Goal: Transaction & Acquisition: Purchase product/service

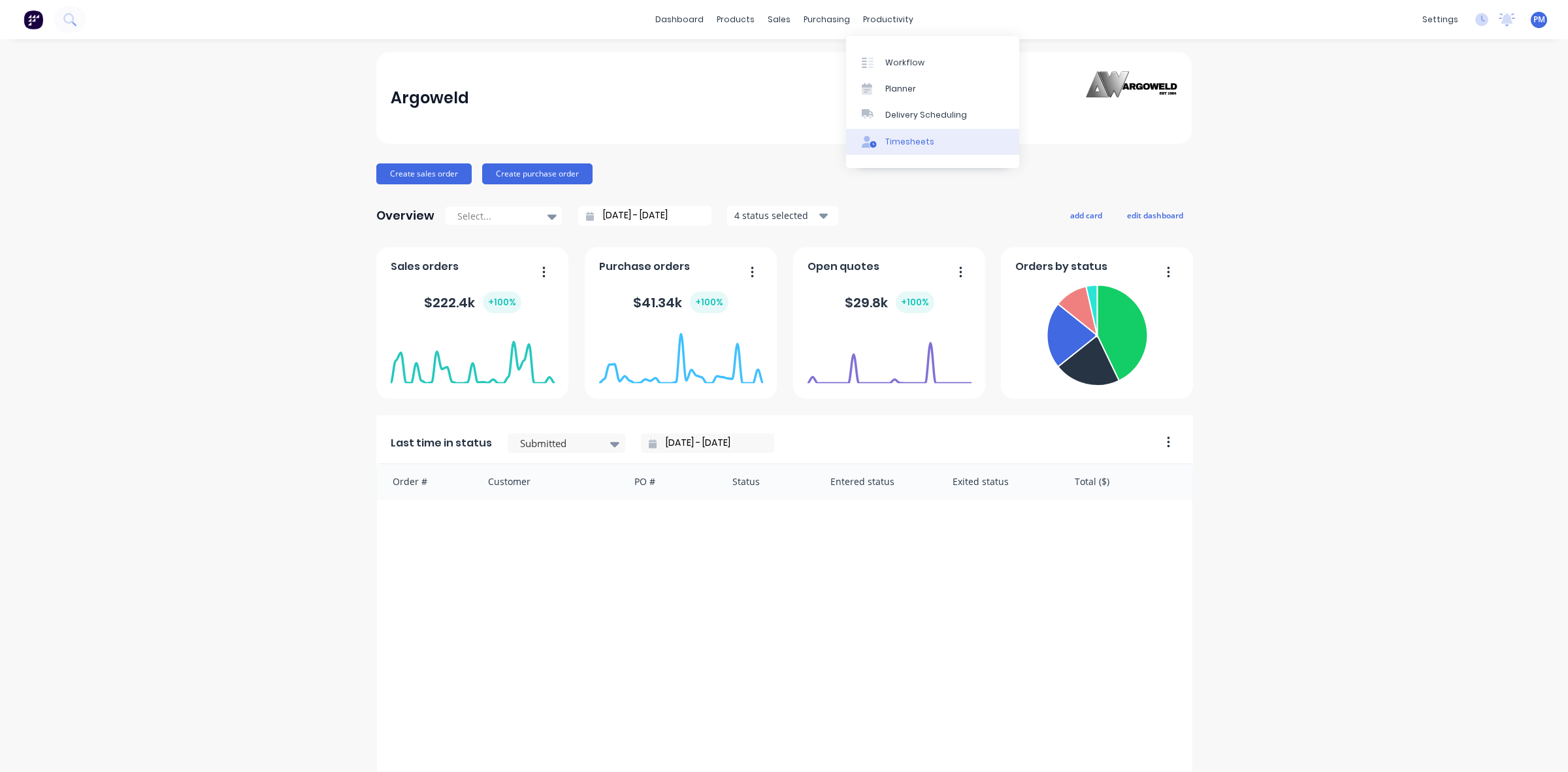
click at [893, 142] on div "Timesheets" at bounding box center [910, 141] width 49 height 11
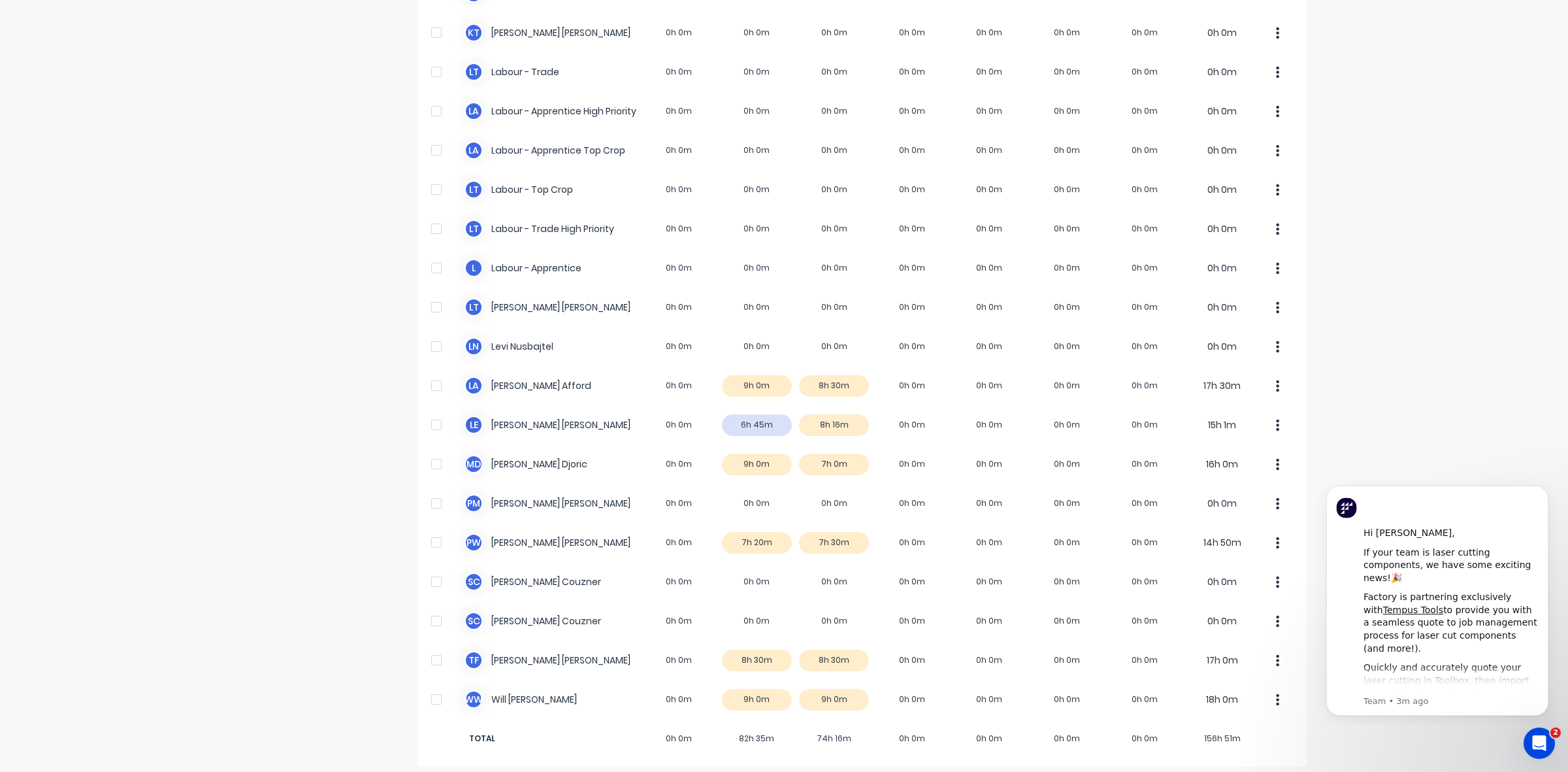
scroll to position [326, 0]
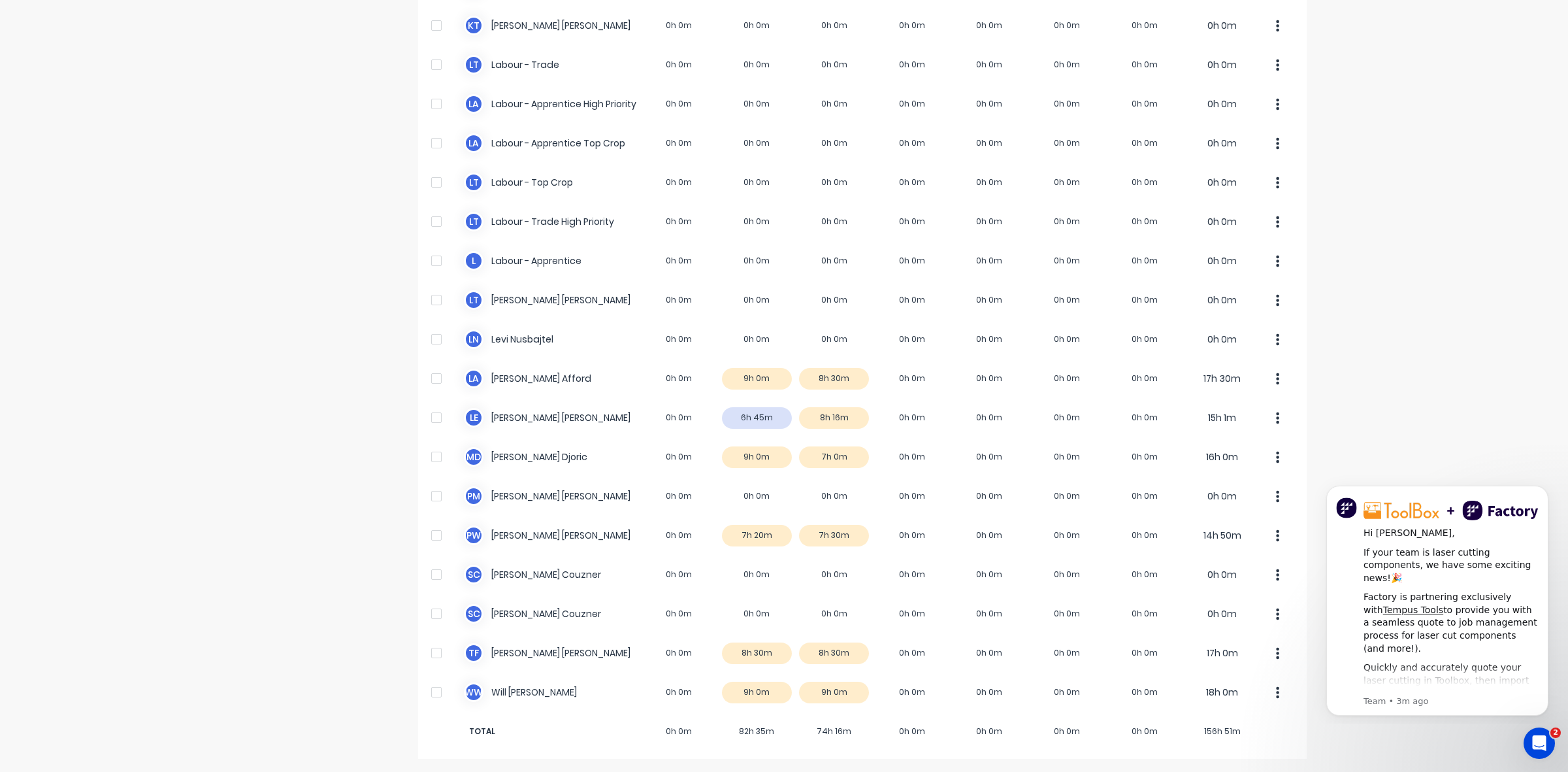
click at [1432, 341] on div "dashboard products sales purchasing productivity dashboard products Product Cat…" at bounding box center [784, 386] width 1568 height 772
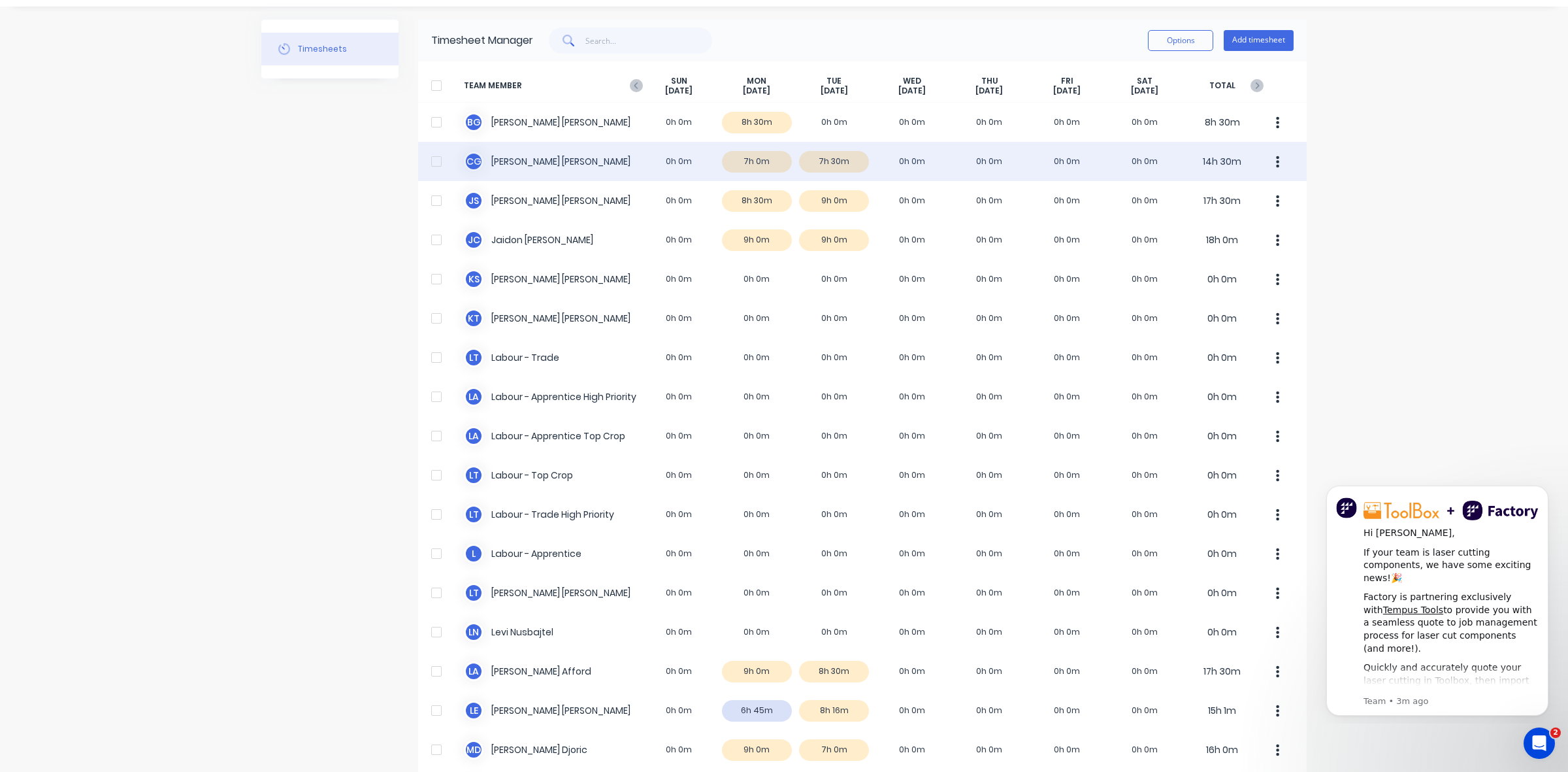
scroll to position [0, 0]
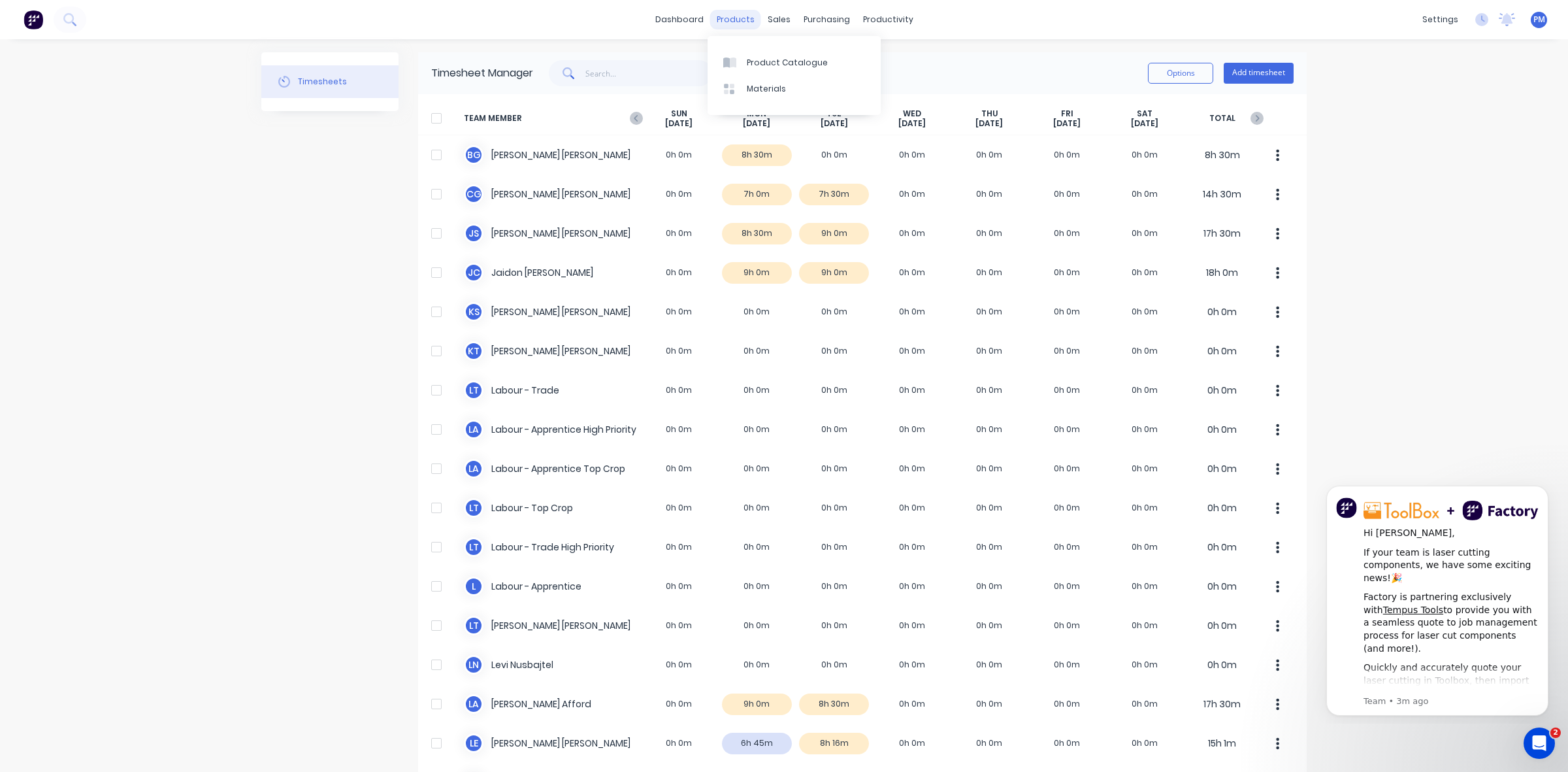
click at [725, 17] on div "products" at bounding box center [736, 19] width 51 height 19
click at [805, 54] on link "Sales Orders" at bounding box center [842, 63] width 173 height 26
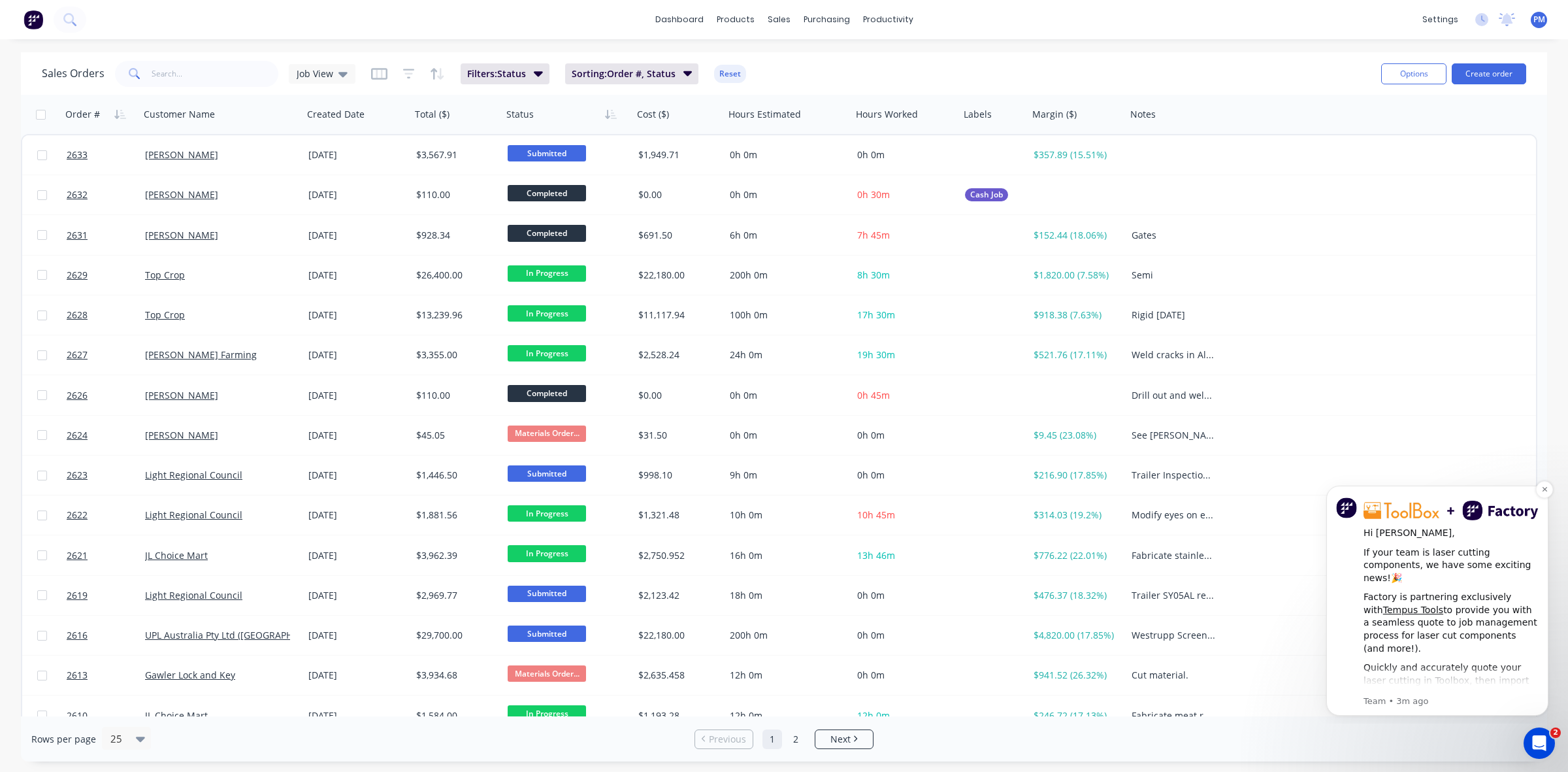
click at [1347, 509] on img "message notification from Team, 3m ago. Hi Paul, If your team is laser cutting …" at bounding box center [1347, 508] width 21 height 21
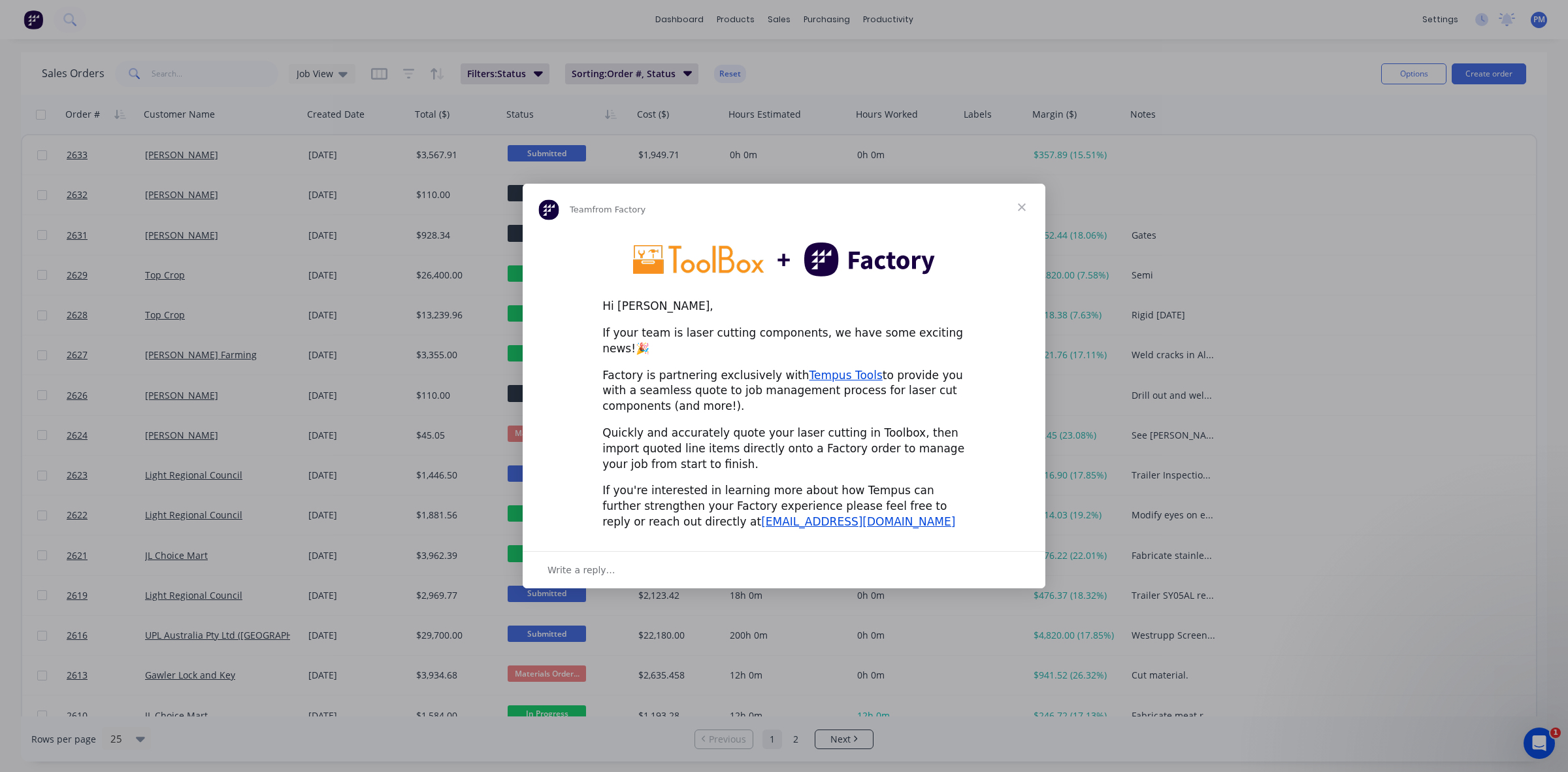
click at [1024, 217] on span "Close" at bounding box center [1021, 206] width 47 height 47
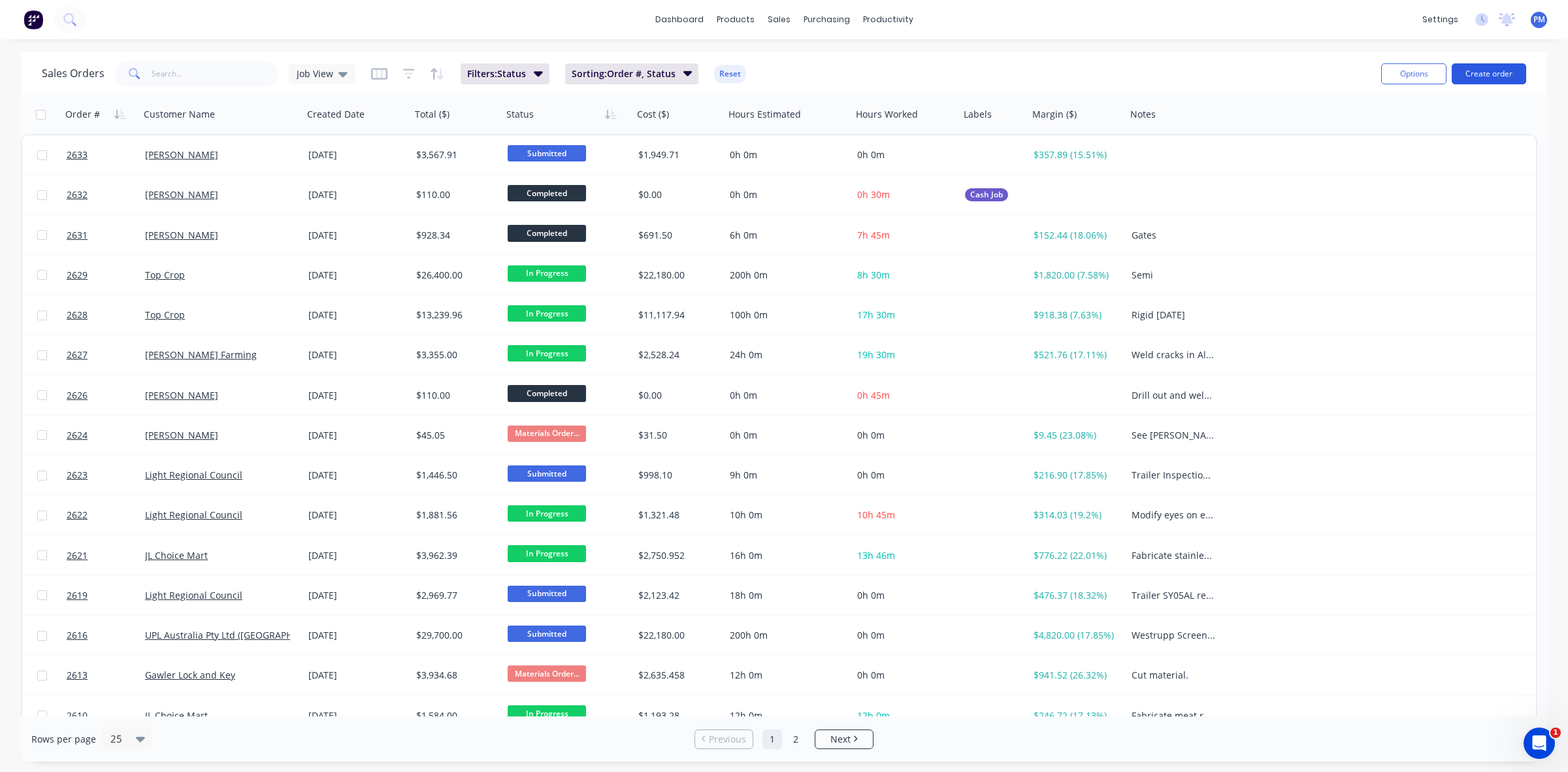
click at [1489, 73] on button "Create order" at bounding box center [1489, 74] width 74 height 21
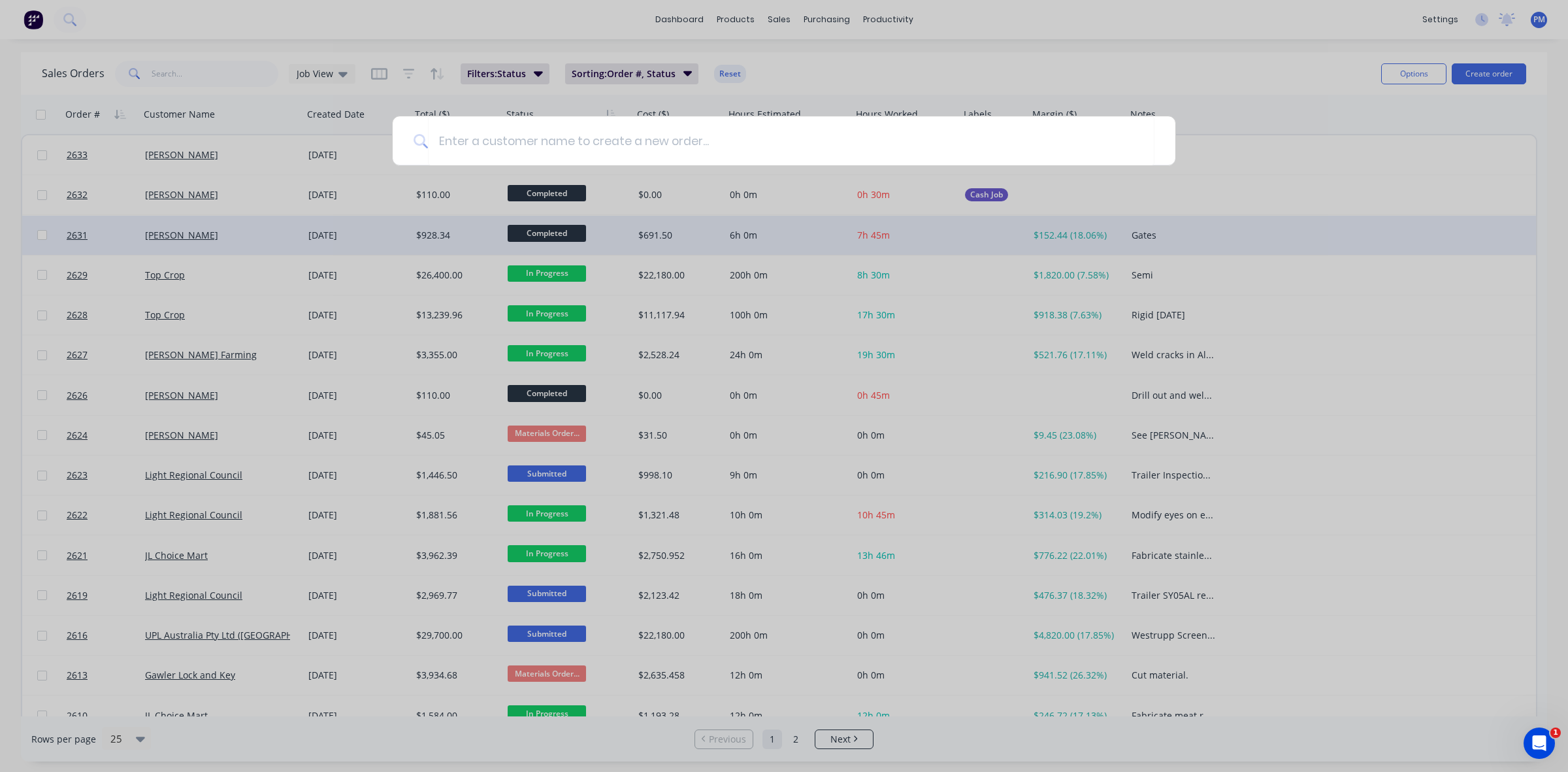
click at [1444, 233] on div at bounding box center [784, 386] width 1568 height 772
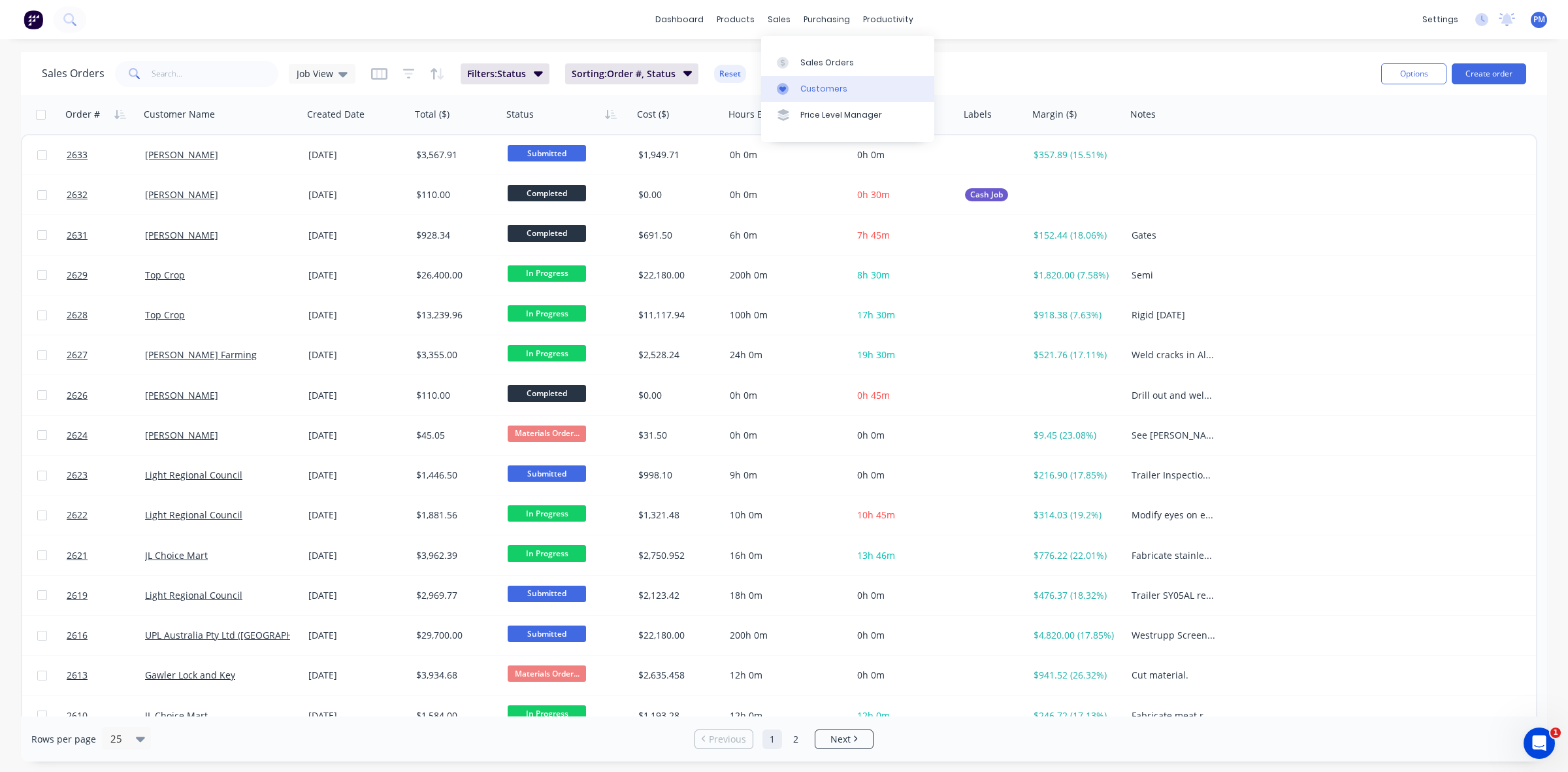
click at [821, 89] on div "Customers" at bounding box center [823, 88] width 47 height 11
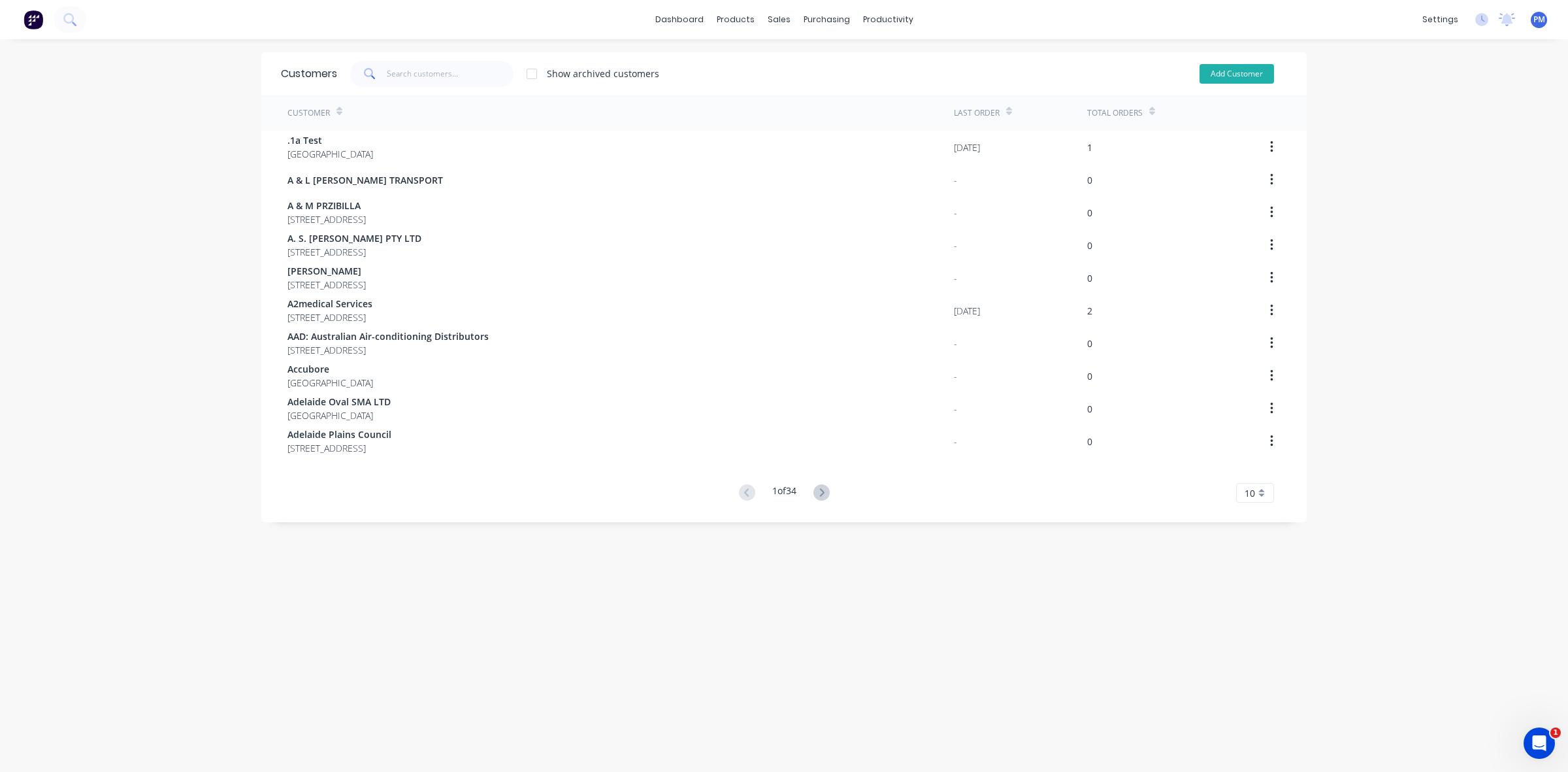
click at [1225, 71] on button "Add Customer" at bounding box center [1237, 74] width 74 height 19
select select "AU"
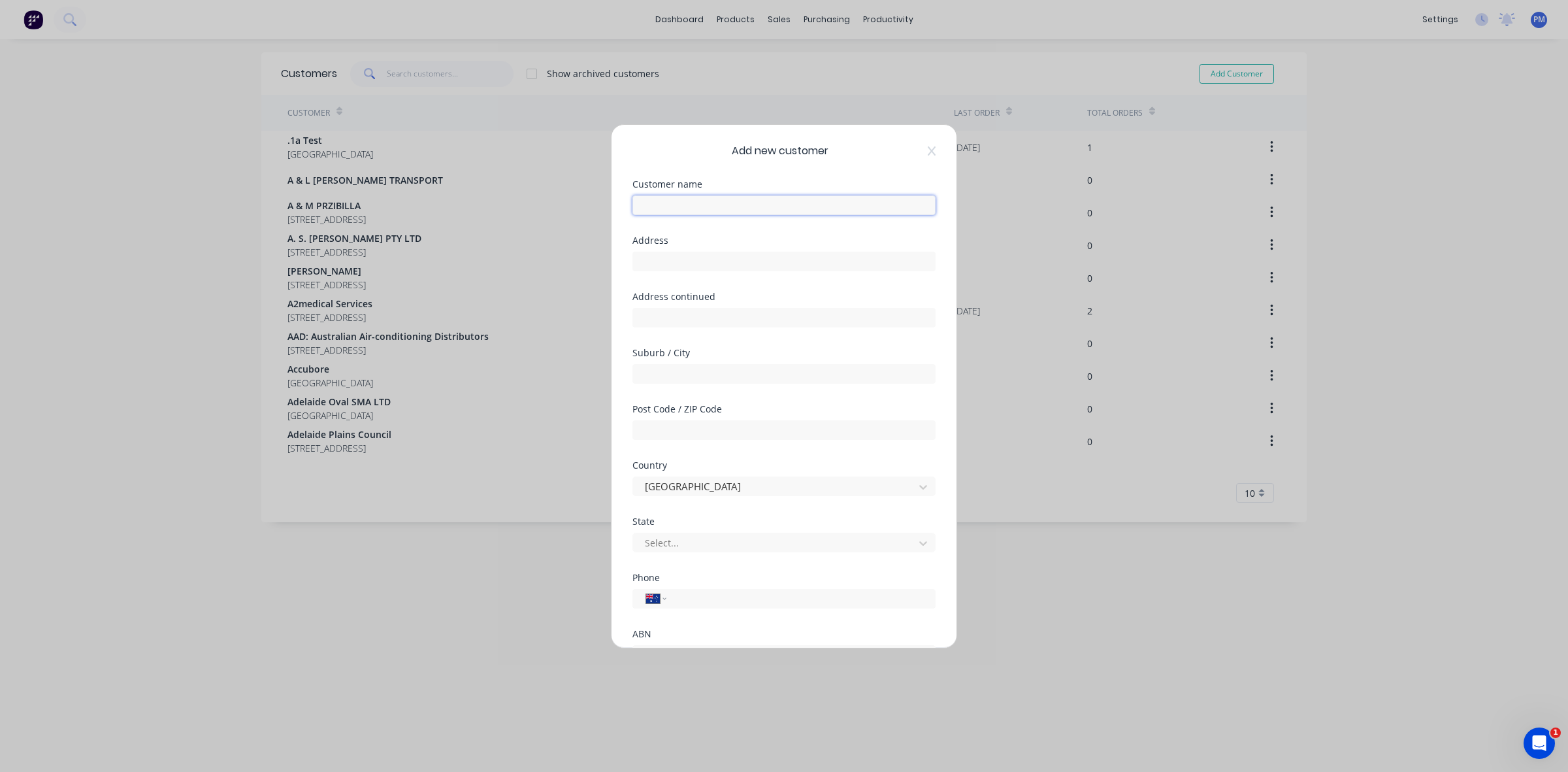
click at [656, 209] on input "text" at bounding box center [784, 205] width 304 height 19
type input "[PERSON_NAME]"
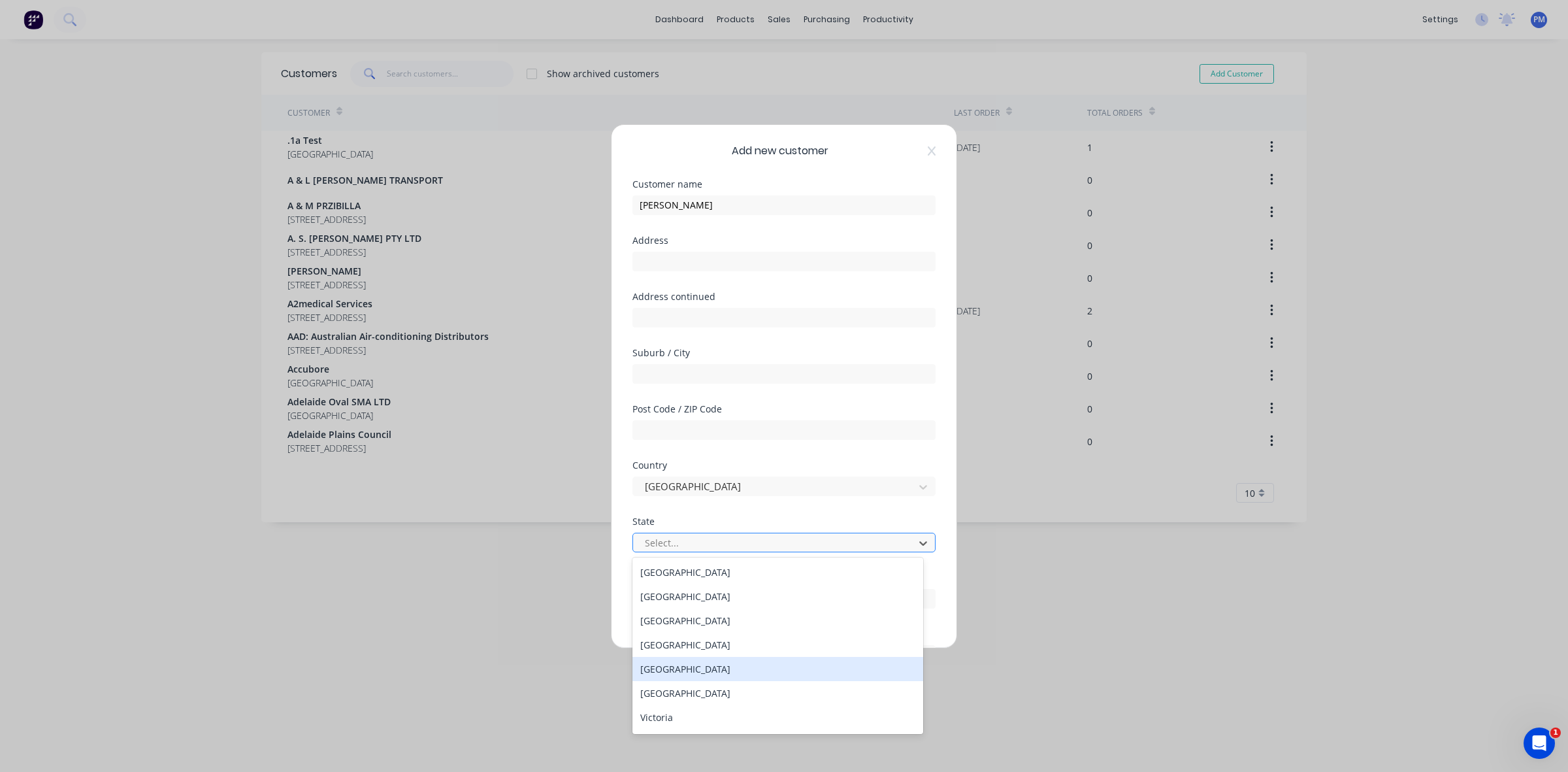
click at [756, 663] on div "South Australia" at bounding box center [778, 668] width 291 height 24
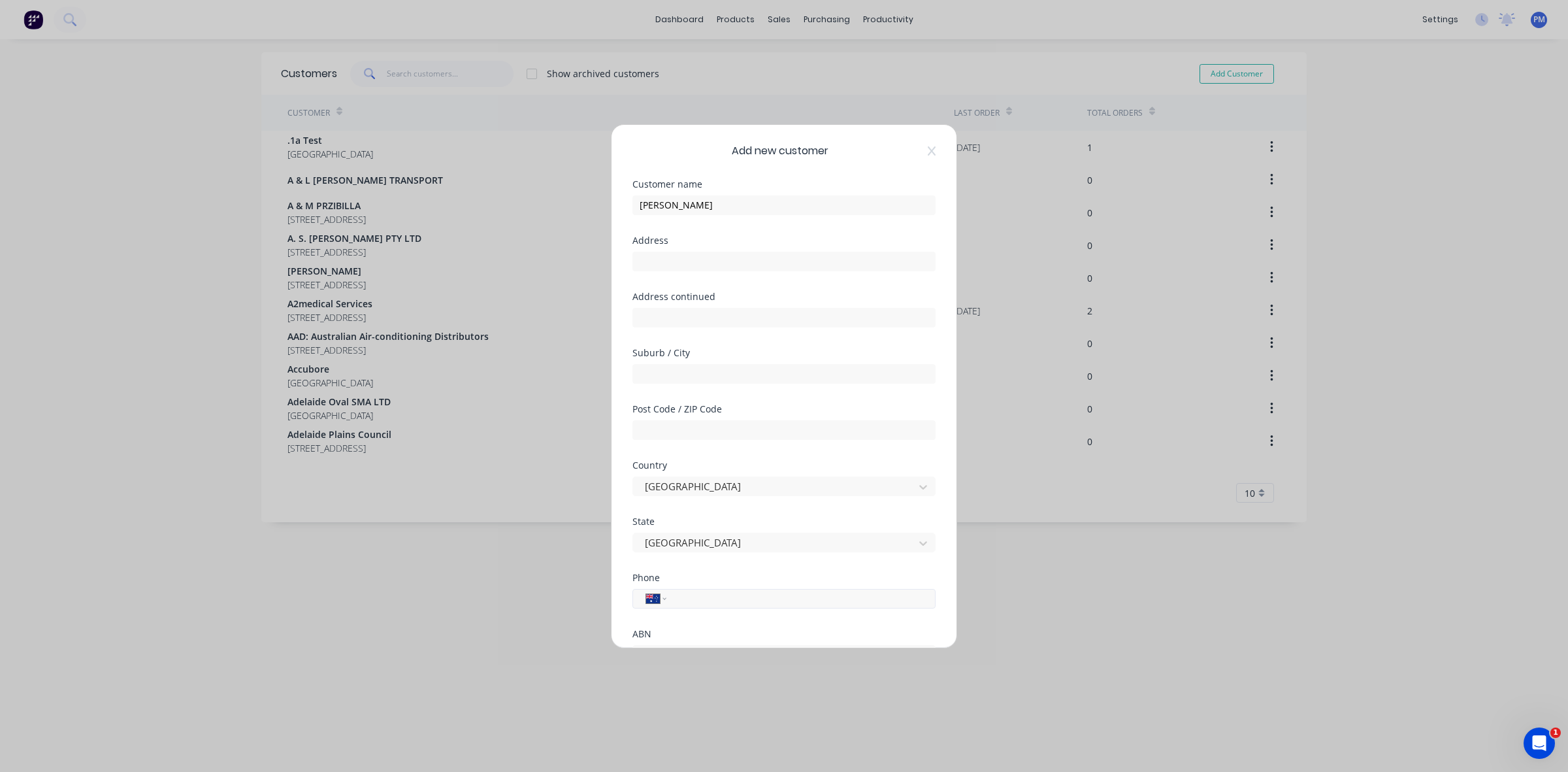
click at [703, 593] on input "tel" at bounding box center [799, 597] width 246 height 15
type input "0412 209 231"
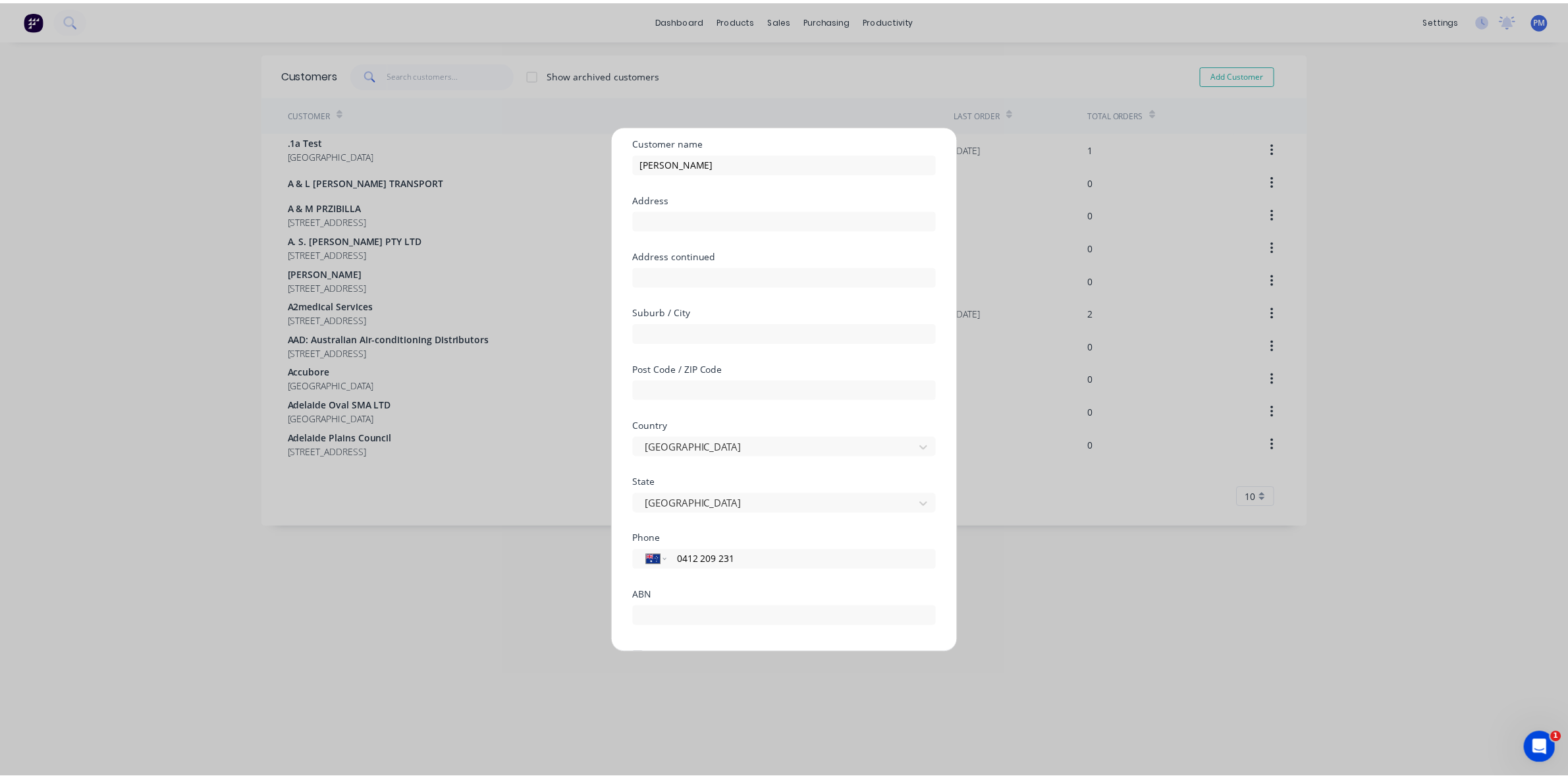
scroll to position [116, 0]
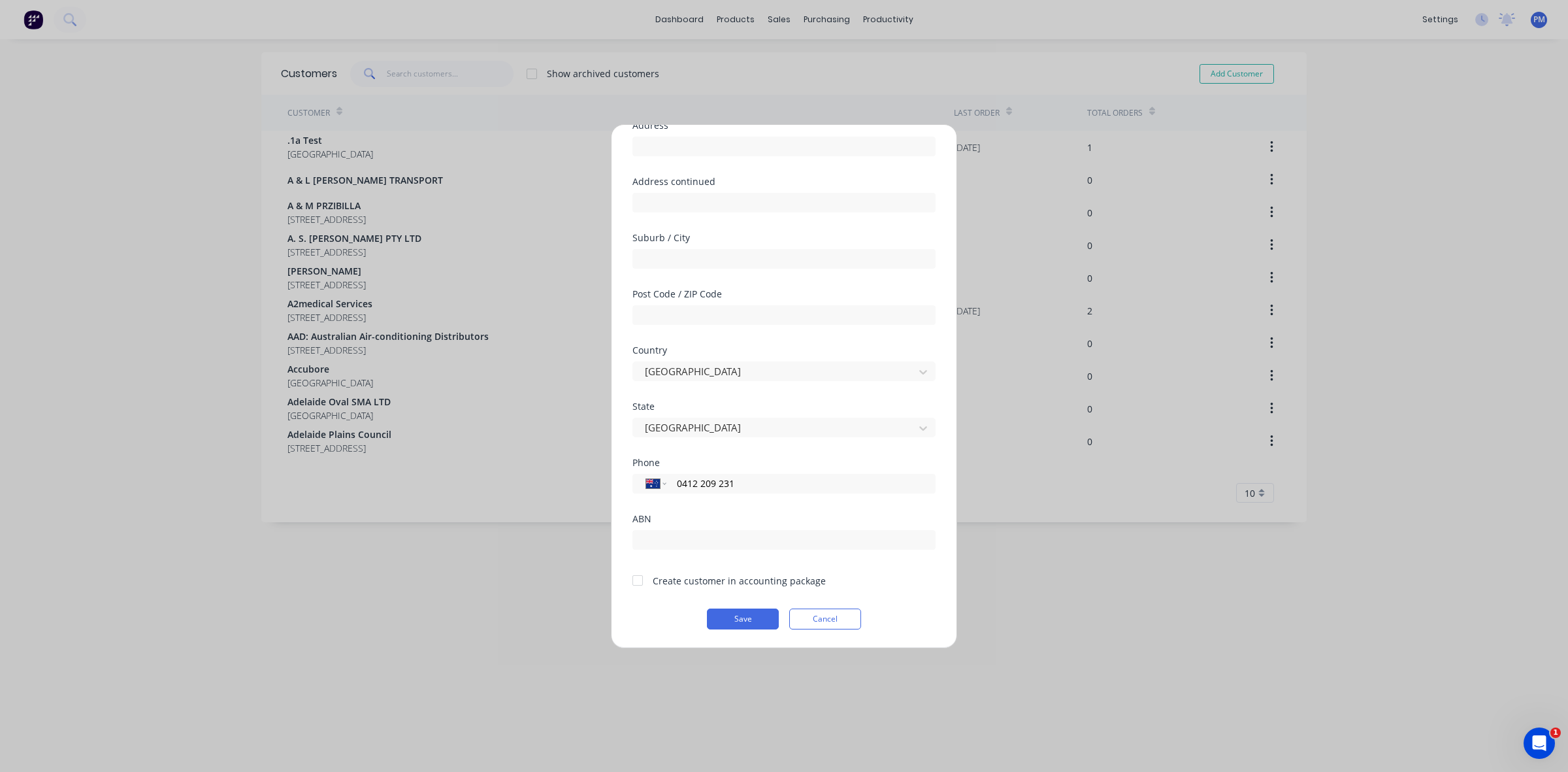
click at [639, 583] on div at bounding box center [638, 581] width 26 height 26
click at [731, 616] on button "Save" at bounding box center [742, 618] width 71 height 21
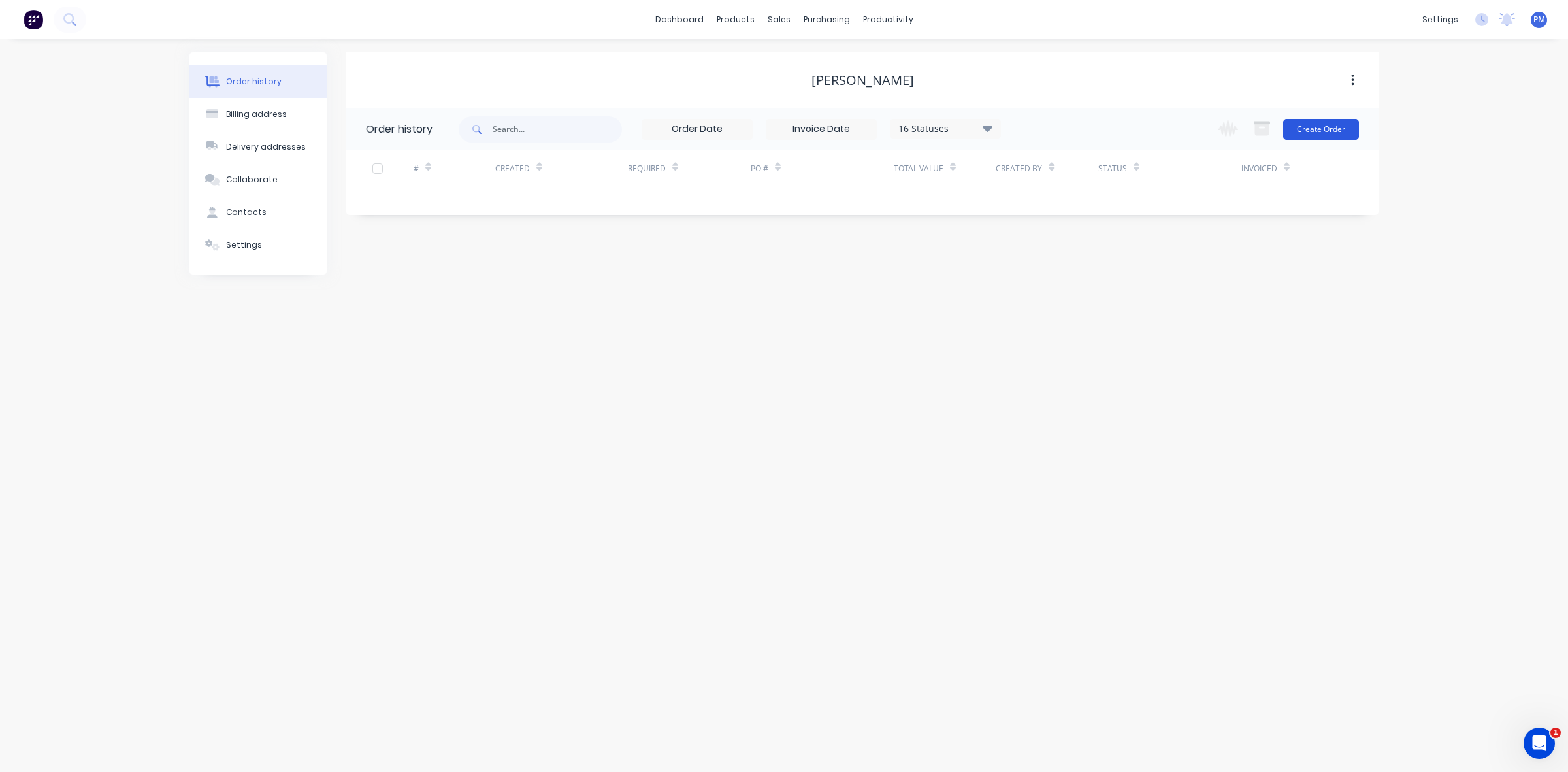
click at [1327, 128] on button "Create Order" at bounding box center [1321, 130] width 76 height 21
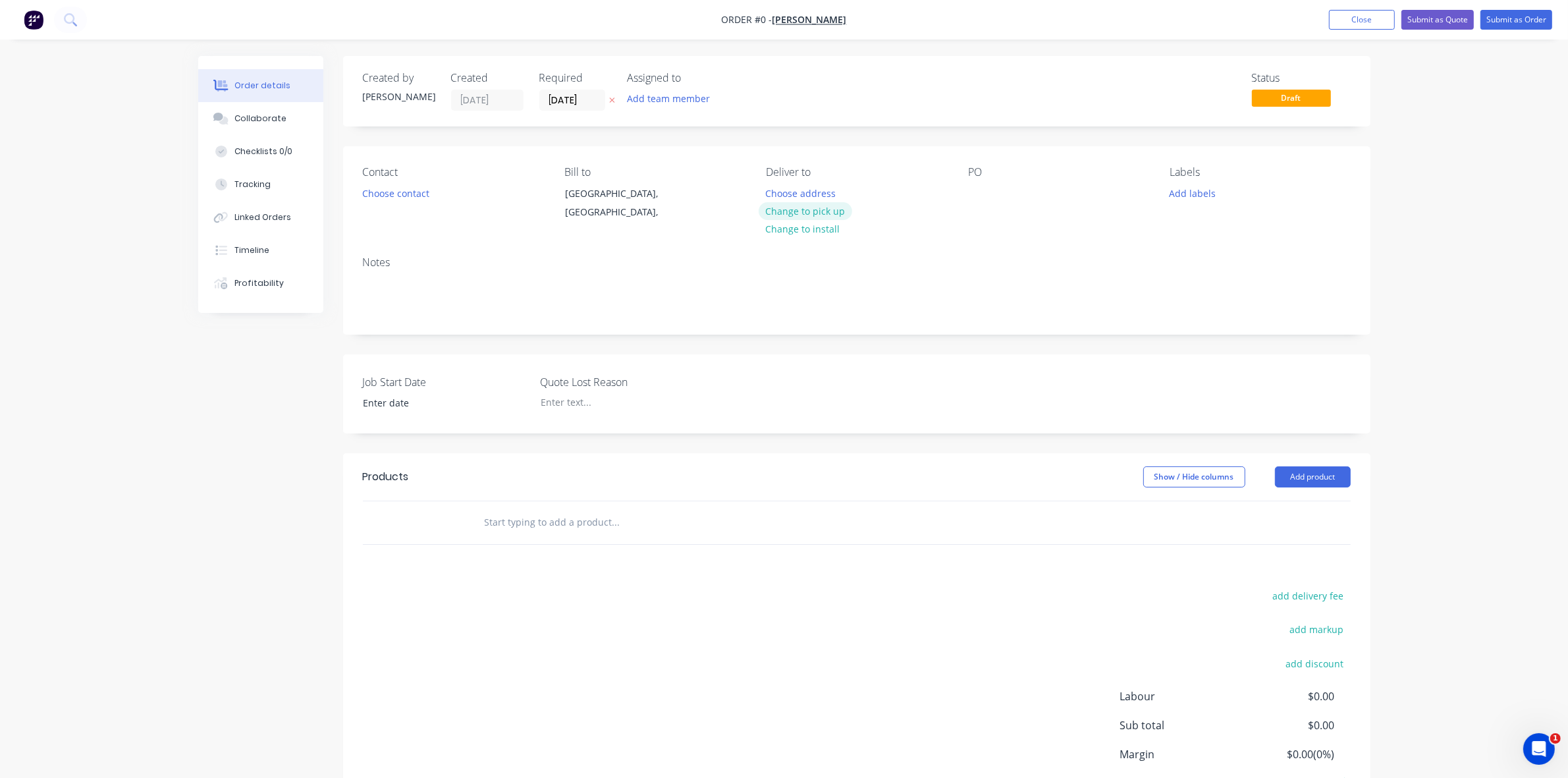
click at [801, 212] on button "Change to pick up" at bounding box center [805, 211] width 93 height 18
click at [380, 191] on button "Choose contact" at bounding box center [395, 193] width 81 height 18
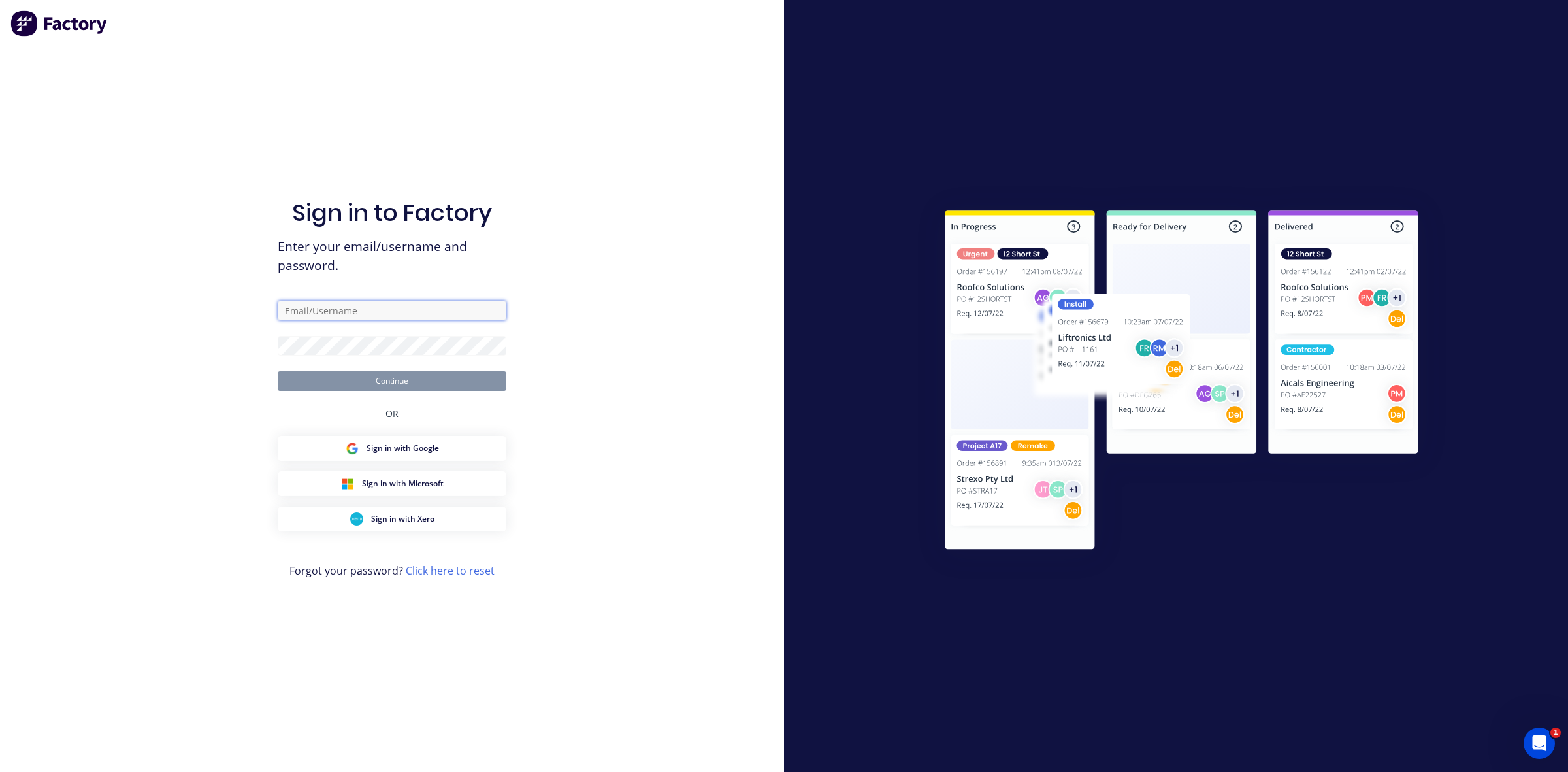
type input "paul@argoweld.com.au"
click at [377, 374] on button "Continue" at bounding box center [392, 381] width 229 height 19
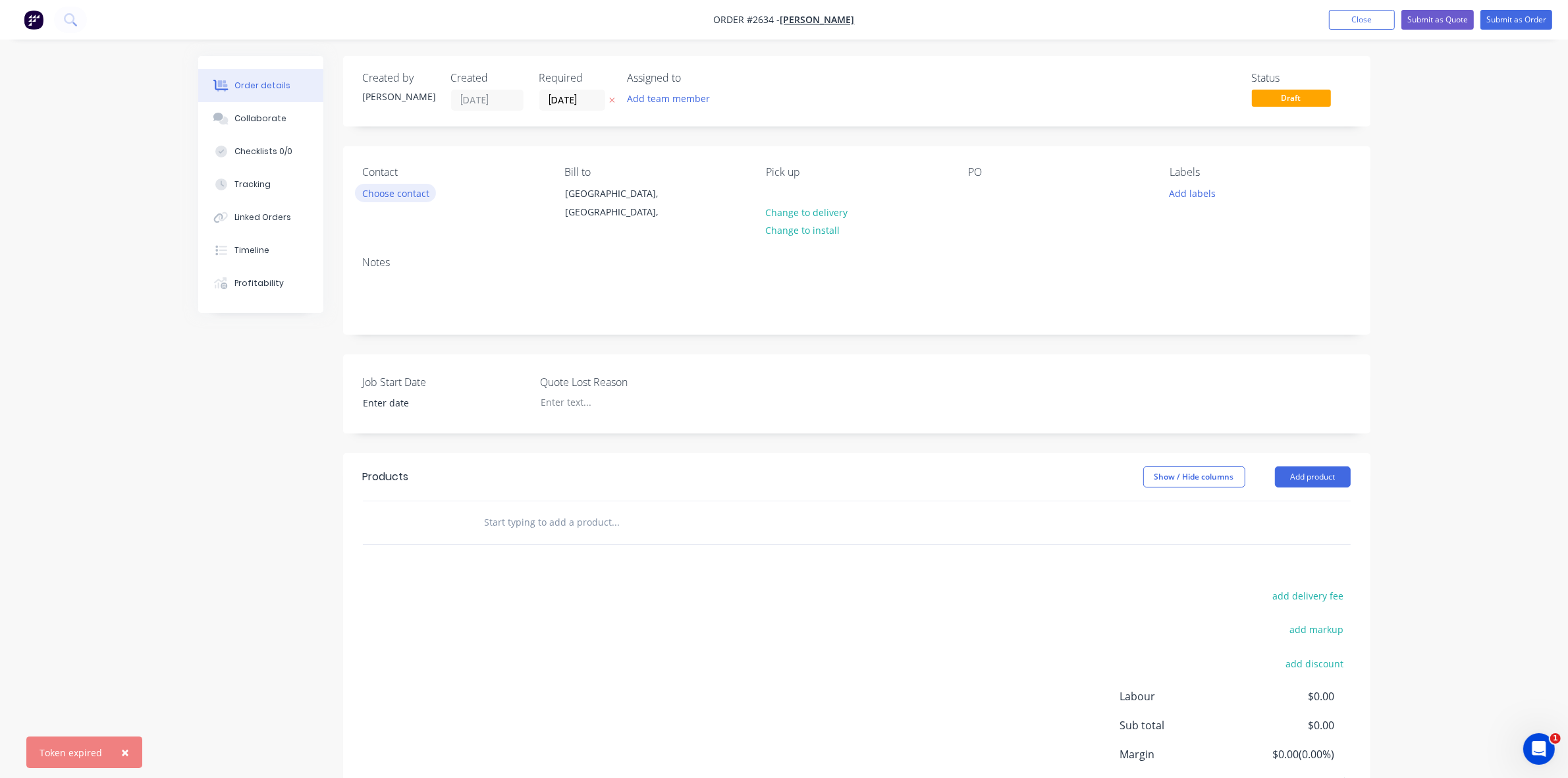
click at [392, 189] on button "Choose contact" at bounding box center [395, 193] width 81 height 18
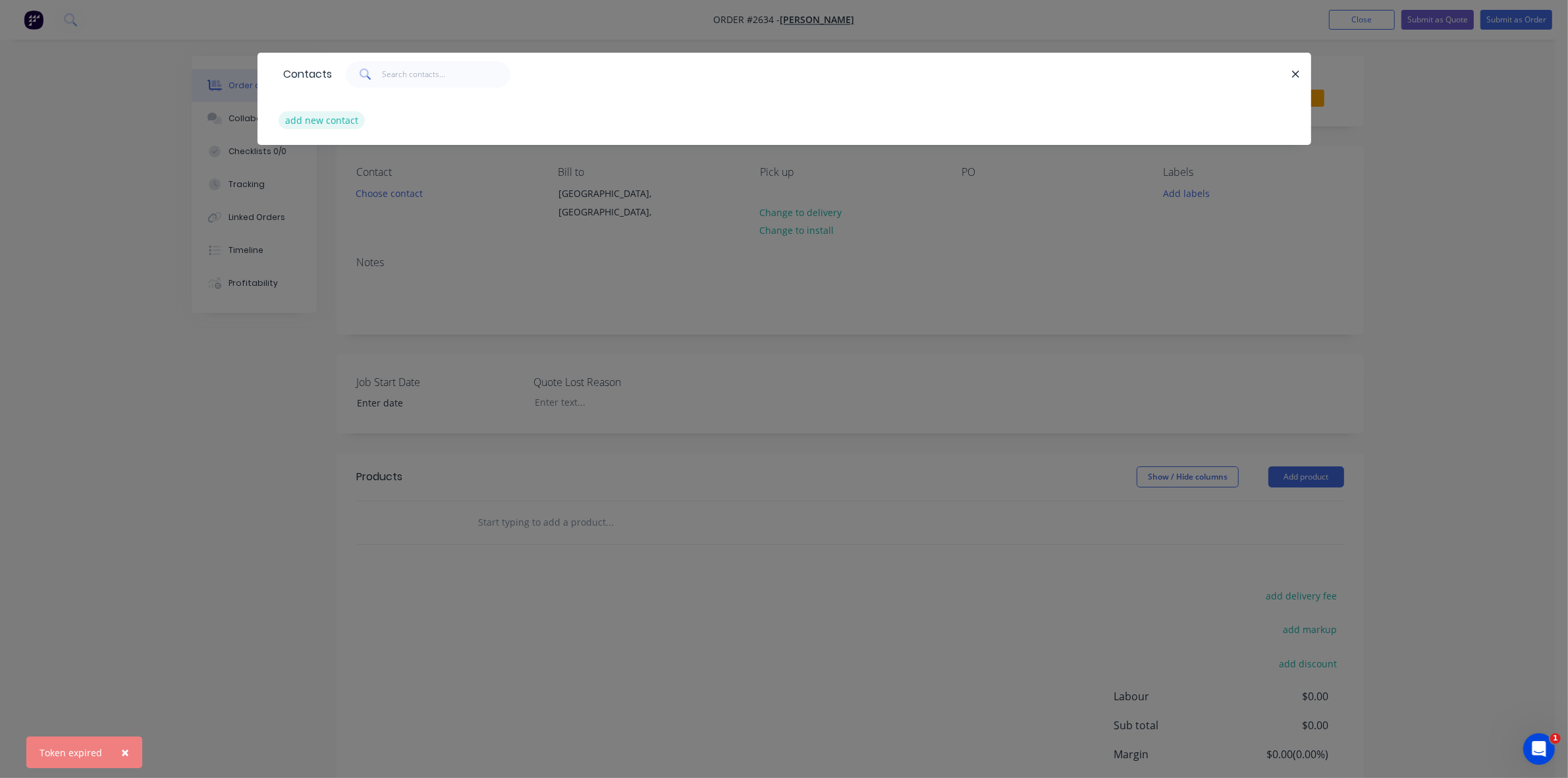
click at [324, 118] on button "add new contact" at bounding box center [322, 120] width 87 height 18
select select "AU"
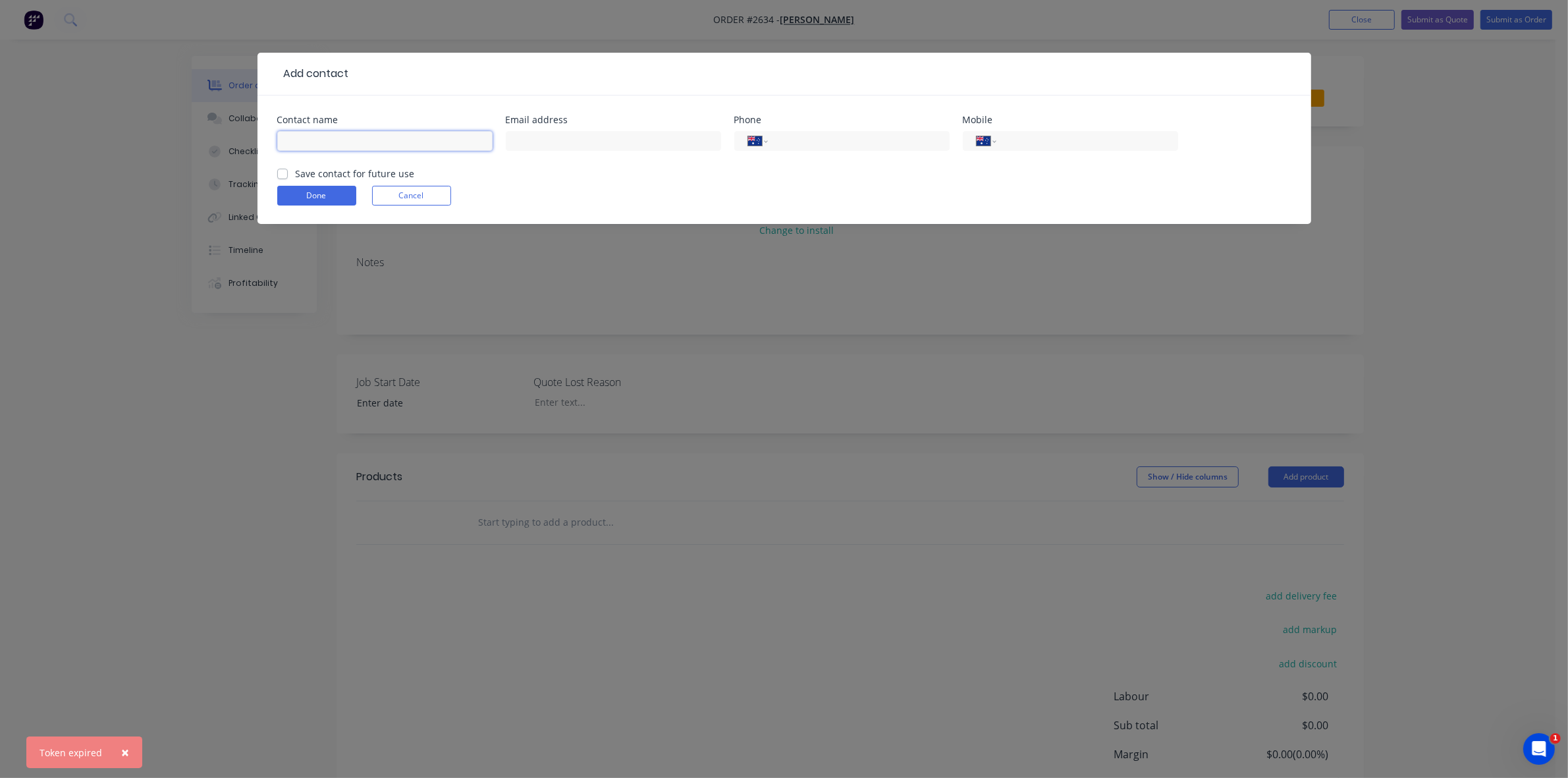
click at [359, 143] on input "text" at bounding box center [385, 140] width 215 height 20
type input "John MacKenzie"
click at [1017, 142] on input "tel" at bounding box center [1085, 140] width 158 height 15
type input "0412 209 231"
click at [295, 174] on label "Save contact for future use" at bounding box center [355, 173] width 119 height 14
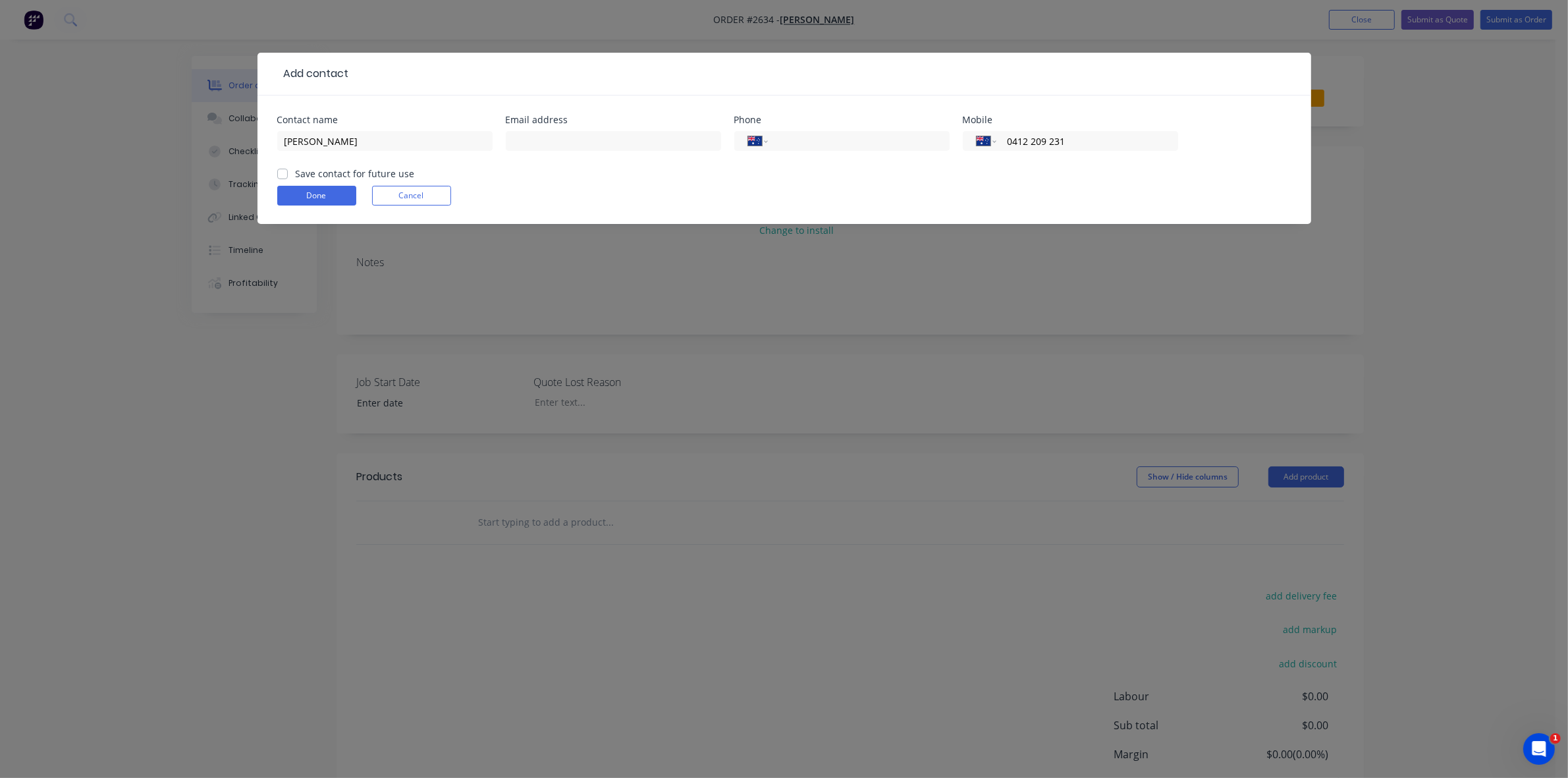
click at [277, 174] on input "Save contact for future use" at bounding box center [283, 172] width 11 height 12
checkbox input "true"
click at [310, 189] on button "Done" at bounding box center [317, 196] width 79 height 20
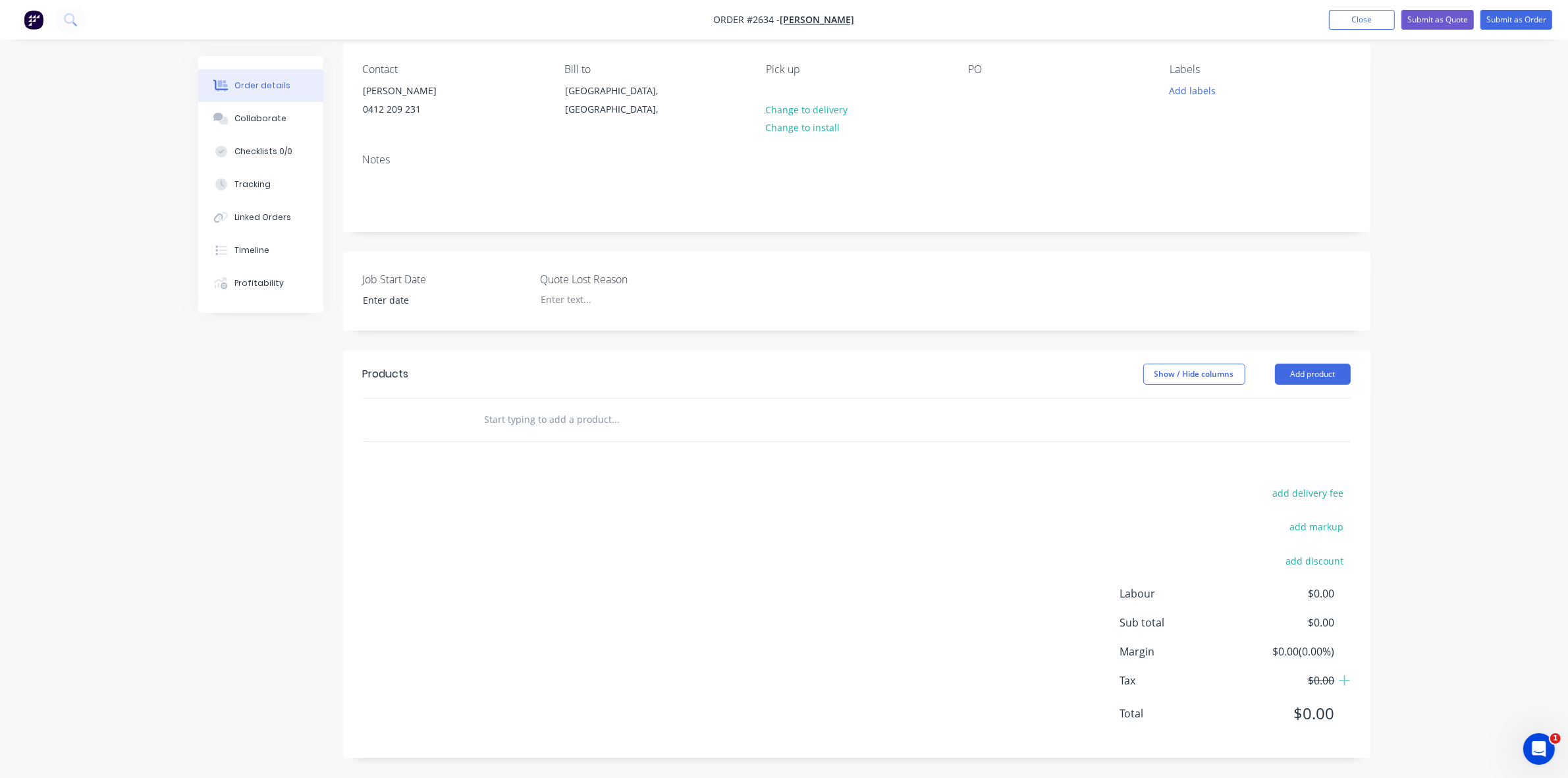
scroll to position [21, 0]
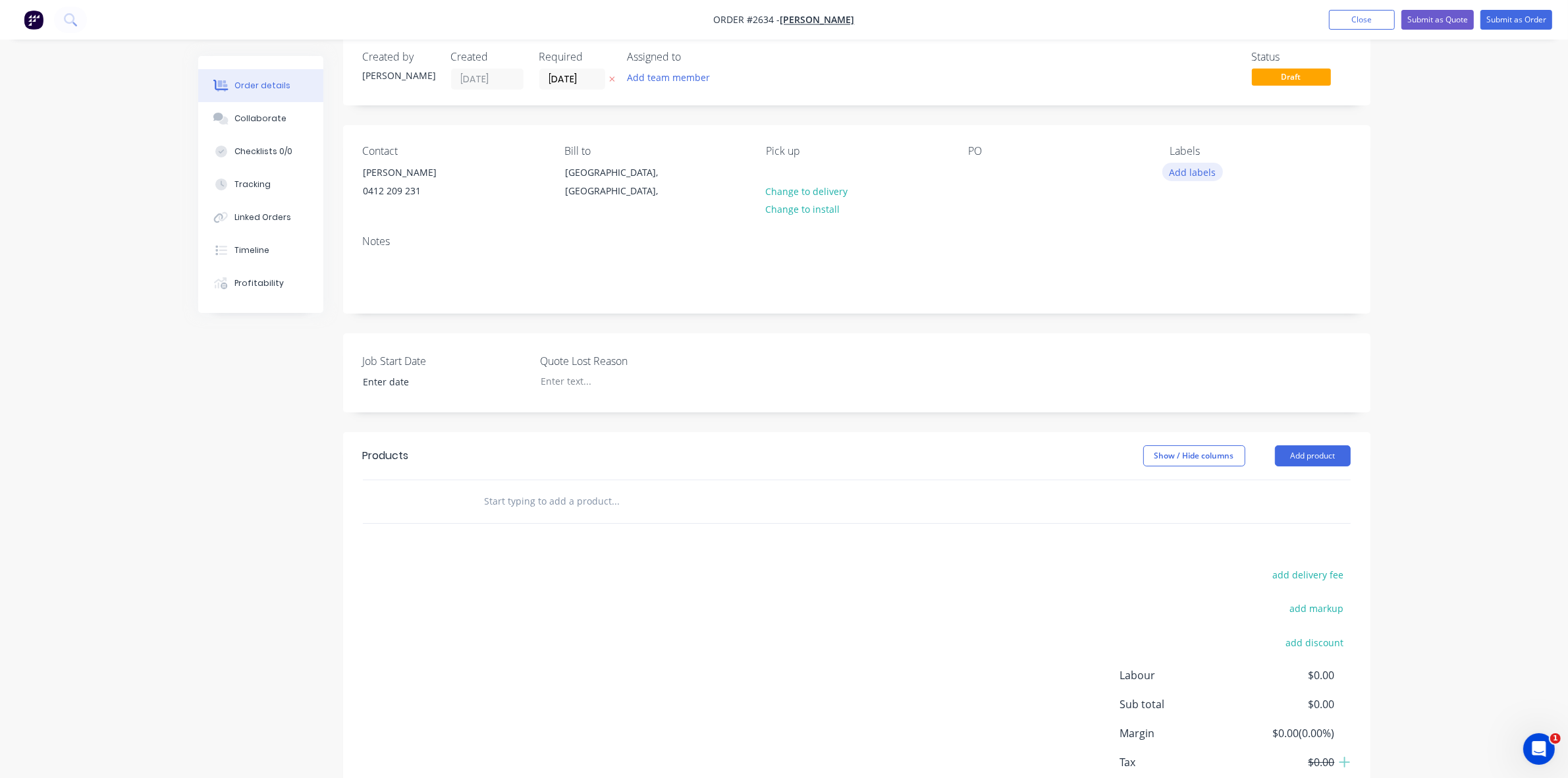
click at [1193, 169] on button "Add labels" at bounding box center [1193, 172] width 60 height 18
click at [1195, 288] on div at bounding box center [1194, 291] width 27 height 27
click at [924, 349] on div "Job Start Date Quote Lost Reason" at bounding box center [856, 373] width 1027 height 79
click at [1301, 453] on button "Add product" at bounding box center [1313, 456] width 76 height 21
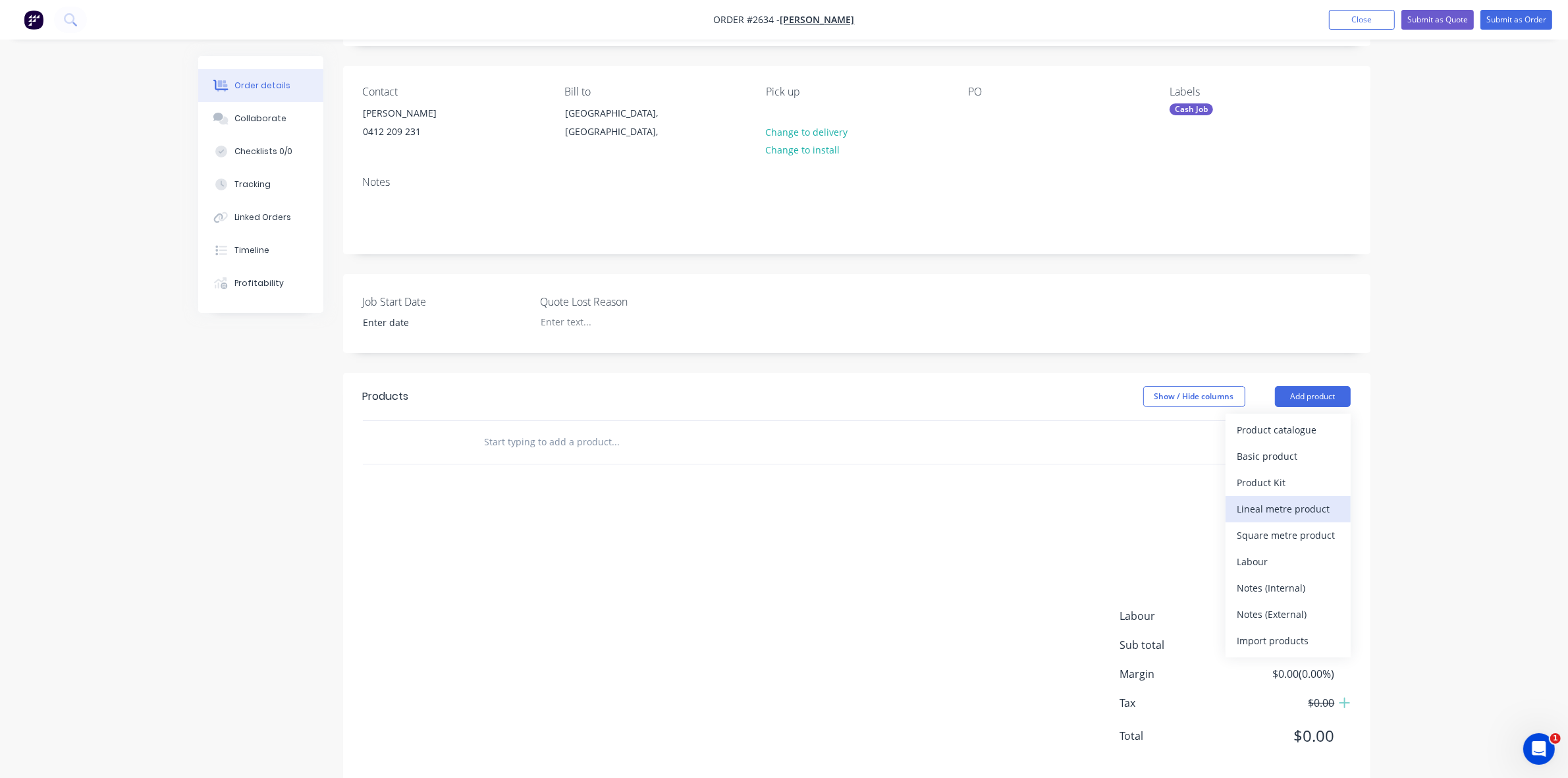
scroll to position [83, 0]
drag, startPoint x: 692, startPoint y: 521, endPoint x: 682, endPoint y: 520, distance: 10.0
click at [689, 521] on div "add delivery fee add markup add discount Labour $0.00 Sub total $0.00 Margin $0…" at bounding box center [856, 631] width 988 height 254
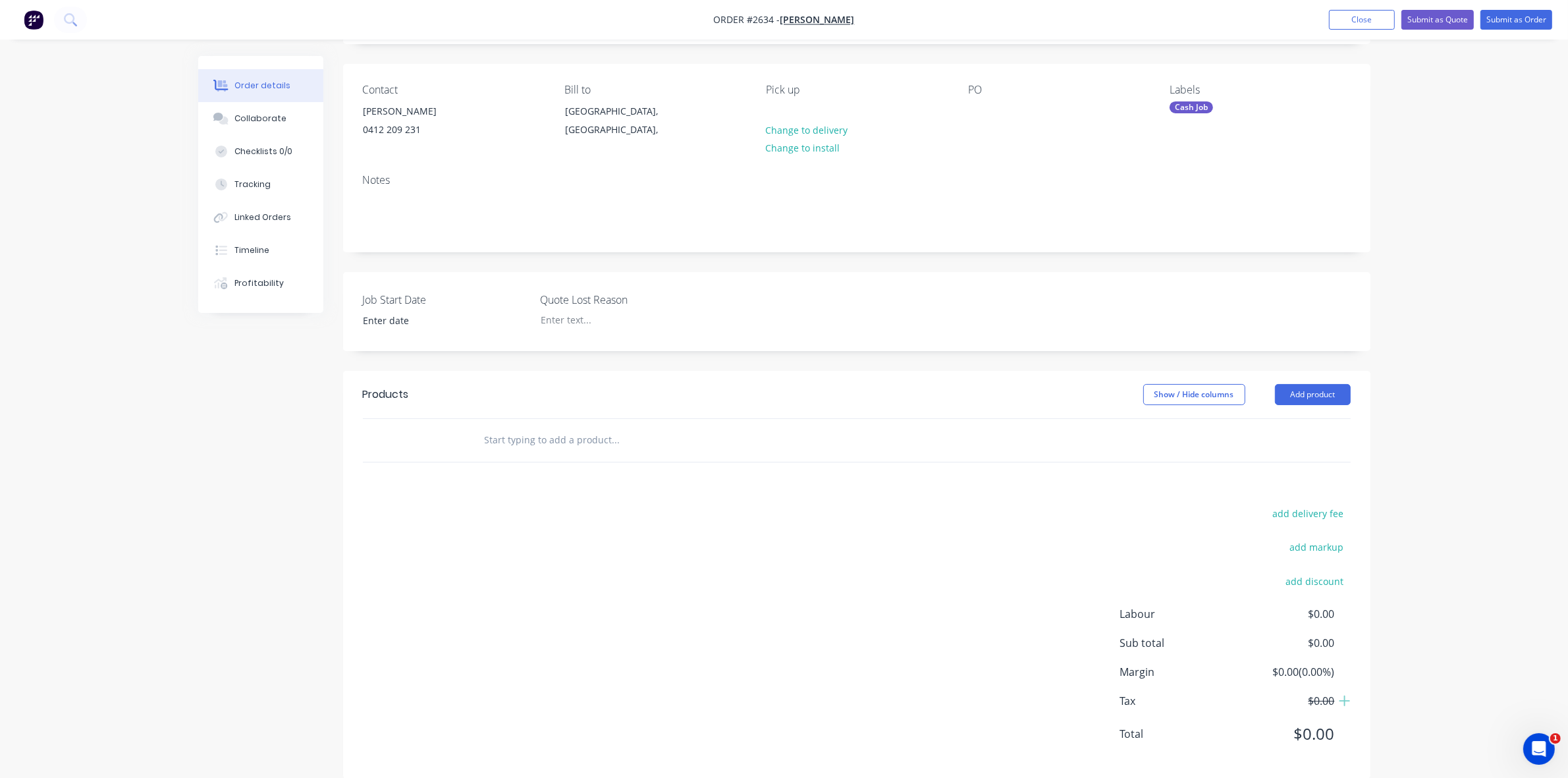
click at [498, 442] on input "text" at bounding box center [615, 440] width 263 height 27
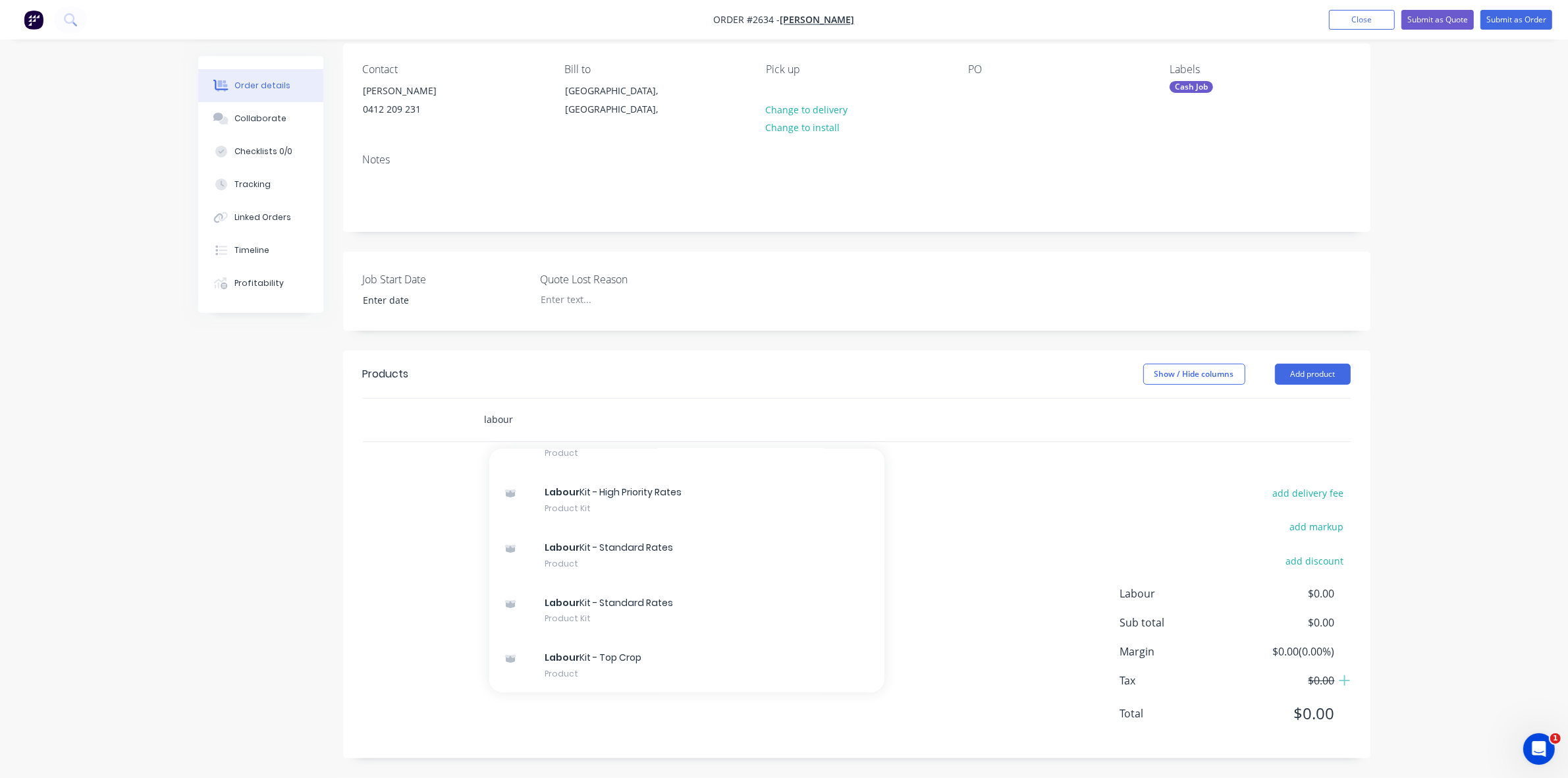
scroll to position [554, 0]
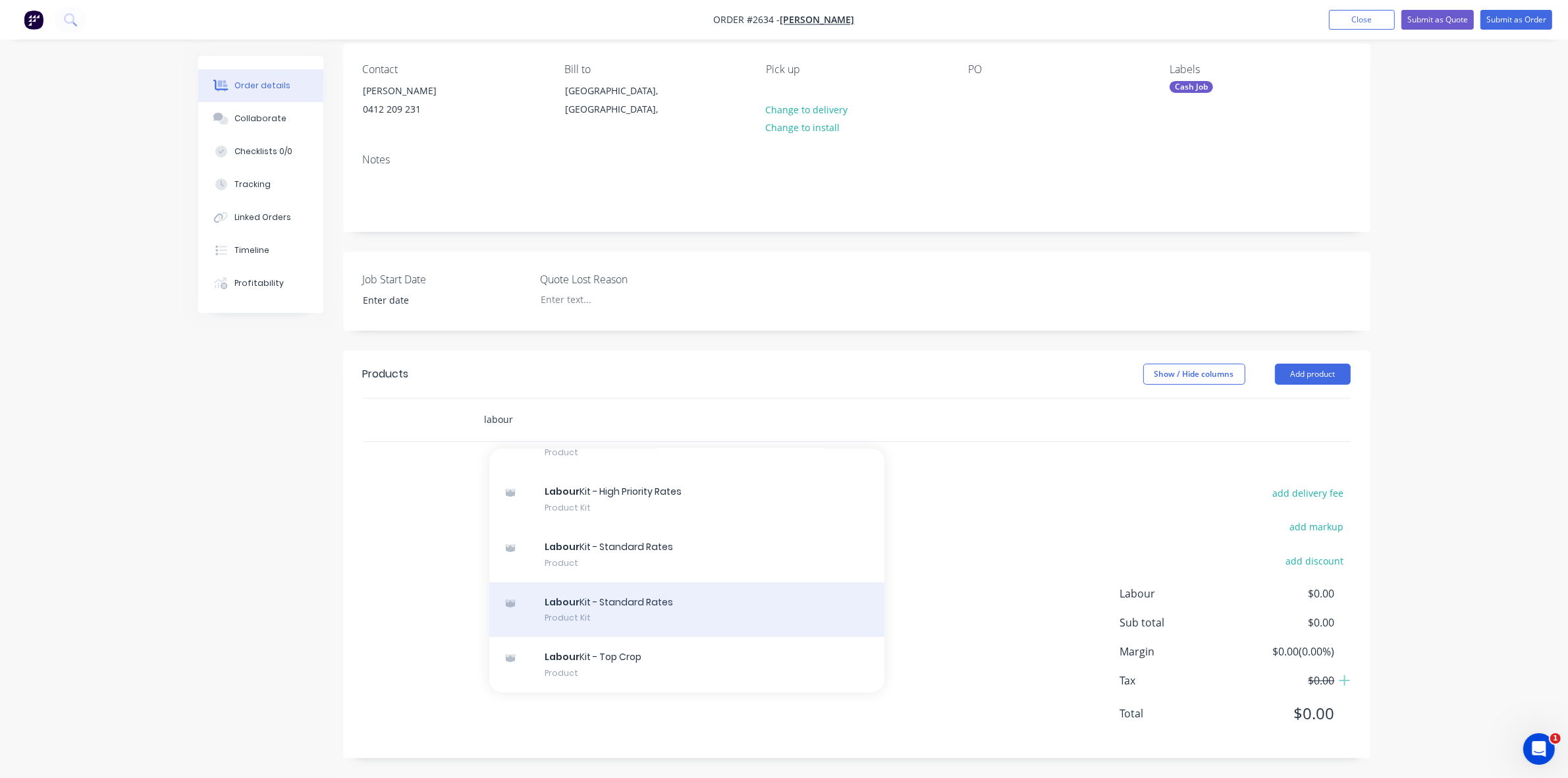
type input "labour"
click at [580, 598] on div "Labour Kit - Standard Rates Product Kit" at bounding box center [687, 610] width 395 height 55
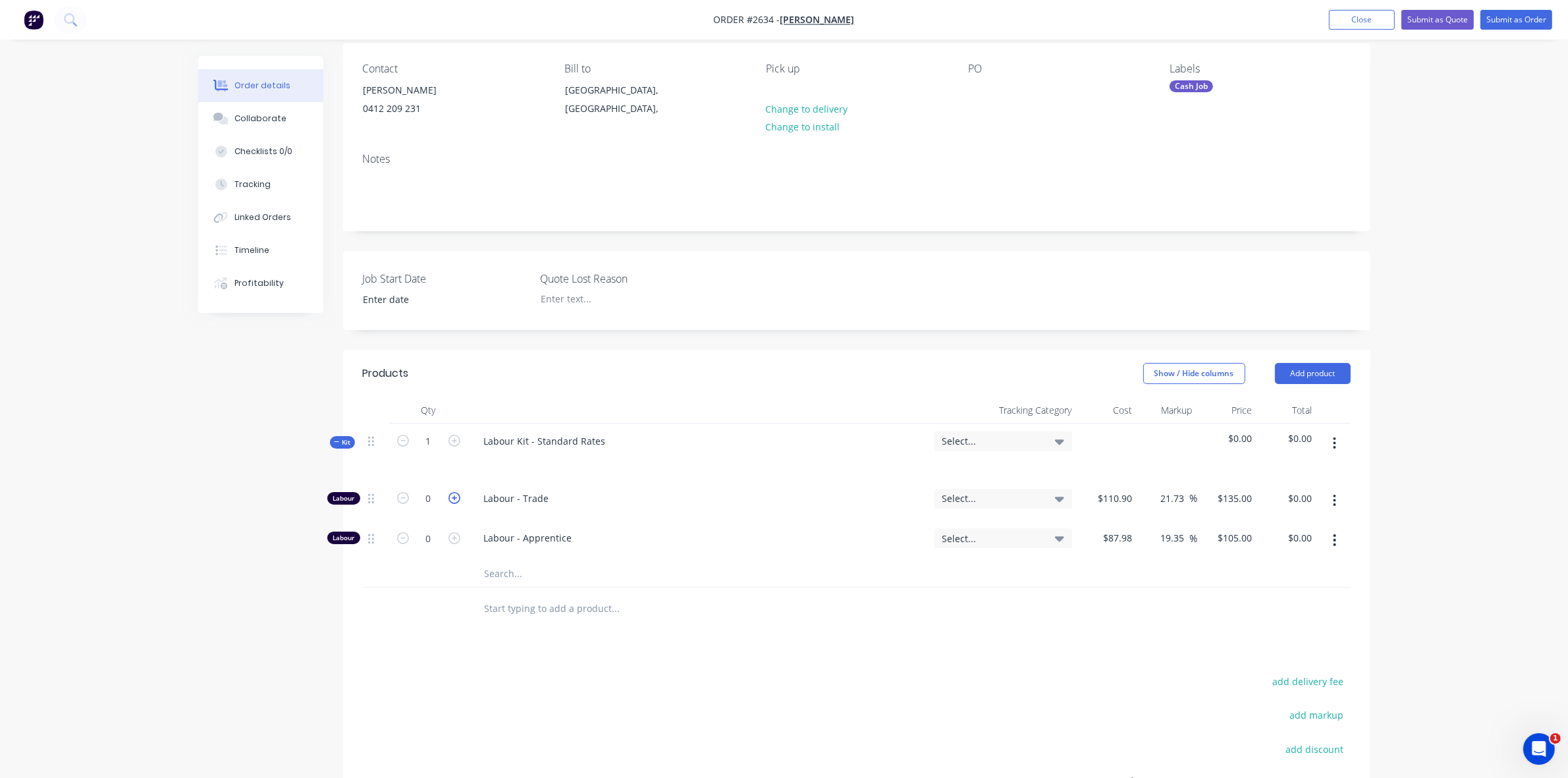
click at [455, 496] on icon "button" at bounding box center [454, 497] width 12 height 12
type input "1"
type input "$135.00"
click at [402, 498] on icon "button" at bounding box center [403, 497] width 12 height 12
type input "0"
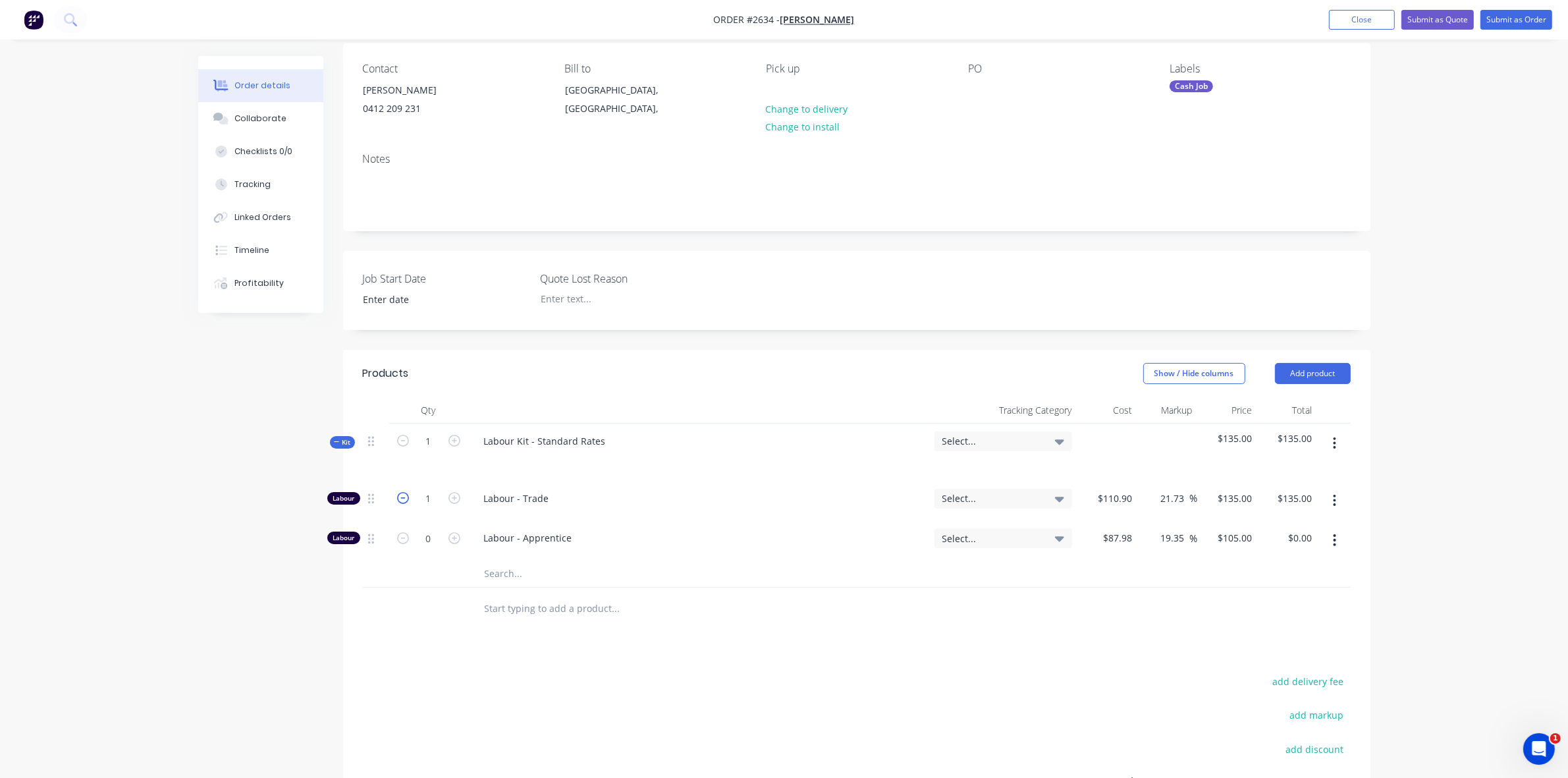
type input "$0.00"
click at [452, 538] on icon "button" at bounding box center [454, 537] width 12 height 12
type input "1"
type input "$105.00"
click at [1111, 537] on input "87.98" at bounding box center [1122, 537] width 30 height 19
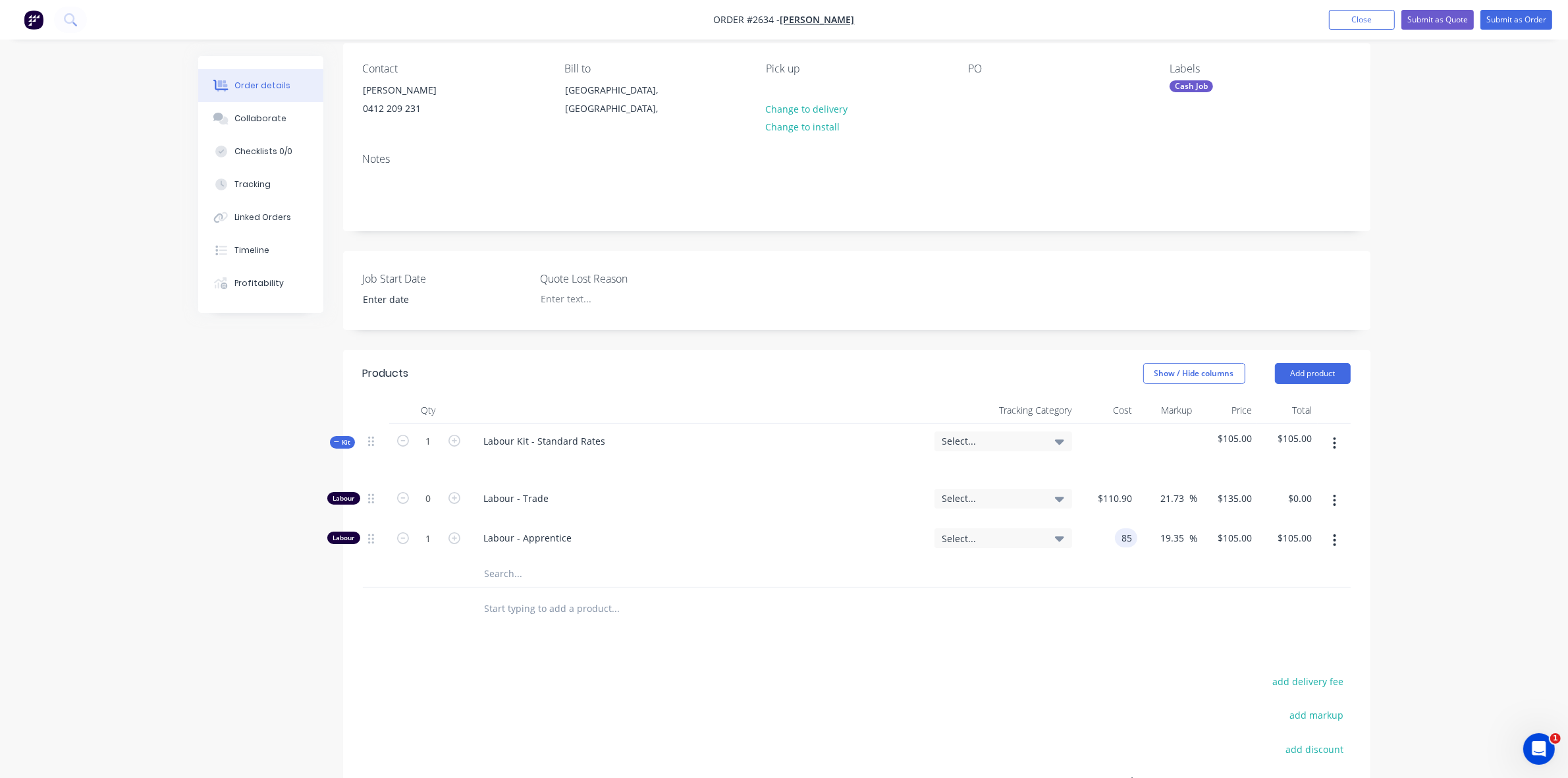
type input "$85.00"
type input "$101.4435"
type input "$101.44"
click at [1120, 559] on div "$85.00 85" at bounding box center [1106, 540] width 60 height 40
click at [1123, 537] on input "85" at bounding box center [1128, 537] width 17 height 19
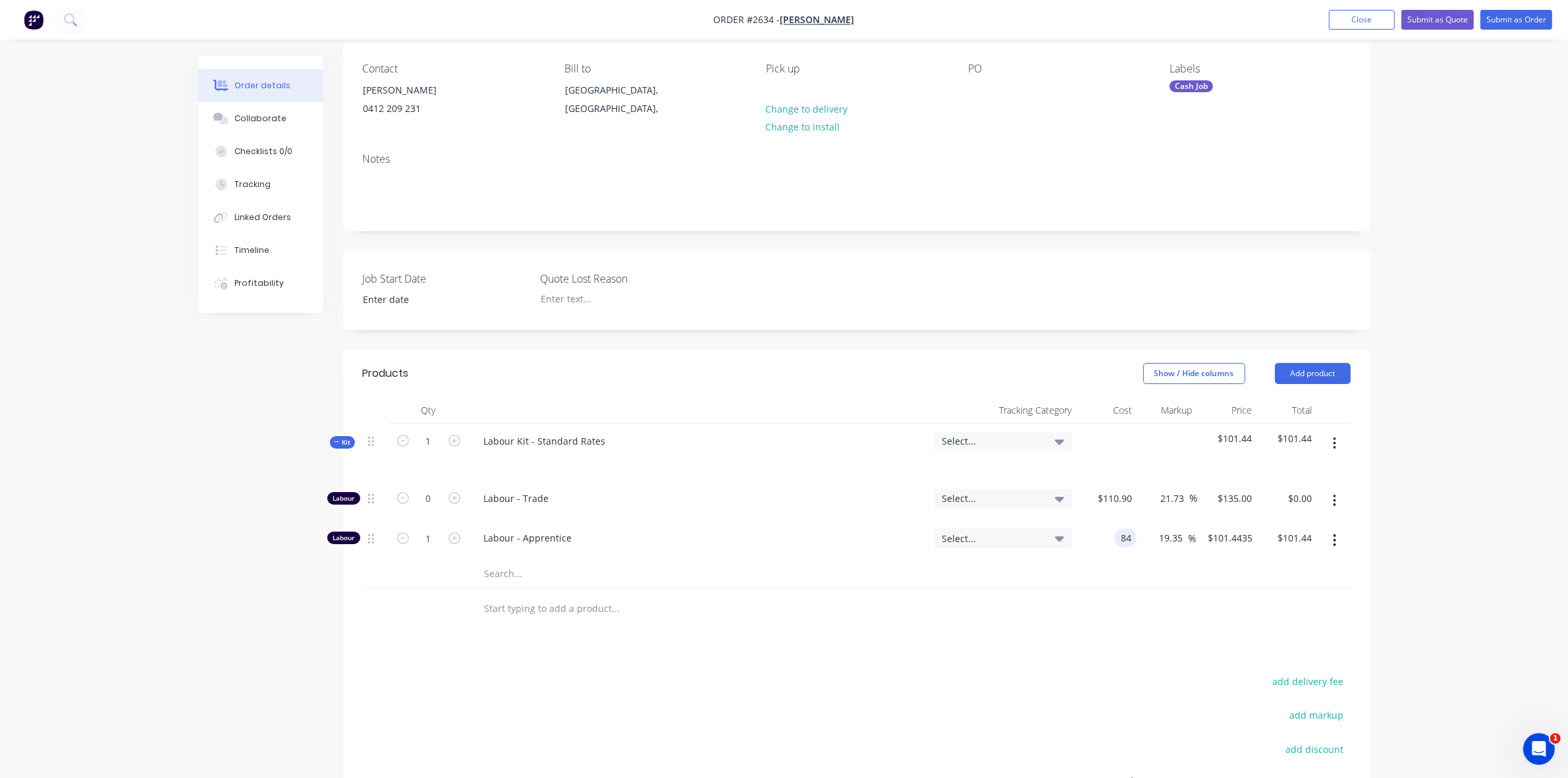
type input "$84.00"
type input "$100.2501"
type input "$100.25"
click at [1121, 552] on div "$84.00 84" at bounding box center [1106, 540] width 60 height 40
click at [1232, 534] on input "100.2501" at bounding box center [1233, 537] width 52 height 19
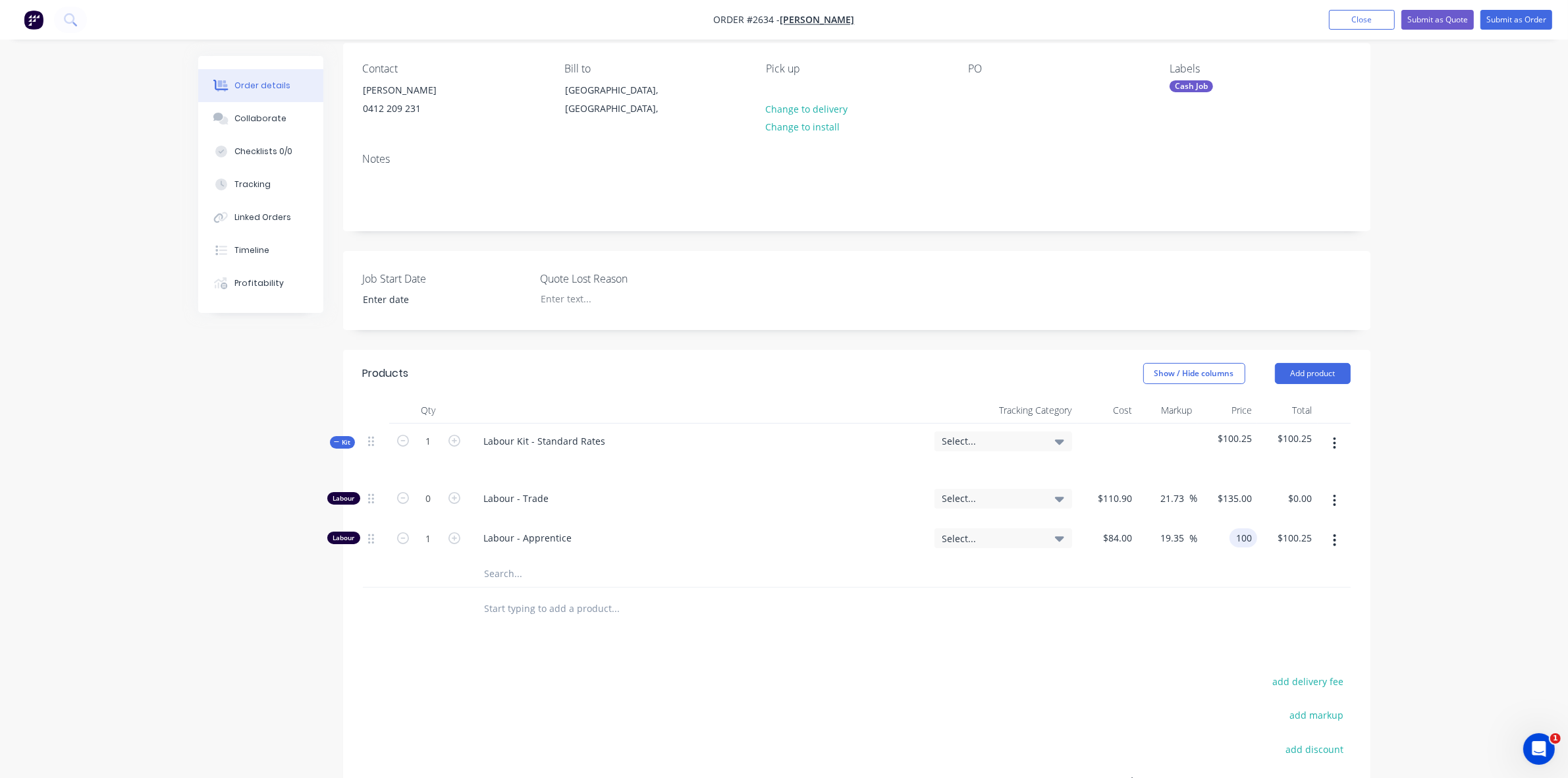
type input "100"
type input "19.05"
type input "$100.00"
click at [986, 584] on div at bounding box center [856, 573] width 988 height 27
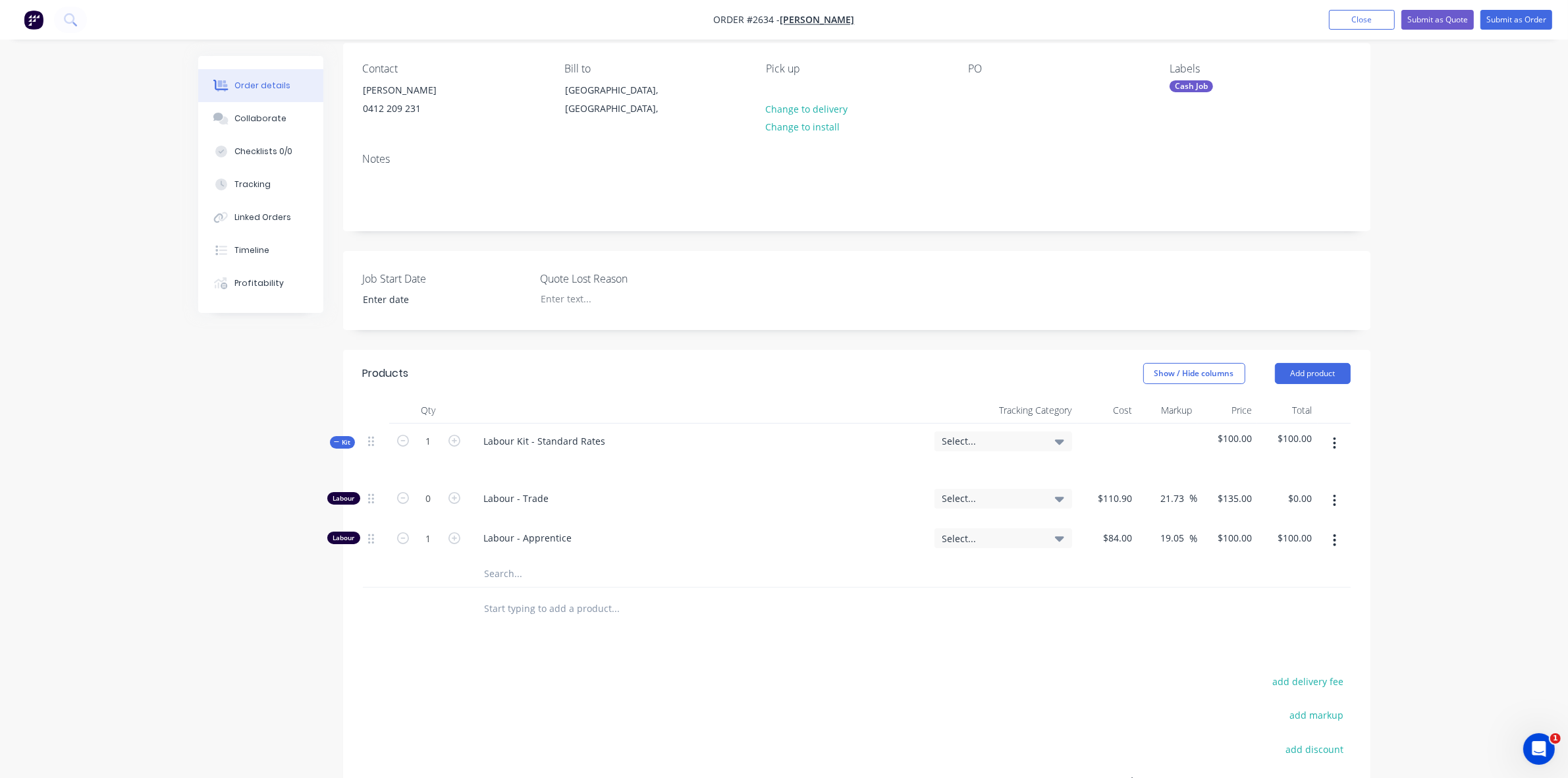
click at [503, 577] on input "text" at bounding box center [615, 573] width 263 height 27
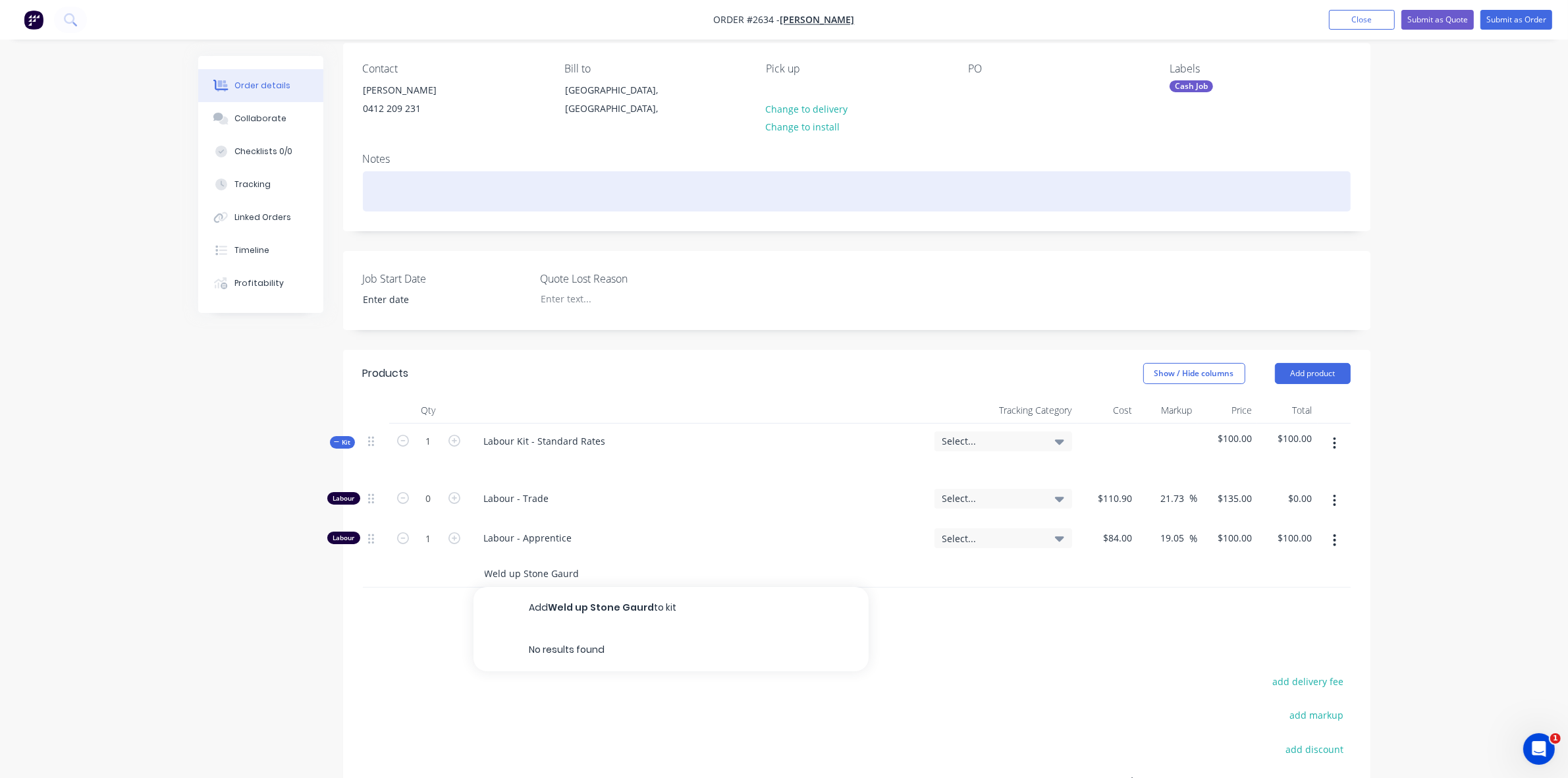
type input "Weld up Stone Gaurd"
click at [390, 189] on div at bounding box center [856, 191] width 988 height 40
click at [420, 191] on div "Well up stobe gaurd" at bounding box center [856, 191] width 988 height 40
click at [439, 189] on div "Well up stone gaurd" at bounding box center [856, 191] width 988 height 40
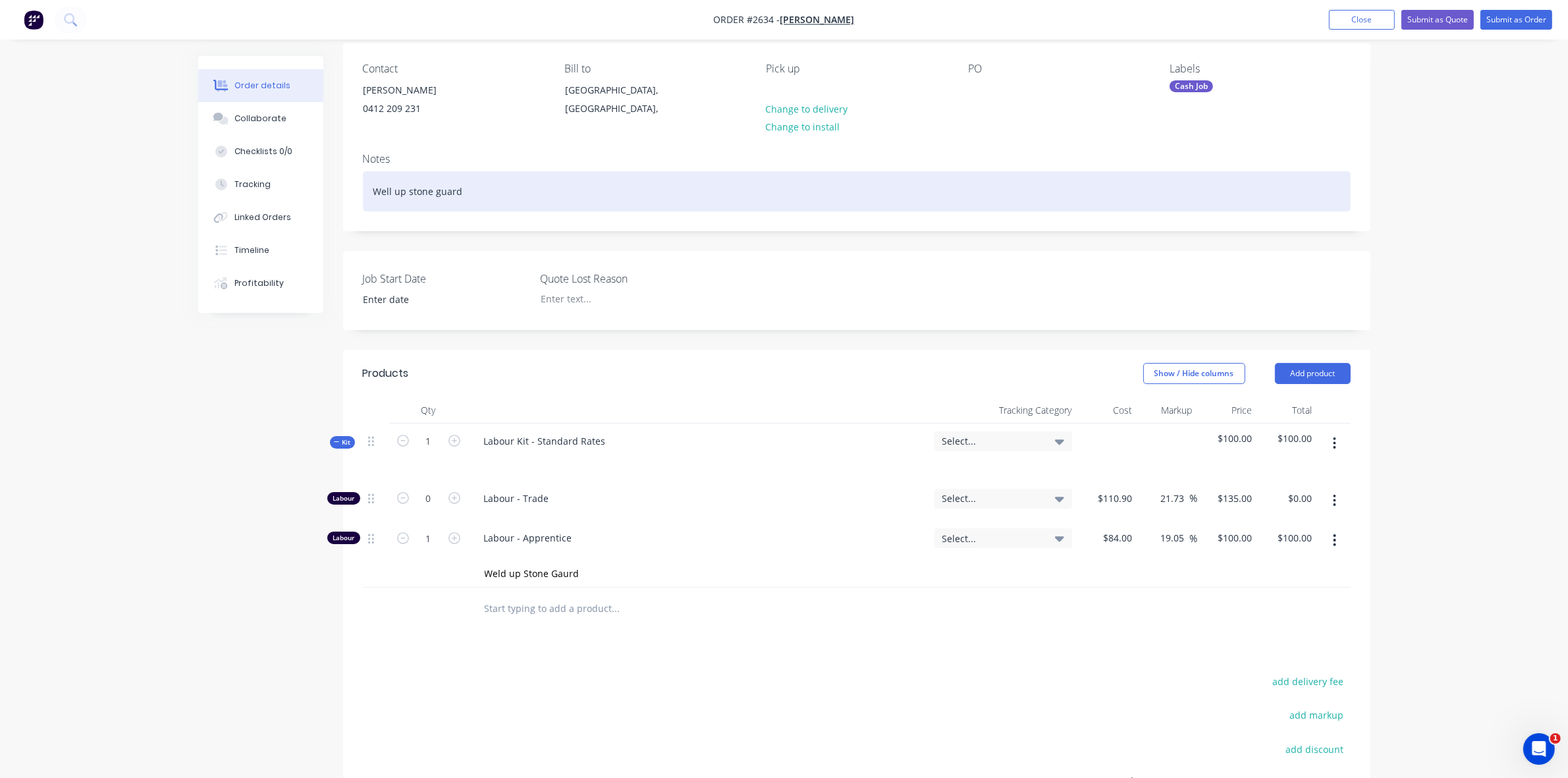
click at [481, 189] on div "Well up stone guard" at bounding box center [856, 191] width 988 height 40
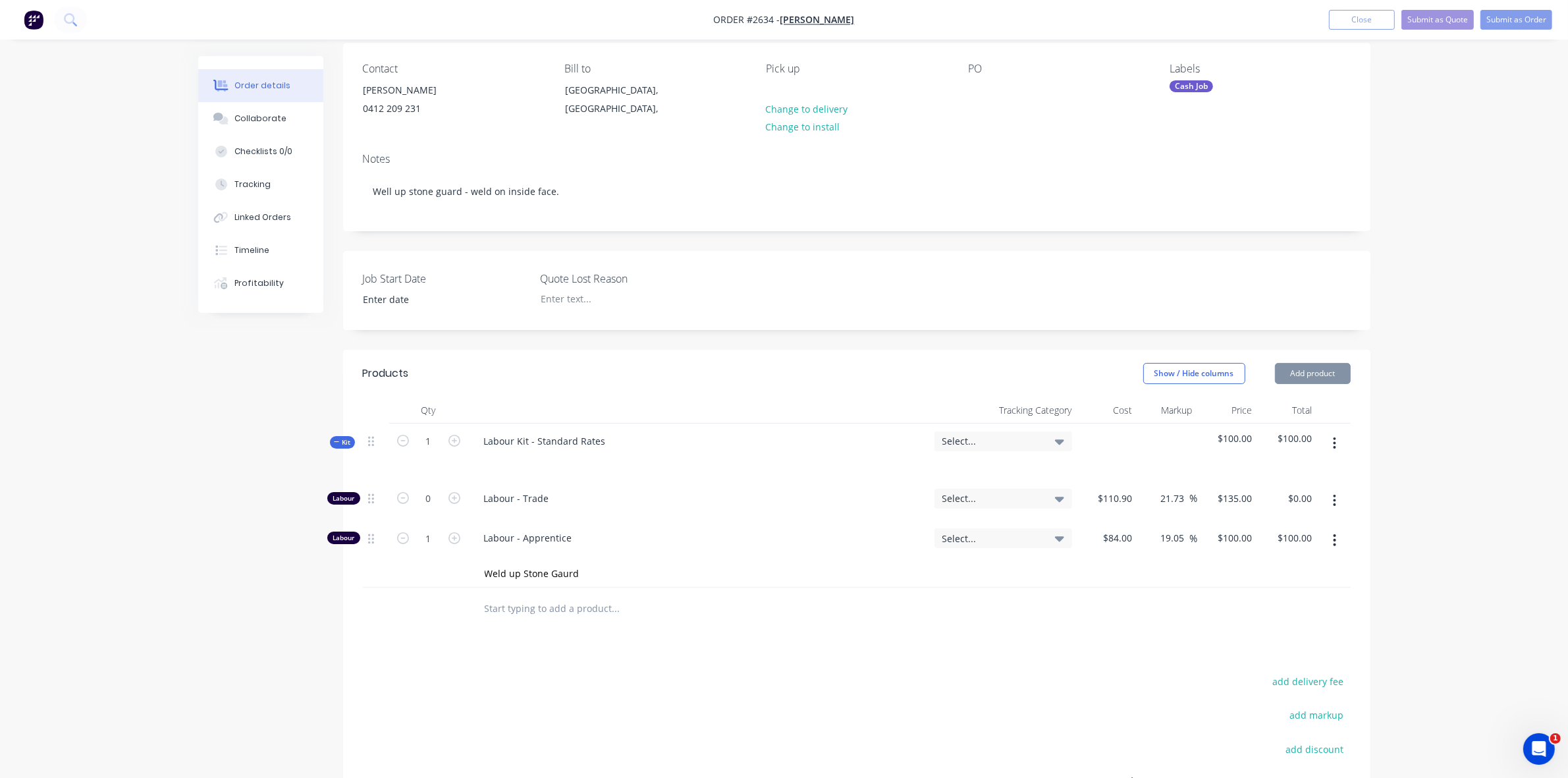
click at [1333, 497] on icon "button" at bounding box center [1335, 501] width 4 height 14
click at [1263, 588] on div "Delete" at bounding box center [1288, 587] width 101 height 19
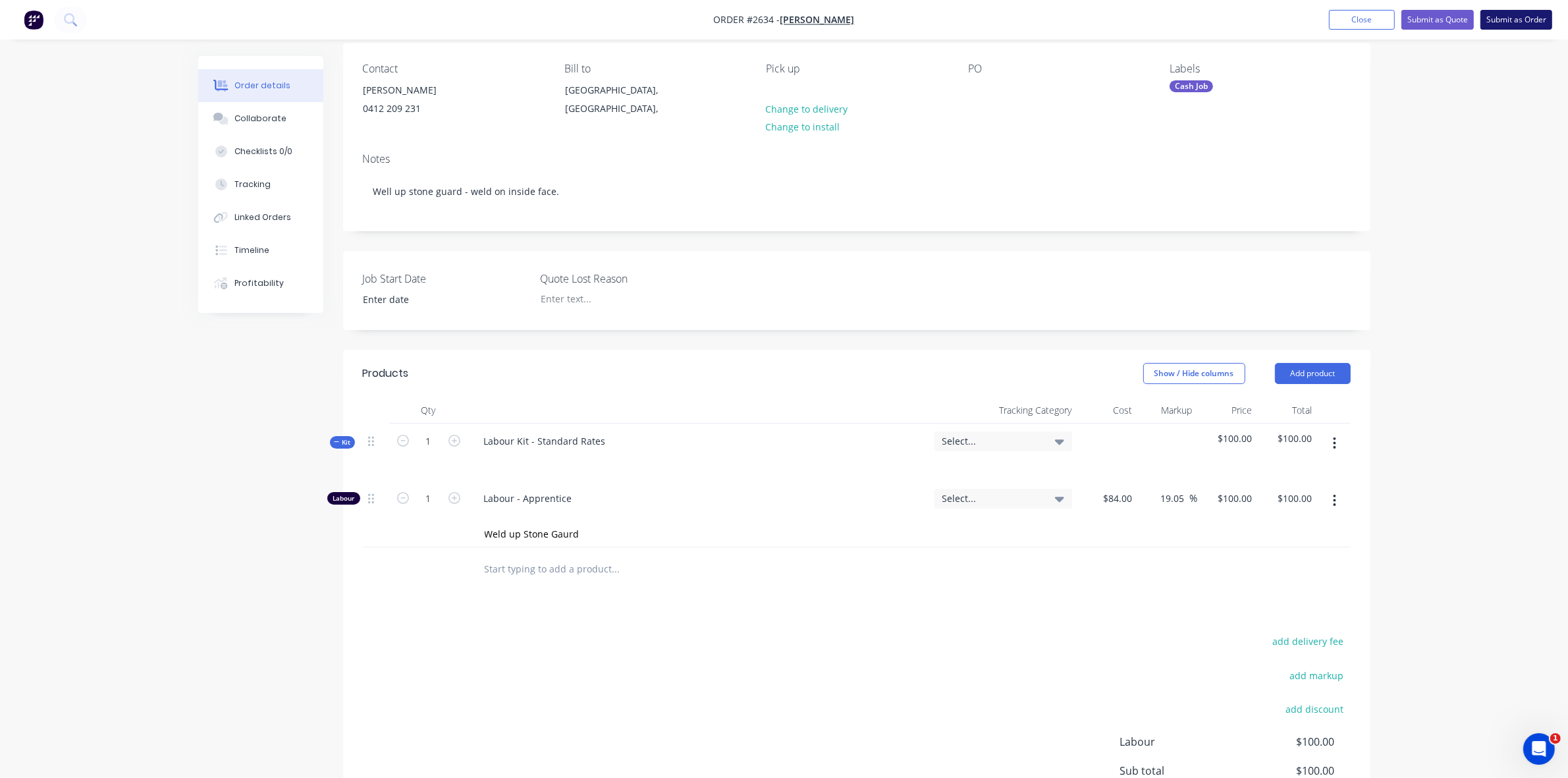
click at [1511, 20] on button "Submit as Order" at bounding box center [1516, 20] width 72 height 20
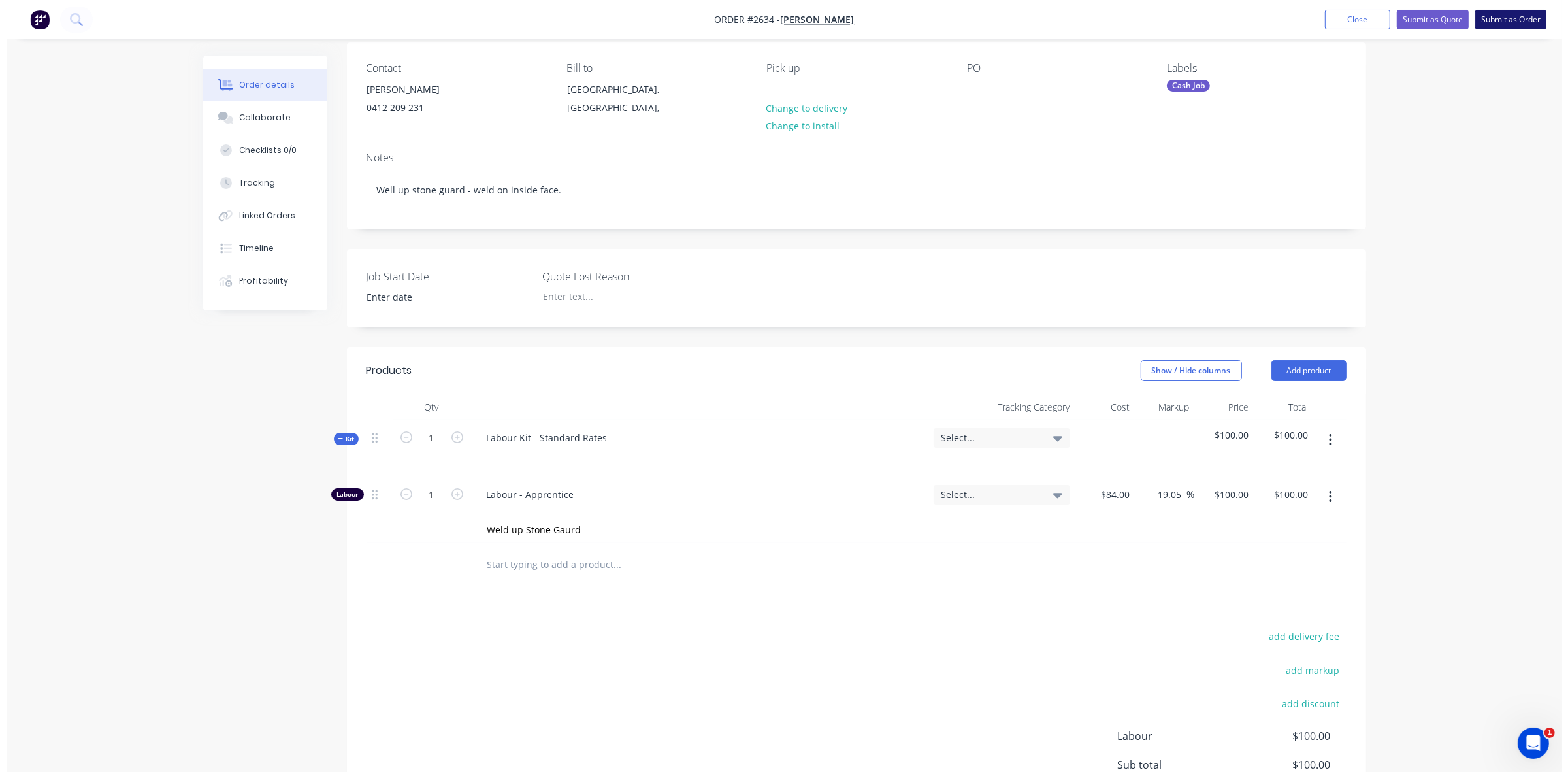
scroll to position [0, 0]
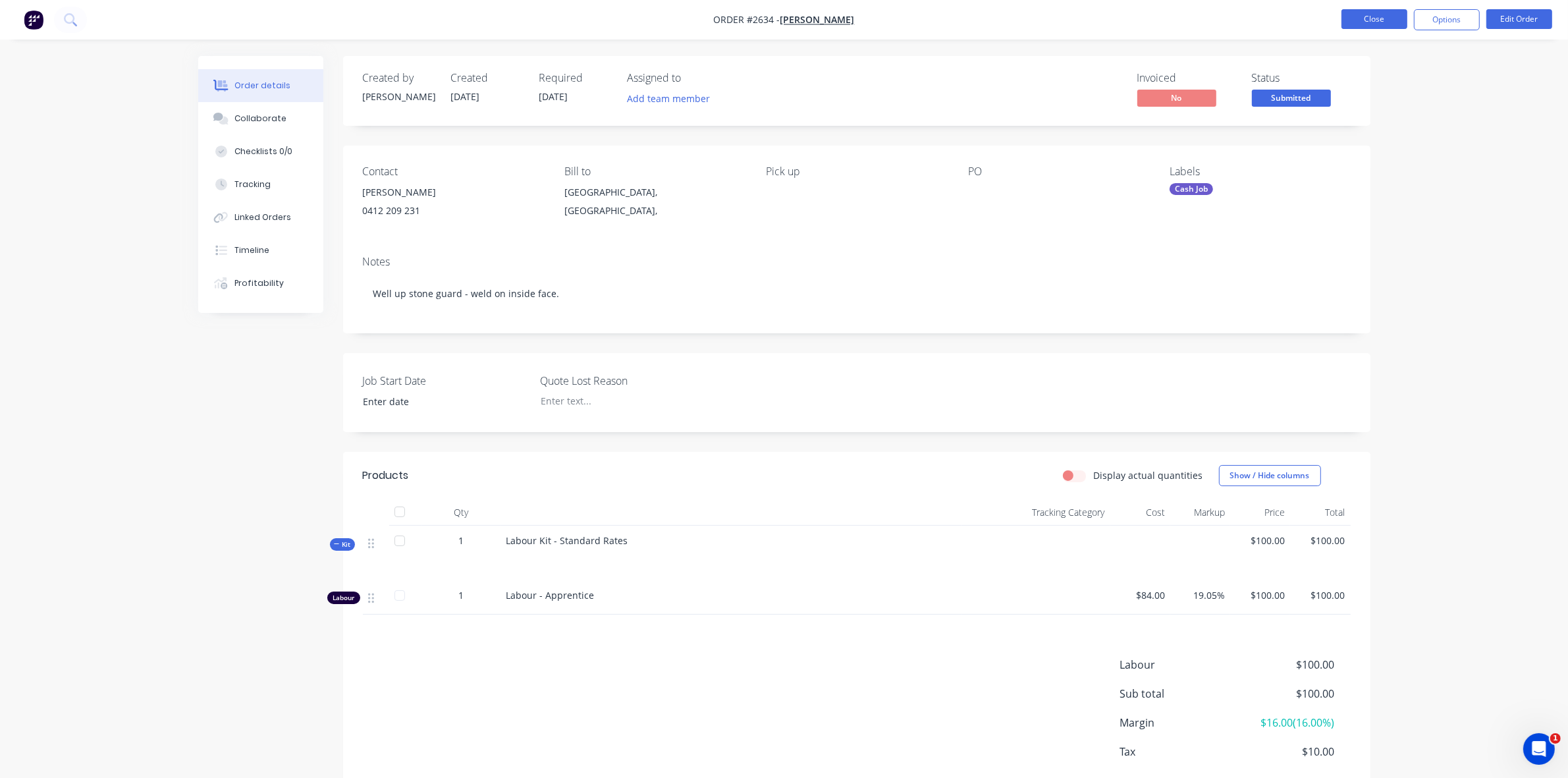
click at [1383, 14] on button "Close" at bounding box center [1374, 19] width 66 height 20
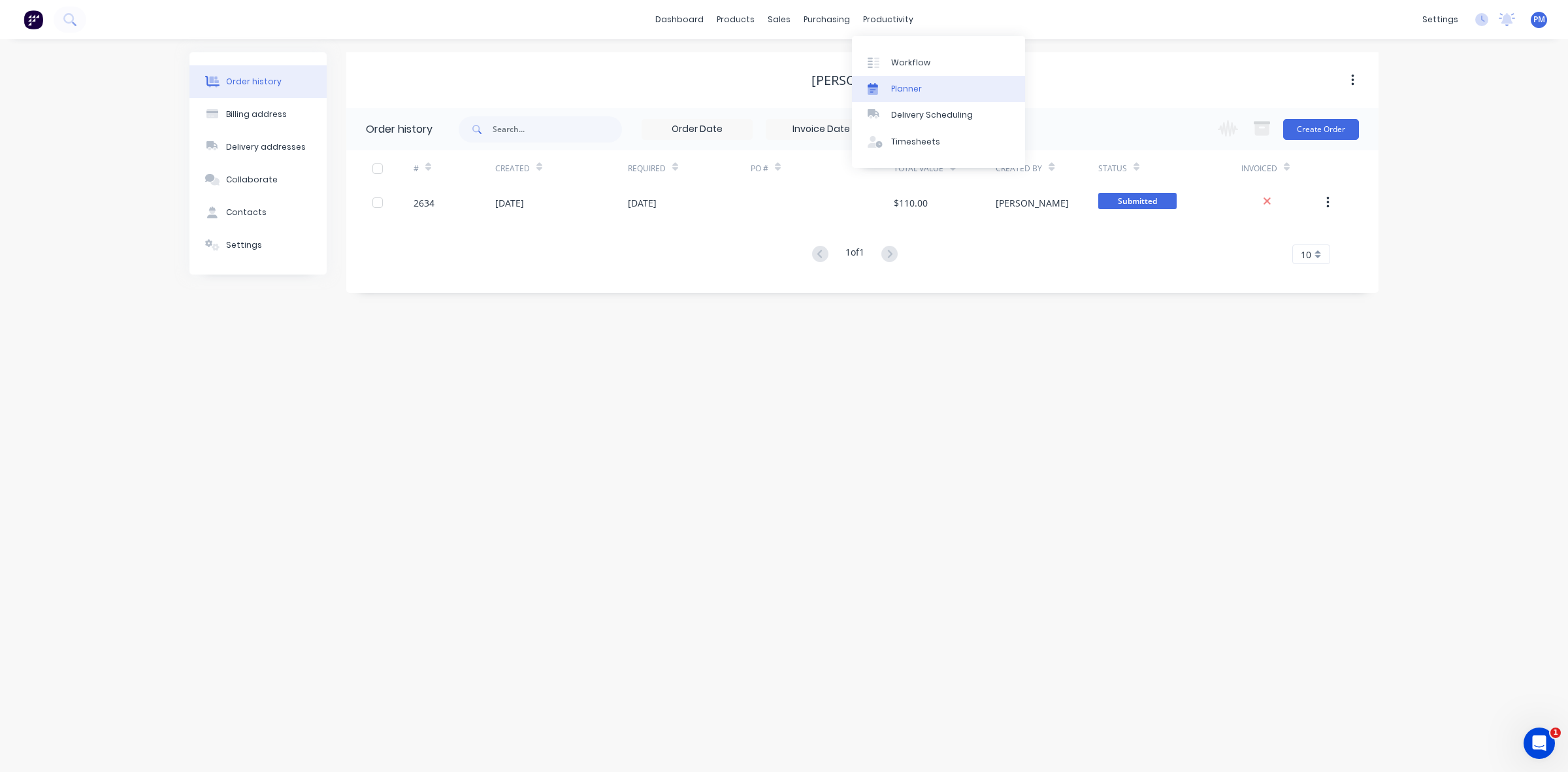
click at [905, 83] on div "Planner" at bounding box center [906, 88] width 31 height 11
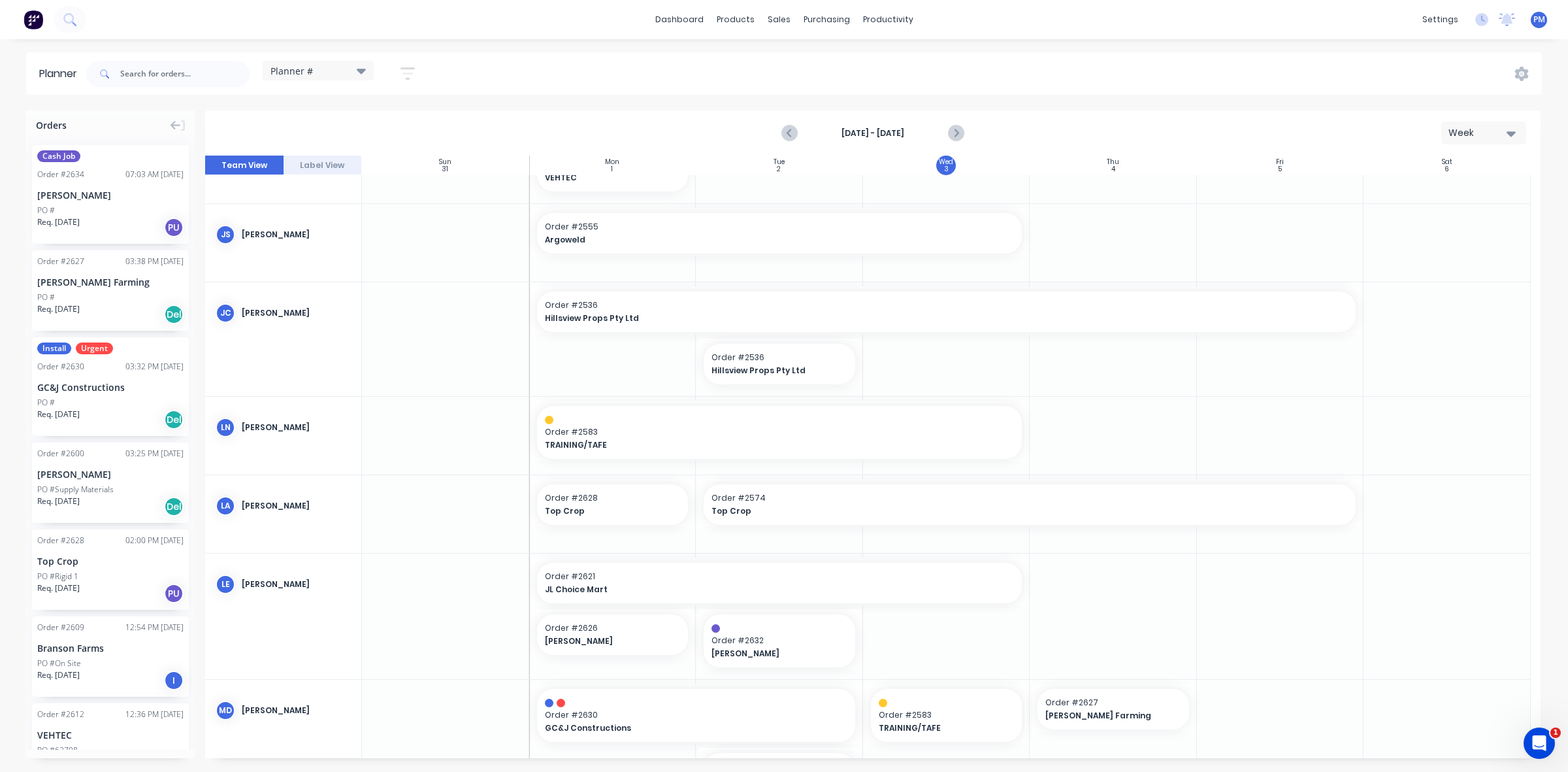
scroll to position [245, 0]
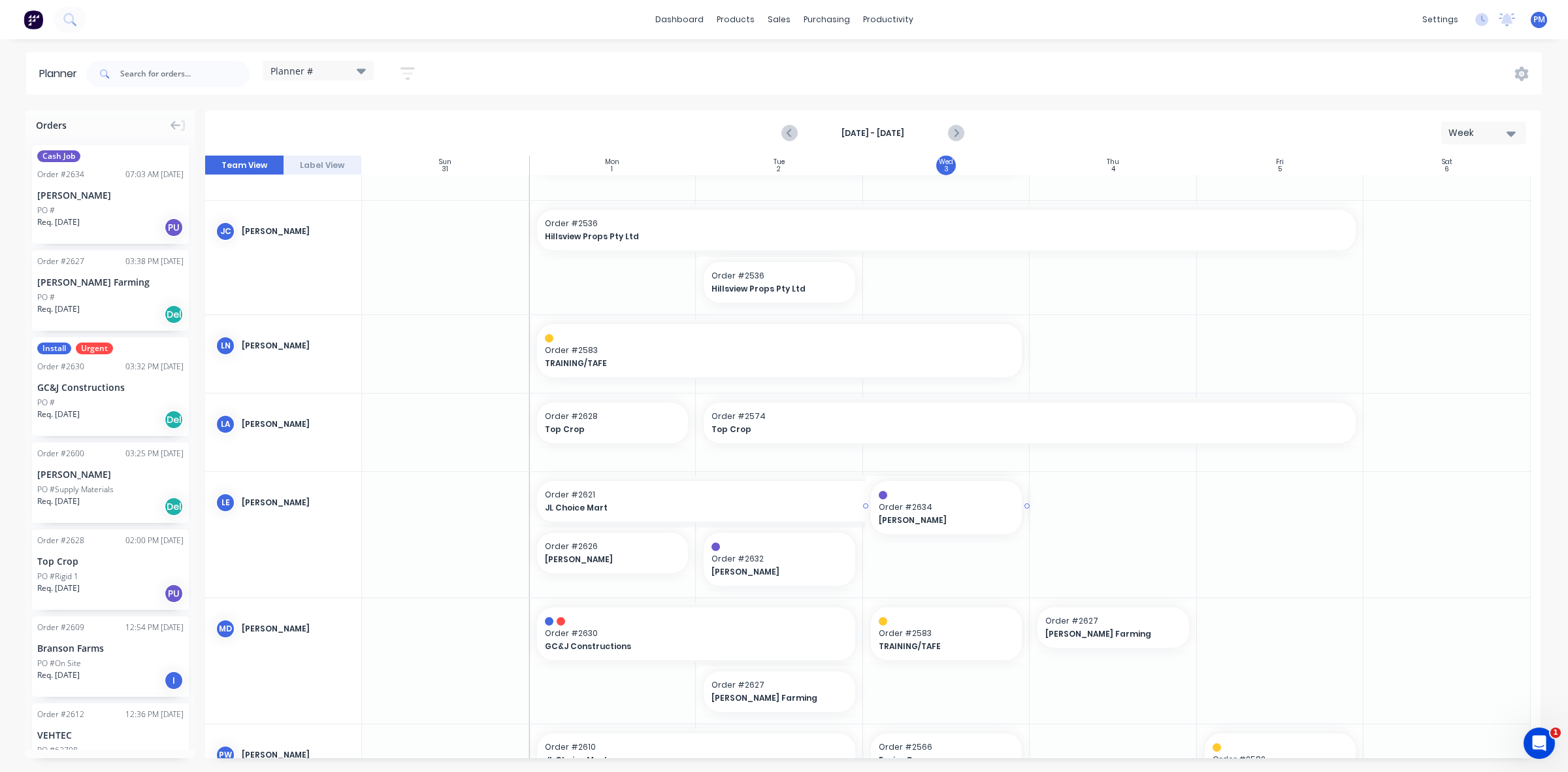
drag, startPoint x: 86, startPoint y: 199, endPoint x: 927, endPoint y: 585, distance: 925.4
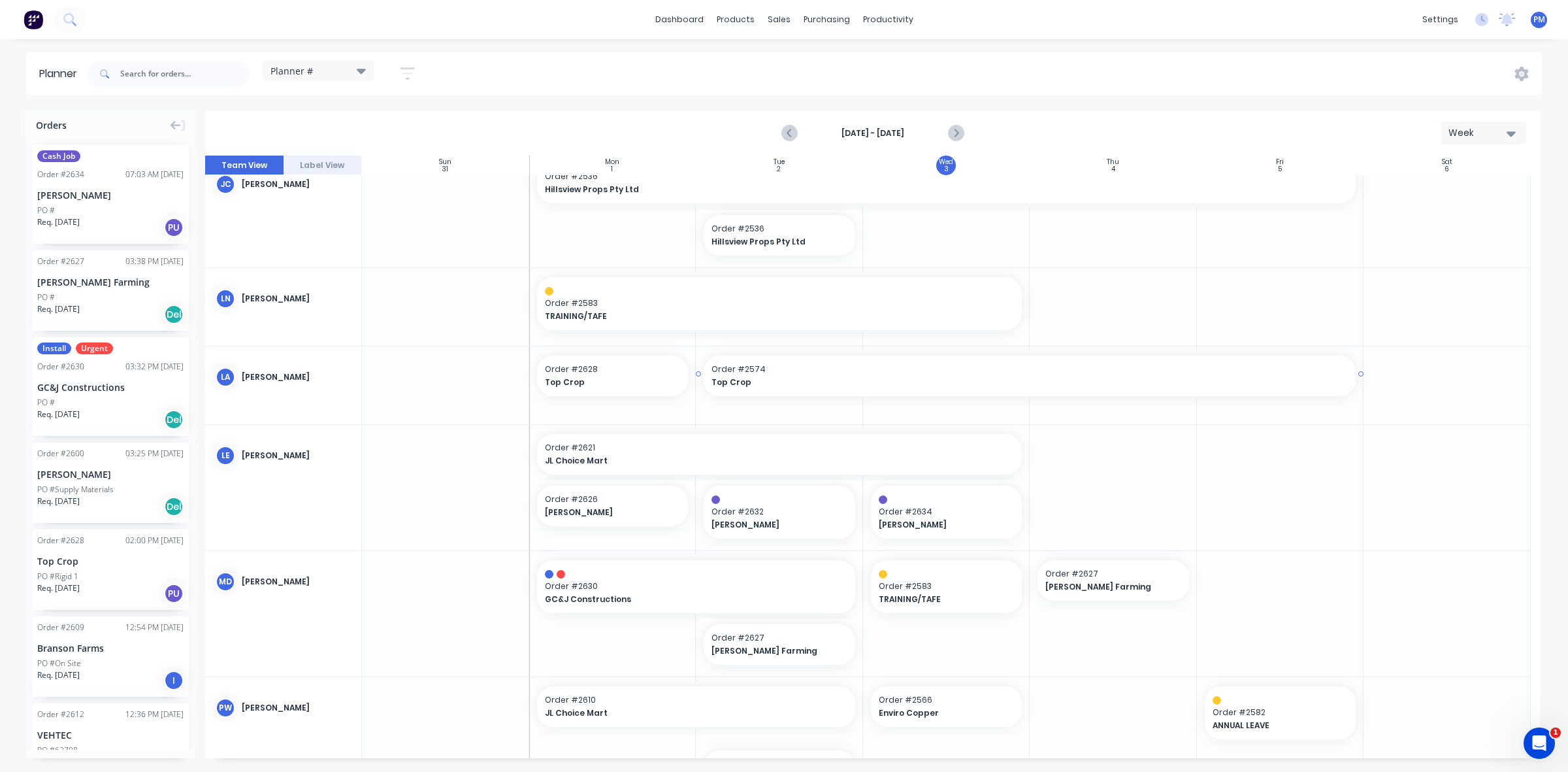
scroll to position [225, 0]
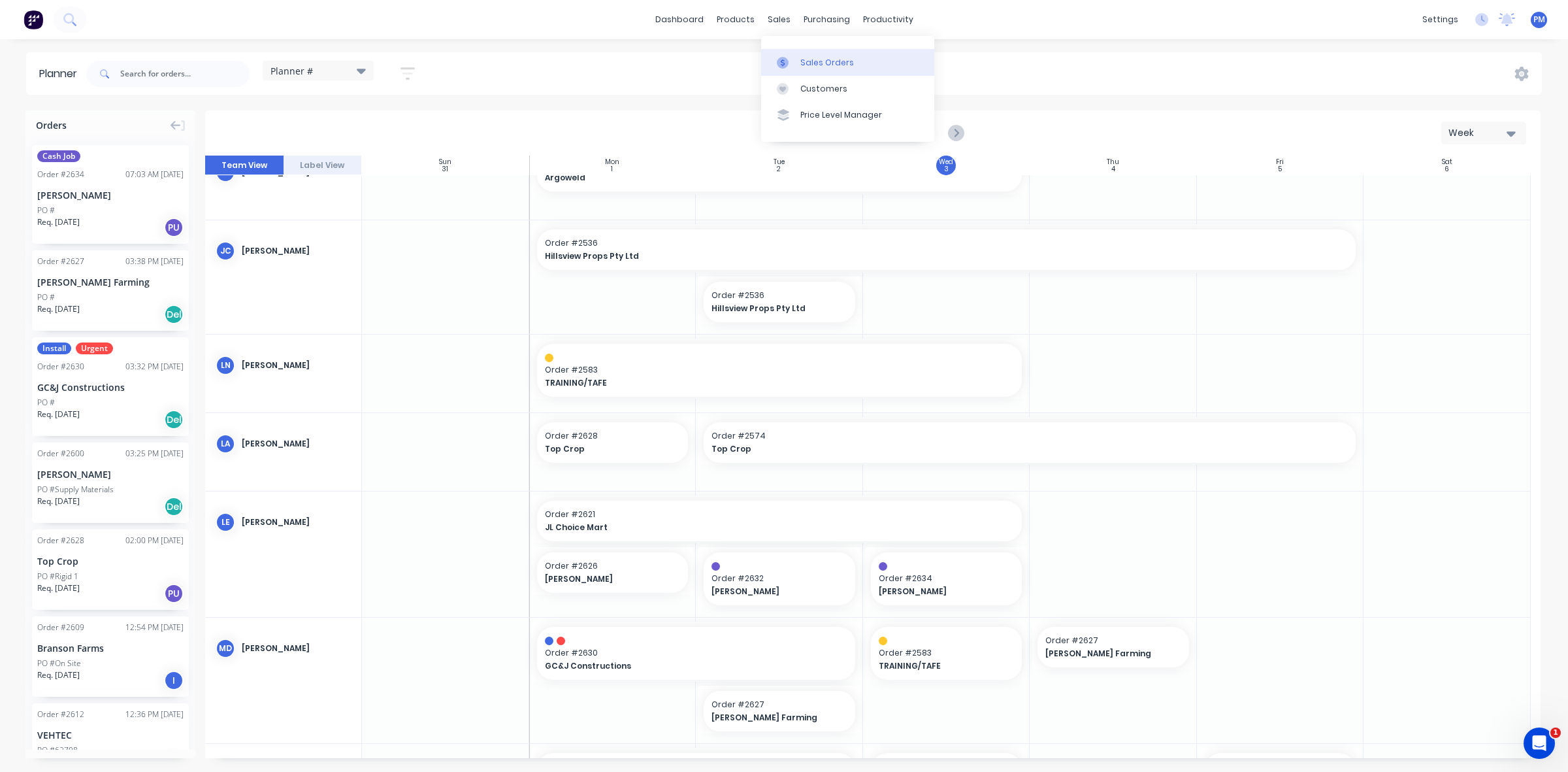
click at [812, 60] on div "Sales Orders" at bounding box center [827, 62] width 54 height 11
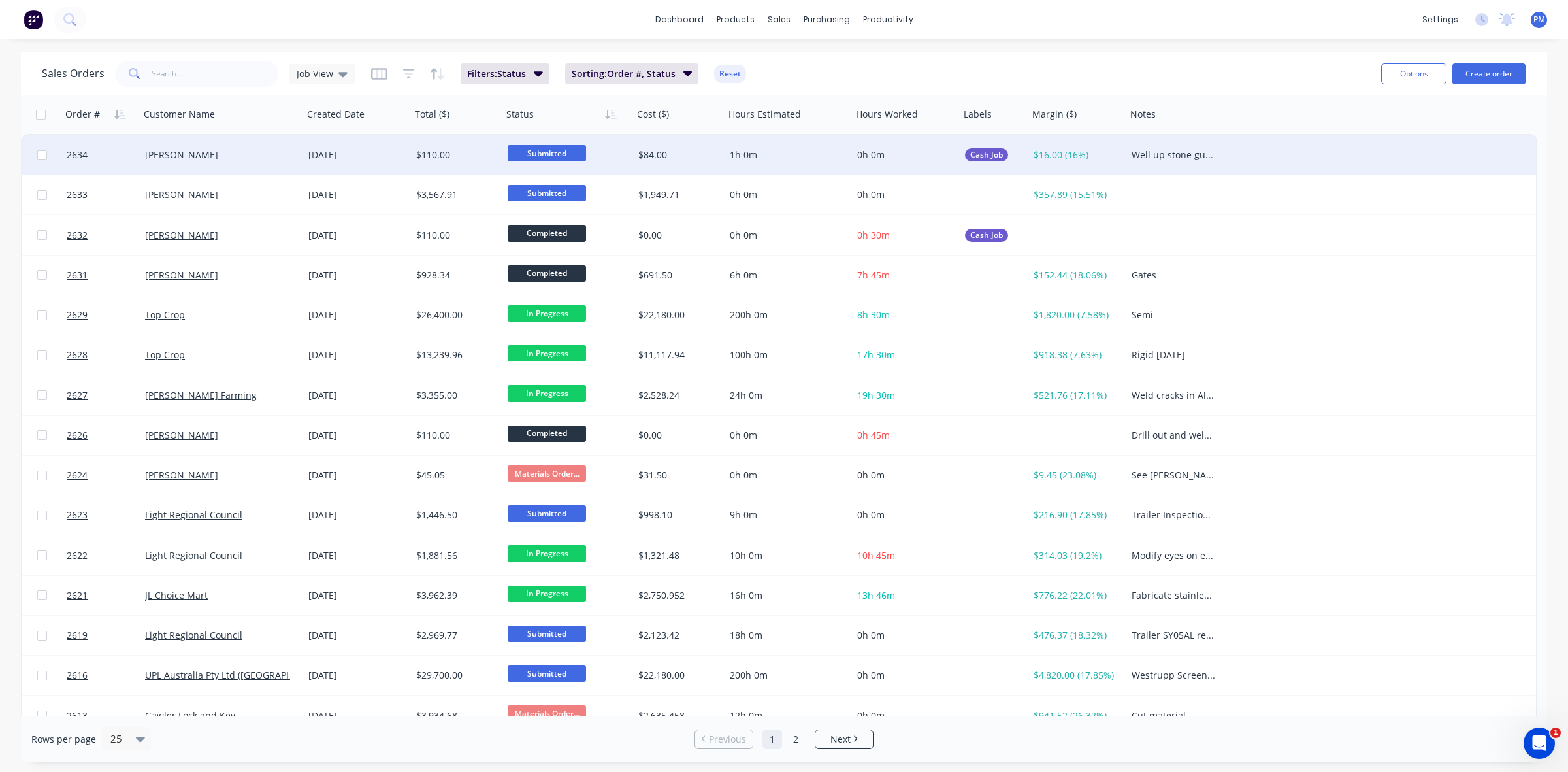
click at [544, 147] on span "Submitted" at bounding box center [546, 153] width 79 height 17
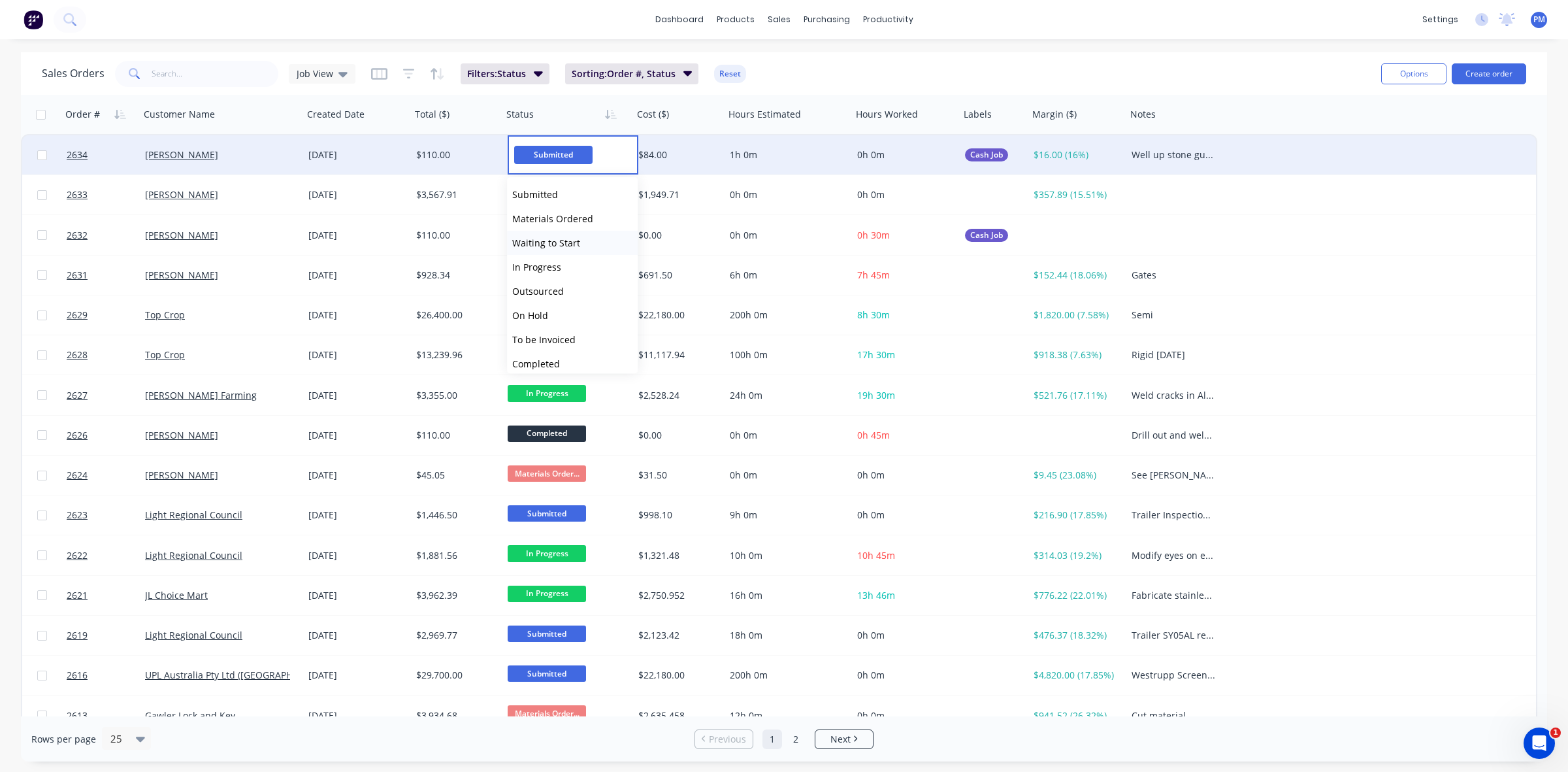
click at [544, 242] on span "Waiting to Start" at bounding box center [546, 243] width 68 height 12
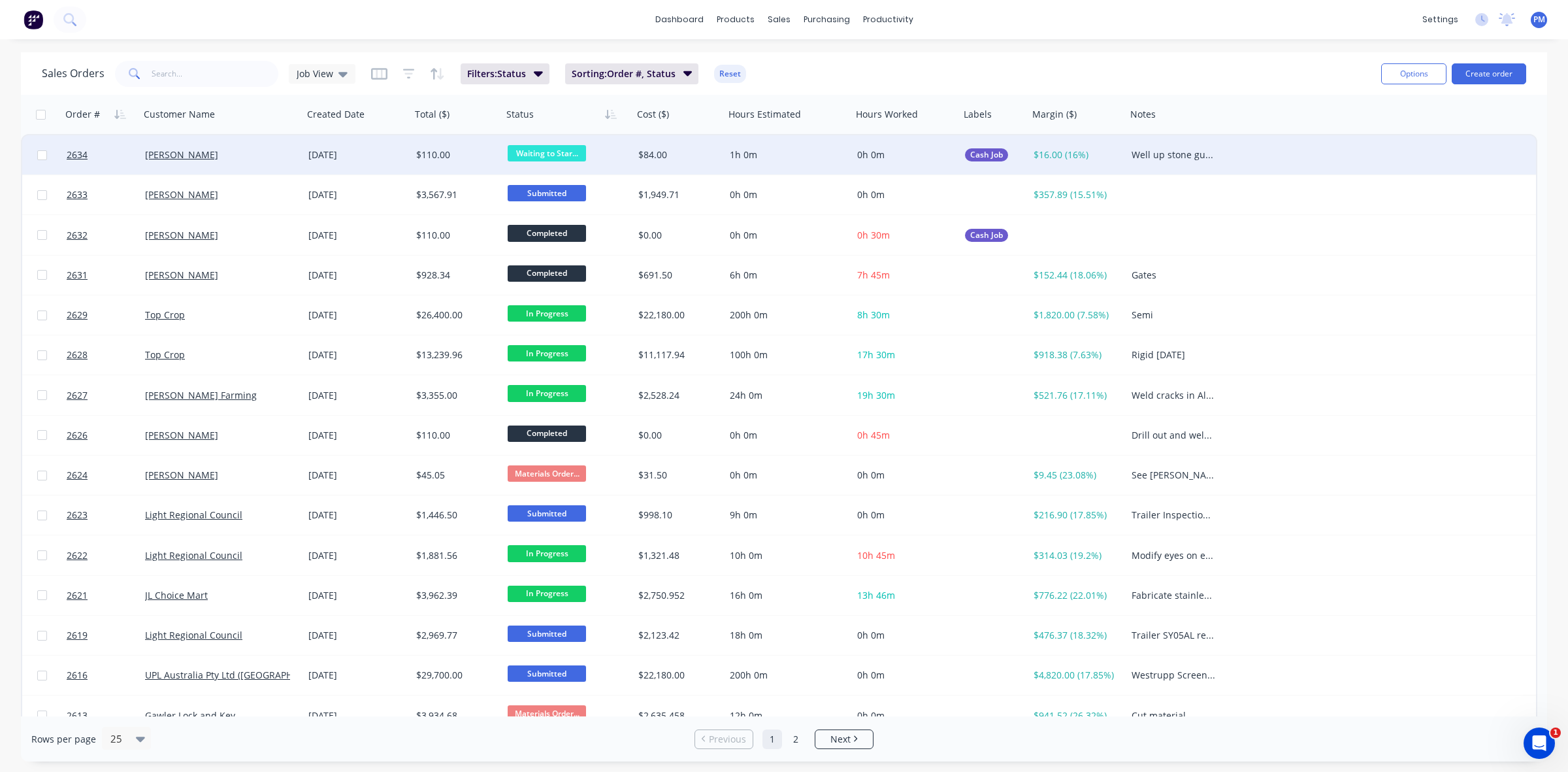
click at [262, 150] on div "[PERSON_NAME]" at bounding box center [217, 154] width 145 height 13
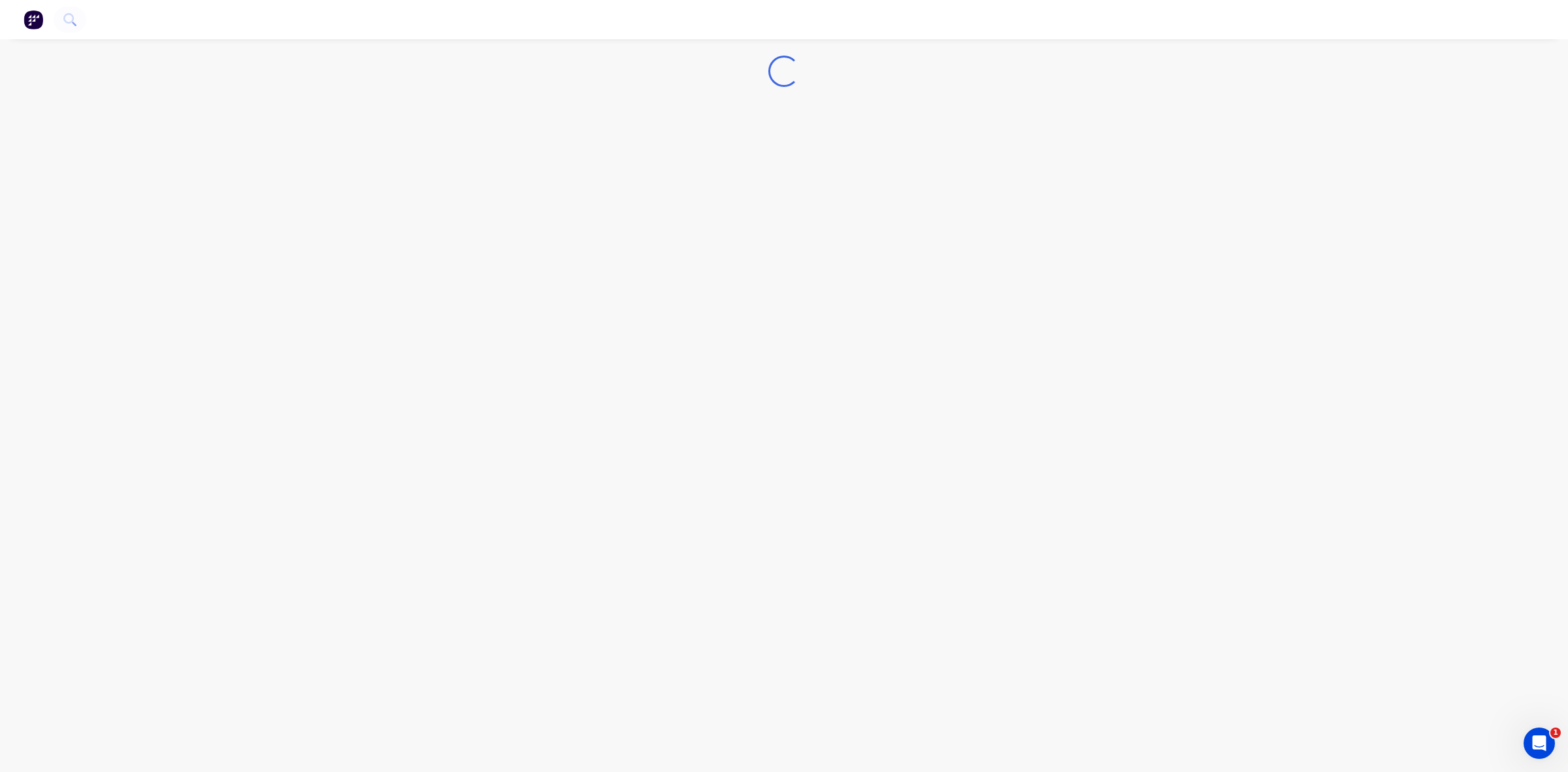
click at [262, 150] on div "Loading..." at bounding box center [784, 386] width 1568 height 772
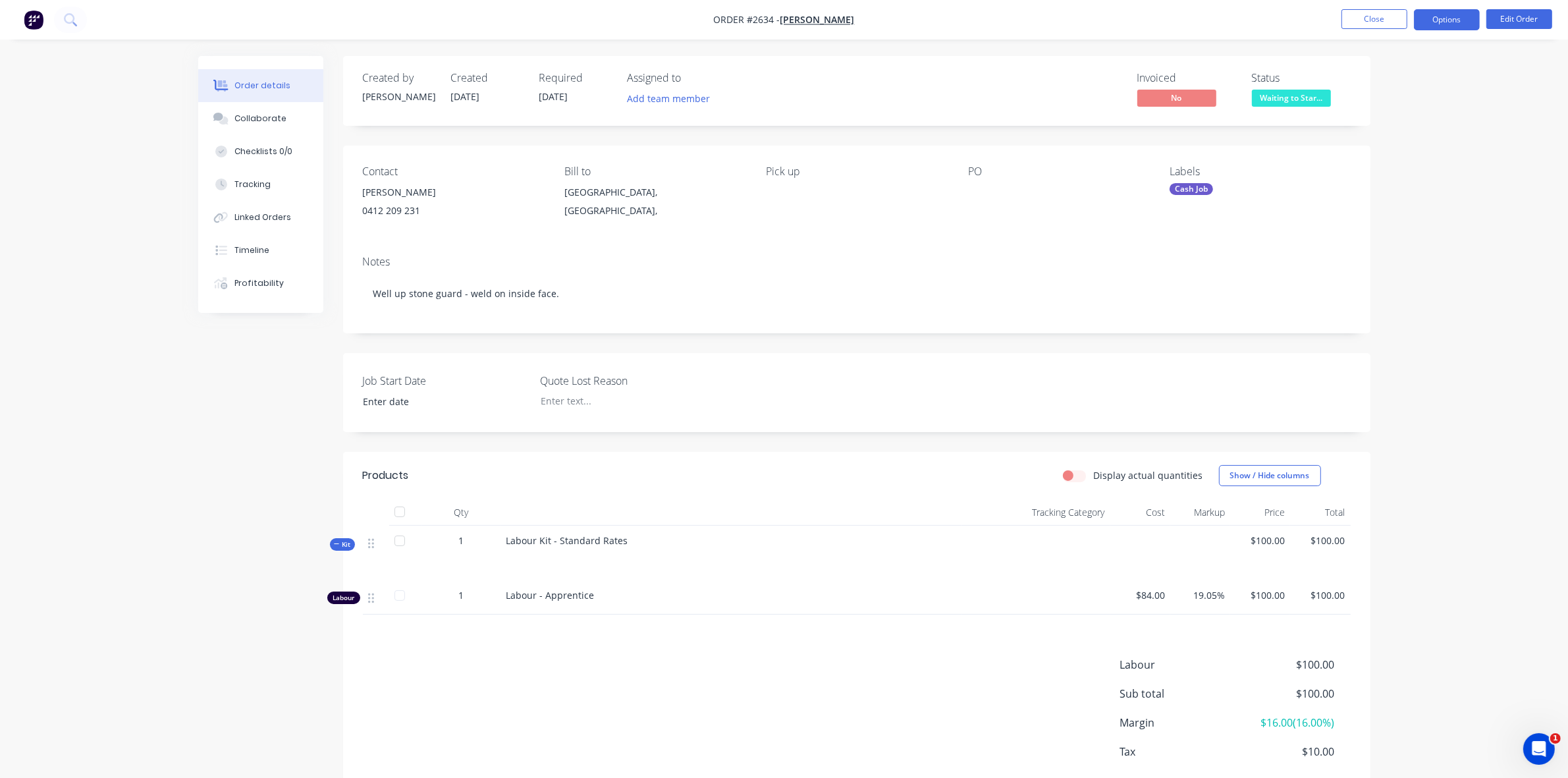
click at [1436, 21] on button "Options" at bounding box center [1447, 20] width 66 height 21
click at [1384, 56] on div "EMAIL / PRINT" at bounding box center [1407, 52] width 121 height 17
click at [1385, 156] on div "Work Order" at bounding box center [1407, 158] width 121 height 19
click at [1379, 131] on div "Without pricing" at bounding box center [1407, 132] width 121 height 19
click at [1381, 15] on button "Close" at bounding box center [1374, 19] width 66 height 20
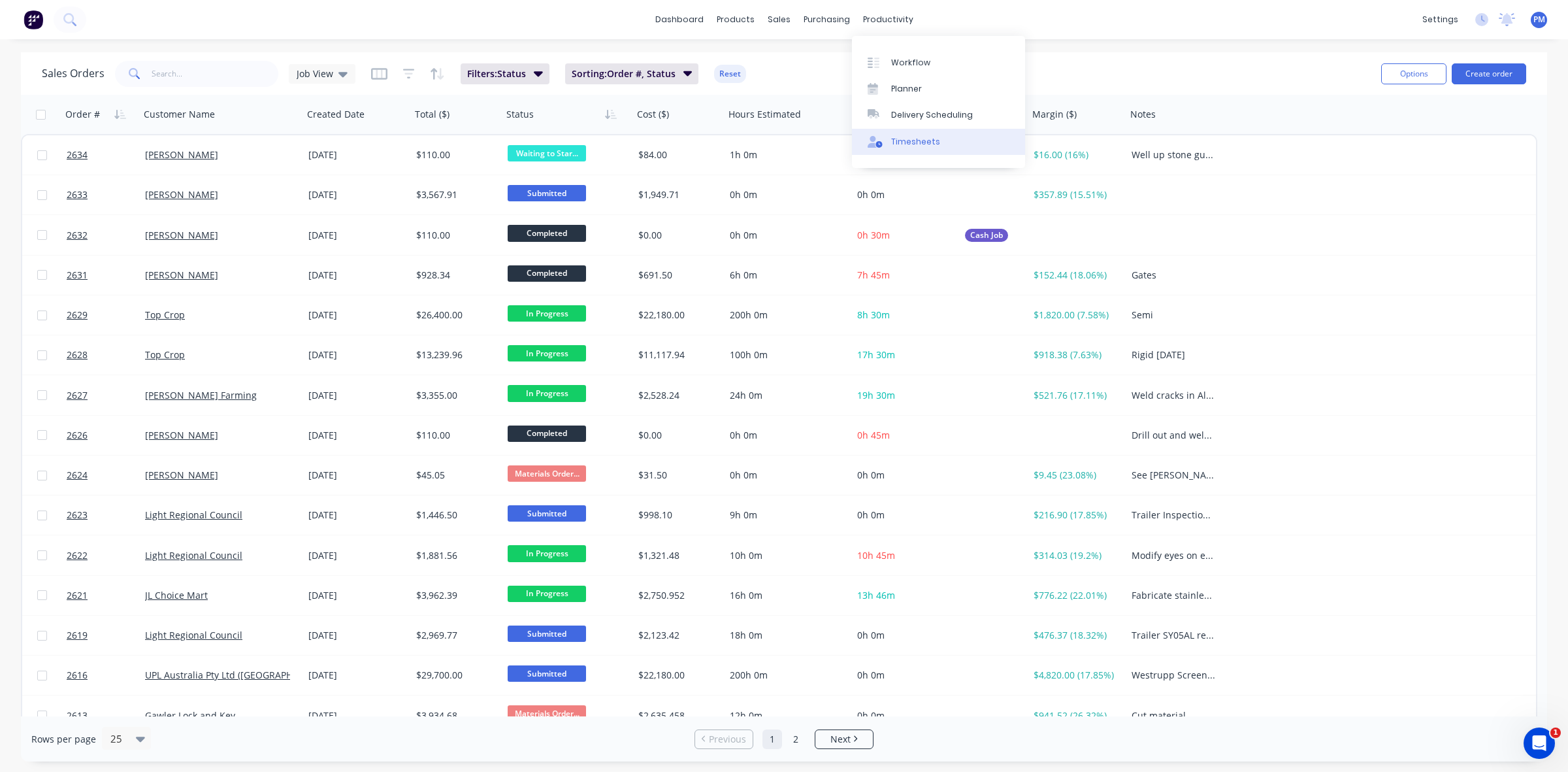
click at [920, 145] on div "Timesheets" at bounding box center [916, 141] width 49 height 11
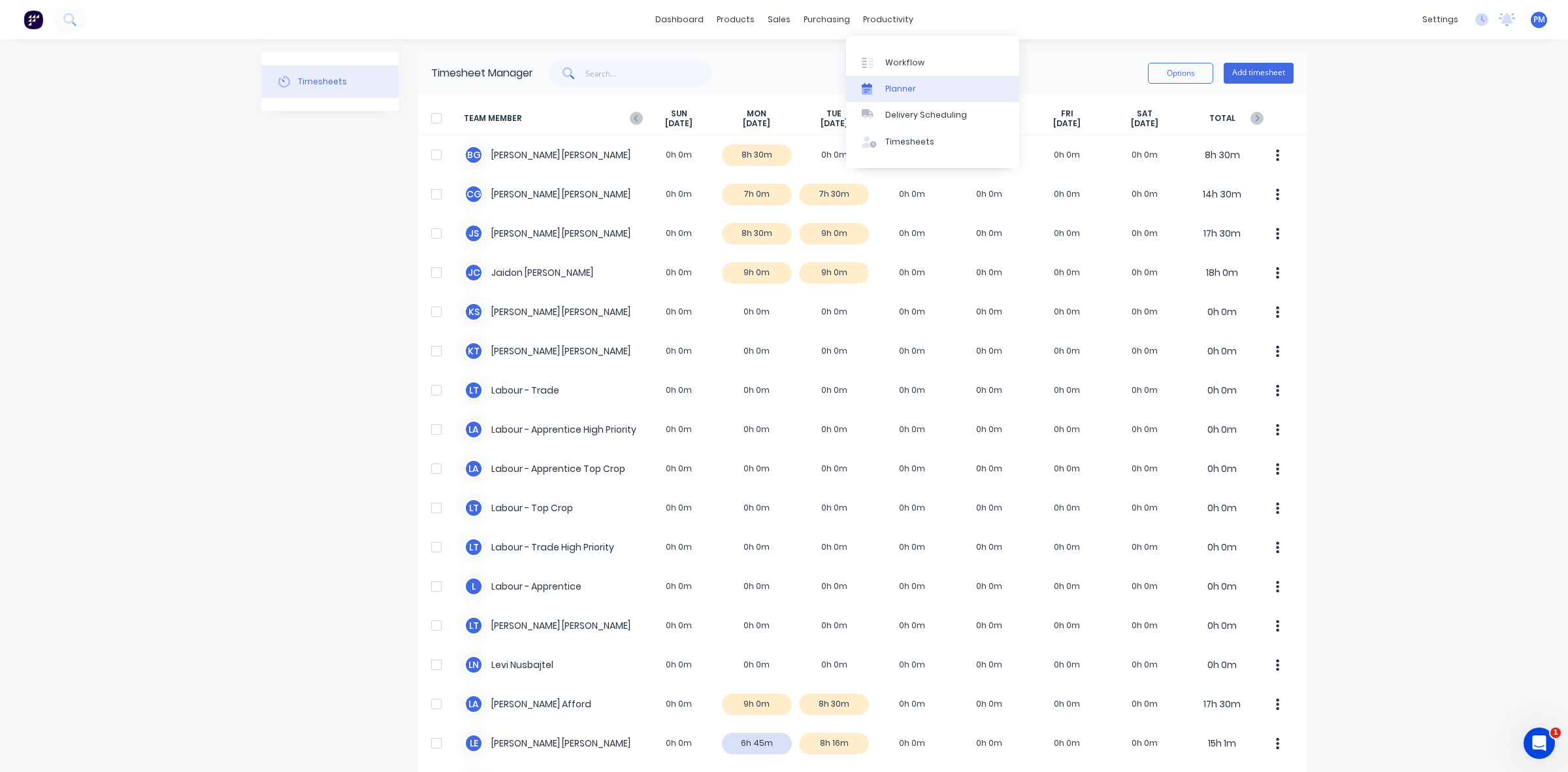
click at [909, 92] on div "Planner" at bounding box center [900, 88] width 31 height 11
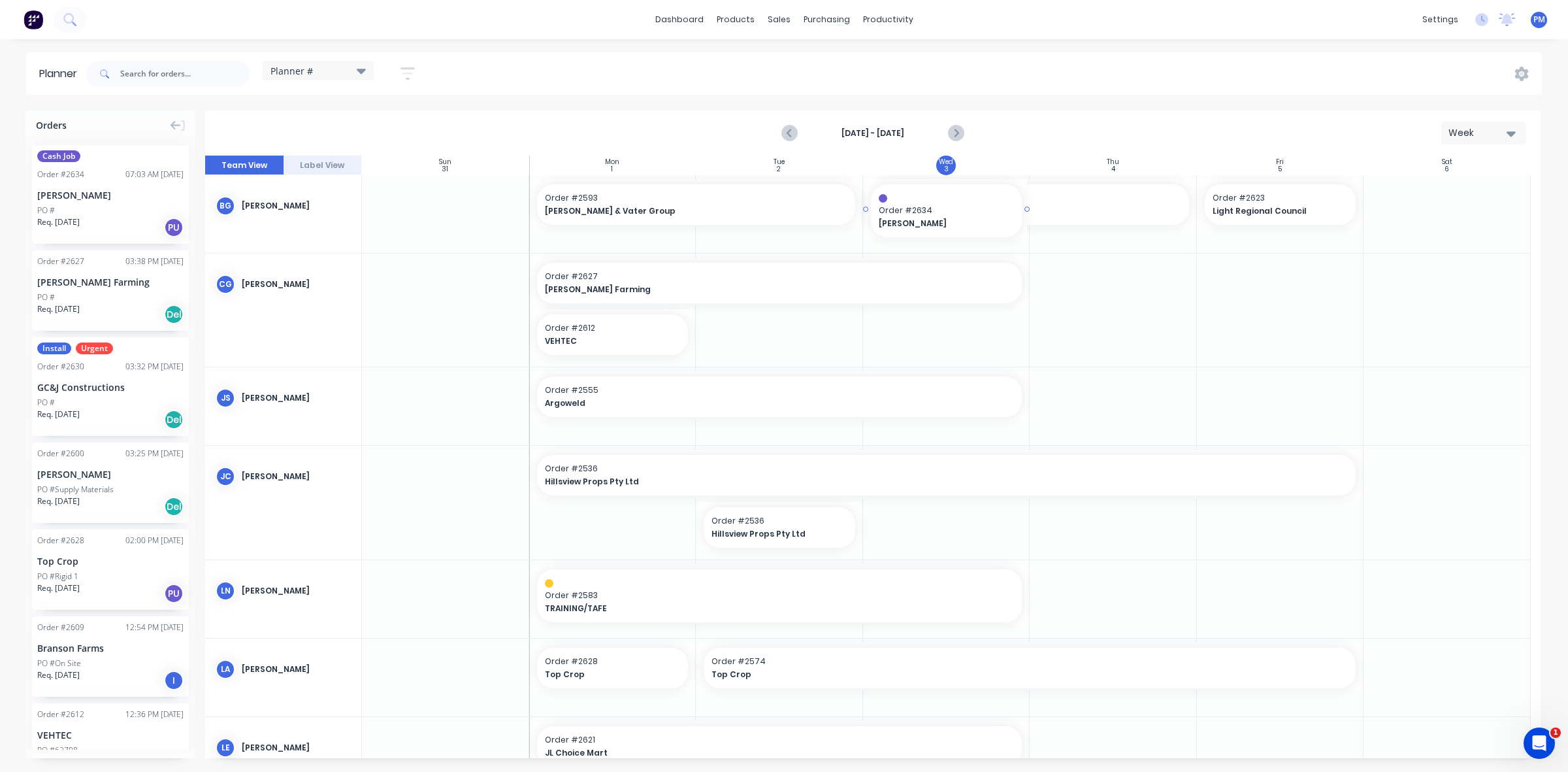
drag, startPoint x: 935, startPoint y: 641, endPoint x: 935, endPoint y: 245, distance: 396.0
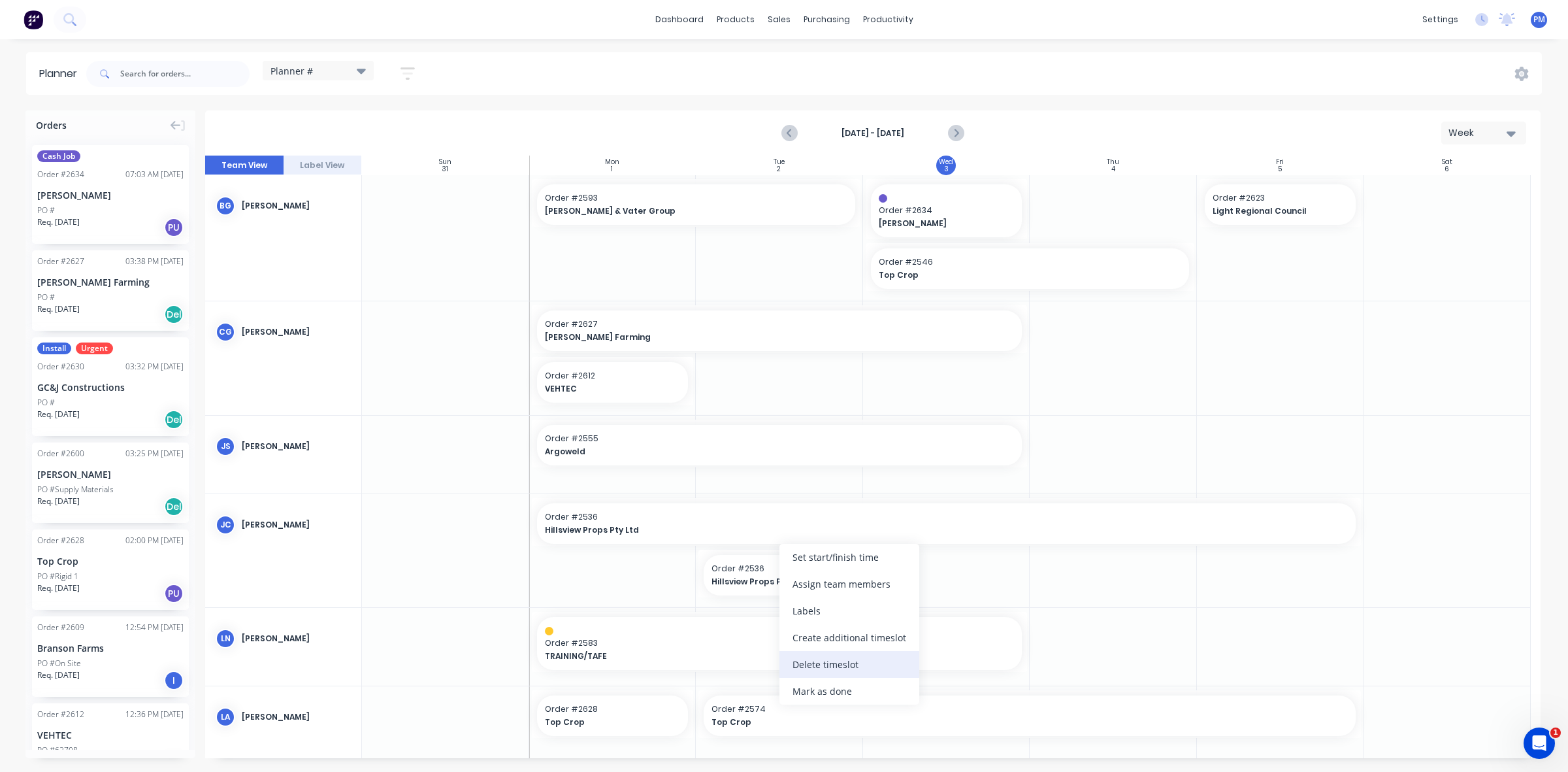
click at [824, 662] on div "Delete timeslot" at bounding box center [849, 664] width 139 height 26
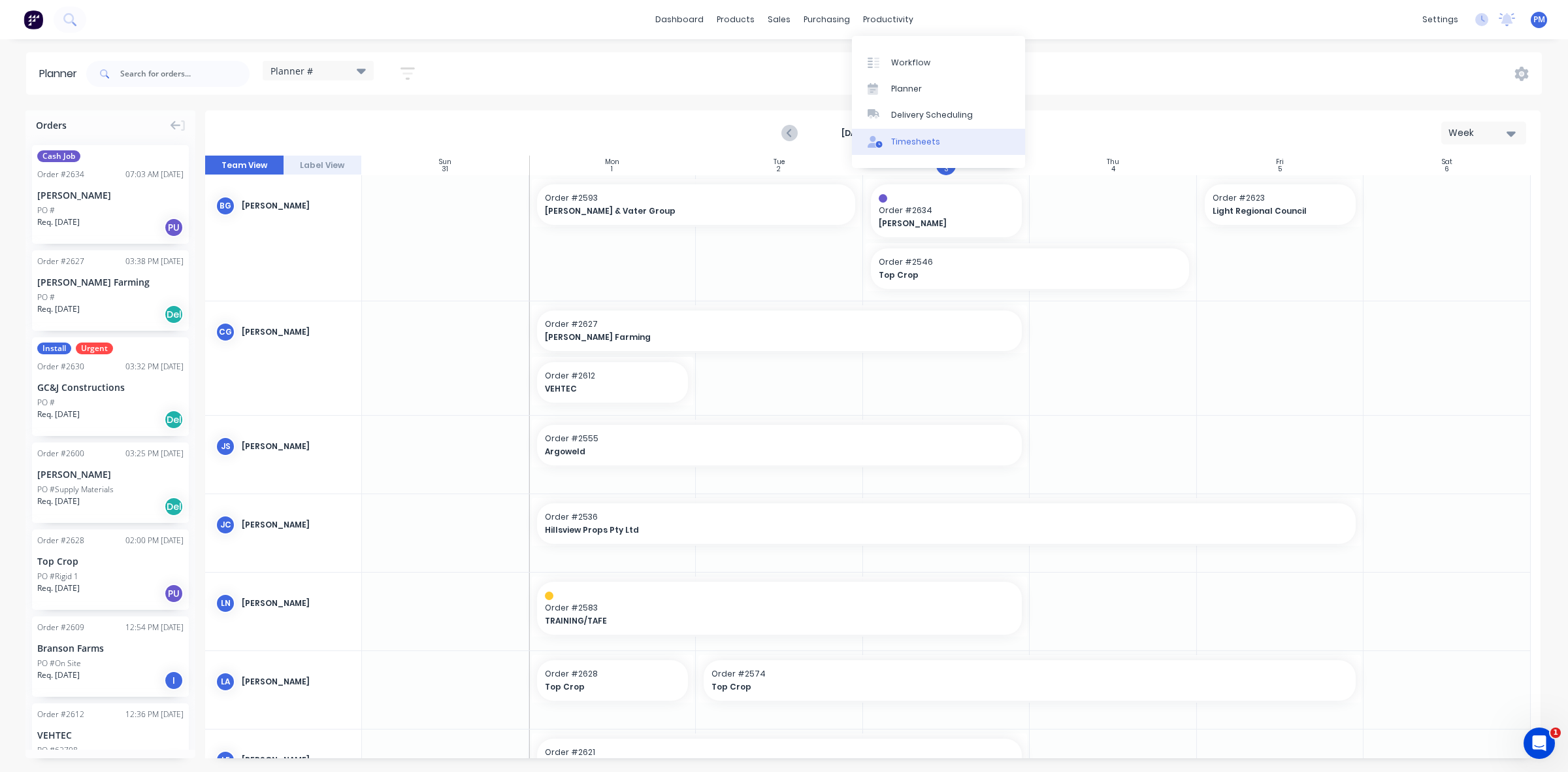
click at [905, 140] on div "Timesheets" at bounding box center [916, 141] width 49 height 11
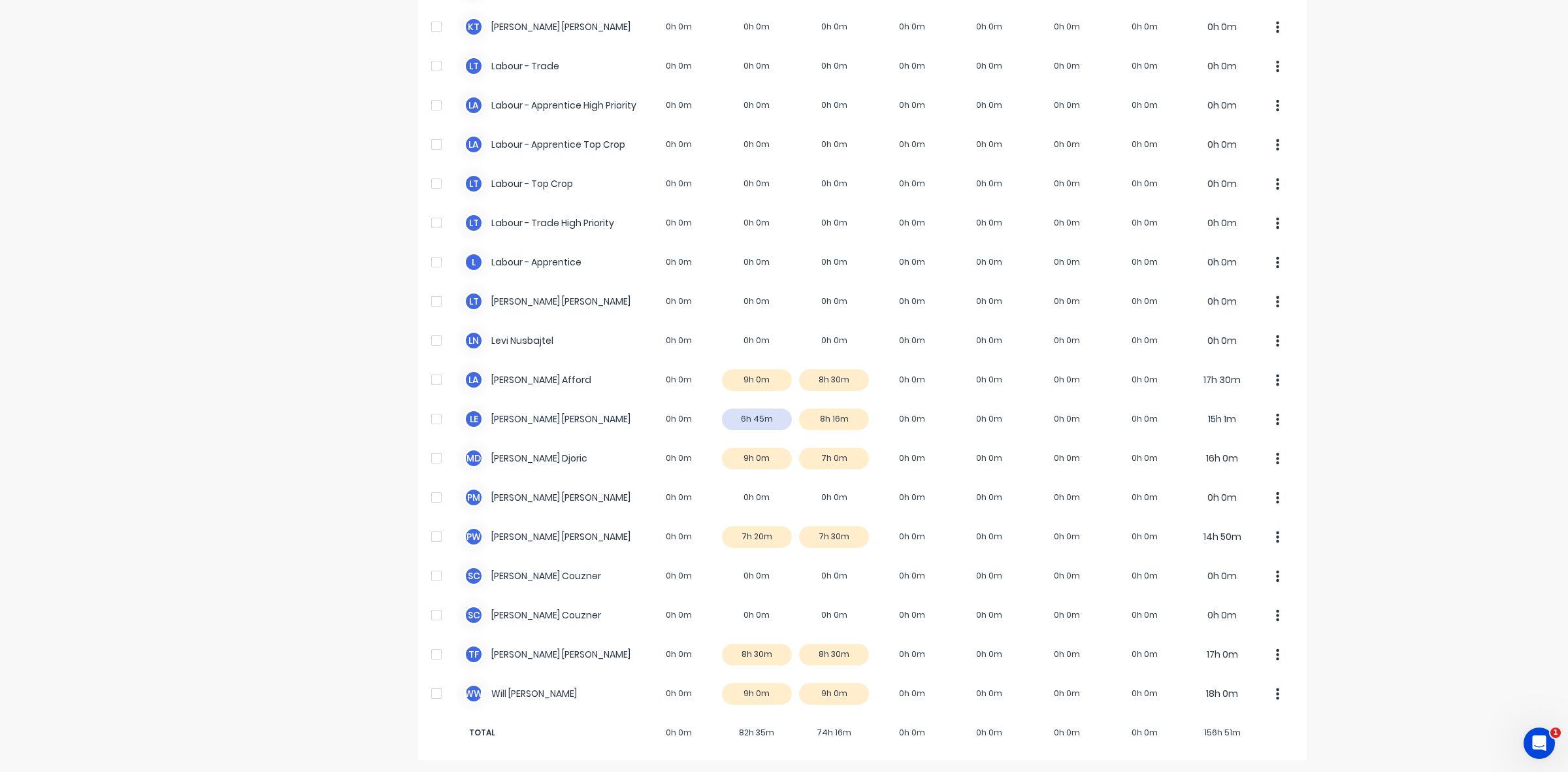
scroll to position [326, 0]
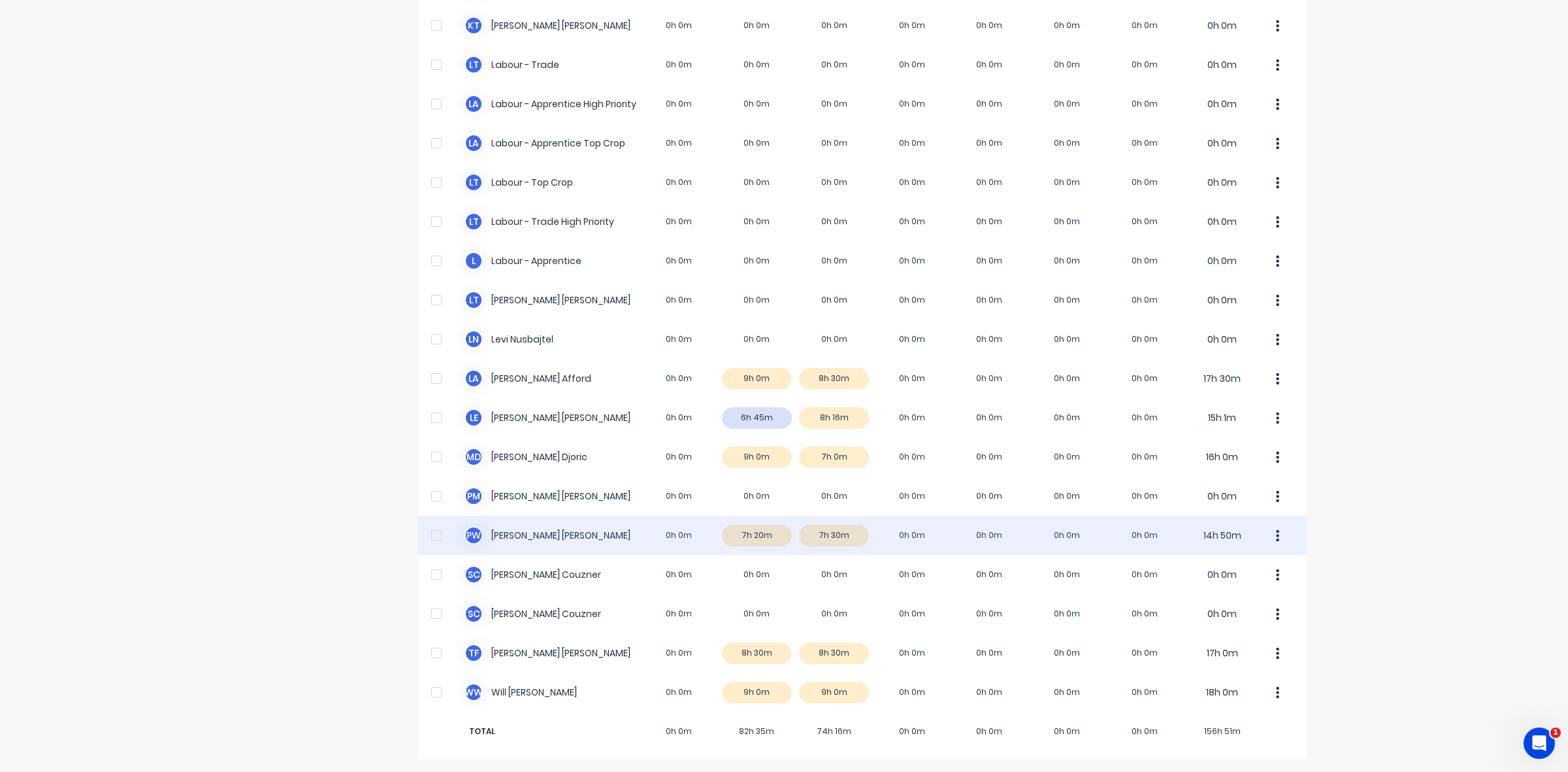
click at [847, 539] on div "P W [PERSON_NAME] 0h 0m 7h 20m 7h 30m 0h 0m 0h 0m 0h 0m 0h 0m 14h 50m" at bounding box center [862, 535] width 889 height 39
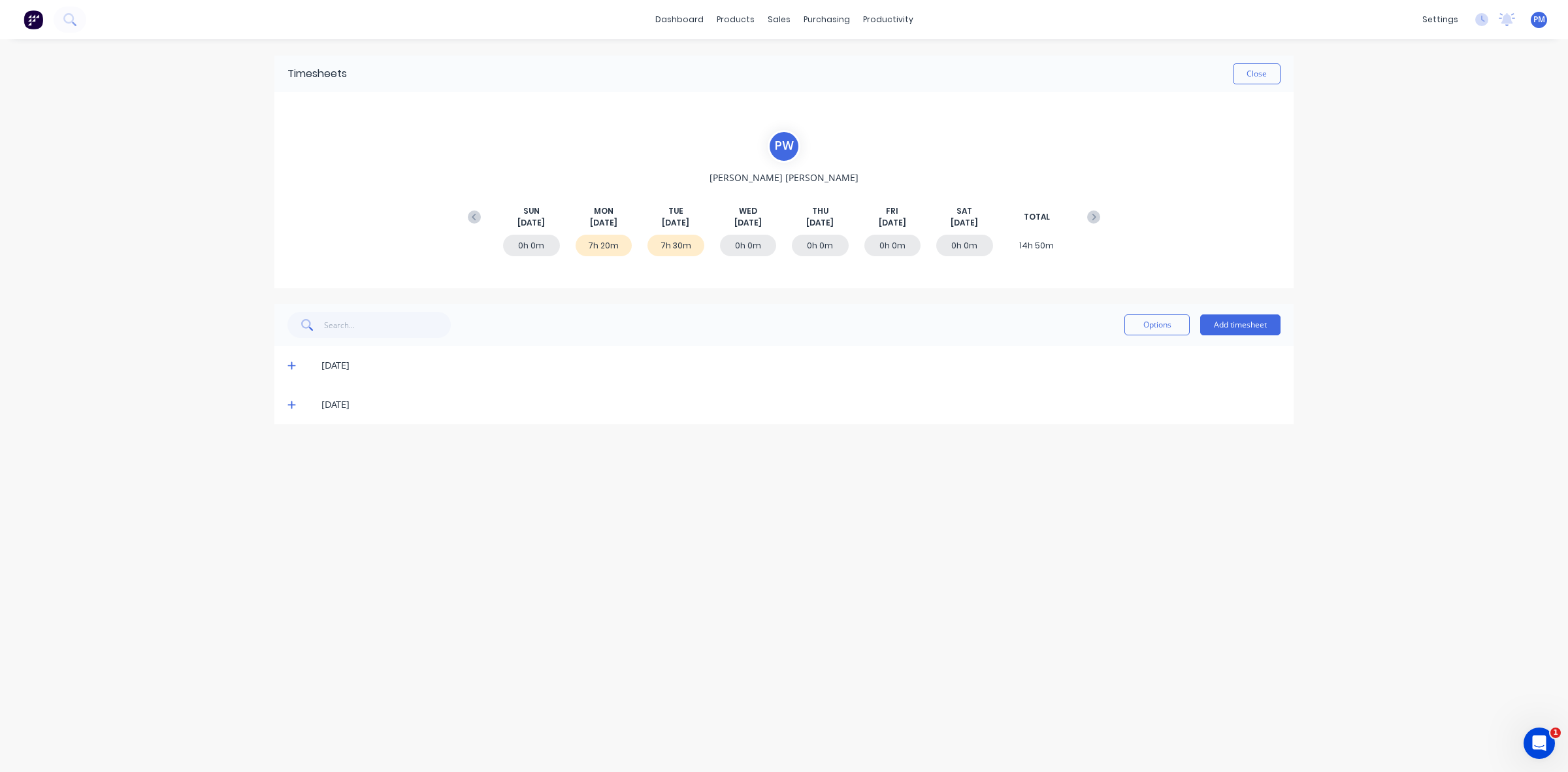
click at [292, 405] on icon at bounding box center [292, 404] width 9 height 9
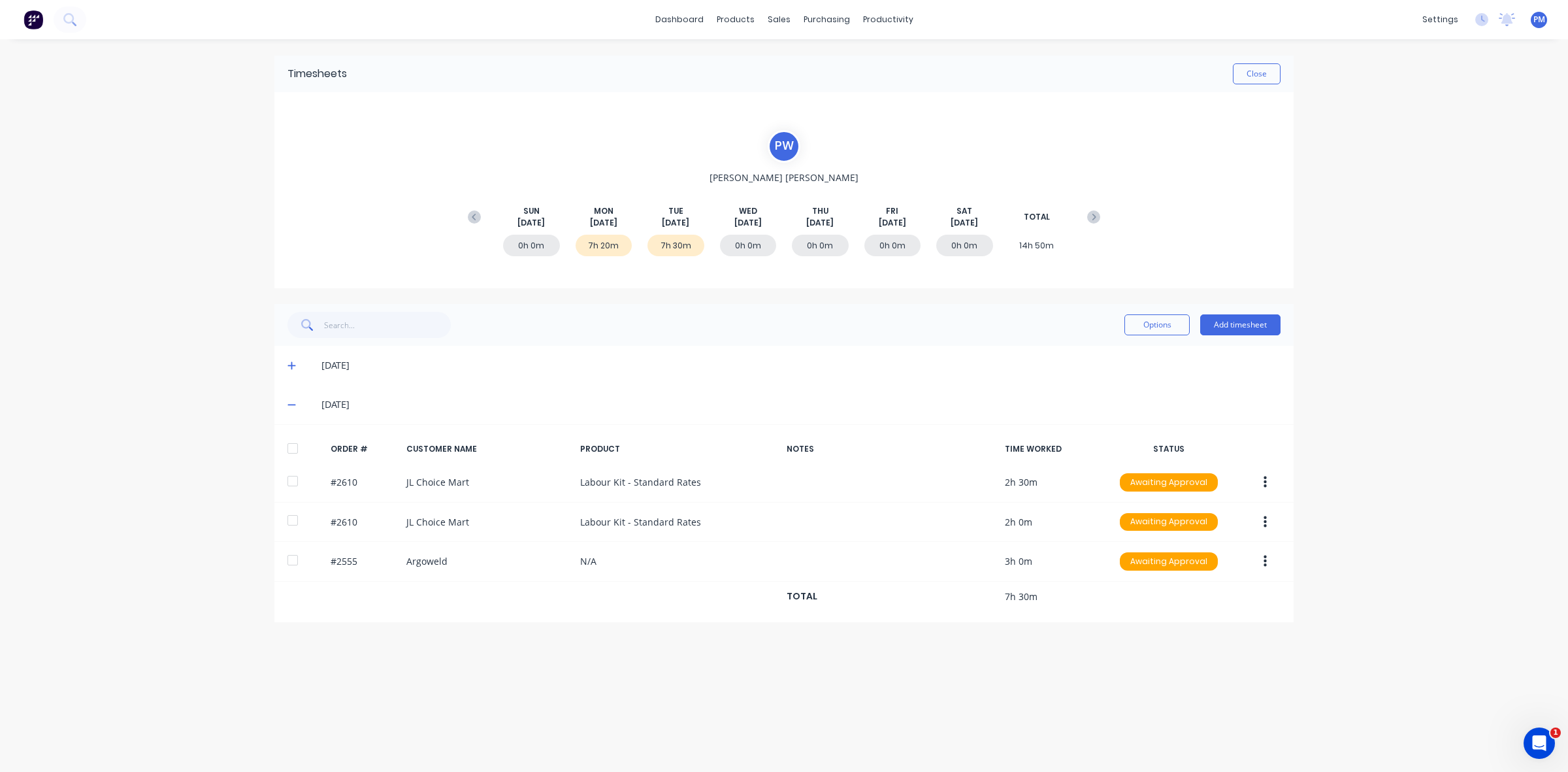
click at [292, 405] on icon at bounding box center [292, 404] width 9 height 9
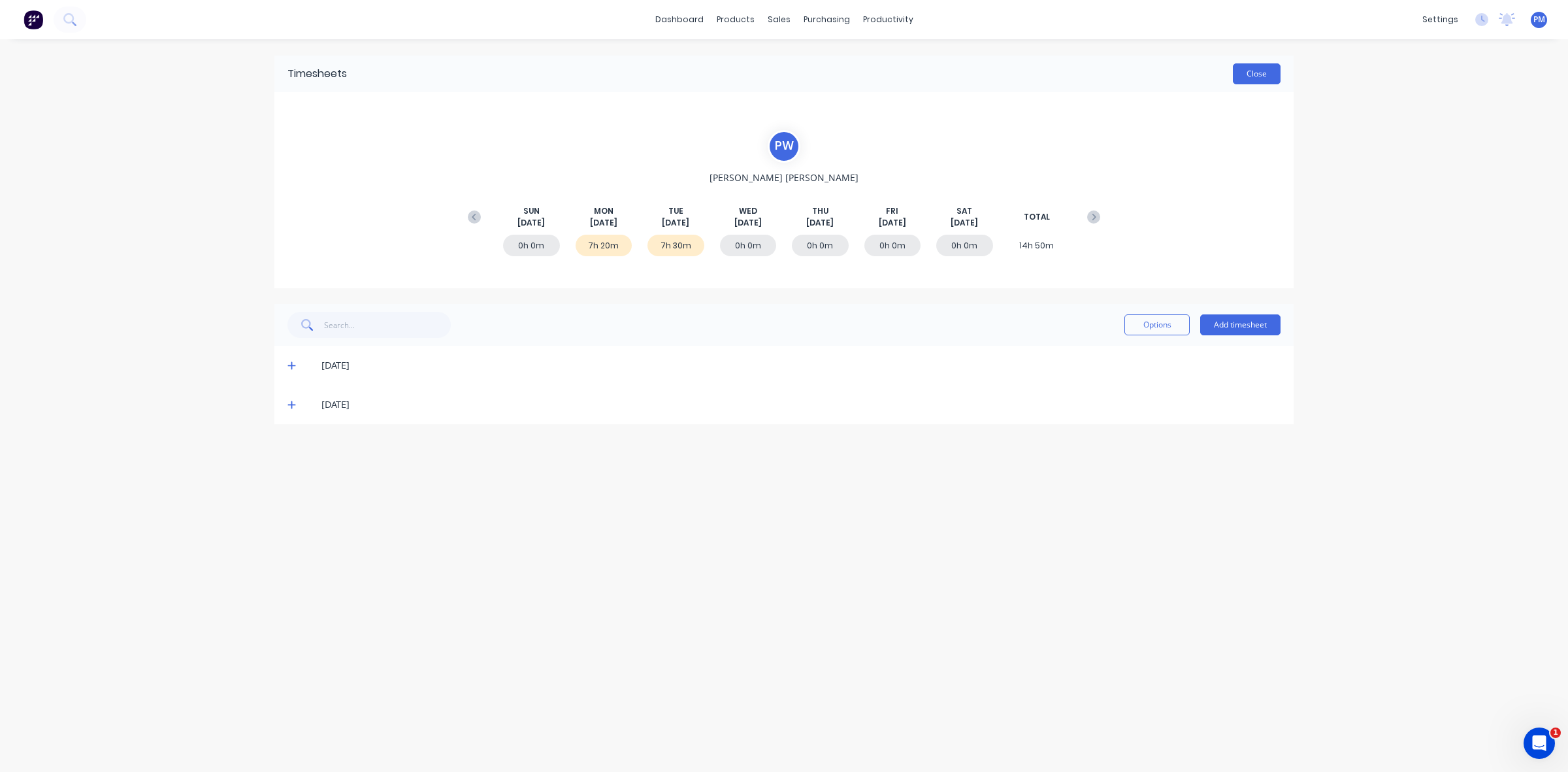
click at [1265, 73] on button "Close" at bounding box center [1257, 74] width 48 height 21
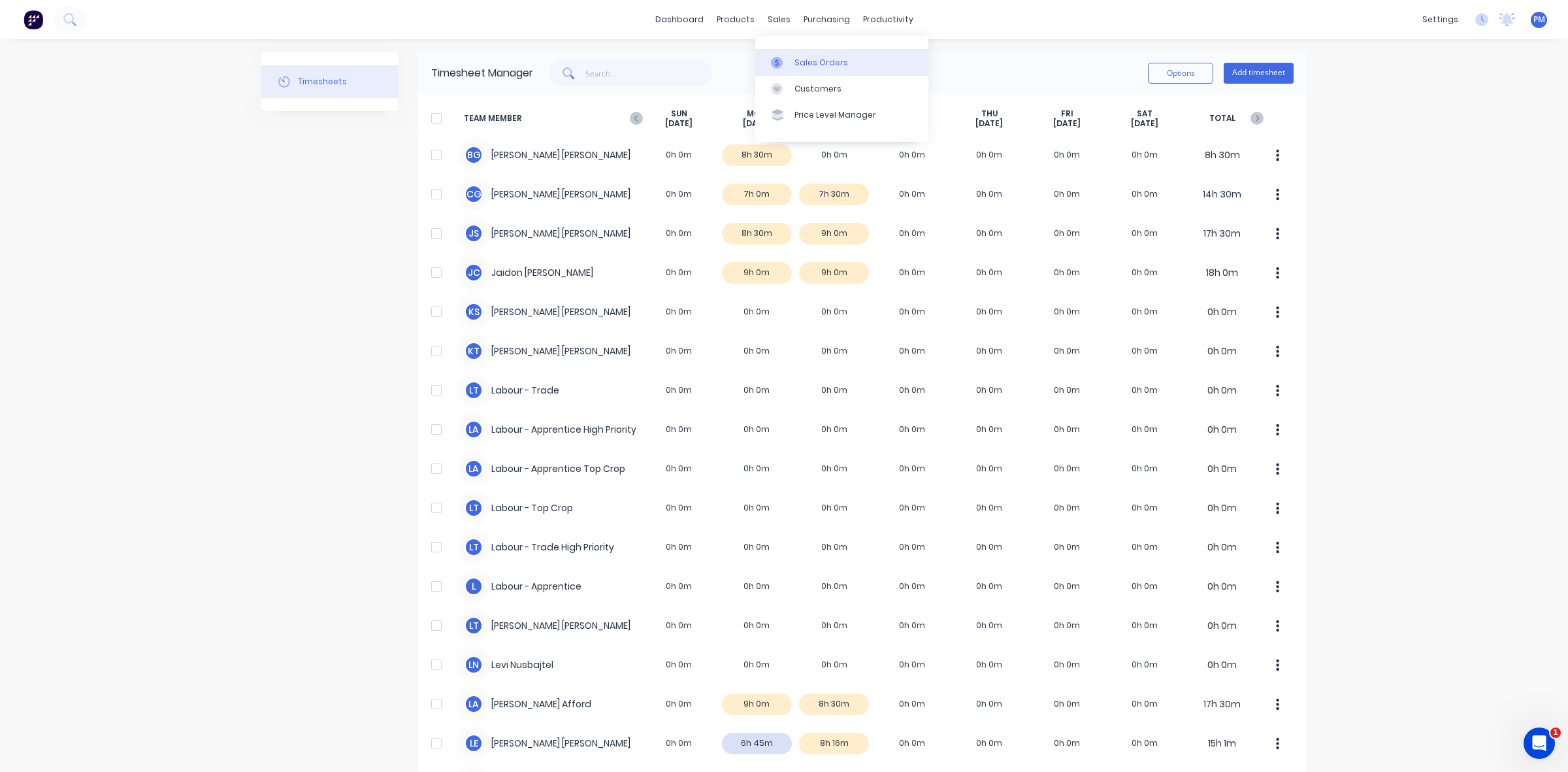
click at [800, 61] on div "Sales Orders" at bounding box center [821, 62] width 54 height 11
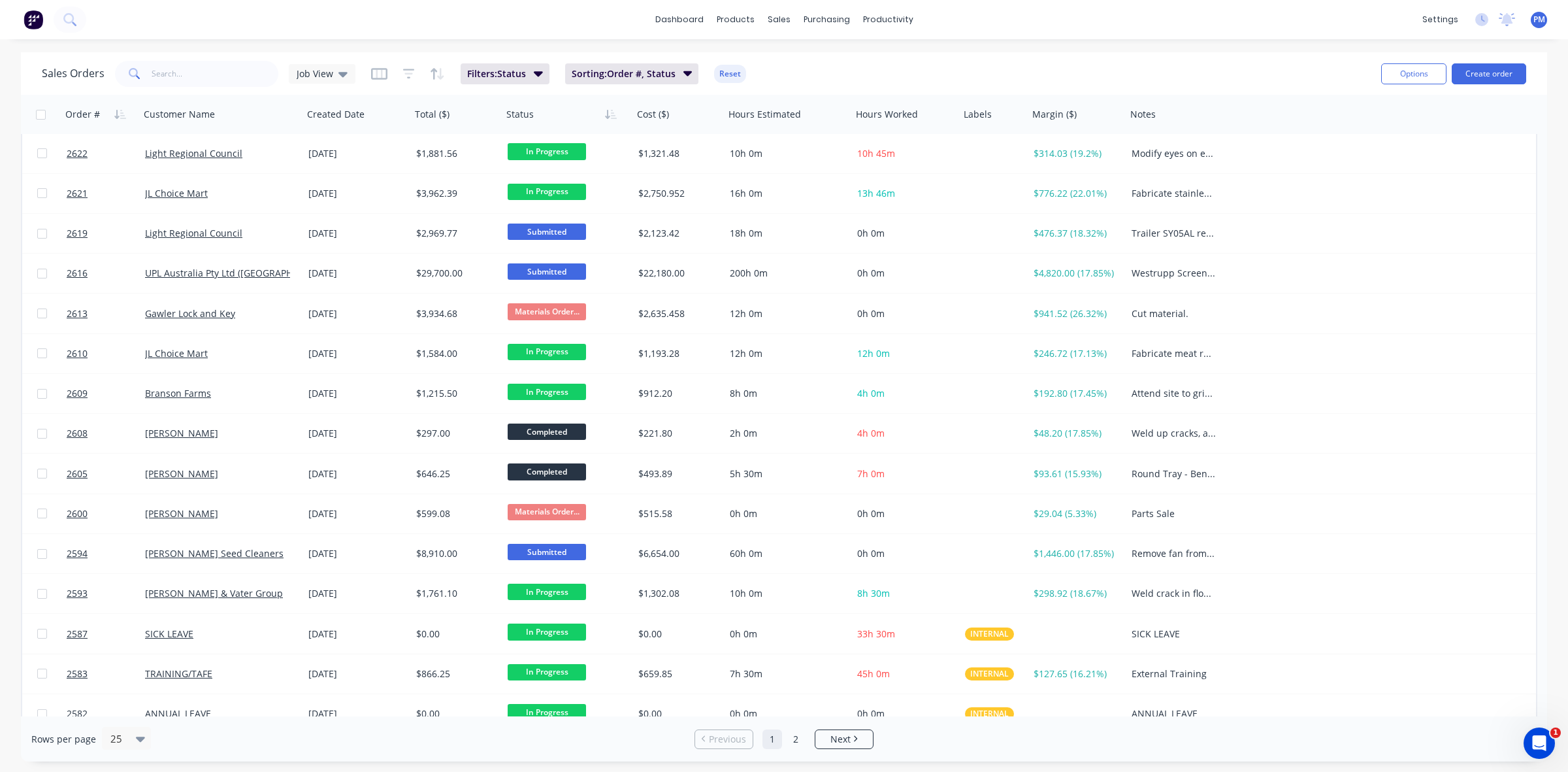
scroll to position [418, 0]
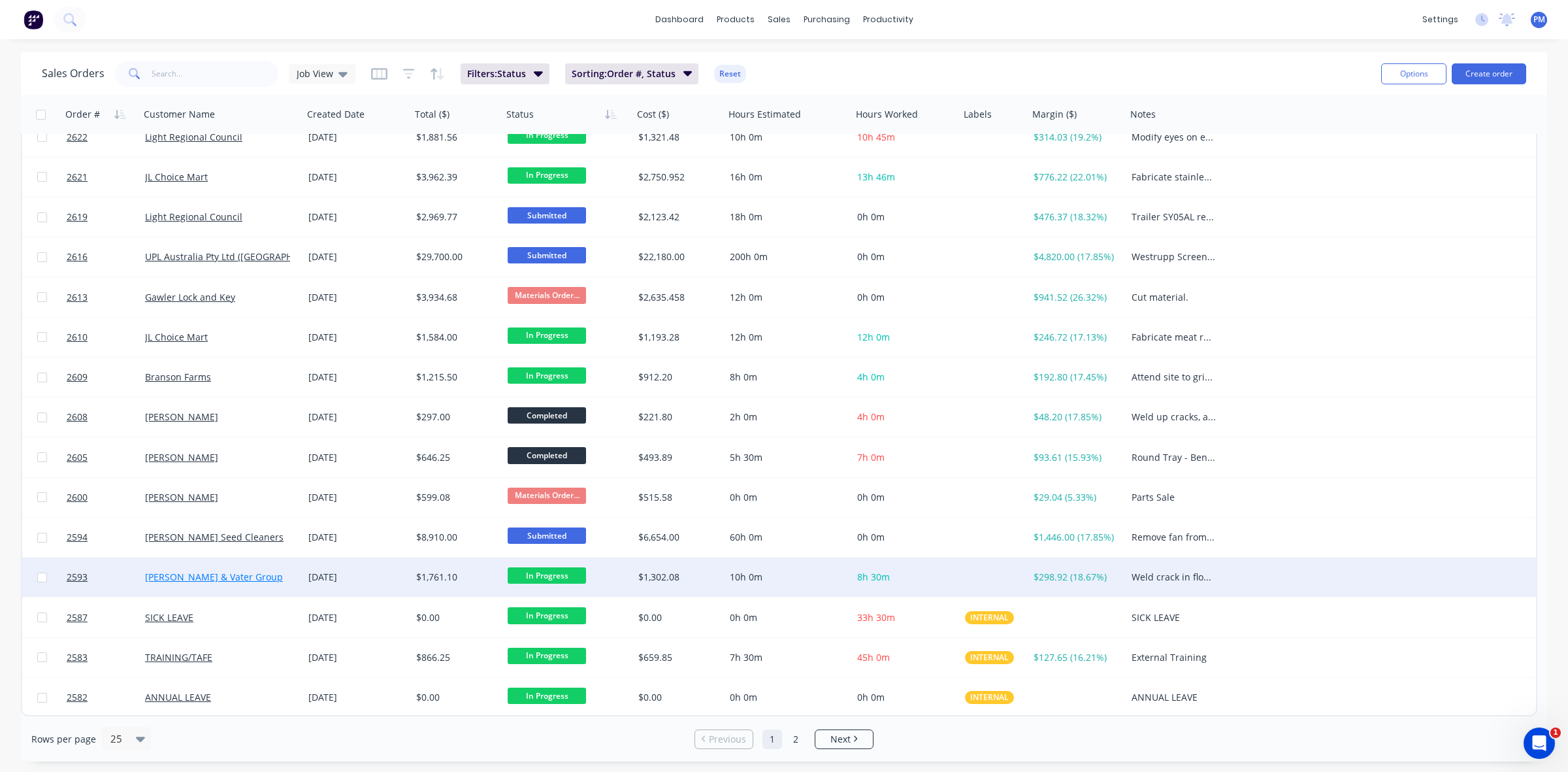
click at [197, 576] on link "[PERSON_NAME] & Vater Group" at bounding box center [214, 576] width 138 height 12
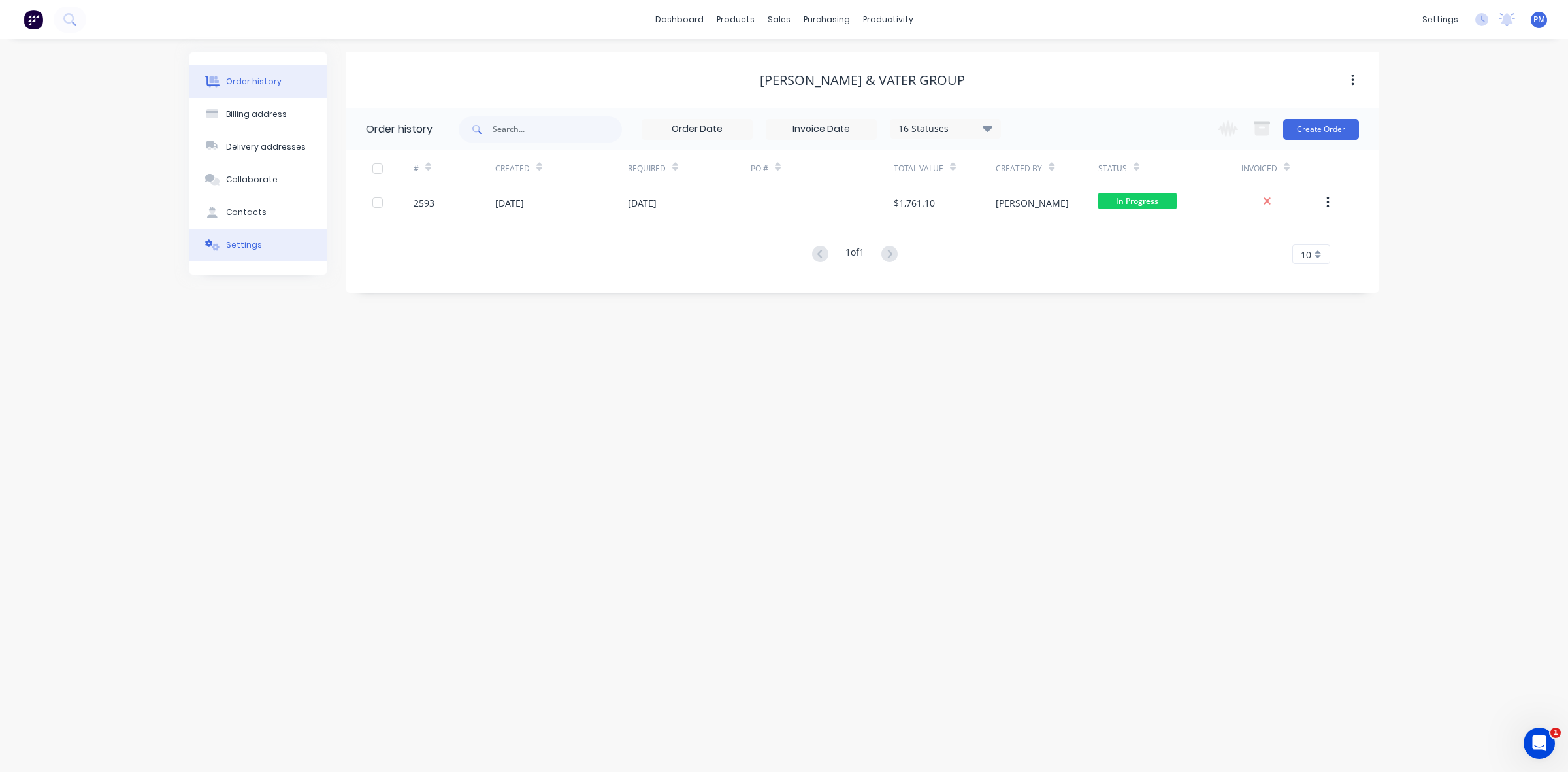
click at [237, 239] on div "Settings" at bounding box center [244, 244] width 36 height 11
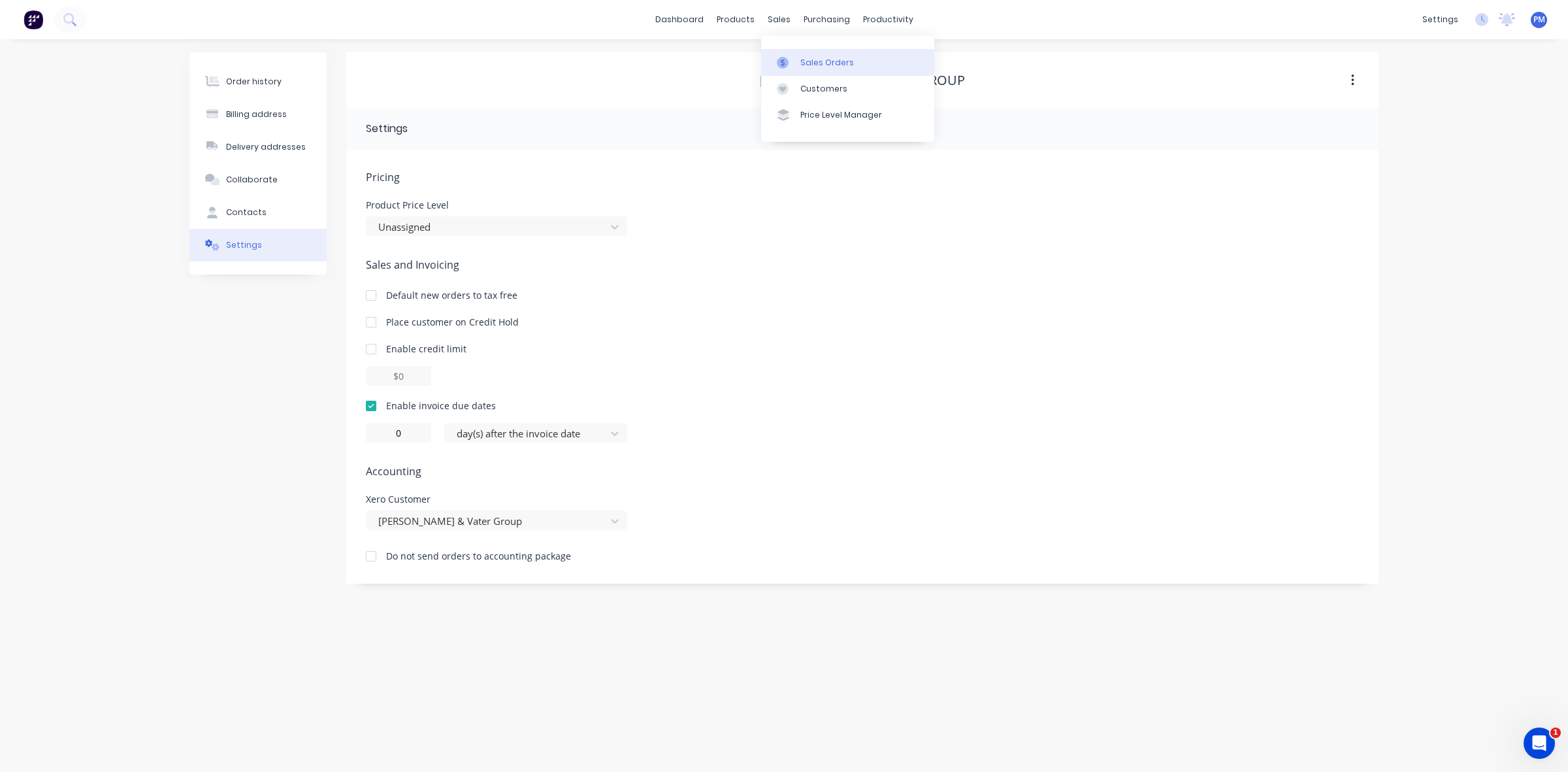
click at [802, 56] on div "Sales Orders" at bounding box center [827, 62] width 54 height 11
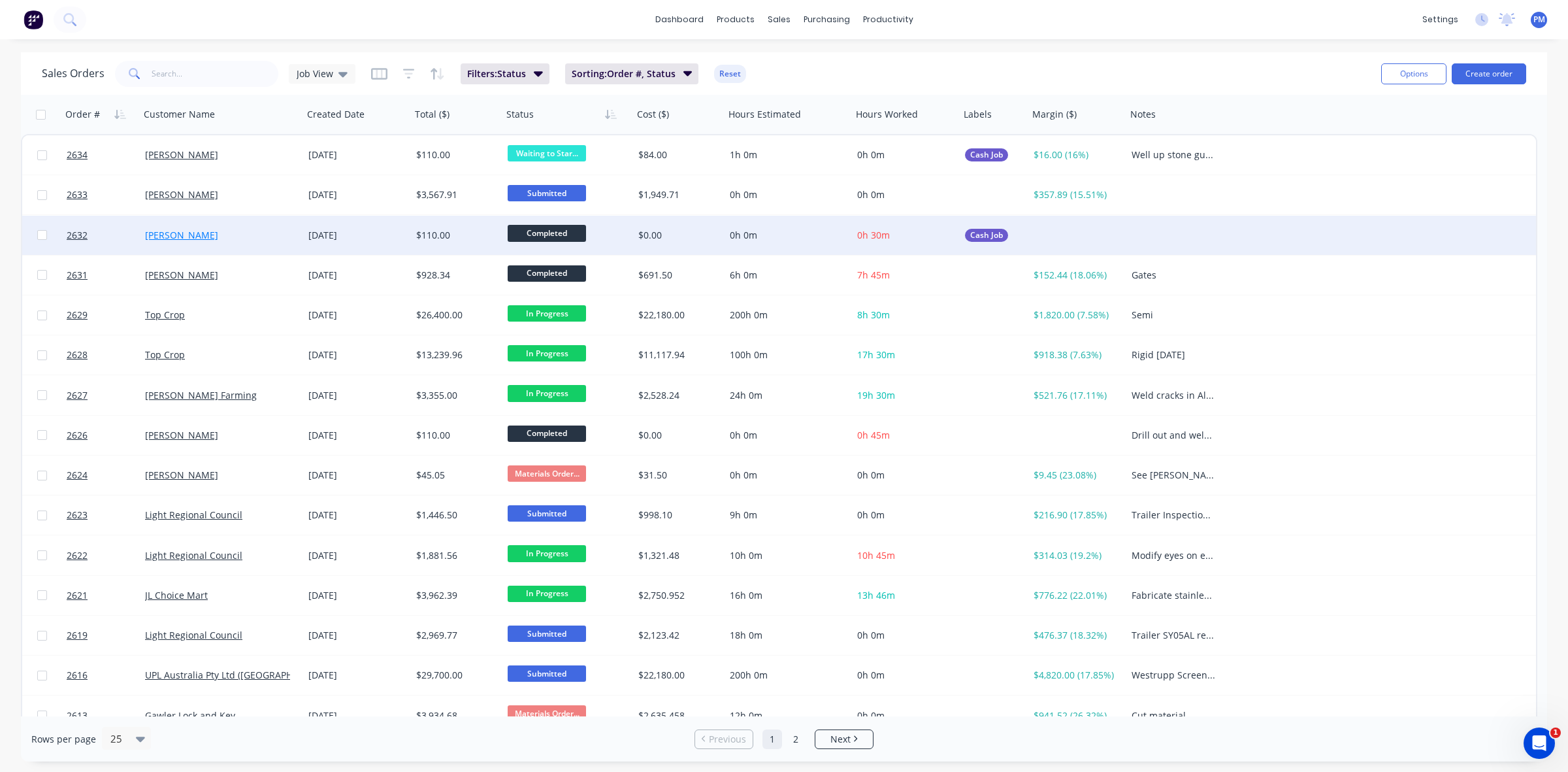
click at [168, 233] on link "[PERSON_NAME]" at bounding box center [181, 235] width 73 height 12
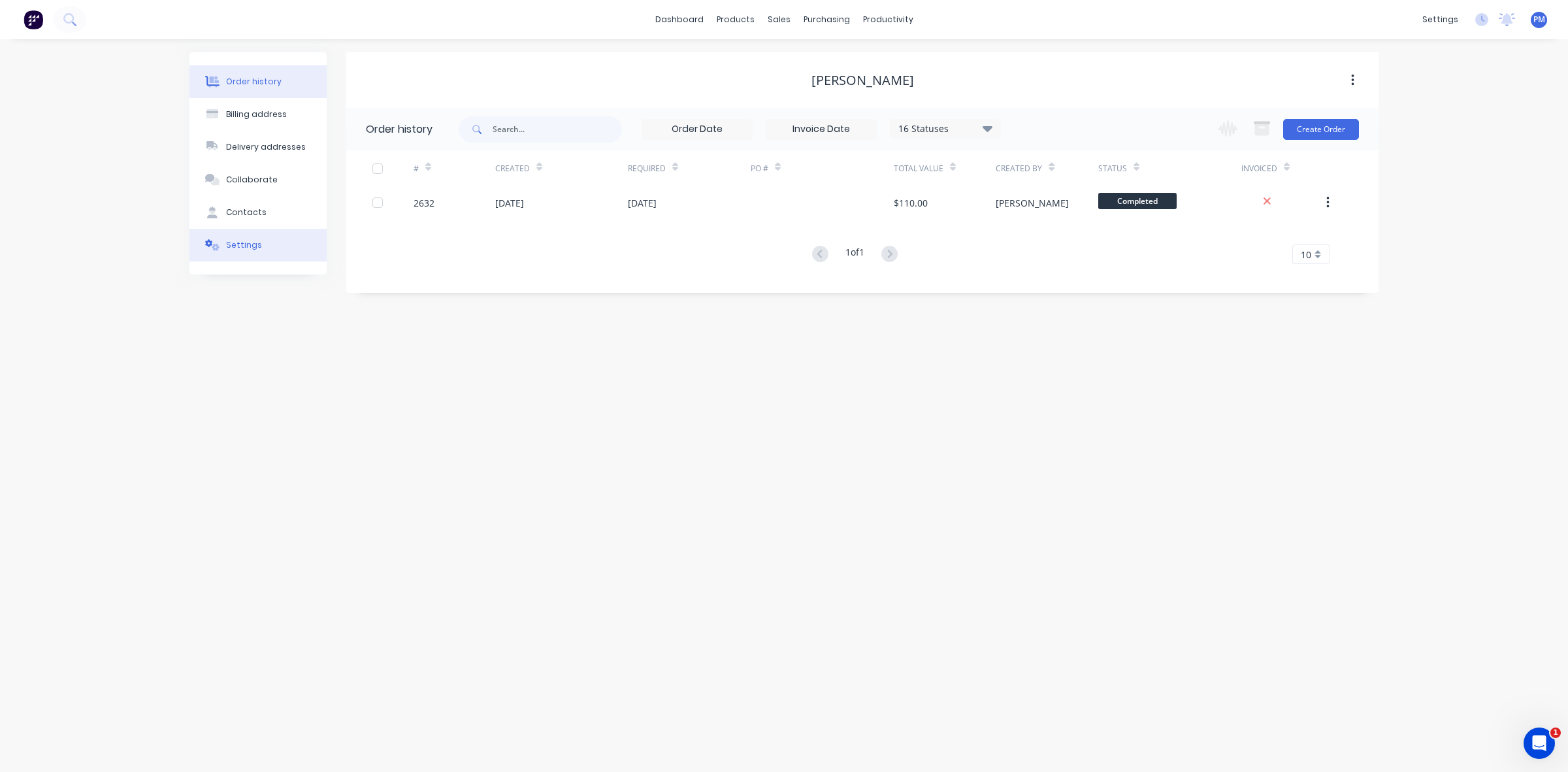
click at [236, 249] on div "Settings" at bounding box center [244, 244] width 36 height 11
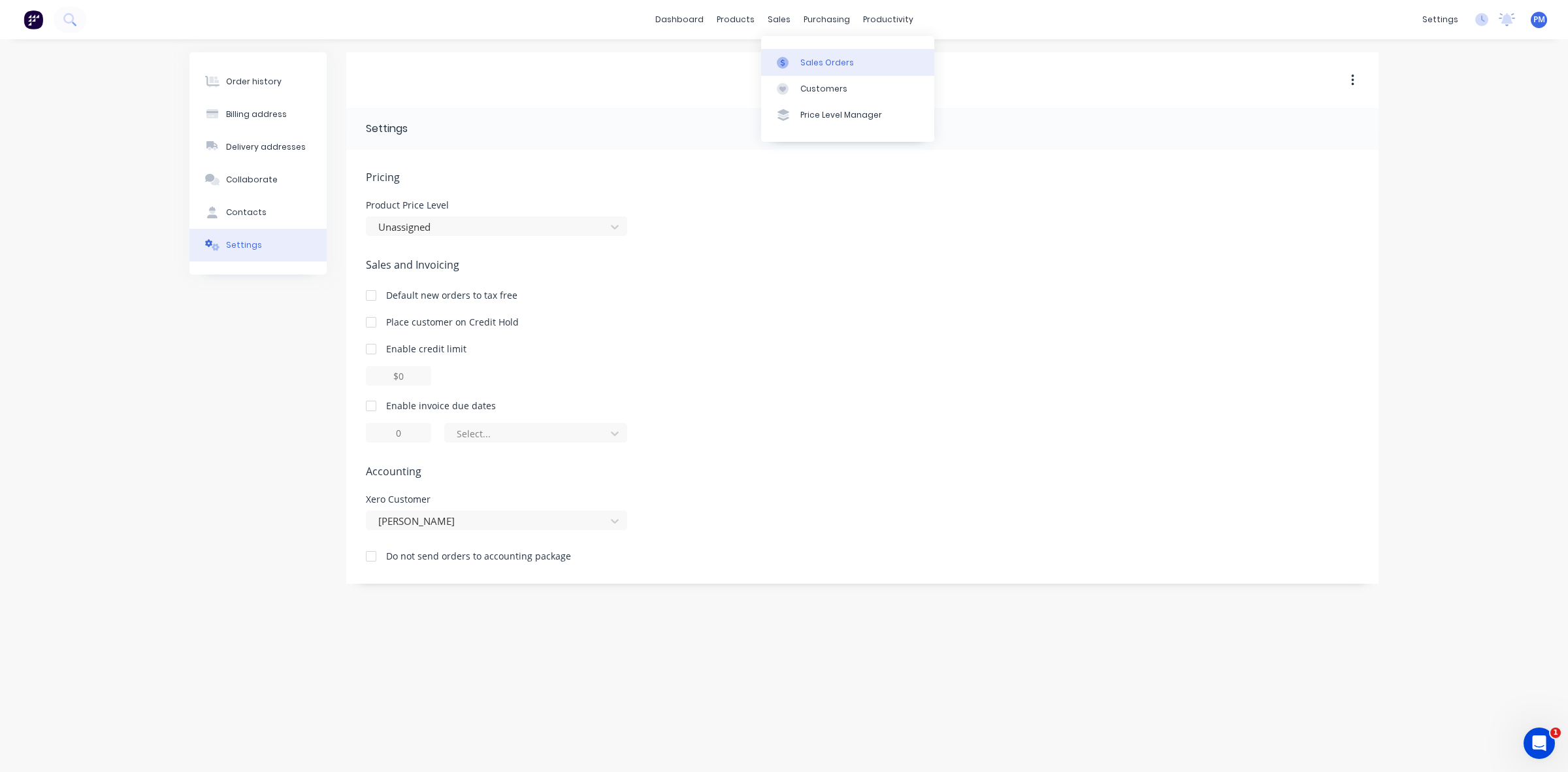
click at [812, 59] on div "Sales Orders" at bounding box center [827, 62] width 54 height 11
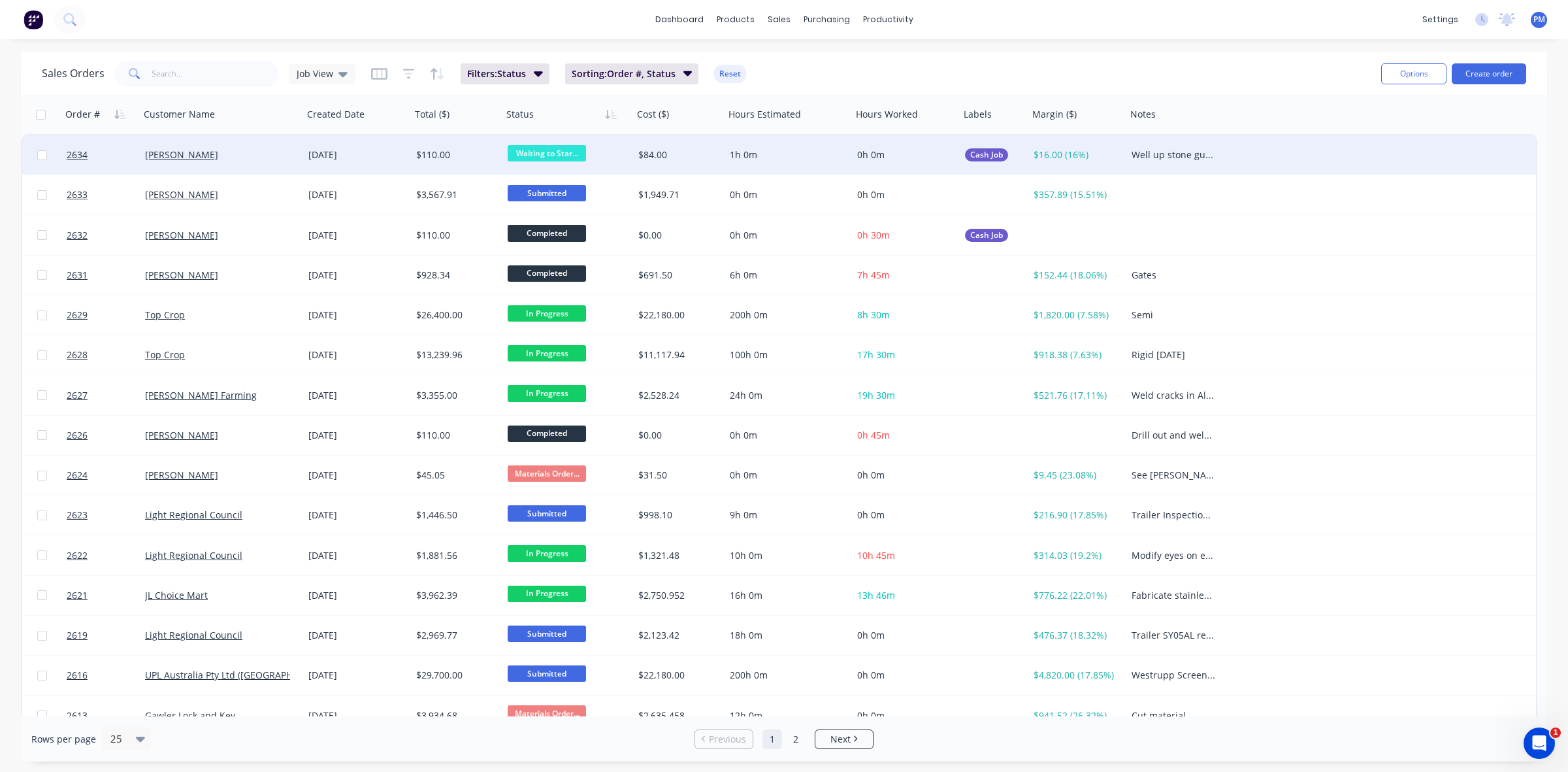
click at [257, 154] on div "[PERSON_NAME]" at bounding box center [217, 154] width 145 height 13
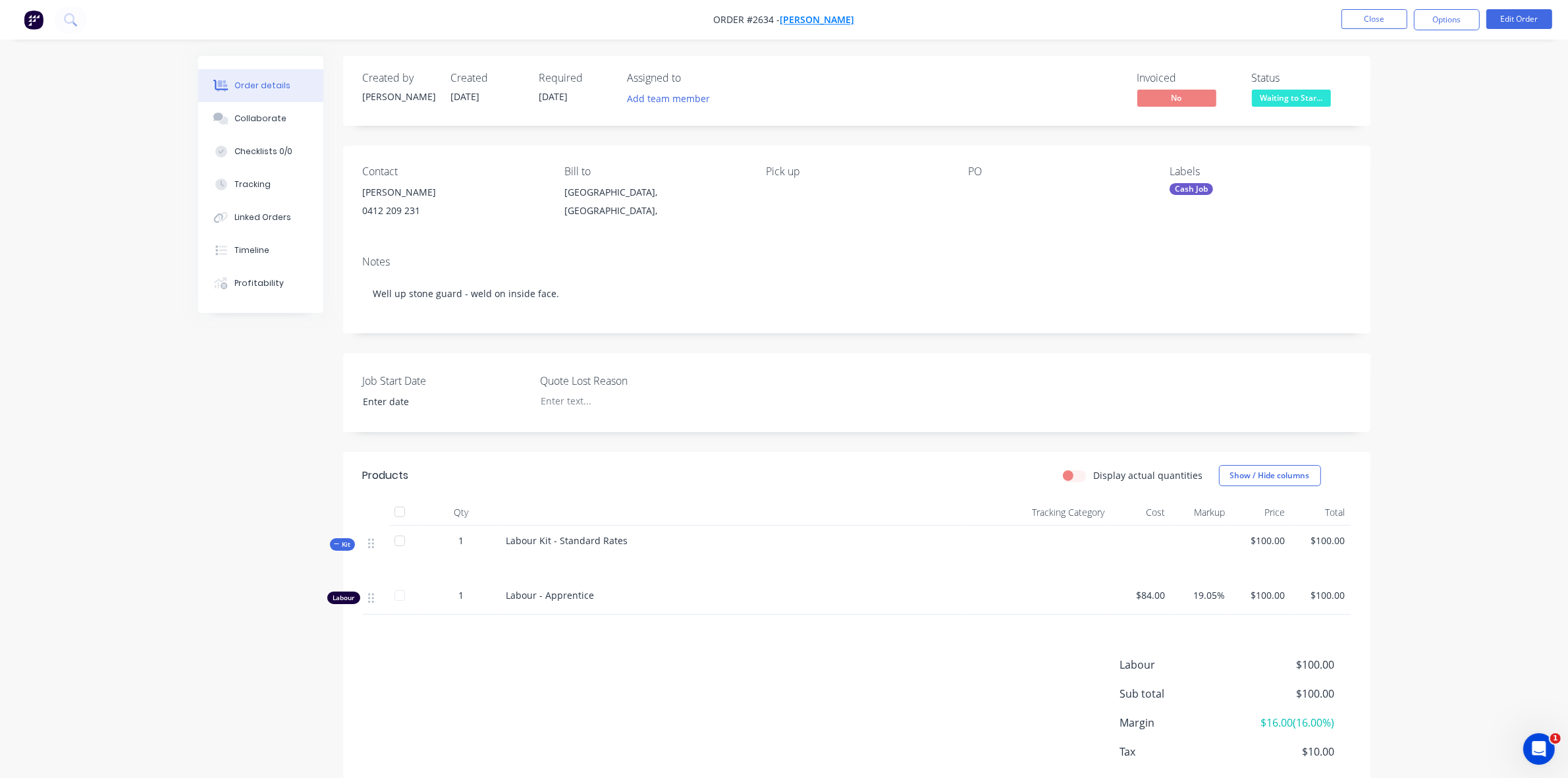
click at [806, 17] on span "[PERSON_NAME]" at bounding box center [817, 20] width 75 height 12
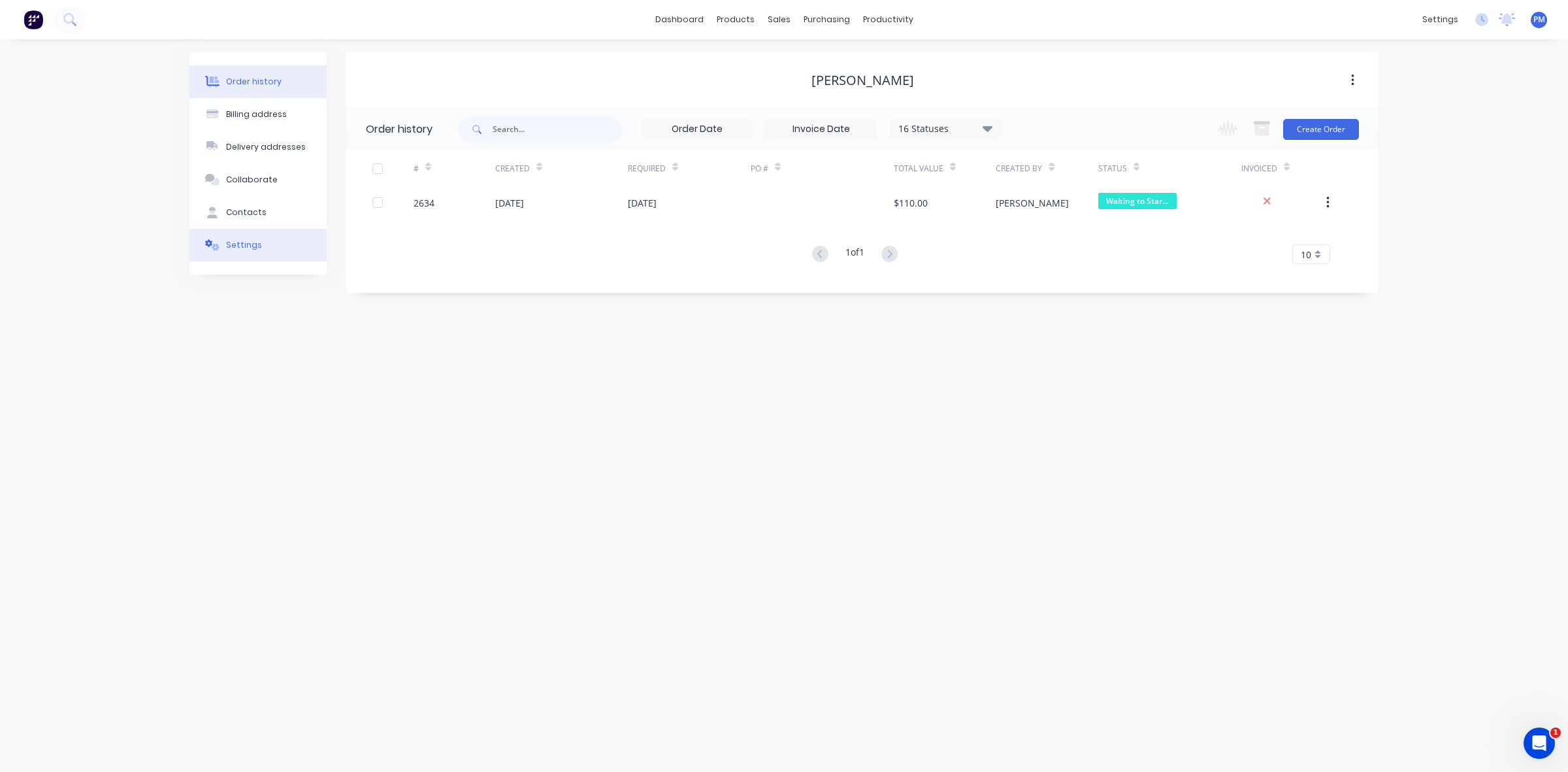
click at [251, 249] on div "Settings" at bounding box center [244, 244] width 36 height 11
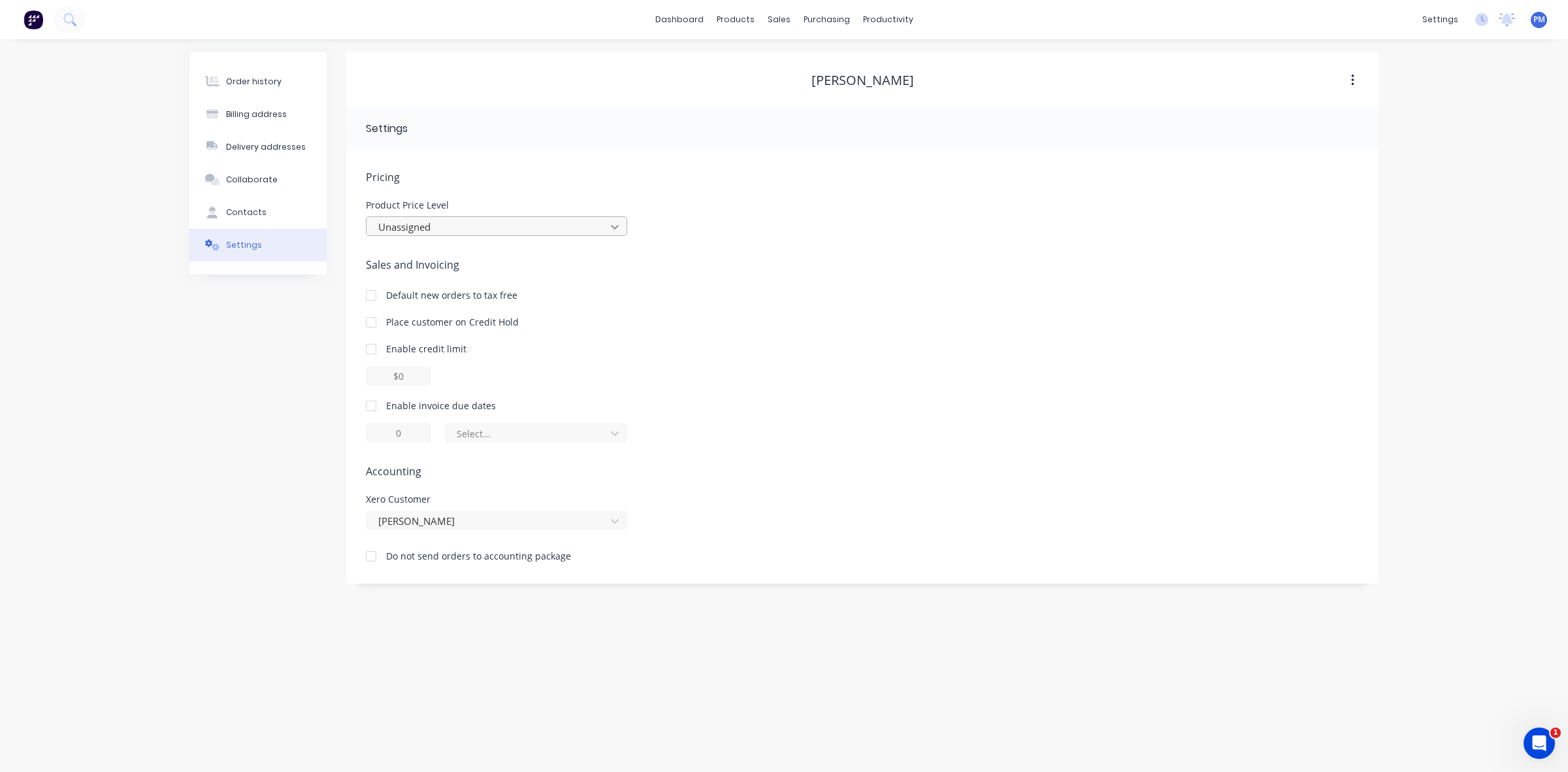
click at [616, 225] on icon at bounding box center [614, 227] width 13 height 13
click at [806, 59] on div "Sales Orders" at bounding box center [827, 62] width 54 height 11
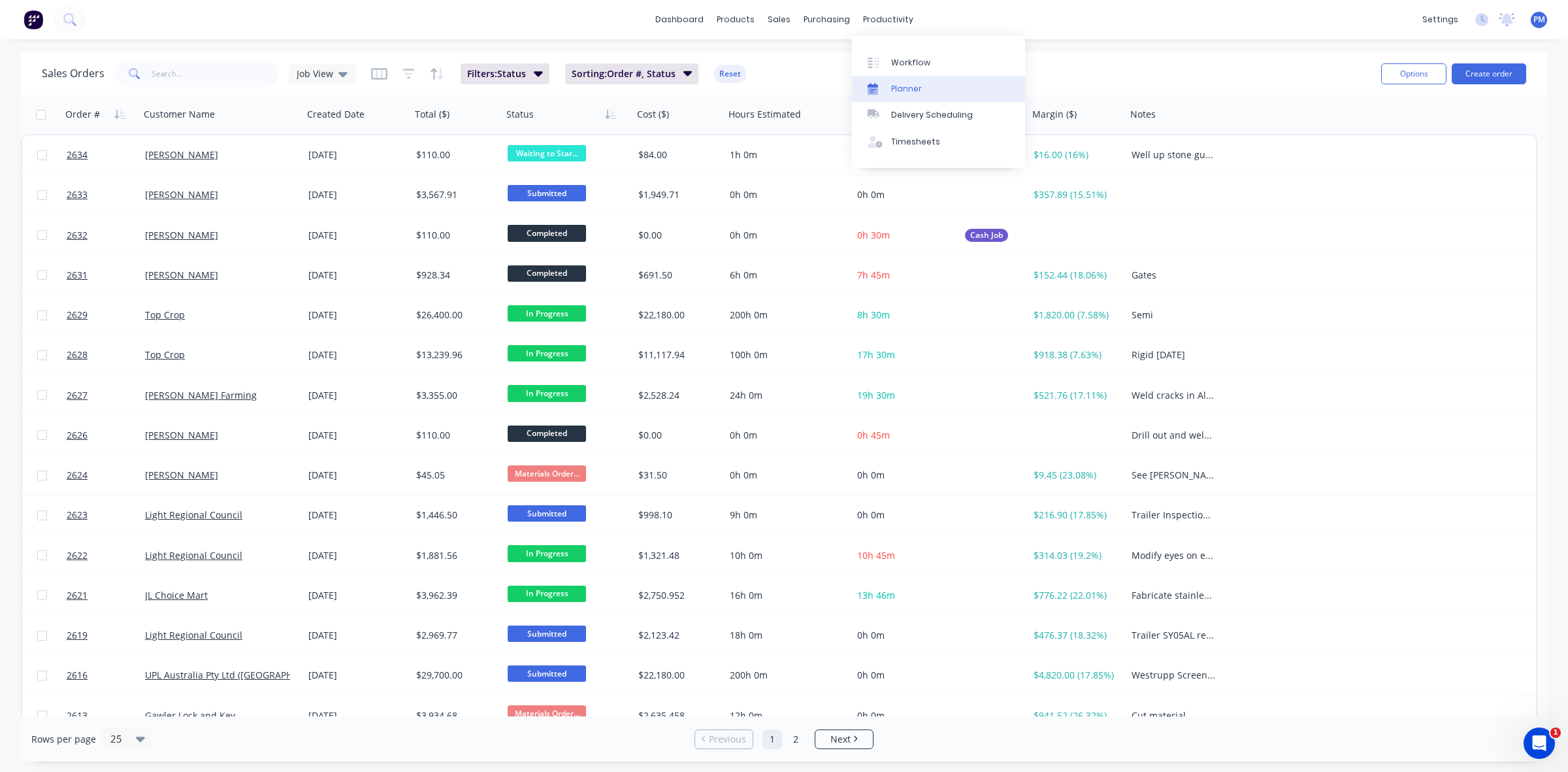
click at [905, 86] on div "Planner" at bounding box center [906, 88] width 31 height 11
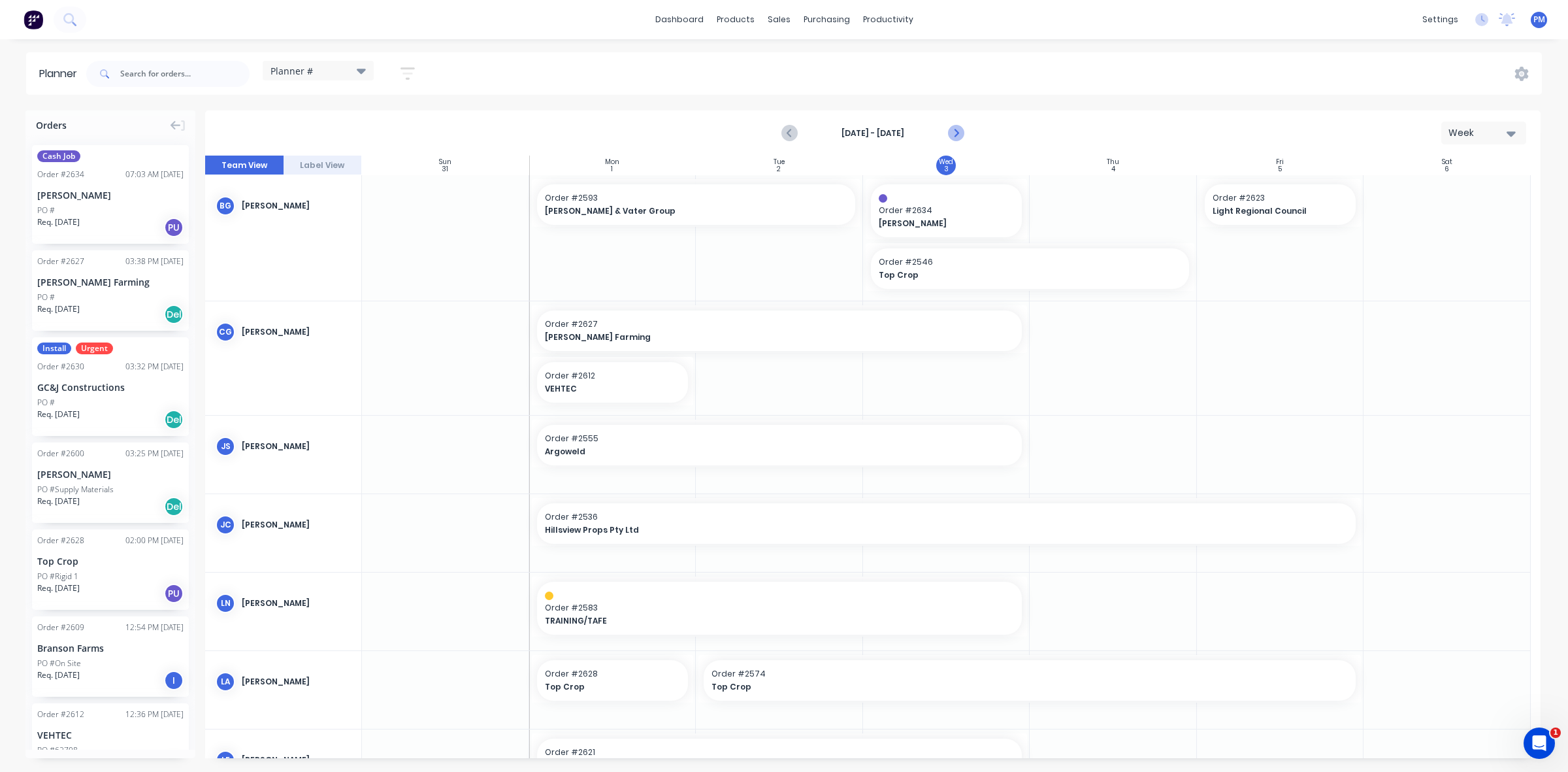
click at [956, 135] on icon "Next page" at bounding box center [956, 133] width 6 height 11
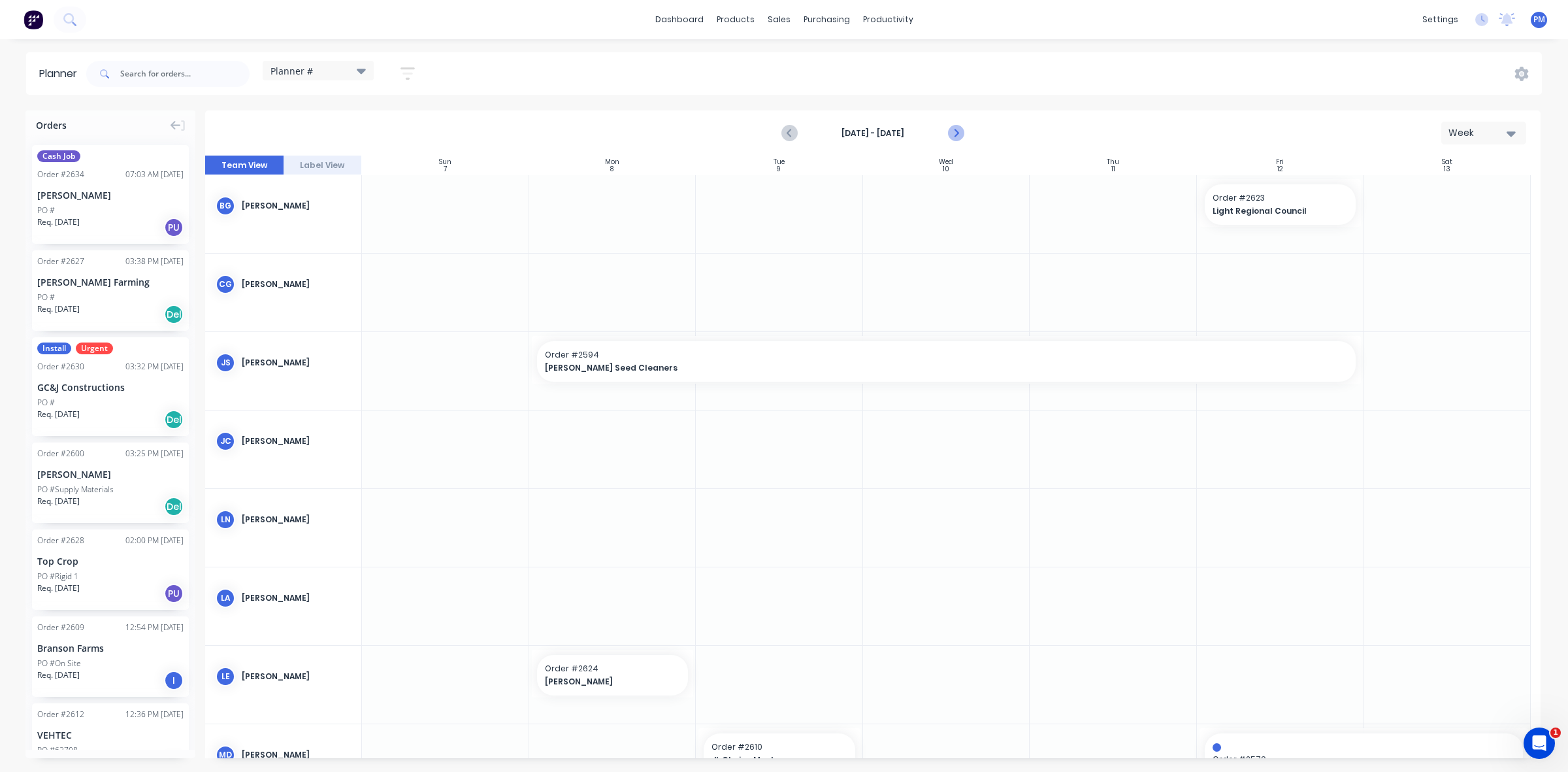
click at [956, 135] on icon "Next page" at bounding box center [956, 133] width 6 height 11
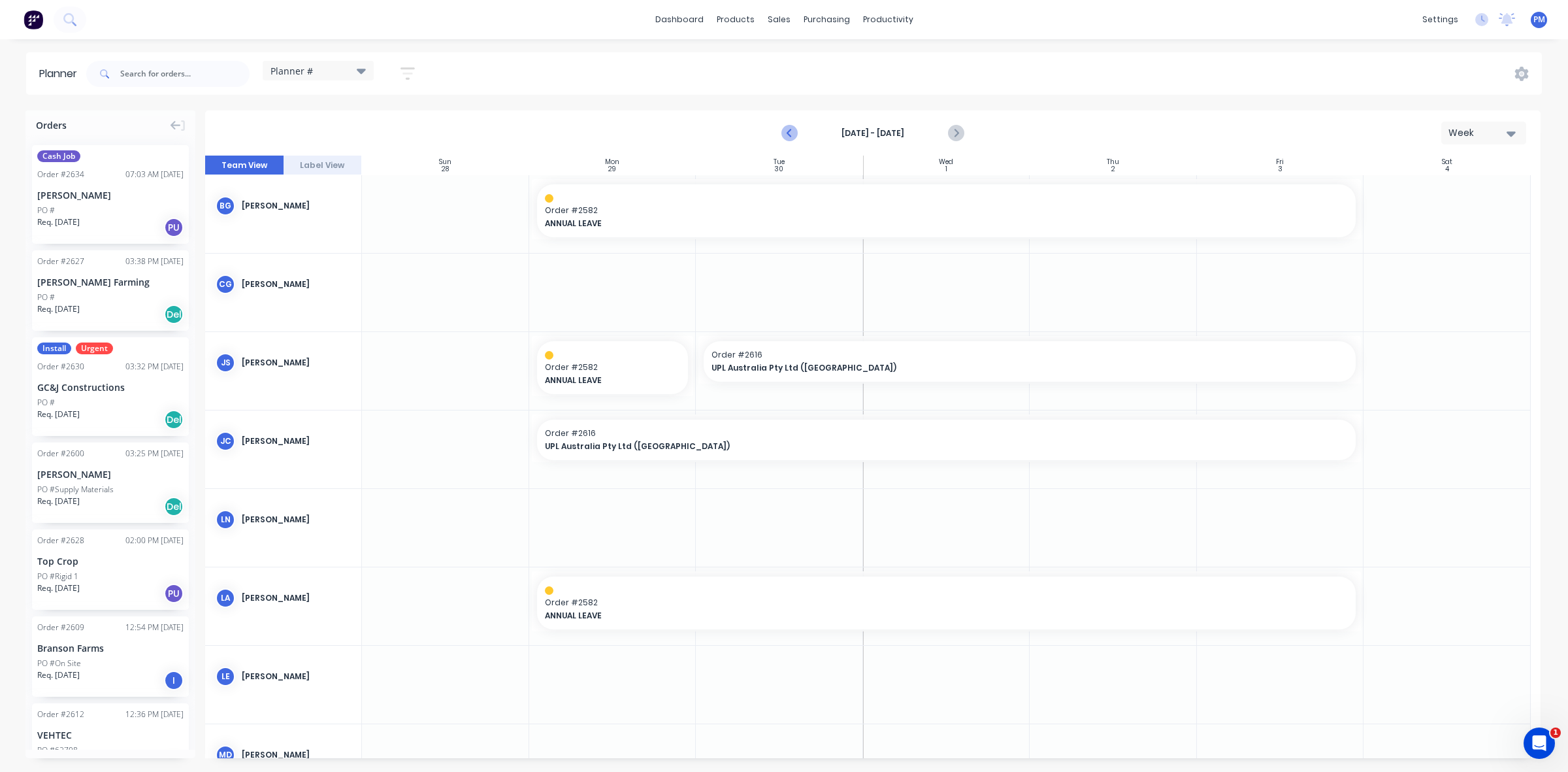
click at [783, 135] on icon "Previous page" at bounding box center [790, 133] width 16 height 16
click at [956, 130] on icon "Next page" at bounding box center [956, 133] width 6 height 11
click at [790, 132] on icon "Previous page" at bounding box center [790, 133] width 16 height 16
click at [789, 132] on icon "Previous page" at bounding box center [790, 133] width 6 height 11
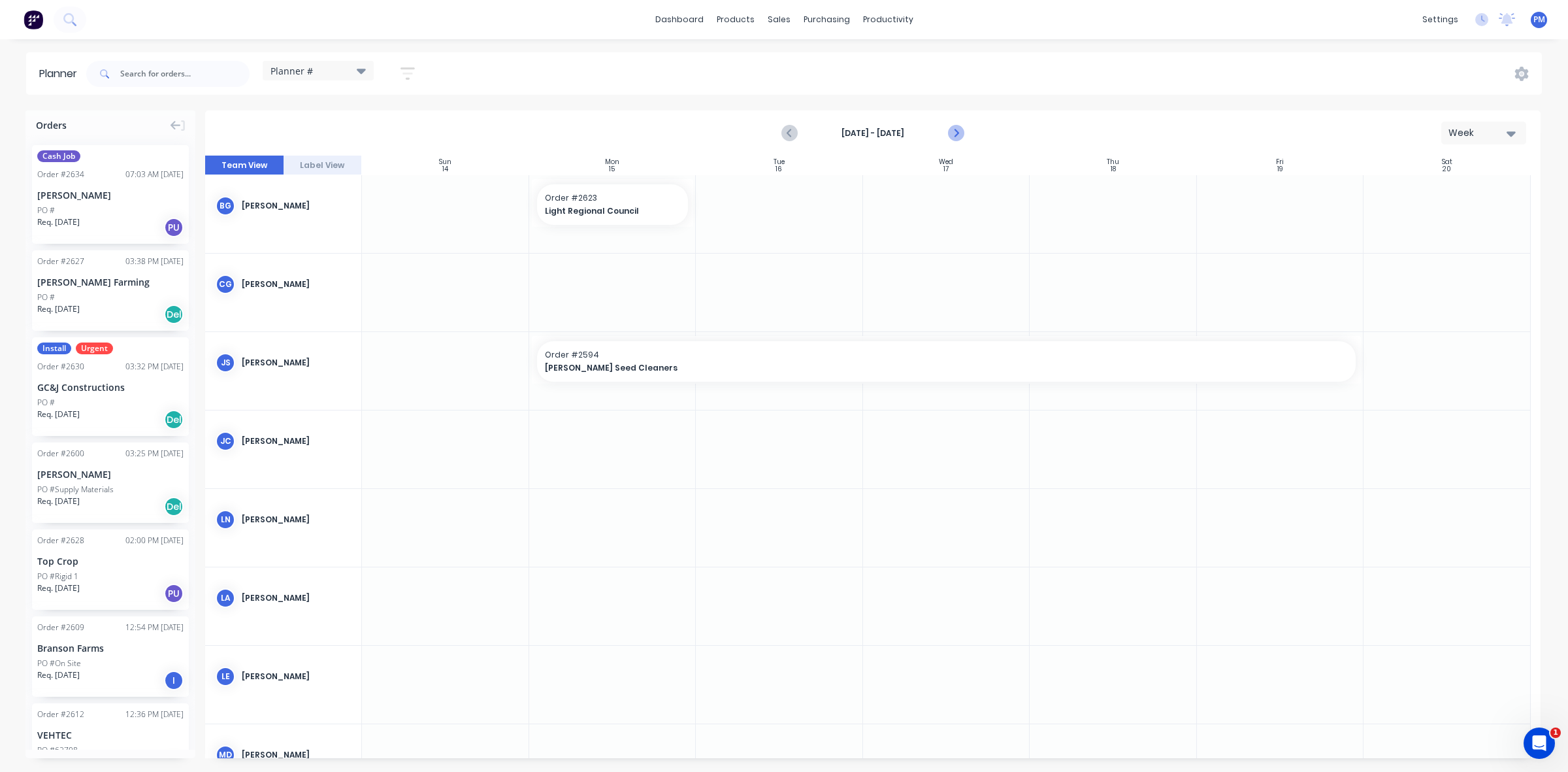
click at [953, 131] on icon "Next page" at bounding box center [956, 133] width 16 height 16
click at [791, 131] on icon "Previous page" at bounding box center [790, 133] width 16 height 16
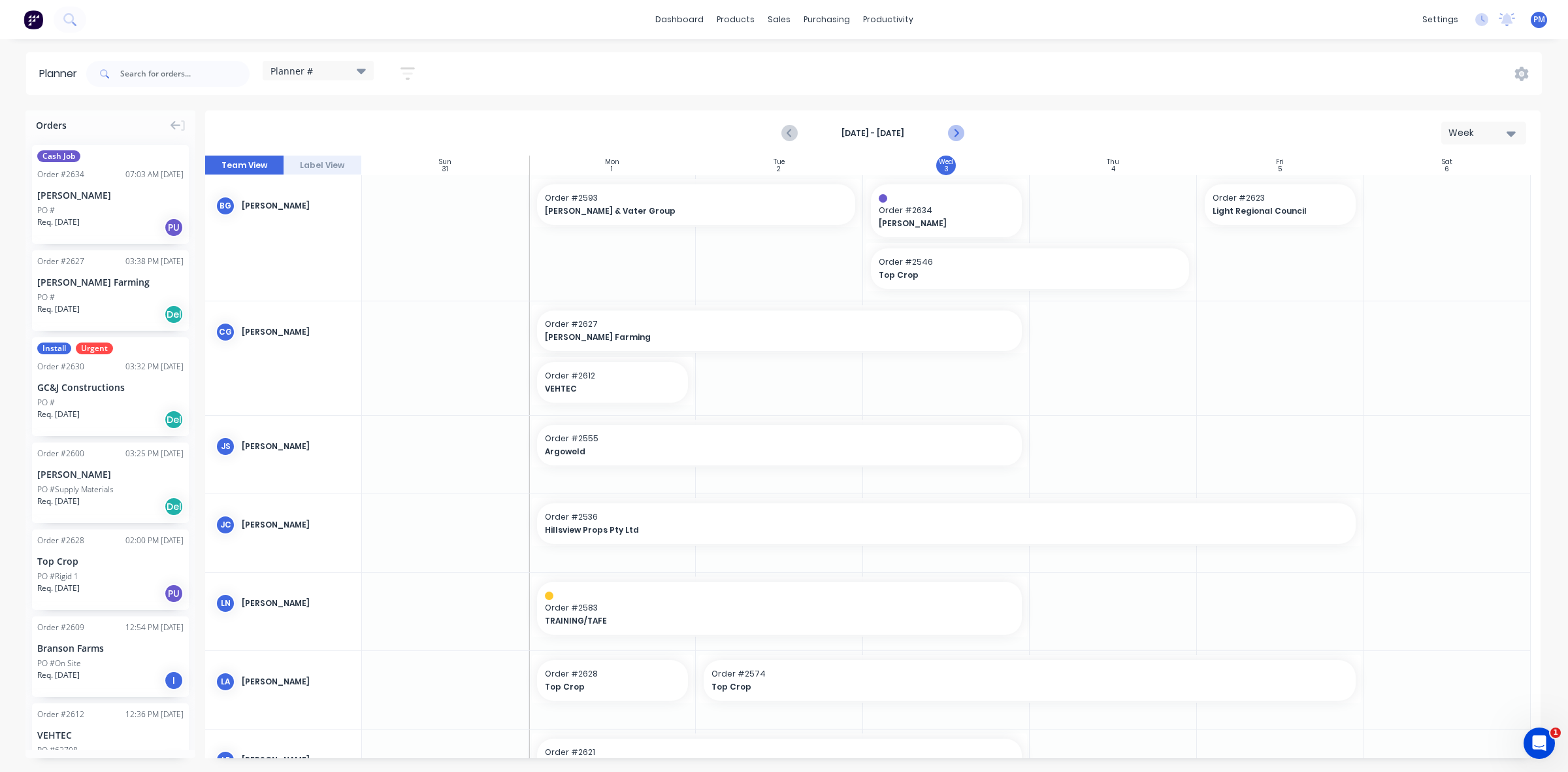
click at [956, 131] on icon "Next page" at bounding box center [956, 133] width 6 height 11
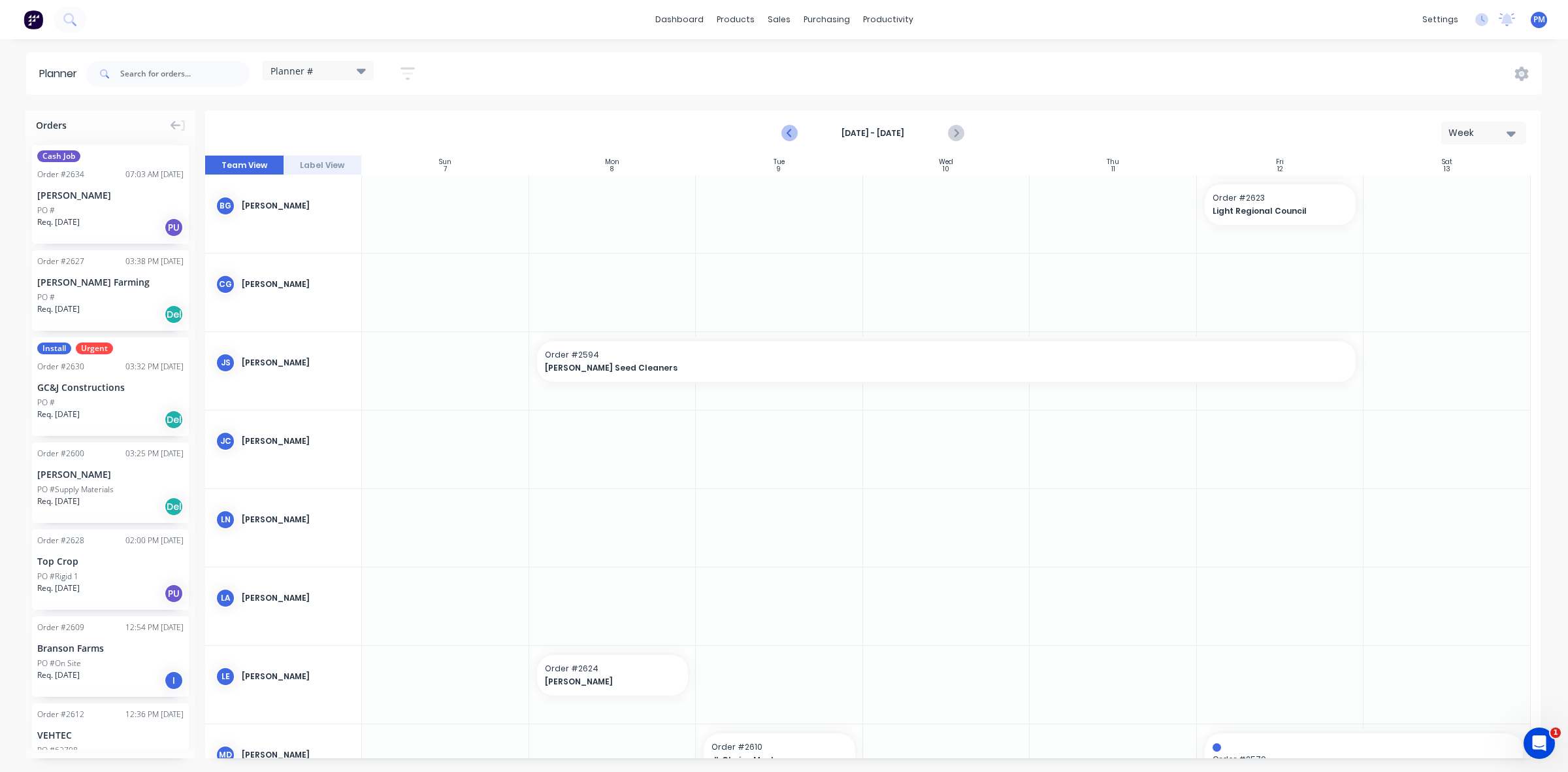
click at [790, 134] on icon "Previous page" at bounding box center [790, 133] width 6 height 11
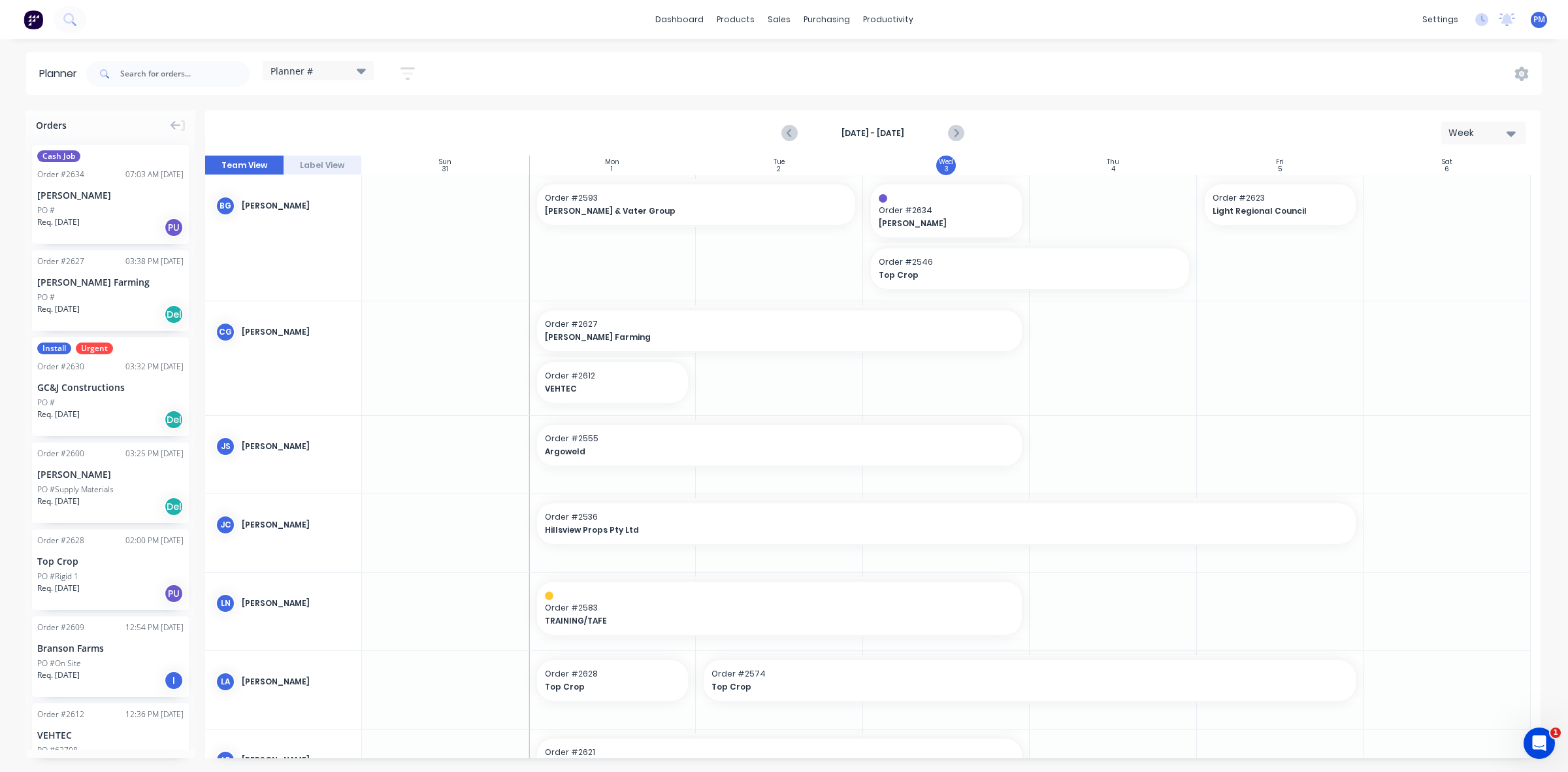
click at [128, 566] on div "Top Crop" at bounding box center [110, 561] width 146 height 14
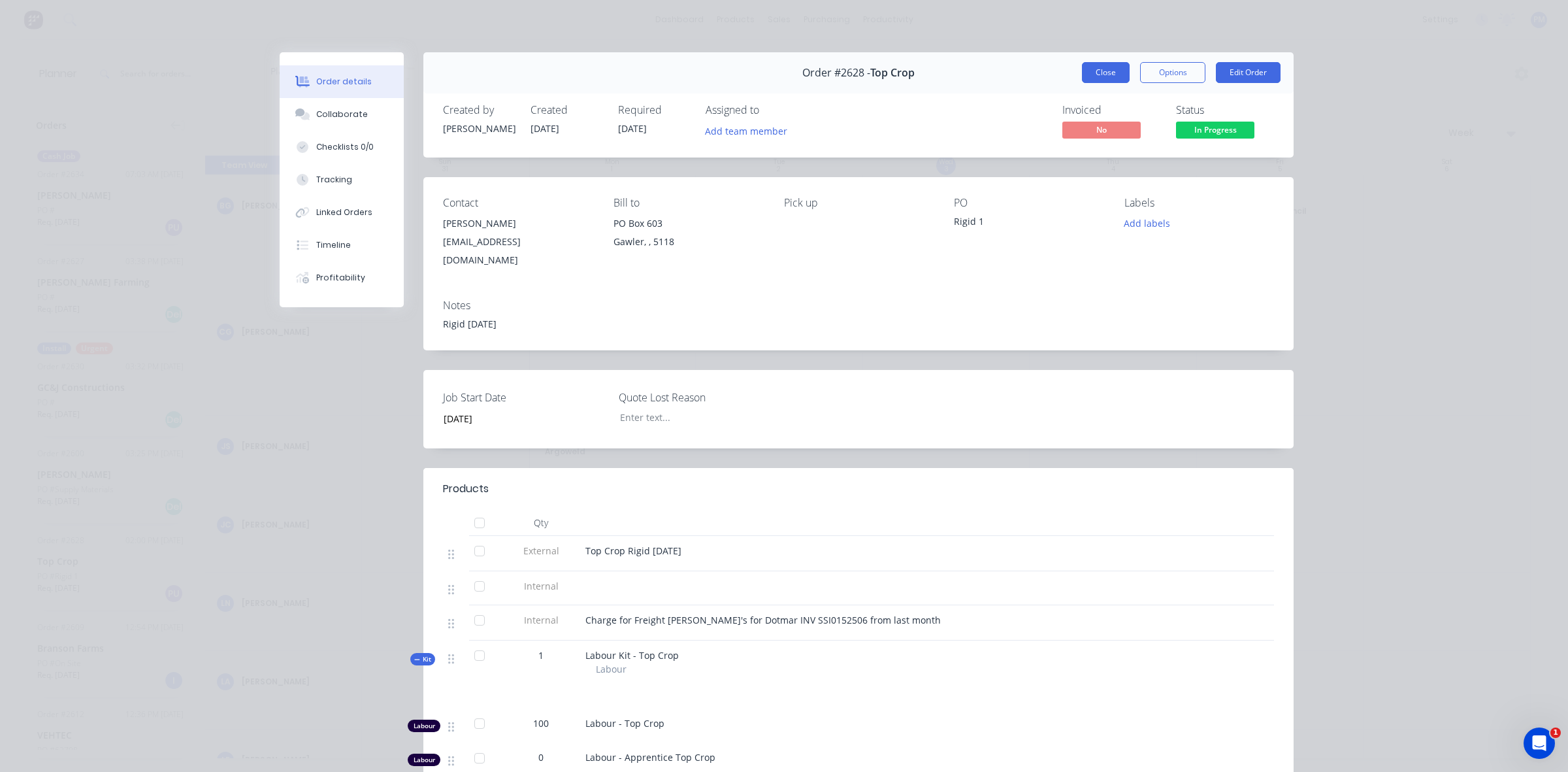
click at [1101, 71] on button "Close" at bounding box center [1106, 72] width 48 height 21
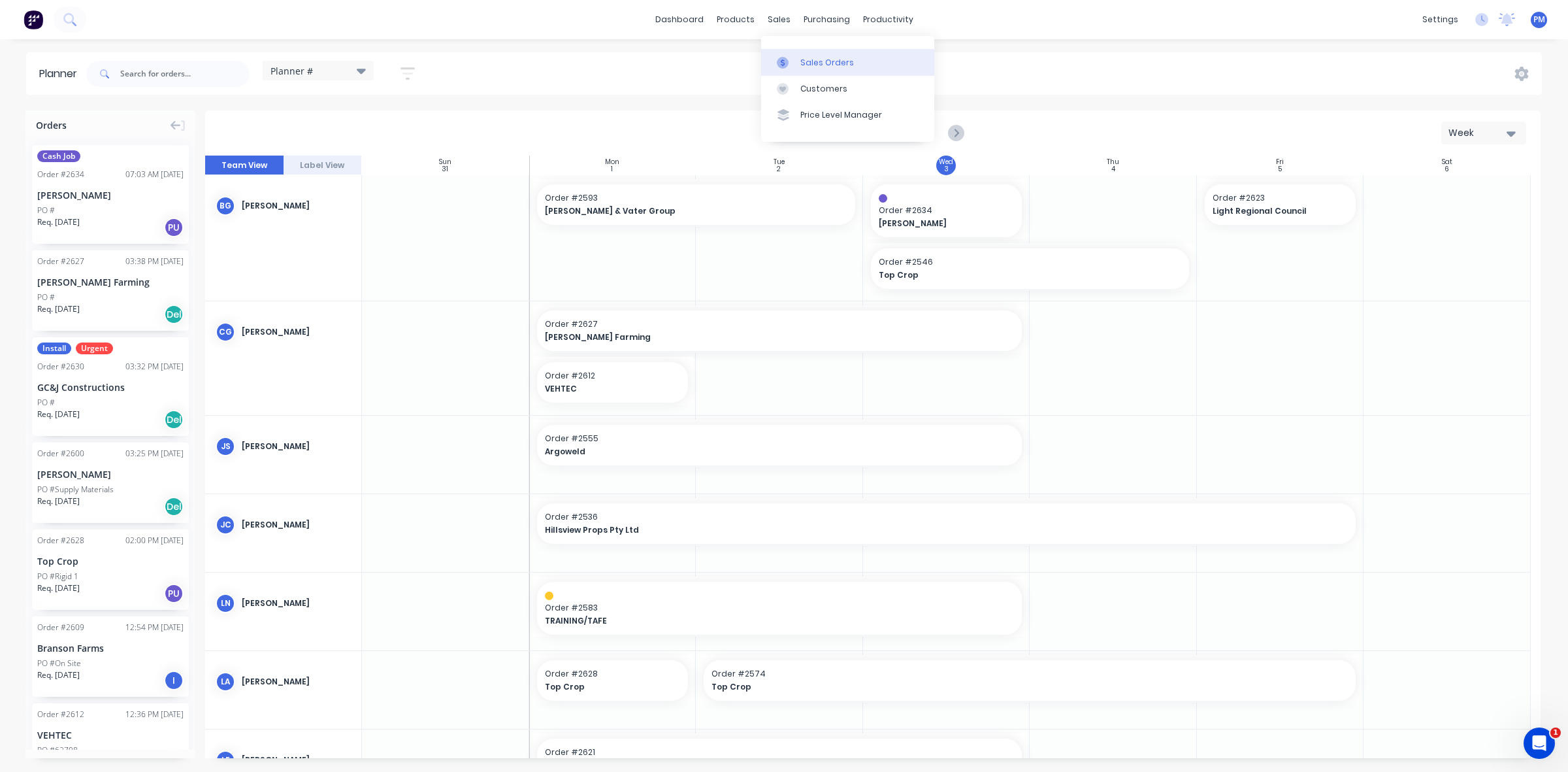
click at [807, 60] on div "Sales Orders" at bounding box center [827, 62] width 54 height 11
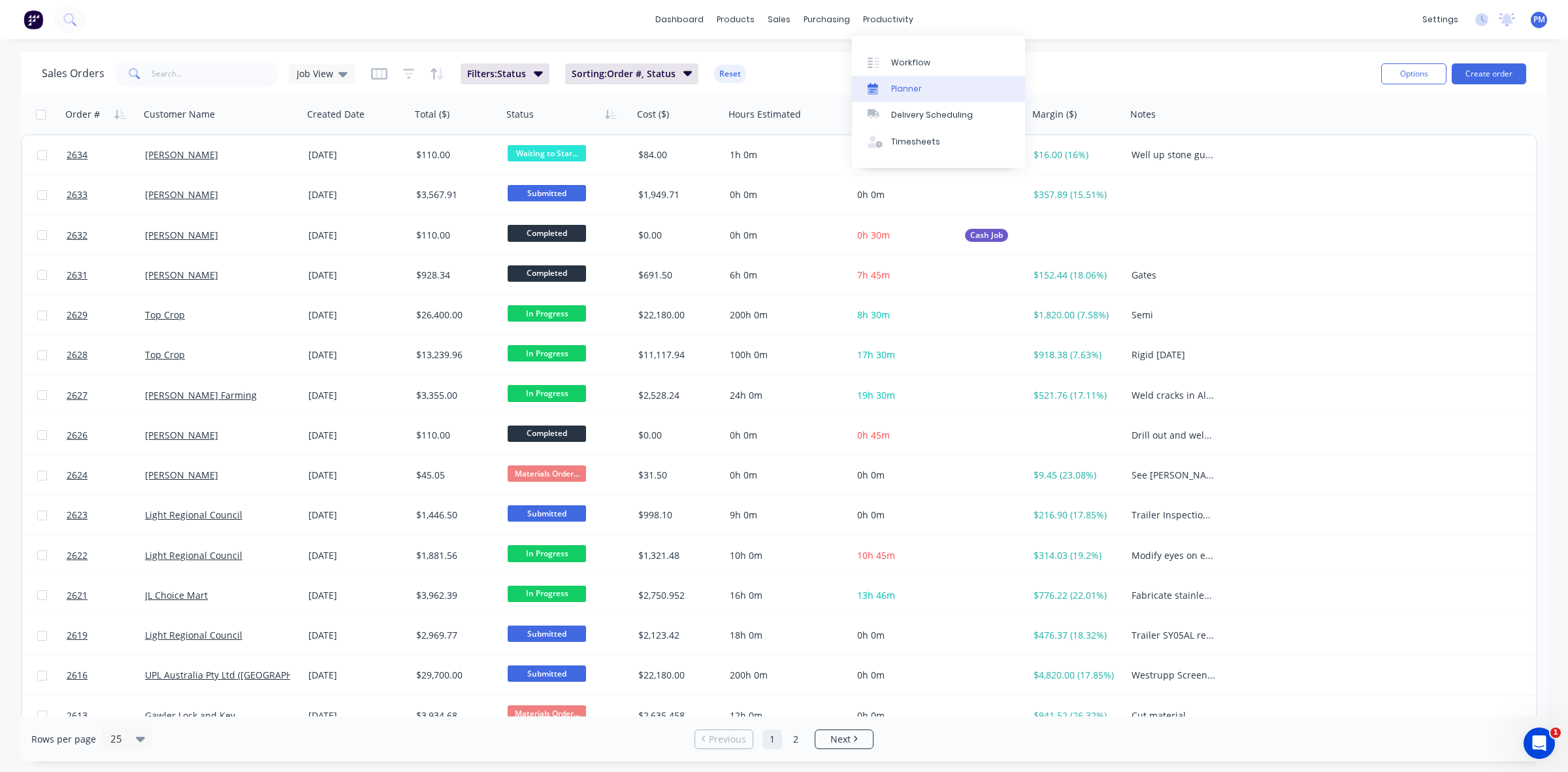
click at [904, 86] on div "Planner" at bounding box center [906, 88] width 31 height 11
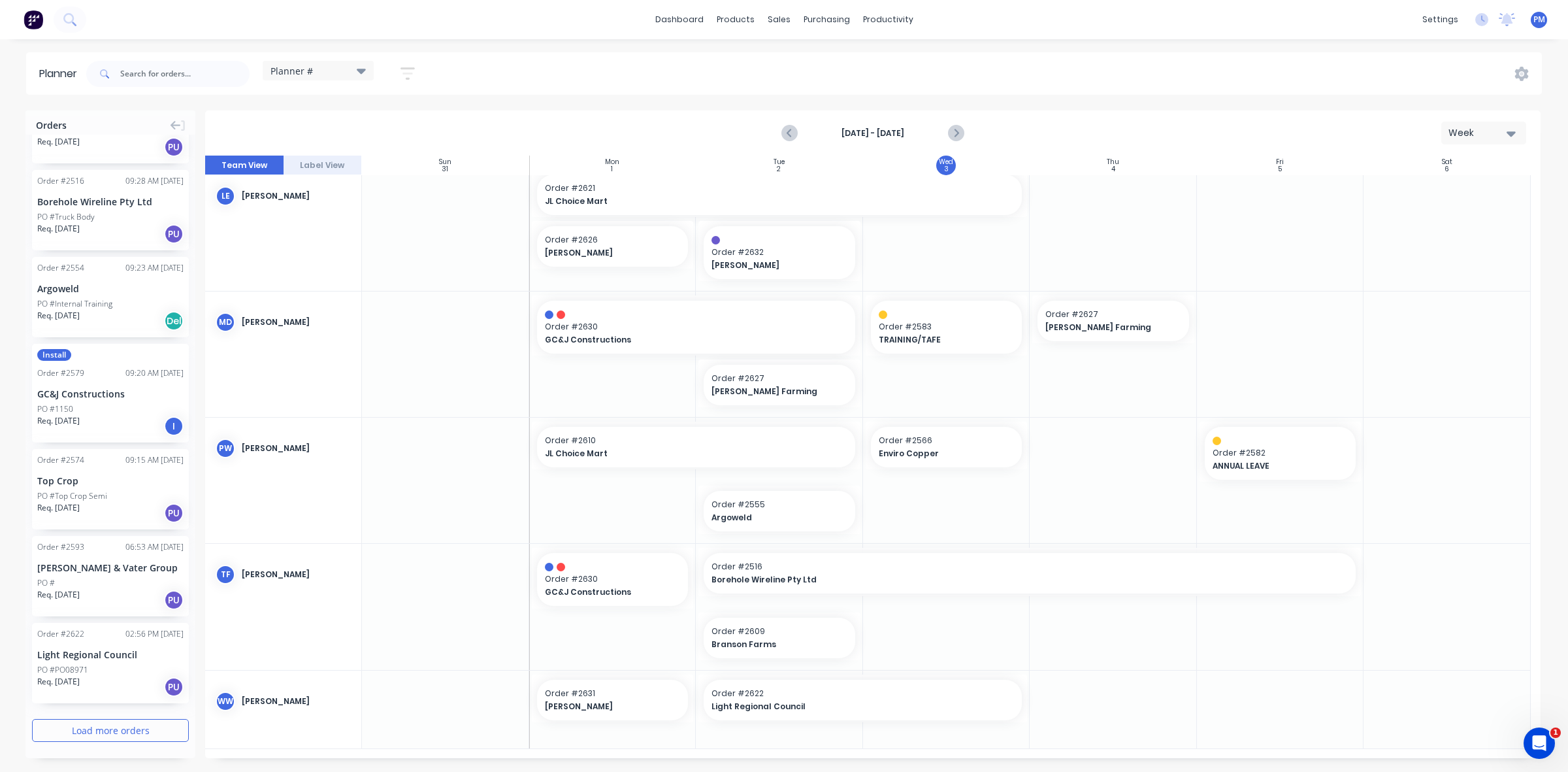
scroll to position [1230, 0]
click at [99, 727] on button "Load more orders" at bounding box center [110, 729] width 157 height 23
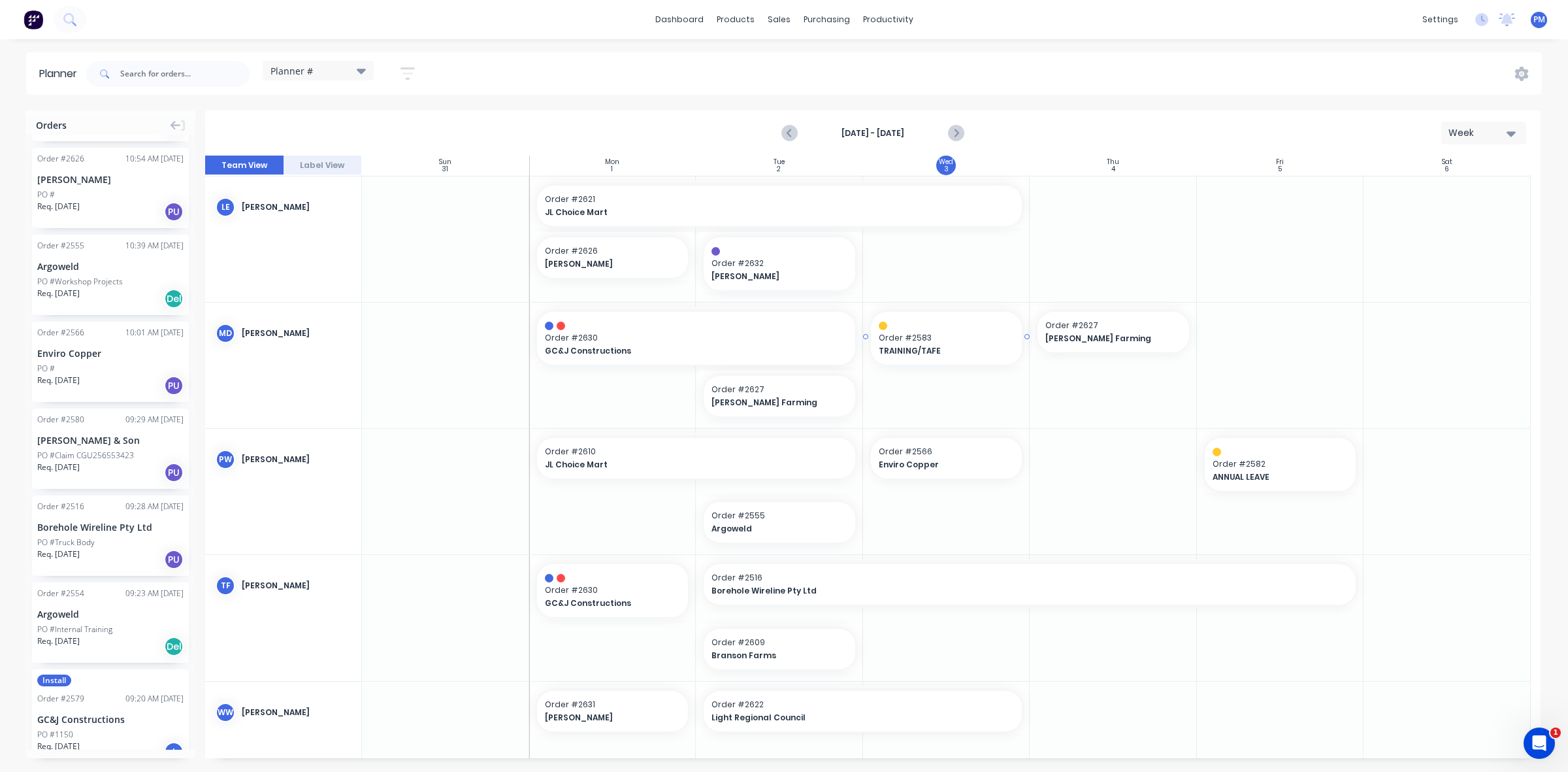
scroll to position [564, 0]
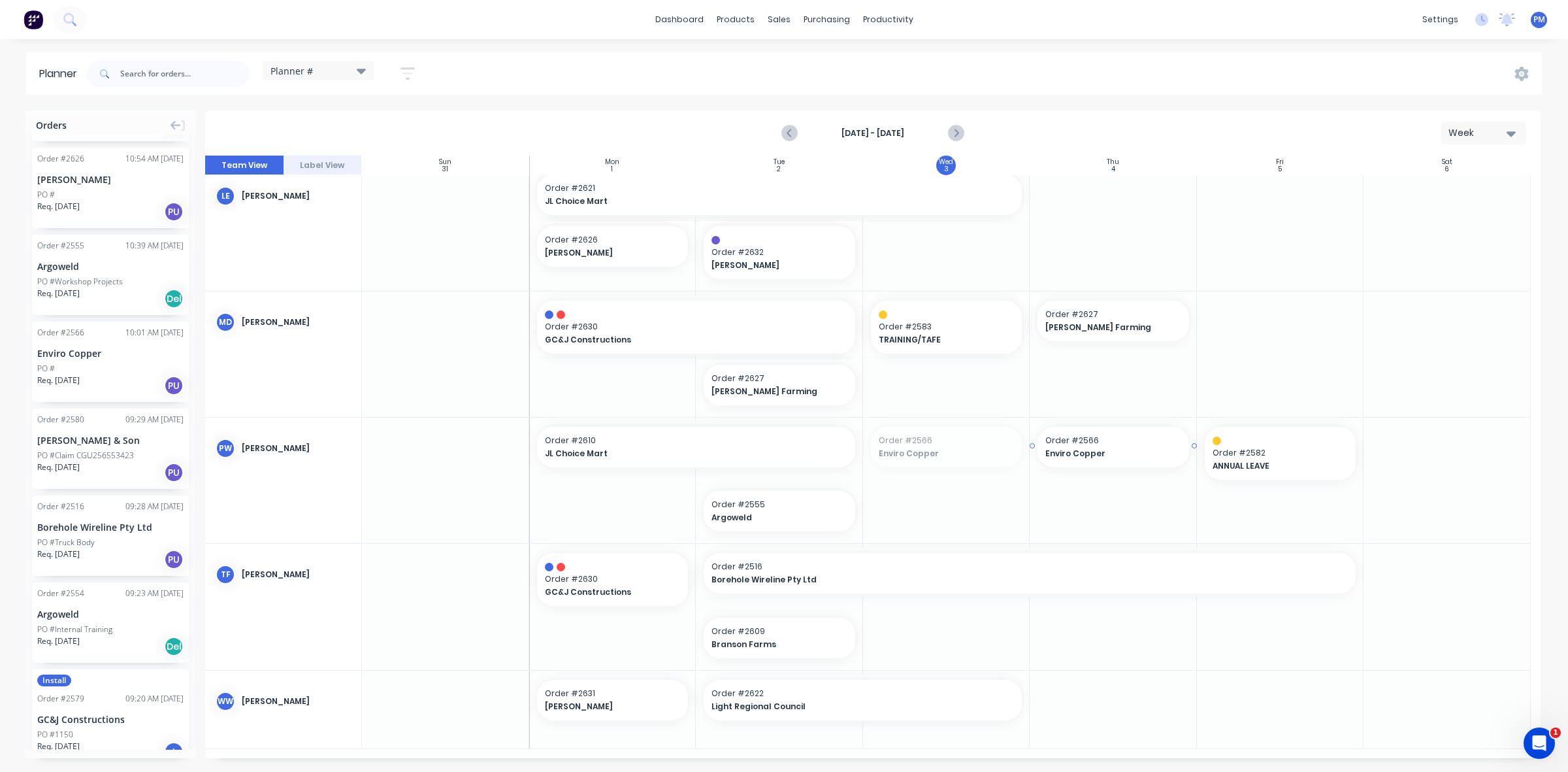
drag, startPoint x: 961, startPoint y: 445, endPoint x: 1090, endPoint y: 446, distance: 129.0
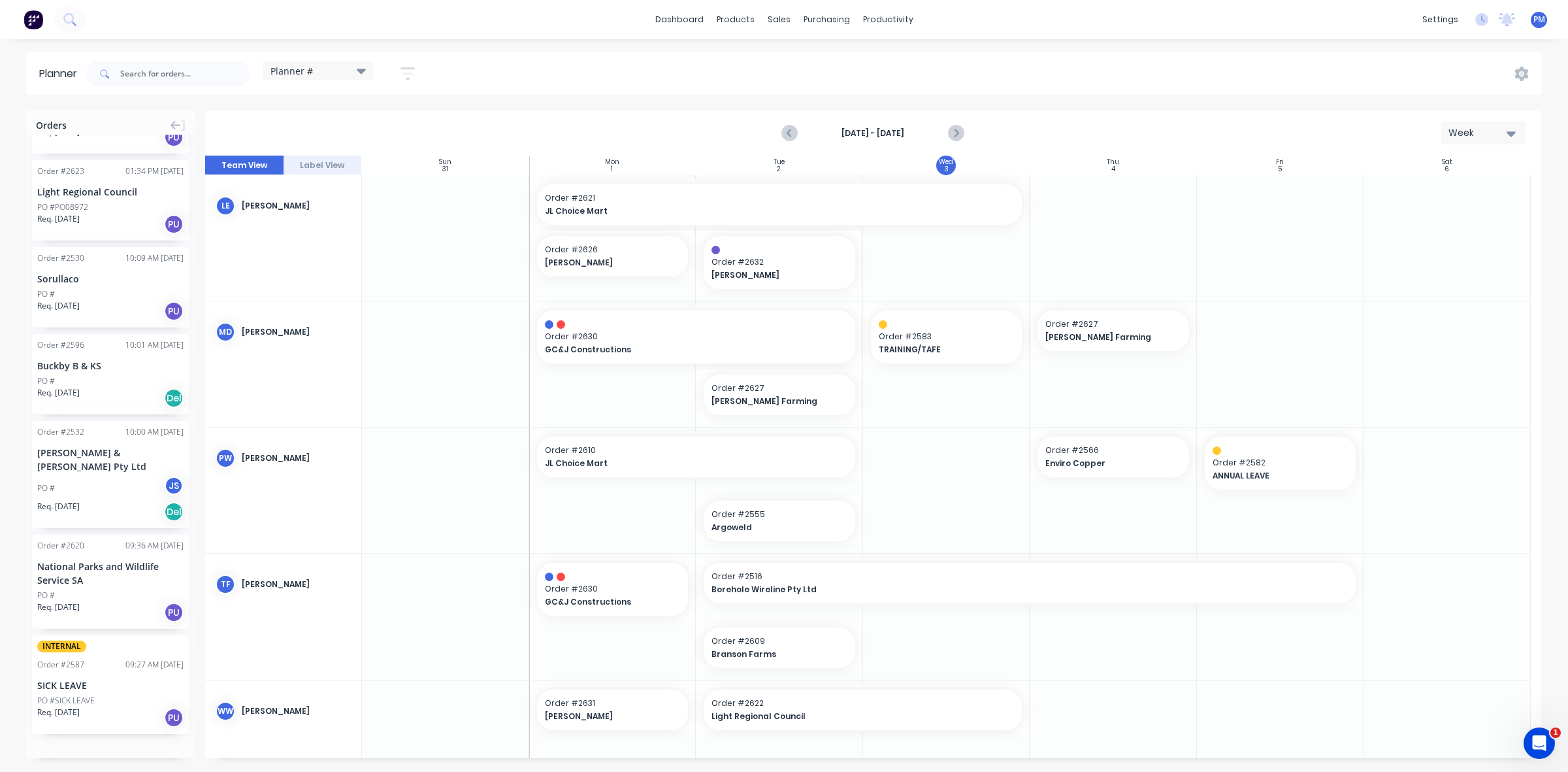
scroll to position [3106, 0]
drag, startPoint x: 94, startPoint y: 633, endPoint x: 923, endPoint y: 482, distance: 842.6
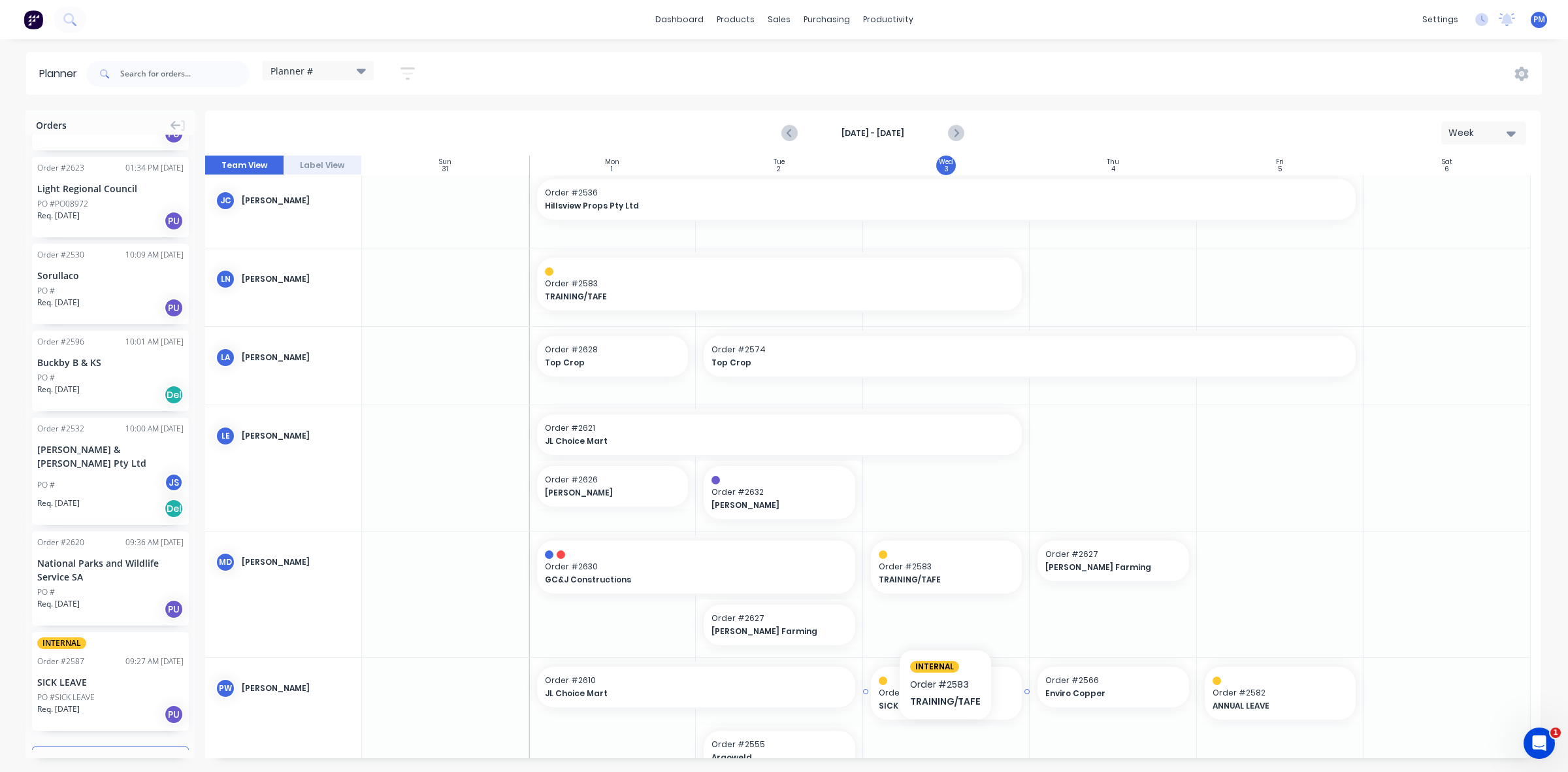
scroll to position [326, 0]
drag, startPoint x: 1099, startPoint y: 680, endPoint x: 1097, endPoint y: 285, distance: 395.0
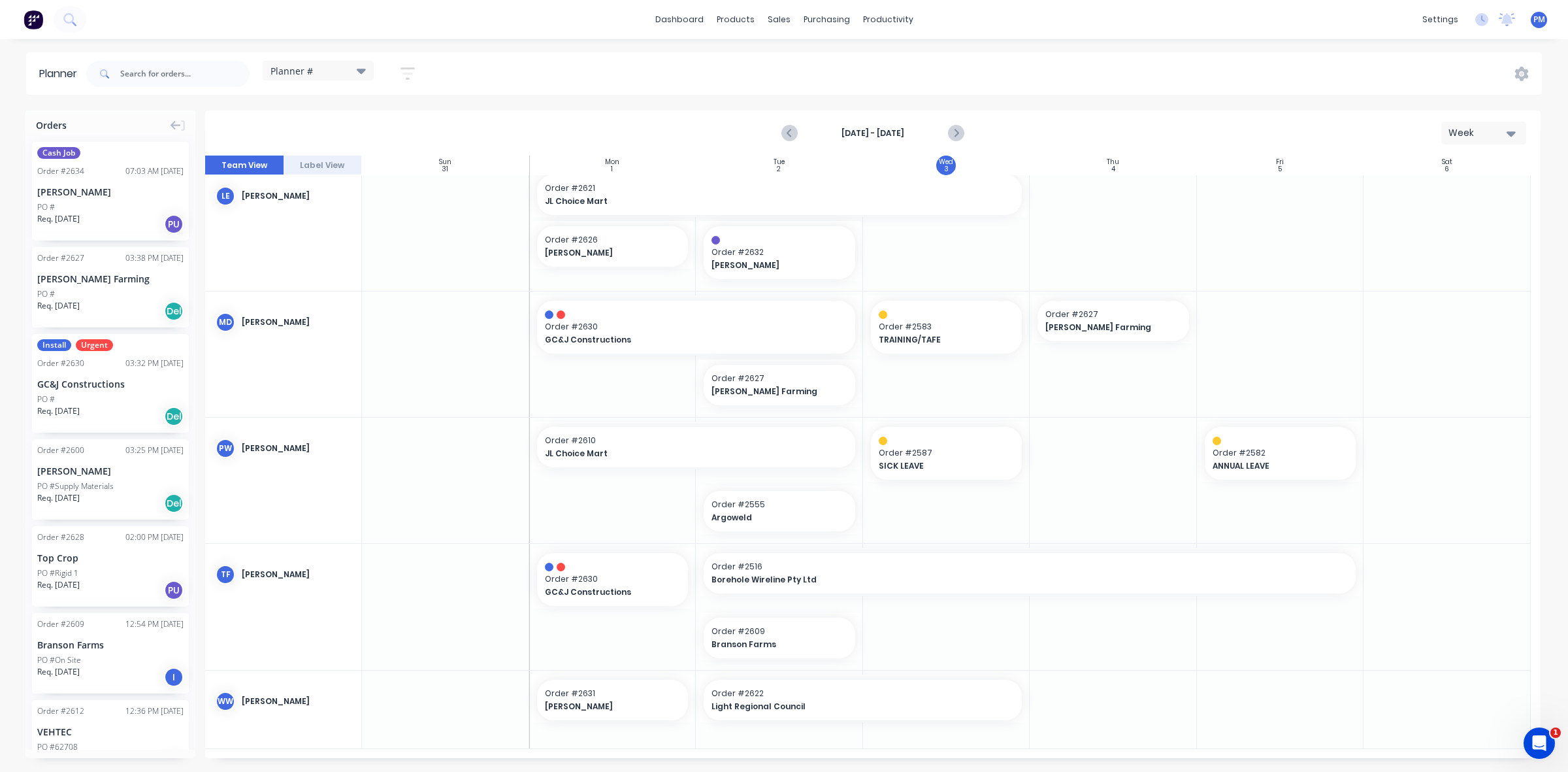
scroll to position [0, 0]
click at [847, 60] on div "Purchase Orders" at bounding box center [869, 62] width 69 height 11
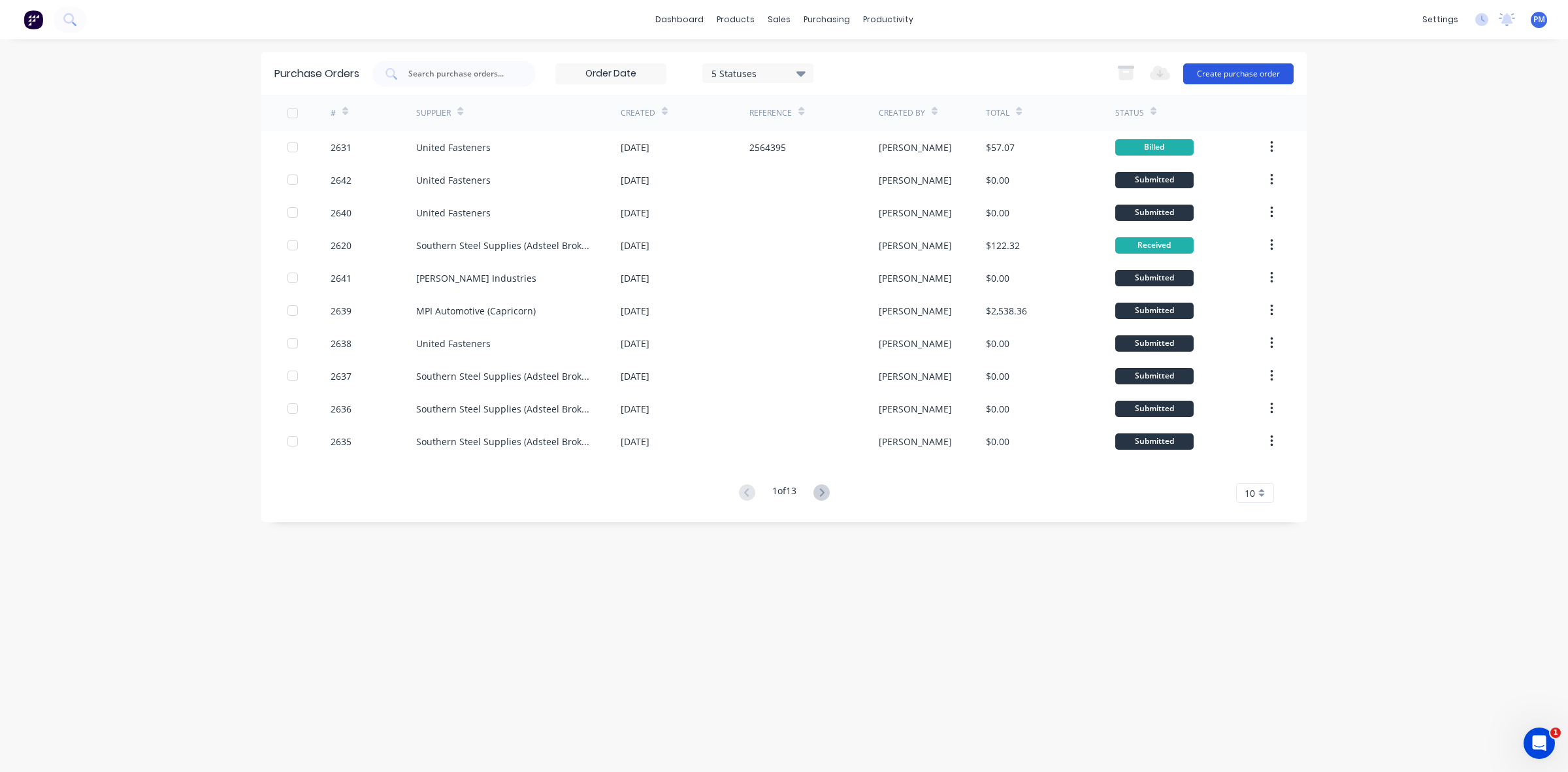
click at [1227, 74] on button "Create purchase order" at bounding box center [1238, 74] width 110 height 21
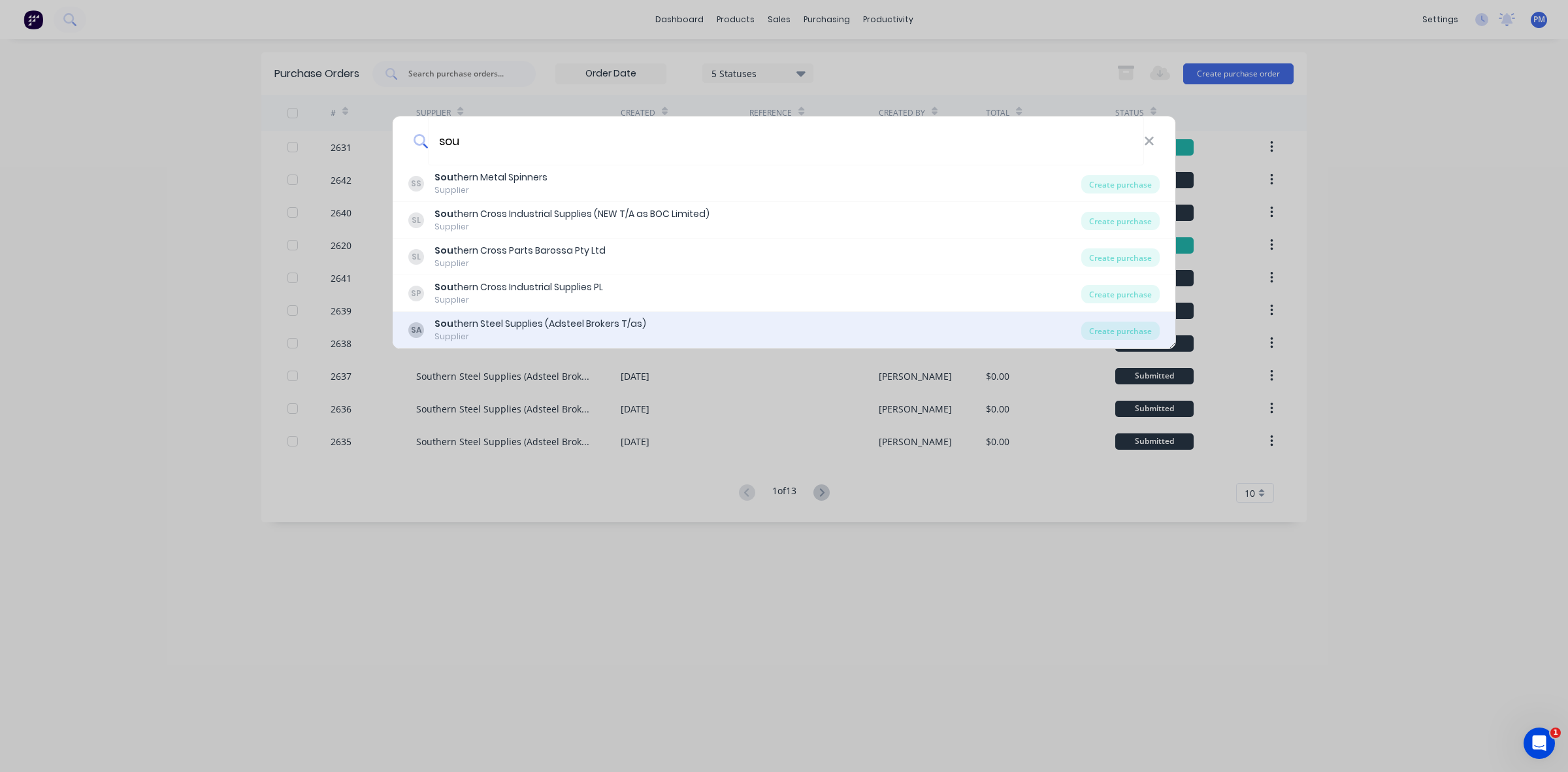
type input "sou"
click at [566, 331] on div "Supplier" at bounding box center [540, 336] width 212 height 11
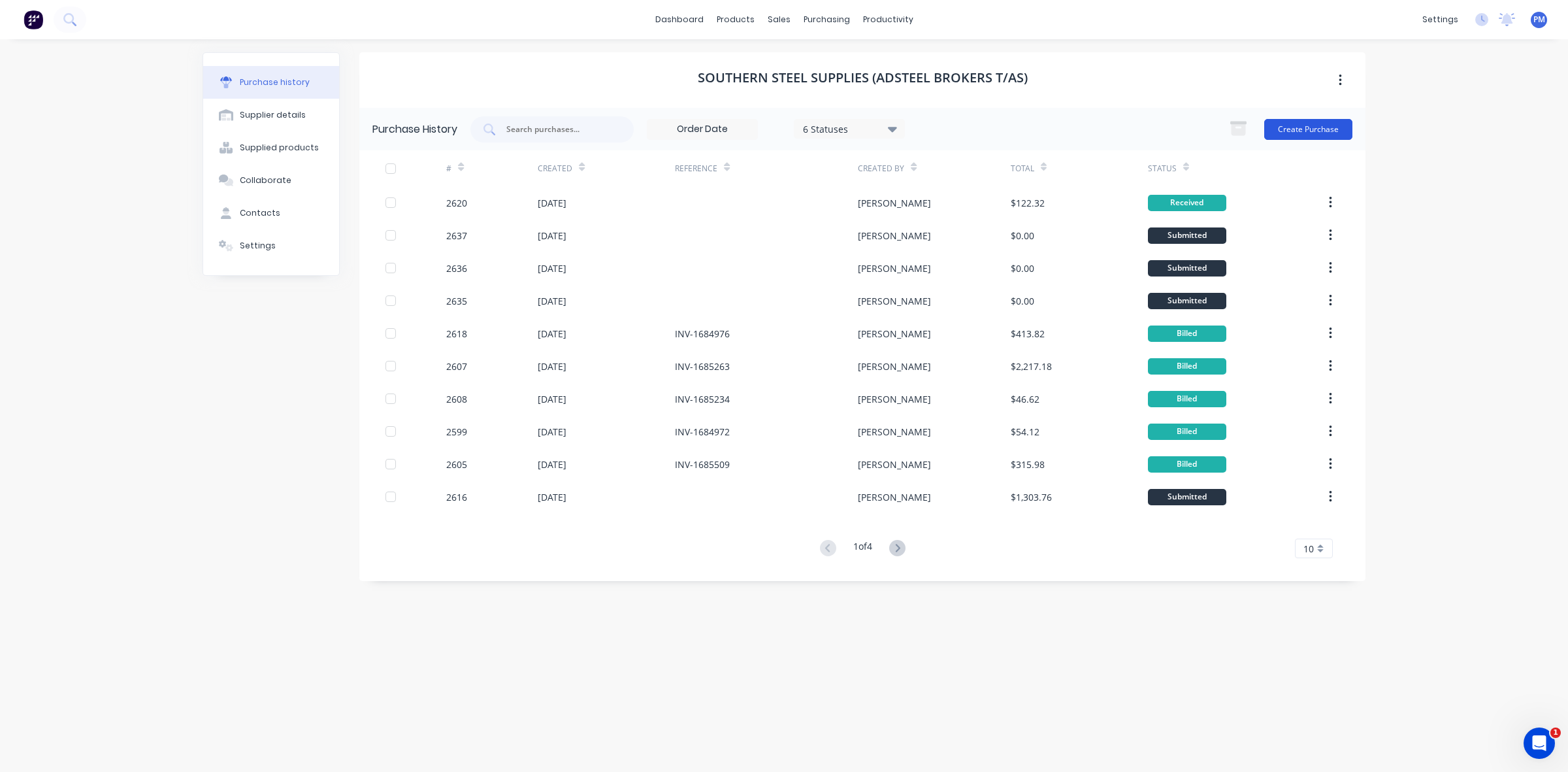
click at [1304, 129] on button "Create Purchase" at bounding box center [1309, 130] width 88 height 21
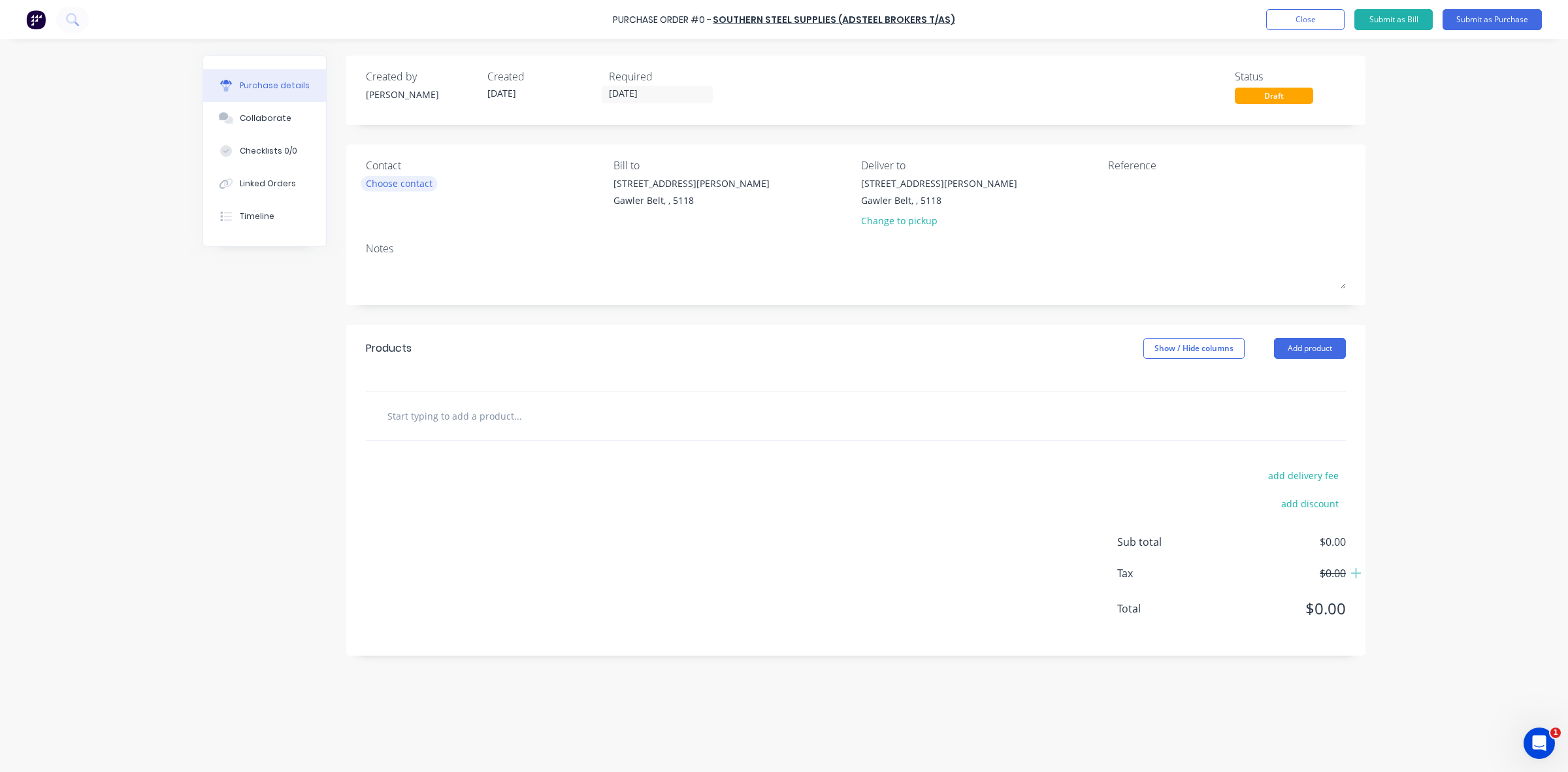
click at [395, 184] on div "Choose contact" at bounding box center [400, 184] width 67 height 14
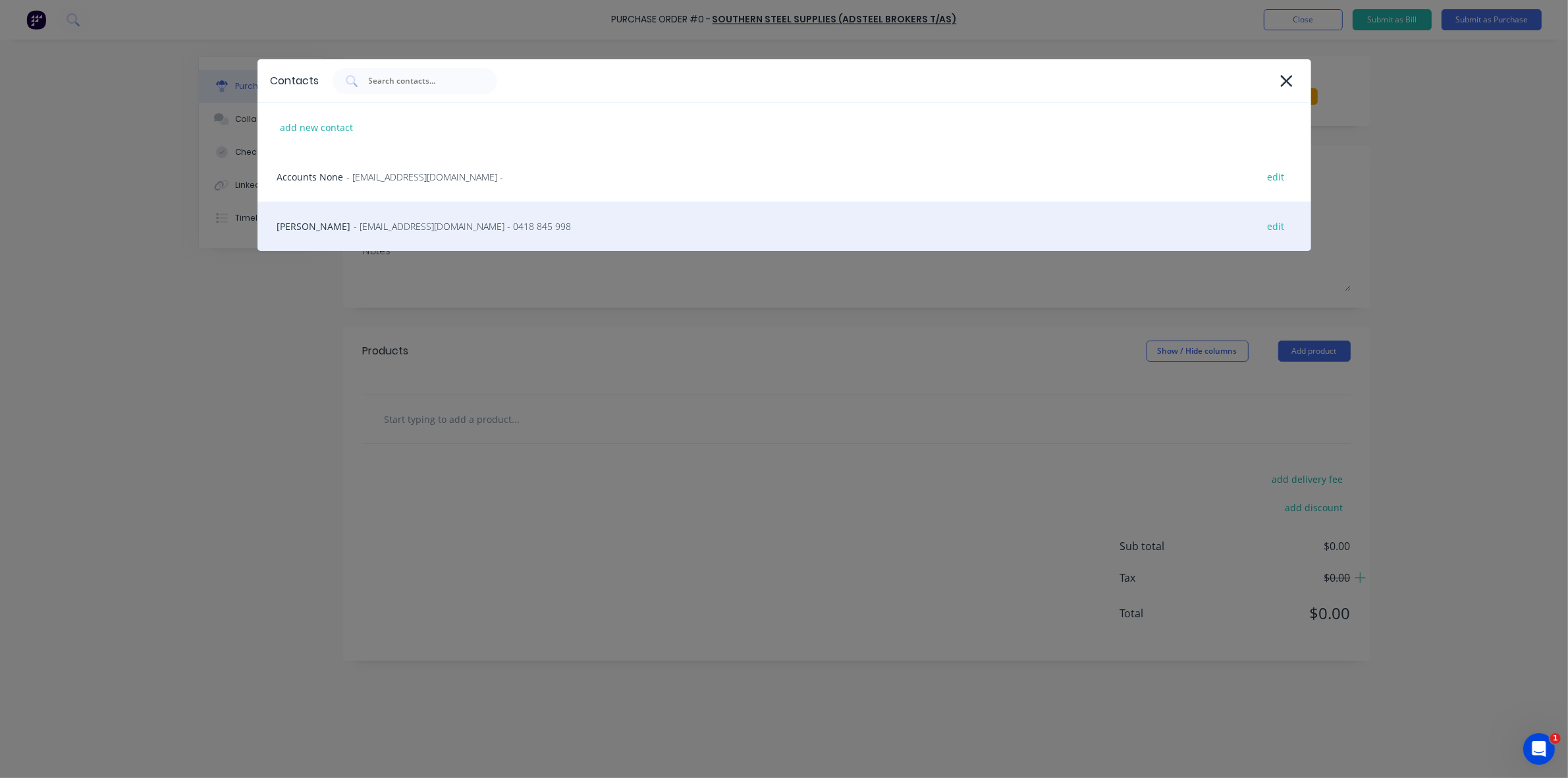
click at [354, 231] on span "- [EMAIL_ADDRESS][DOMAIN_NAME] - 0418 845 998" at bounding box center [462, 227] width 217 height 14
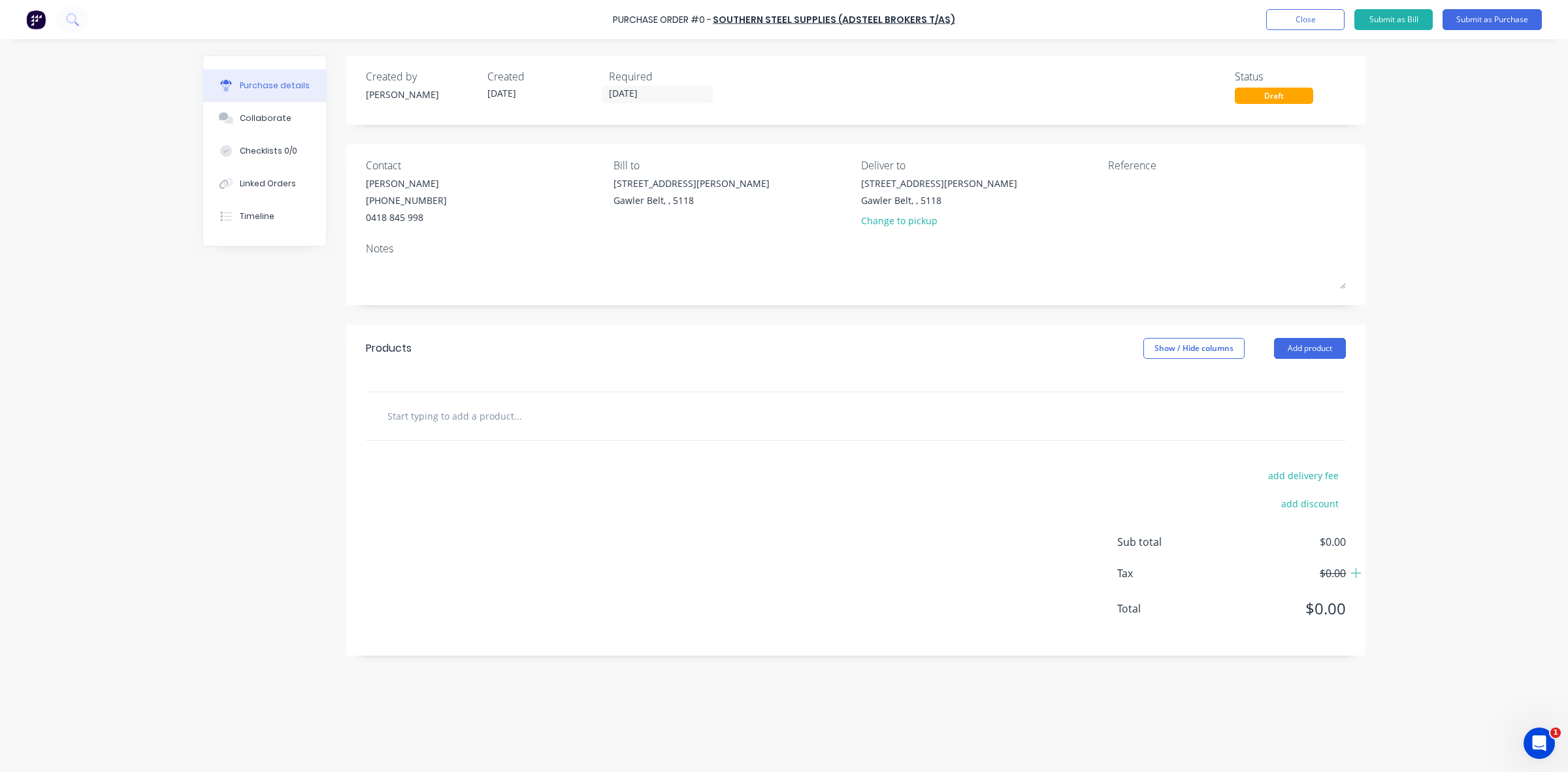
click at [402, 413] on input "text" at bounding box center [517, 416] width 261 height 26
drag, startPoint x: 433, startPoint y: 416, endPoint x: 382, endPoint y: 412, distance: 51.2
click at [382, 412] on div "checka plate Add checka plate to order No results found" at bounding box center [573, 416] width 392 height 26
drag, startPoint x: 413, startPoint y: 419, endPoint x: 386, endPoint y: 416, distance: 27.2
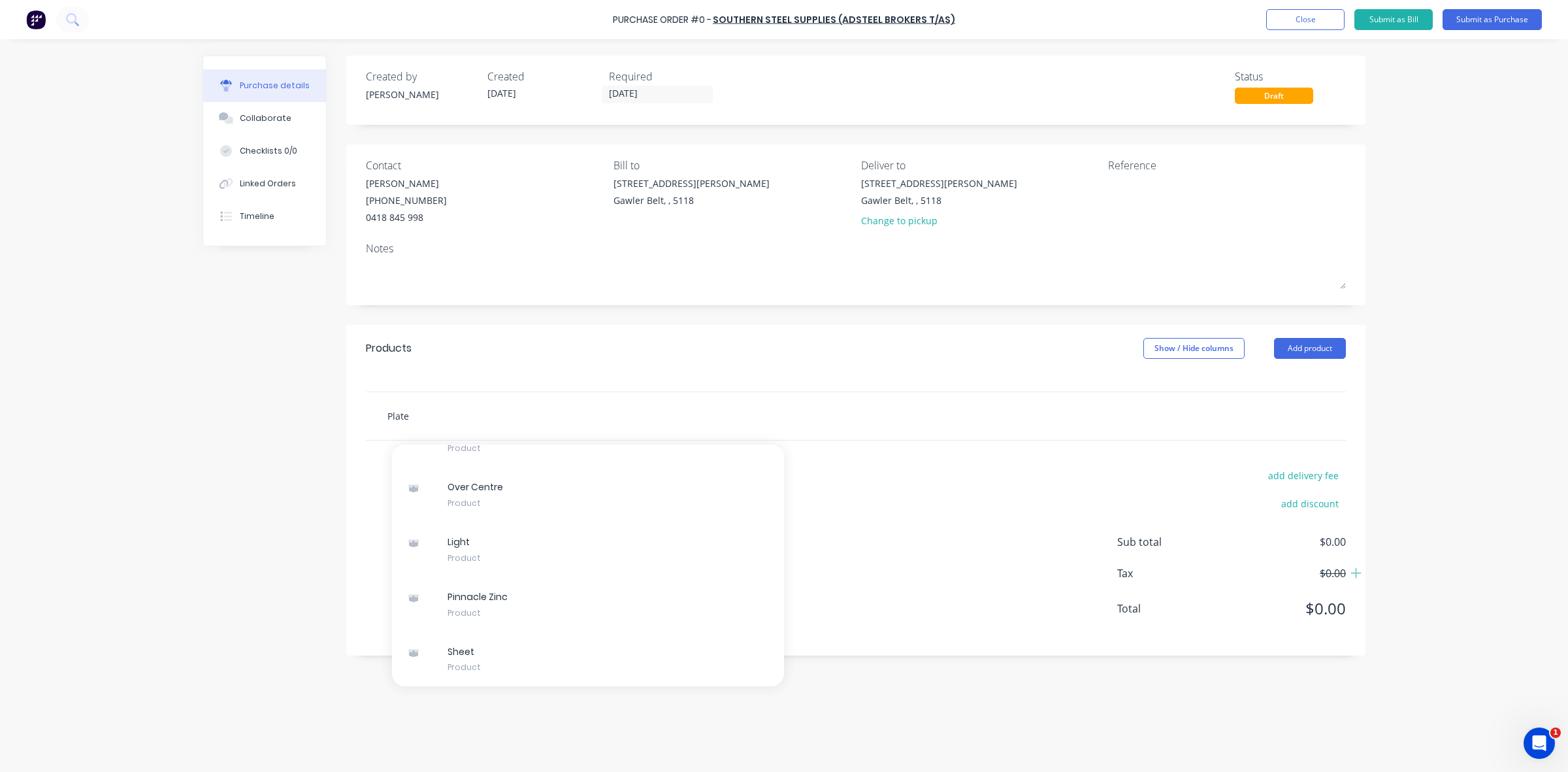
click at [386, 416] on div "Plate Add Plate to order Over Centre Catch Xero Item # factory_item SKU OF73HKZ…" at bounding box center [573, 416] width 392 height 26
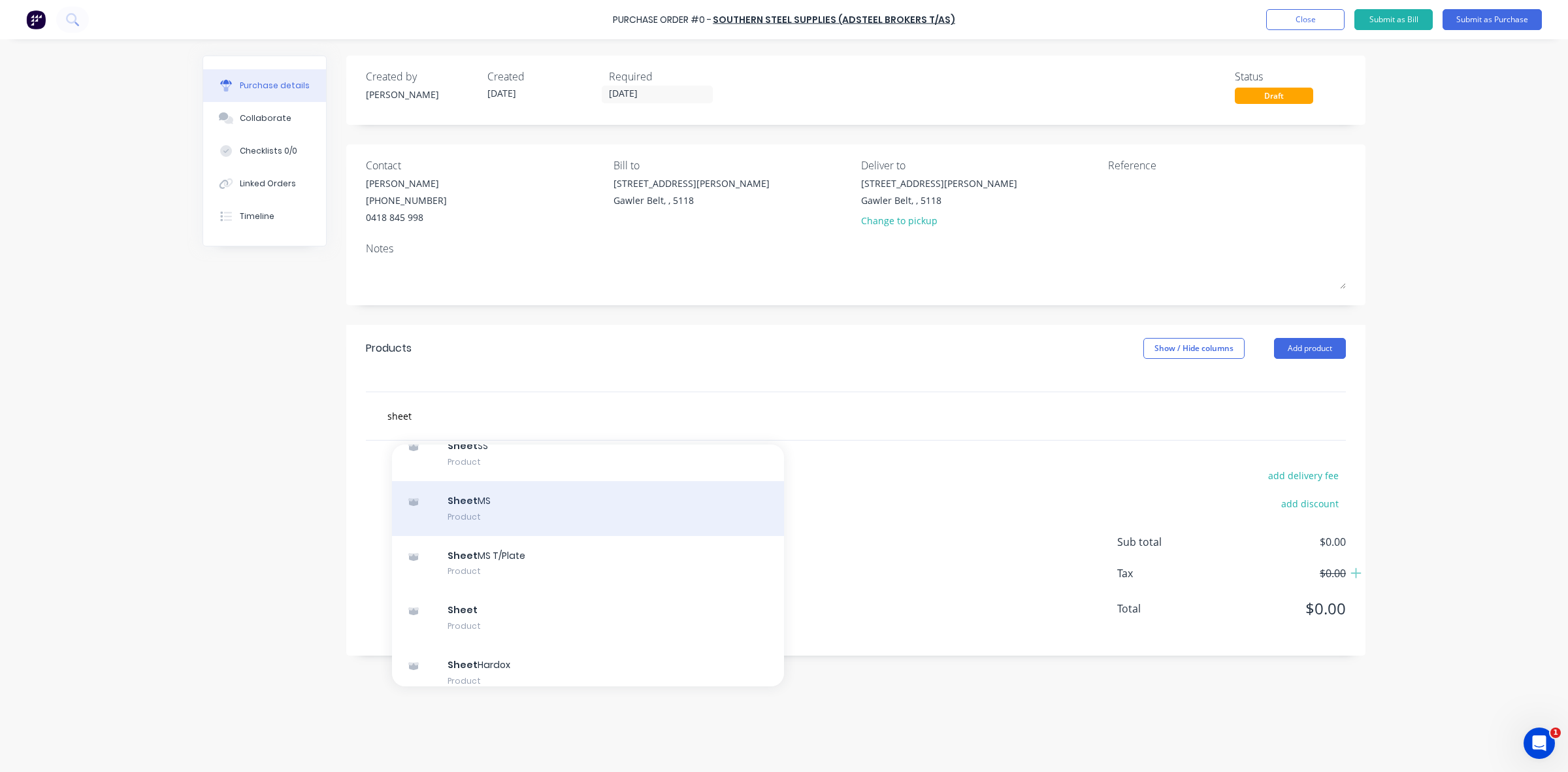
click at [592, 506] on div "Sheet MS Product" at bounding box center [588, 508] width 392 height 55
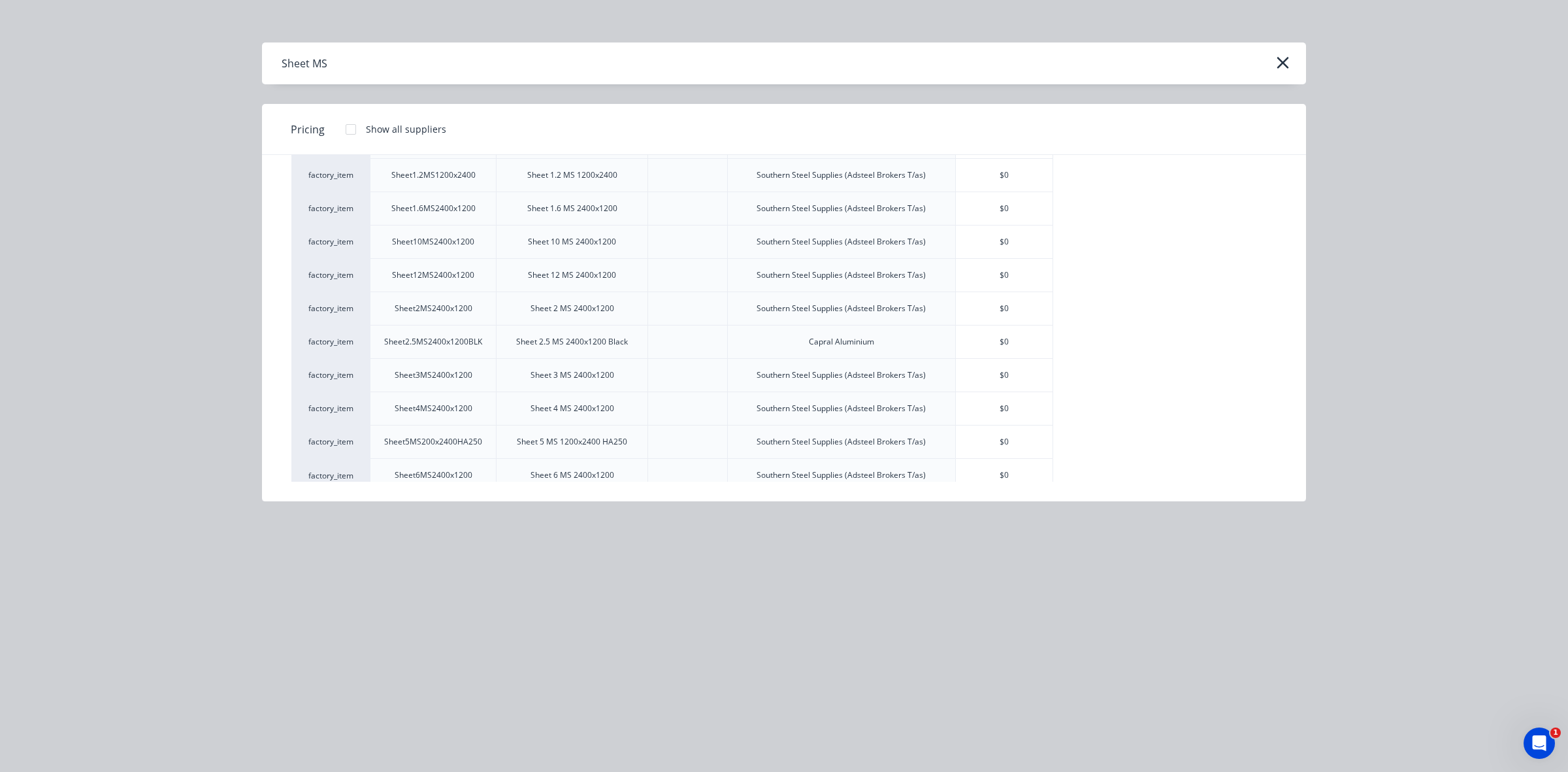
scroll to position [82, 0]
click at [1280, 57] on icon "button" at bounding box center [1283, 63] width 14 height 19
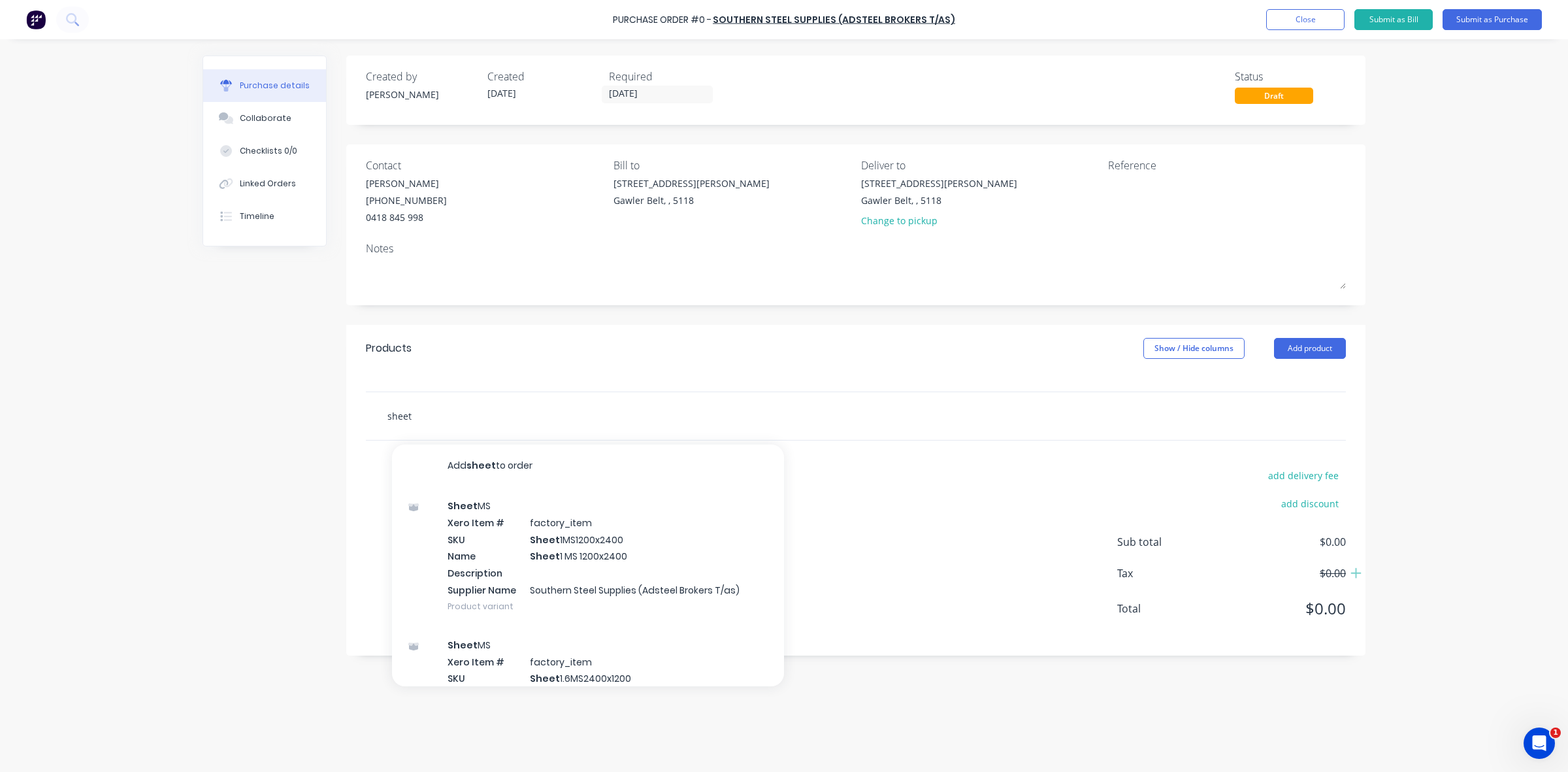
drag, startPoint x: 410, startPoint y: 415, endPoint x: 387, endPoint y: 416, distance: 23.0
click at [387, 416] on input "sheet" at bounding box center [517, 416] width 261 height 26
click at [466, 430] on div "sheet Add sheet to order Sheet MS Xero Item # factory_item SKU Sheet 1MS1200x24…" at bounding box center [856, 416] width 980 height 48
drag, startPoint x: 435, startPoint y: 422, endPoint x: 412, endPoint y: 418, distance: 23.3
click at [412, 418] on input "sheet" at bounding box center [517, 416] width 261 height 26
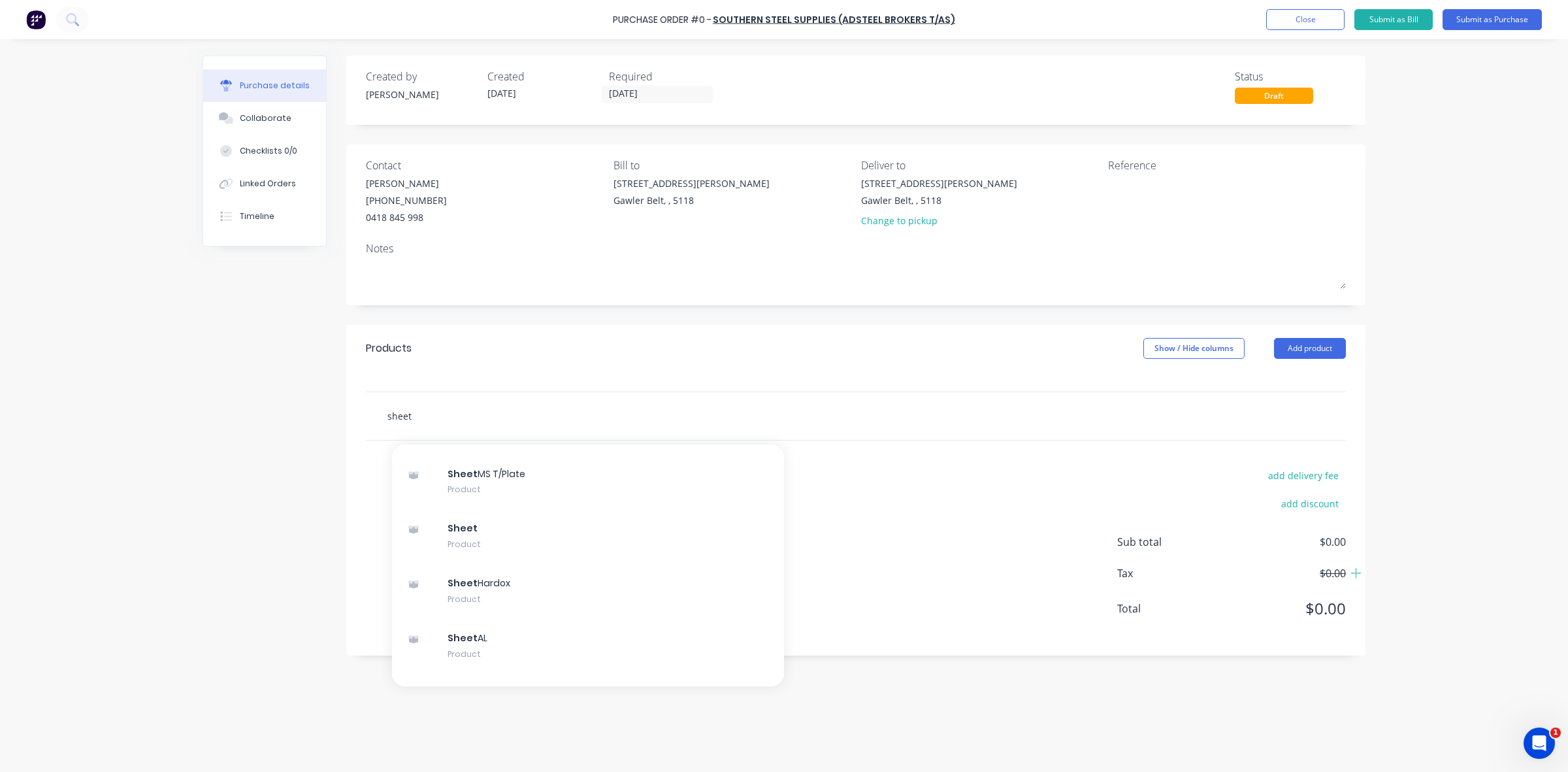
scroll to position [9885, 0]
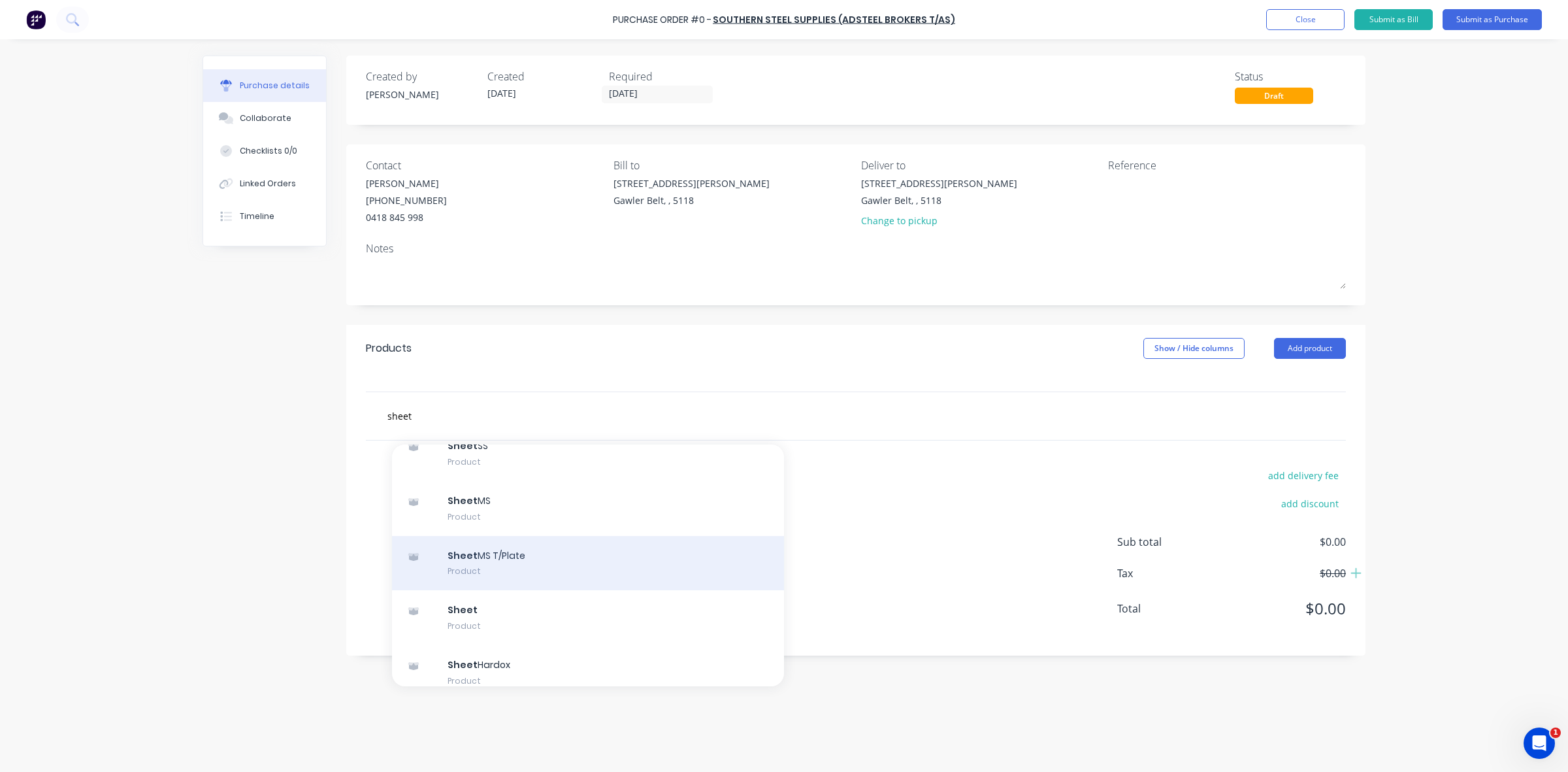
click at [554, 560] on div "Sheet MS T/Plate Product" at bounding box center [588, 563] width 392 height 55
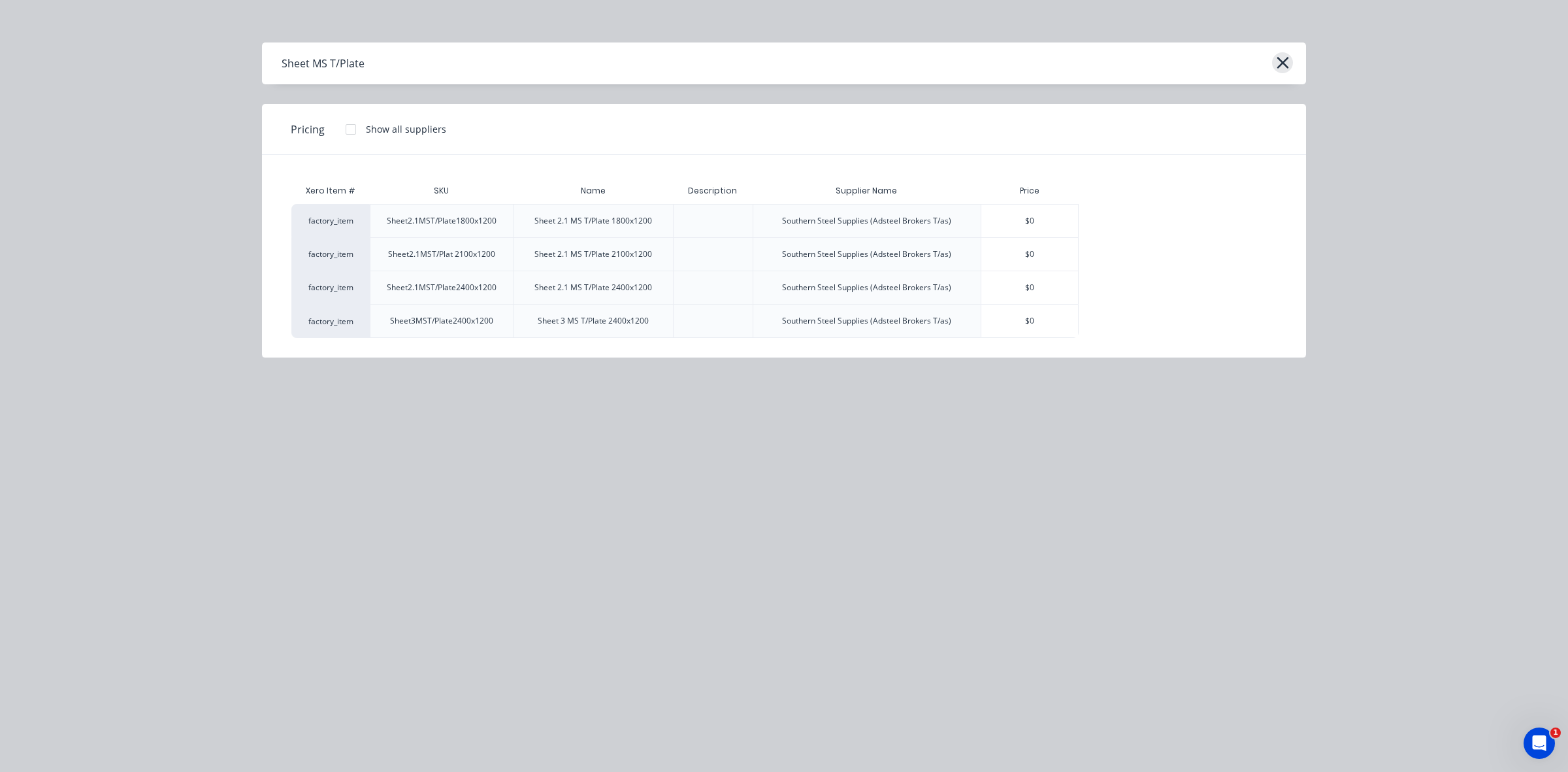
click at [1279, 62] on icon "button" at bounding box center [1283, 63] width 14 height 19
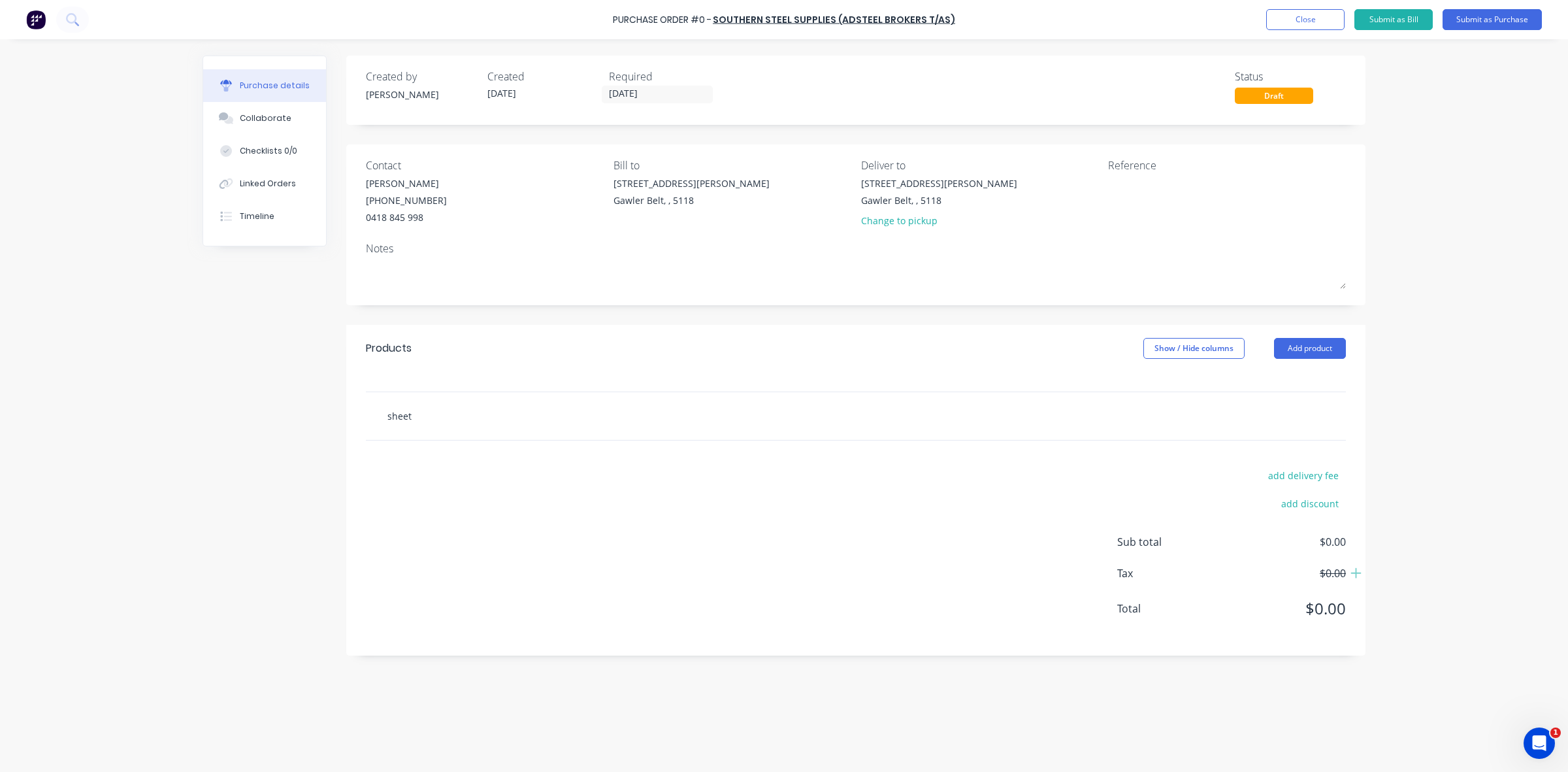
click at [401, 422] on input "sheet" at bounding box center [517, 416] width 261 height 26
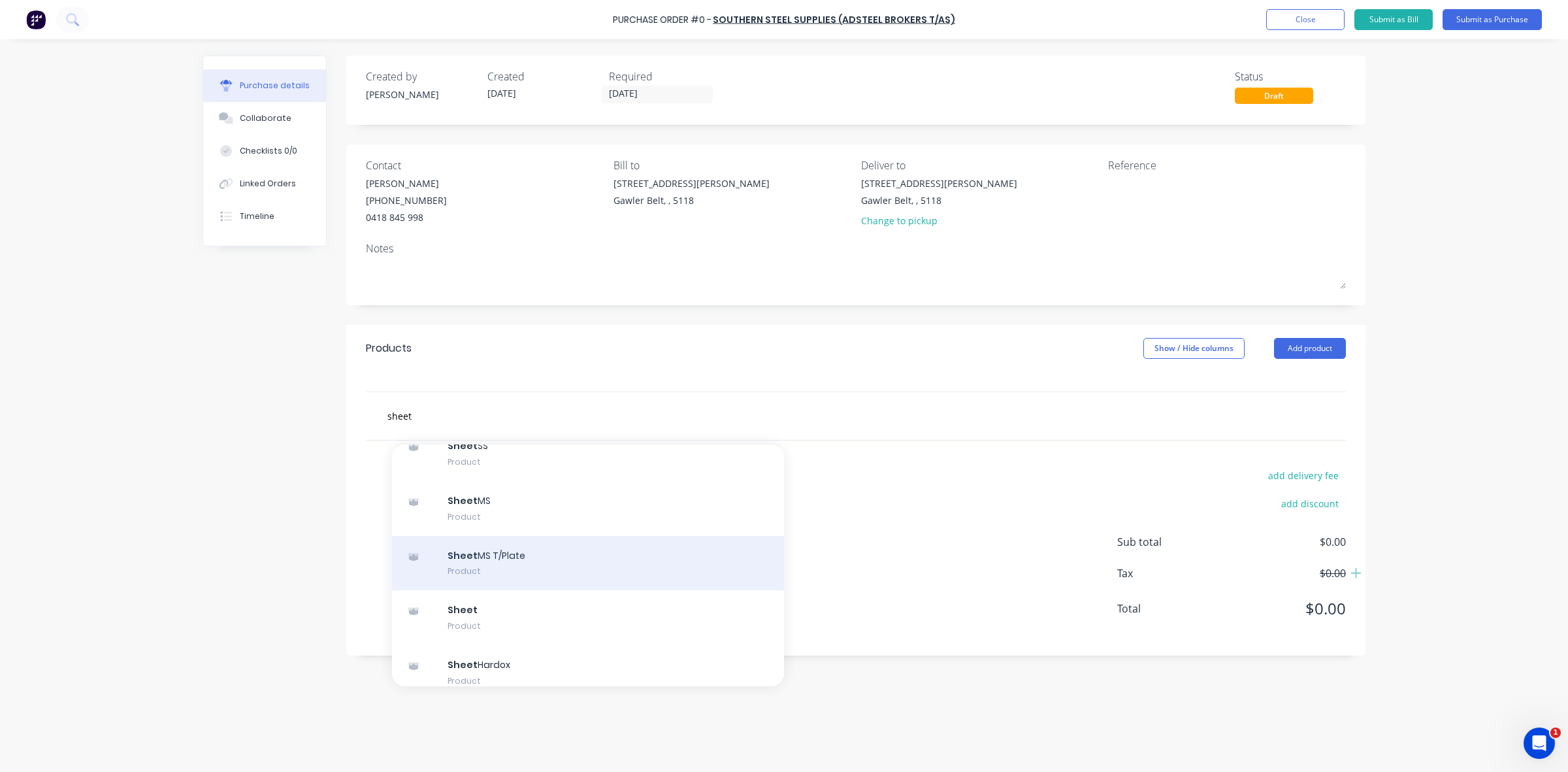
click at [514, 554] on div "Sheet MS T/Plate Product" at bounding box center [588, 563] width 392 height 55
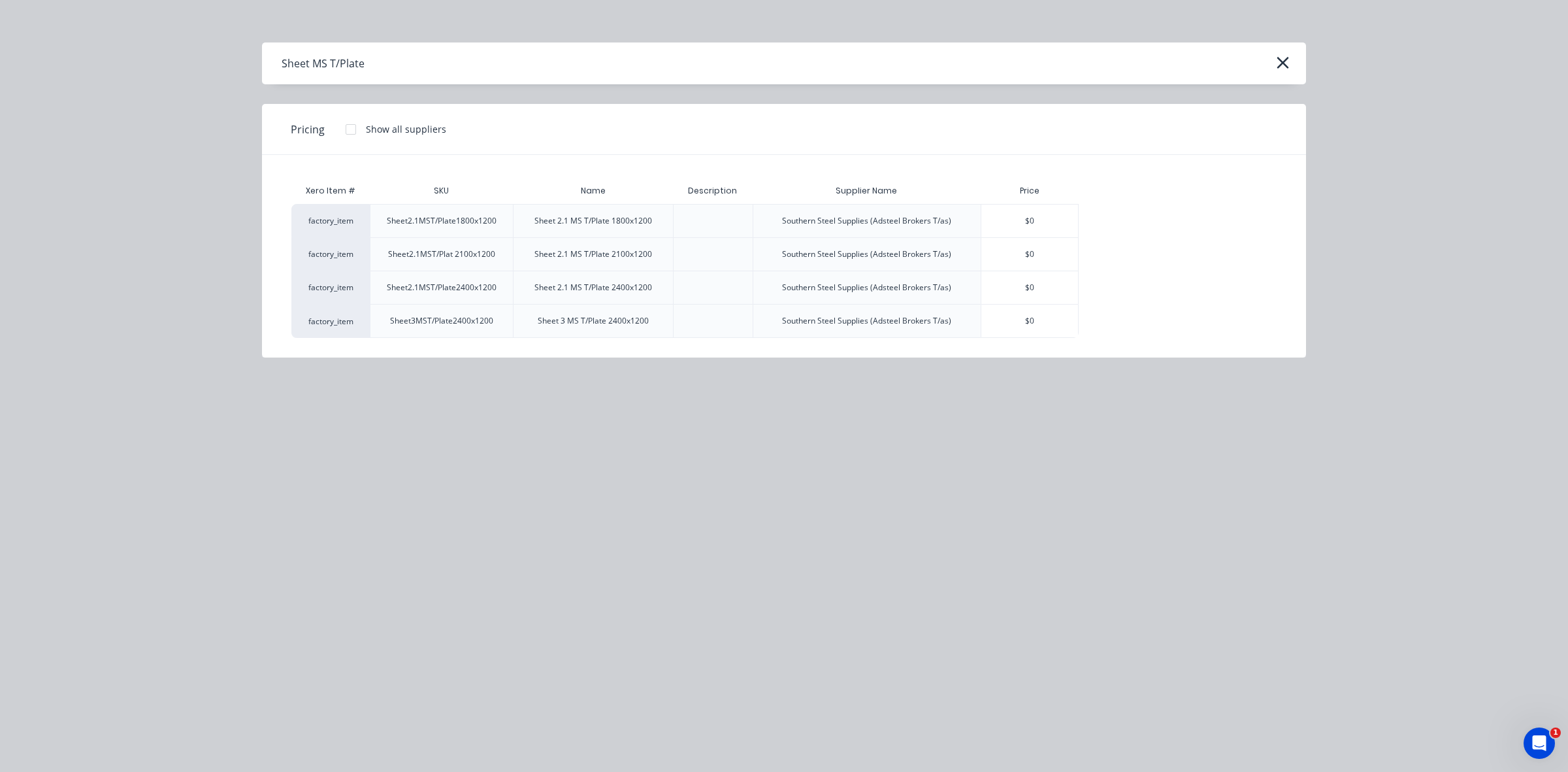
click at [674, 316] on div at bounding box center [713, 320] width 79 height 34
click at [517, 324] on div "Sheet 3 MS T/Plate 2400x1200" at bounding box center [592, 320] width 160 height 34
click at [1279, 59] on icon "button" at bounding box center [1282, 62] width 11 height 11
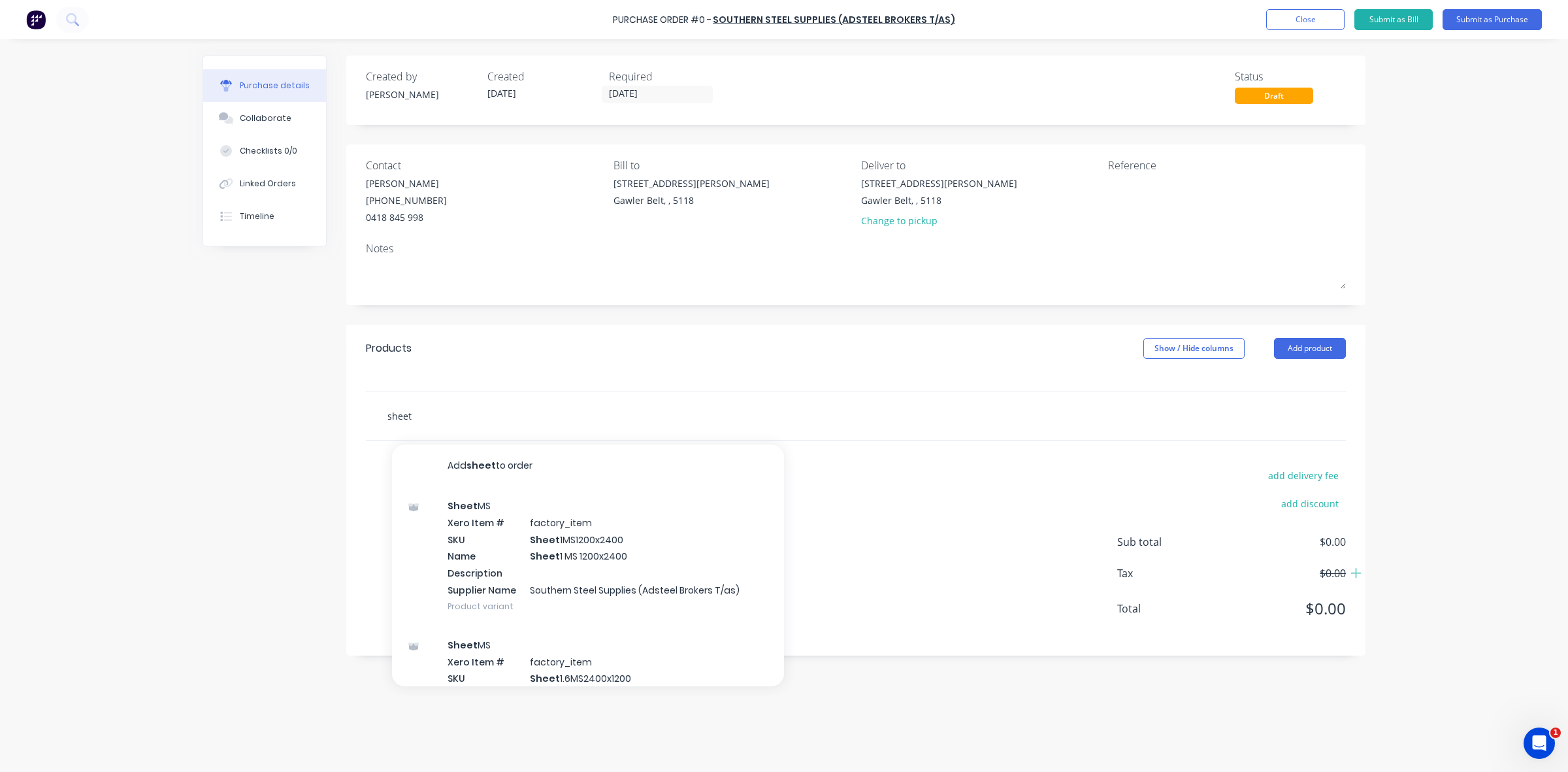
drag, startPoint x: 419, startPoint y: 413, endPoint x: 382, endPoint y: 409, distance: 37.2
click at [382, 409] on div "sheet Add sheet to order Sheet MS Xero Item # factory_item SKU Sheet 1MS1200x24…" at bounding box center [573, 416] width 392 height 26
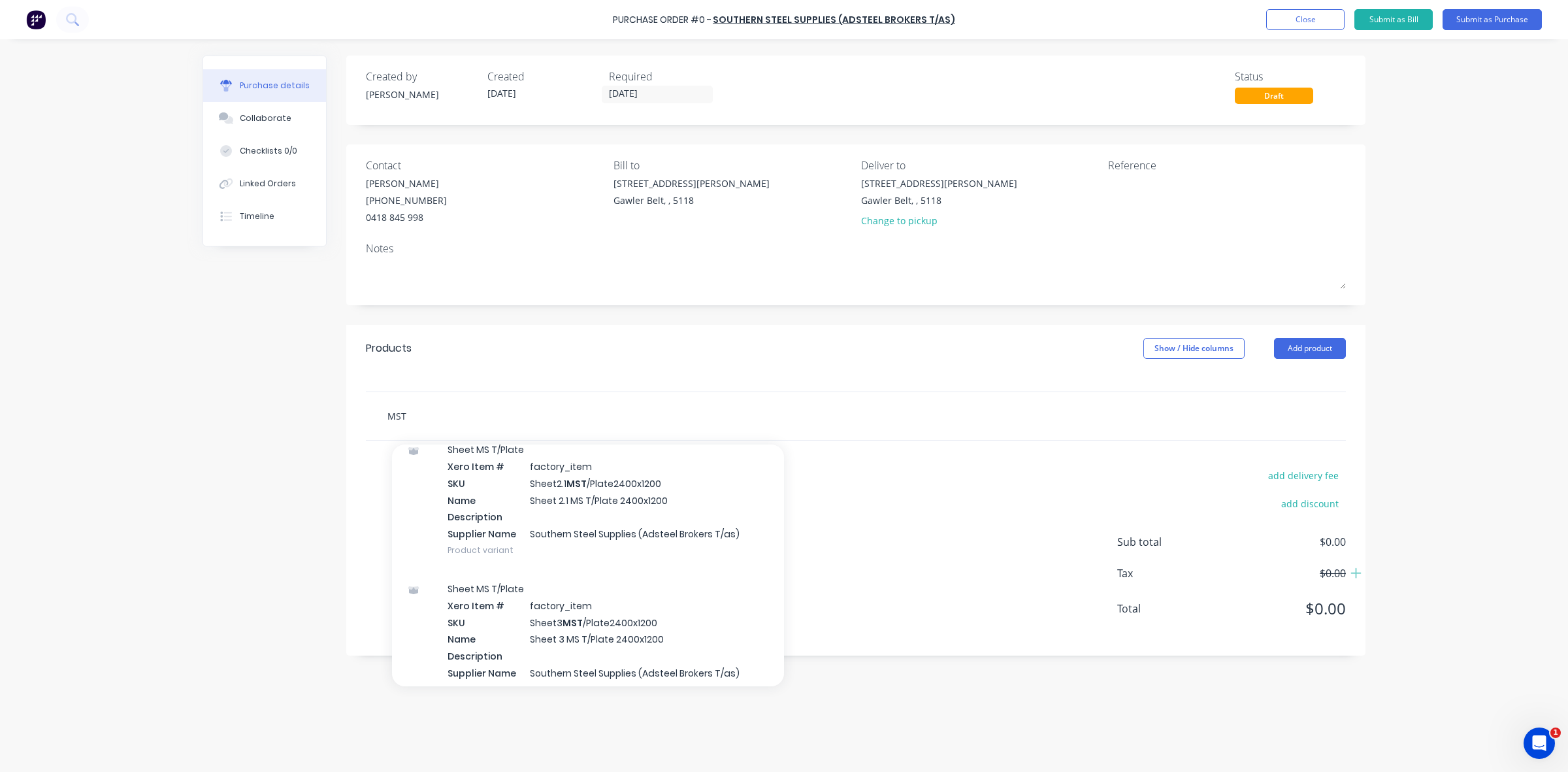
scroll to position [654, 0]
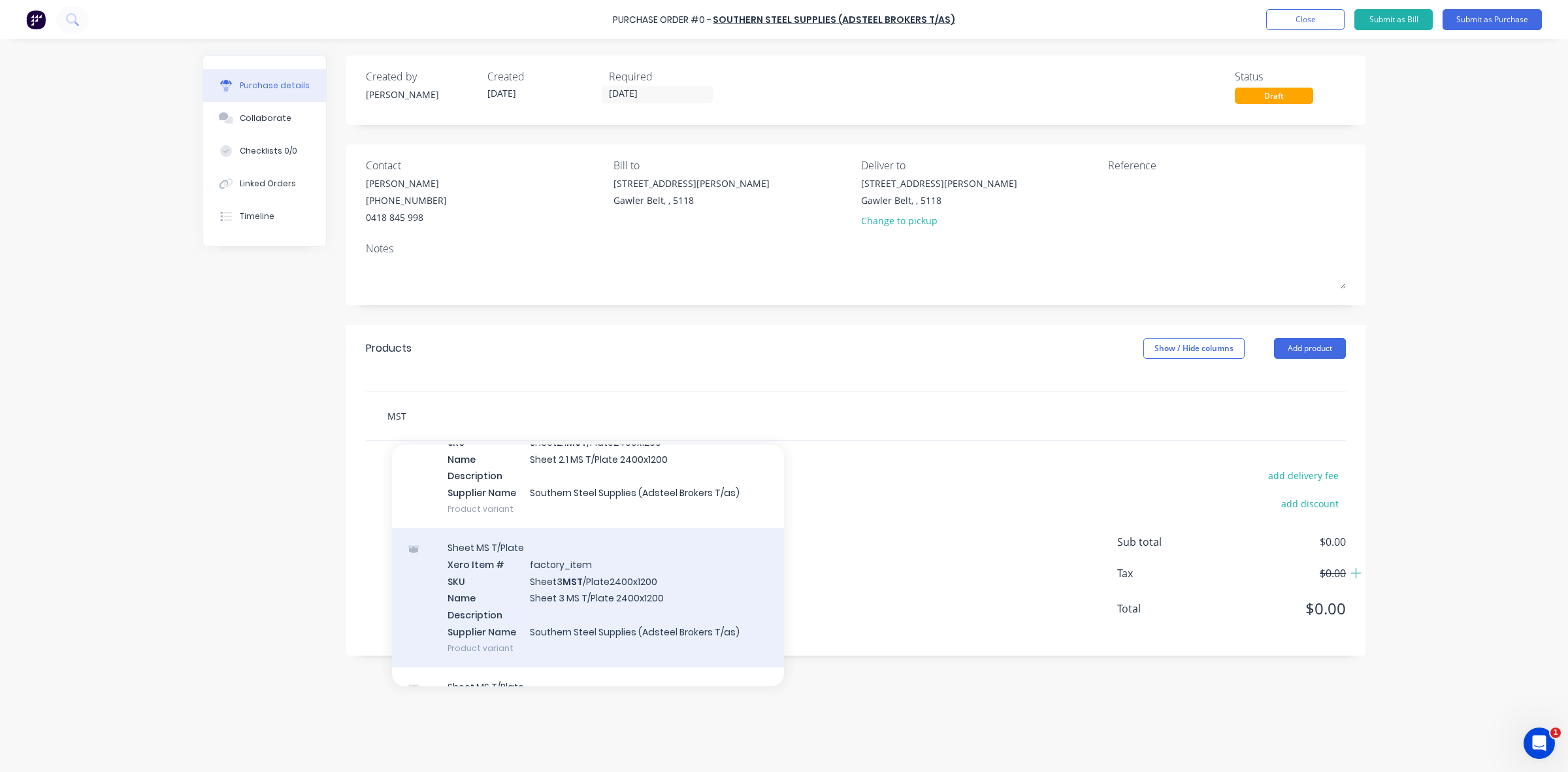
type input "MST"
click at [549, 587] on div "Sheet MS T/Plate Xero Item # factory_item SKU Sheet3 MST /Plate2400x1200 Name S…" at bounding box center [588, 597] width 392 height 139
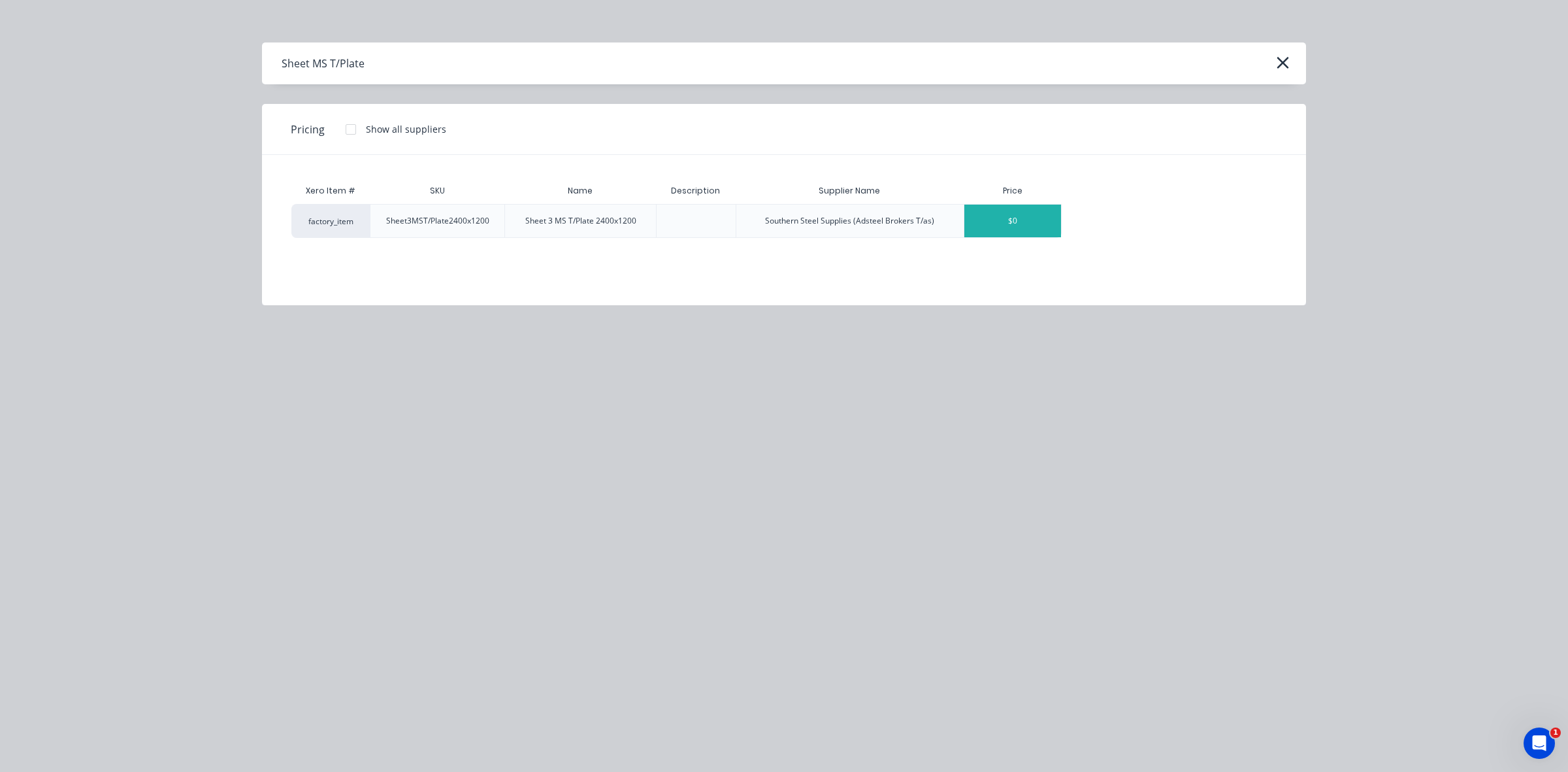
click at [1003, 222] on div "$0" at bounding box center [1013, 221] width 97 height 33
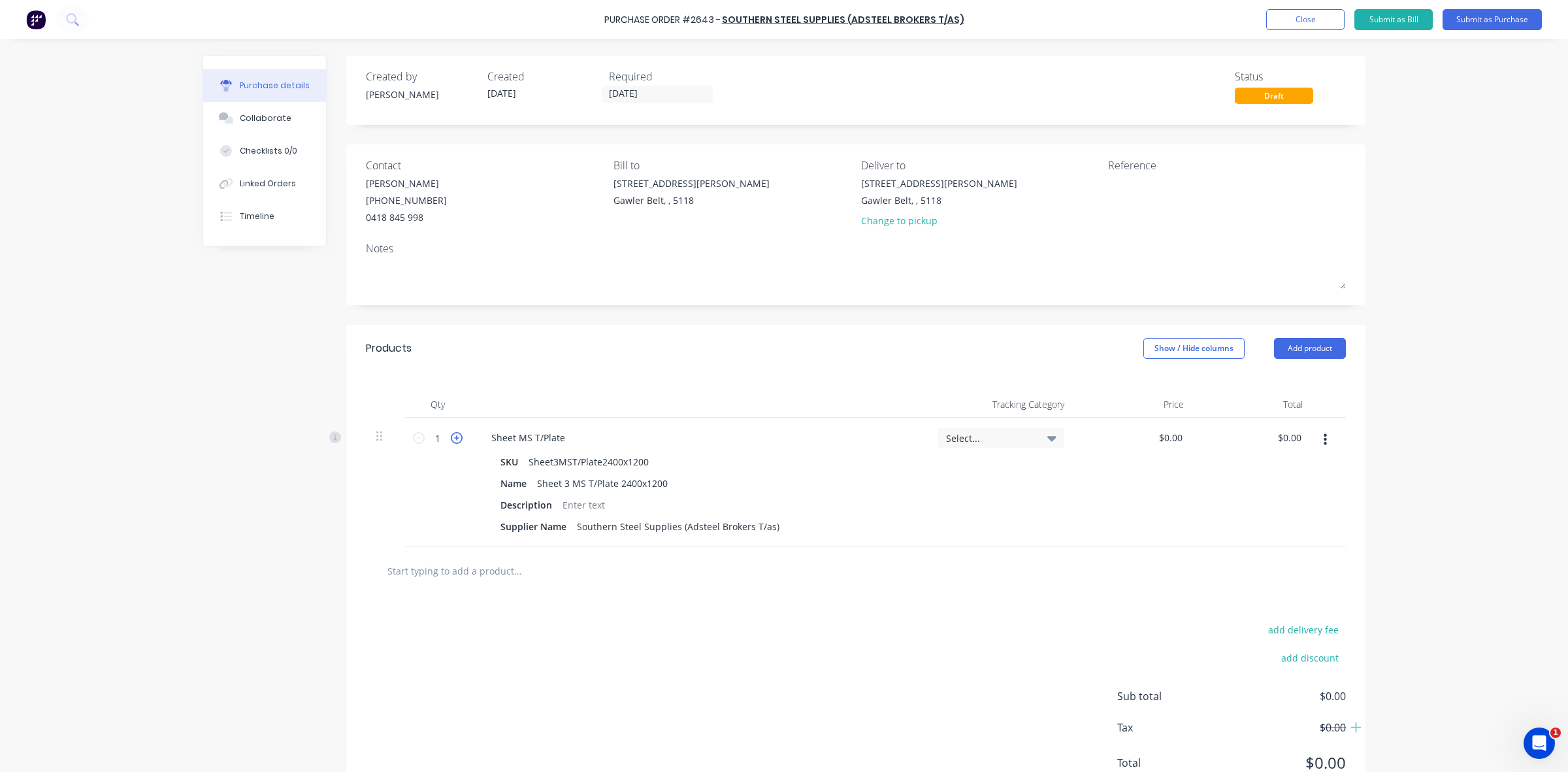
click at [451, 439] on icon at bounding box center [456, 437] width 11 height 11
type input "4"
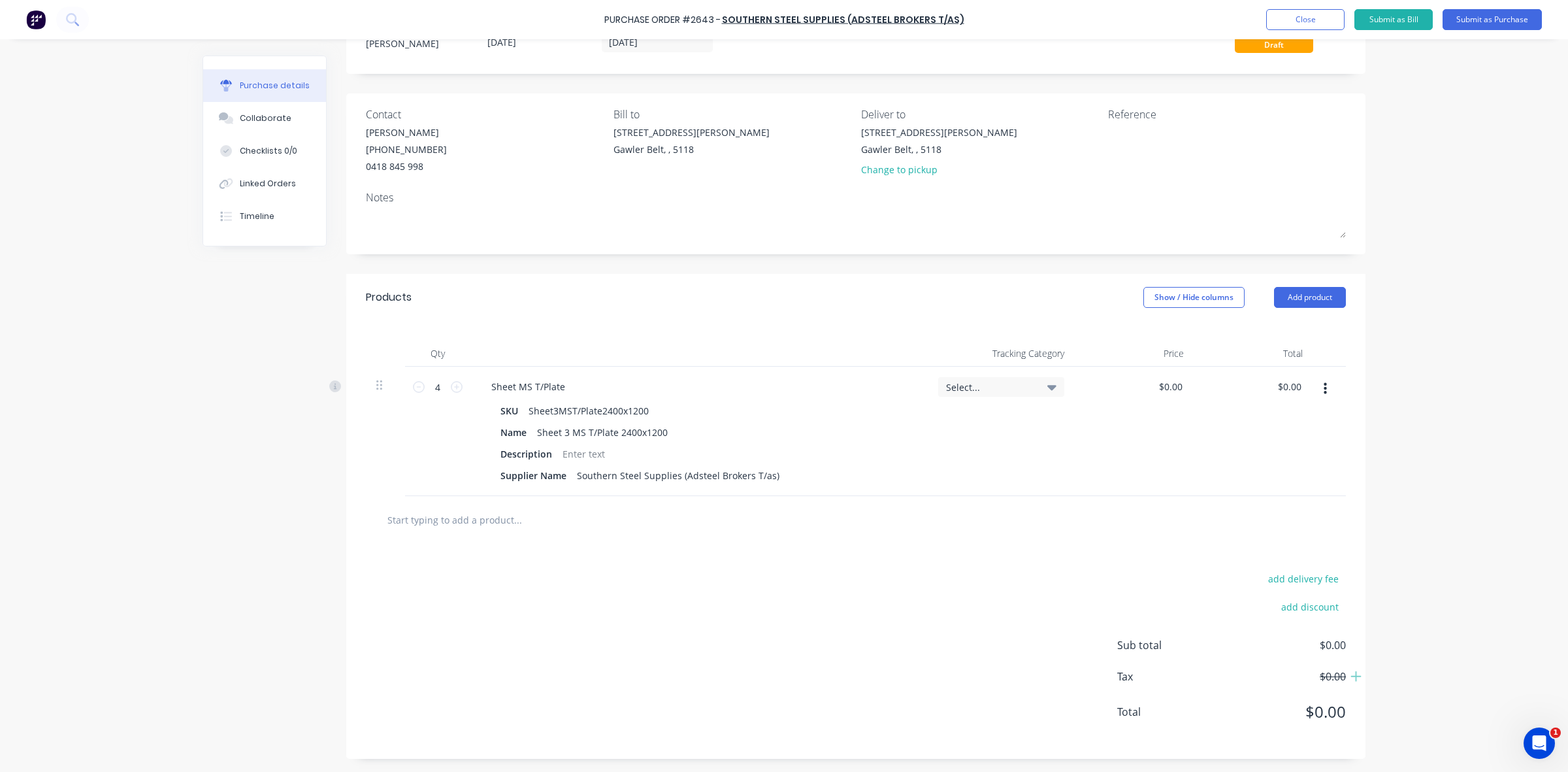
click at [1047, 386] on icon at bounding box center [1052, 386] width 9 height 14
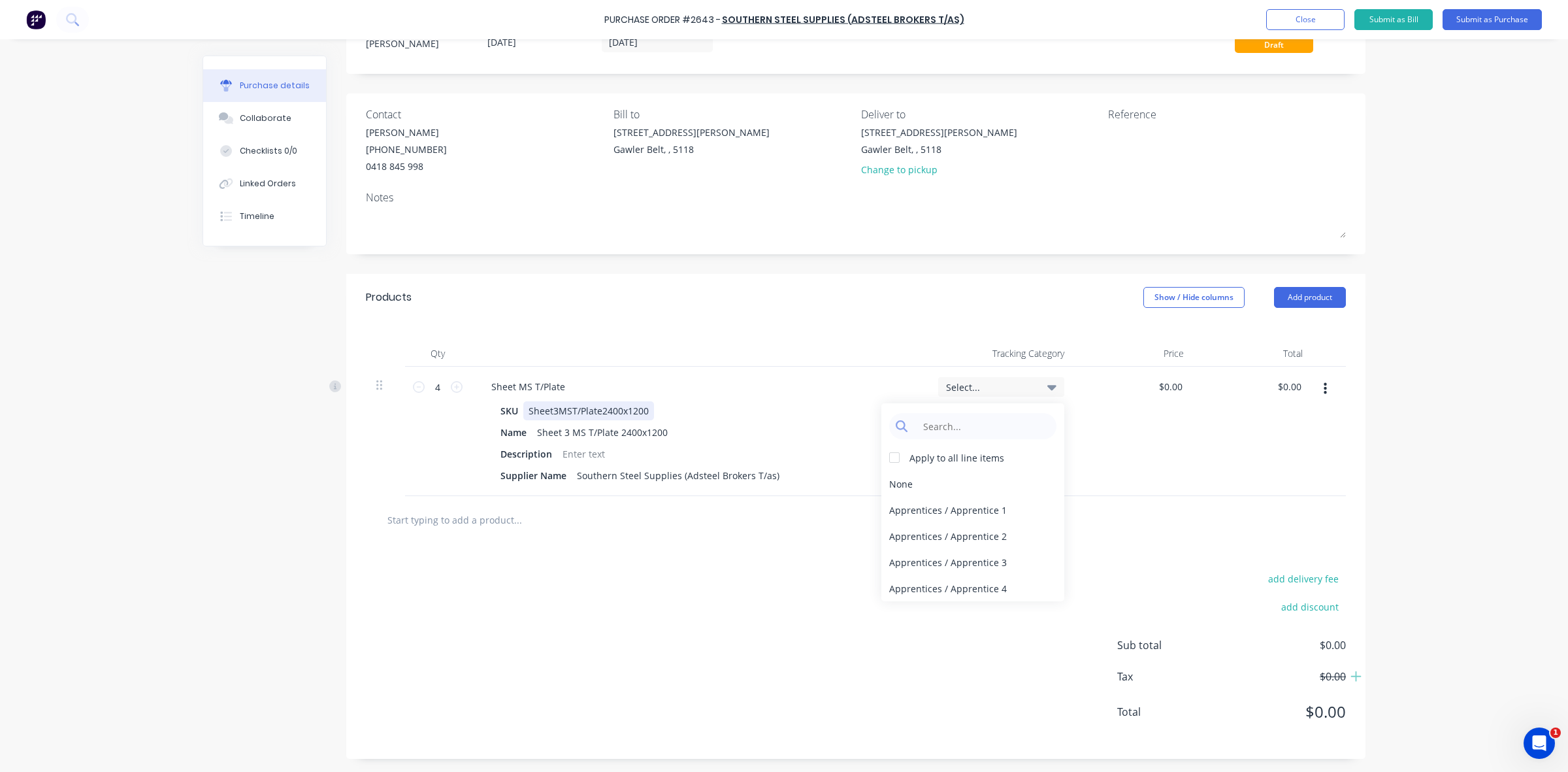
click at [851, 401] on div "SKU Sheet3MST/Plate2400x1200" at bounding box center [696, 410] width 402 height 19
click at [898, 480] on div "None" at bounding box center [972, 483] width 183 height 26
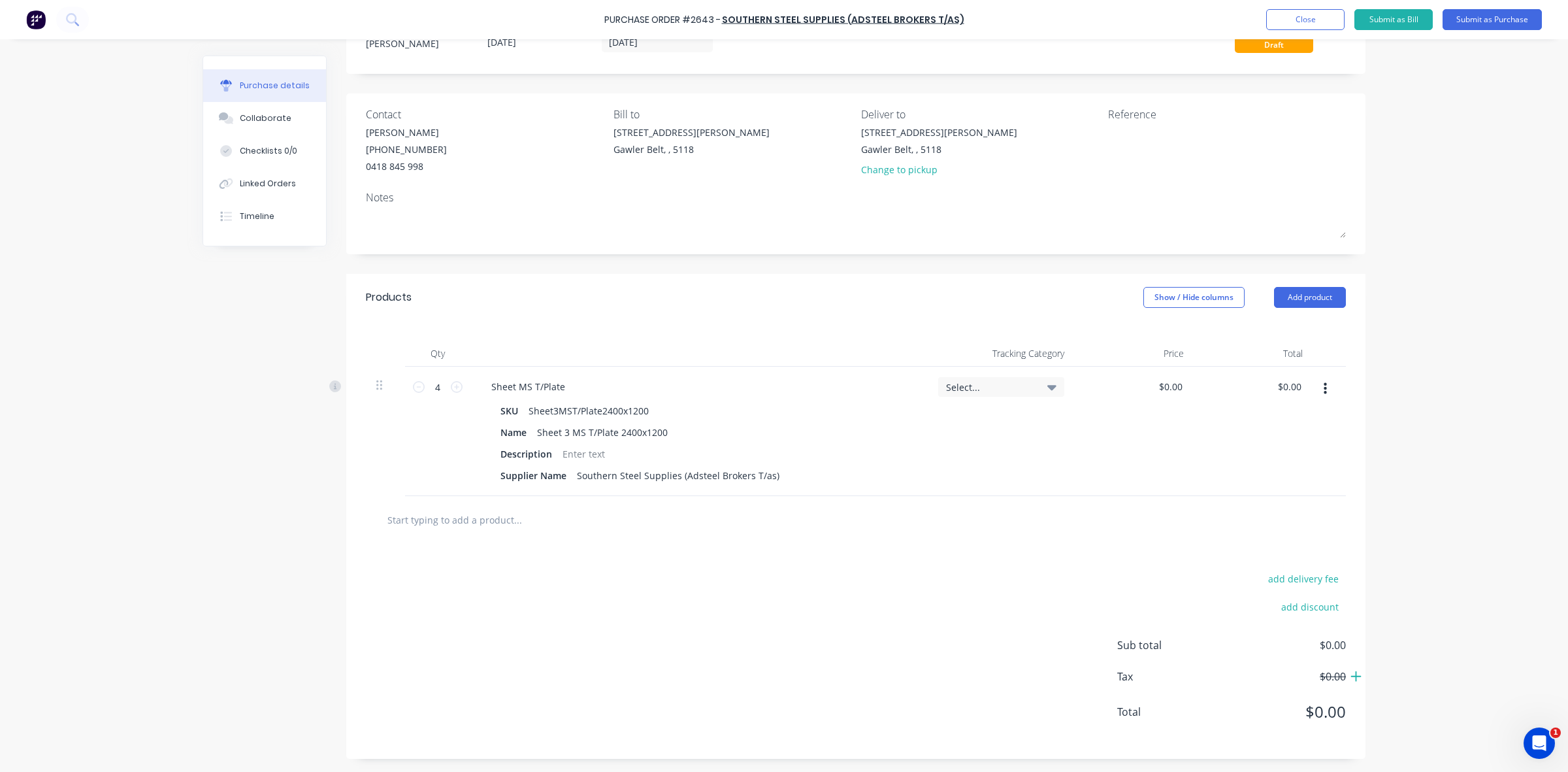
click at [1351, 678] on icon at bounding box center [1356, 676] width 11 height 13
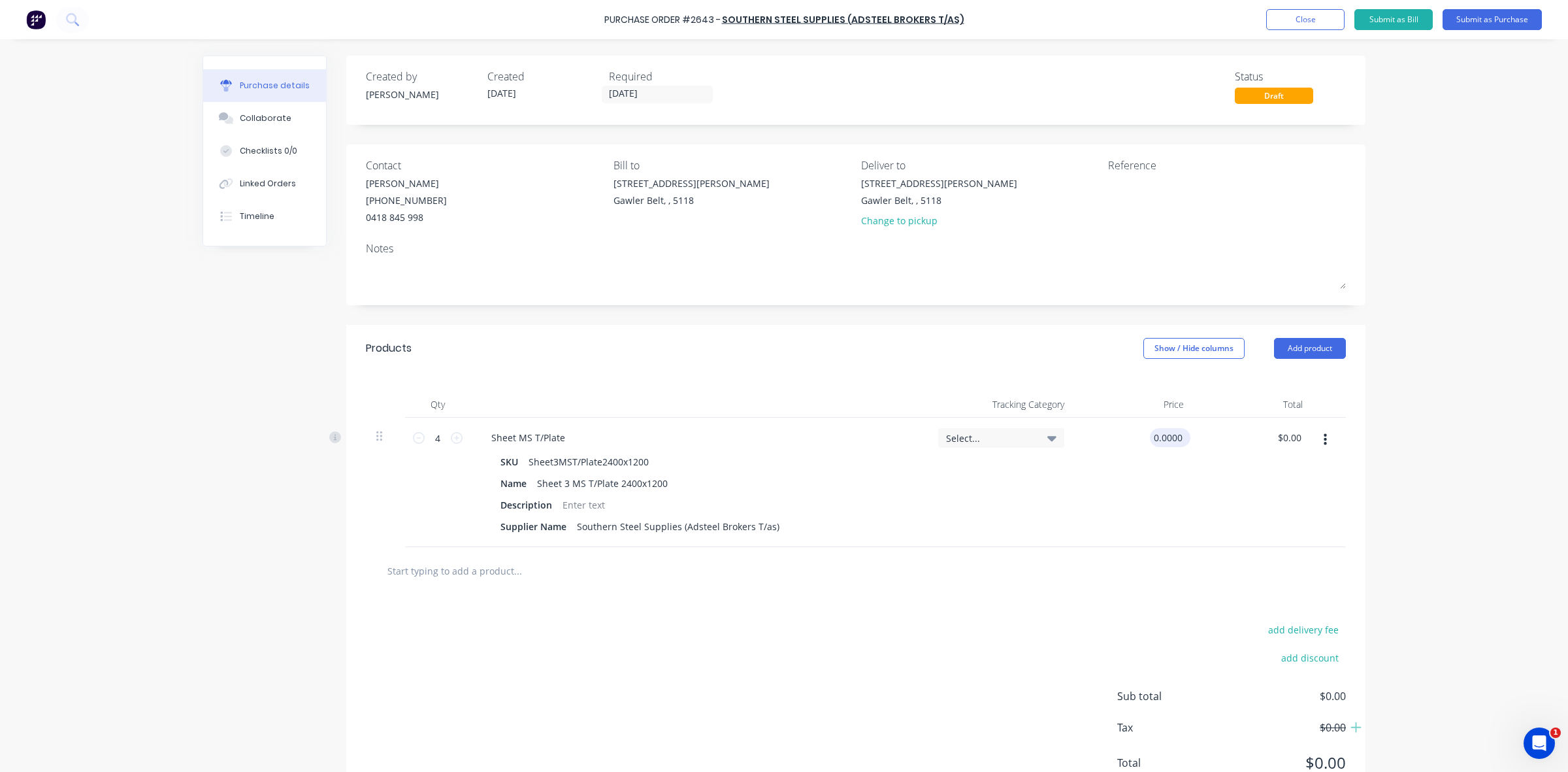
click at [1165, 436] on input "0.0000" at bounding box center [1167, 437] width 35 height 19
click at [1151, 438] on input "0.0000" at bounding box center [1167, 437] width 35 height 19
drag, startPoint x: 1150, startPoint y: 438, endPoint x: 1176, endPoint y: 438, distance: 26.0
click at [1176, 438] on input "0.0000" at bounding box center [1167, 437] width 35 height 19
type input "$20.00"
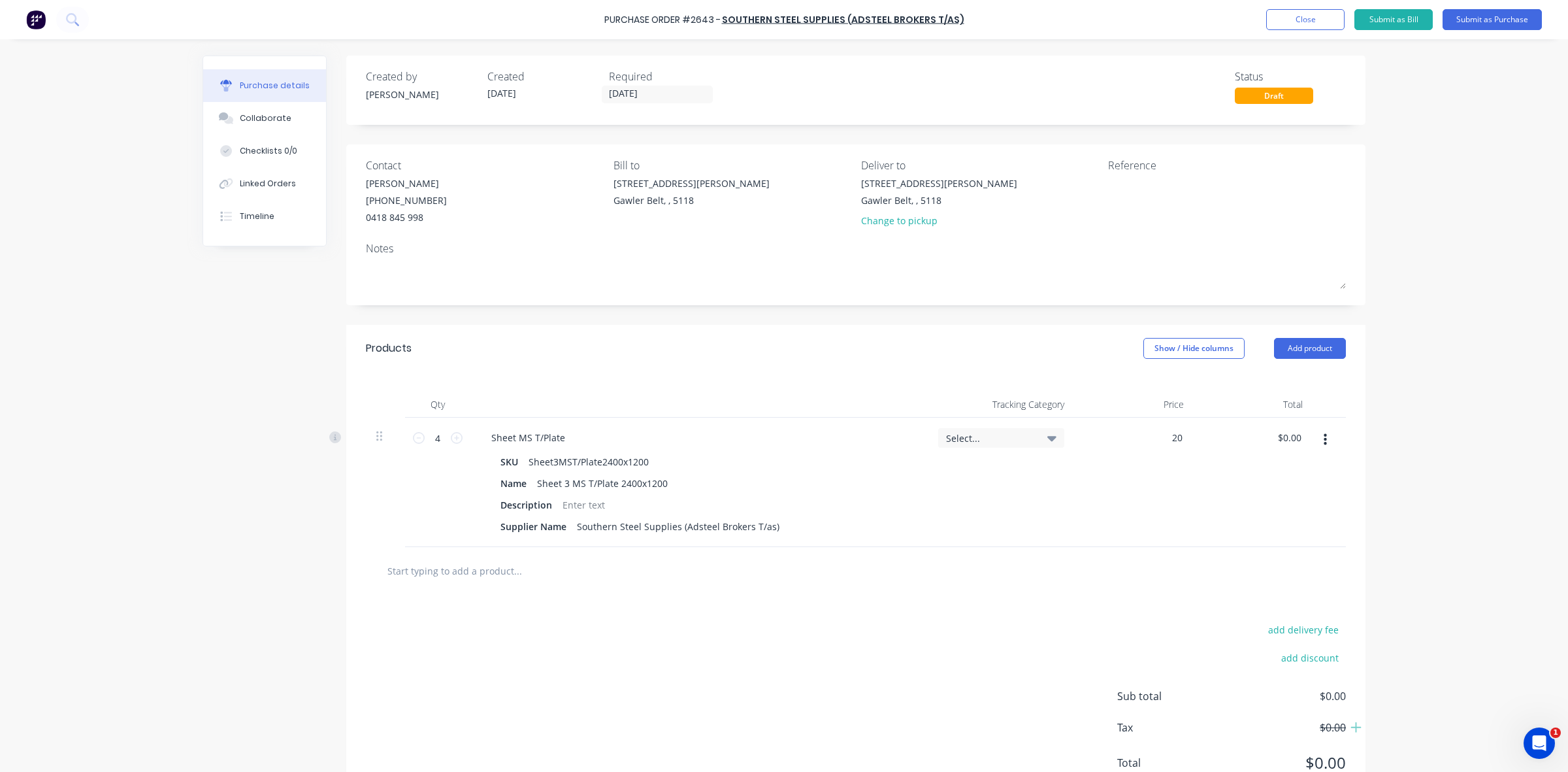
type input "$80.00"
click at [1132, 521] on div "$20.00 20" at bounding box center [1135, 482] width 120 height 130
type input "20"
drag, startPoint x: 1176, startPoint y: 438, endPoint x: 1167, endPoint y: 438, distance: 9.0
click at [1167, 438] on input "20" at bounding box center [1176, 437] width 19 height 19
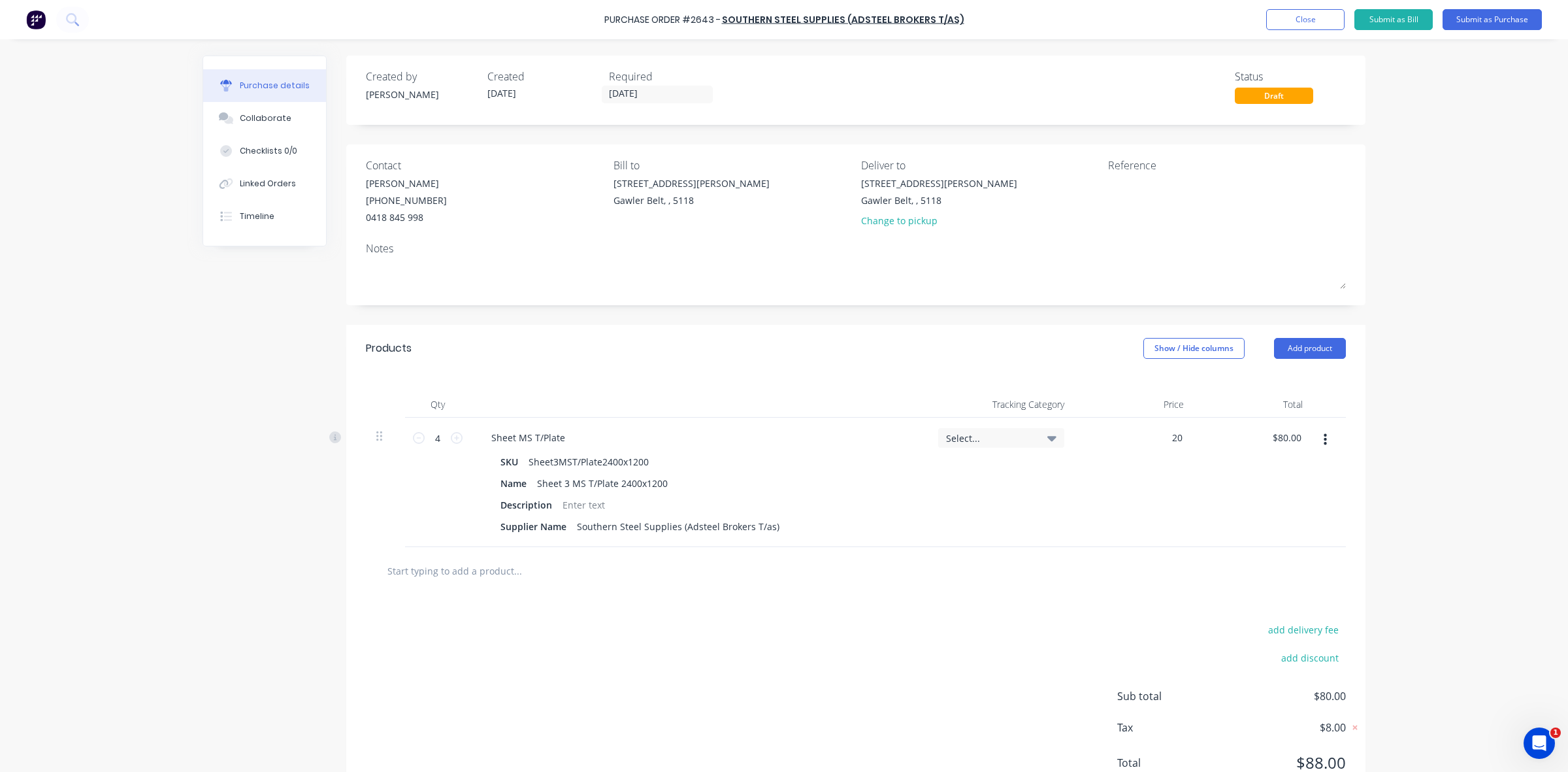
type input "$20.00"
click at [1324, 439] on icon "button" at bounding box center [1325, 439] width 4 height 11
click at [1258, 551] on button "Delete" at bounding box center [1286, 553] width 111 height 26
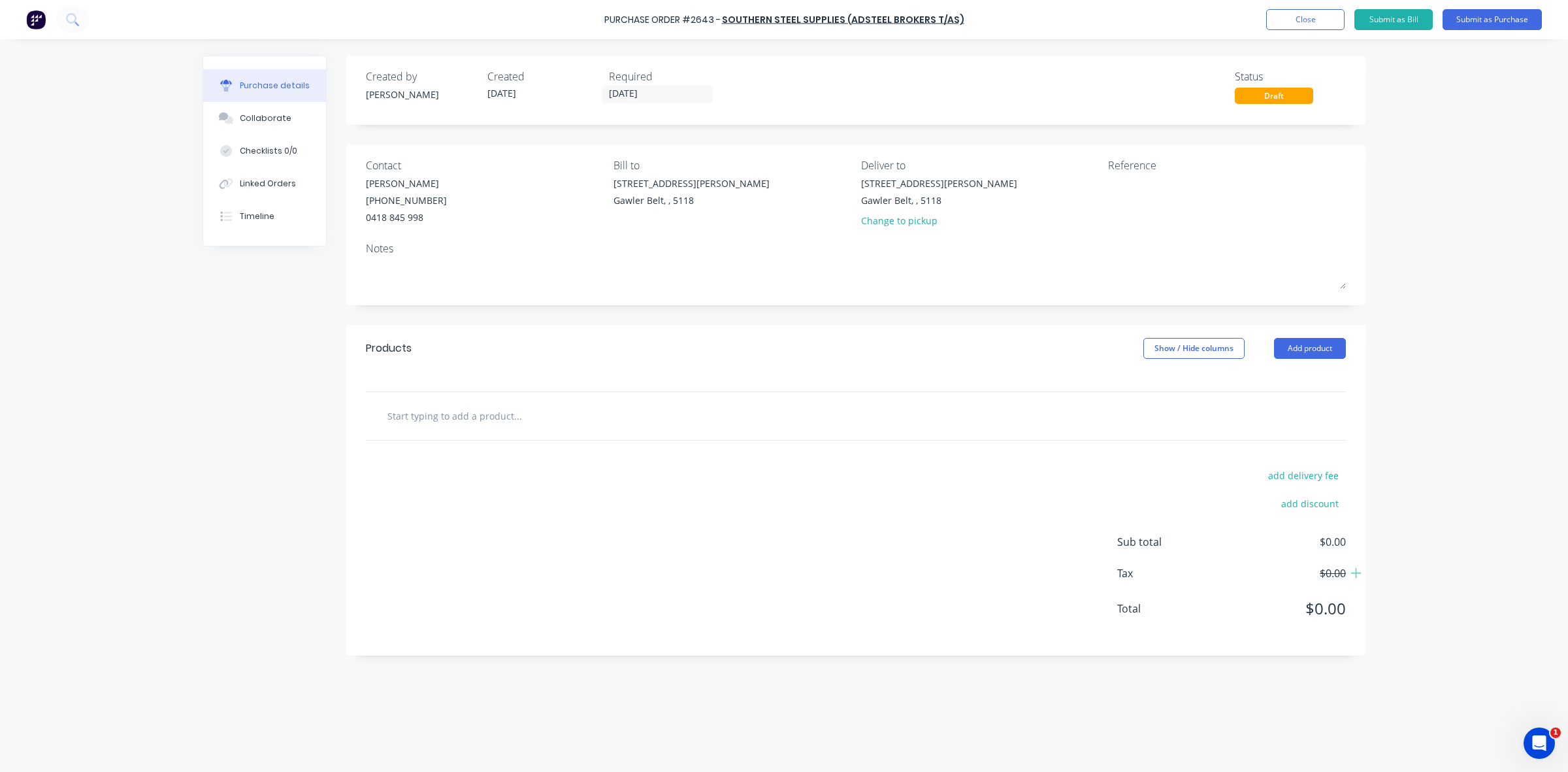
click at [427, 415] on input "text" at bounding box center [517, 416] width 261 height 26
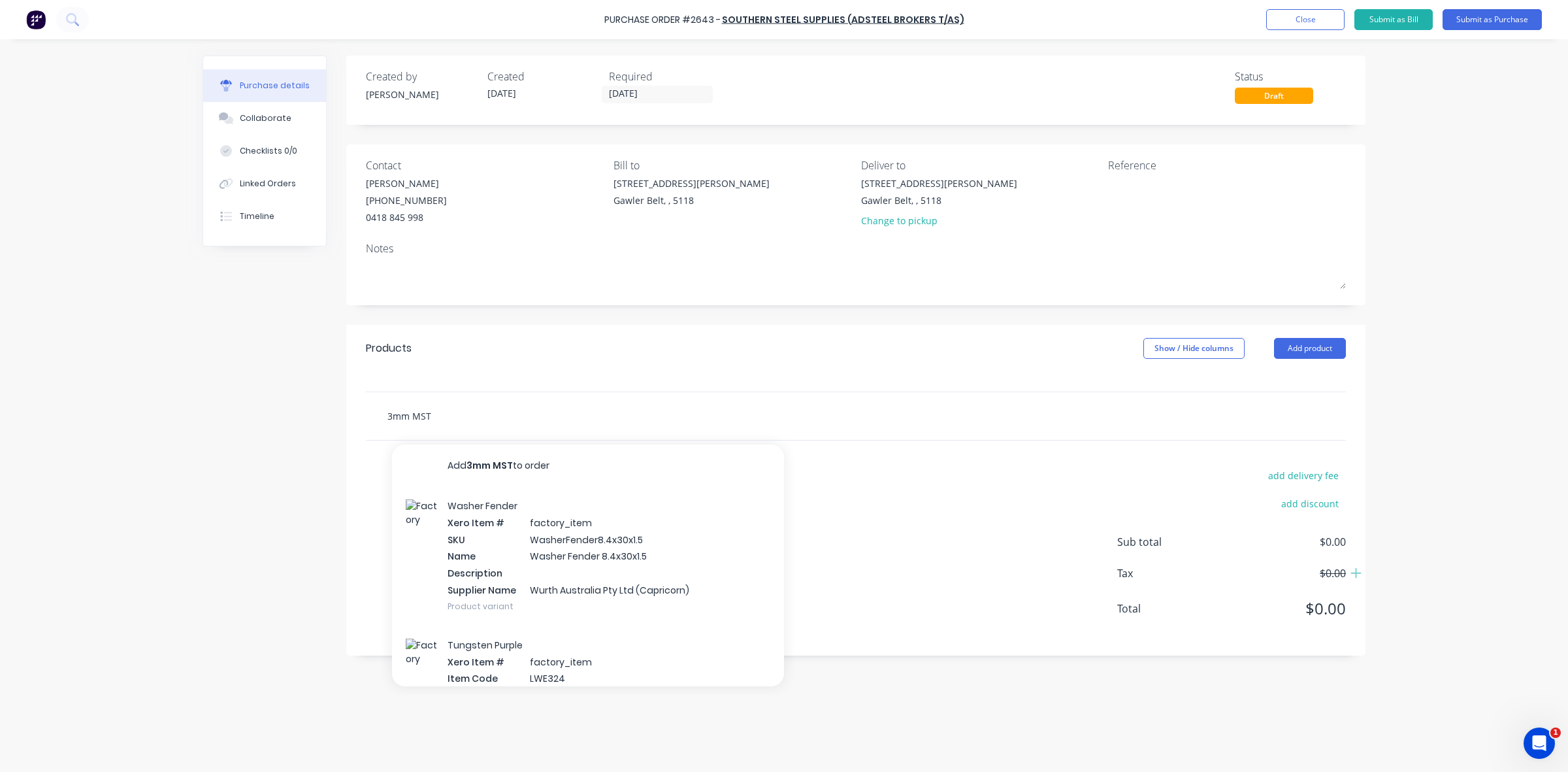
click at [394, 416] on input "3mm MST" at bounding box center [517, 416] width 261 height 26
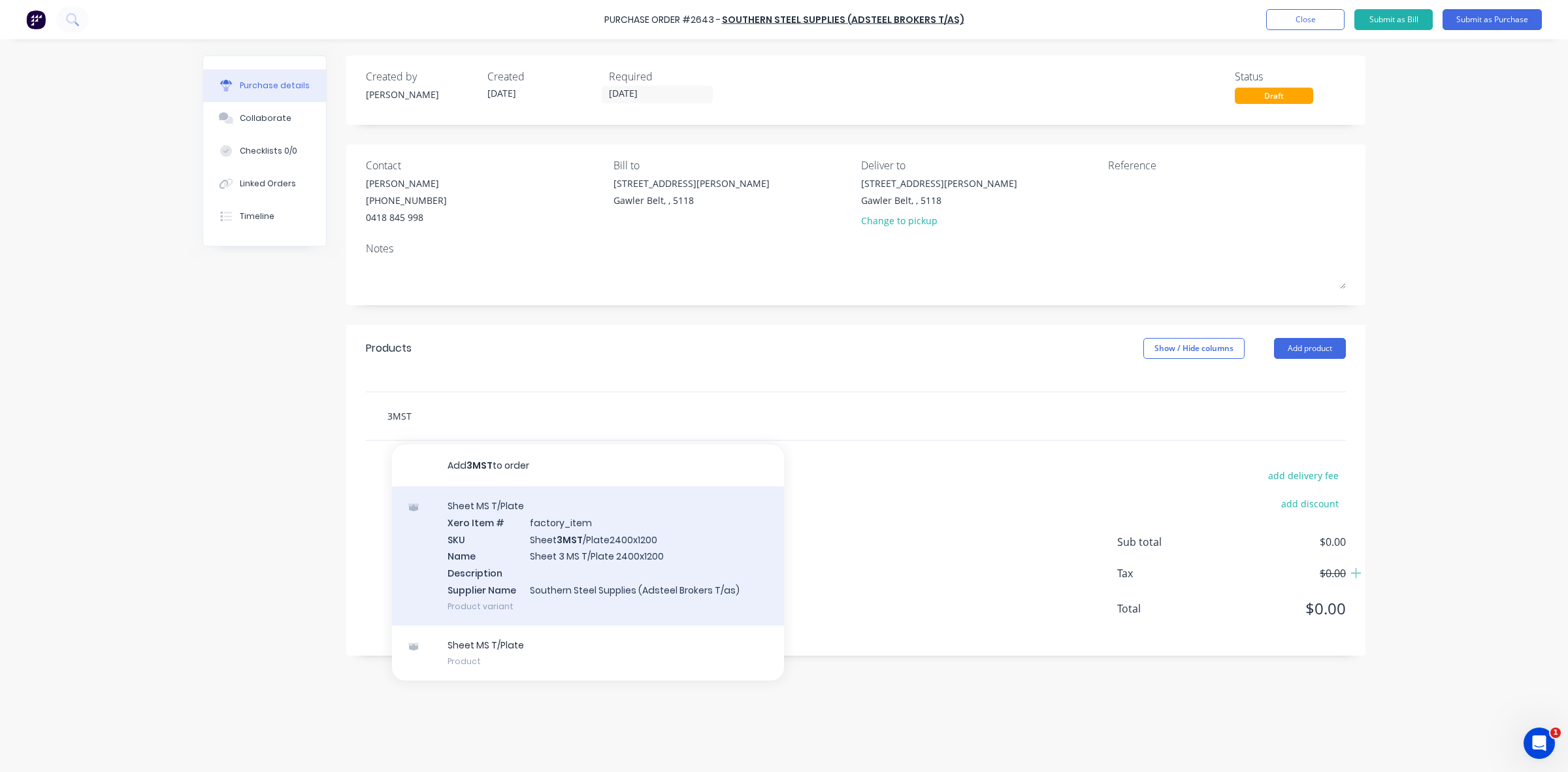
type input "3MST"
click at [577, 541] on div "Sheet MS T/Plate Xero Item # factory_item SKU Sheet 3MST /Plate2400x1200 Name S…" at bounding box center [588, 556] width 392 height 139
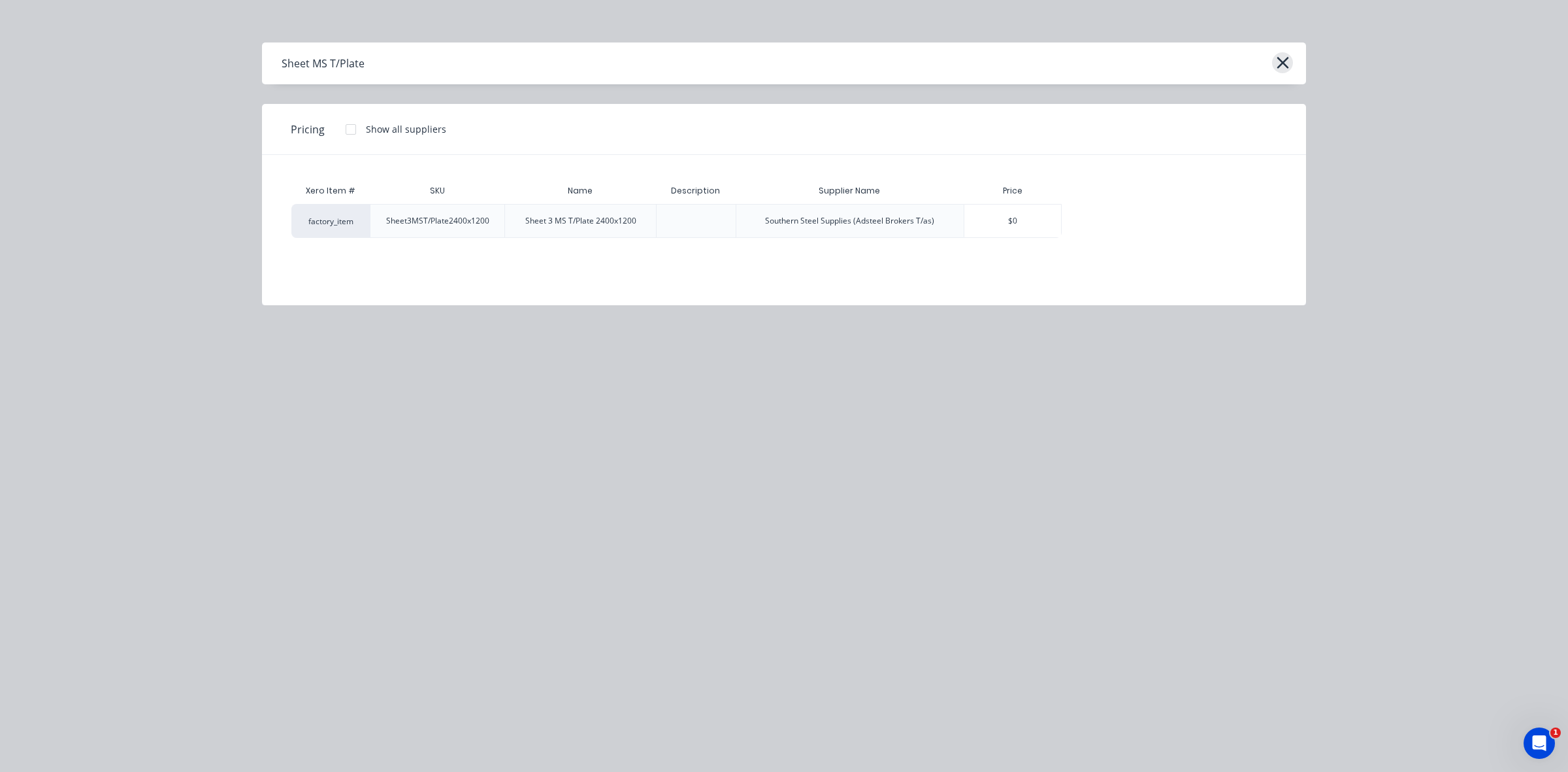
click at [1279, 59] on icon "button" at bounding box center [1282, 62] width 11 height 11
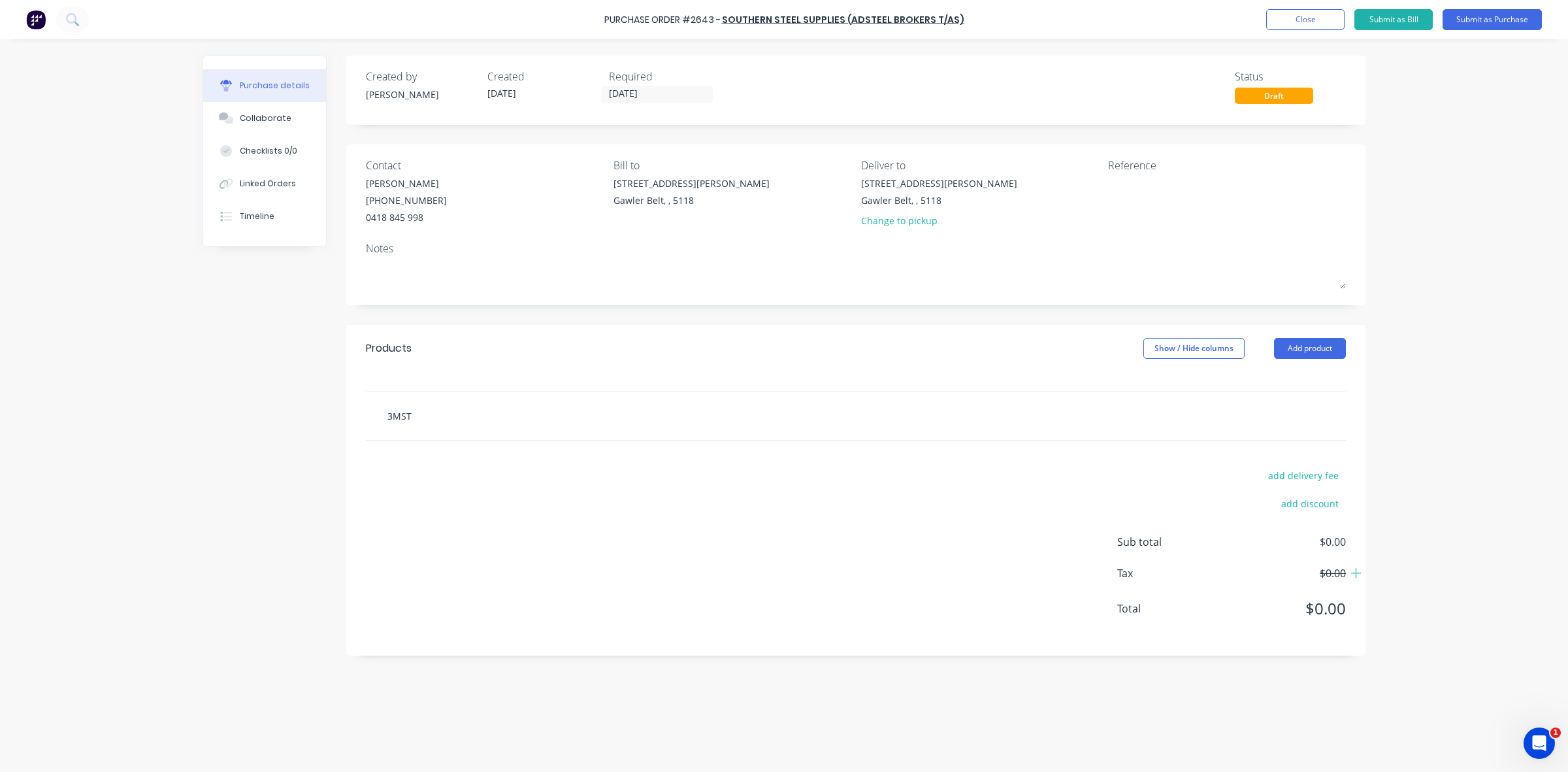
click at [404, 416] on input "3MST" at bounding box center [517, 416] width 261 height 26
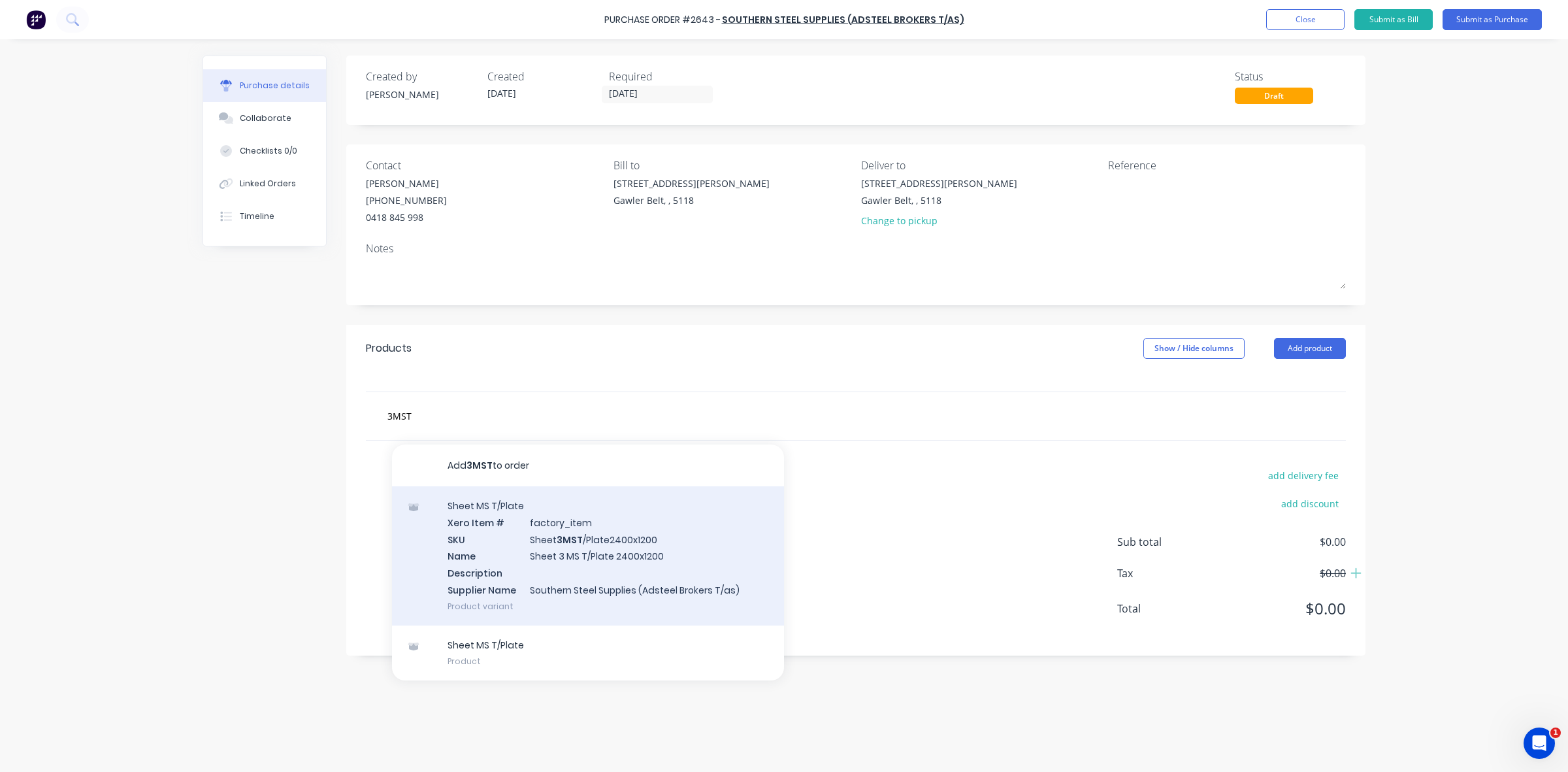
click at [516, 536] on div "Sheet MS T/Plate Xero Item # factory_item SKU Sheet 3MST /Plate2400x1200 Name S…" at bounding box center [588, 556] width 392 height 139
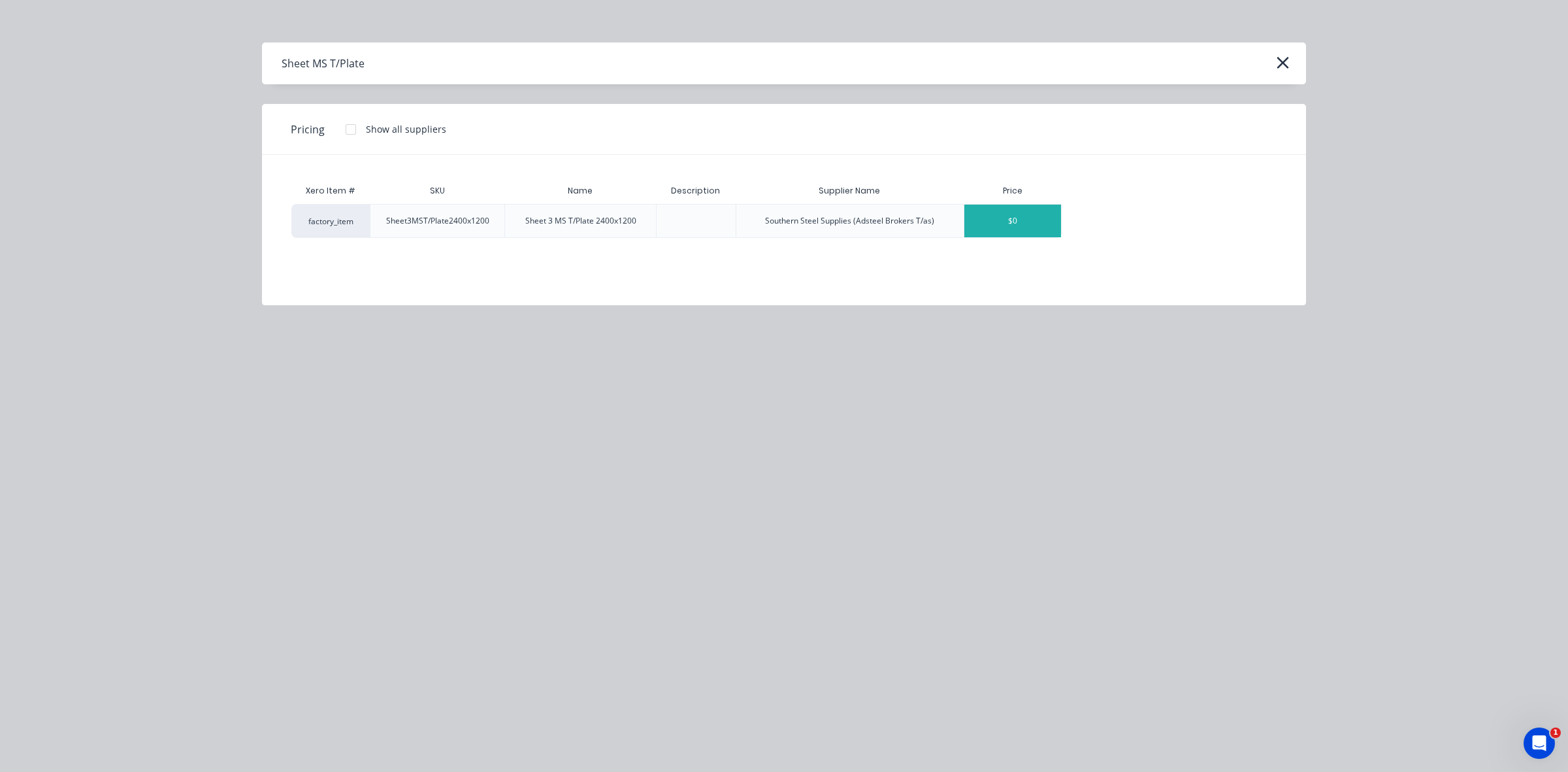
click at [977, 221] on div "$0" at bounding box center [1013, 221] width 97 height 33
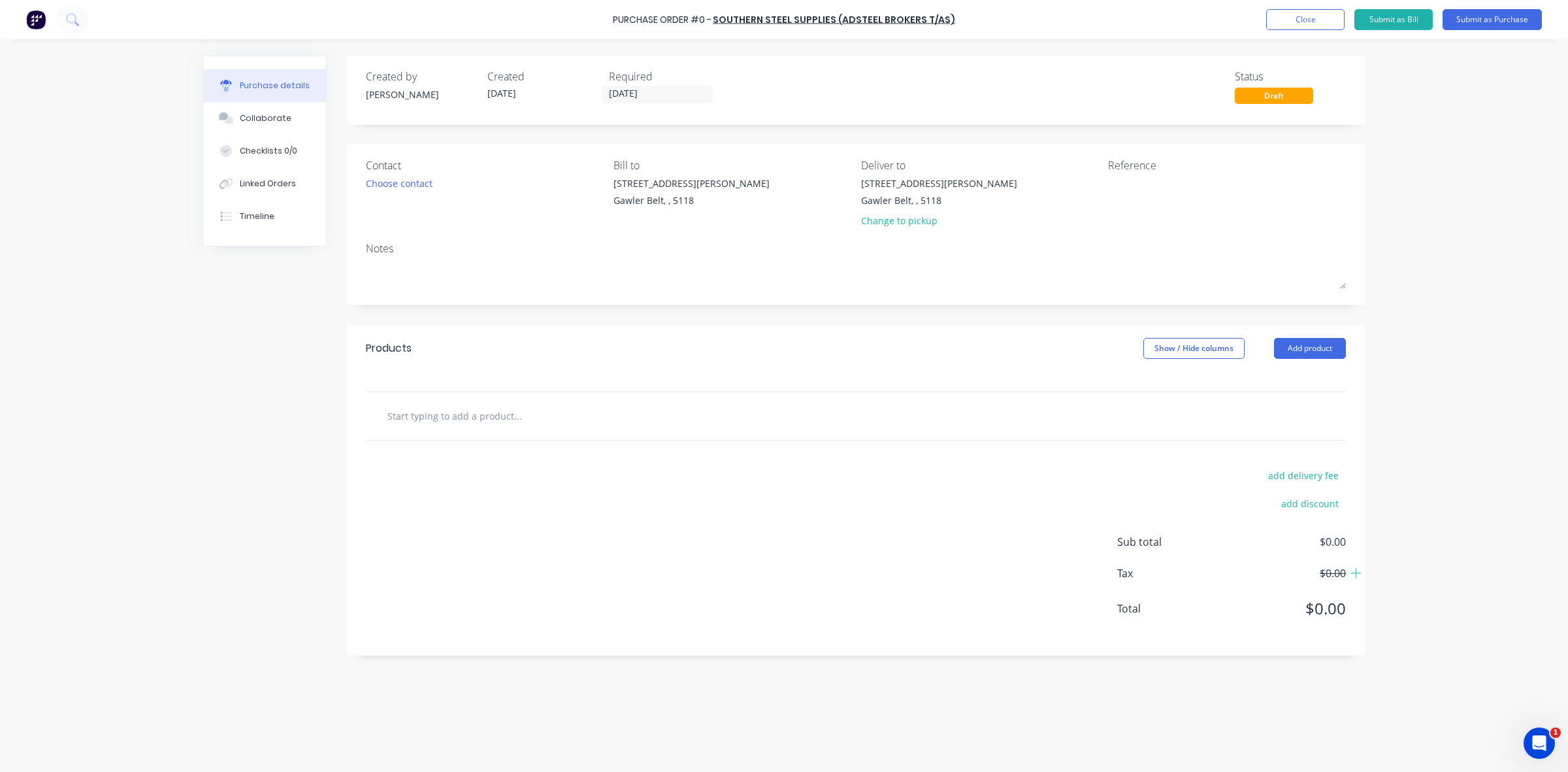
click at [405, 408] on input "text" at bounding box center [517, 416] width 261 height 26
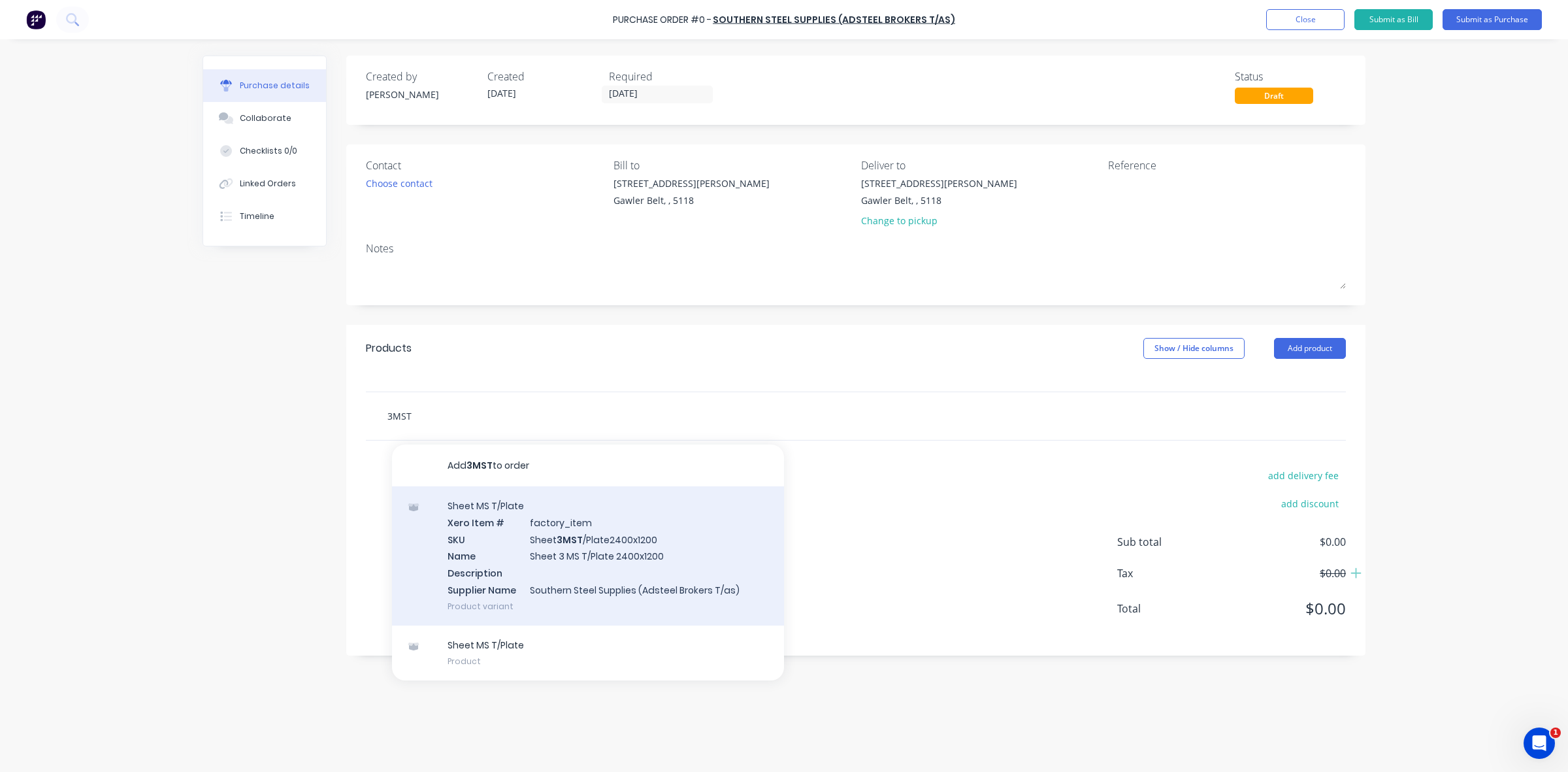
type input "3MST"
click at [562, 540] on div "Sheet MS T/Plate Xero Item # factory_item SKU Sheet 3MST /Plate2400x1200 Name S…" at bounding box center [588, 556] width 392 height 139
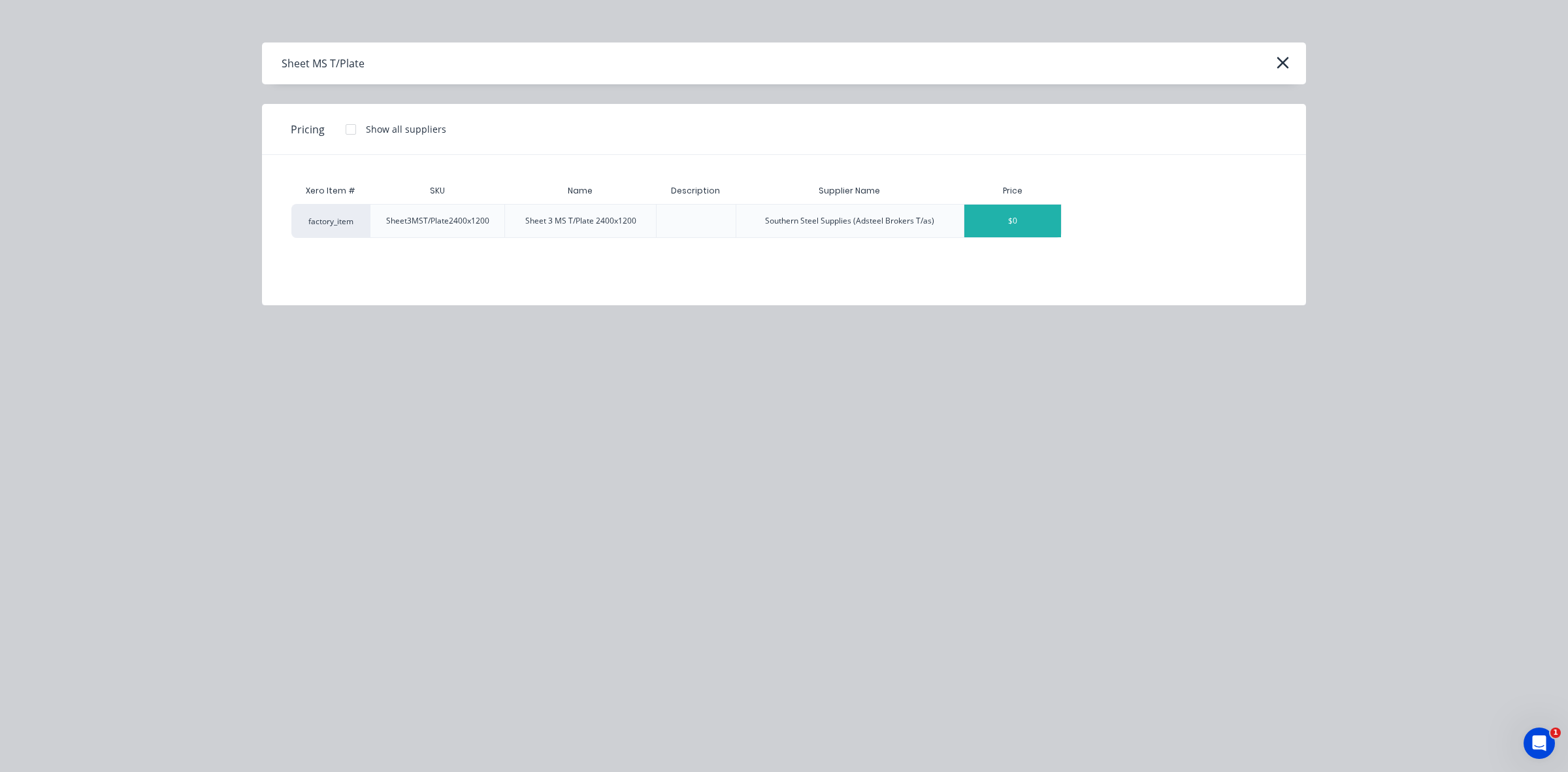
click at [1014, 221] on div "$0" at bounding box center [1013, 221] width 97 height 33
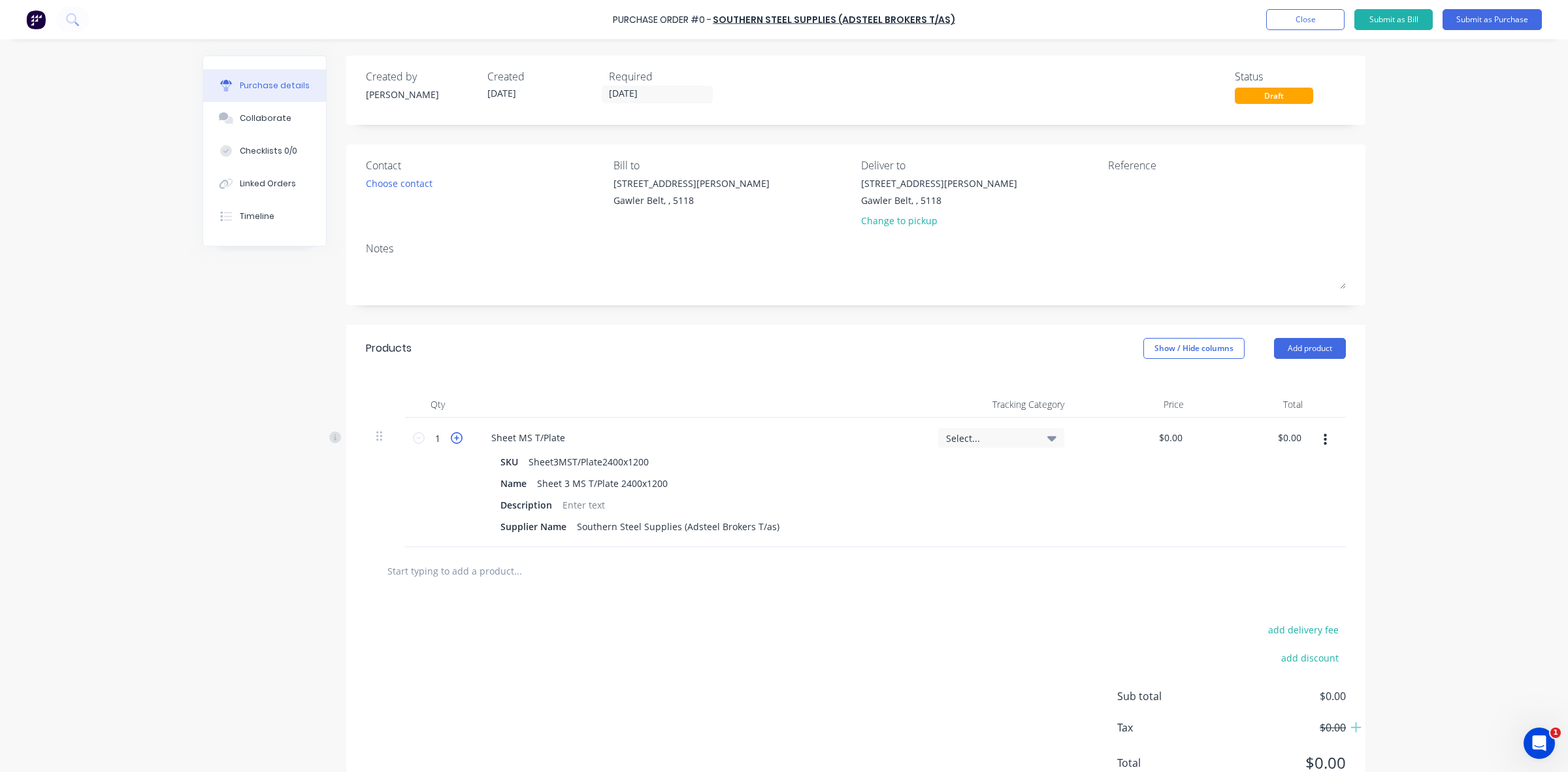
click at [451, 438] on icon at bounding box center [456, 437] width 11 height 11
type input "4"
click at [1159, 435] on div "0 $0.00" at bounding box center [1135, 482] width 120 height 130
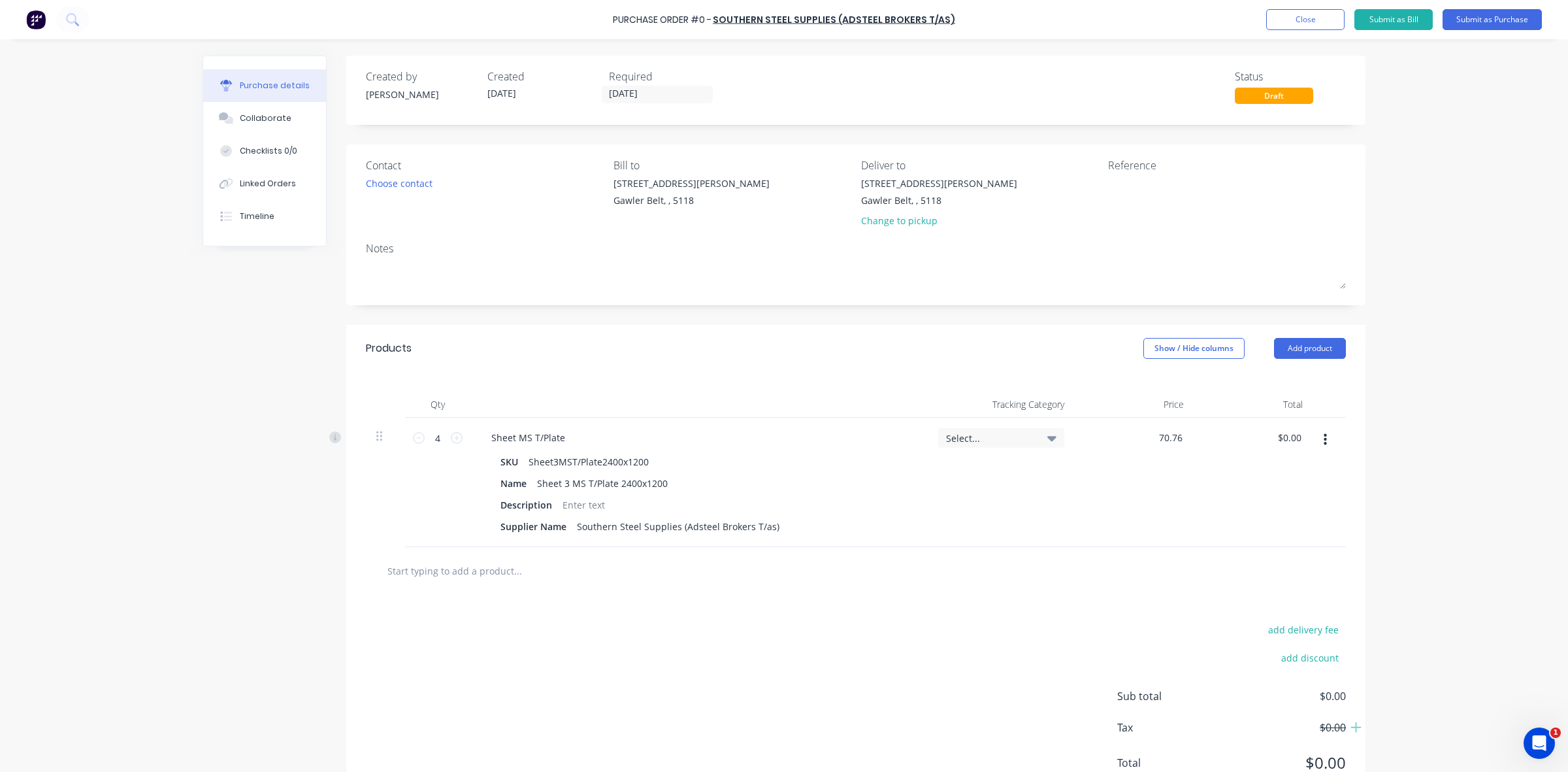
type input "$70.76"
type input "$283.04"
click at [1139, 493] on div "$70.76 70.76" at bounding box center [1135, 482] width 120 height 130
click at [393, 180] on div "Choose contact" at bounding box center [400, 184] width 67 height 14
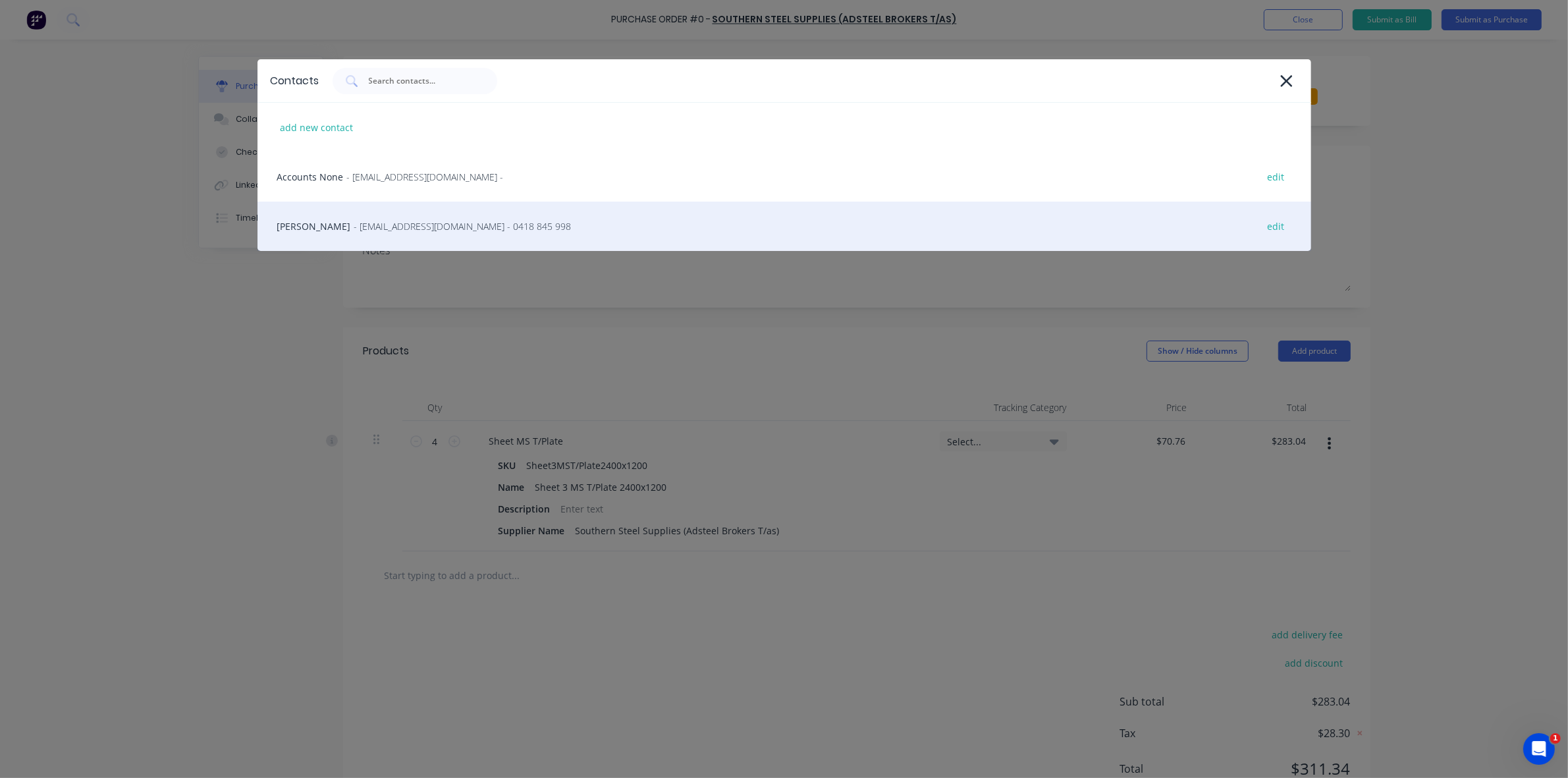
click at [334, 221] on div "Jack Hancock - jhancock@adsteel.com.au - 0418 845 998 edit" at bounding box center [784, 227] width 1054 height 50
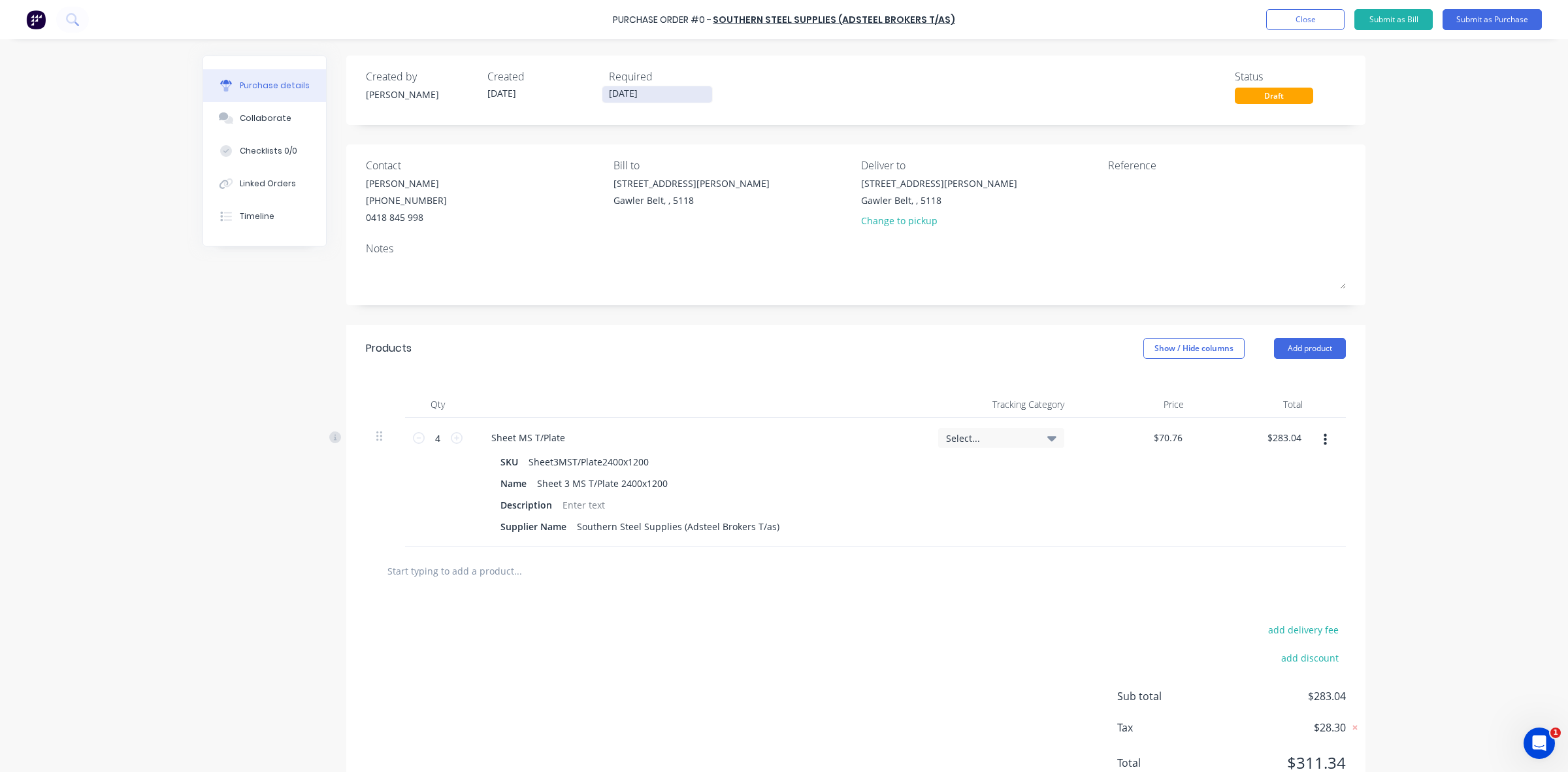
click at [618, 92] on input "[DATE]" at bounding box center [657, 94] width 109 height 17
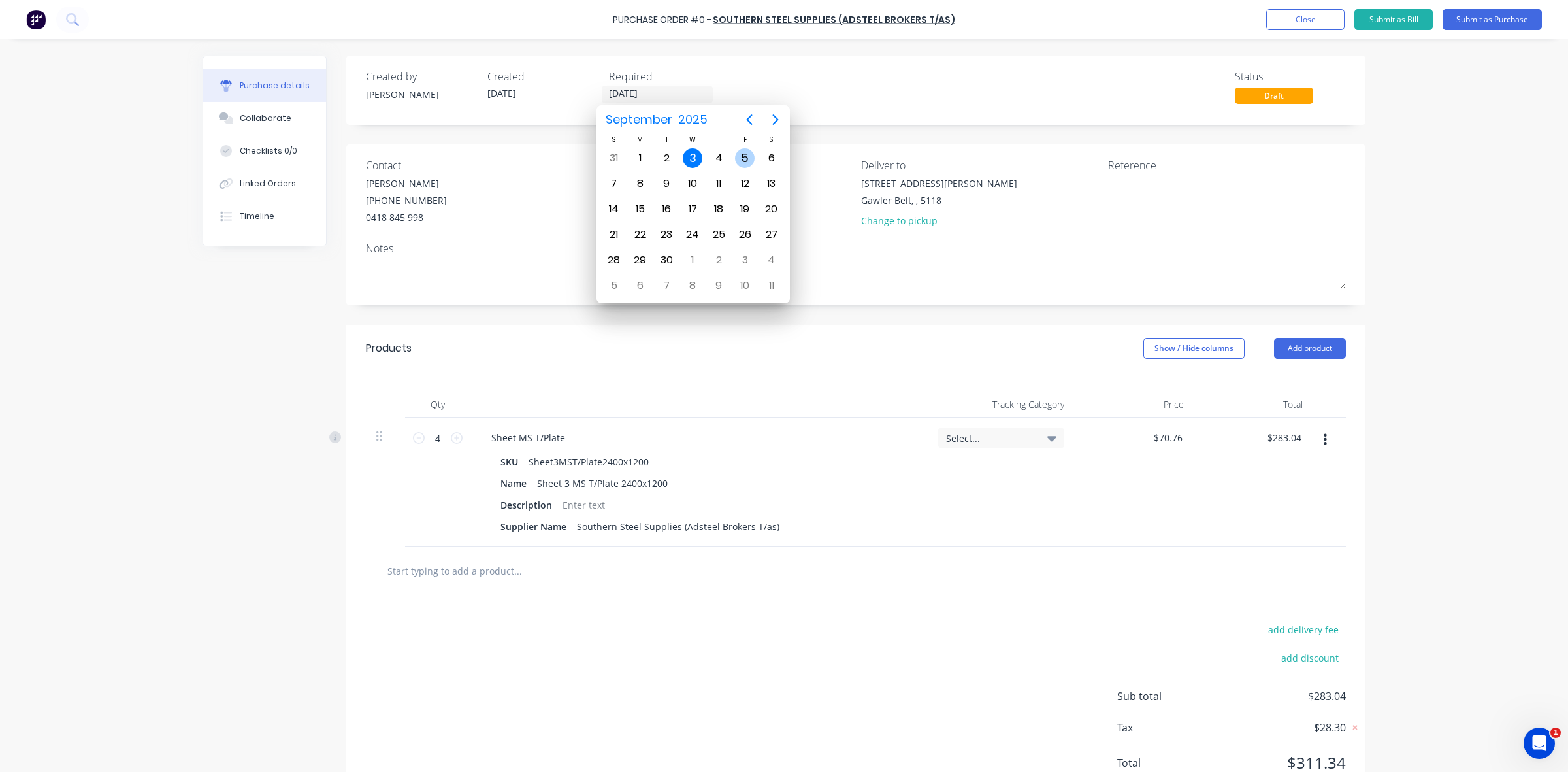
click at [742, 154] on div "5" at bounding box center [745, 158] width 19 height 19
type input "05/09/25"
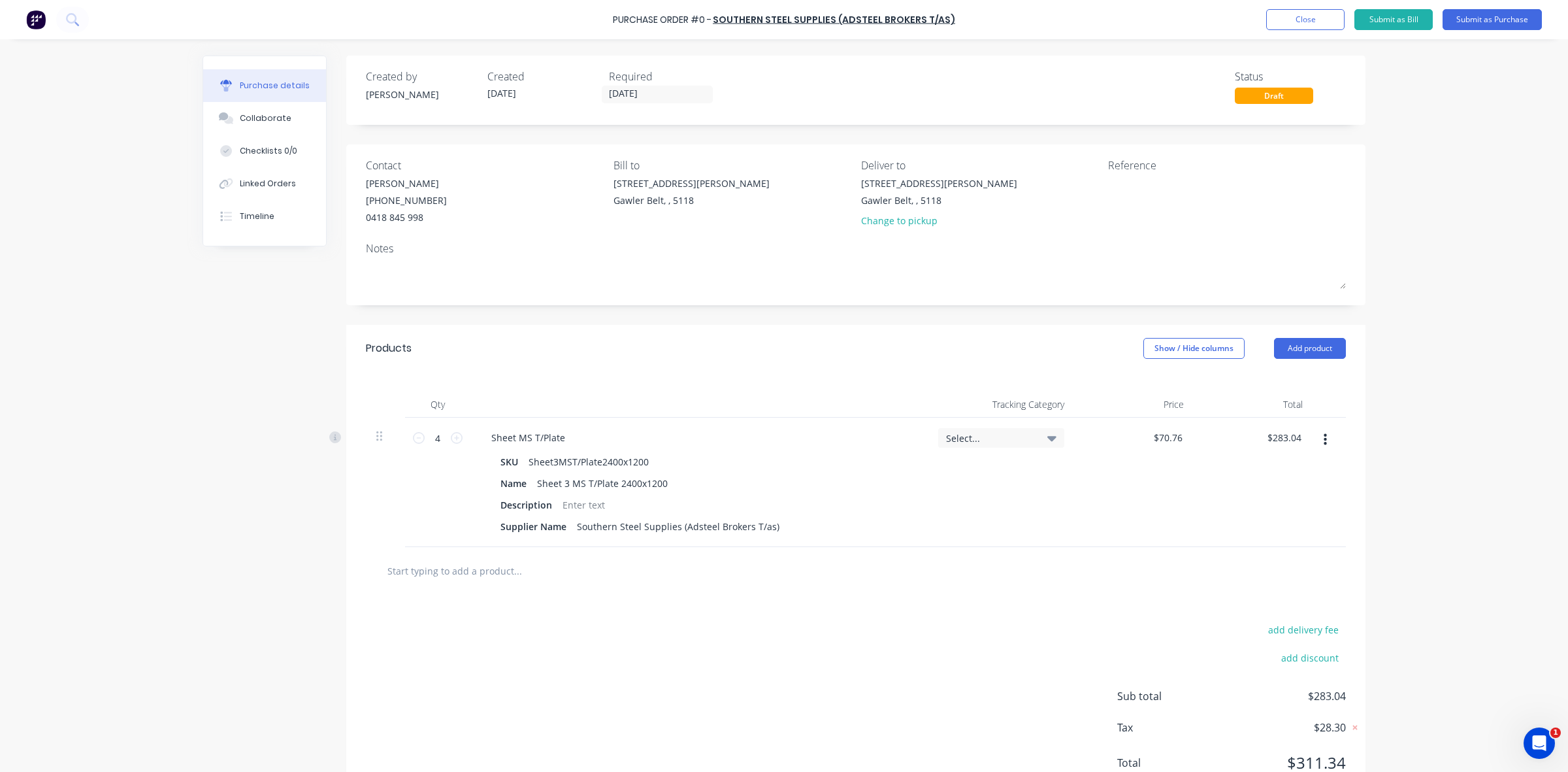
click at [195, 322] on div "Purchase details Collaborate Checklists 0/0 Linked Orders Timeline Created by P…" at bounding box center [784, 366] width 1189 height 706
click at [1480, 14] on button "Submit as Purchase" at bounding box center [1492, 19] width 100 height 21
click at [1484, 19] on button "Submit as Purchase" at bounding box center [1492, 19] width 100 height 21
click at [423, 570] on input "text" at bounding box center [517, 571] width 261 height 26
click at [1488, 18] on button "Submit as Purchase" at bounding box center [1492, 19] width 100 height 21
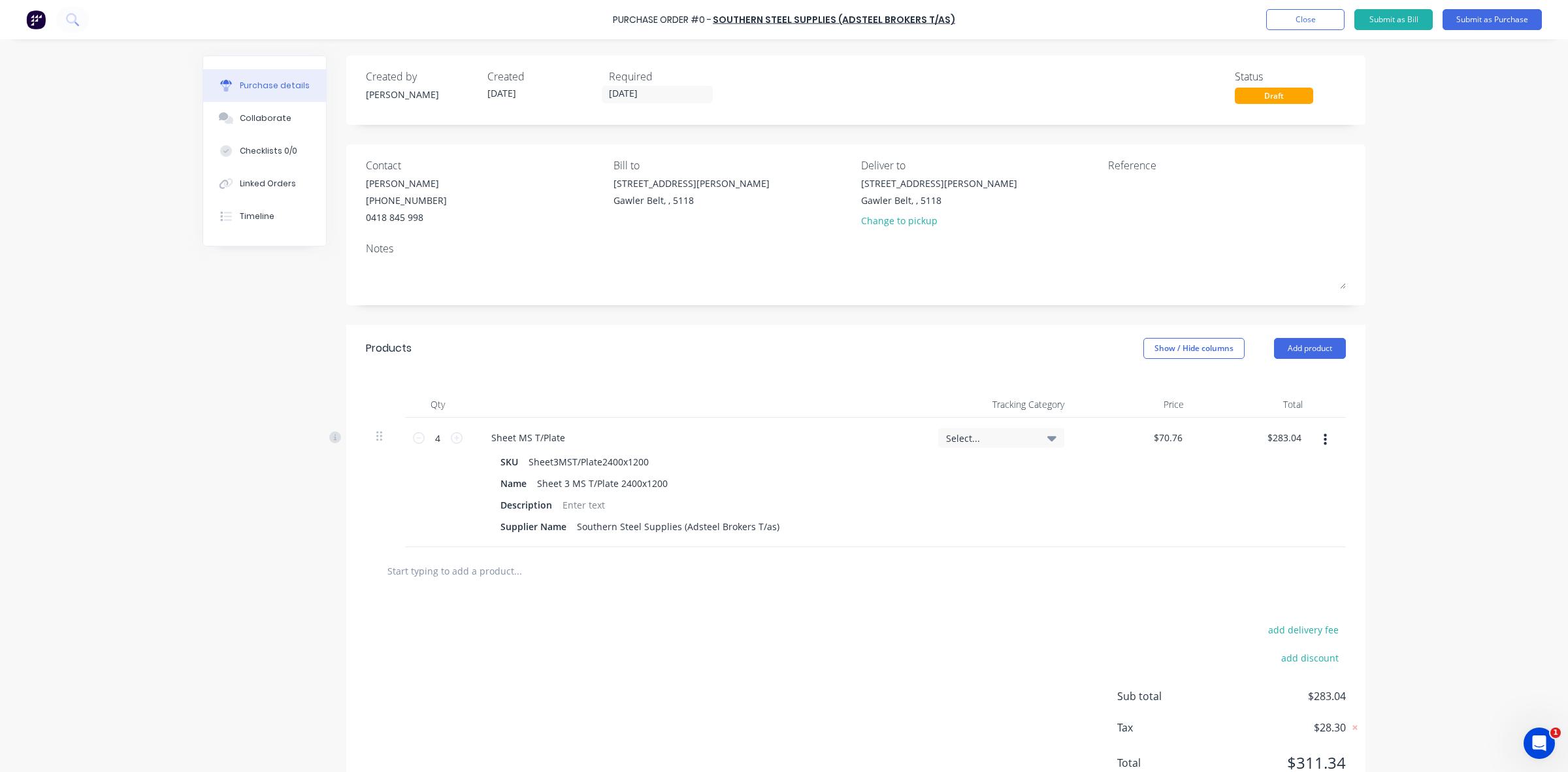
click at [1042, 230] on div "73 Thiele Hwy Gawler Belt, , 5118 Change to pickup" at bounding box center [980, 205] width 238 height 57
click at [776, 94] on div "Created by Paul Created 03/09/25 Required 05/09/25 Status Draft" at bounding box center [856, 86] width 980 height 35
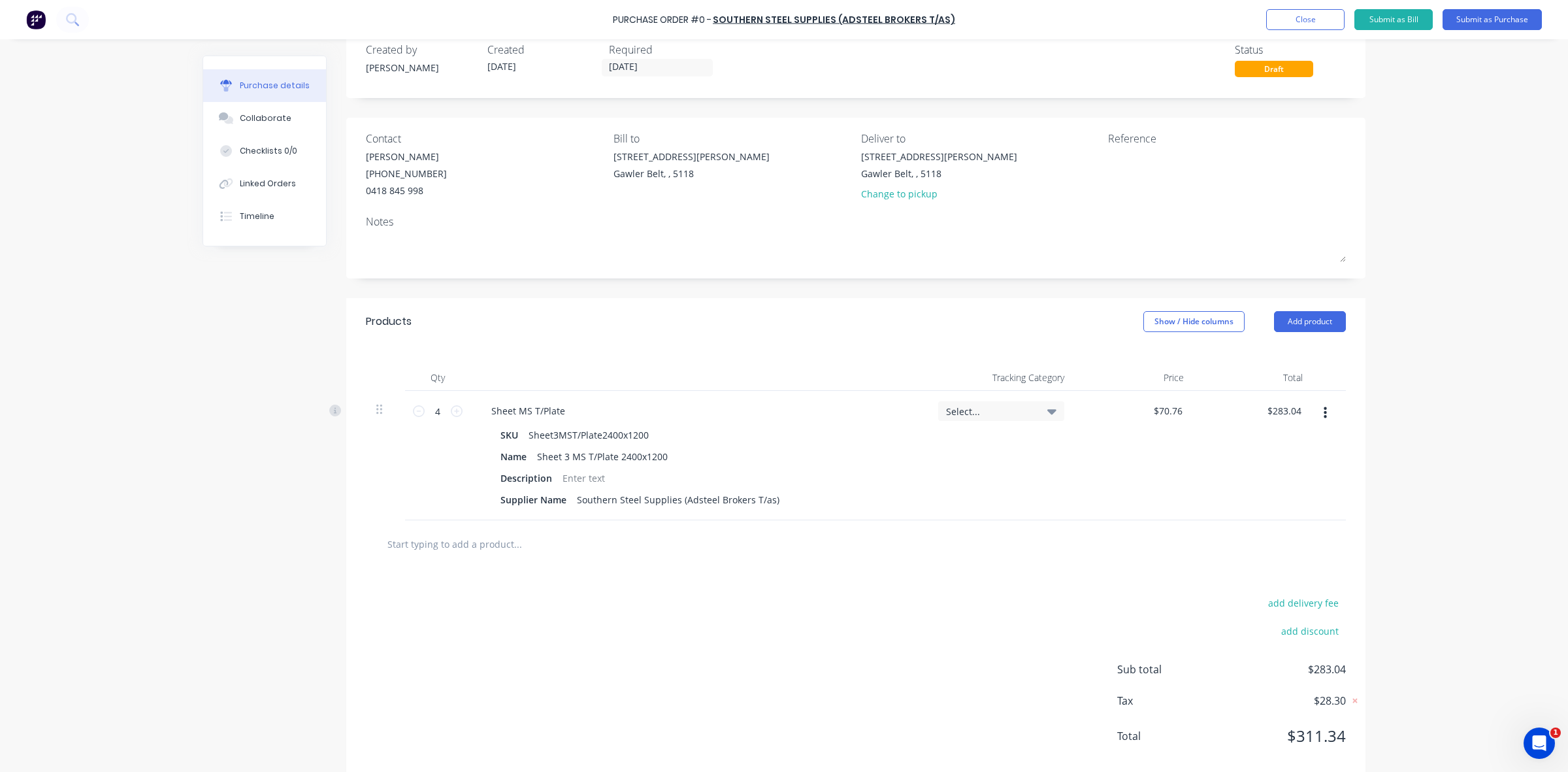
scroll to position [53, 0]
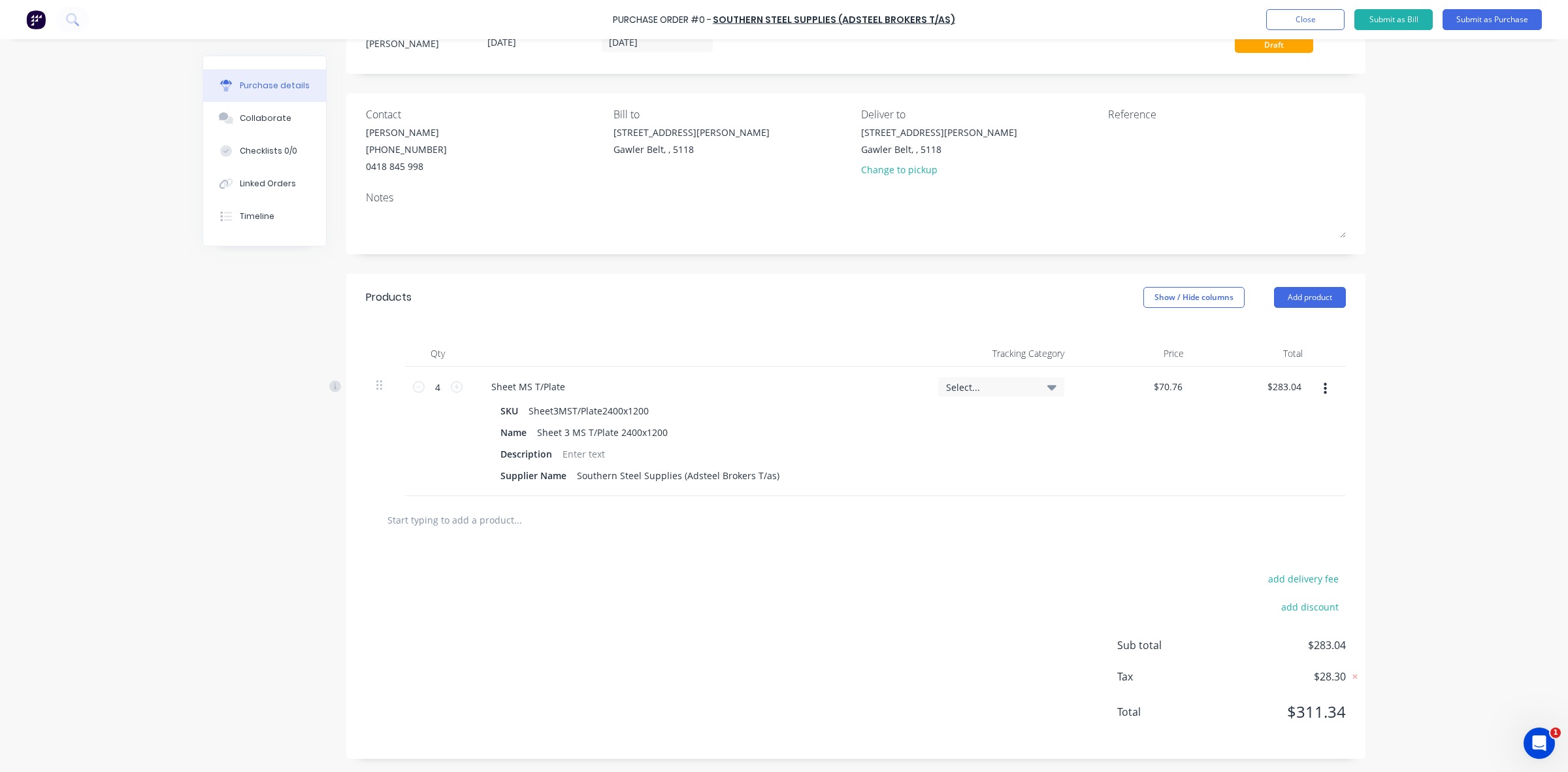
click at [1094, 448] on div "$70.76 $70.76" at bounding box center [1135, 431] width 120 height 130
click at [1324, 390] on icon "button" at bounding box center [1325, 388] width 4 height 14
click at [1085, 544] on div "add delivery fee add discount Sub total $283.04 Tax $28.30 Total $311.34" at bounding box center [855, 651] width 1019 height 215
click at [897, 458] on div "SKU Sheet3MST/Plate2400x1200 Name Sheet 3 MS T/Plate 2400x1200 Description Supp…" at bounding box center [699, 443] width 437 height 84
click at [1036, 389] on div "Select..." at bounding box center [1001, 386] width 126 height 19
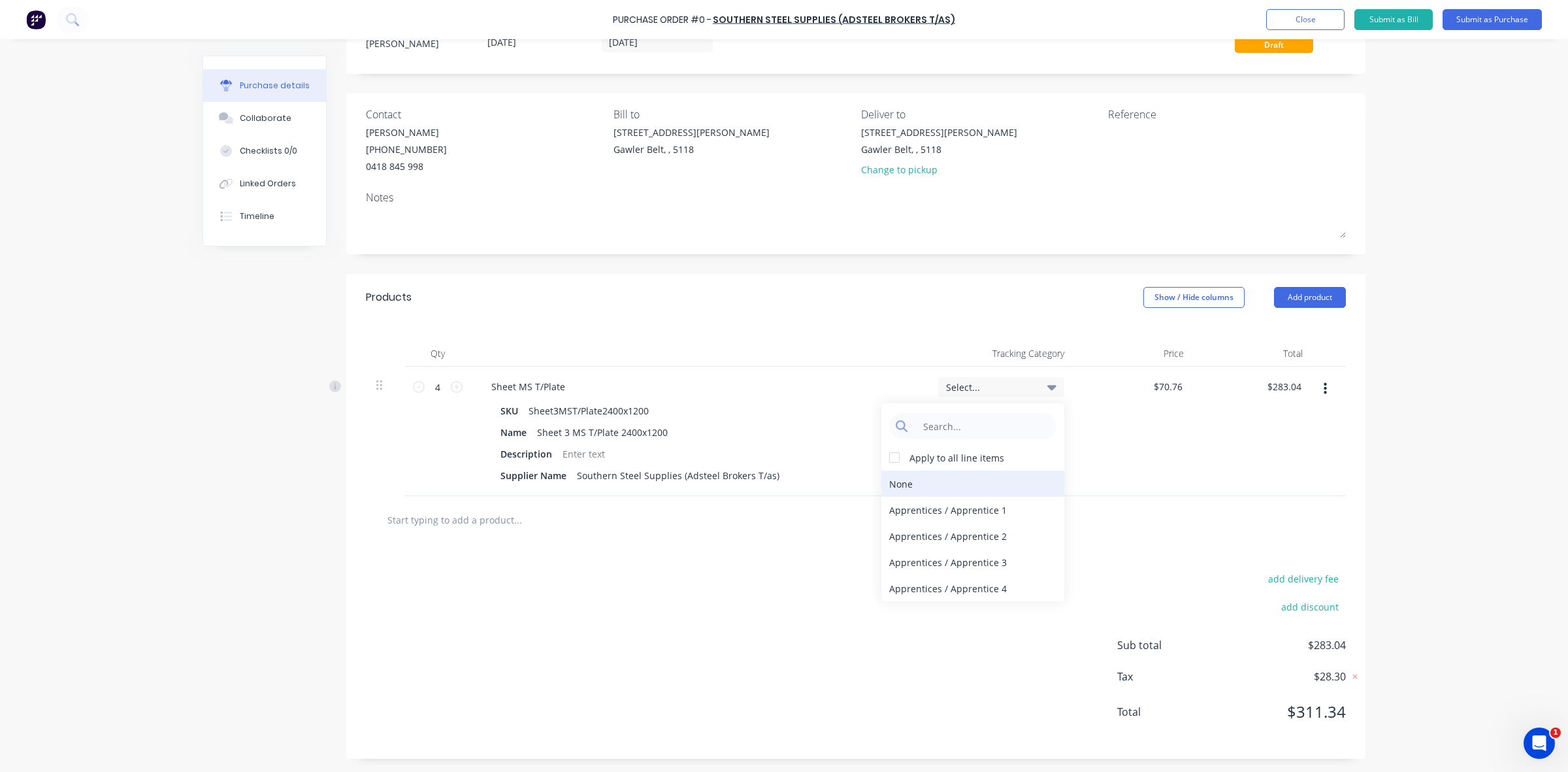
click at [899, 481] on div "None" at bounding box center [972, 483] width 183 height 26
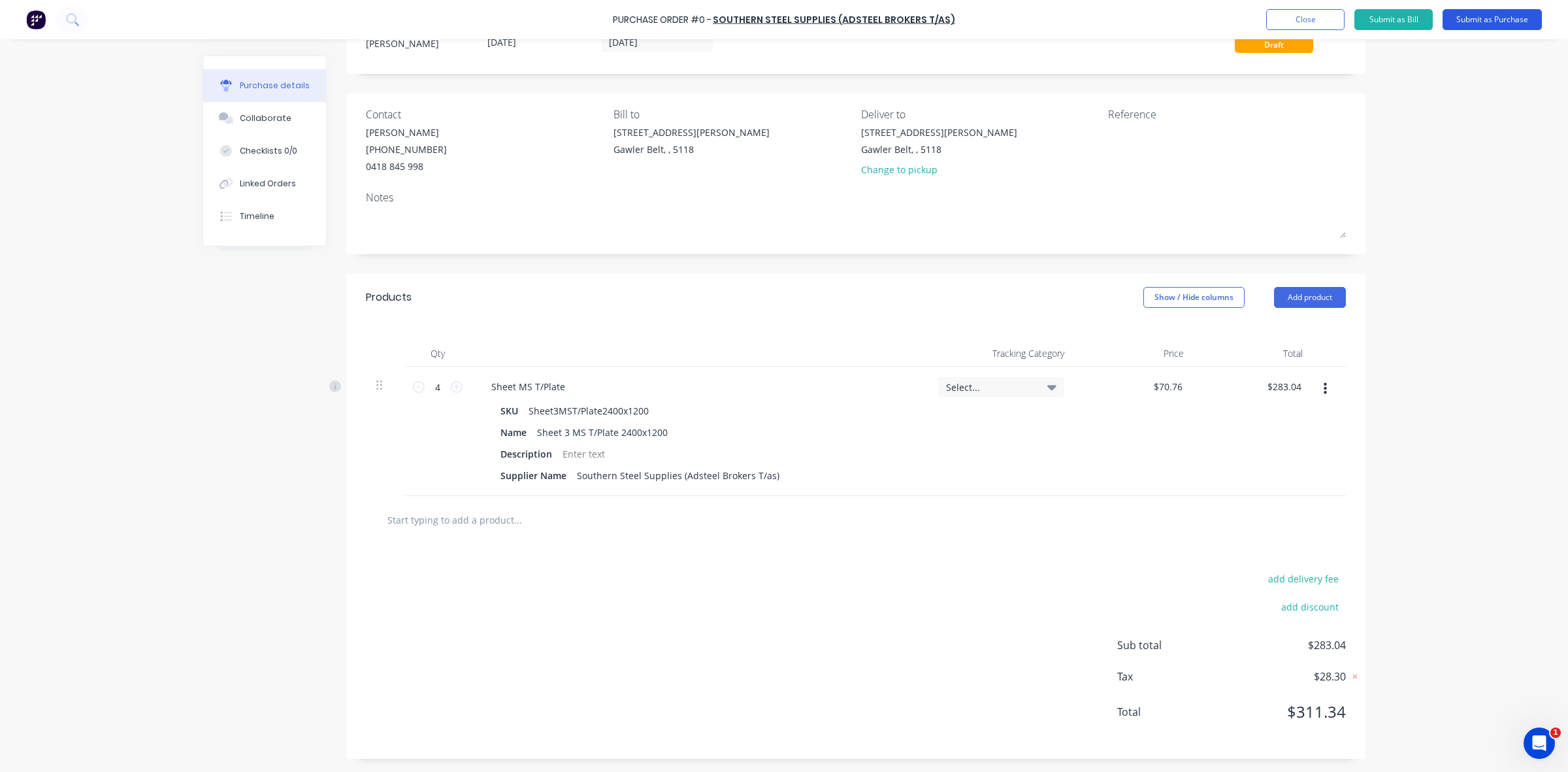
click at [1481, 21] on button "Submit as Purchase" at bounding box center [1492, 19] width 100 height 21
click at [713, 559] on div "add delivery fee add discount Sub total $283.04 Tax $28.30 Total $311.34" at bounding box center [855, 651] width 1019 height 215
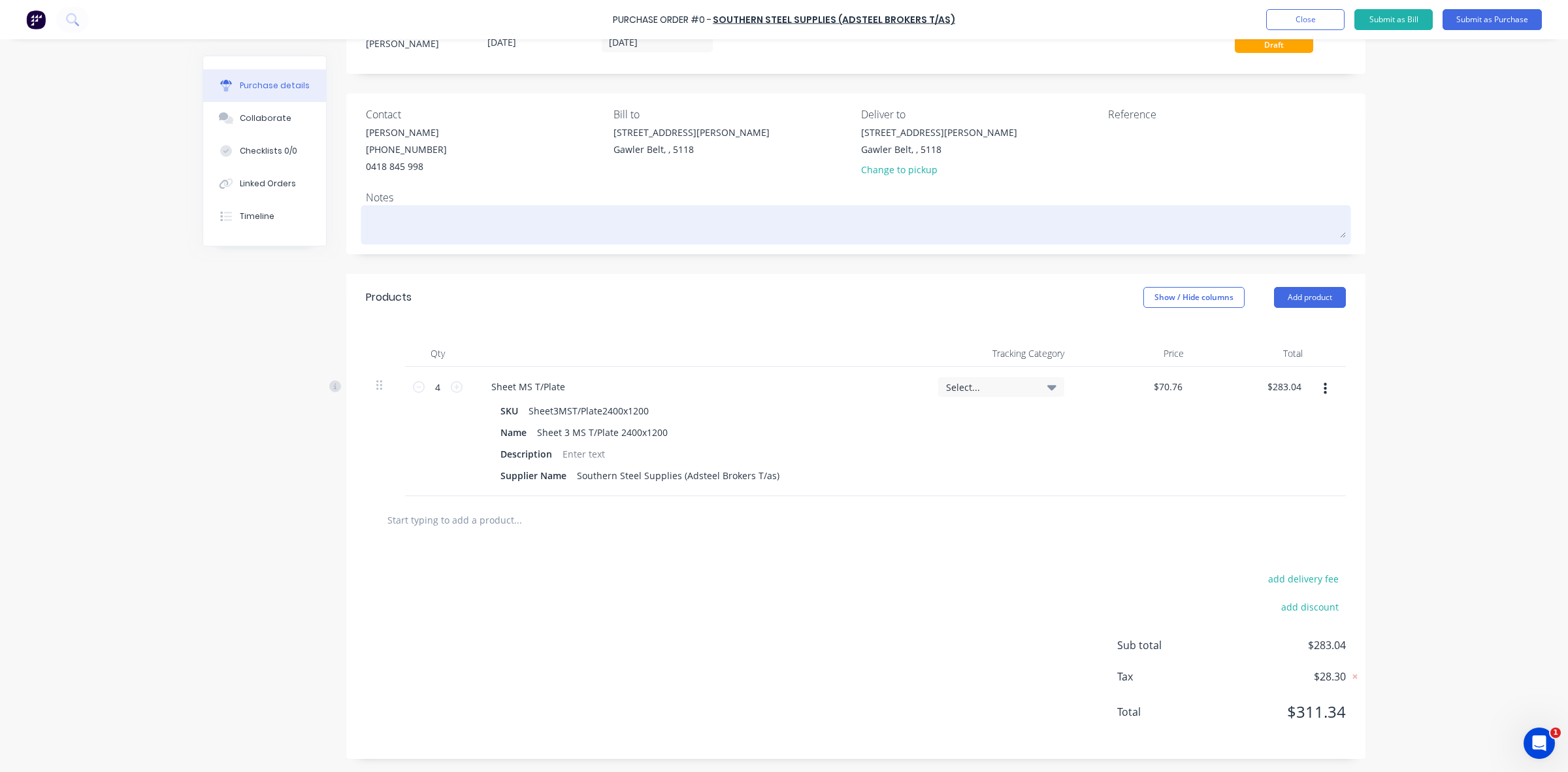
scroll to position [0, 0]
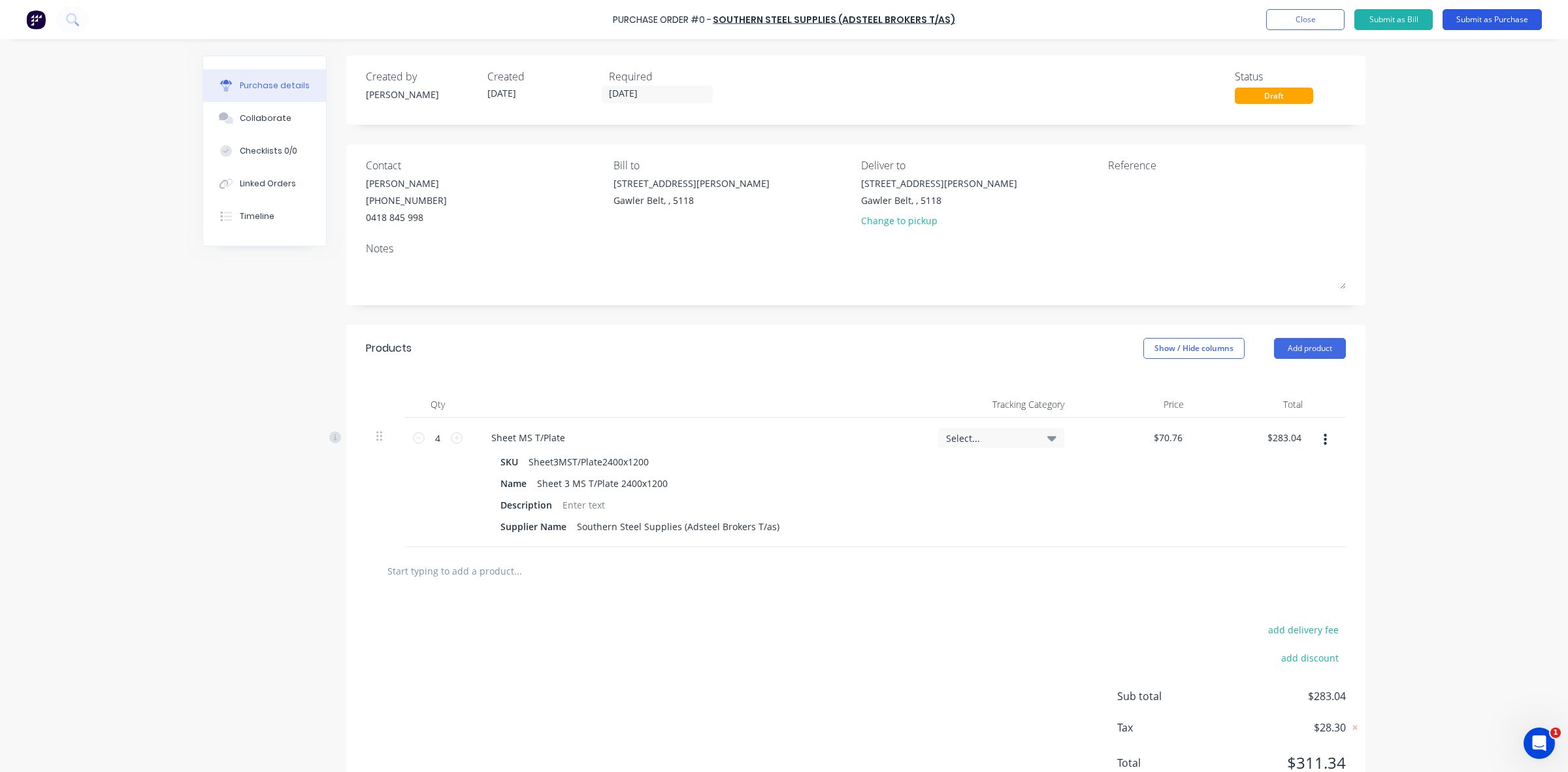
click at [1481, 15] on button "Submit as Purchase" at bounding box center [1492, 19] width 100 height 21
click at [1302, 344] on button "Add product" at bounding box center [1309, 349] width 71 height 21
click at [1268, 384] on div "Product catalogue" at bounding box center [1284, 381] width 101 height 19
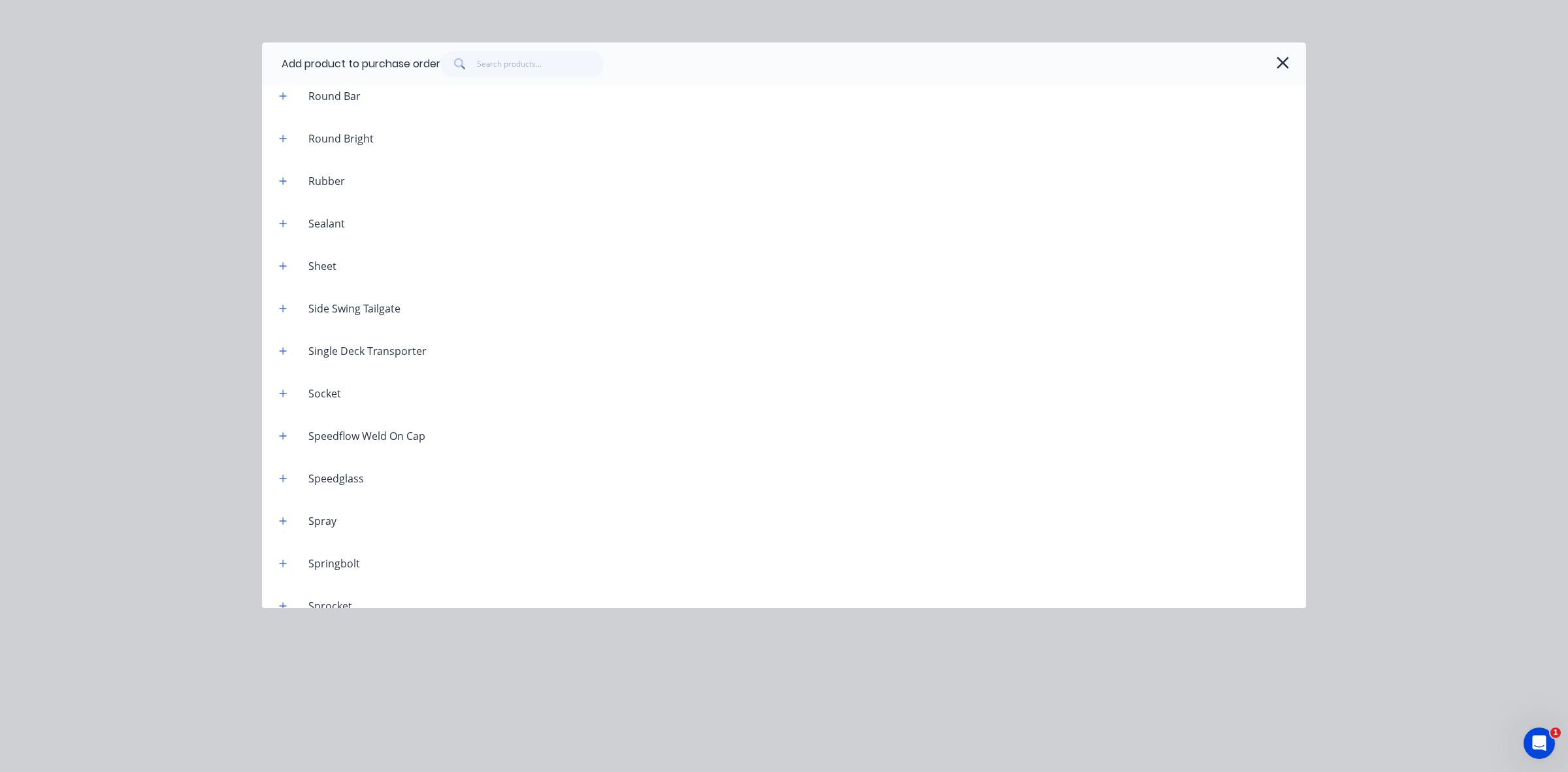
scroll to position [4756, 0]
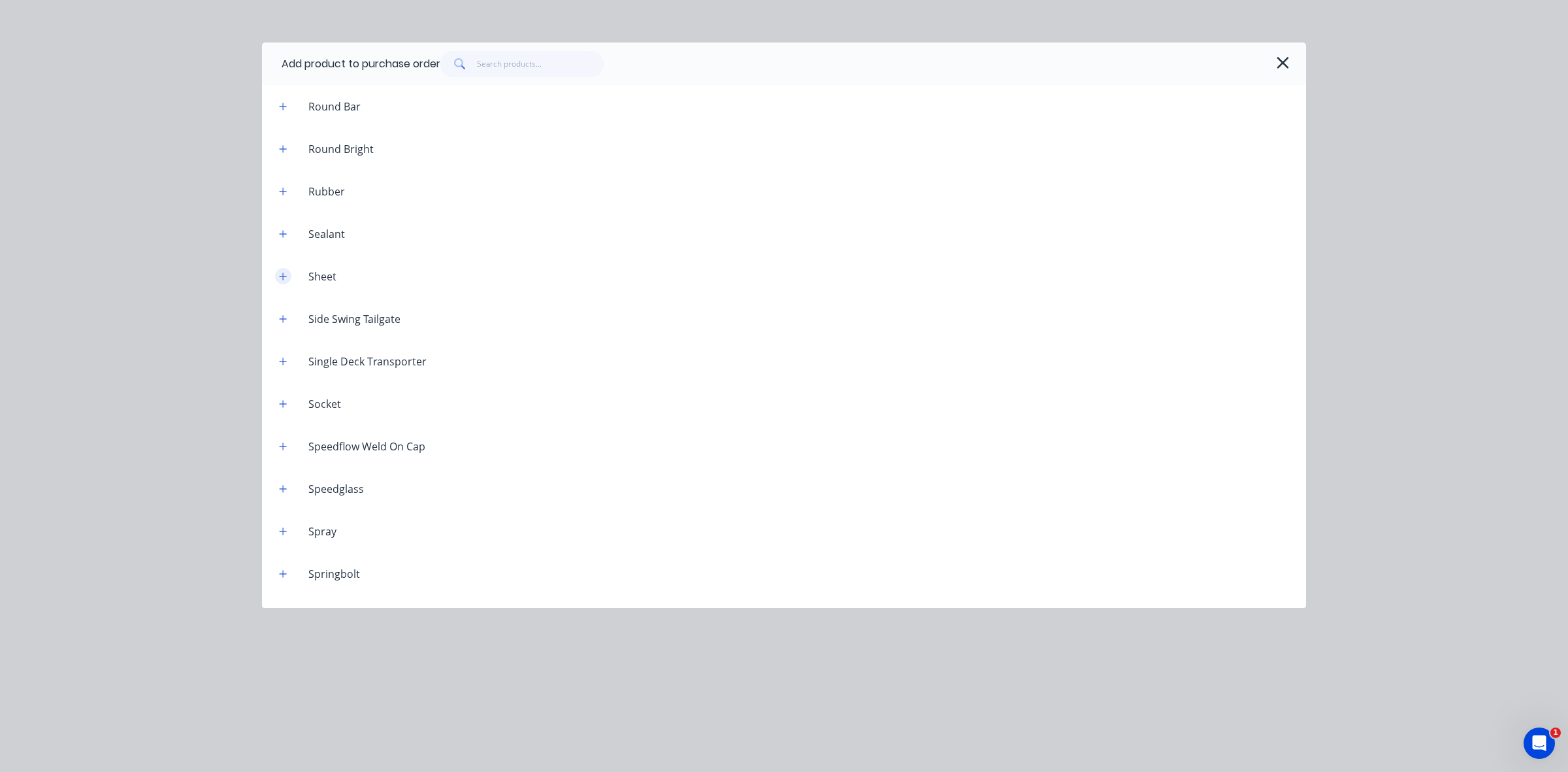
click at [279, 274] on icon "button" at bounding box center [282, 276] width 8 height 9
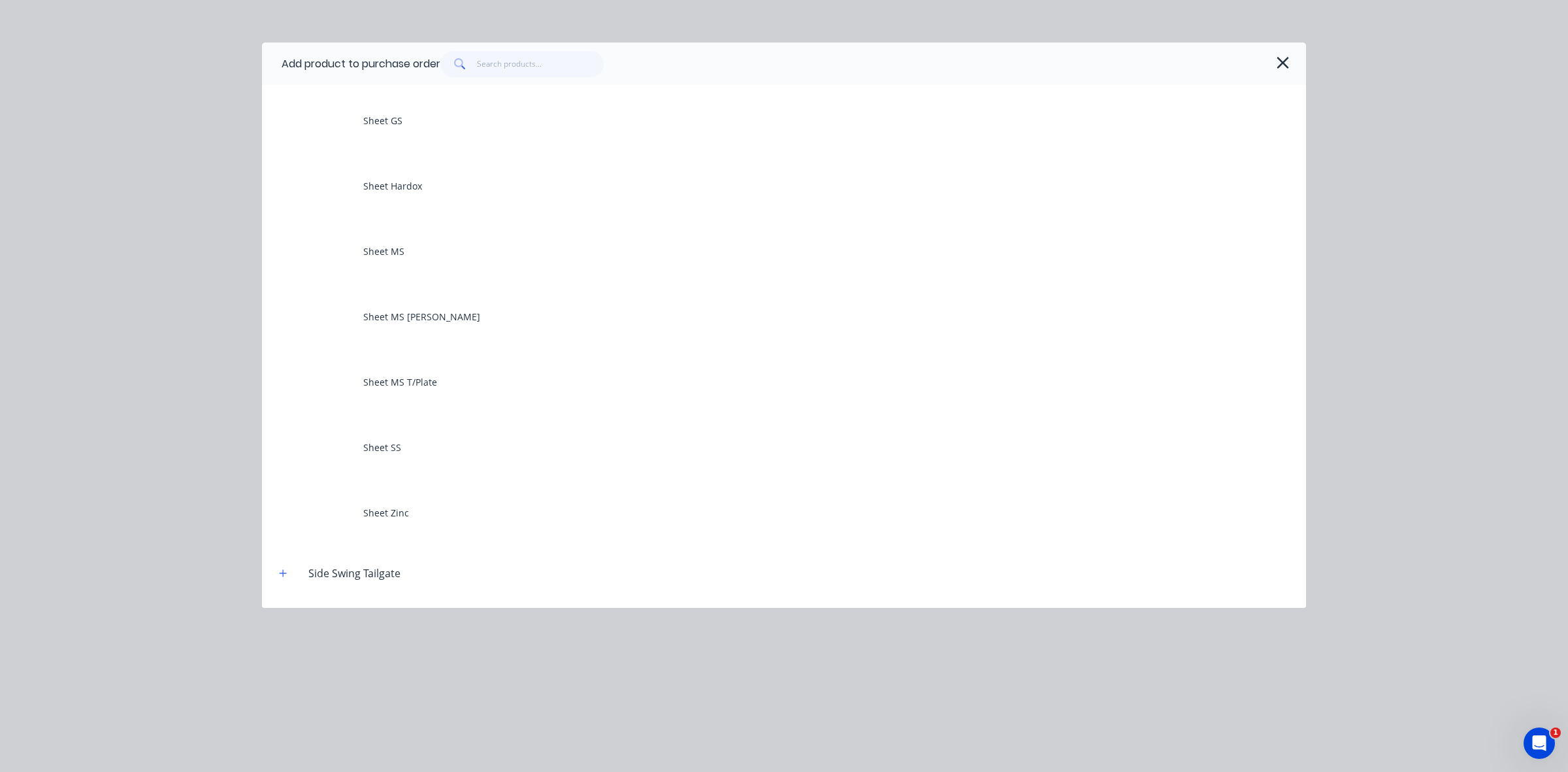
scroll to position [5165, 0]
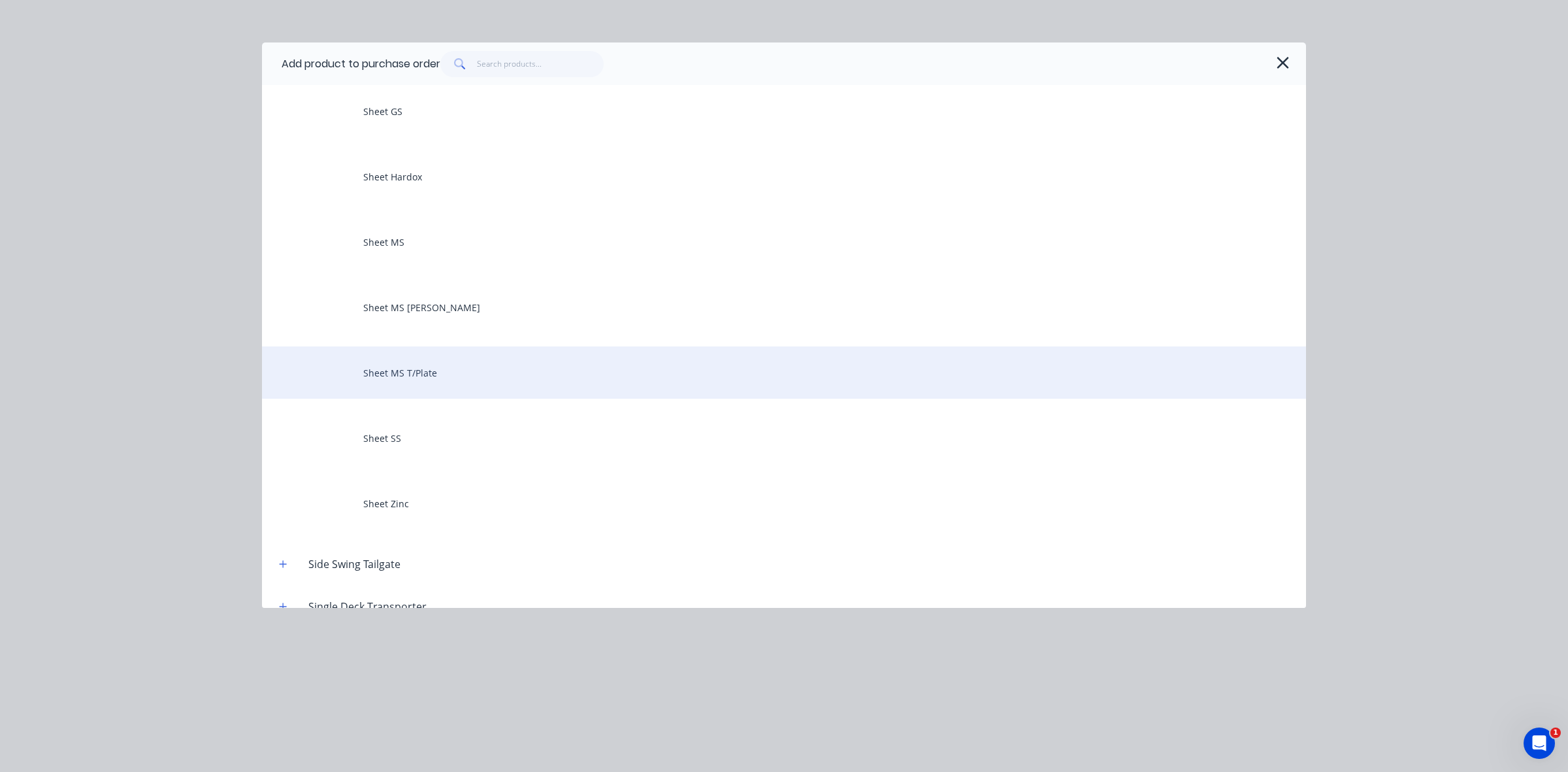
click at [424, 373] on div "Sheet MS T/Plate" at bounding box center [784, 371] width 1044 height 52
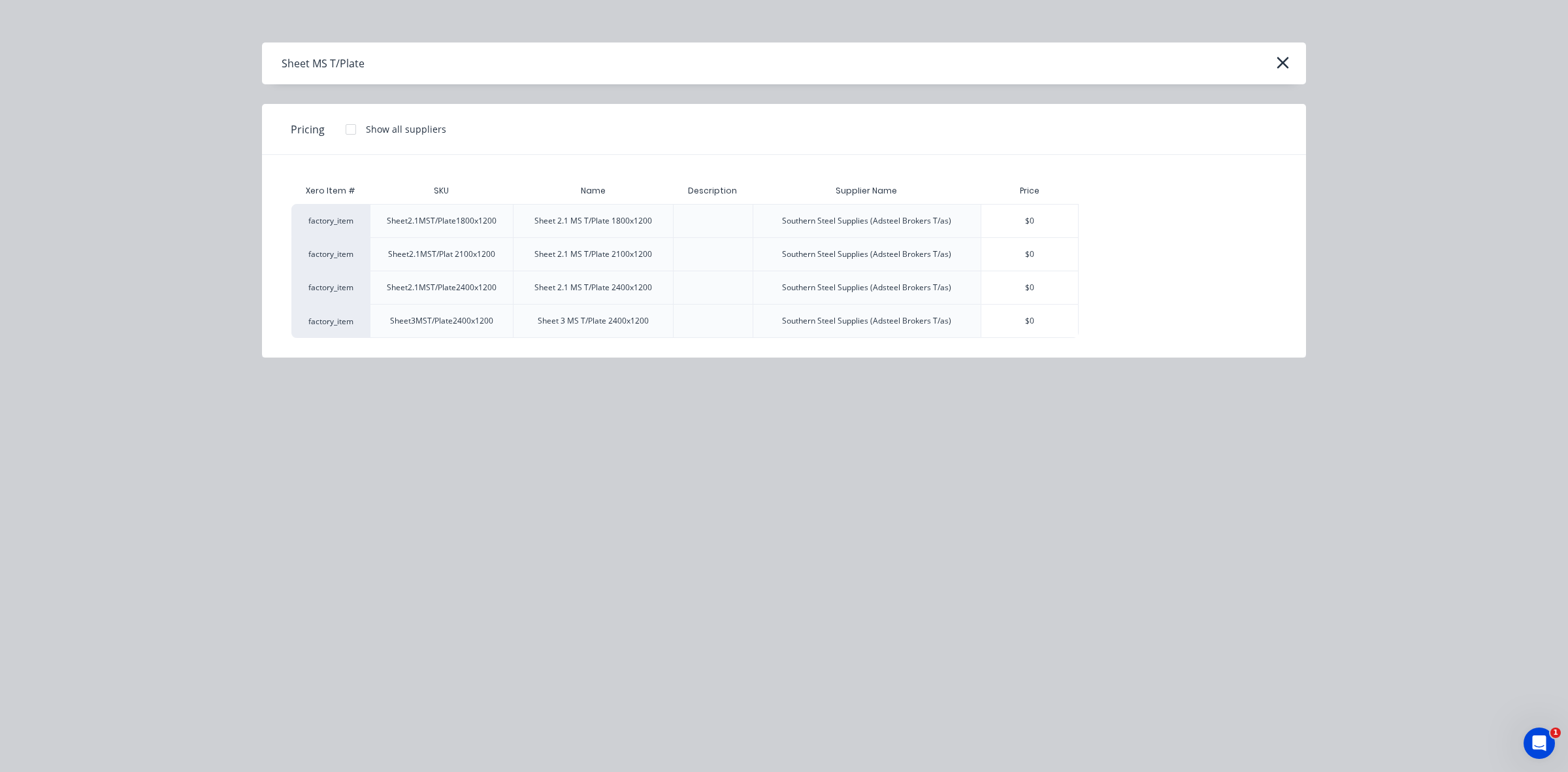
click at [702, 318] on div at bounding box center [713, 320] width 79 height 34
click at [1024, 320] on div "$0" at bounding box center [1030, 320] width 97 height 33
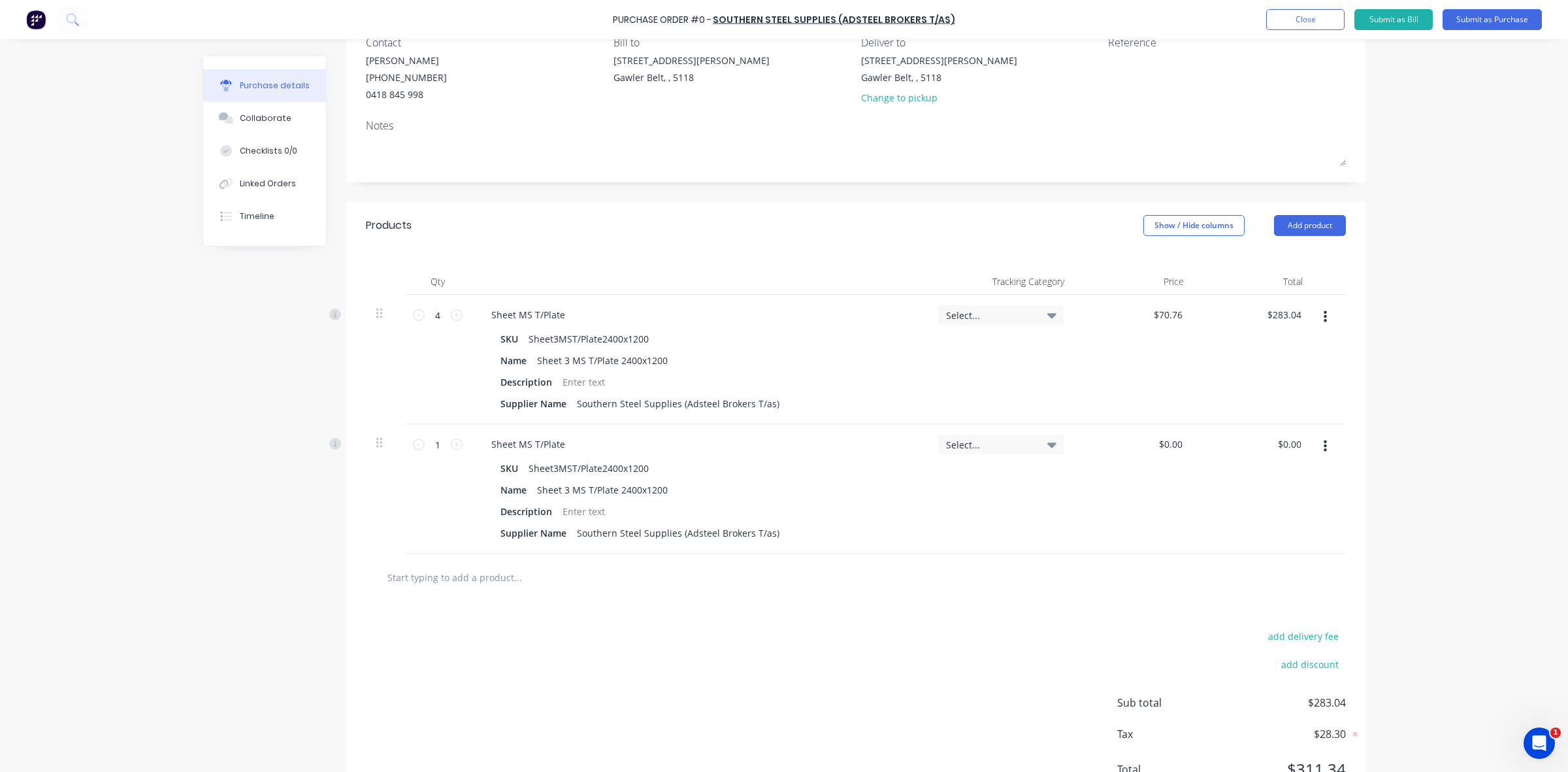
scroll to position [163, 0]
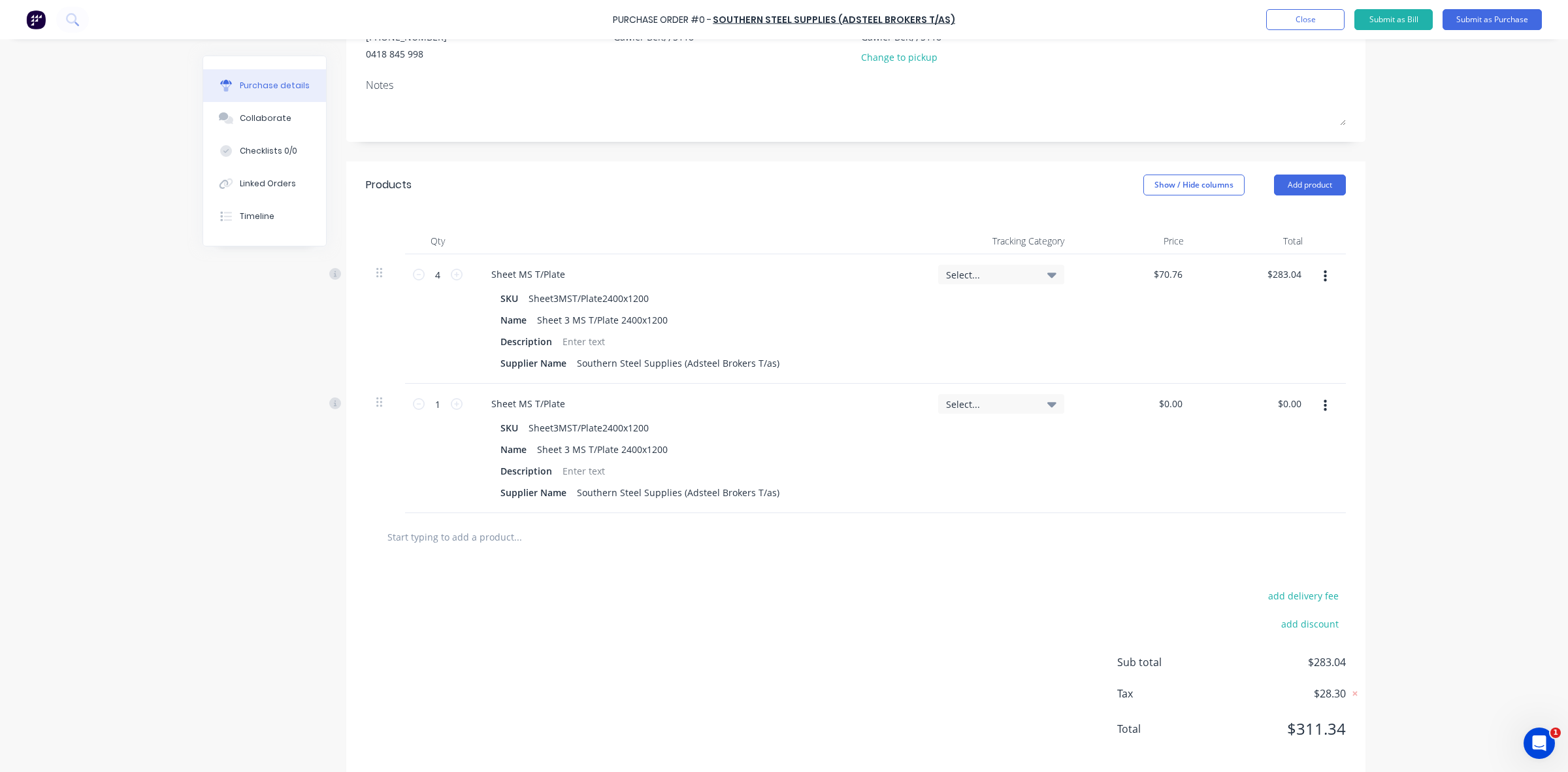
click at [1324, 275] on icon "button" at bounding box center [1325, 276] width 4 height 11
click at [1252, 386] on button "Delete" at bounding box center [1286, 390] width 111 height 26
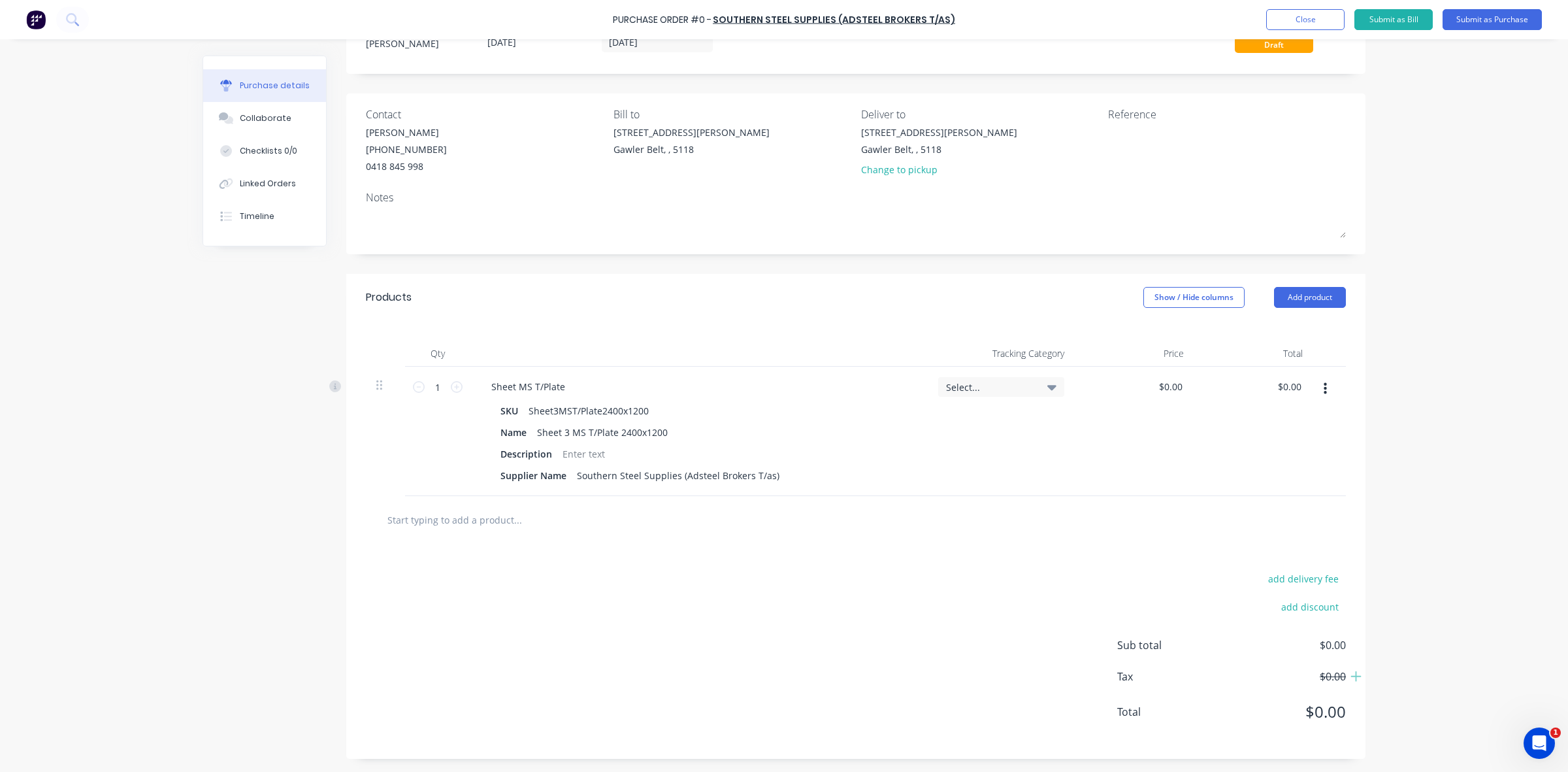
scroll to position [53, 0]
click at [1167, 382] on input "0" at bounding box center [1176, 386] width 19 height 19
drag, startPoint x: 1160, startPoint y: 382, endPoint x: 1177, endPoint y: 380, distance: 17.1
click at [1177, 380] on input "0" at bounding box center [1176, 386] width 19 height 19
type input "$7.76"
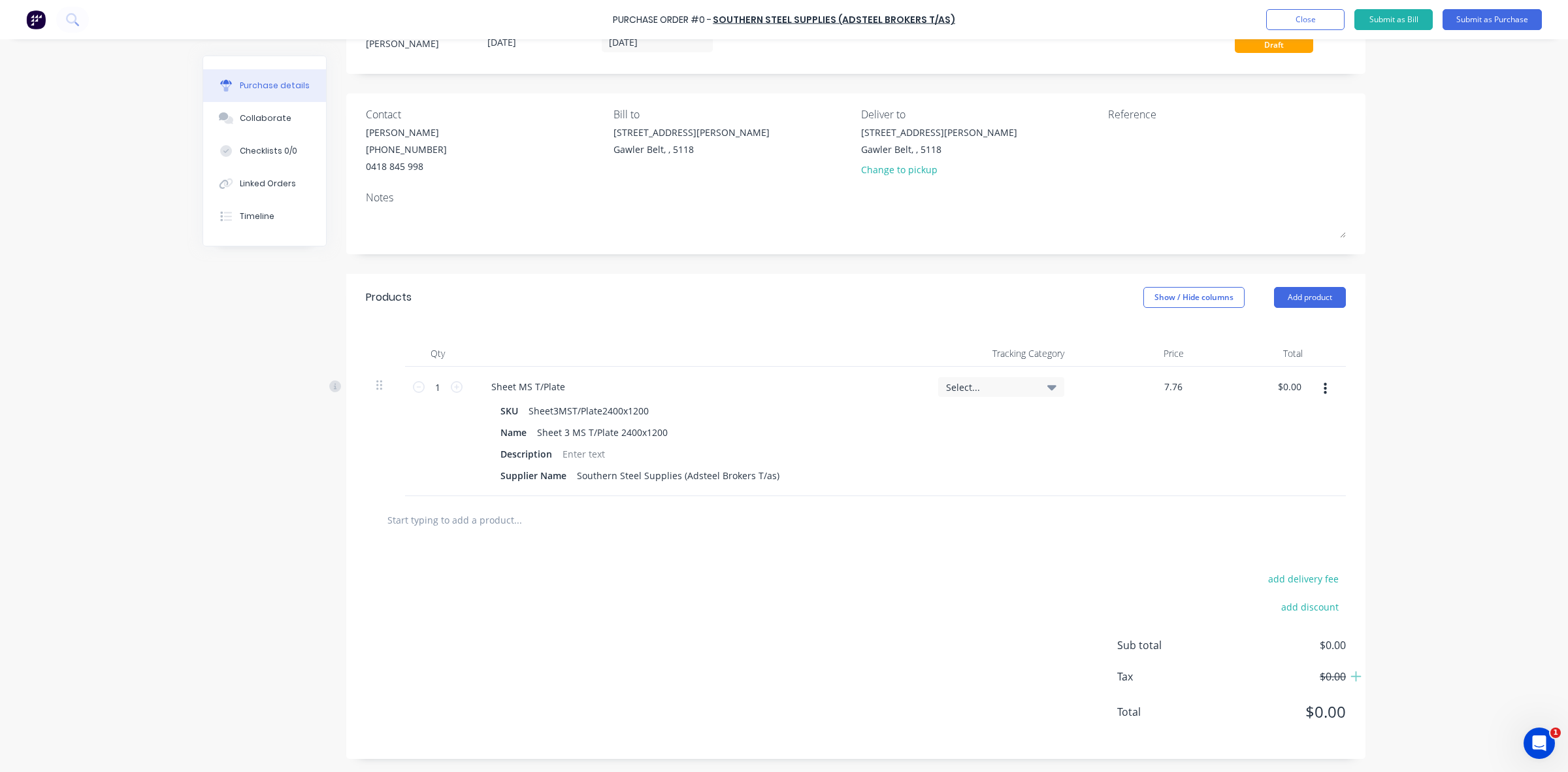
type input "$7.76"
click at [987, 529] on div at bounding box center [856, 520] width 959 height 26
click at [1159, 384] on input "7.76" at bounding box center [1170, 386] width 30 height 19
drag, startPoint x: 1154, startPoint y: 383, endPoint x: 1181, endPoint y: 381, distance: 27.1
click at [1181, 381] on div "7.76 7.76" at bounding box center [1175, 386] width 30 height 19
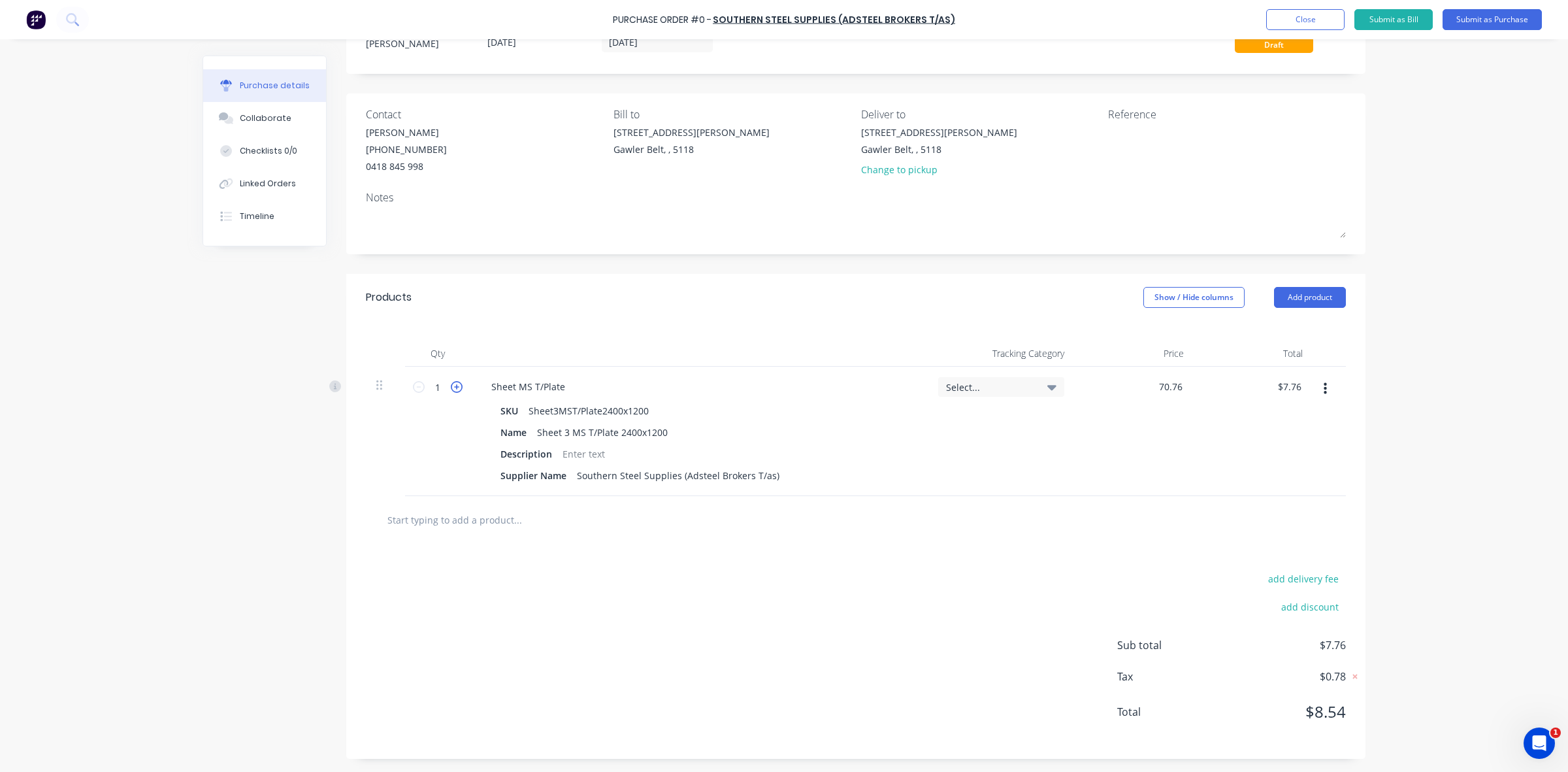
type input "$70.76"
click at [454, 386] on icon at bounding box center [456, 386] width 11 height 11
type input "2"
type input "$141.52"
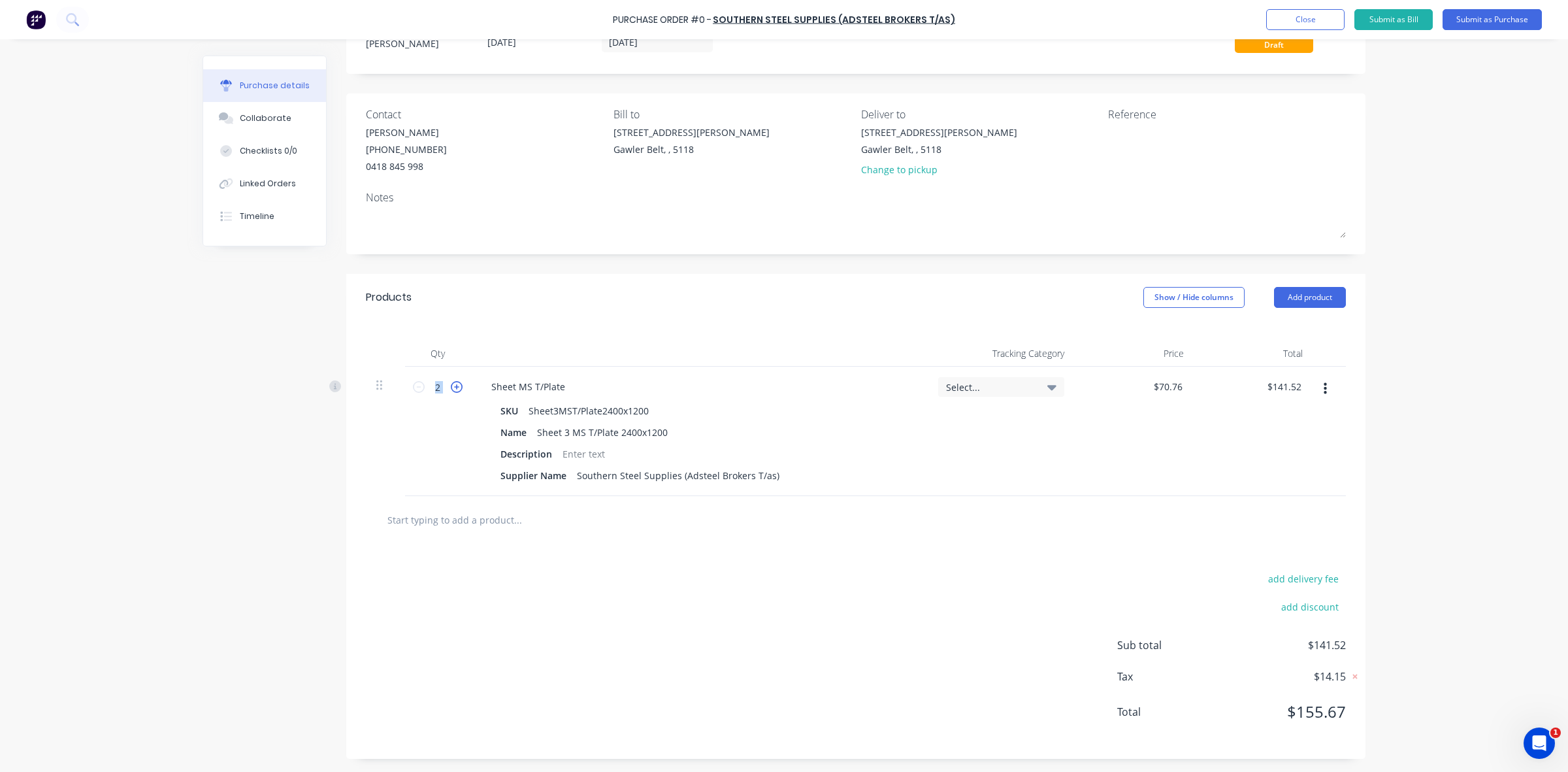
click at [453, 386] on icon at bounding box center [456, 386] width 11 height 11
type input "3"
type input "$212.28"
click at [453, 386] on icon at bounding box center [456, 386] width 11 height 11
type input "4"
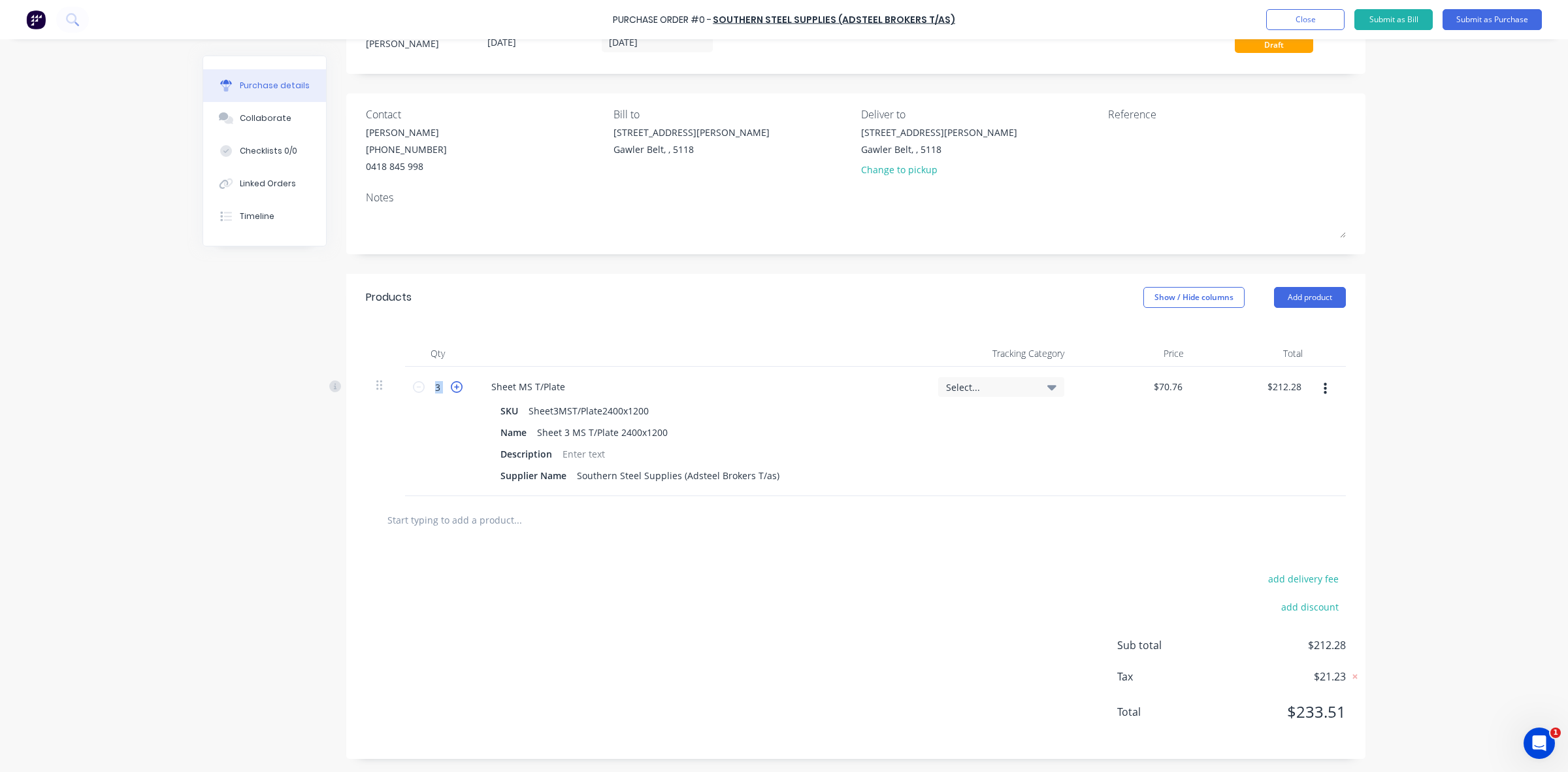
type input "$283.04"
click at [923, 540] on div at bounding box center [856, 520] width 980 height 48
click at [1488, 21] on button "Submit as Purchase" at bounding box center [1492, 19] width 100 height 21
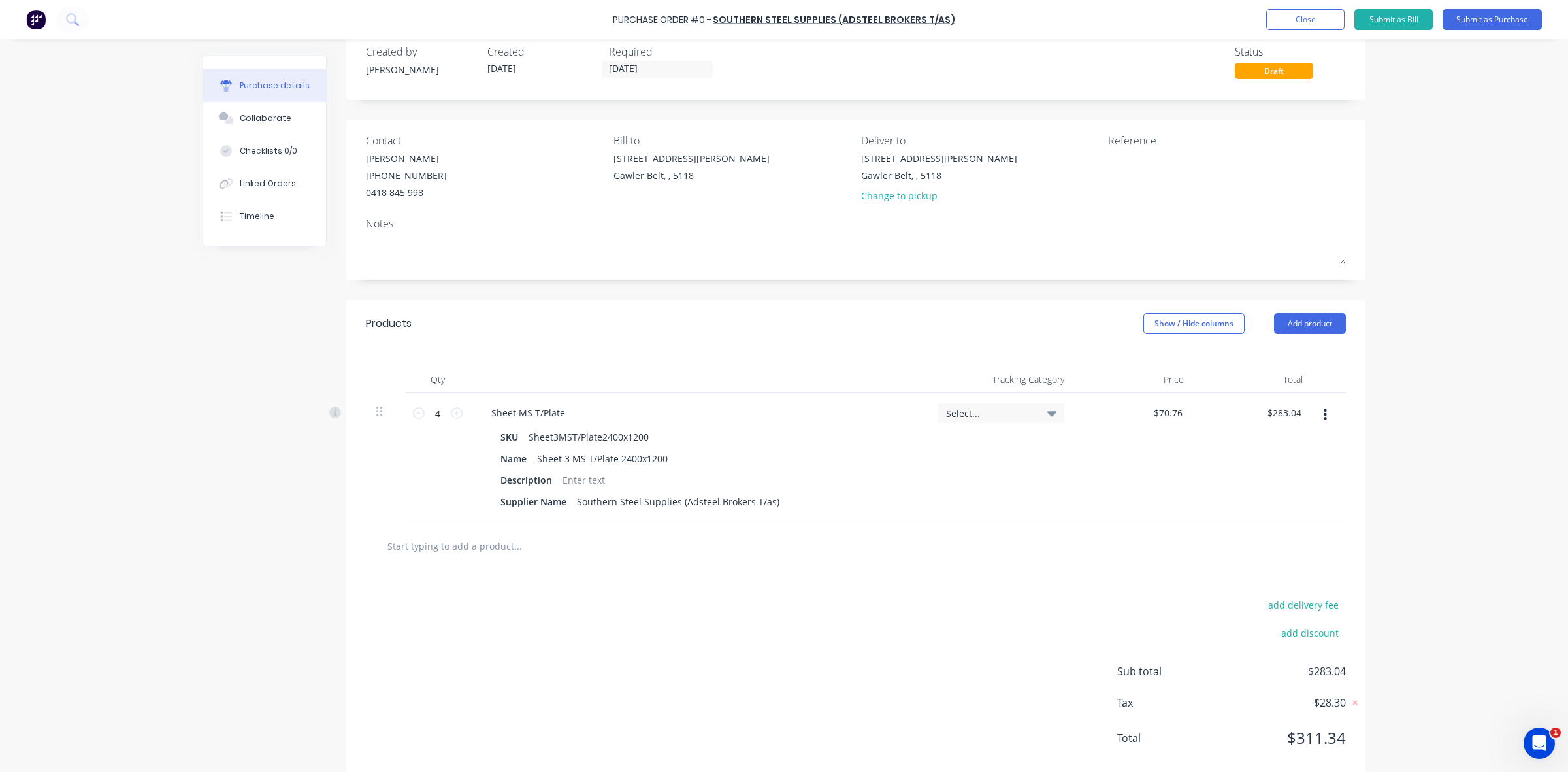
scroll to position [0, 0]
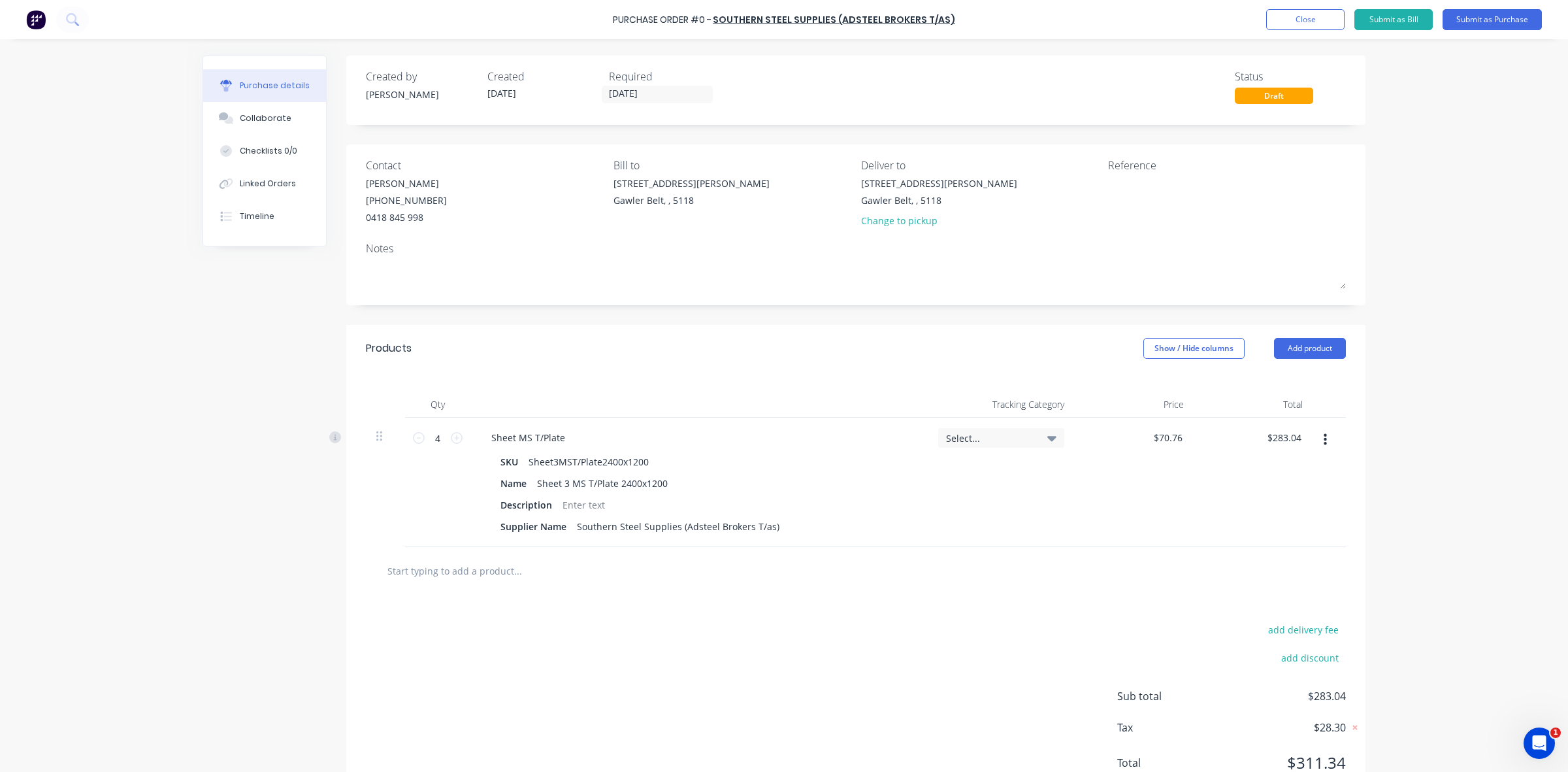
click at [1039, 432] on div "Select..." at bounding box center [1001, 437] width 110 height 11
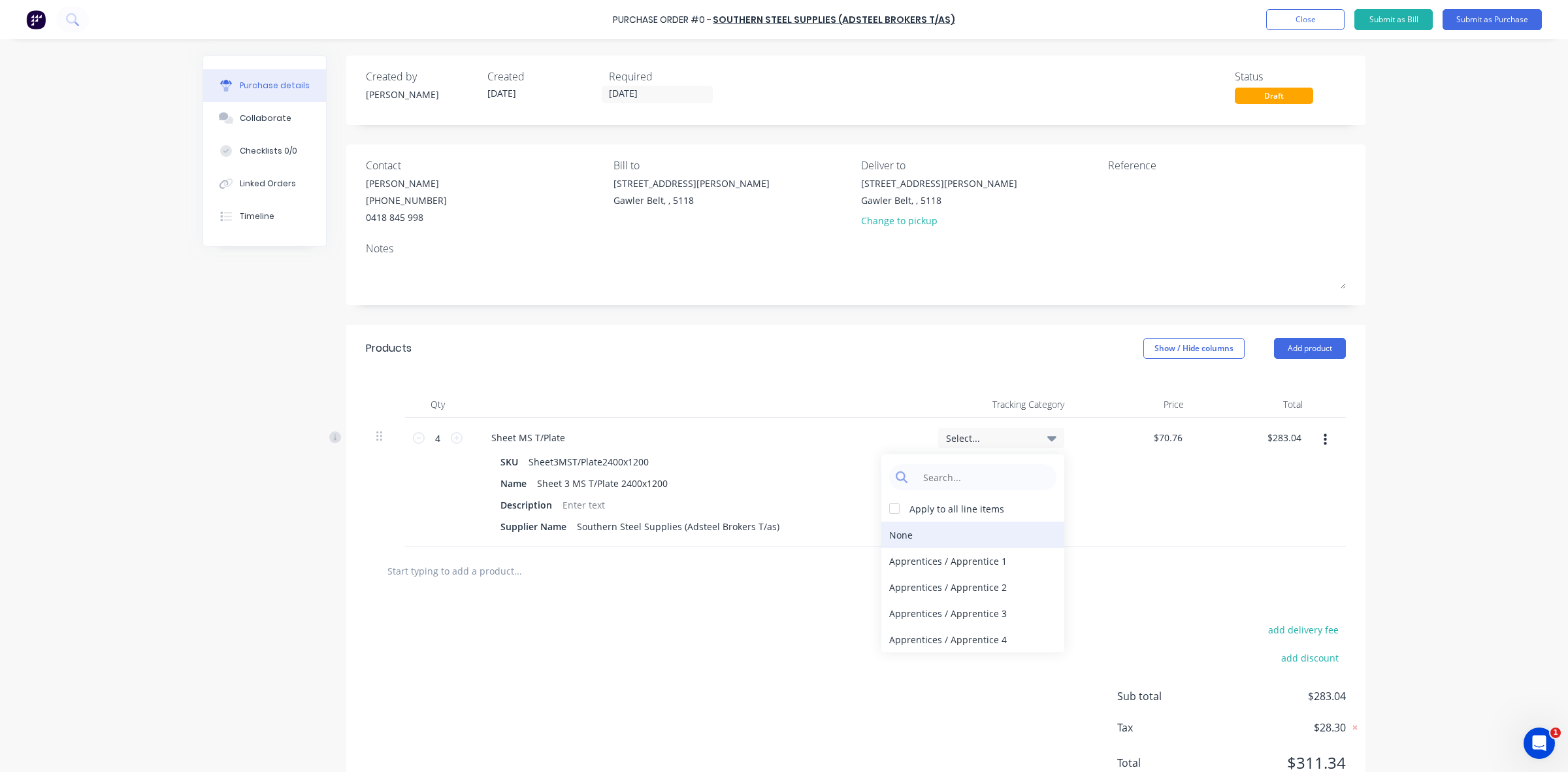
click at [903, 541] on div "None" at bounding box center [972, 535] width 183 height 26
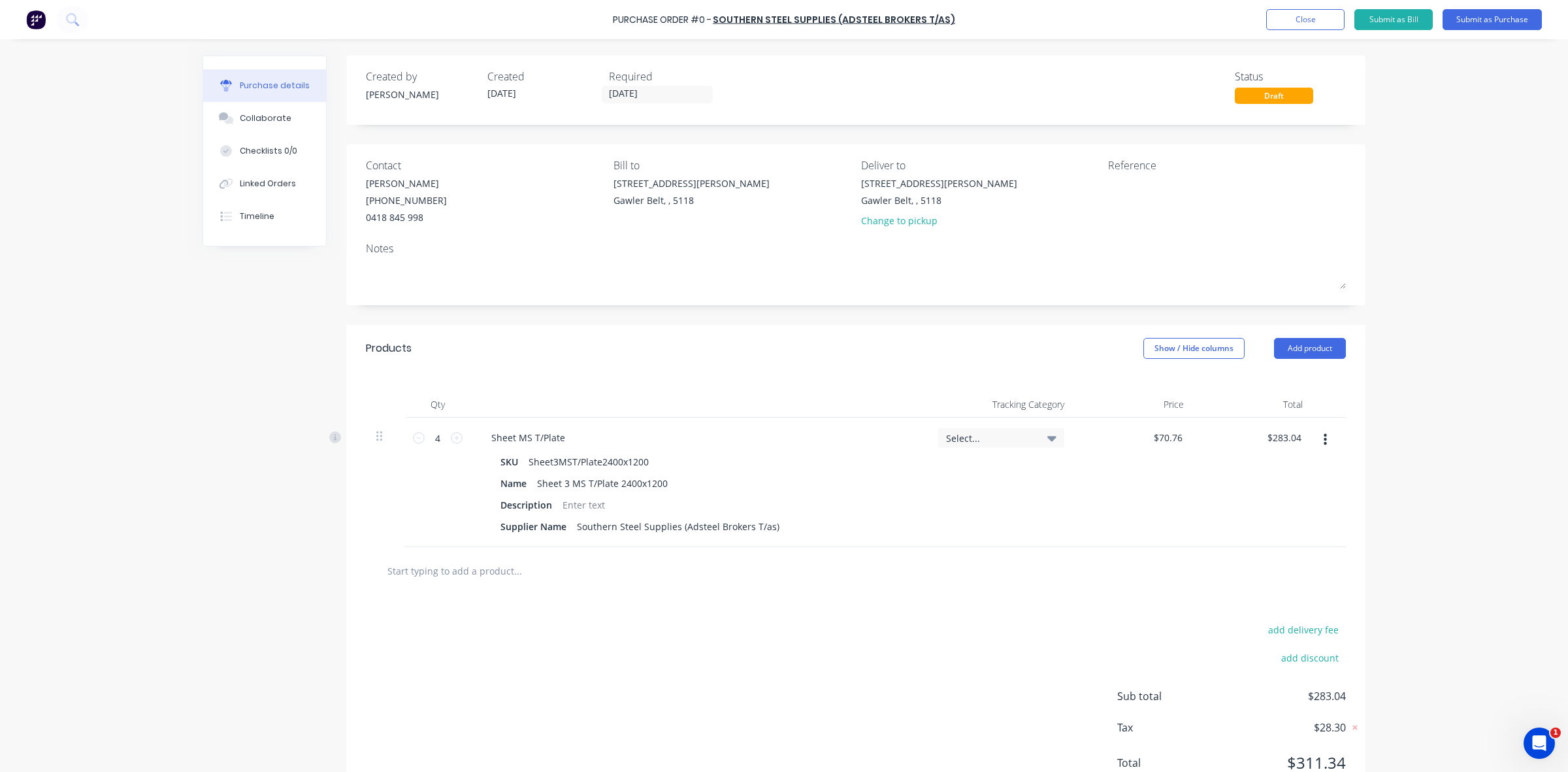
click at [955, 522] on div "Select..." at bounding box center [1002, 482] width 147 height 130
click at [1475, 20] on button "Submit as Purchase" at bounding box center [1492, 19] width 100 height 21
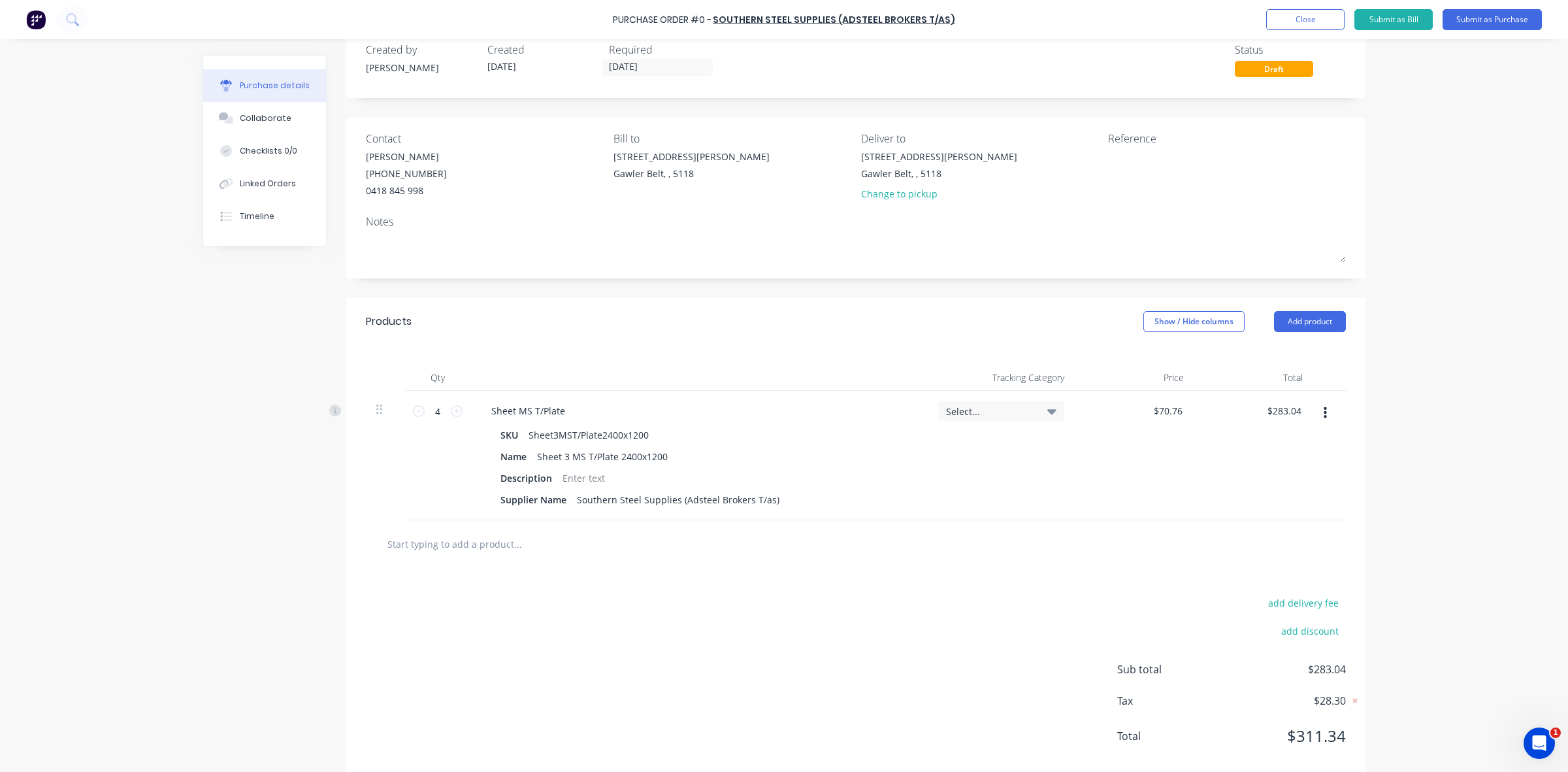
scroll to position [53, 0]
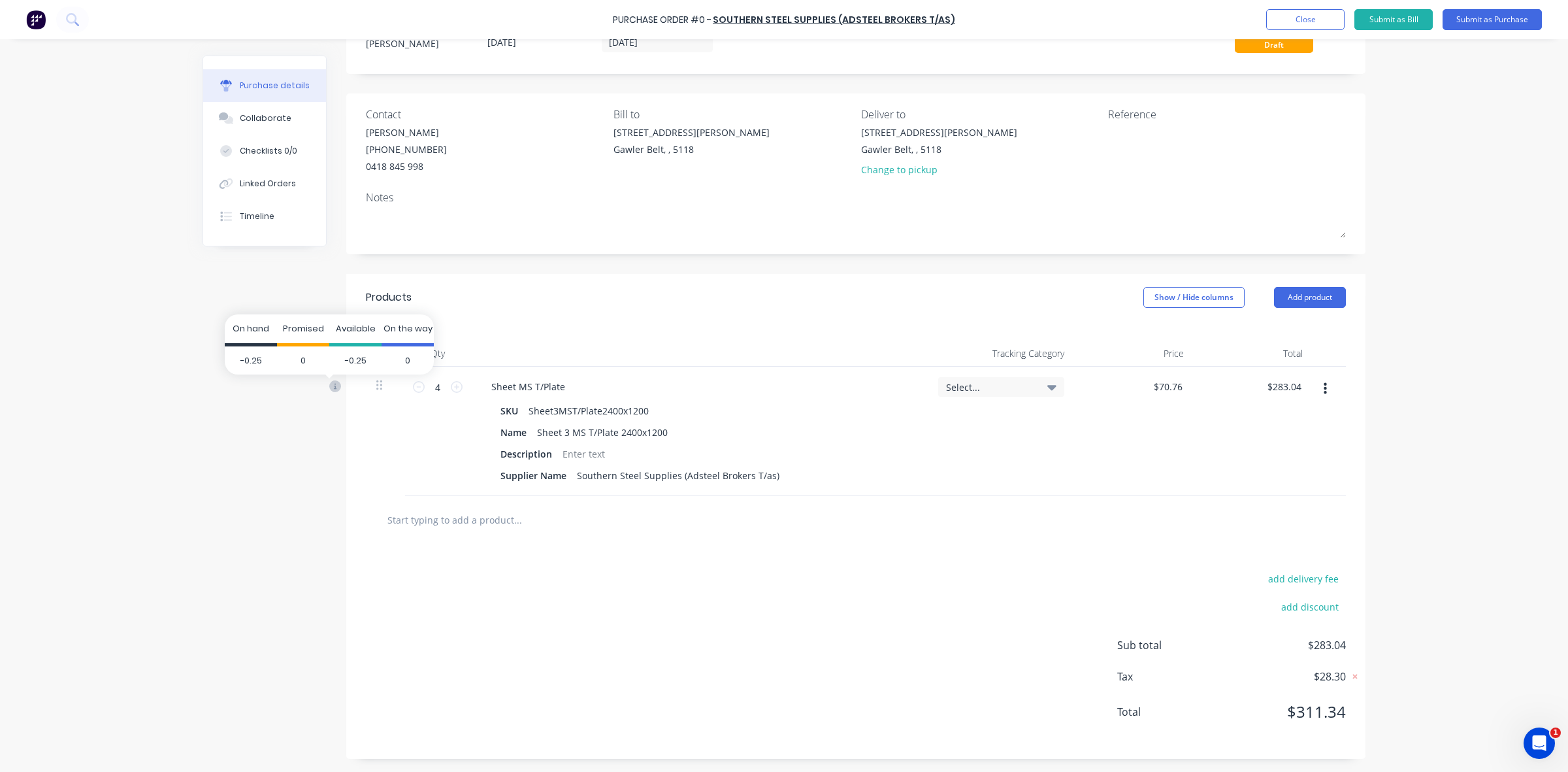
click at [329, 384] on icon at bounding box center [334, 386] width 11 height 11
click at [292, 418] on div "Created by Paul Created 03/09/25 Required 05/09/25 Status Draft Contact Jack Ha…" at bounding box center [784, 381] width 1163 height 754
click at [939, 433] on div "Select..." at bounding box center [1002, 431] width 147 height 130
click at [1015, 386] on span "Select..." at bounding box center [990, 387] width 88 height 14
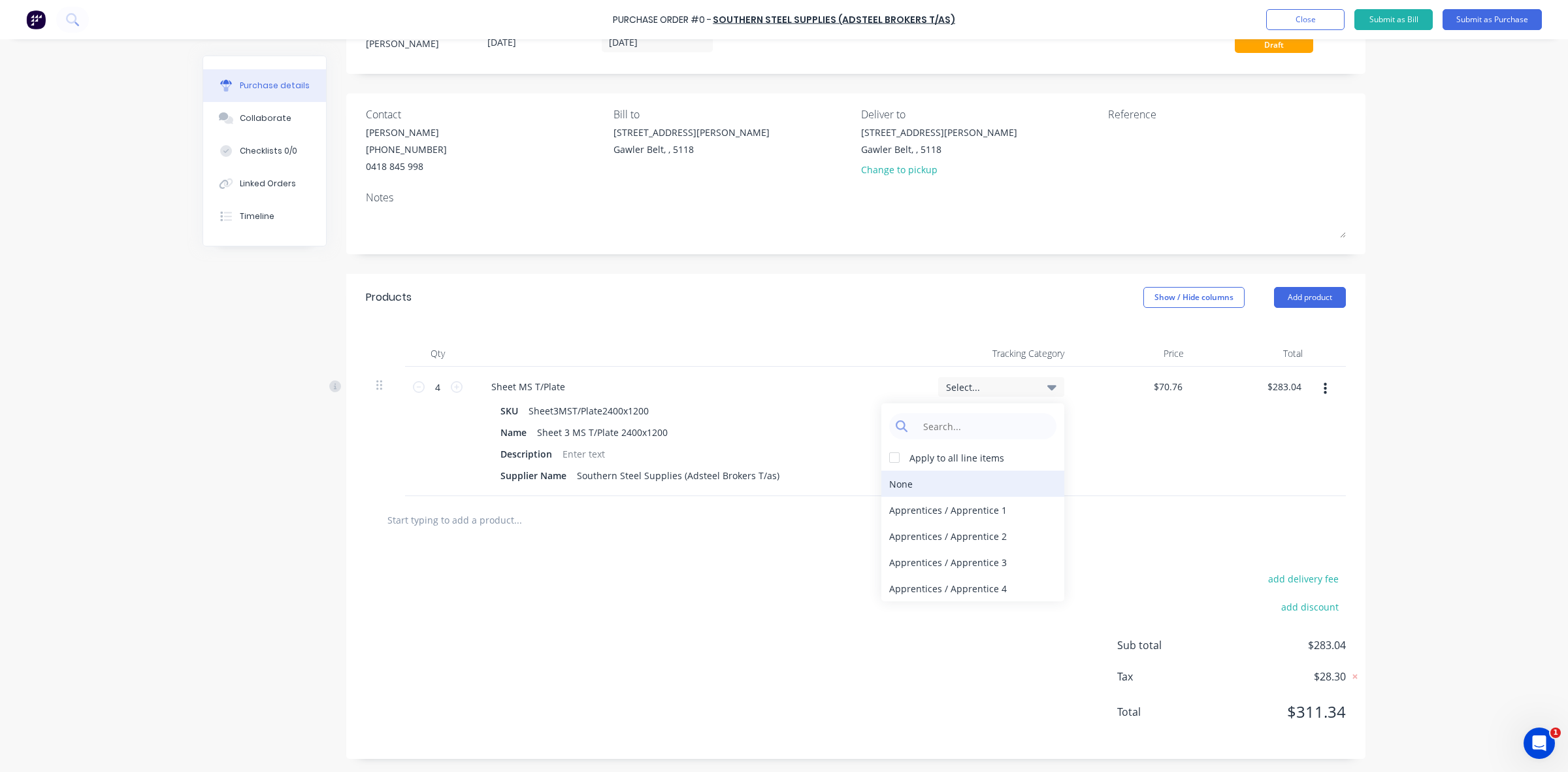
click at [902, 480] on div "None" at bounding box center [972, 483] width 183 height 26
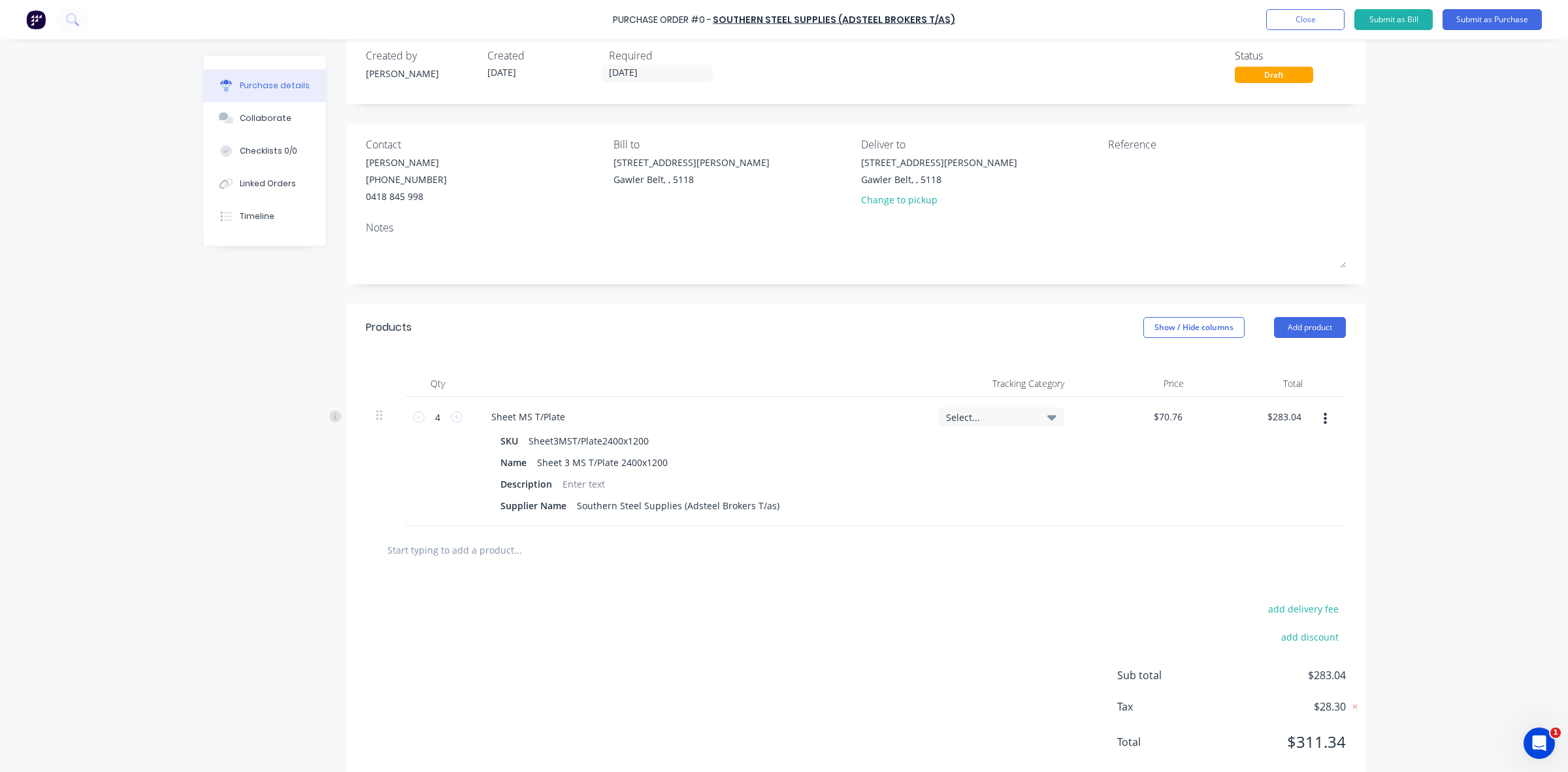
scroll to position [0, 0]
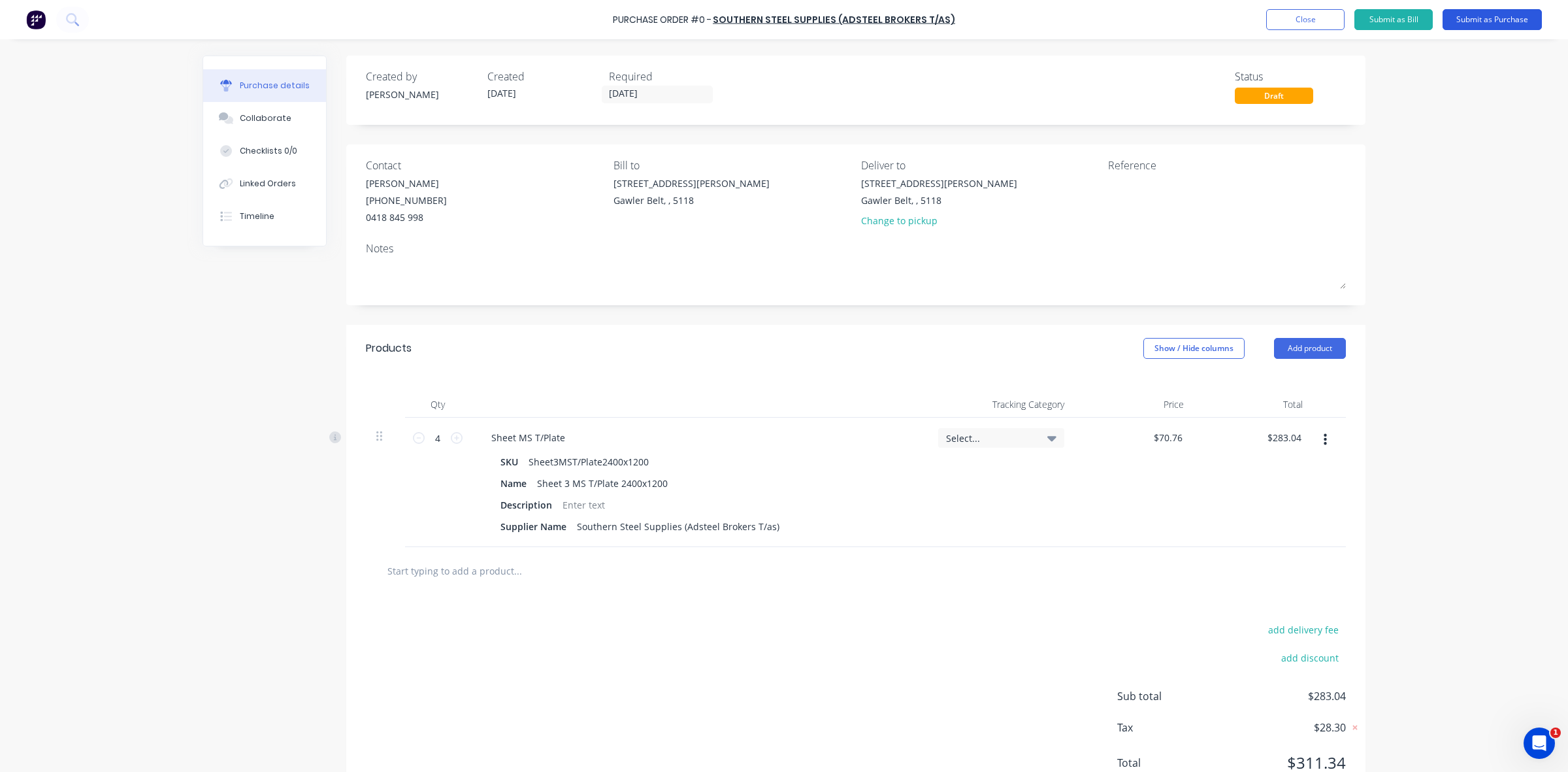
click at [1487, 21] on button "Submit as Purchase" at bounding box center [1492, 19] width 100 height 21
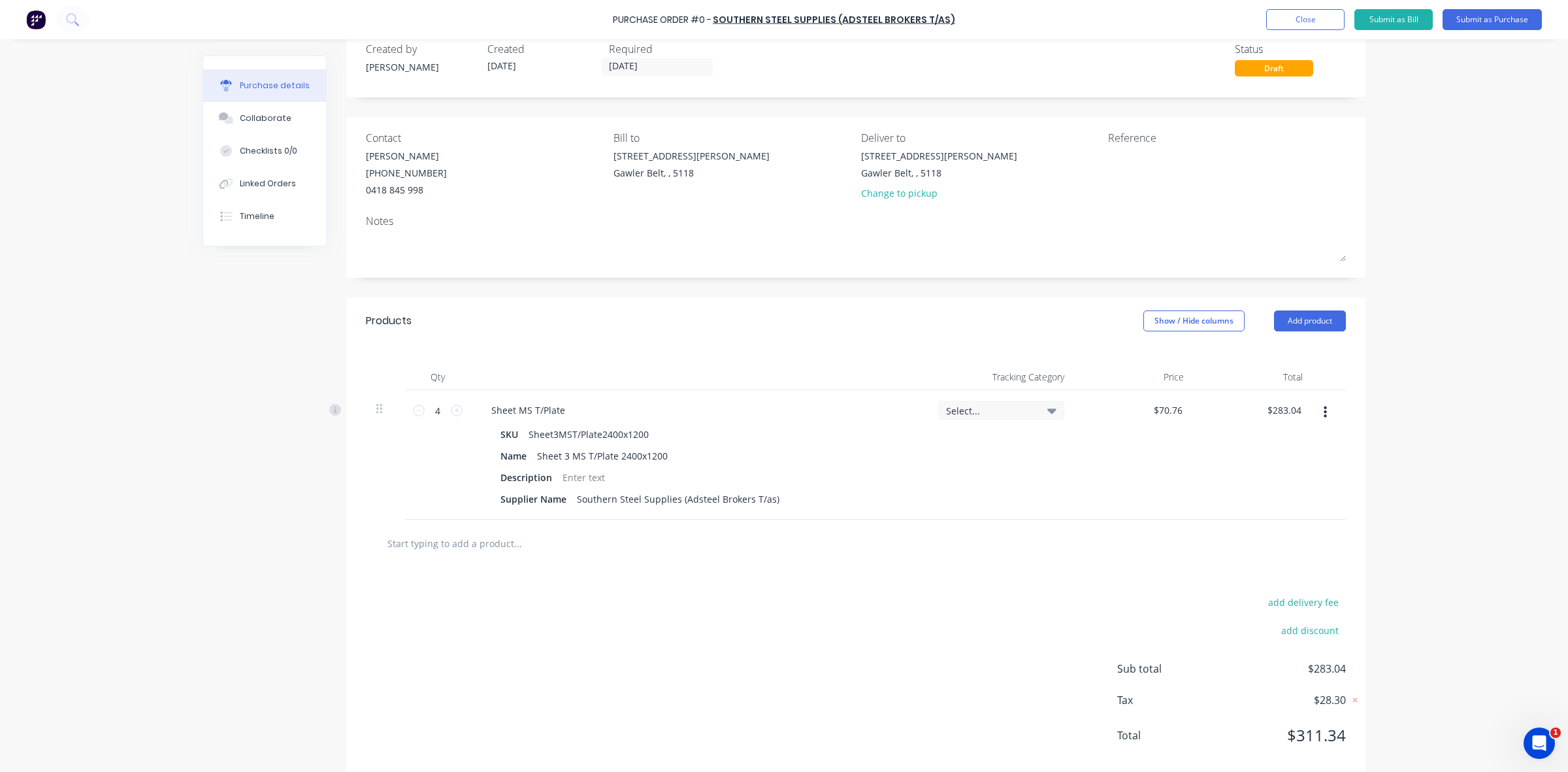
scroll to position [53, 0]
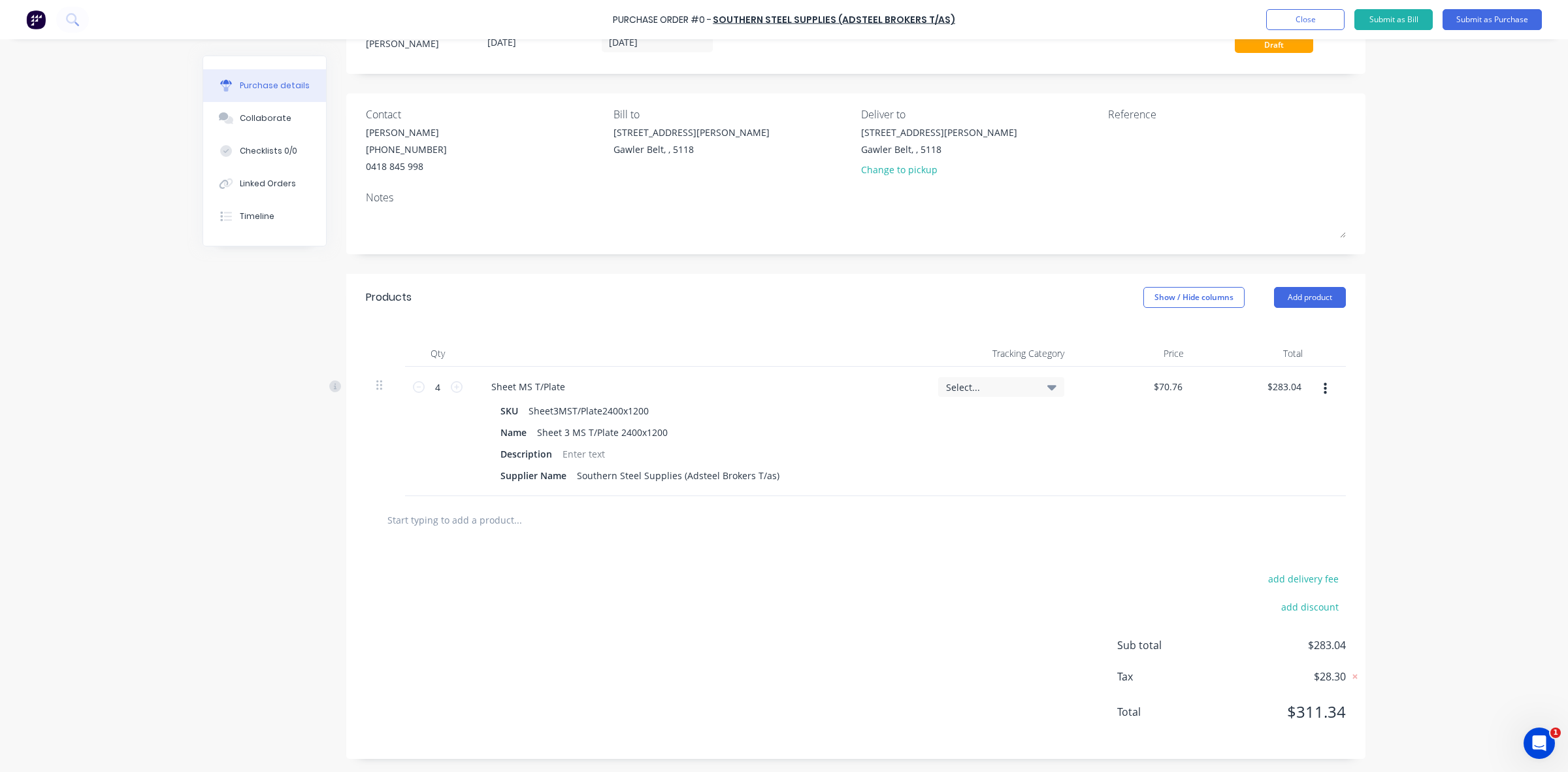
click at [1105, 556] on div "add delivery fee add discount Sub total $283.04 Tax $28.30 Total $311.34" at bounding box center [855, 651] width 1019 height 215
click at [958, 543] on div "add delivery fee add discount Sub total $283.04 Tax $28.30 Total $311.34" at bounding box center [855, 651] width 1019 height 215
click at [1465, 11] on button "Submit as Purchase" at bounding box center [1492, 19] width 100 height 21
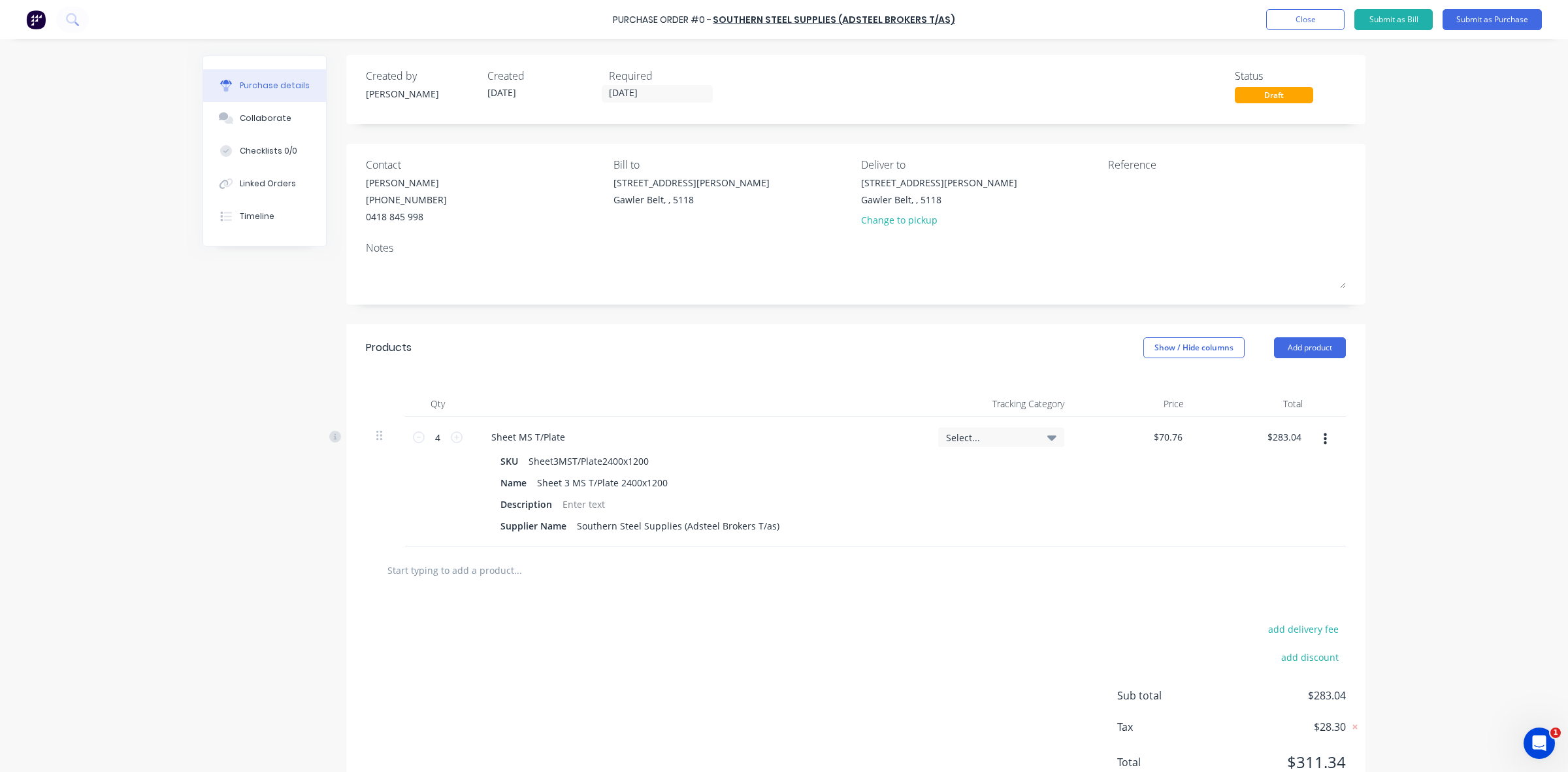
scroll to position [0, 0]
click at [1308, 17] on button "Close" at bounding box center [1305, 19] width 79 height 21
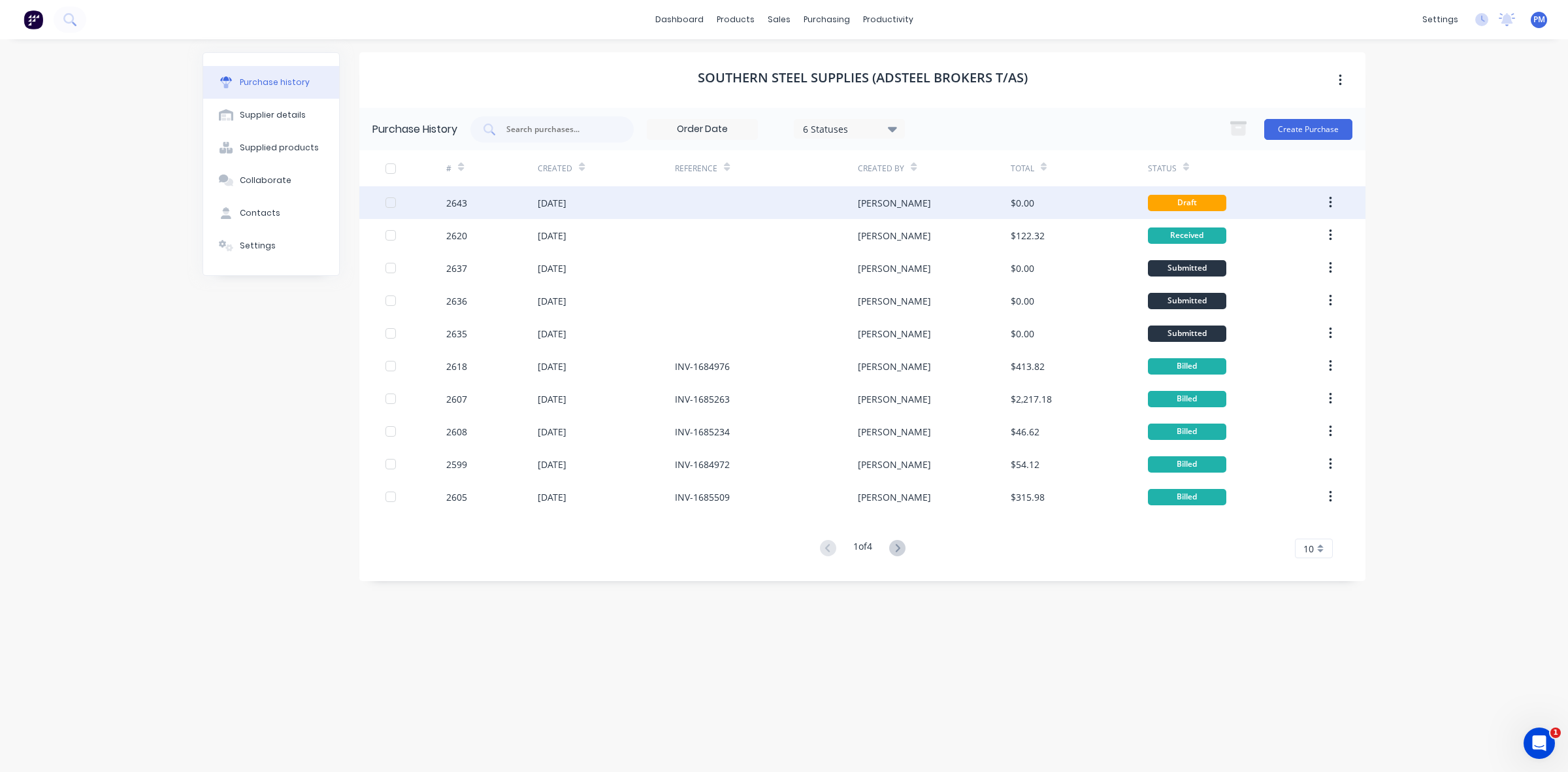
click at [691, 207] on div at bounding box center [766, 202] width 183 height 33
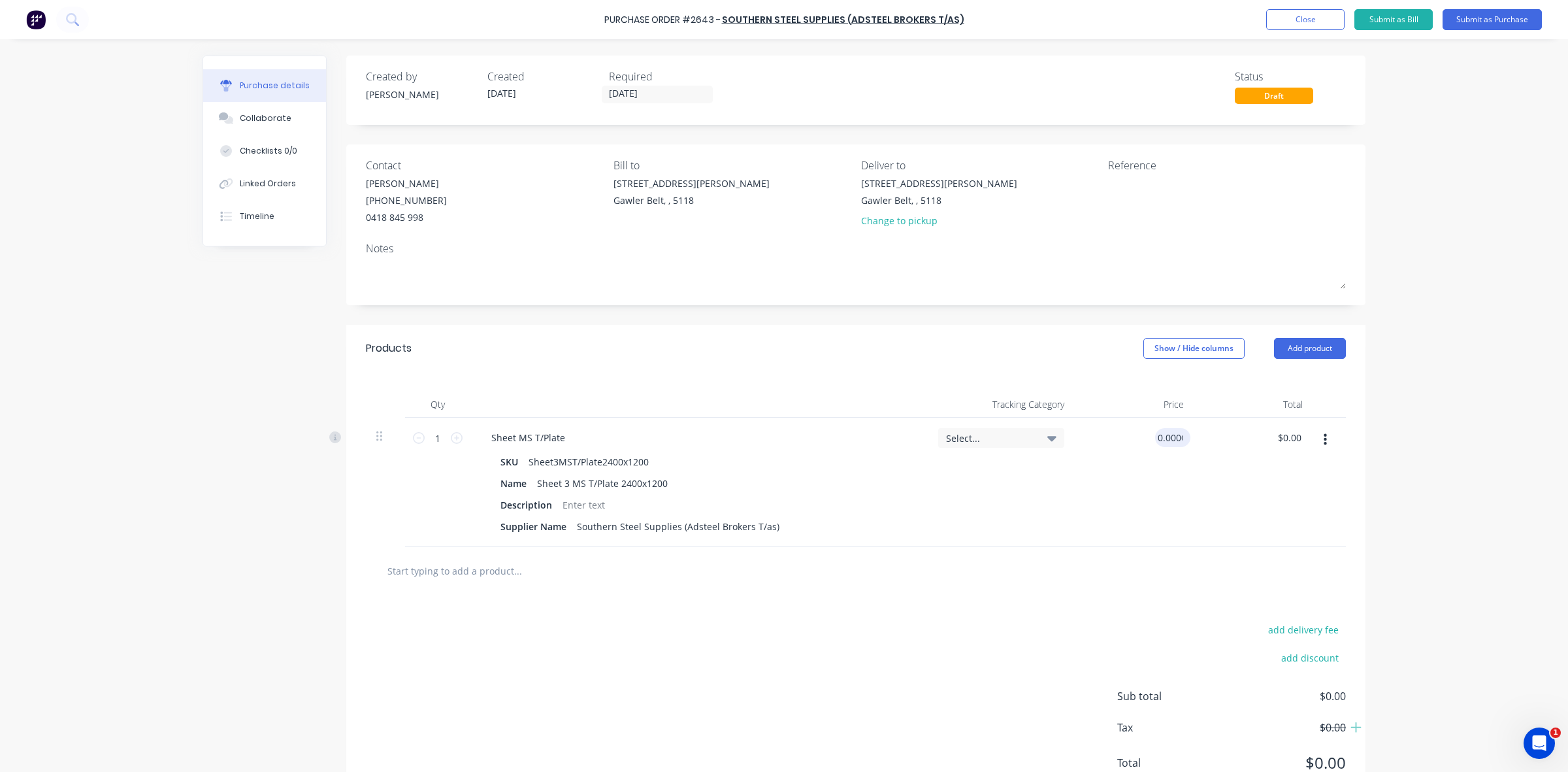
click at [1165, 438] on input "0.0000" at bounding box center [1170, 437] width 30 height 19
type input "$70.76"
click at [936, 503] on div "Select..." at bounding box center [1002, 482] width 147 height 130
click at [453, 439] on icon at bounding box center [456, 437] width 11 height 11
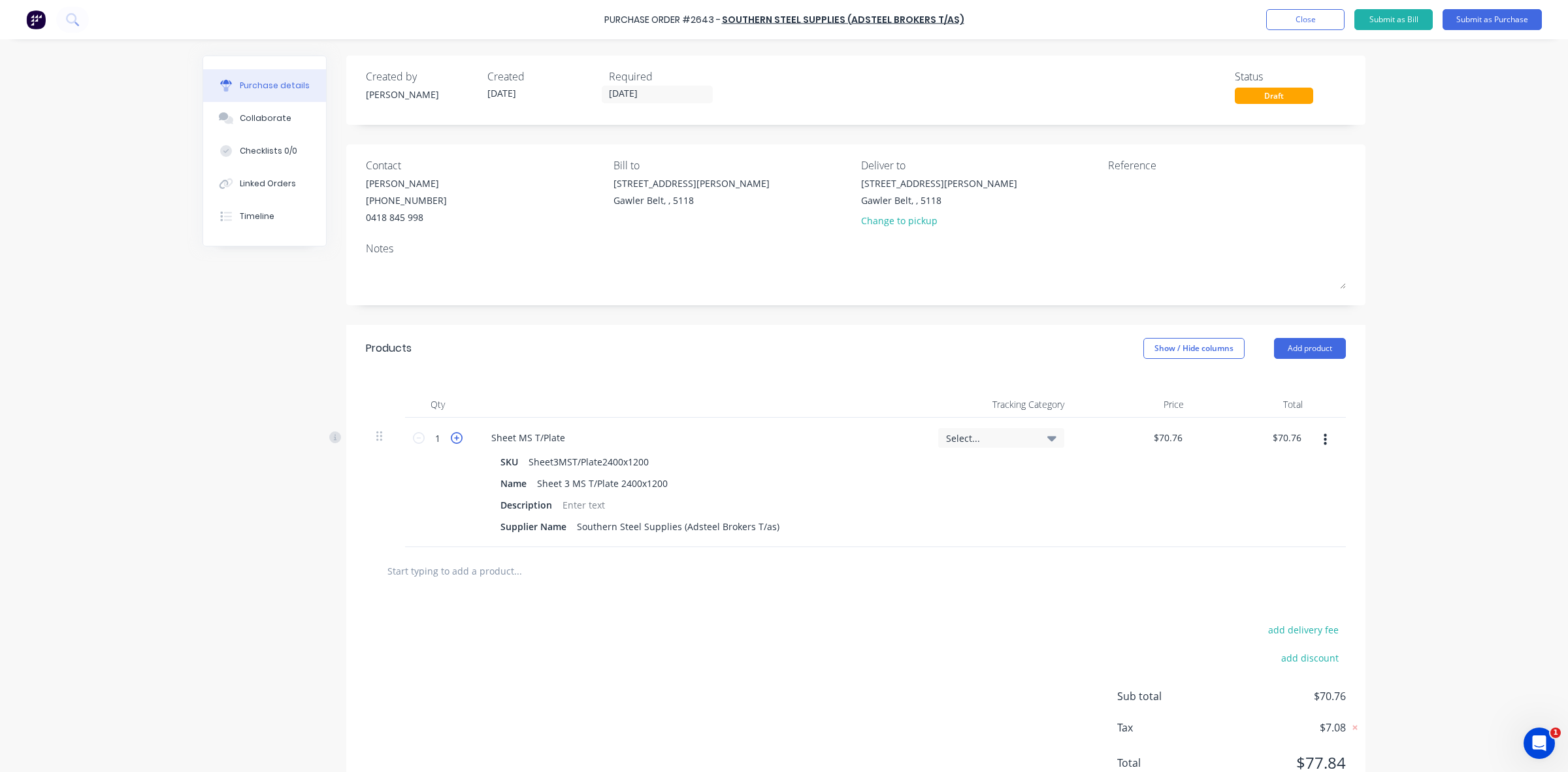
type input "2"
type input "$141.52"
click at [453, 439] on icon at bounding box center [456, 437] width 11 height 11
type input "3"
type input "$212.28"
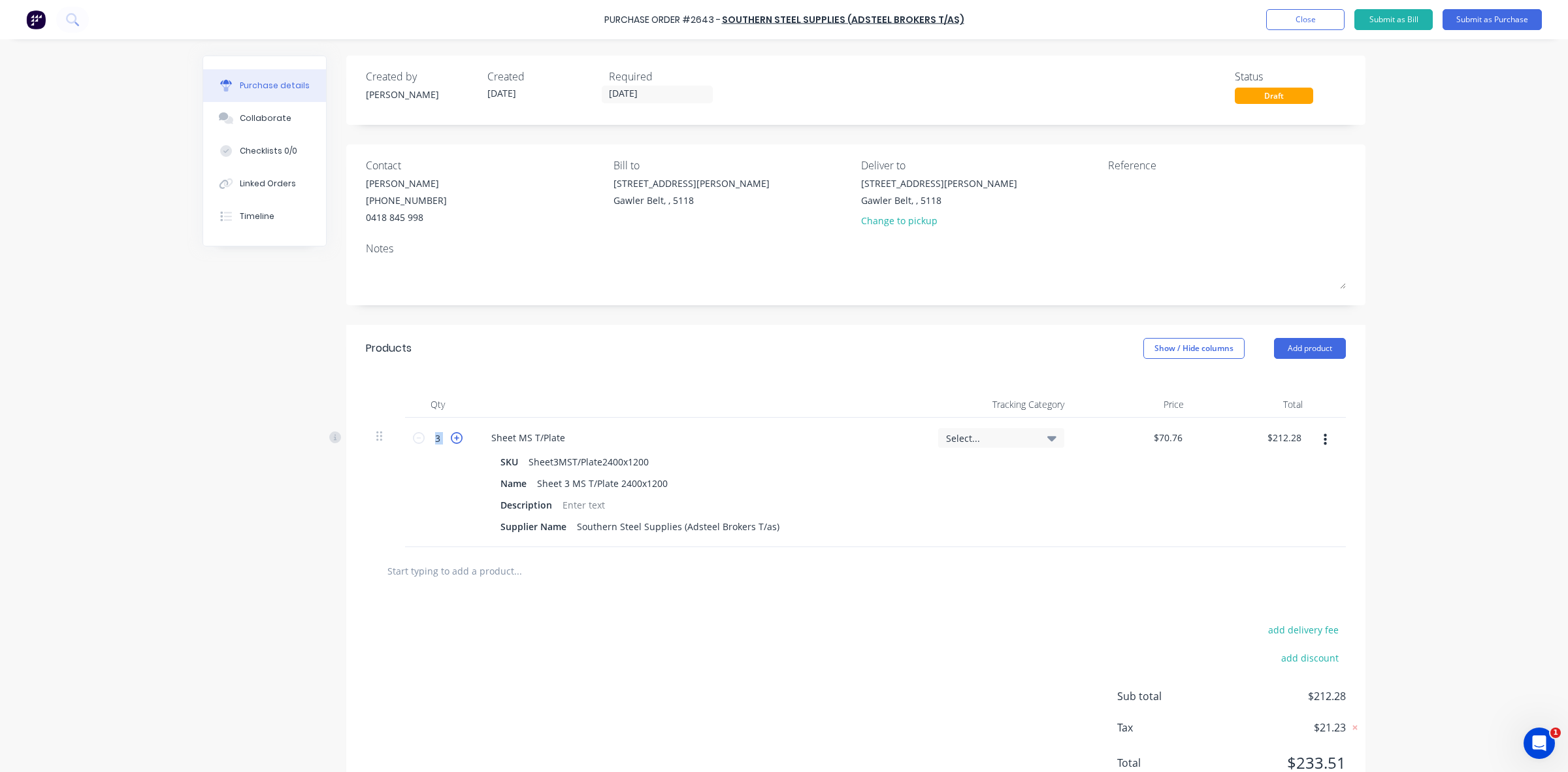
click at [453, 439] on icon at bounding box center [456, 437] width 11 height 11
type input "4"
type input "$283.04"
click at [452, 441] on icon at bounding box center [456, 437] width 11 height 11
type input "5"
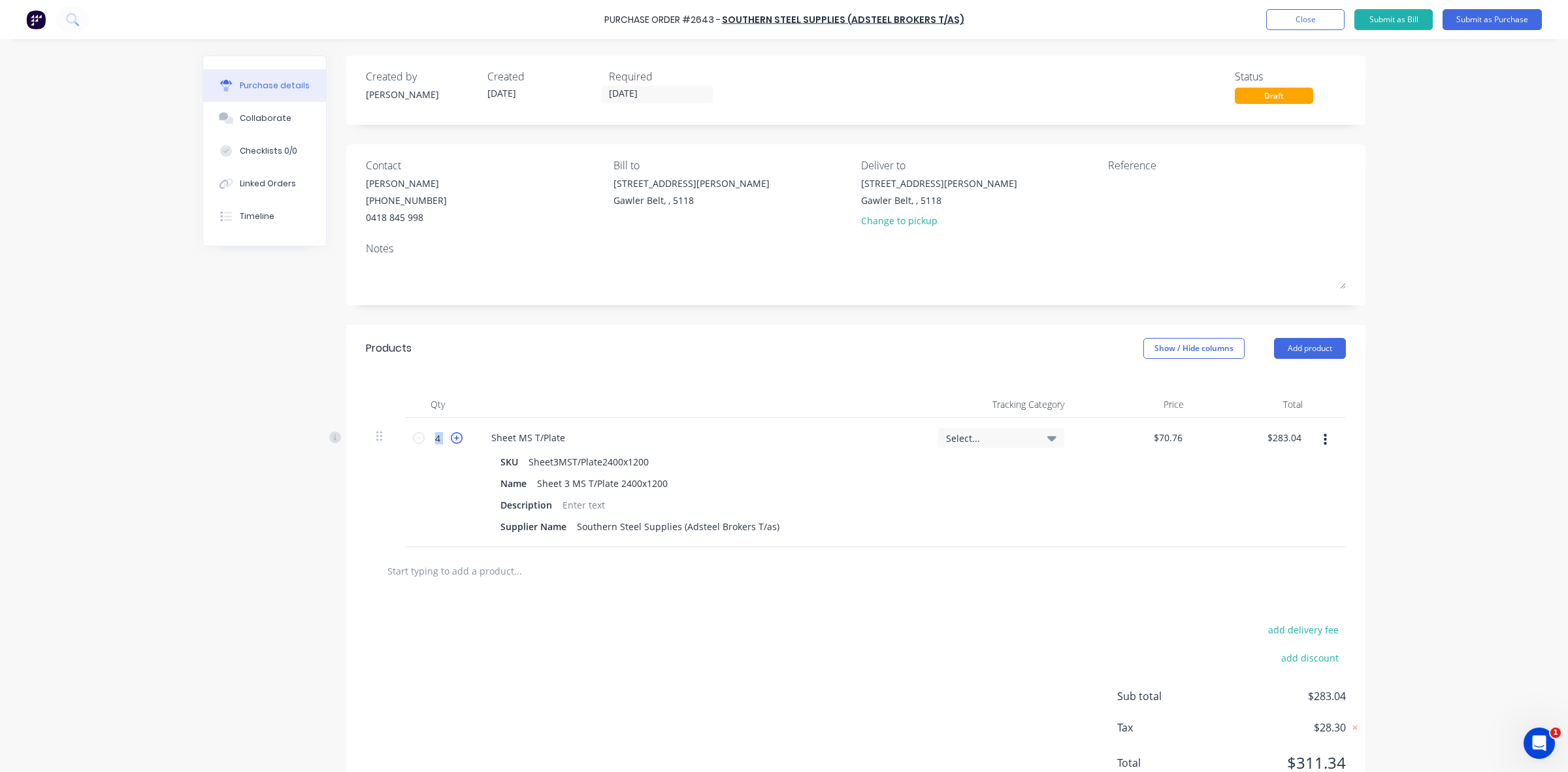
type input "$353.80"
click at [413, 438] on icon at bounding box center [418, 437] width 11 height 11
type input "4"
type input "$283.04"
click at [1483, 19] on button "Submit as Purchase" at bounding box center [1492, 19] width 100 height 21
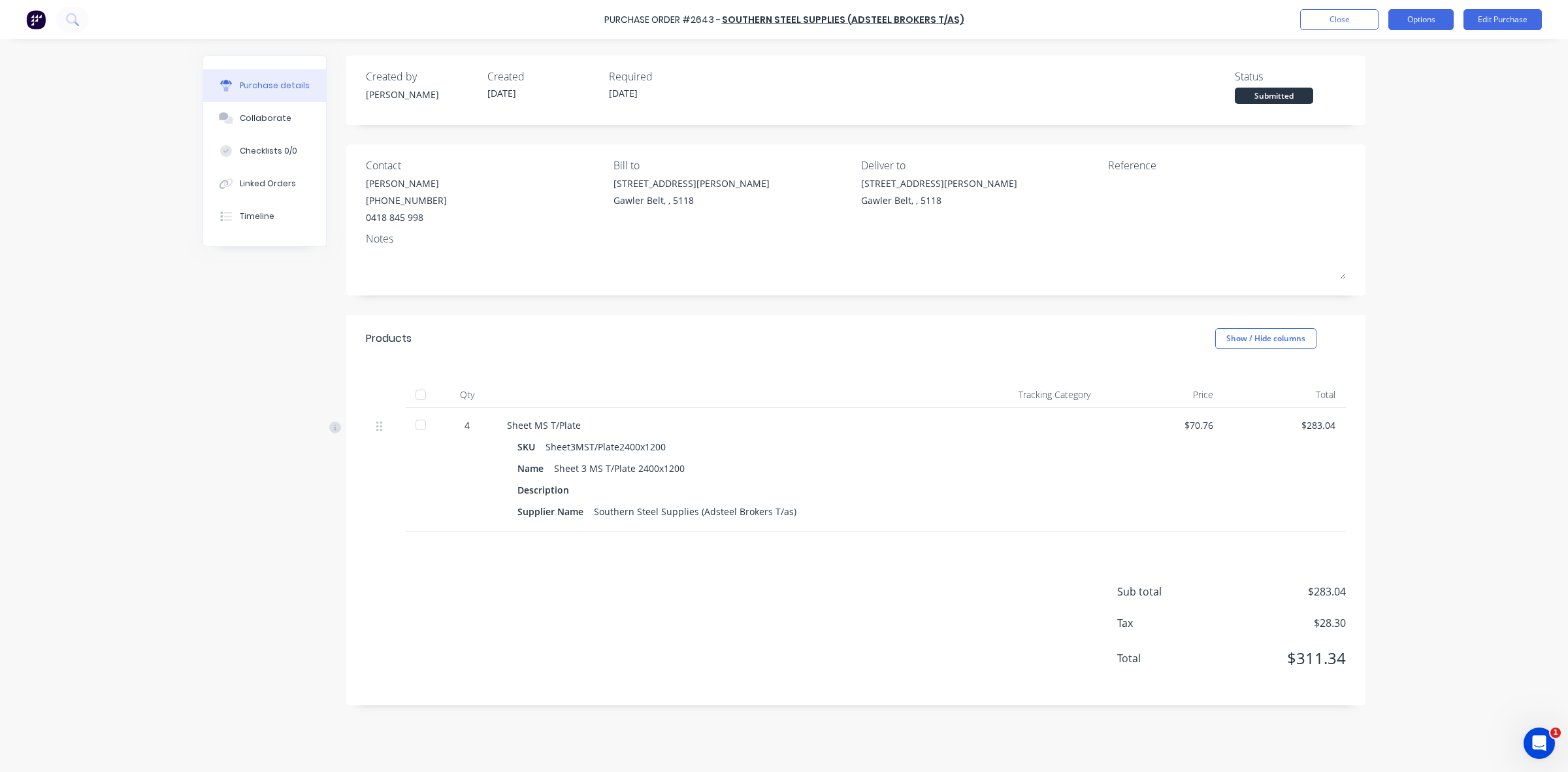
click at [1408, 19] on button "Options" at bounding box center [1422, 19] width 65 height 21
click at [1370, 56] on div "Print / Email" at bounding box center [1392, 53] width 101 height 19
click at [1372, 82] on div "With pricing" at bounding box center [1392, 79] width 101 height 19
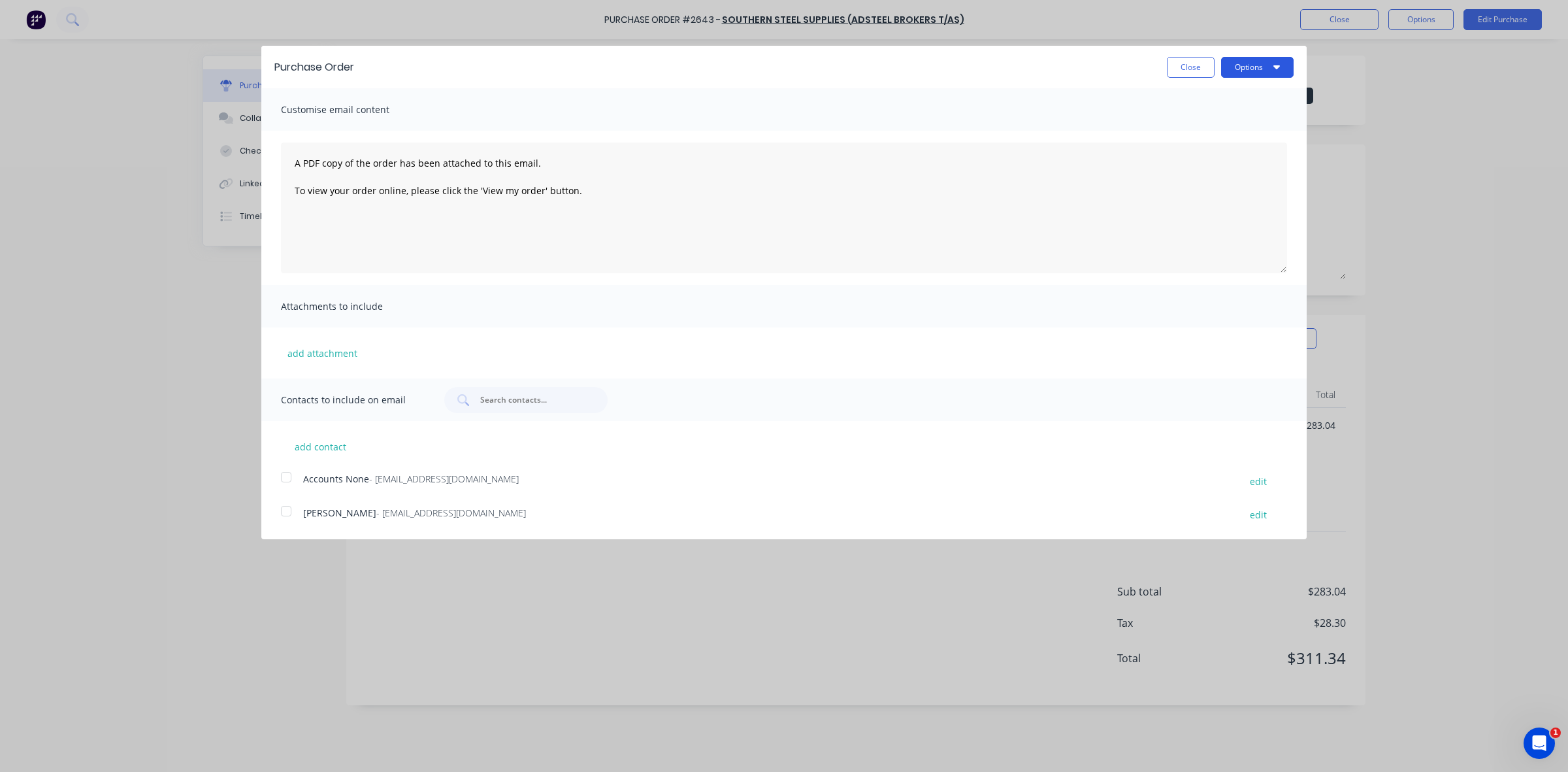
click at [1274, 63] on icon "button" at bounding box center [1276, 67] width 6 height 11
click at [1199, 101] on div "Print" at bounding box center [1232, 100] width 101 height 19
click at [1204, 61] on button "Close" at bounding box center [1191, 67] width 48 height 21
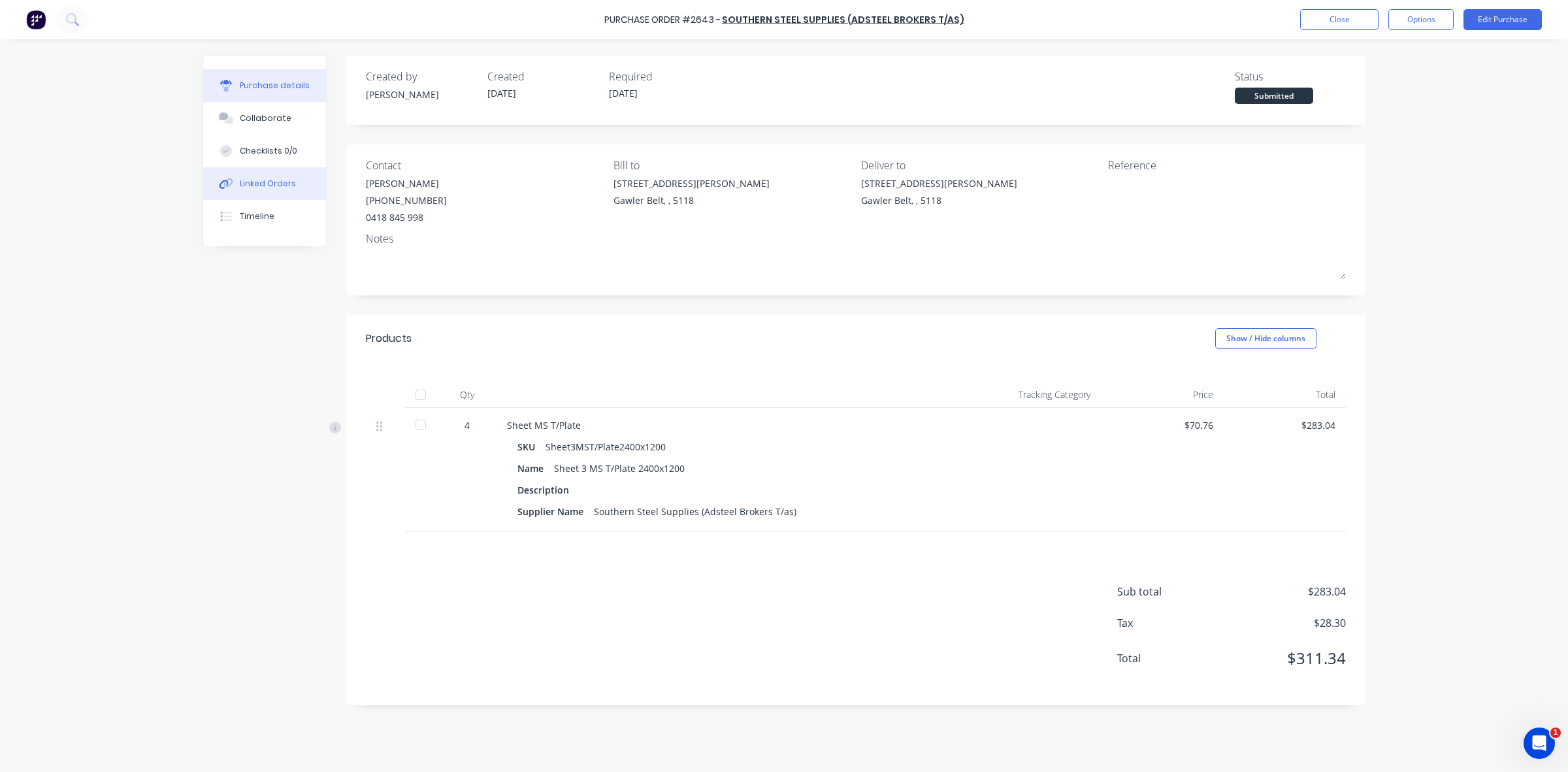
click at [285, 183] on div "Linked Orders" at bounding box center [268, 183] width 56 height 11
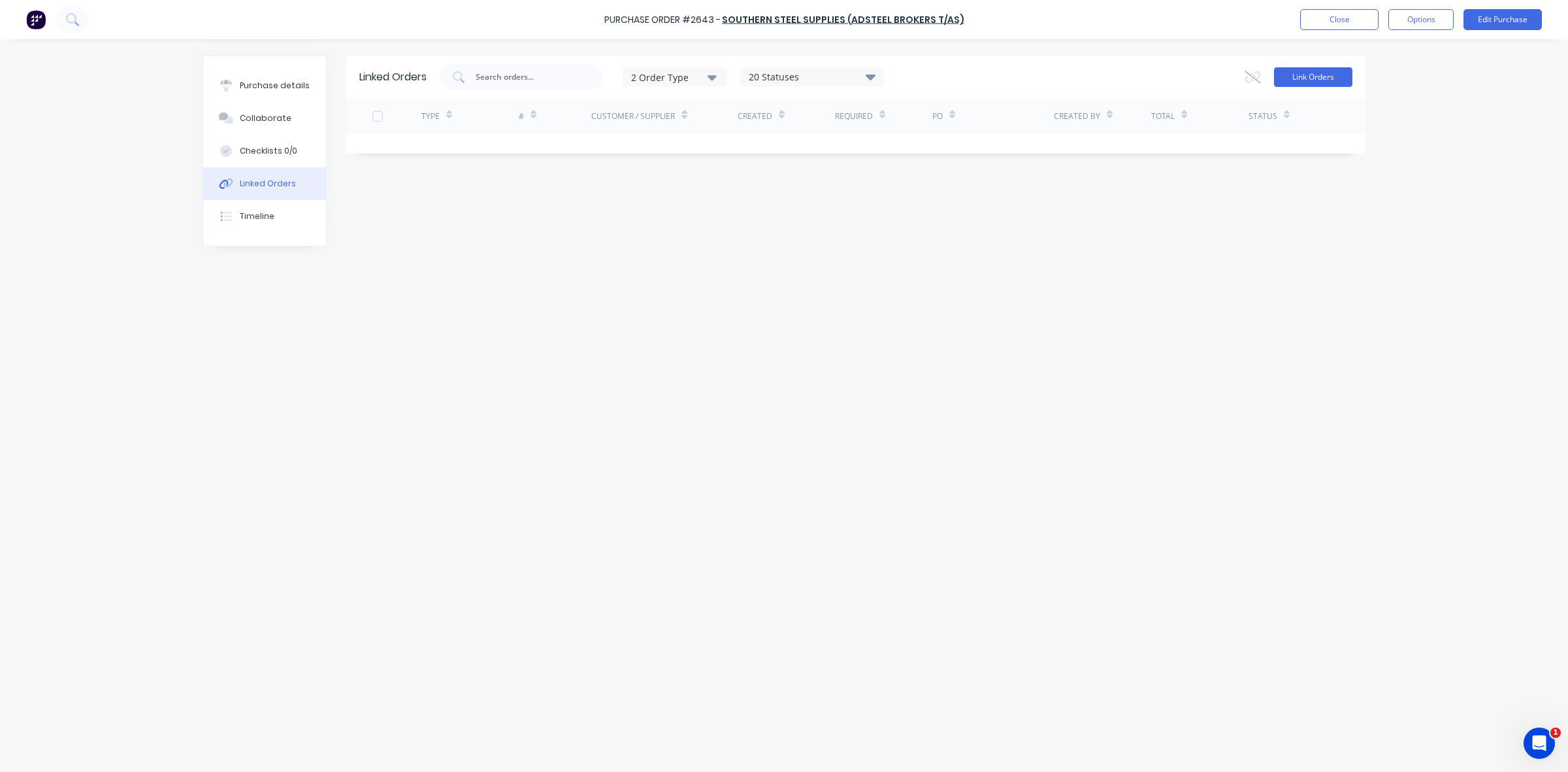
click at [1311, 79] on button "Link Orders" at bounding box center [1313, 77] width 79 height 19
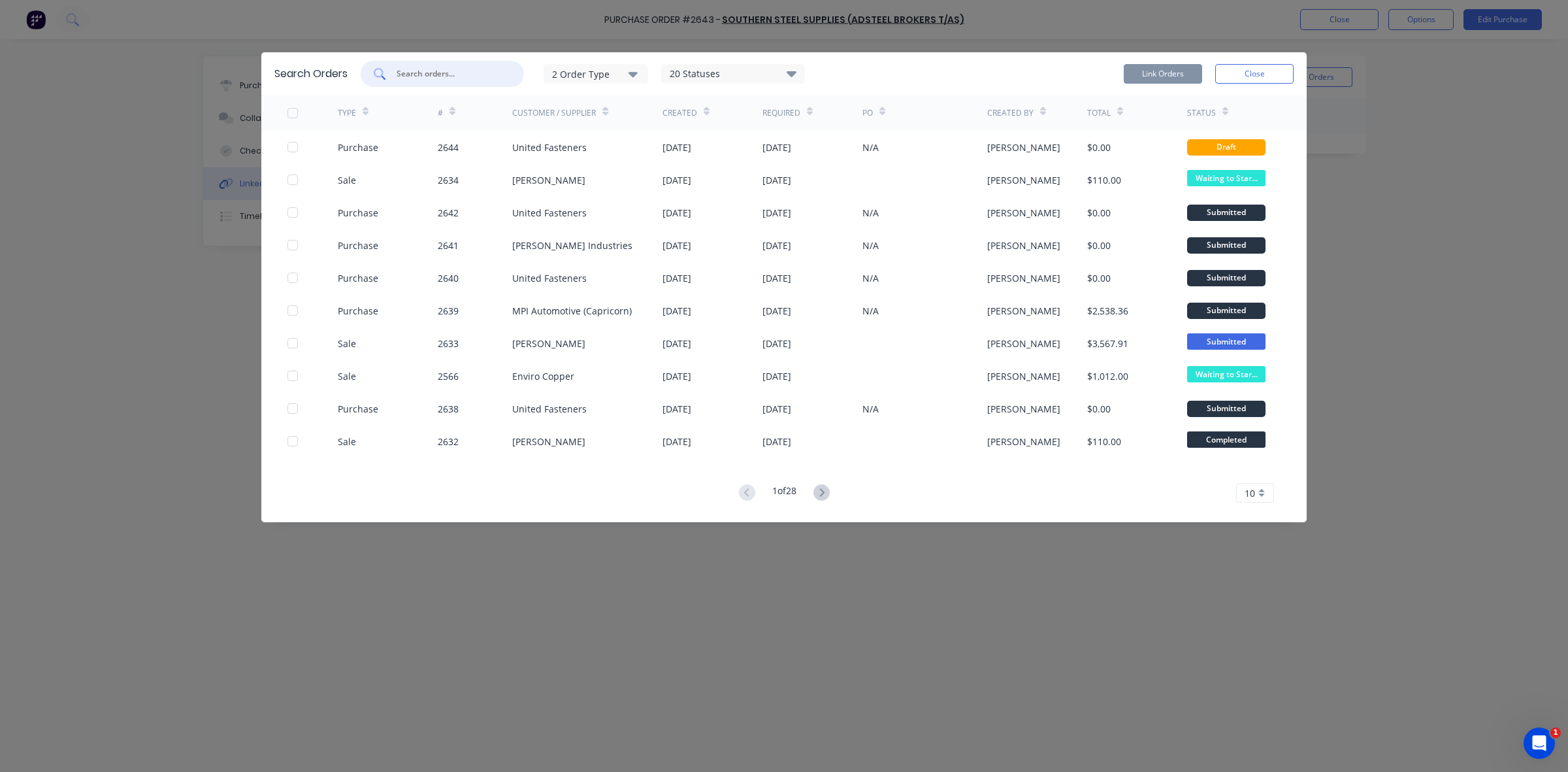
click at [397, 72] on input "text" at bounding box center [449, 73] width 109 height 13
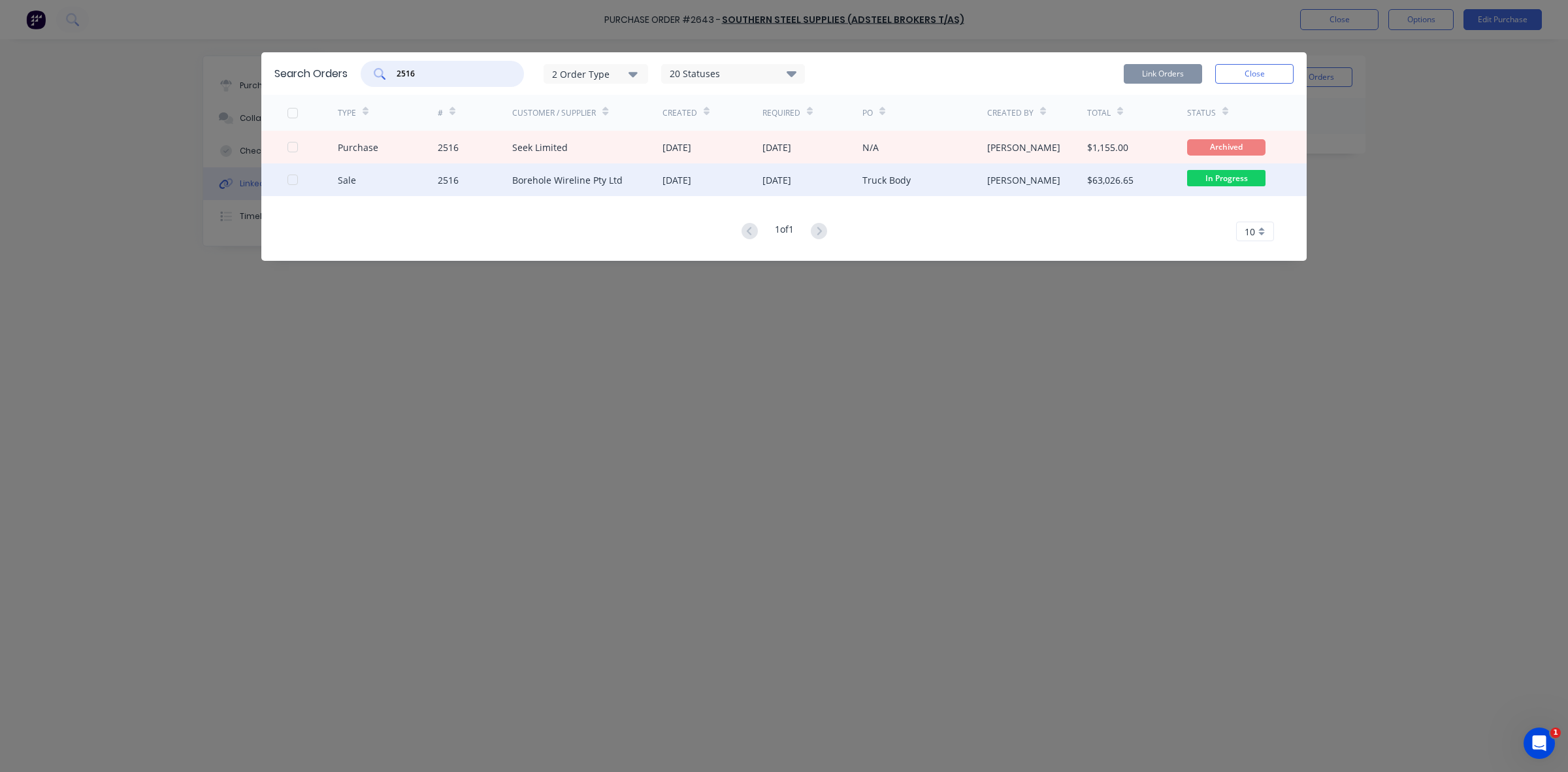
click at [296, 181] on div at bounding box center [293, 180] width 26 height 26
type input "2516"
click at [1171, 67] on button "Link Orders" at bounding box center [1163, 74] width 79 height 19
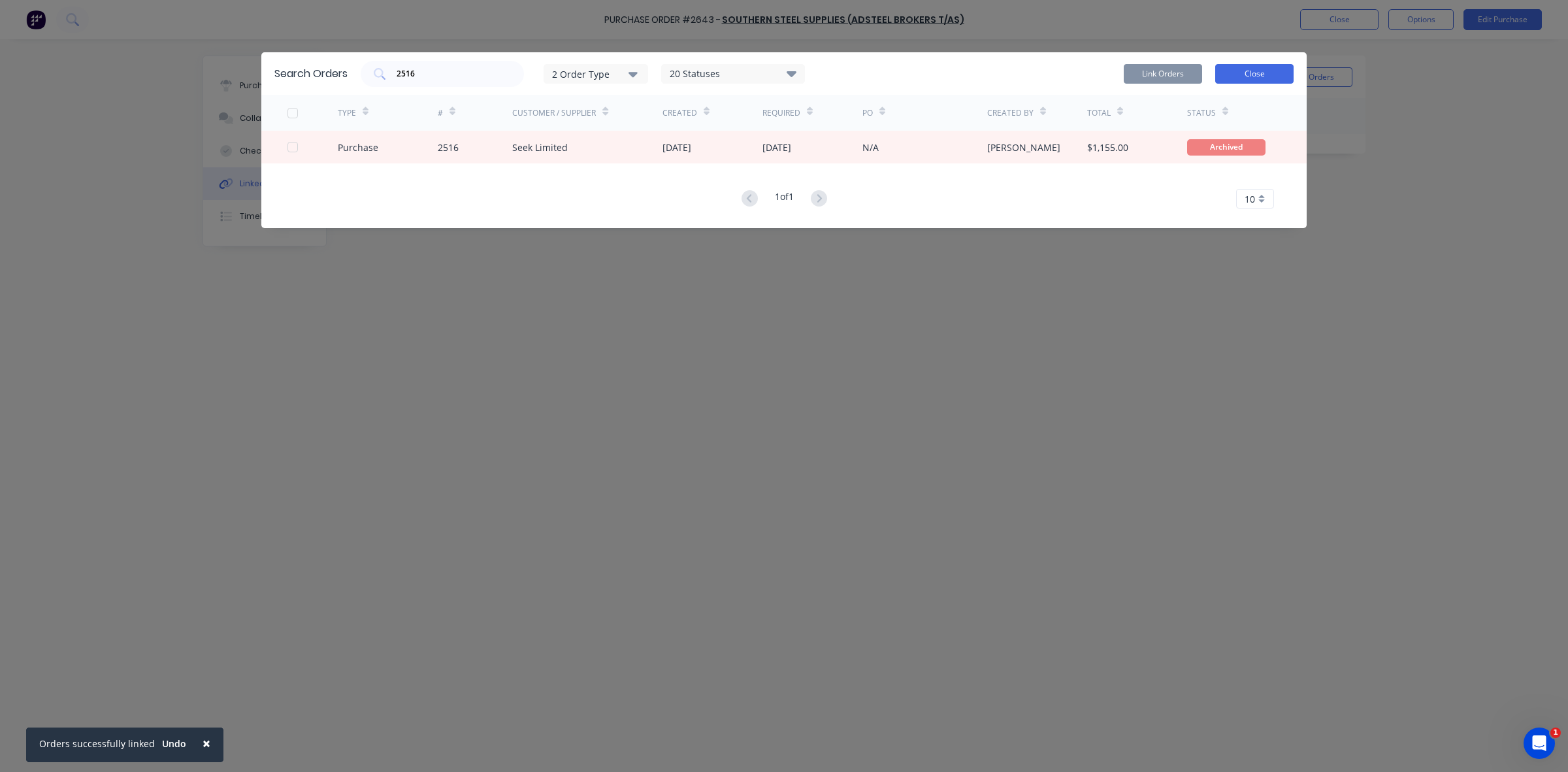
click at [1242, 75] on button "Close" at bounding box center [1254, 74] width 79 height 19
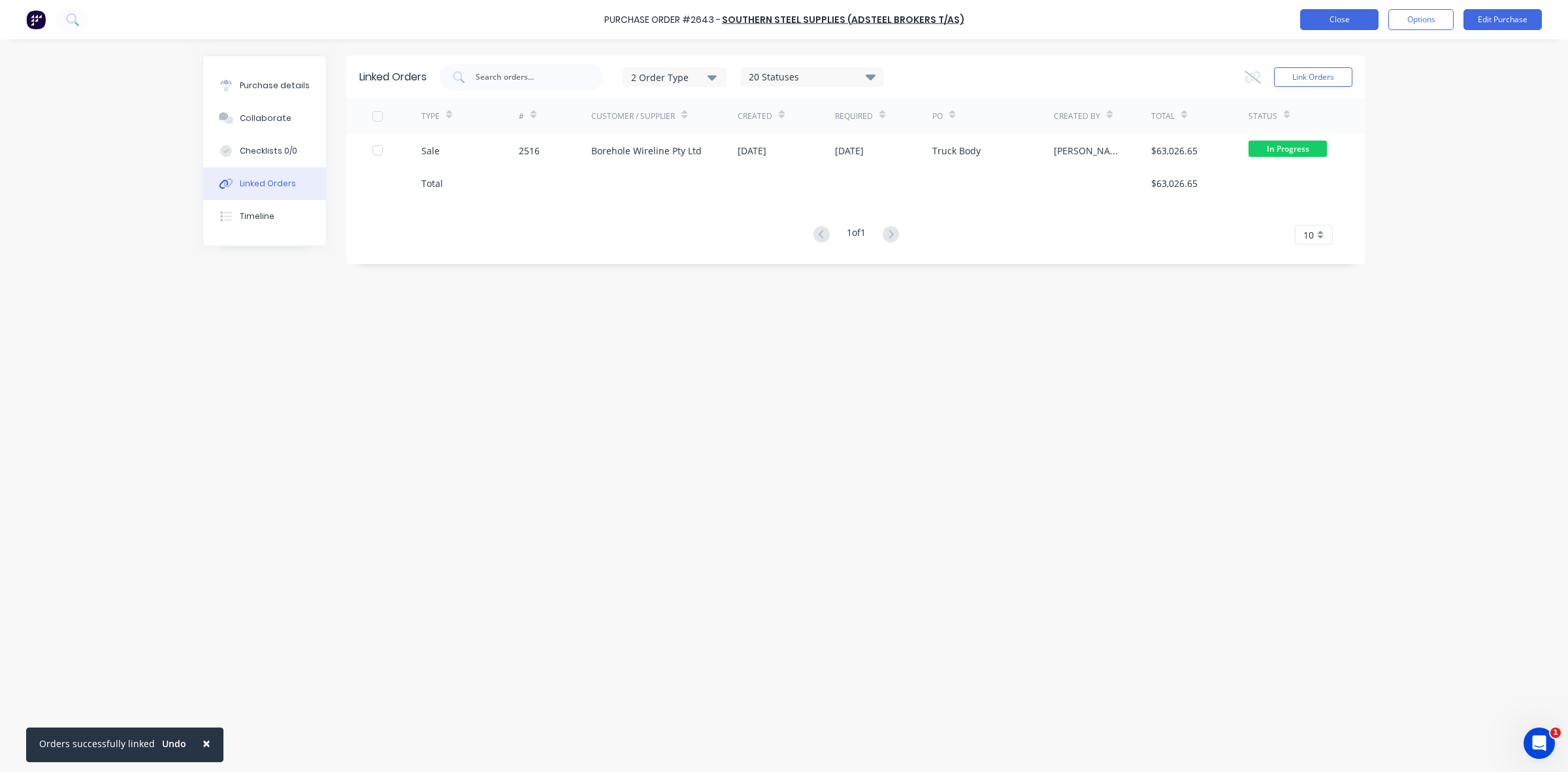
click at [1354, 26] on button "Close" at bounding box center [1339, 19] width 79 height 21
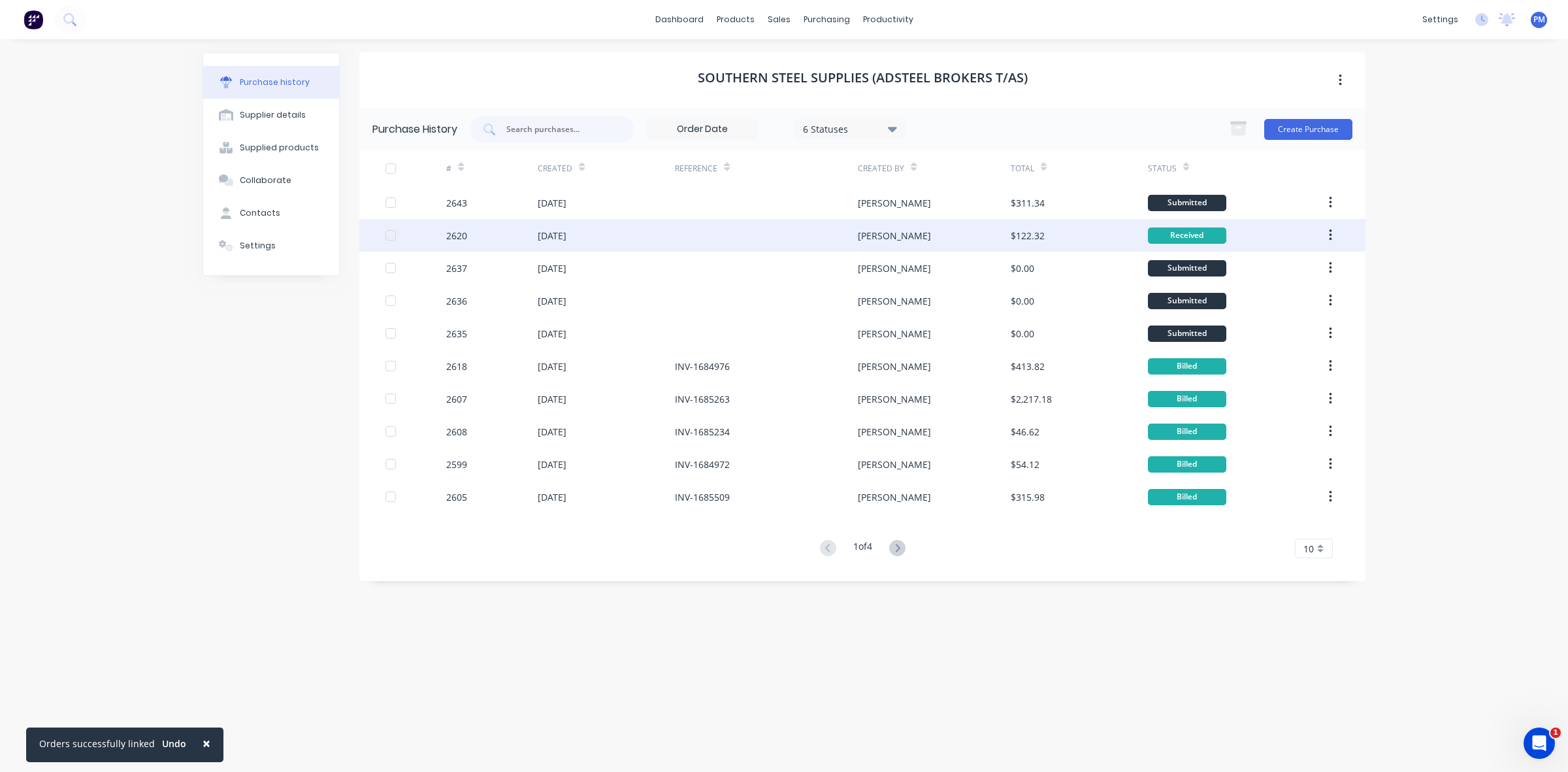
click at [746, 236] on div at bounding box center [766, 235] width 183 height 33
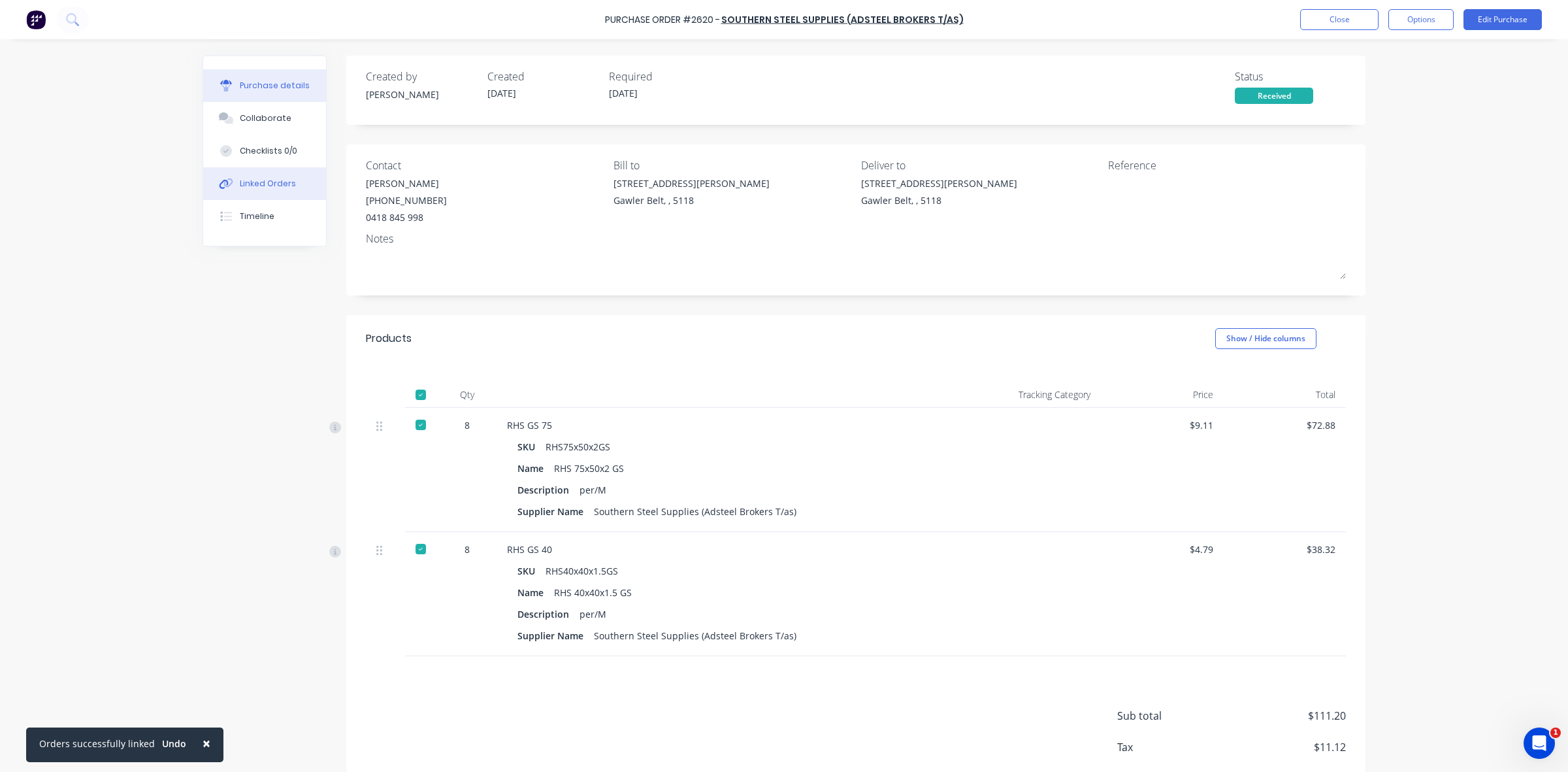
click at [275, 182] on div "Linked Orders" at bounding box center [268, 183] width 56 height 11
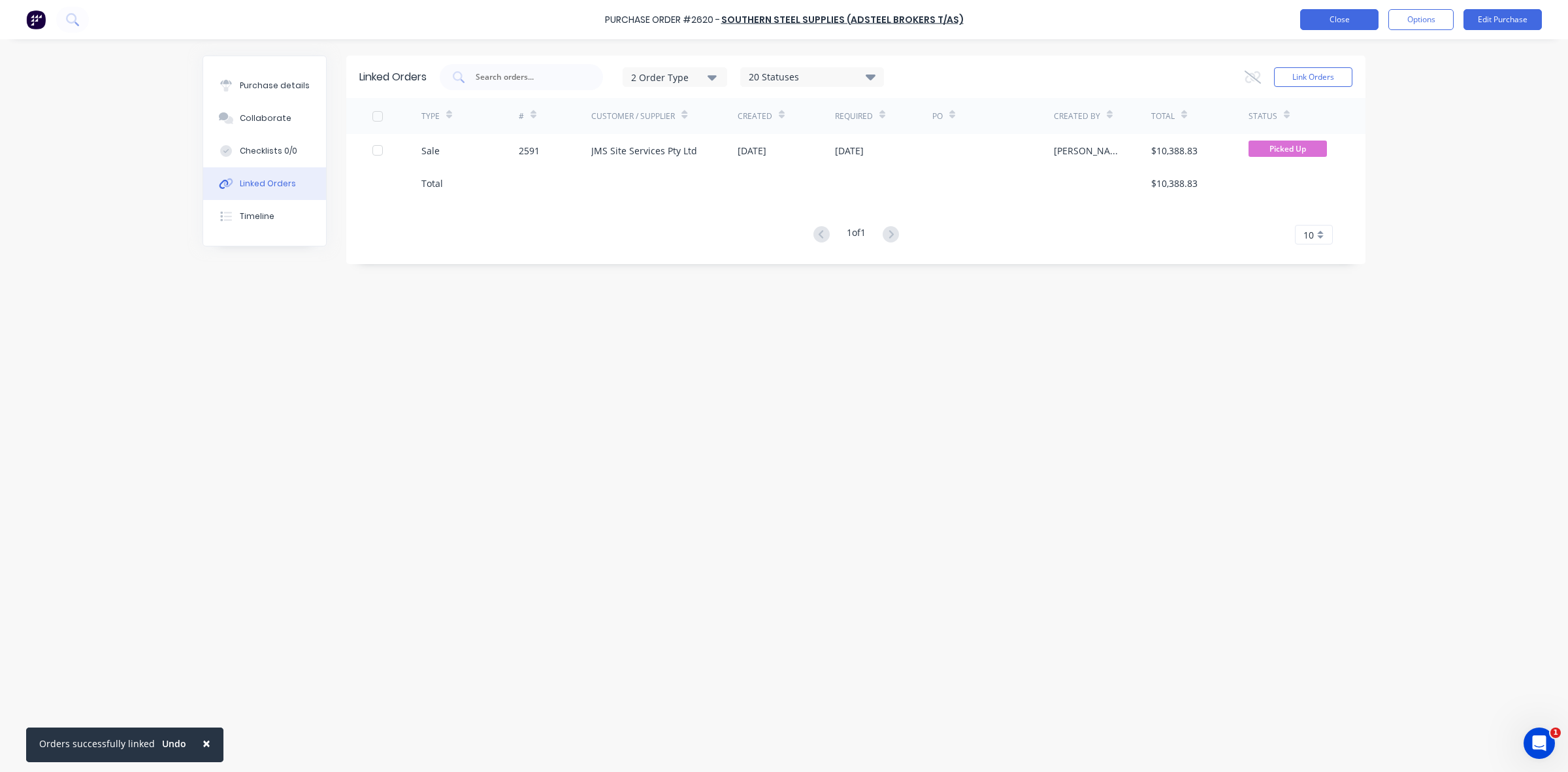
click at [1354, 18] on button "Close" at bounding box center [1339, 19] width 79 height 21
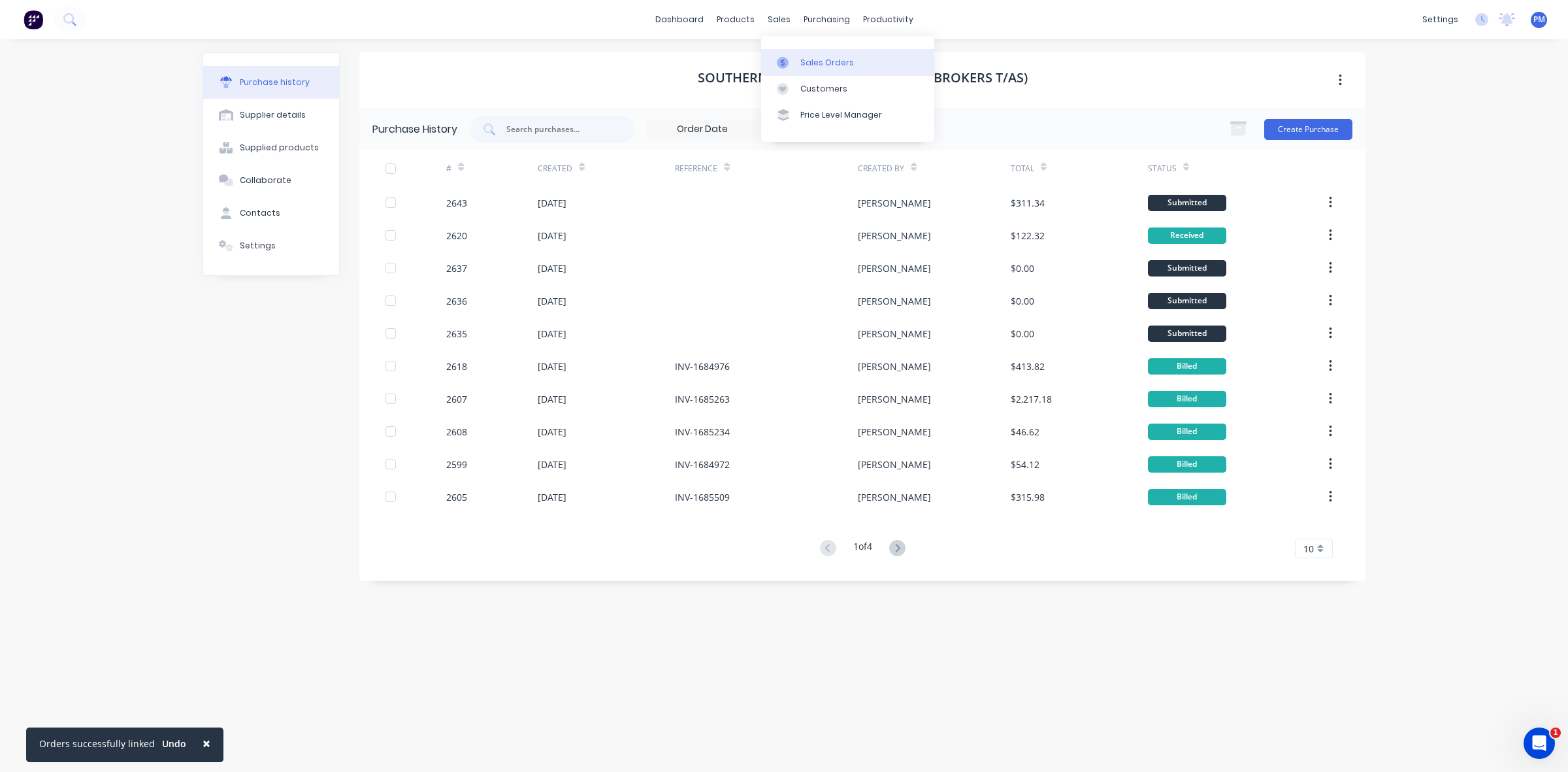
click at [808, 56] on div "Sales Orders" at bounding box center [827, 62] width 54 height 11
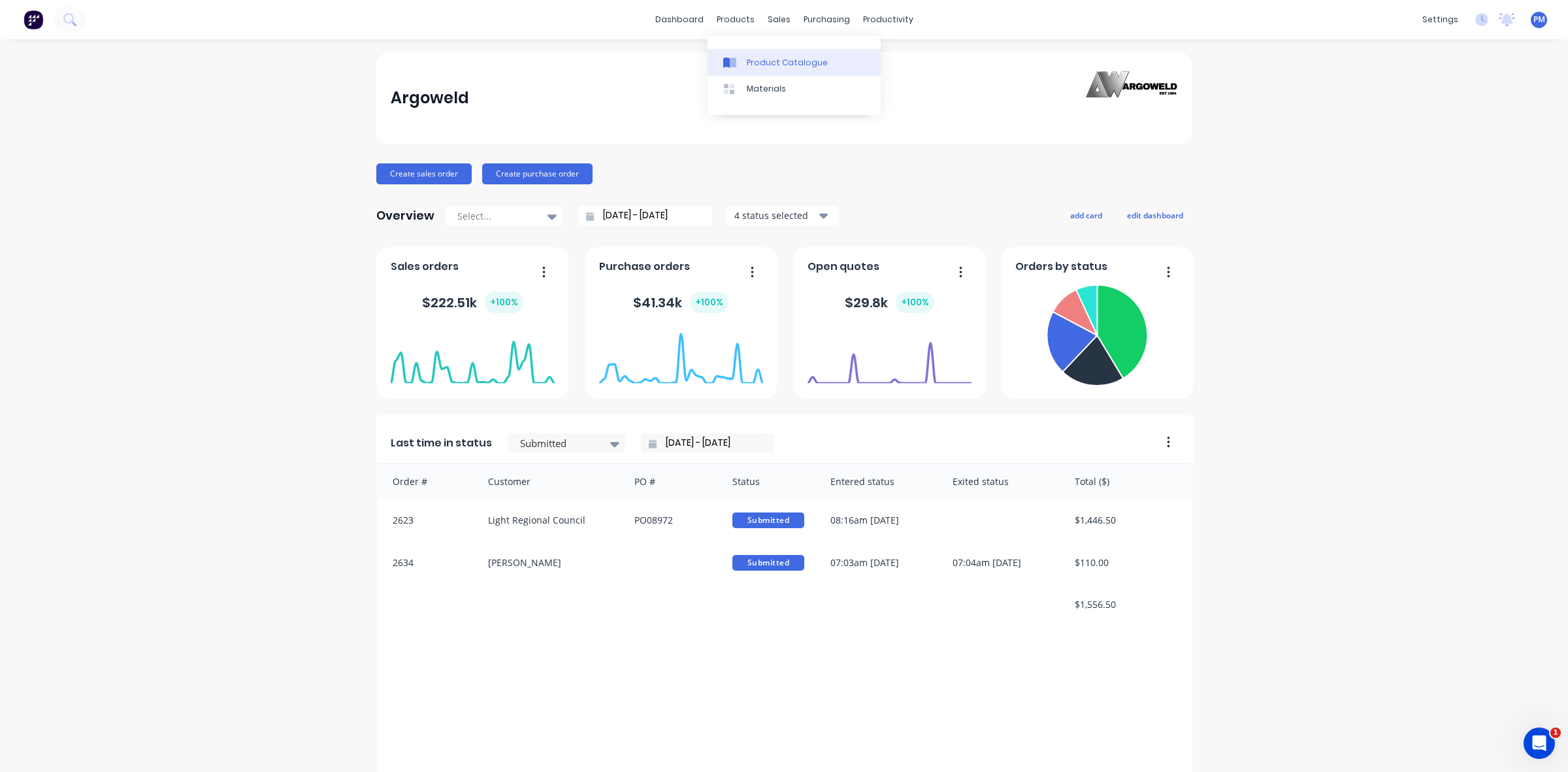
click at [760, 60] on div "Product Catalogue" at bounding box center [787, 62] width 81 height 11
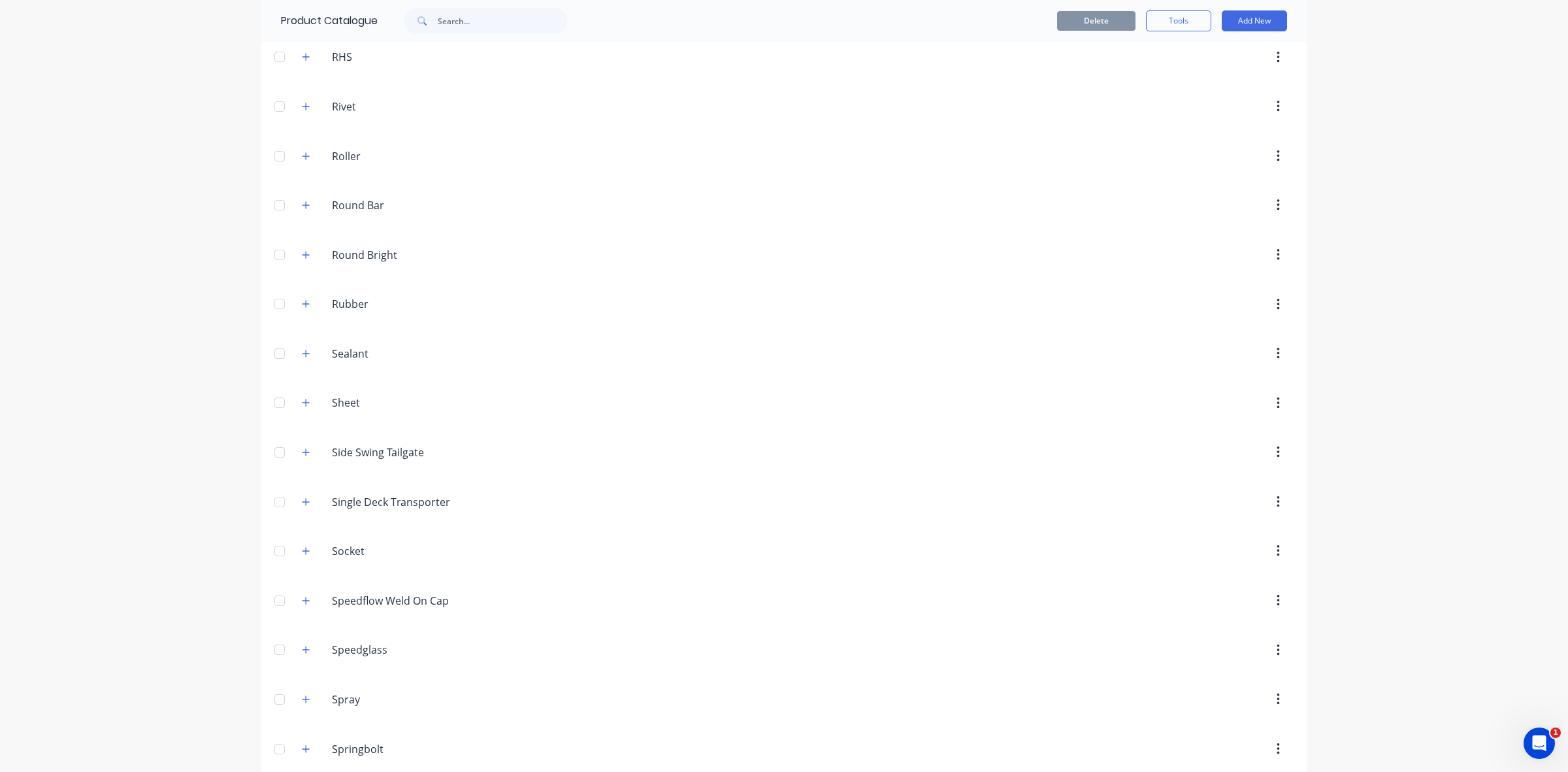
scroll to position [5390, 0]
click at [302, 406] on icon "button" at bounding box center [305, 401] width 8 height 9
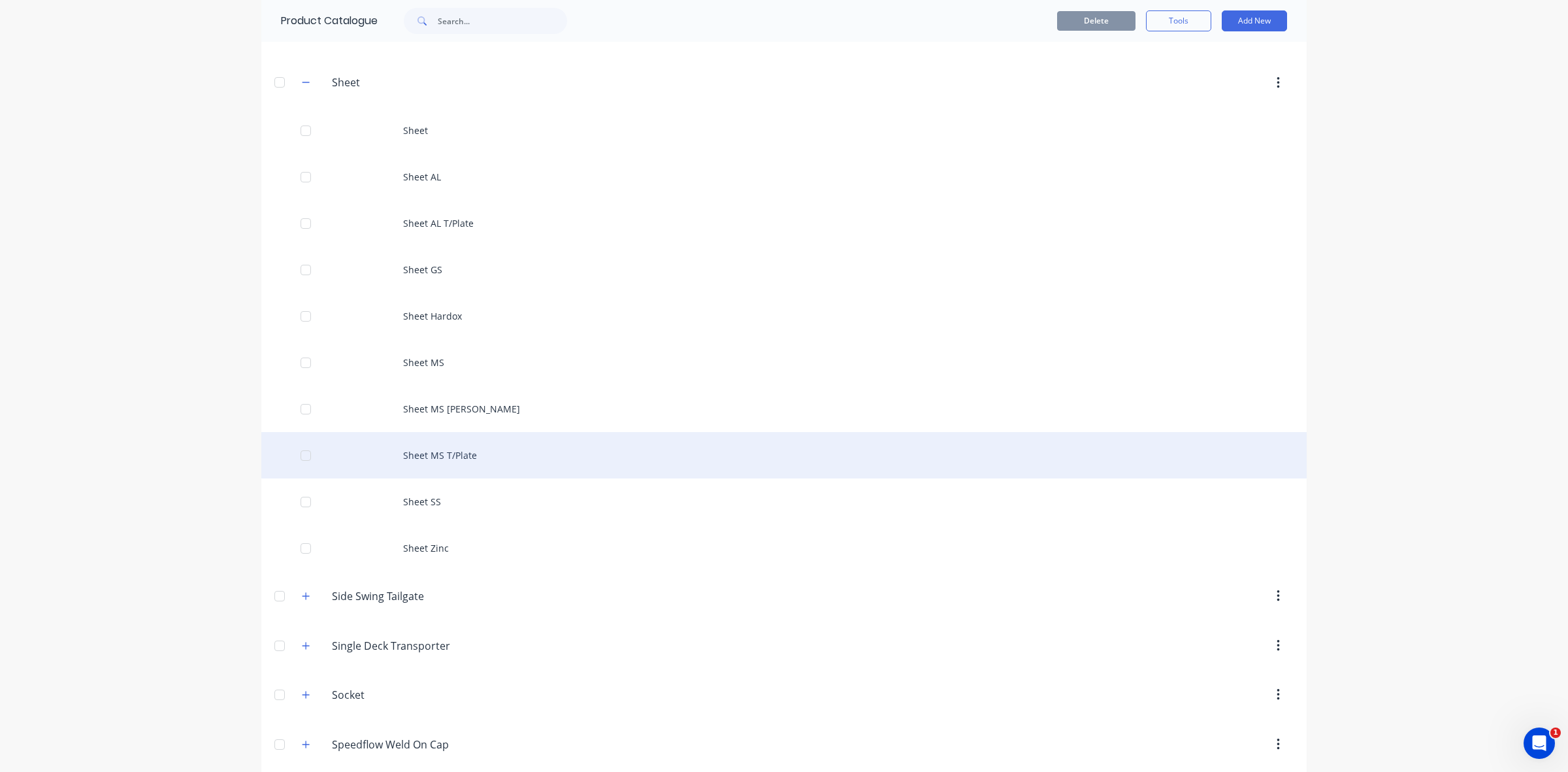
scroll to position [5716, 0]
click at [454, 470] on div "Sheet MS T/Plate" at bounding box center [784, 447] width 1046 height 47
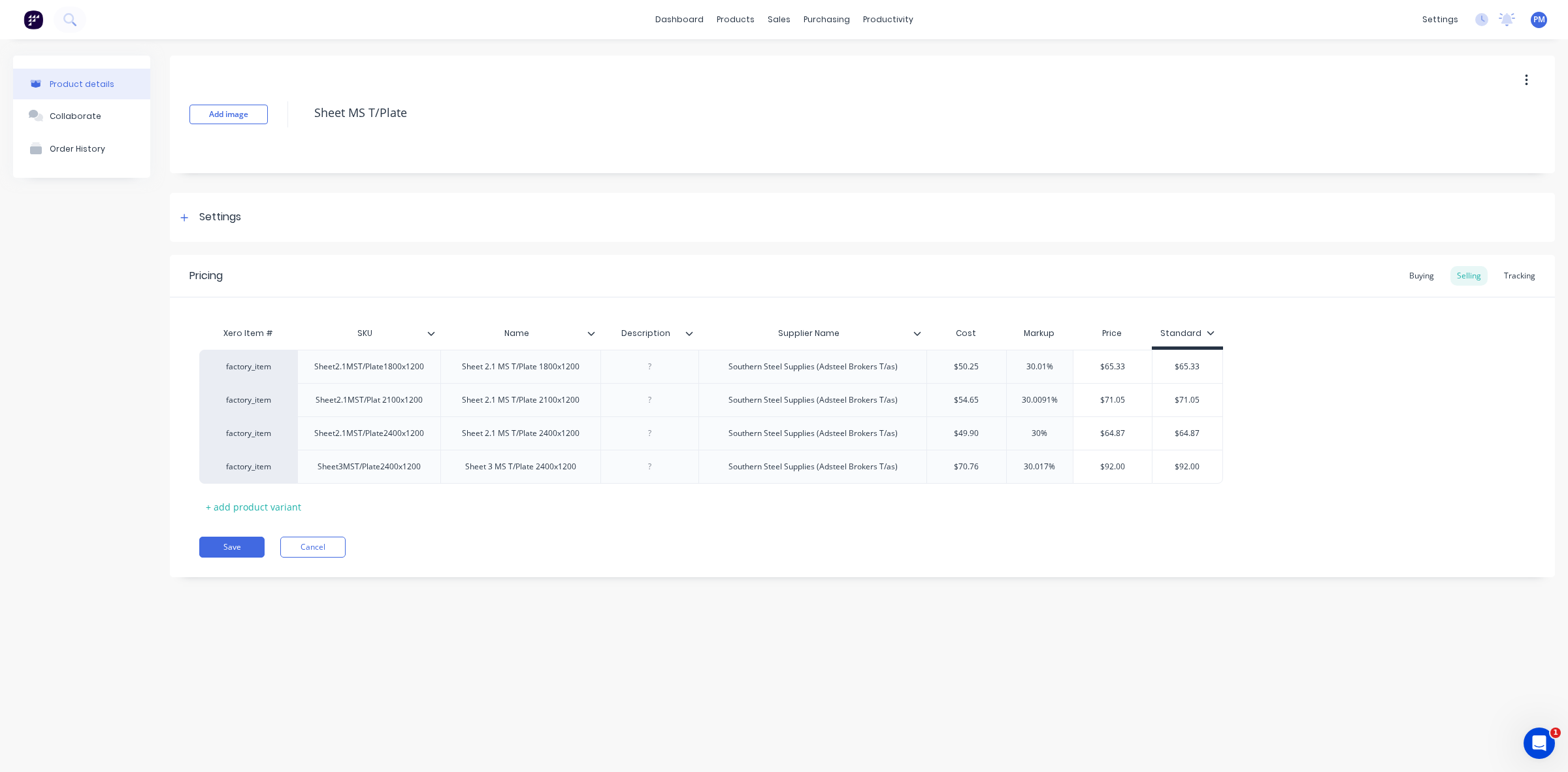
type textarea "x"
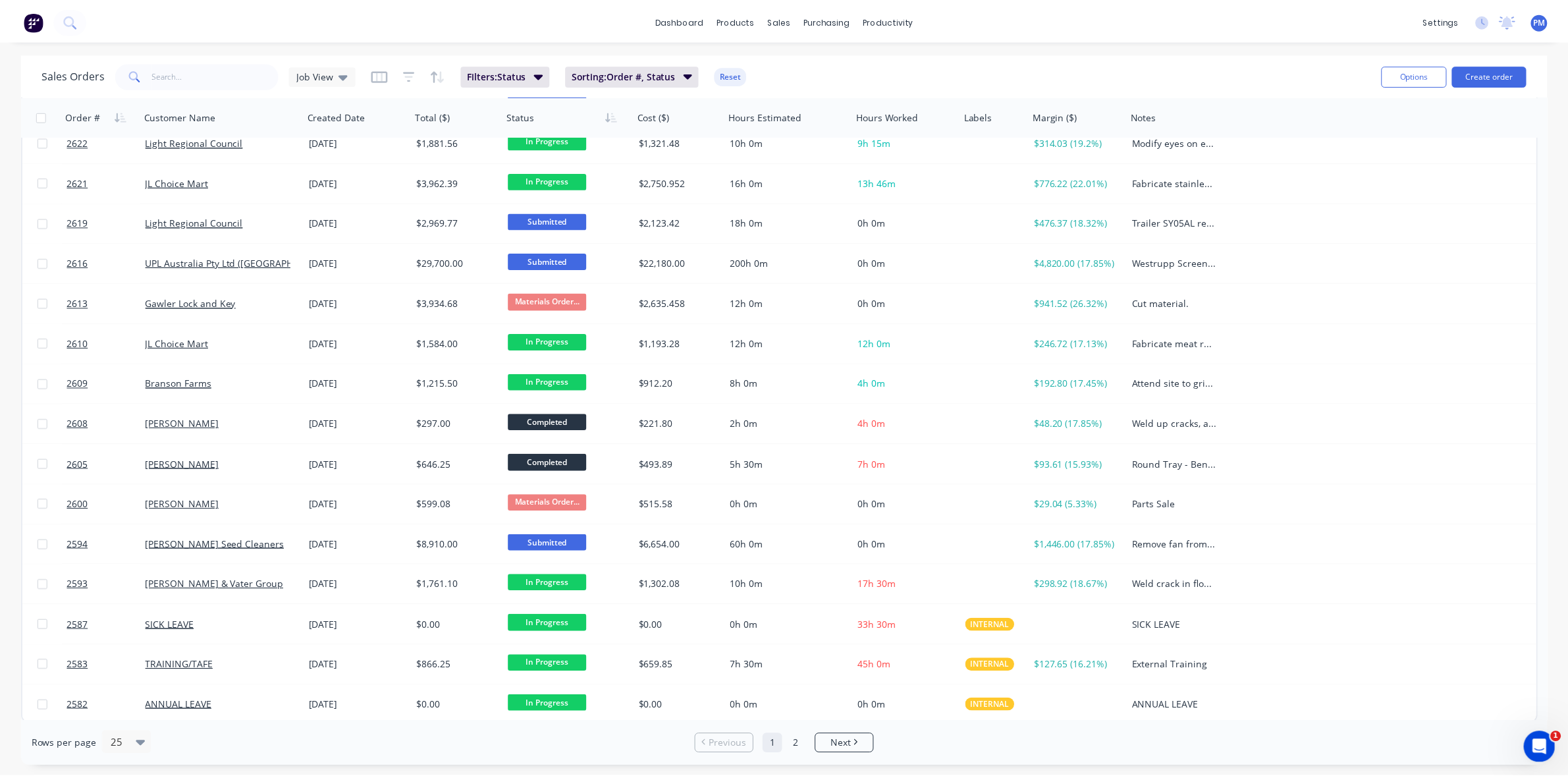
scroll to position [421, 0]
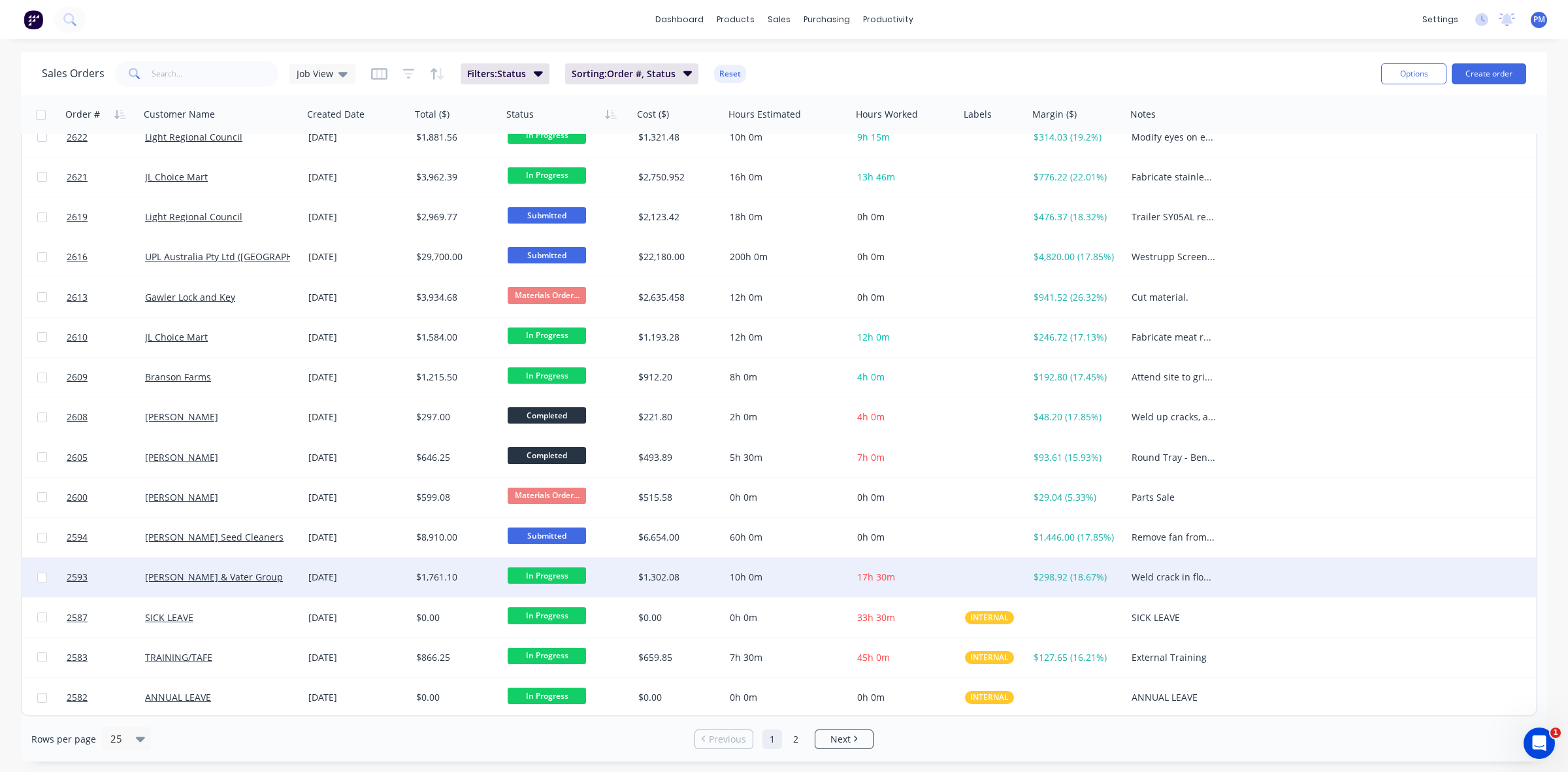
click at [291, 573] on div "[PERSON_NAME] & Vater Group" at bounding box center [221, 576] width 153 height 13
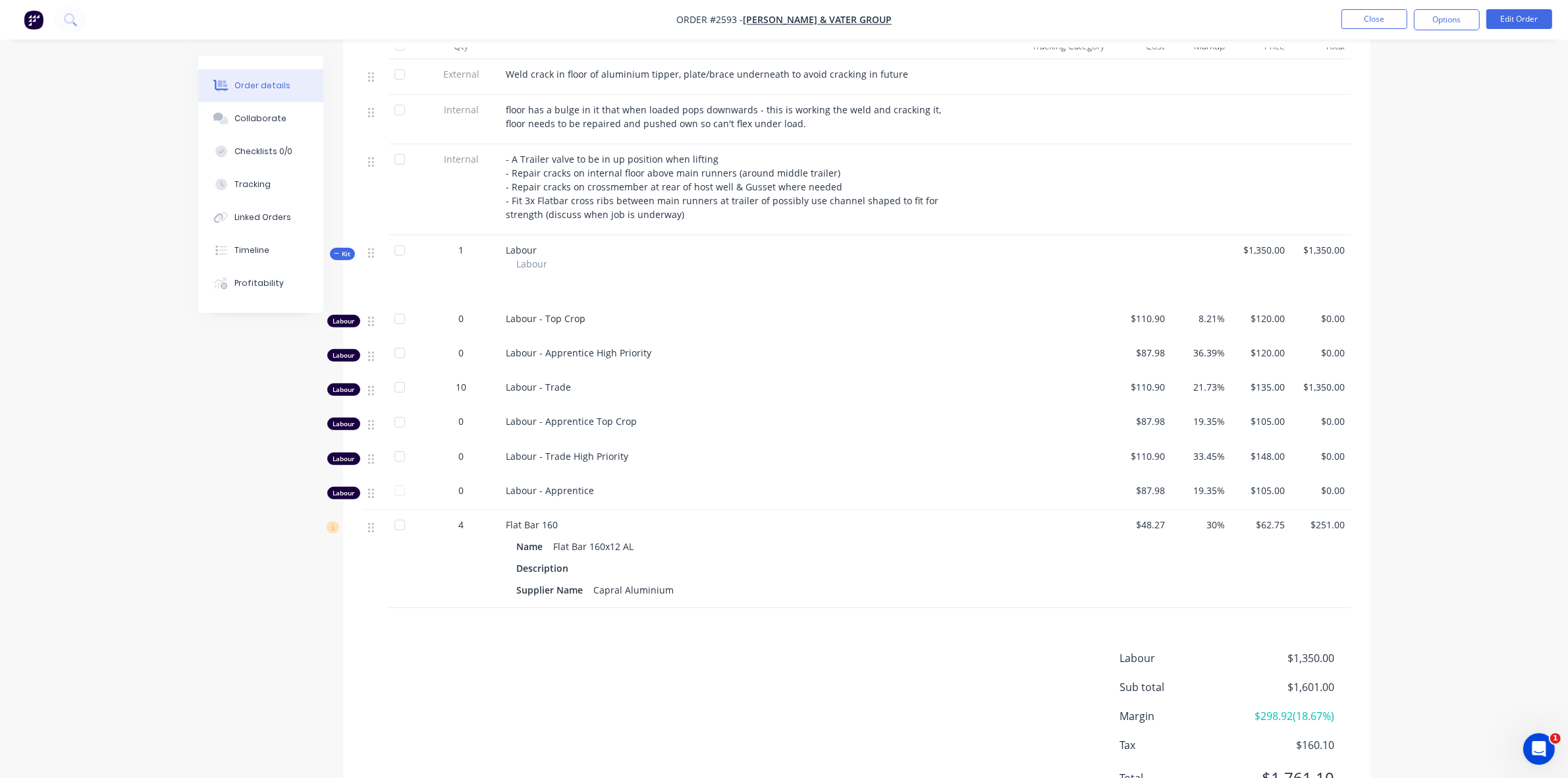
scroll to position [565, 0]
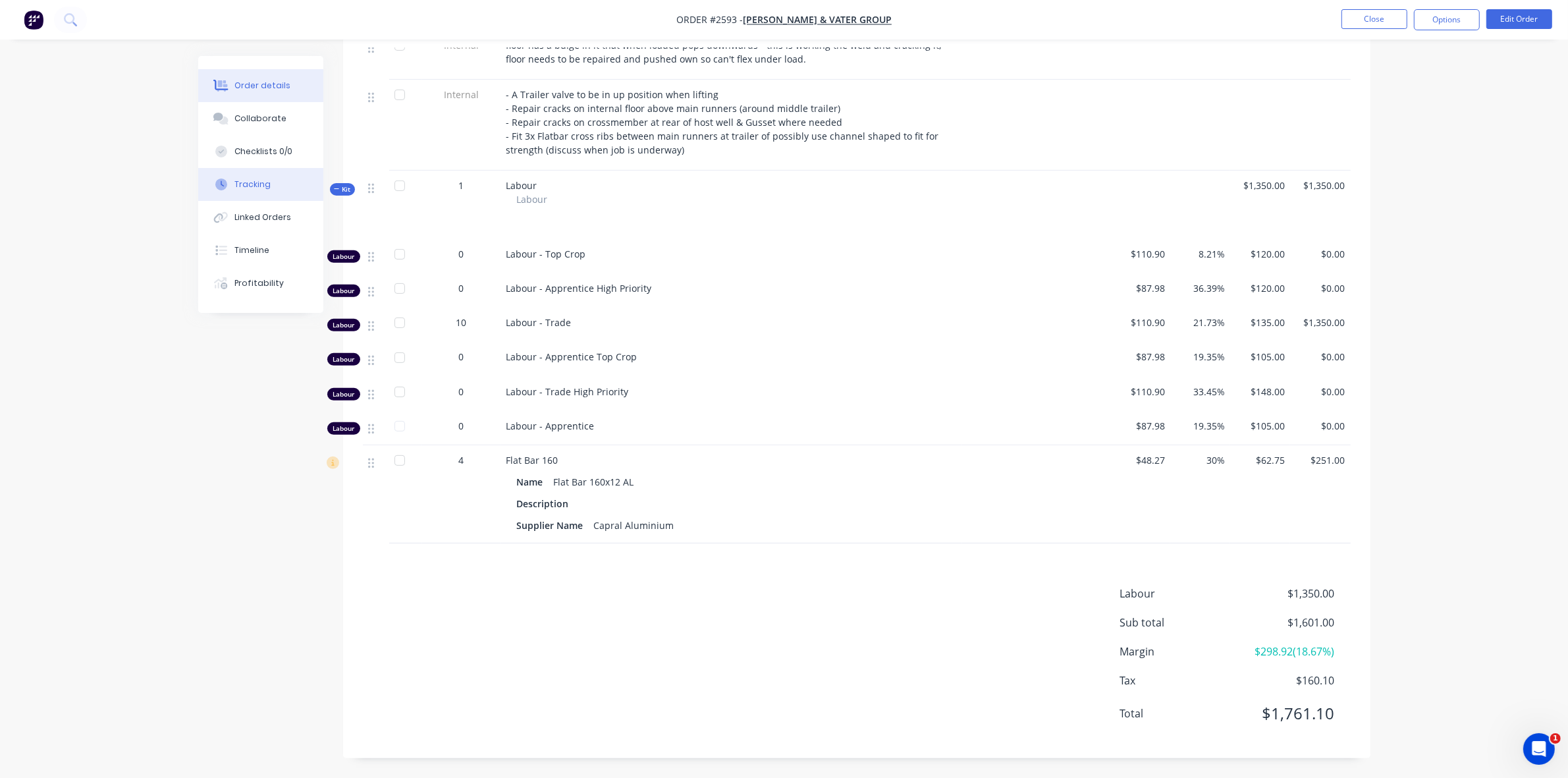
click at [253, 181] on div "Tracking" at bounding box center [253, 184] width 36 height 12
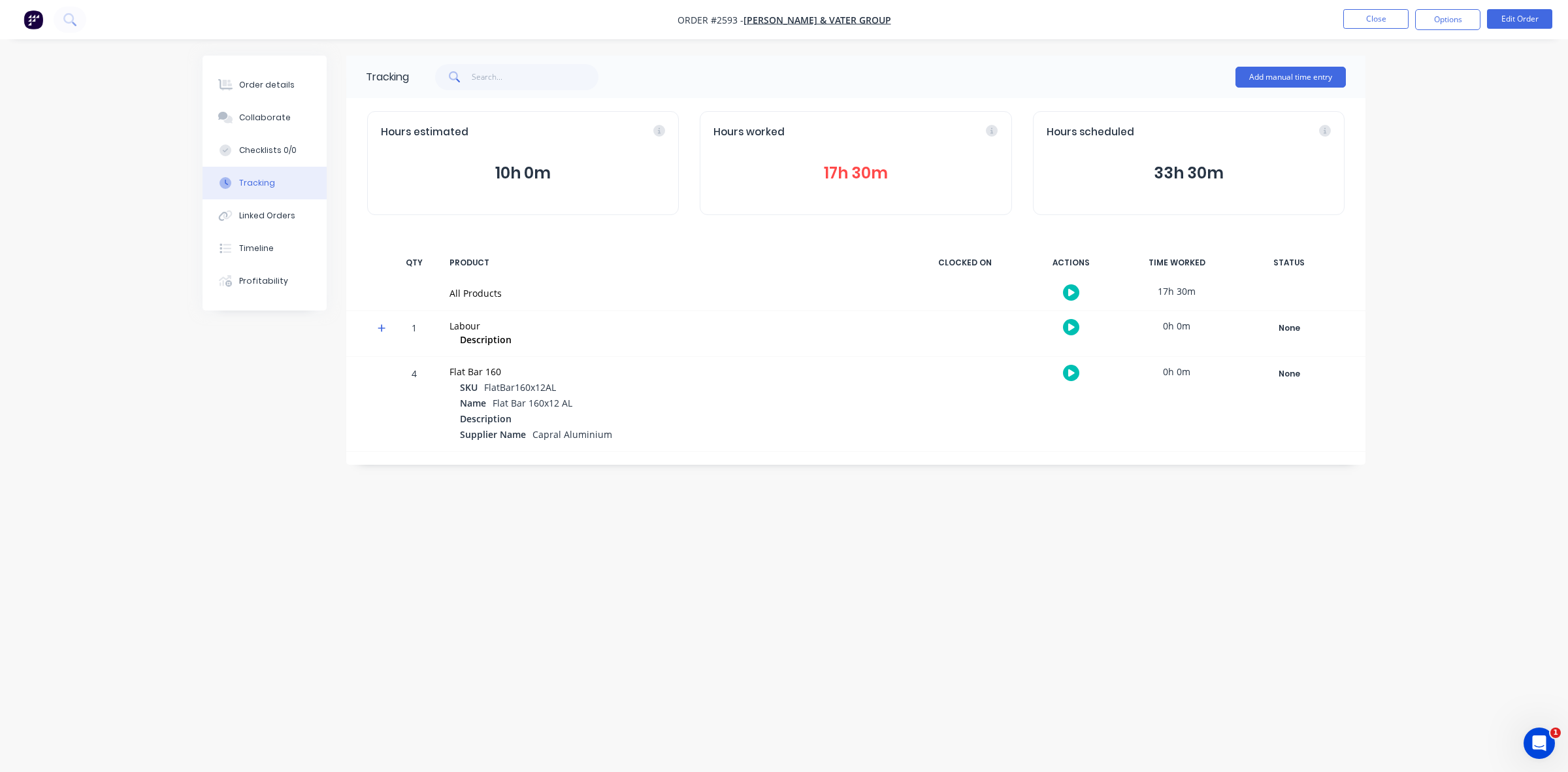
click at [851, 170] on button "17h 30m" at bounding box center [856, 173] width 284 height 25
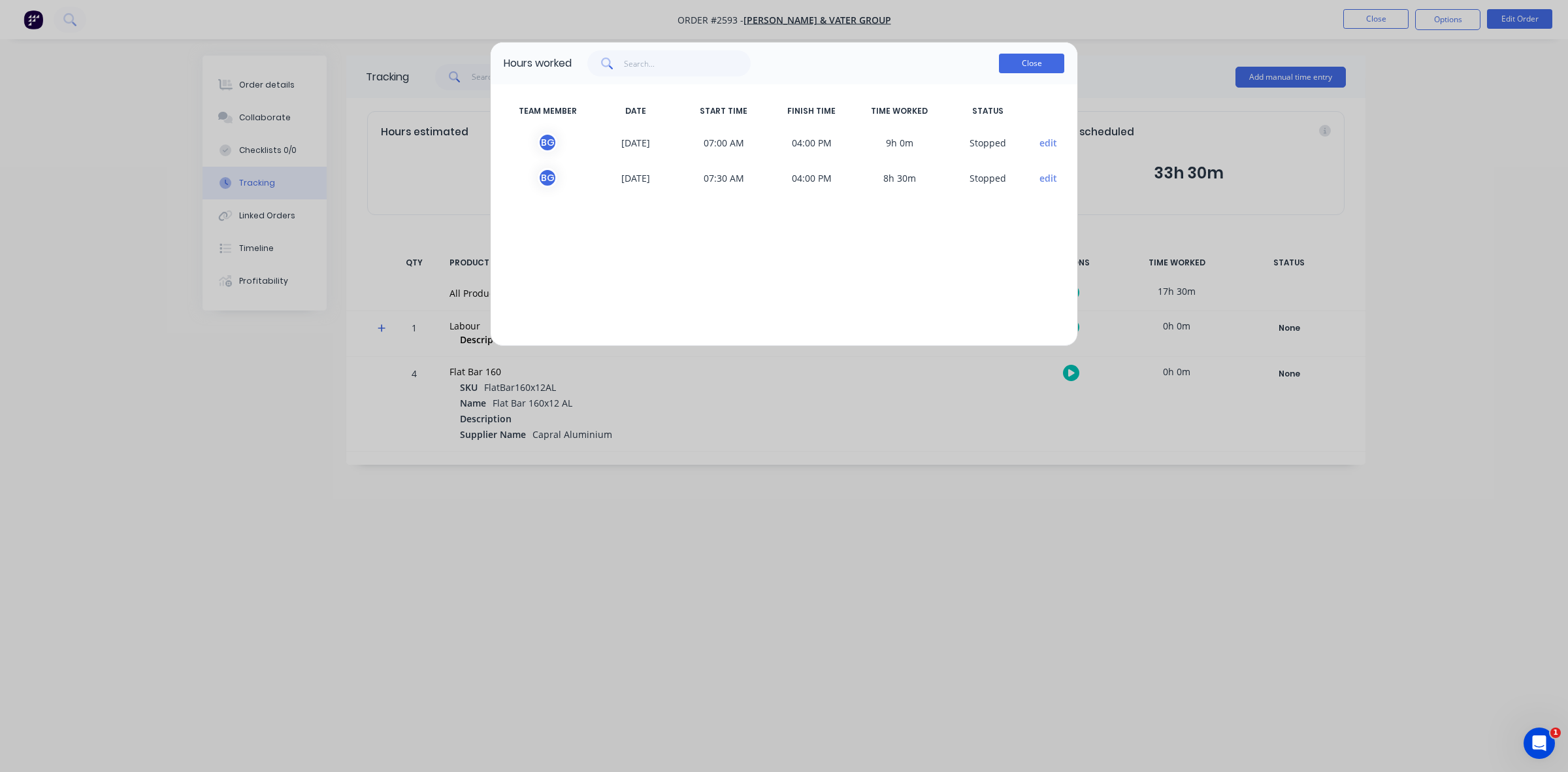
click at [1024, 64] on button "Close" at bounding box center [1032, 64] width 65 height 19
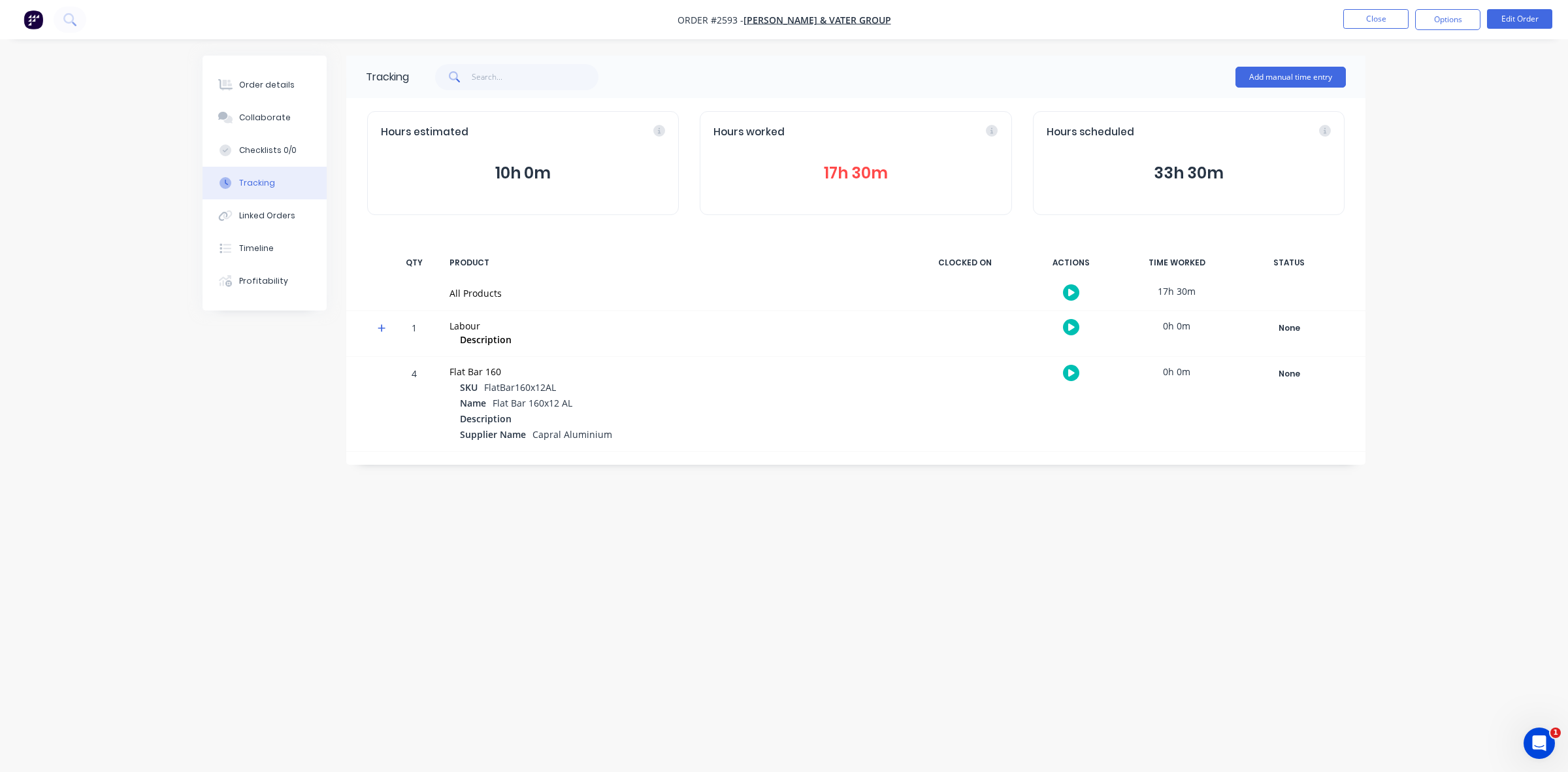
click at [831, 170] on button "17h 30m" at bounding box center [856, 173] width 284 height 25
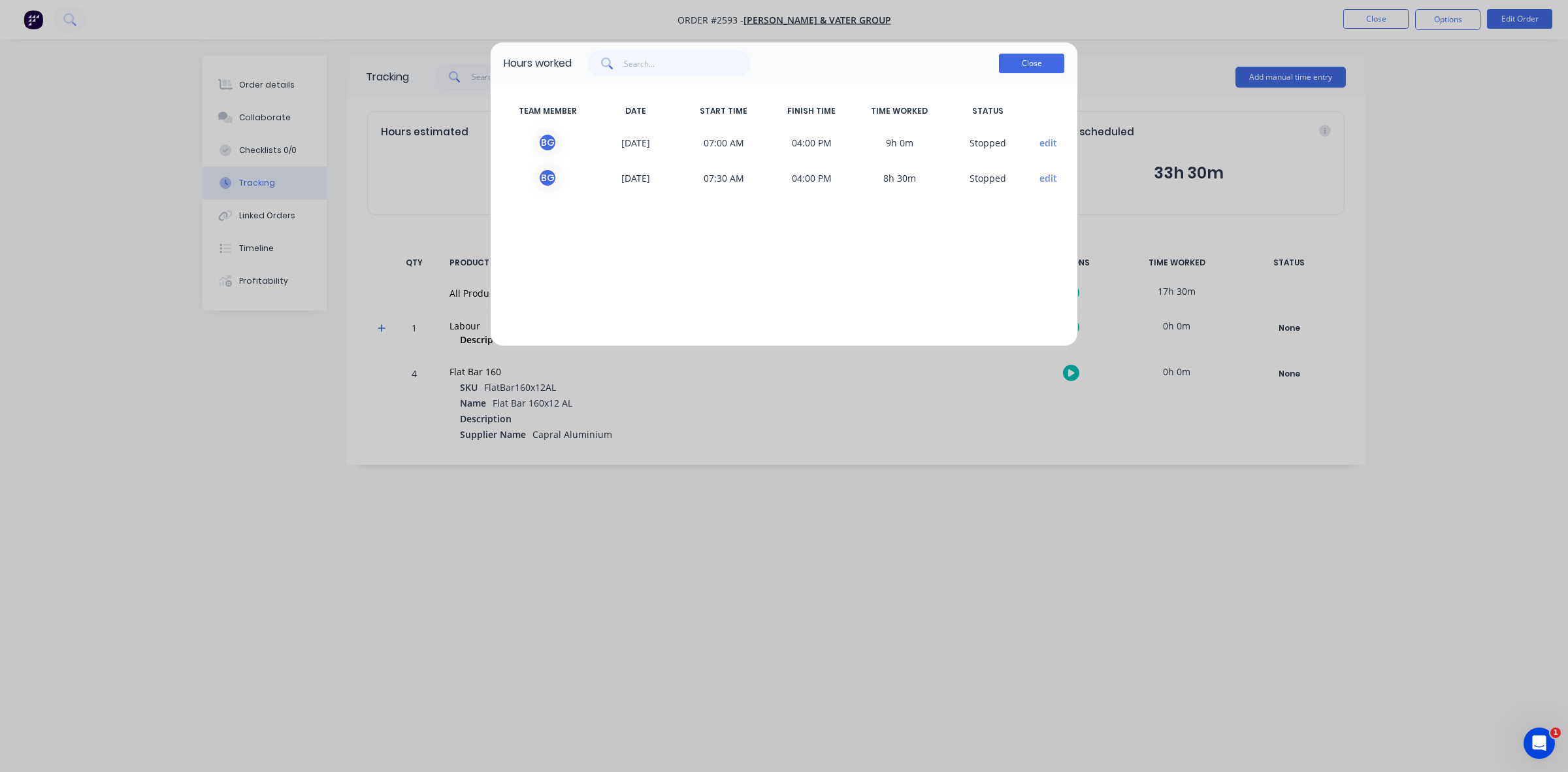
click at [1031, 60] on button "Close" at bounding box center [1032, 64] width 65 height 19
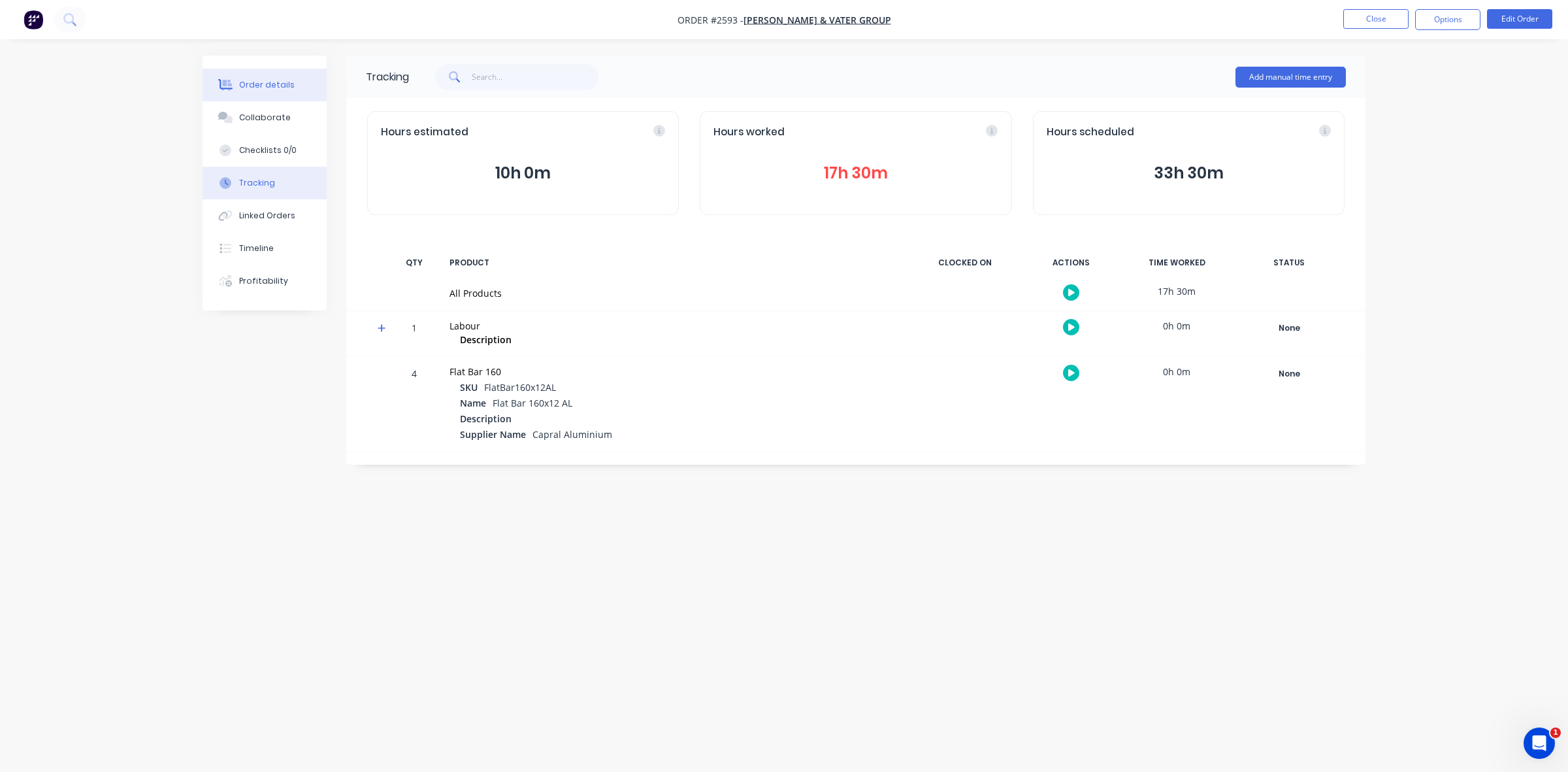
click at [274, 79] on div "Order details" at bounding box center [266, 85] width 56 height 11
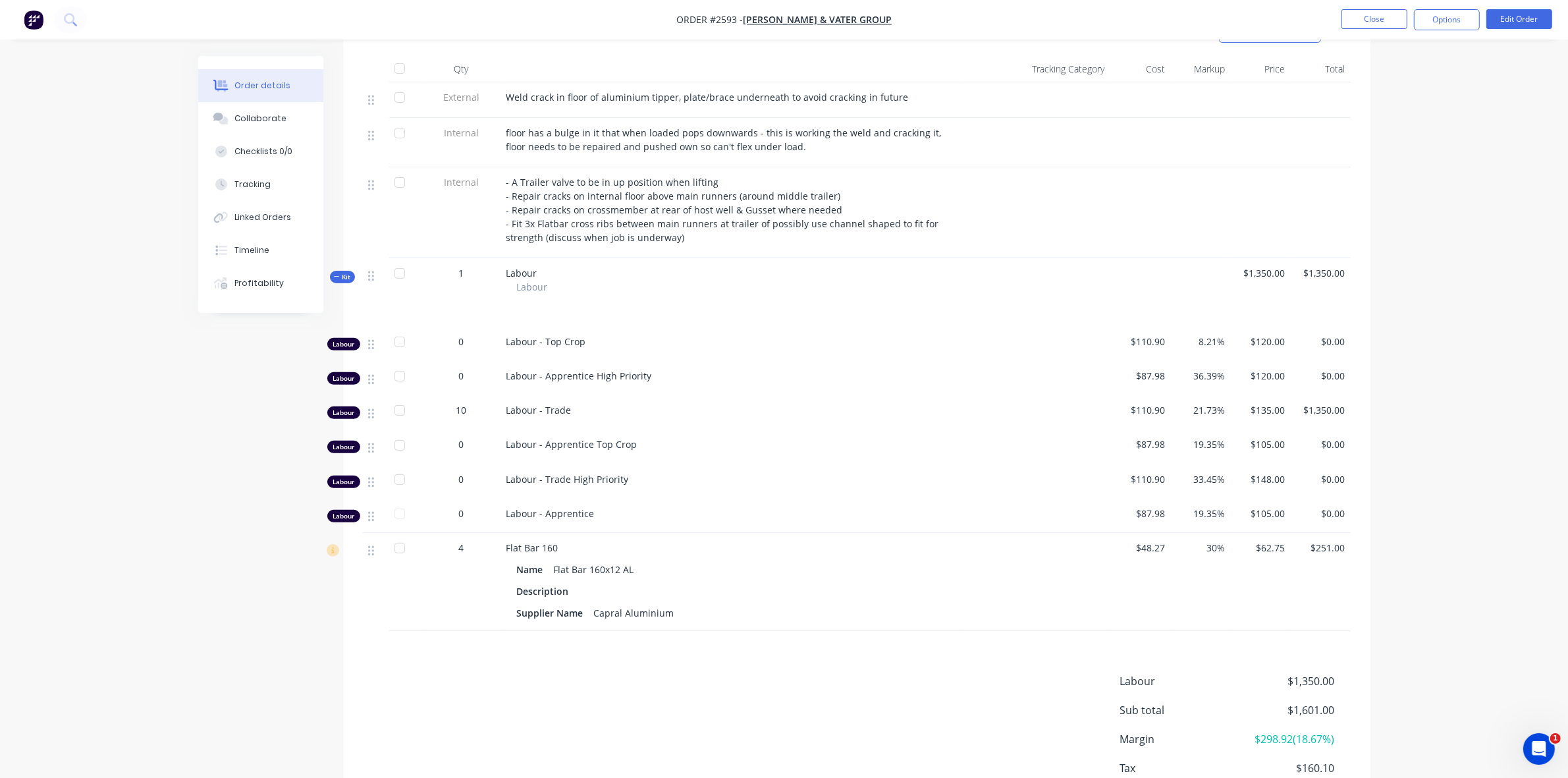
scroll to position [493, 0]
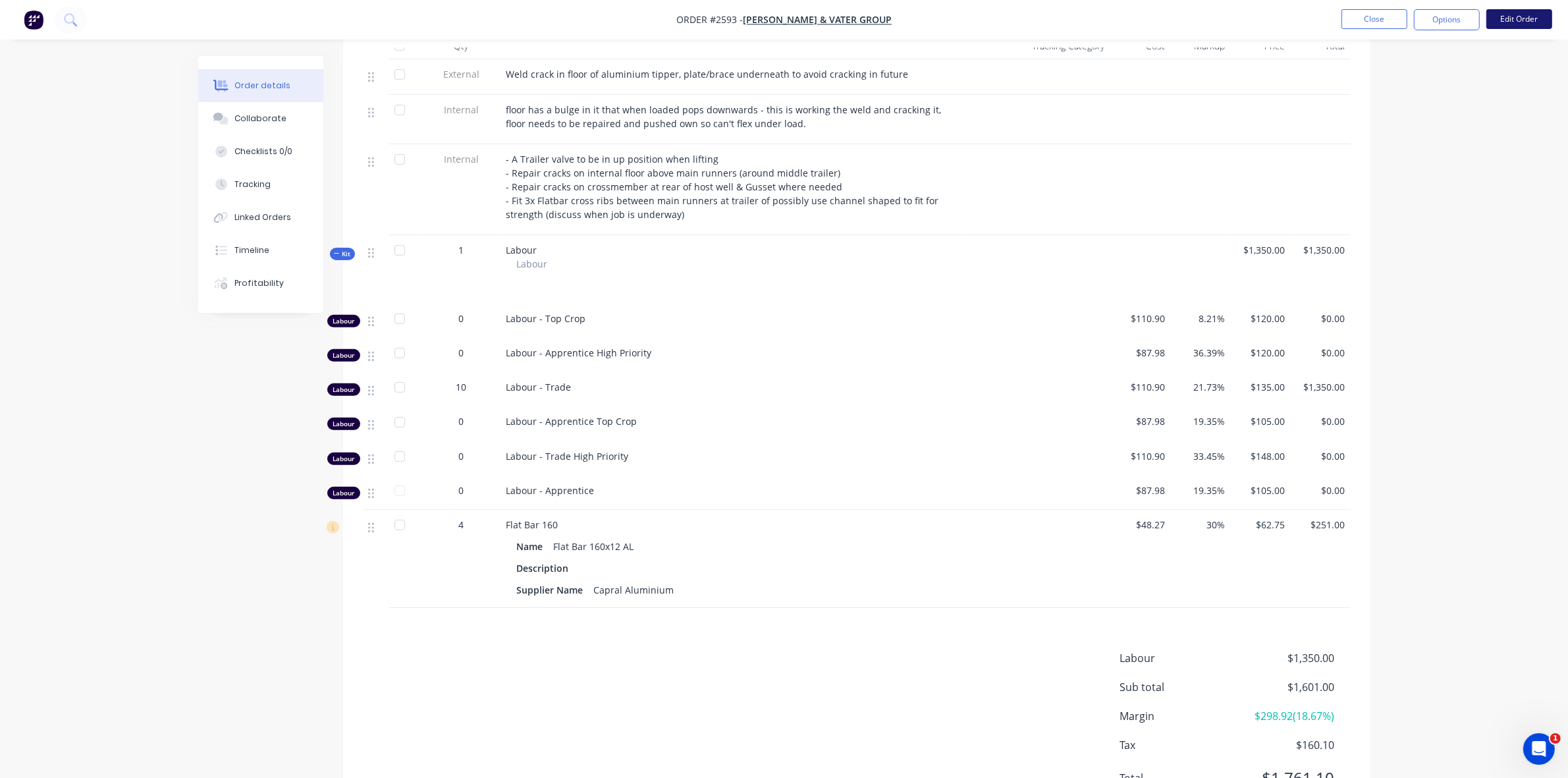
click at [1516, 17] on button "Edit Order" at bounding box center [1519, 19] width 66 height 20
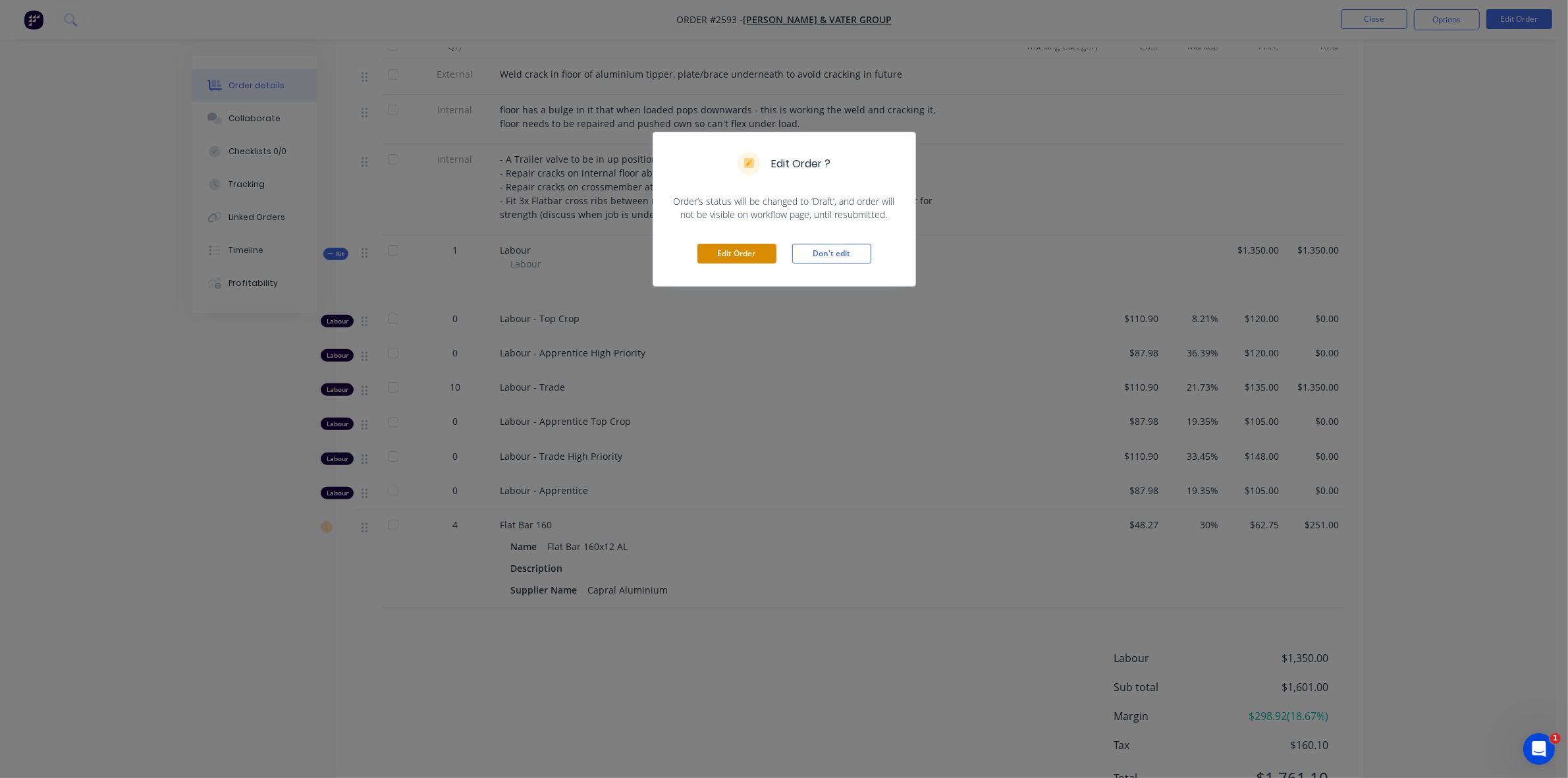
click at [758, 257] on button "Edit Order" at bounding box center [736, 253] width 79 height 20
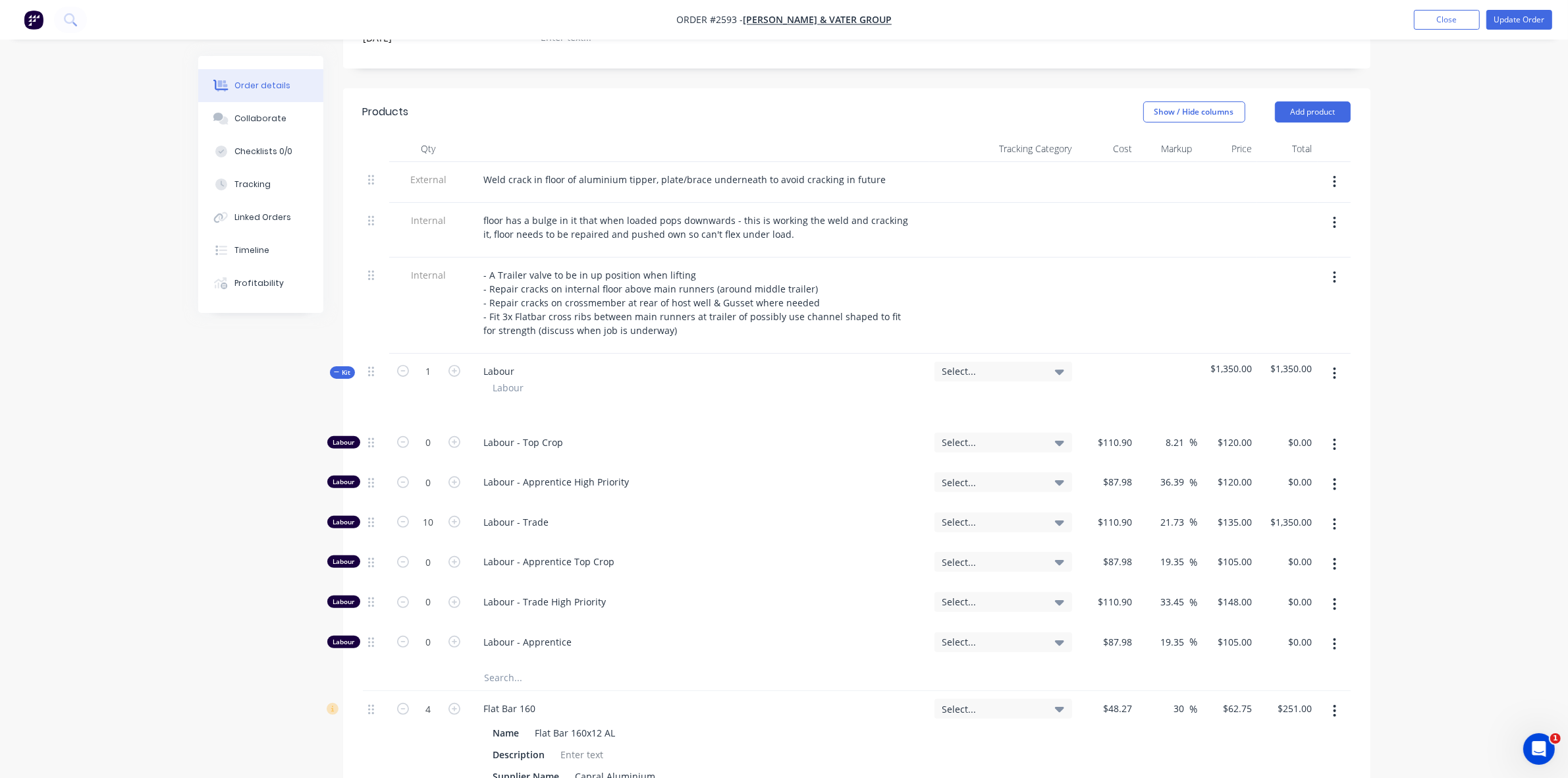
scroll to position [412, 0]
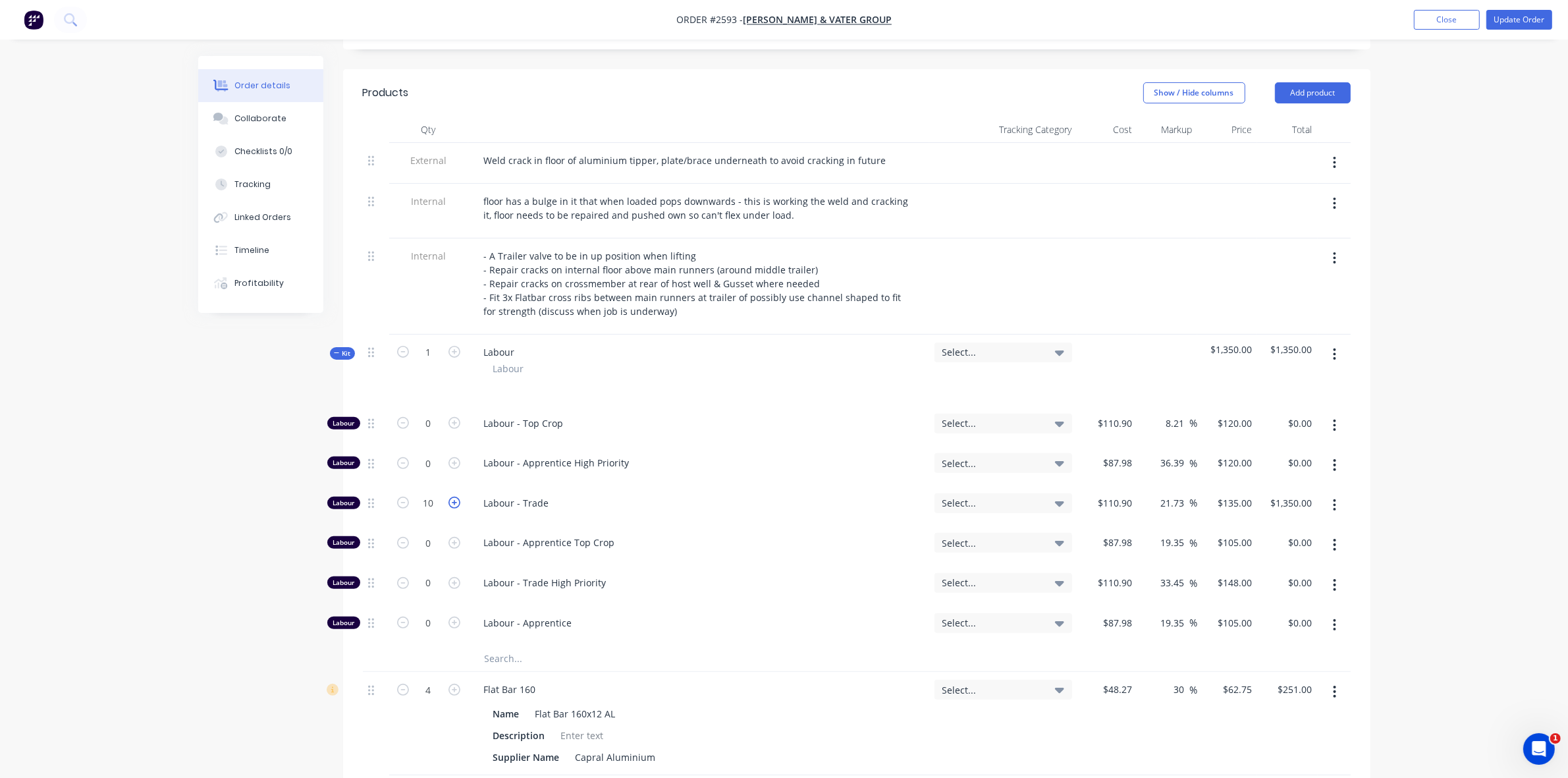
click at [454, 506] on icon "button" at bounding box center [454, 501] width 12 height 12
type input "11"
type input "$1,485.00"
click at [454, 506] on icon "button" at bounding box center [454, 501] width 12 height 12
type input "12"
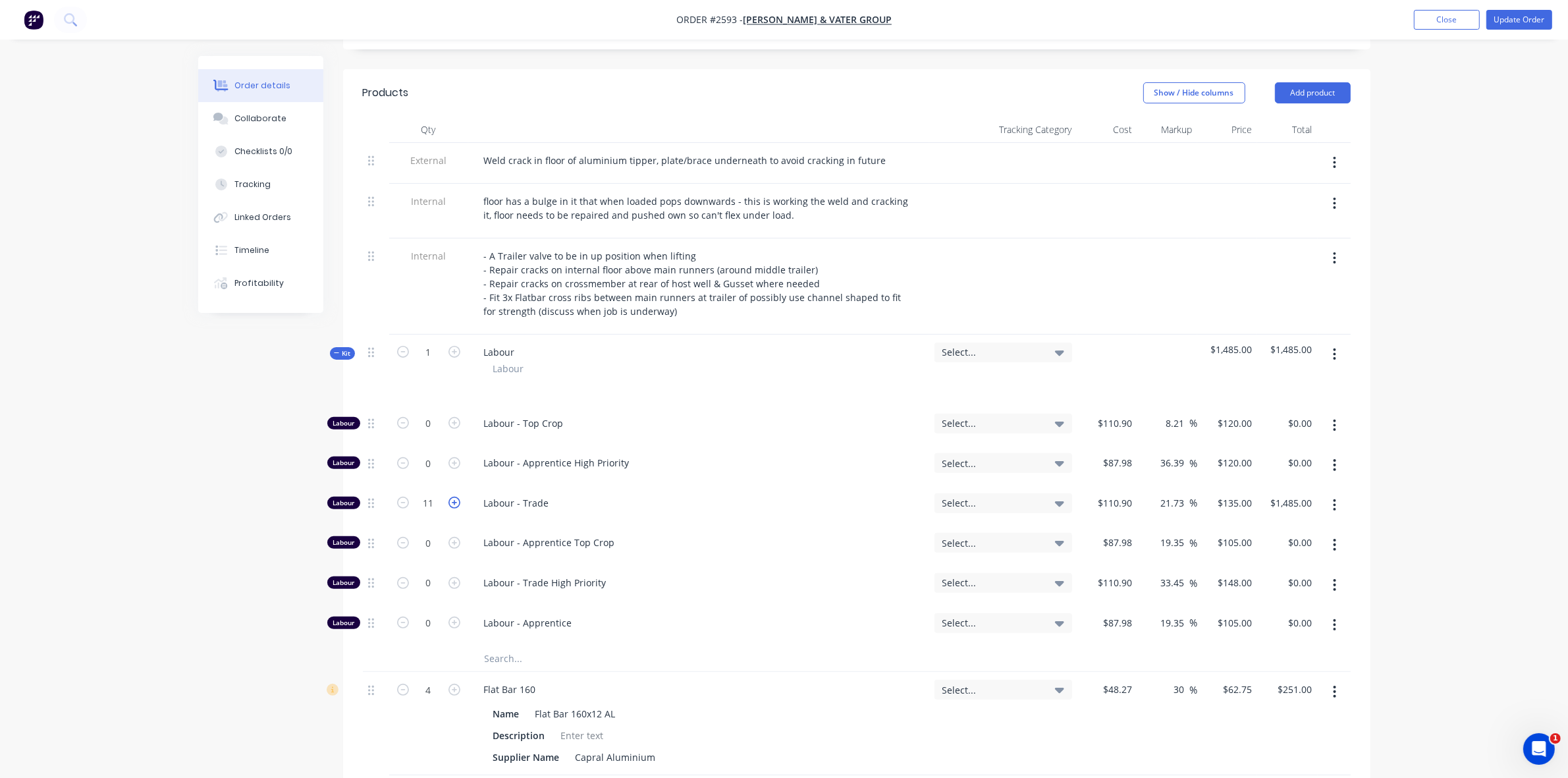
type input "$1,620.00"
click at [454, 506] on icon "button" at bounding box center [454, 501] width 12 height 12
type input "13"
type input "$1,755.00"
click at [454, 506] on icon "button" at bounding box center [454, 501] width 12 height 12
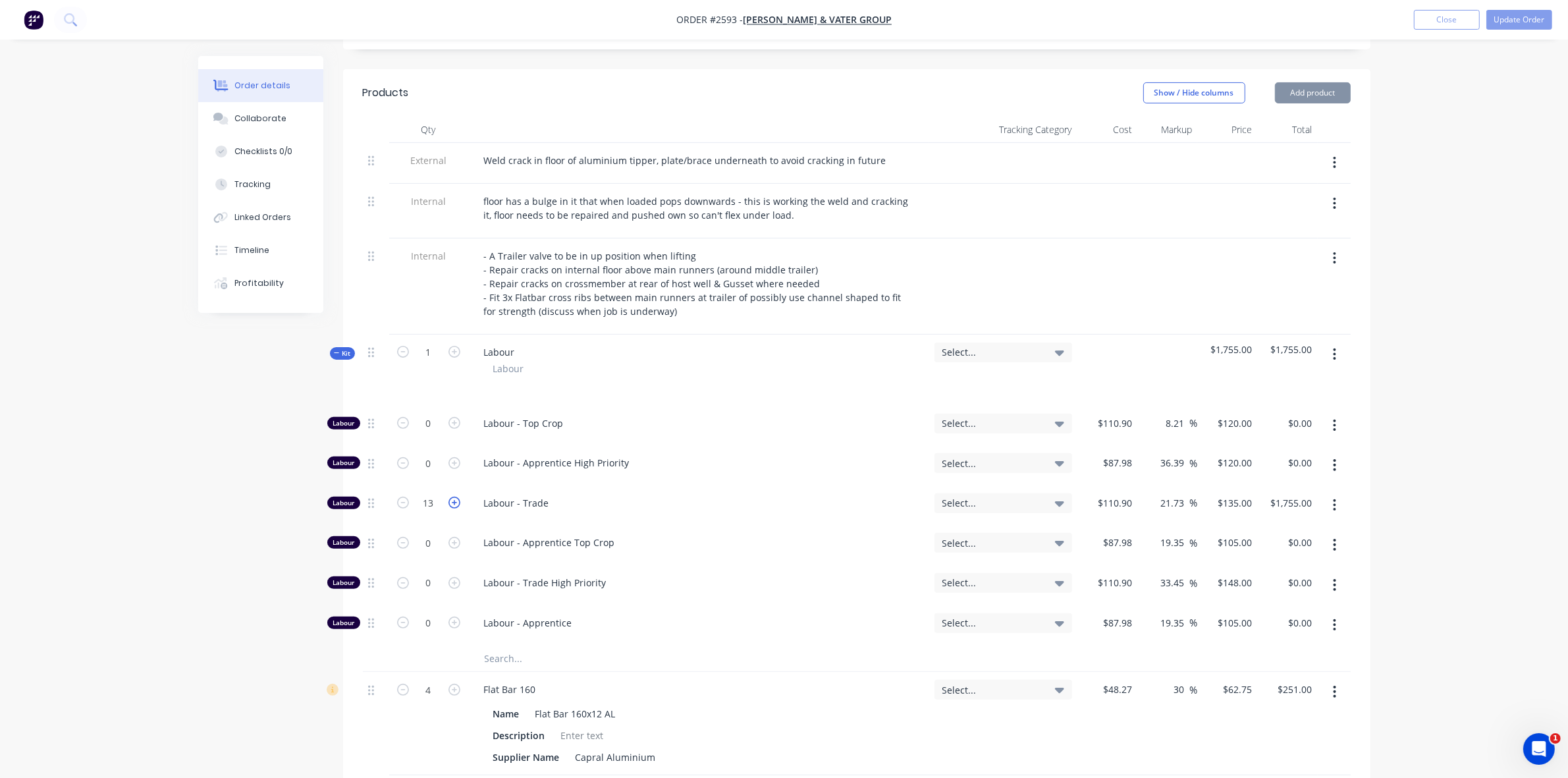
type input "14"
type input "$1,890.00"
click at [454, 506] on icon "button" at bounding box center [454, 501] width 12 height 12
type input "15"
type input "$2,025.00"
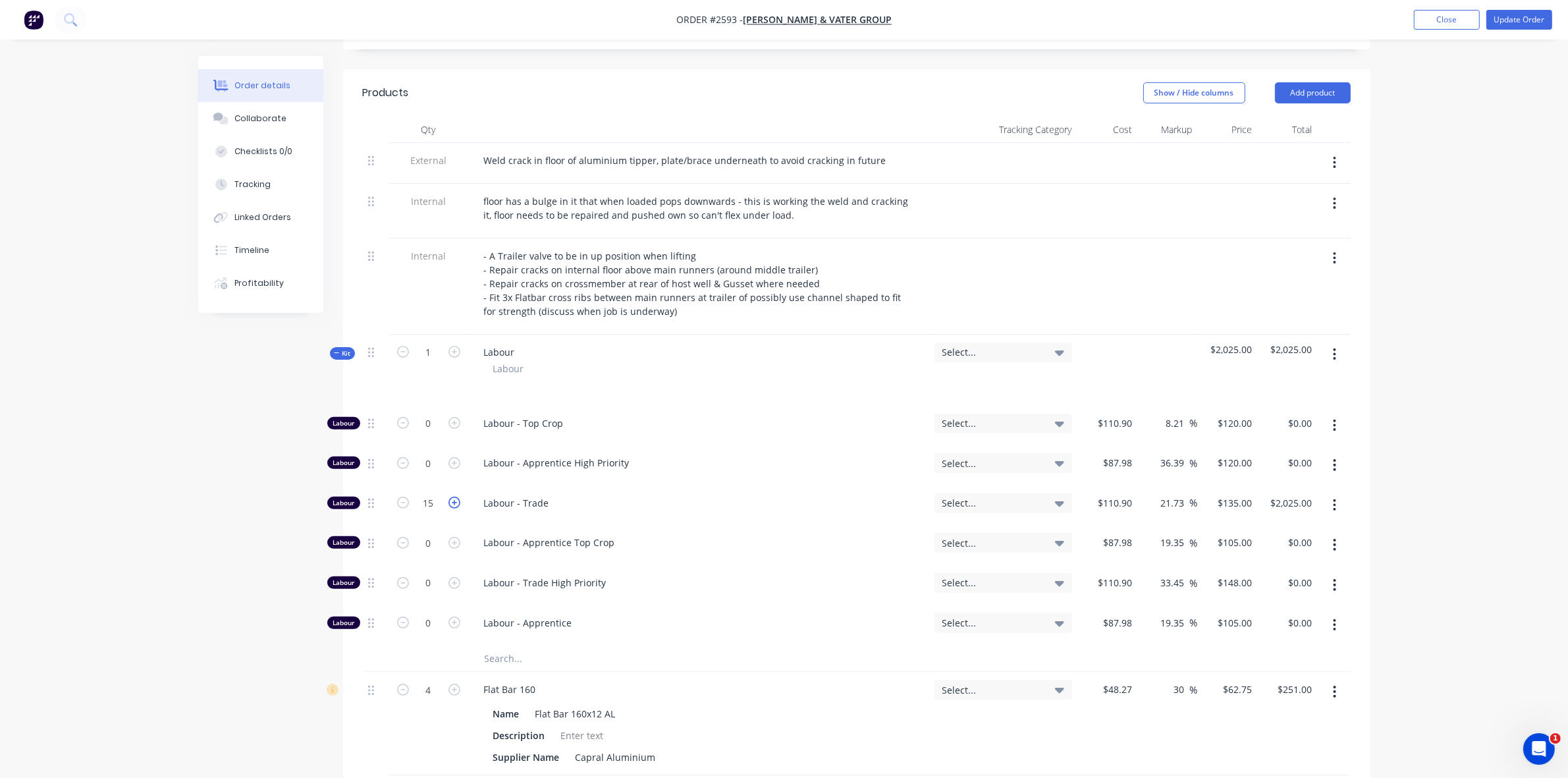
click at [454, 506] on icon "button" at bounding box center [454, 501] width 12 height 12
type input "16"
type input "$2,160.00"
click at [454, 506] on icon "button" at bounding box center [454, 501] width 12 height 12
type input "17"
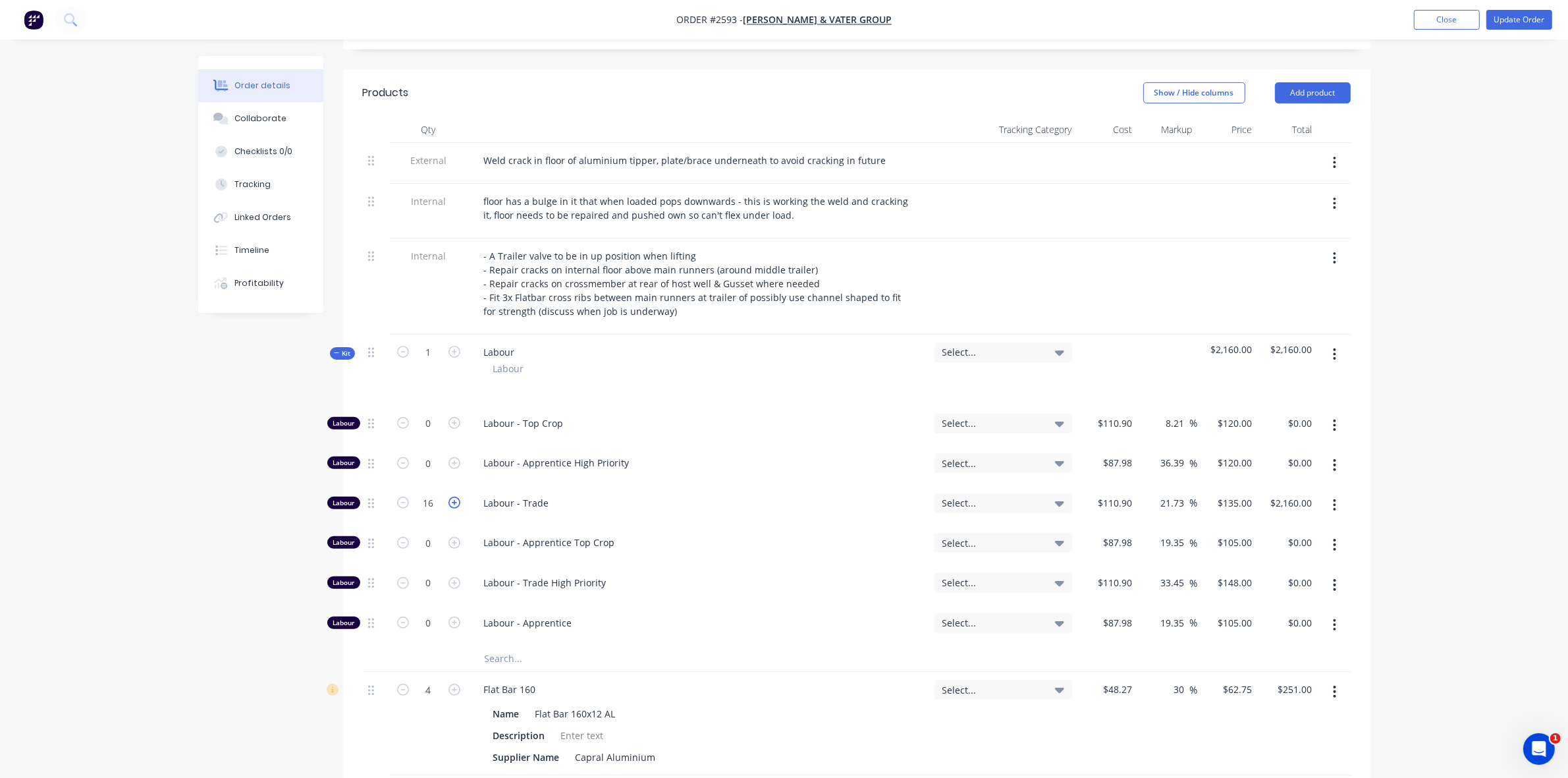
type input "$2,295.00"
click at [454, 506] on icon "button" at bounding box center [454, 501] width 12 height 12
type input "18"
type input "$2,430.00"
click at [399, 505] on icon "button" at bounding box center [403, 501] width 12 height 12
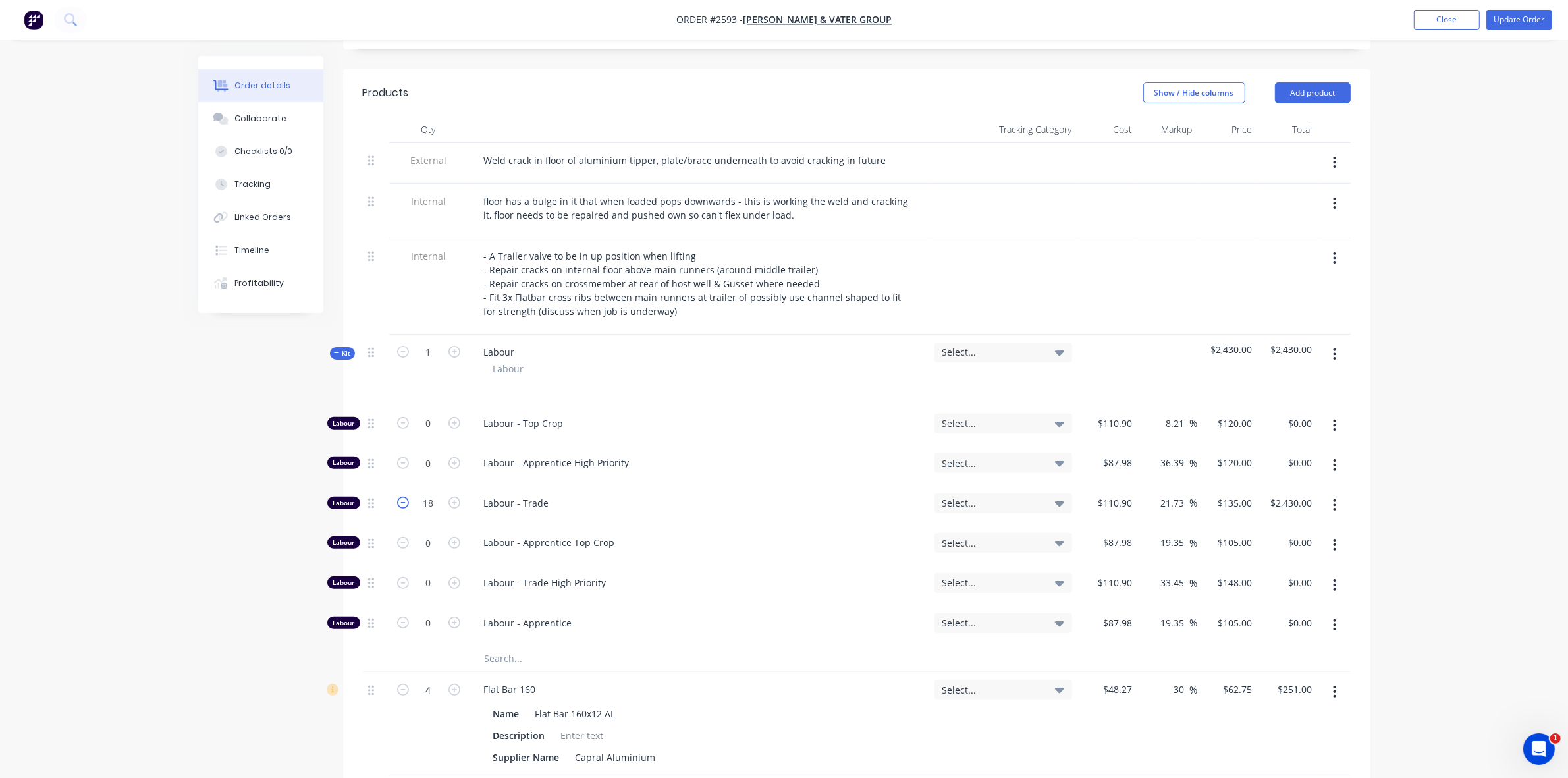
type input "17"
type input "$2,295.00"
click at [422, 433] on input "17" at bounding box center [429, 423] width 35 height 20
type input "17.5"
type input "$2,362.50"
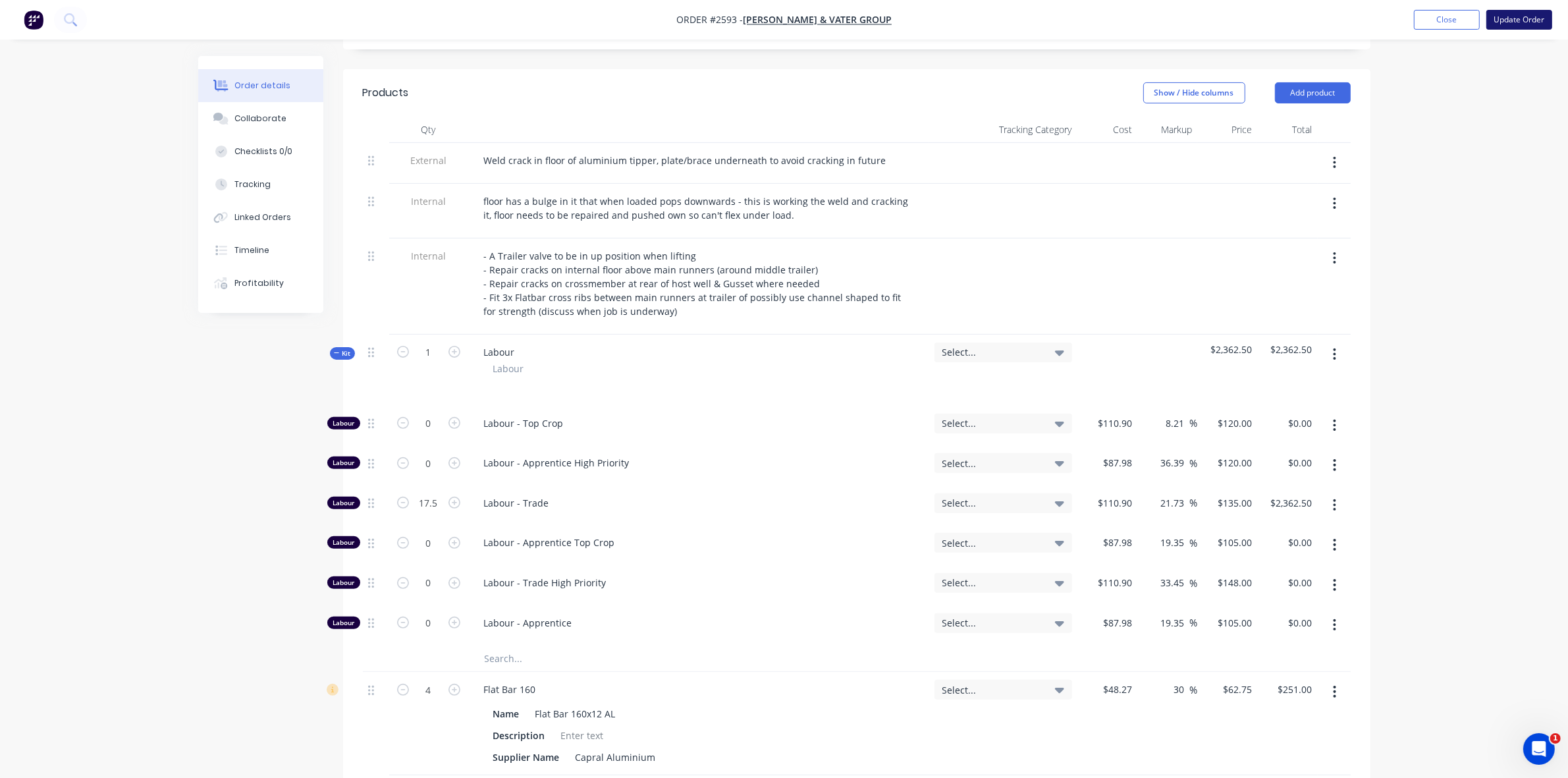
click at [1514, 18] on button "Update Order" at bounding box center [1519, 20] width 66 height 20
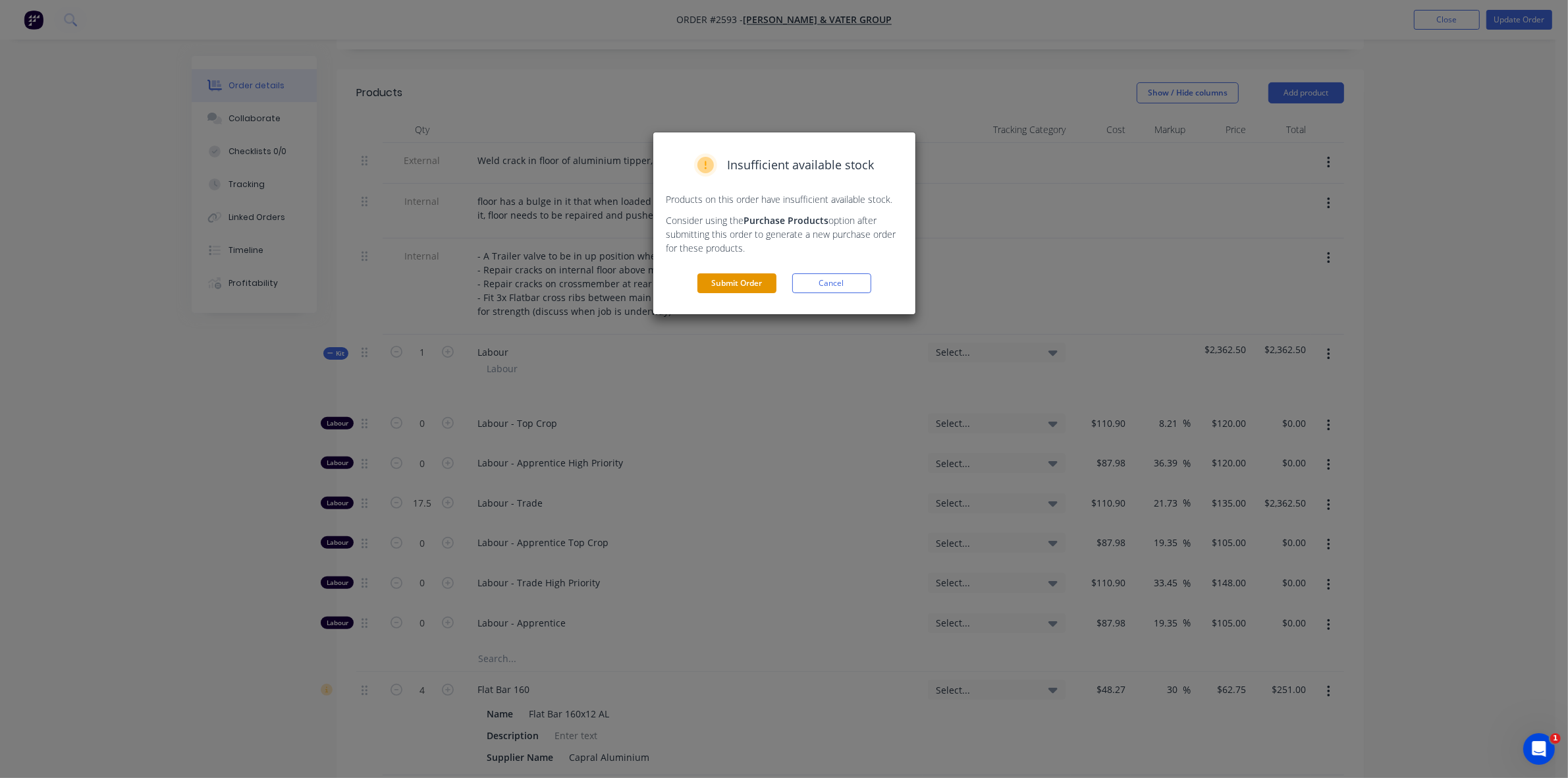
click at [732, 285] on button "Submit Order" at bounding box center [736, 283] width 79 height 20
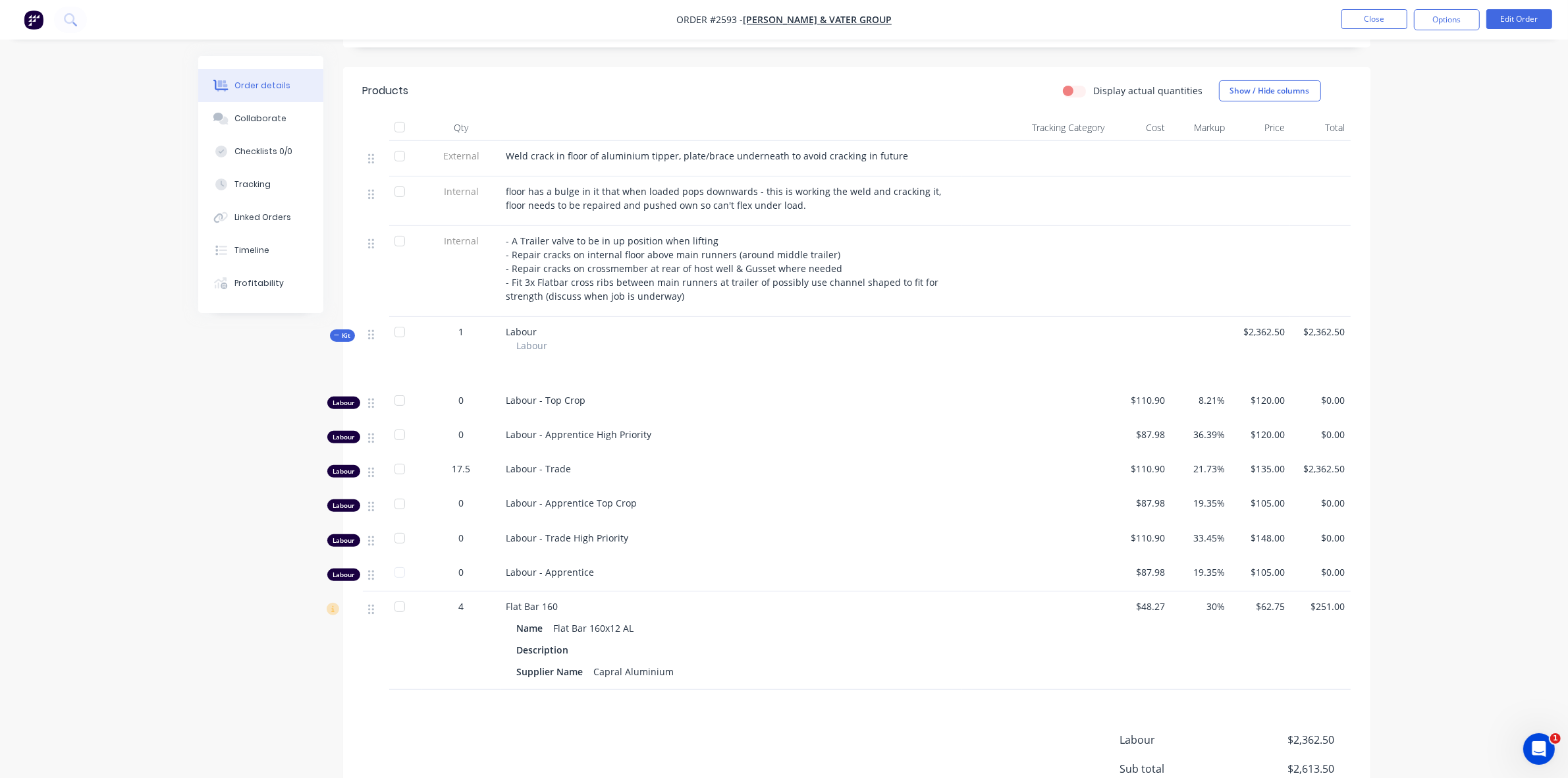
scroll to position [399, 0]
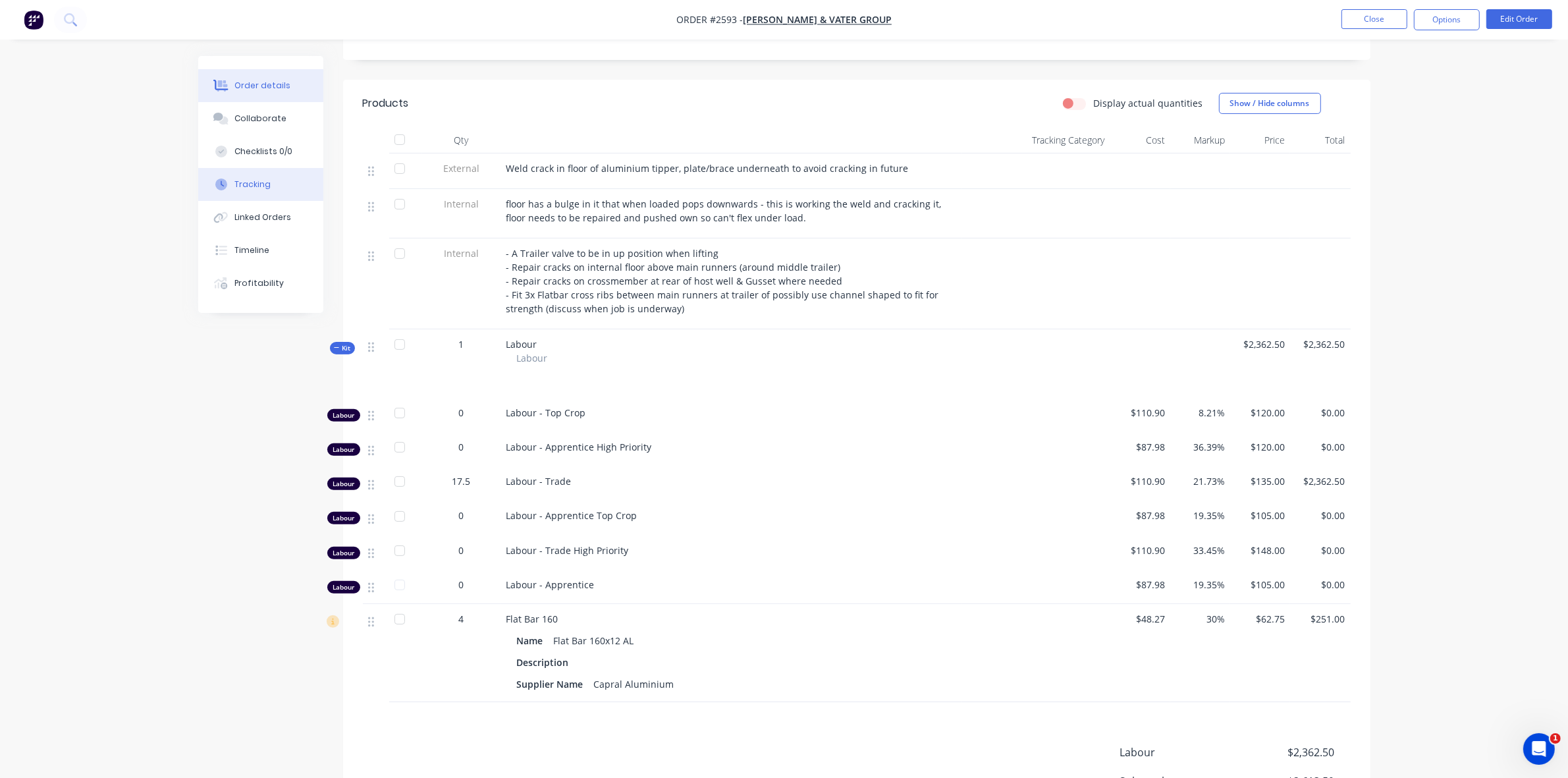
click at [265, 179] on div "Tracking" at bounding box center [253, 184] width 36 height 12
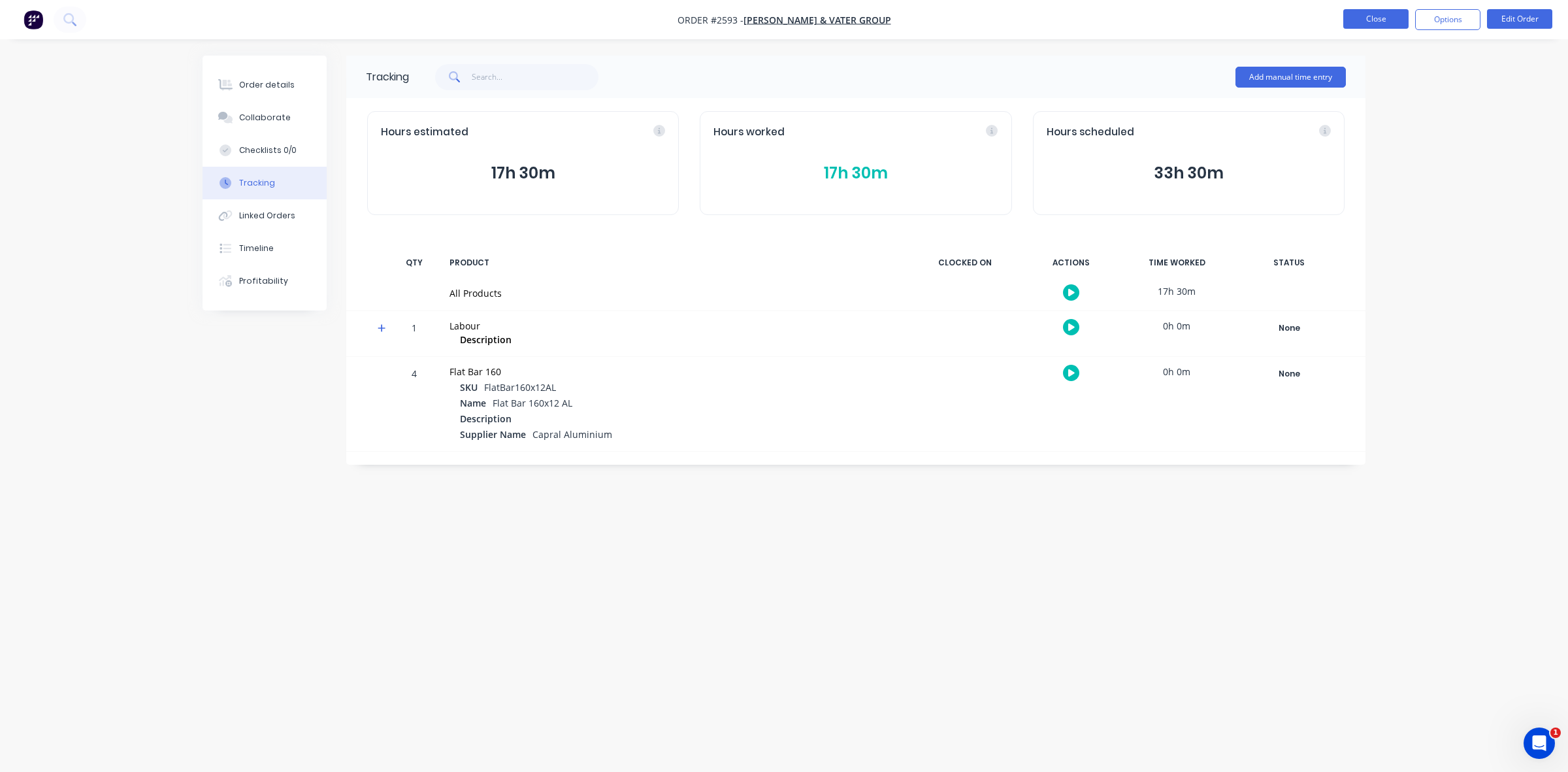
click at [1381, 20] on button "Close" at bounding box center [1376, 19] width 65 height 19
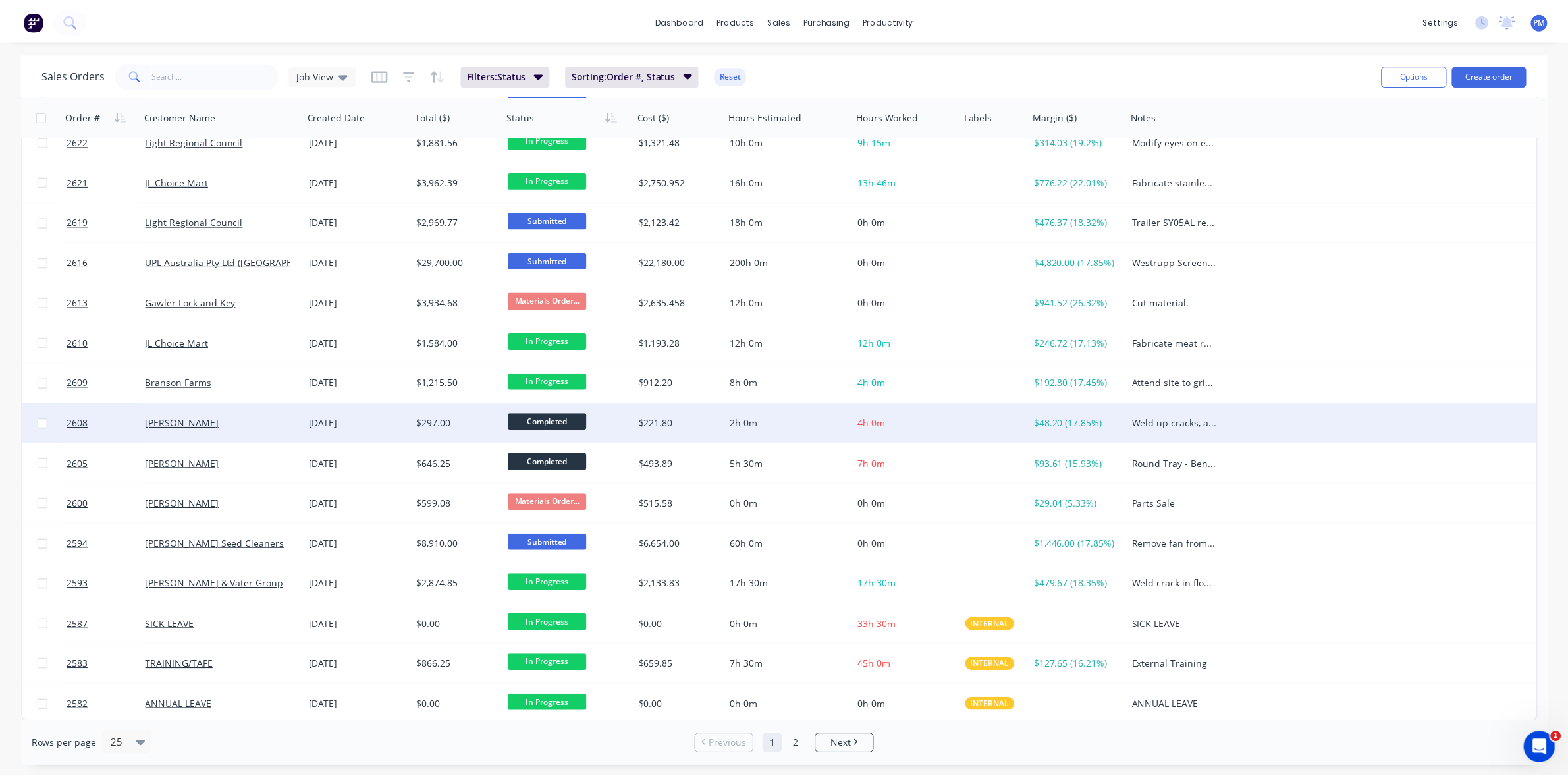
scroll to position [421, 0]
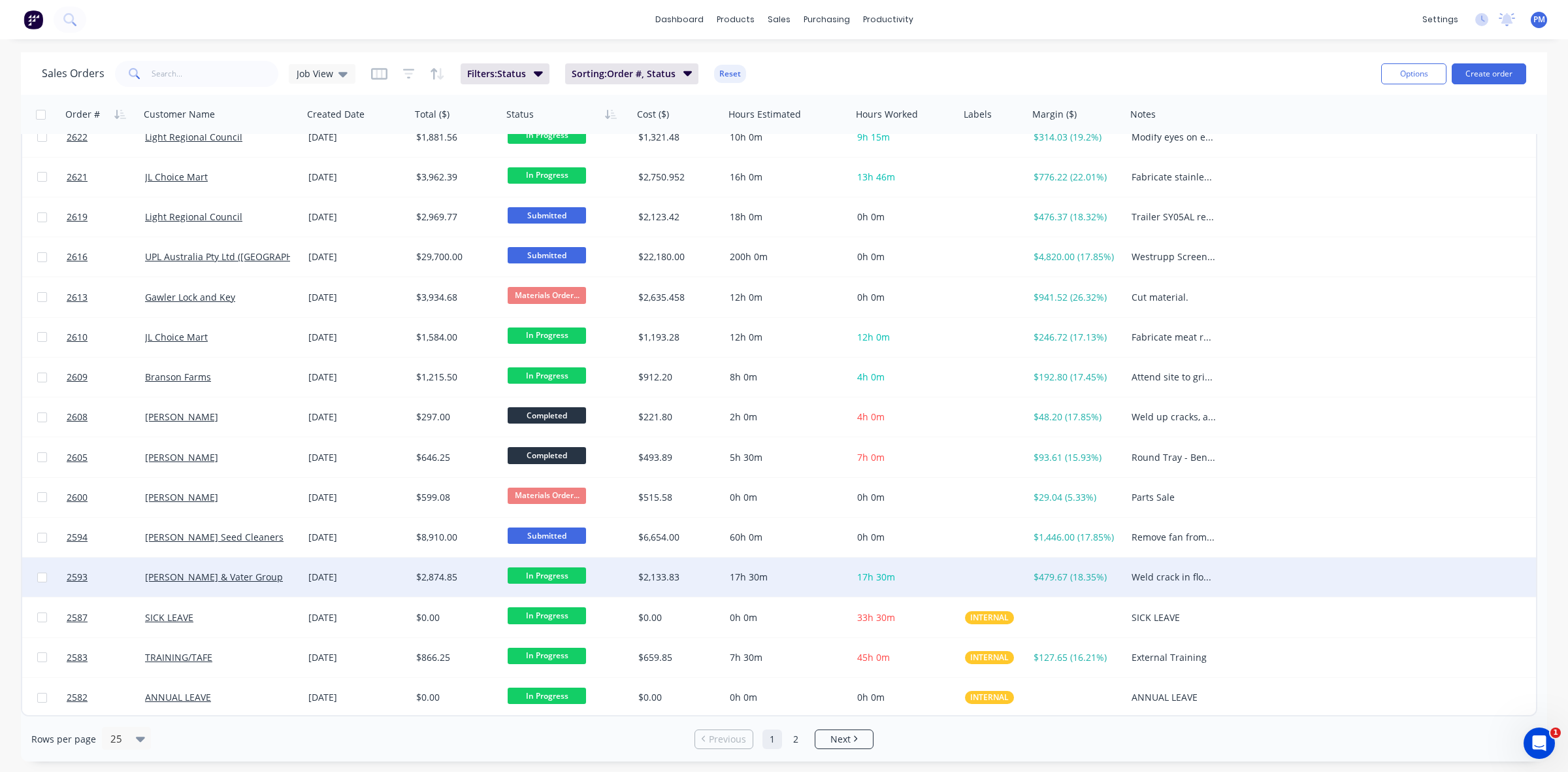
click at [283, 576] on div "DM Vater & Vater Group" at bounding box center [217, 576] width 145 height 13
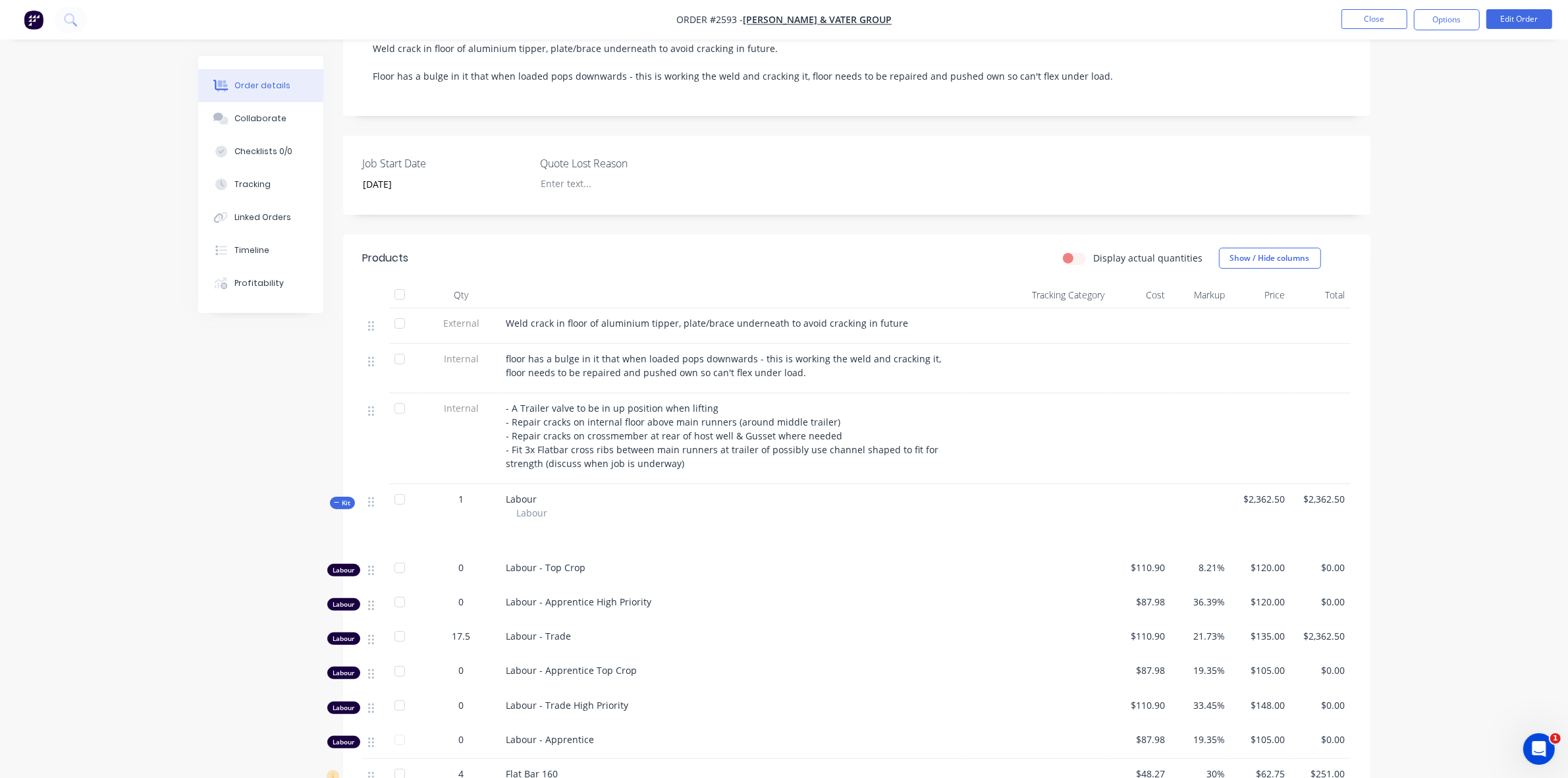
scroll to position [247, 0]
click at [1518, 17] on button "Edit Order" at bounding box center [1519, 19] width 66 height 20
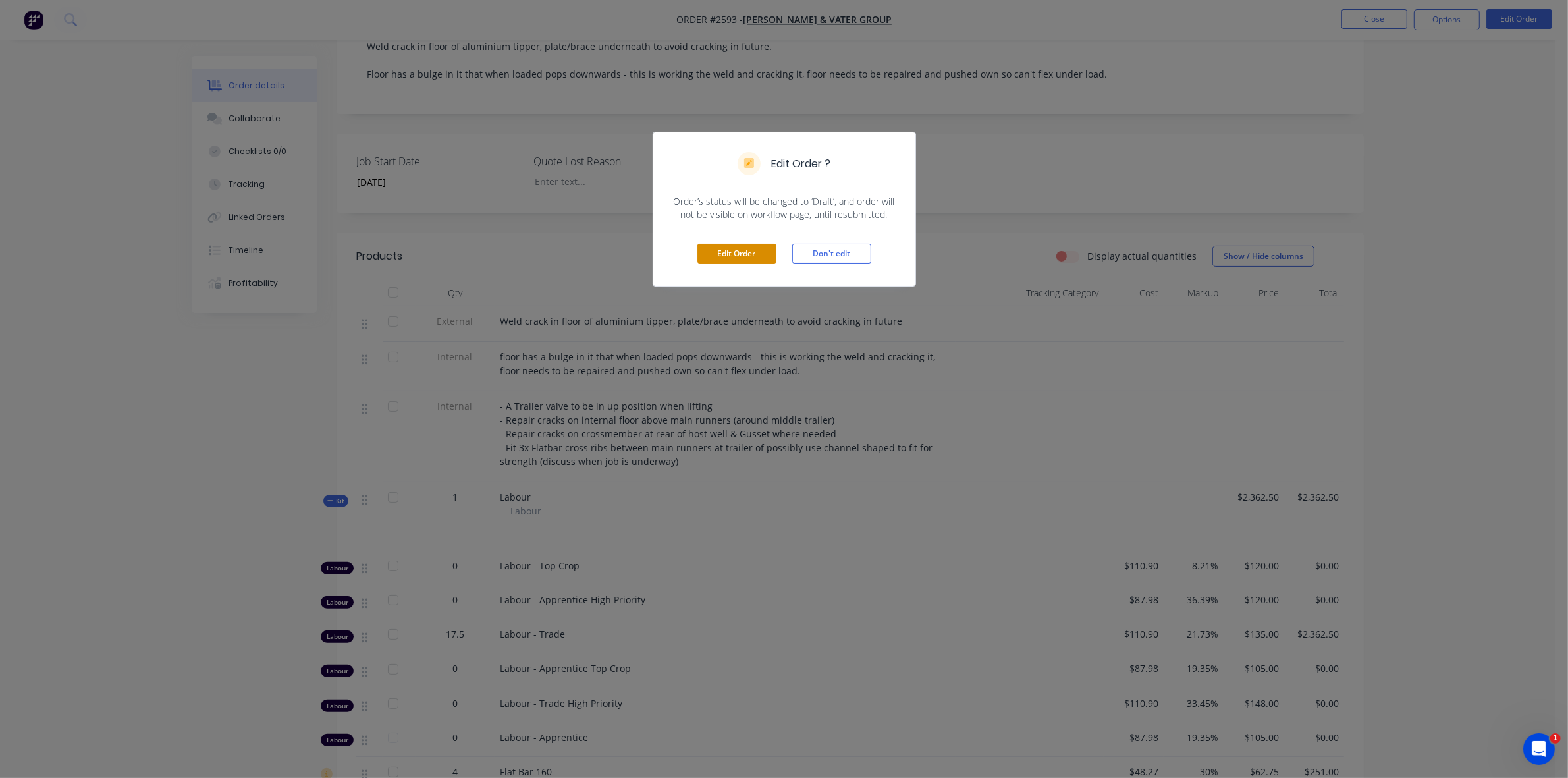
click at [758, 254] on button "Edit Order" at bounding box center [736, 253] width 79 height 20
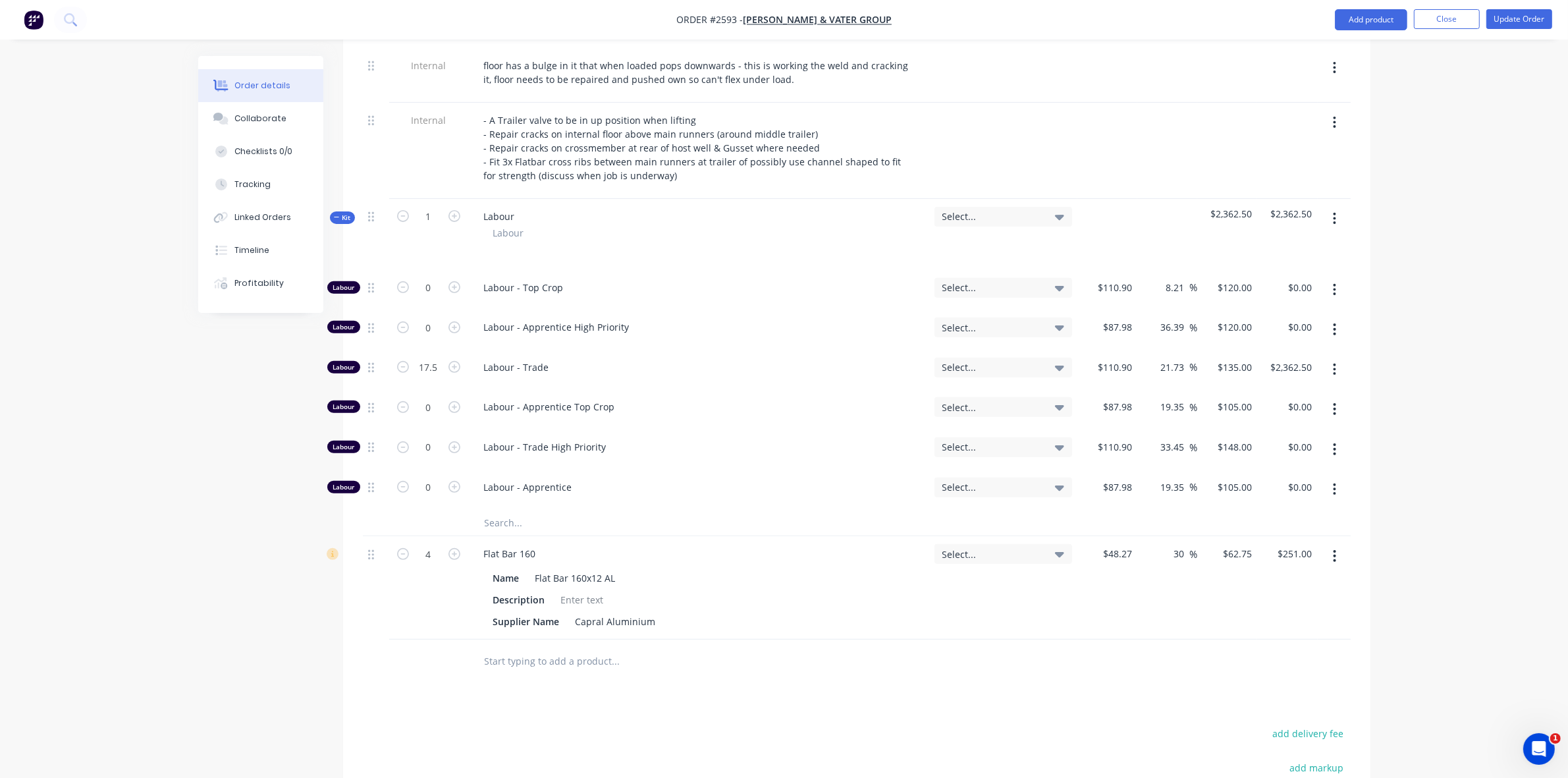
scroll to position [576, 0]
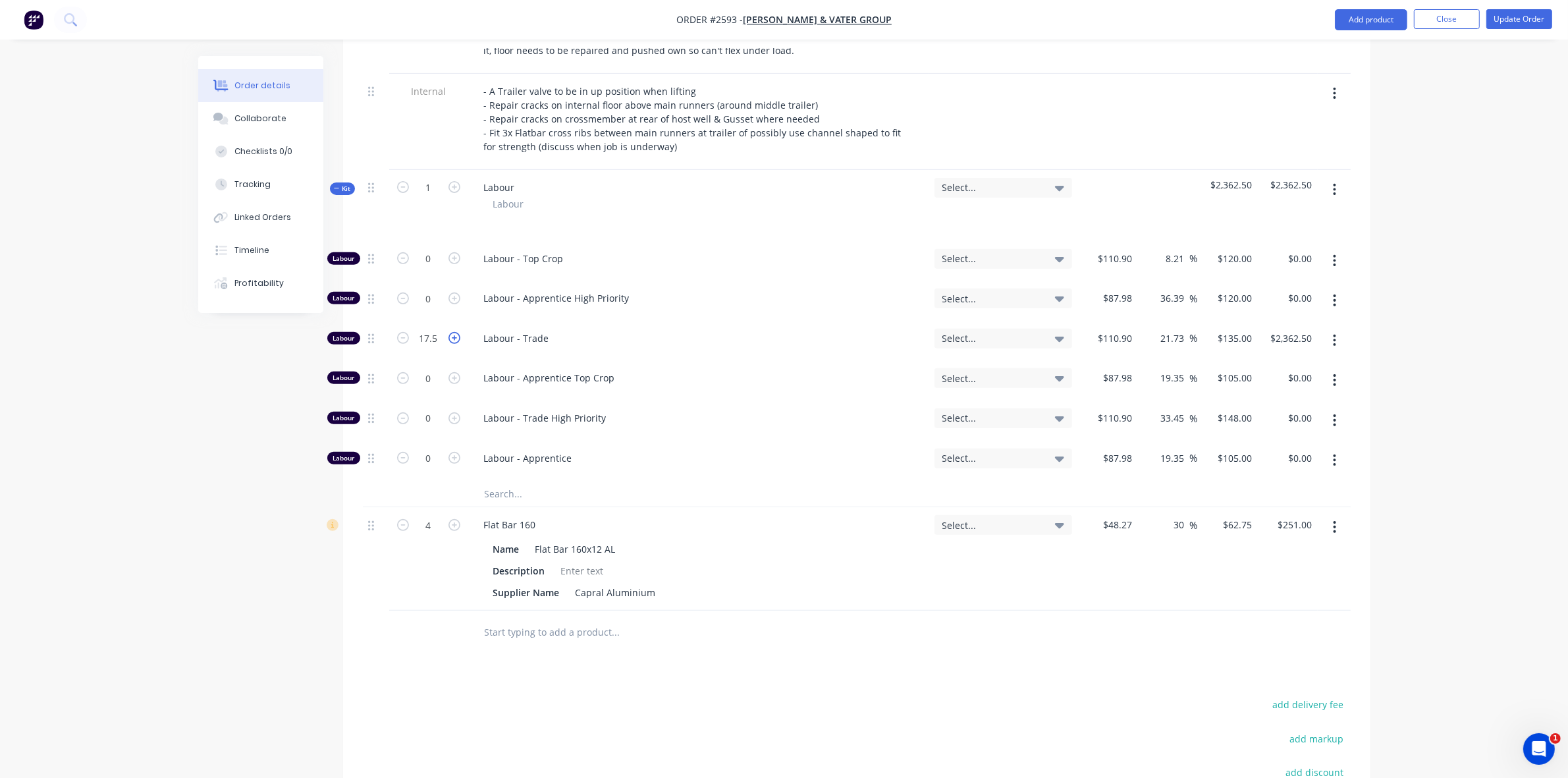
click at [458, 339] on icon "button" at bounding box center [454, 337] width 12 height 12
type input "18.5"
type input "$2,497.50"
click at [431, 269] on input "18.5" at bounding box center [429, 259] width 35 height 20
type input "18"
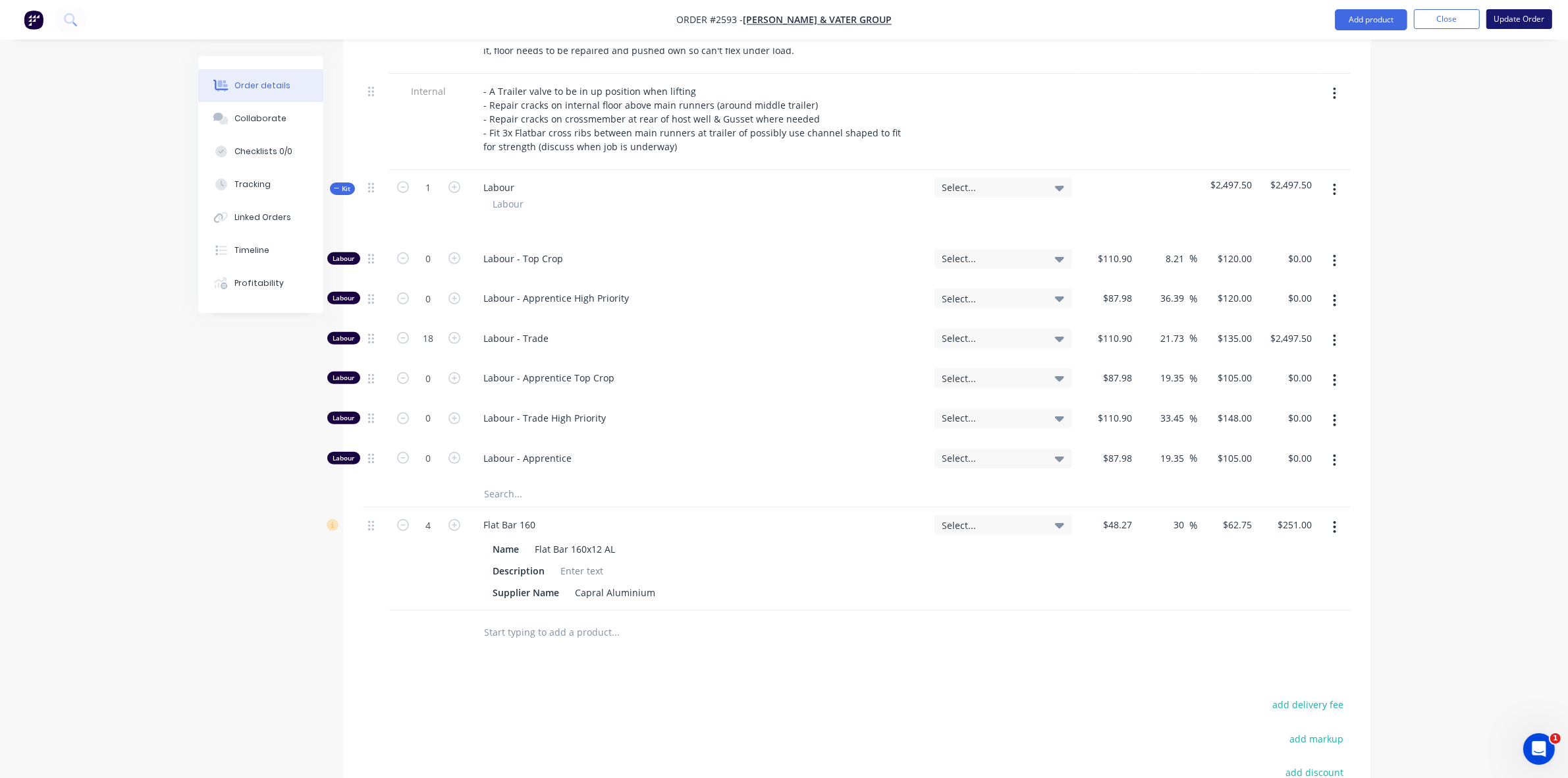
type input "$2,430.00"
click at [1523, 18] on button "Update Order" at bounding box center [1519, 19] width 66 height 20
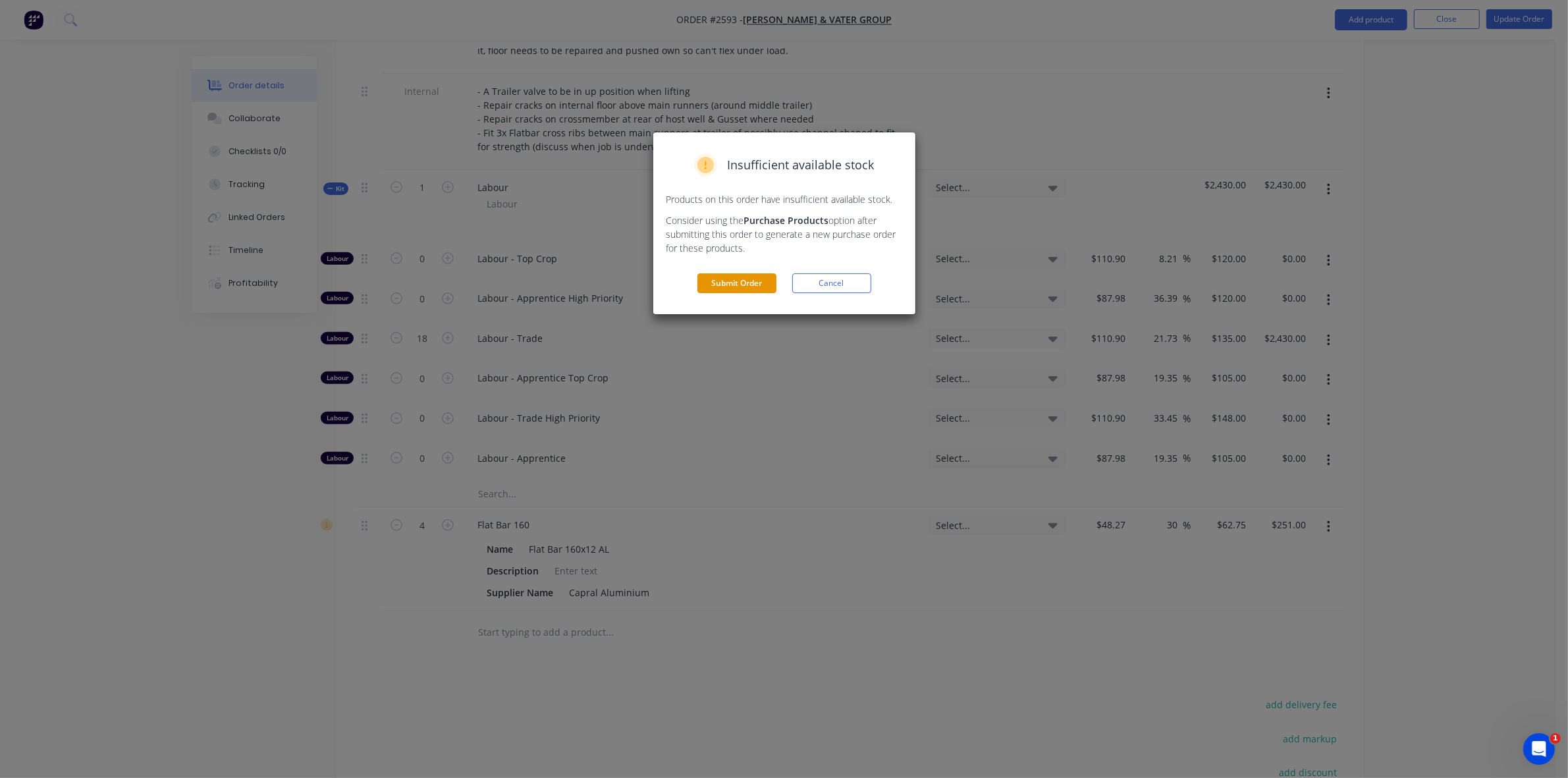
click at [748, 285] on button "Submit Order" at bounding box center [736, 283] width 79 height 20
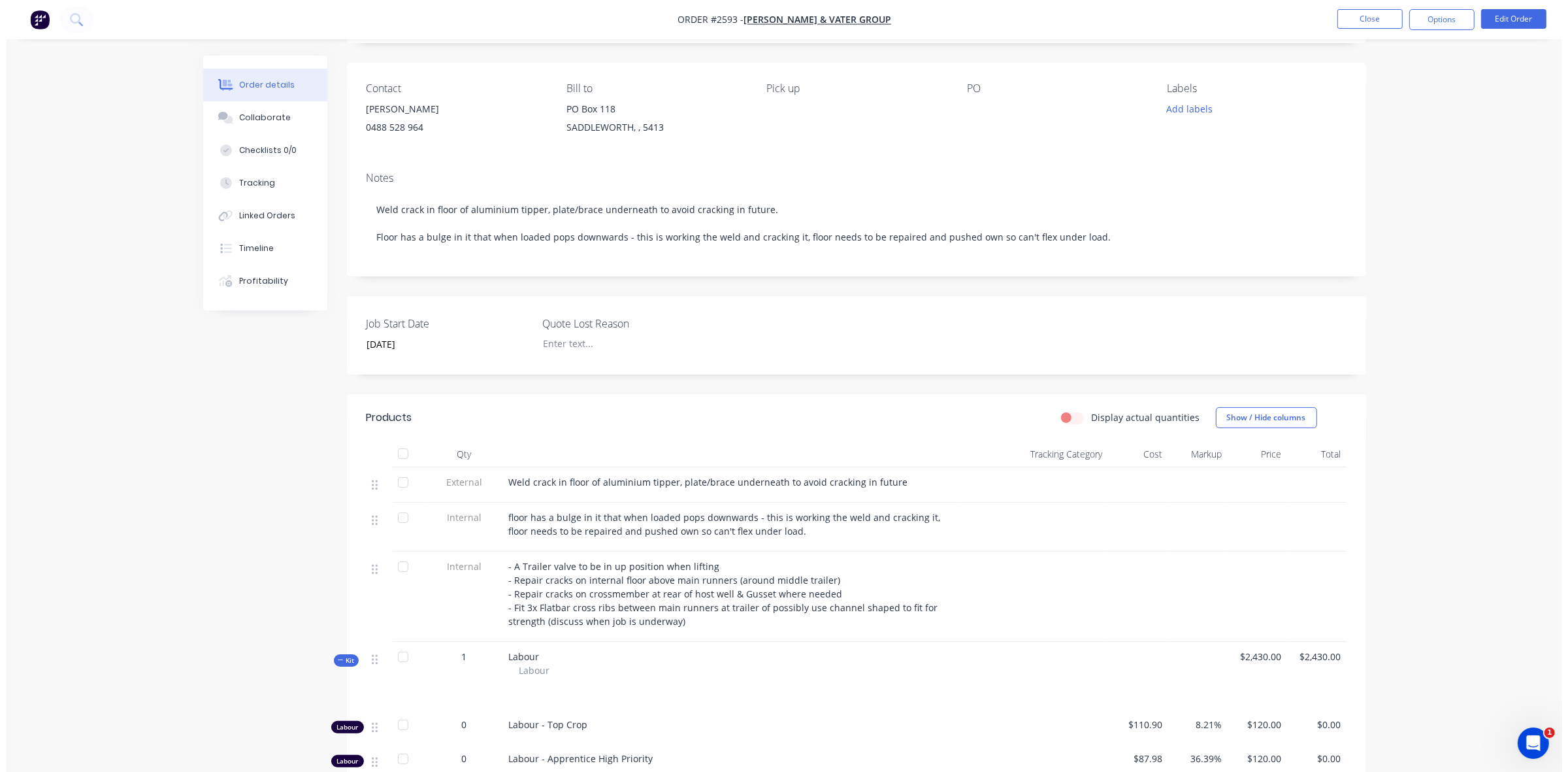
scroll to position [0, 0]
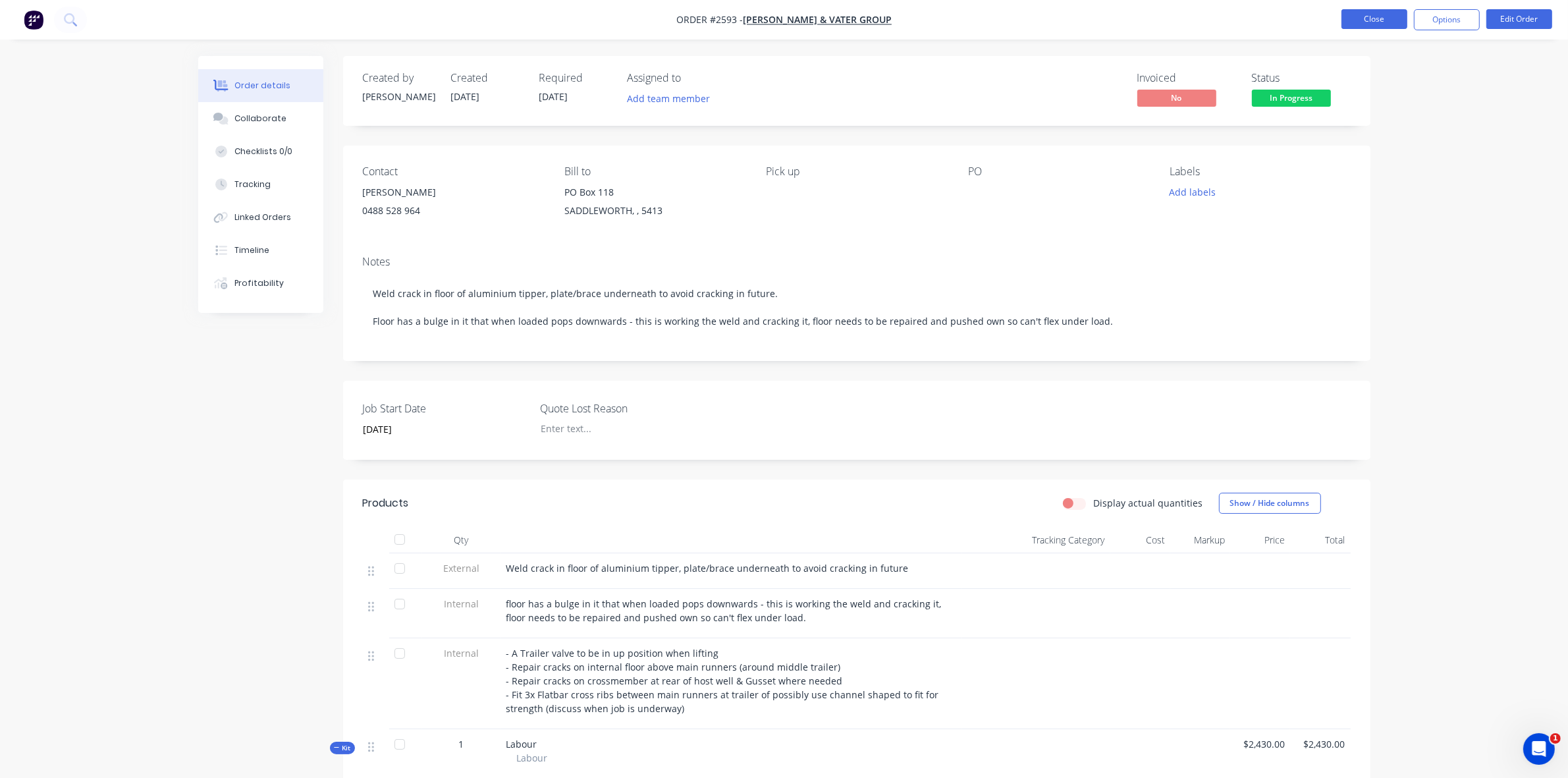
click at [1385, 20] on button "Close" at bounding box center [1374, 19] width 66 height 20
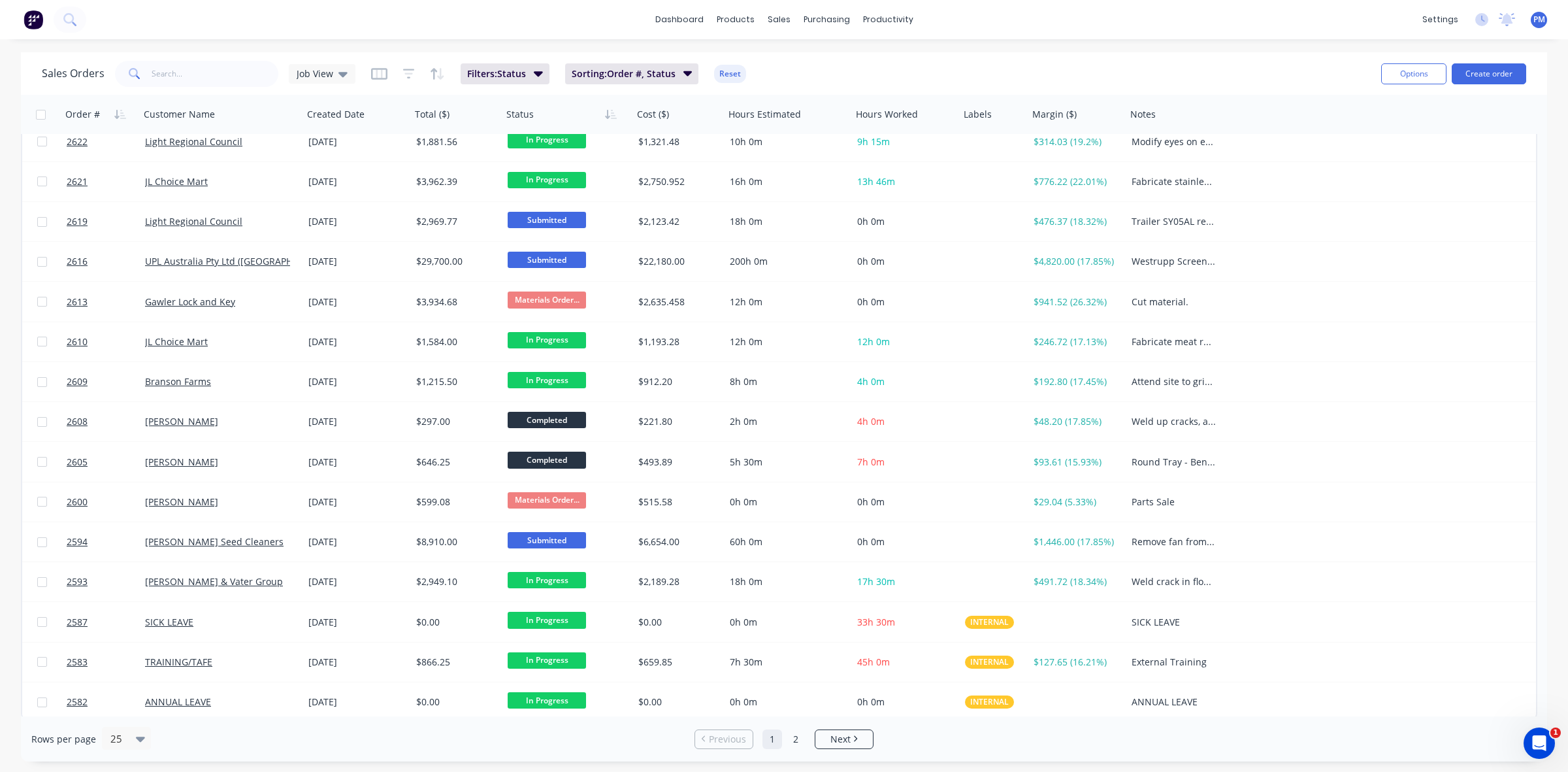
scroll to position [418, 0]
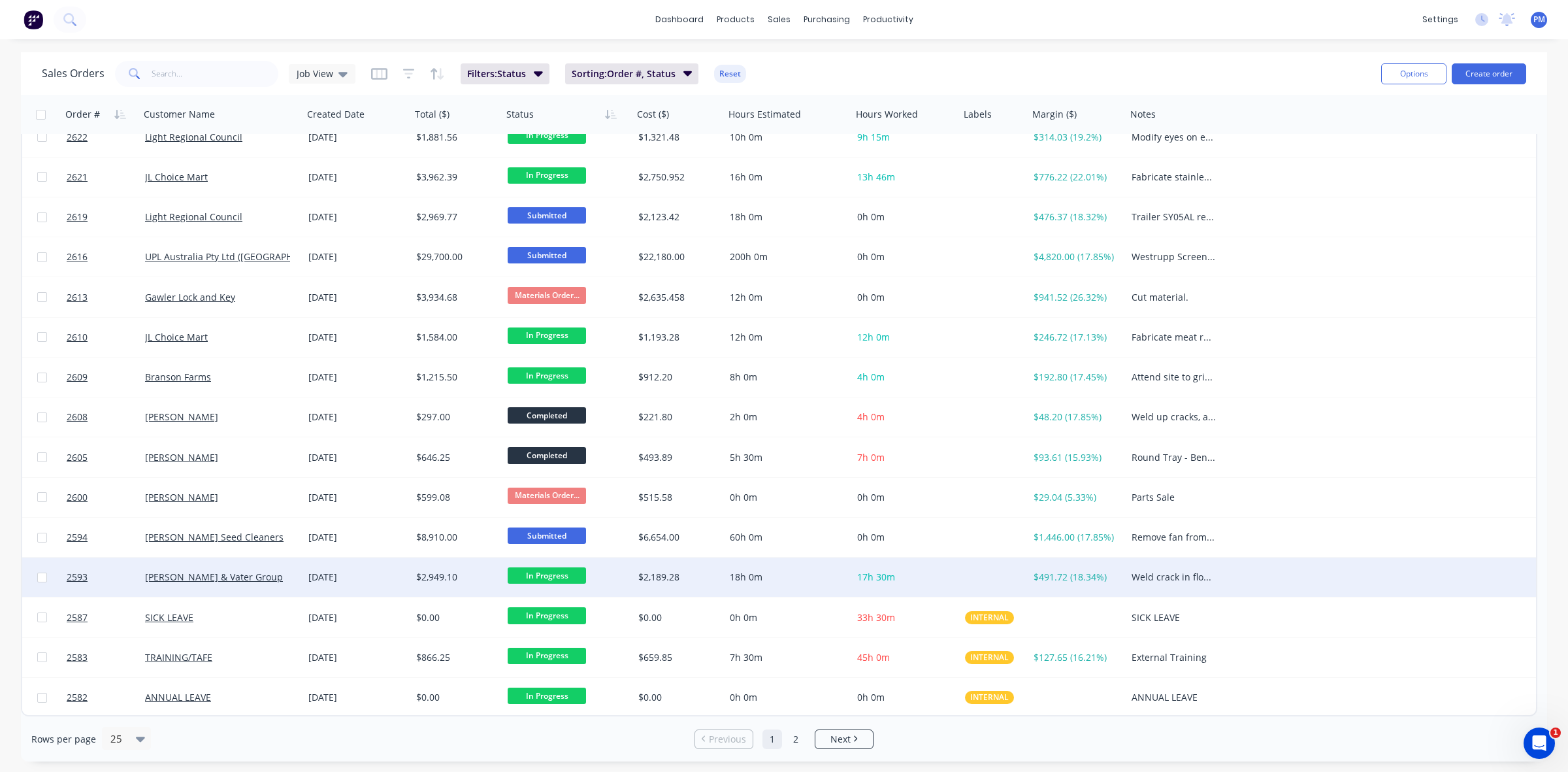
click at [560, 570] on span "In Progress" at bounding box center [546, 575] width 79 height 17
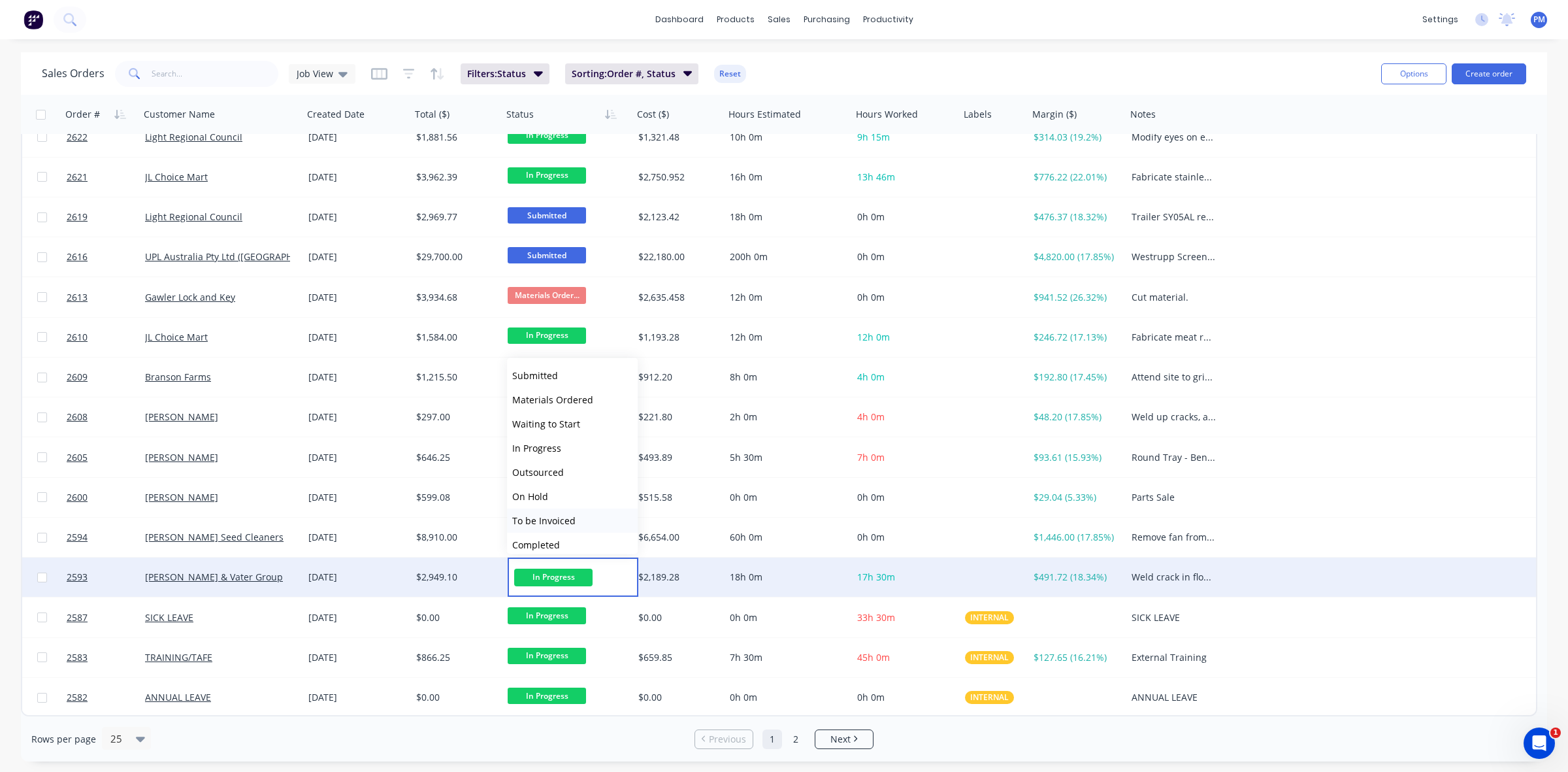
click at [552, 516] on span "To be Invoiced" at bounding box center [544, 521] width 64 height 12
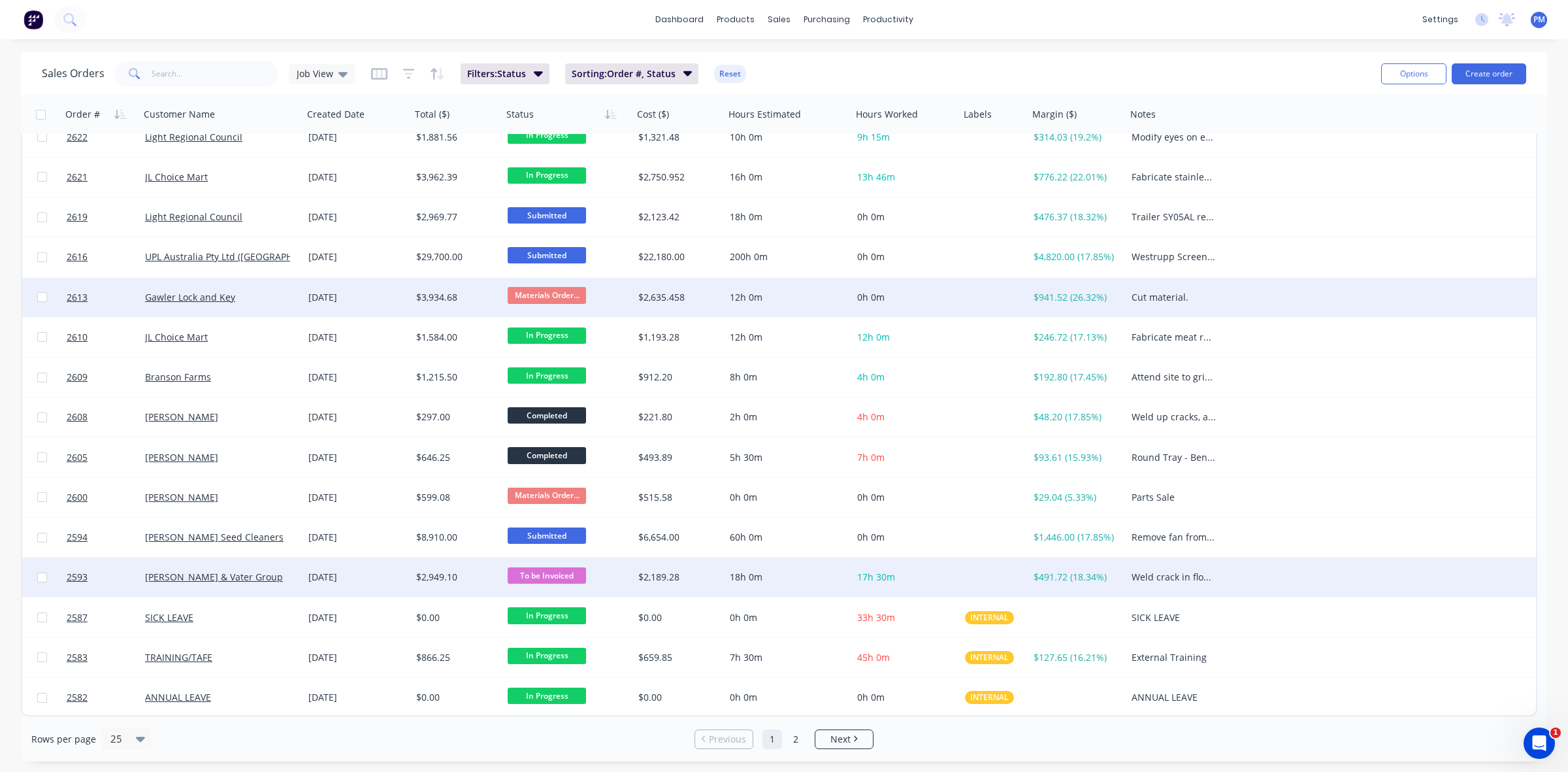
click at [269, 296] on div "Gawler Lock and Key" at bounding box center [217, 297] width 145 height 13
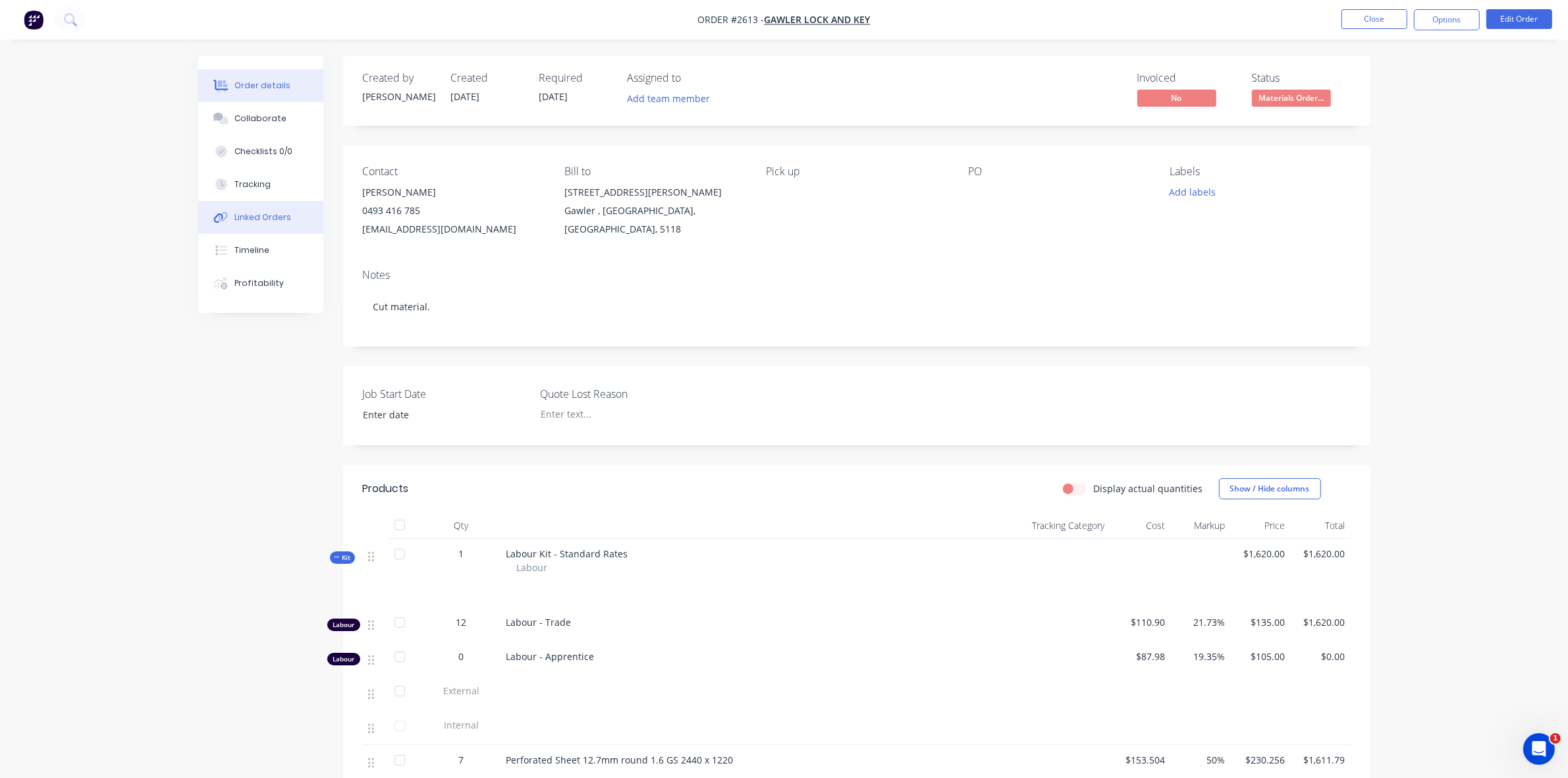
click at [276, 212] on div "Linked Orders" at bounding box center [263, 217] width 57 height 12
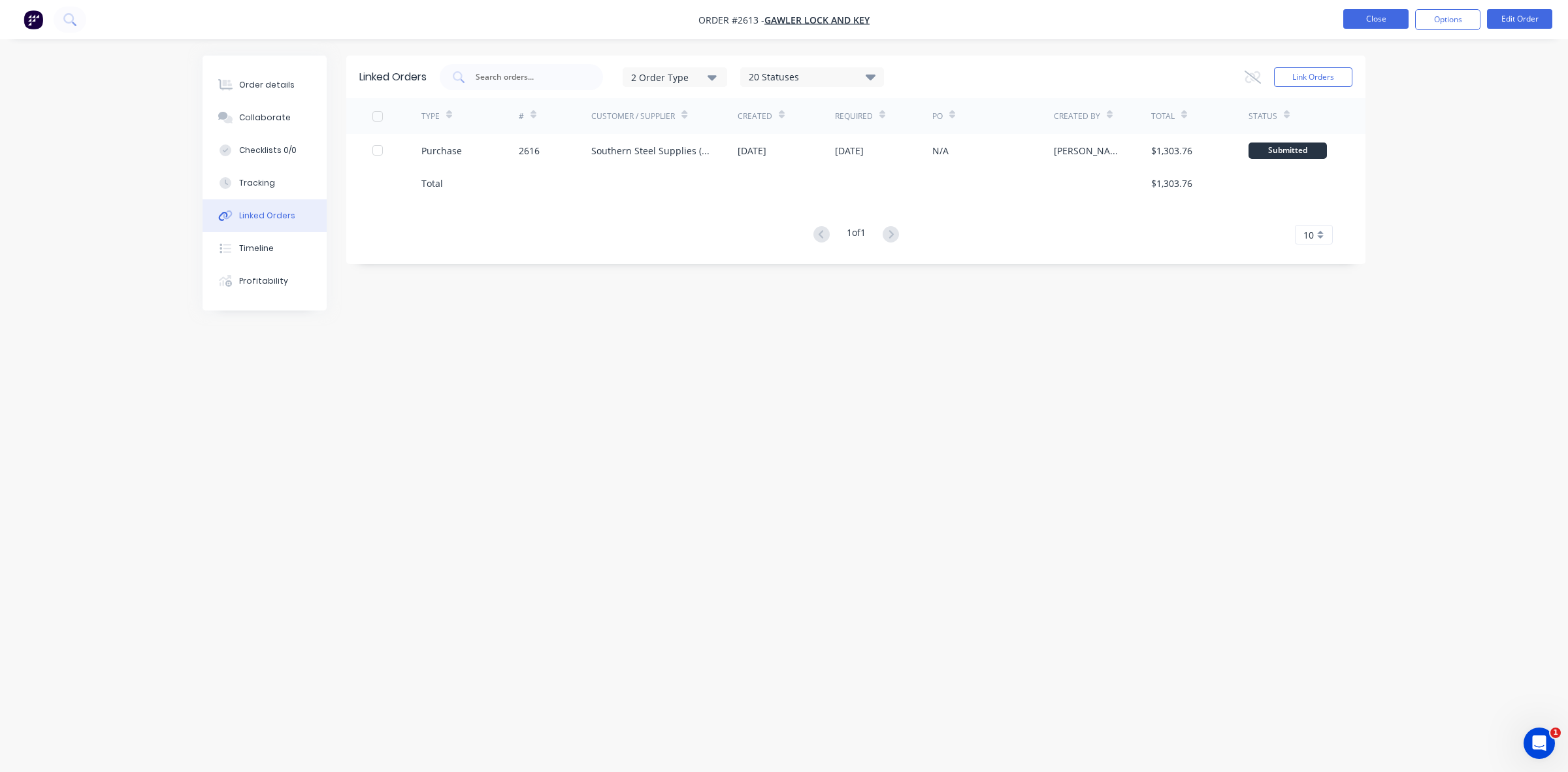
click at [1384, 20] on button "Close" at bounding box center [1376, 19] width 65 height 19
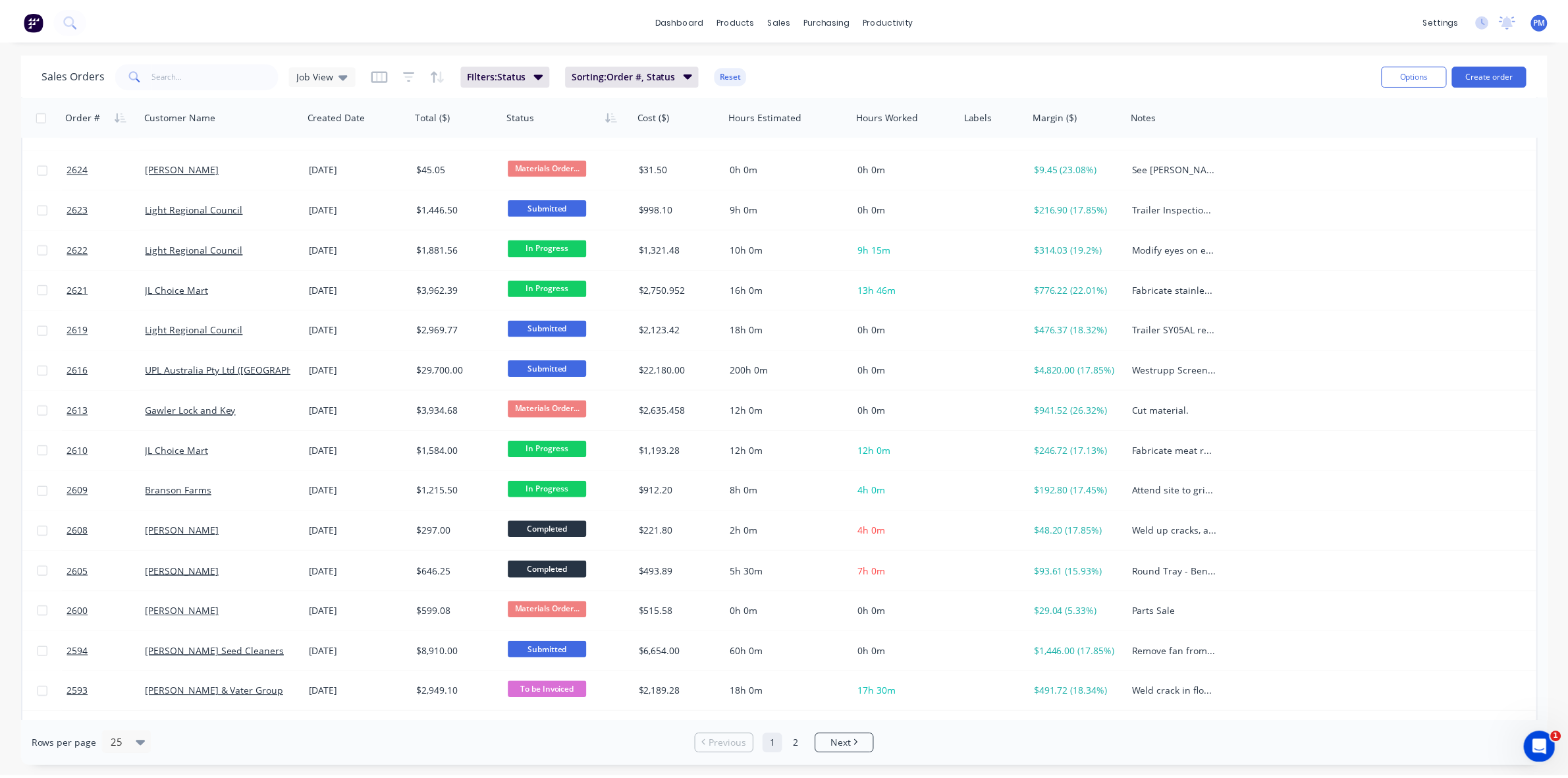
scroll to position [329, 0]
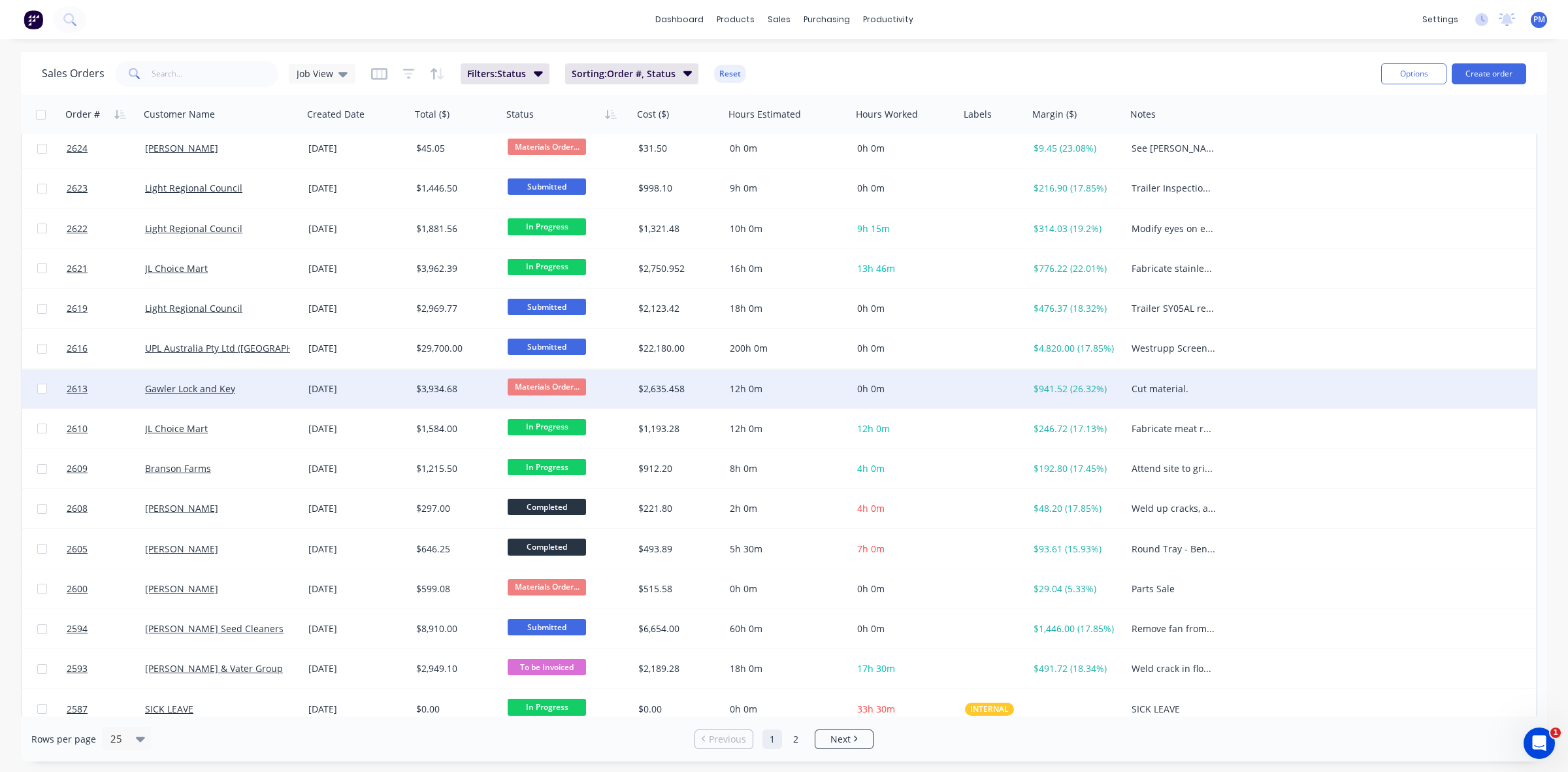
click at [282, 389] on div "Gawler Lock and Key" at bounding box center [217, 388] width 145 height 13
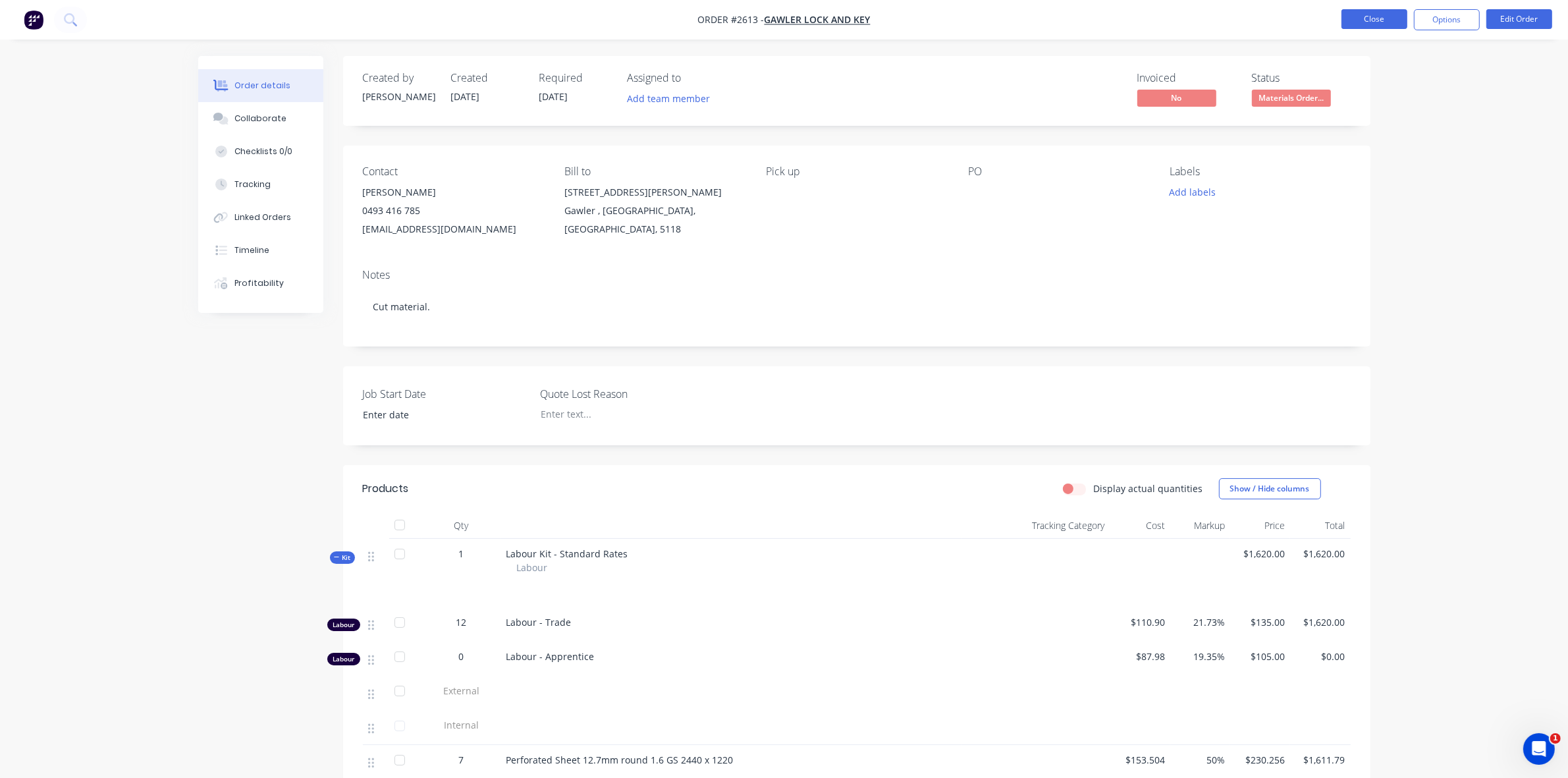
click at [1378, 19] on button "Close" at bounding box center [1374, 19] width 66 height 20
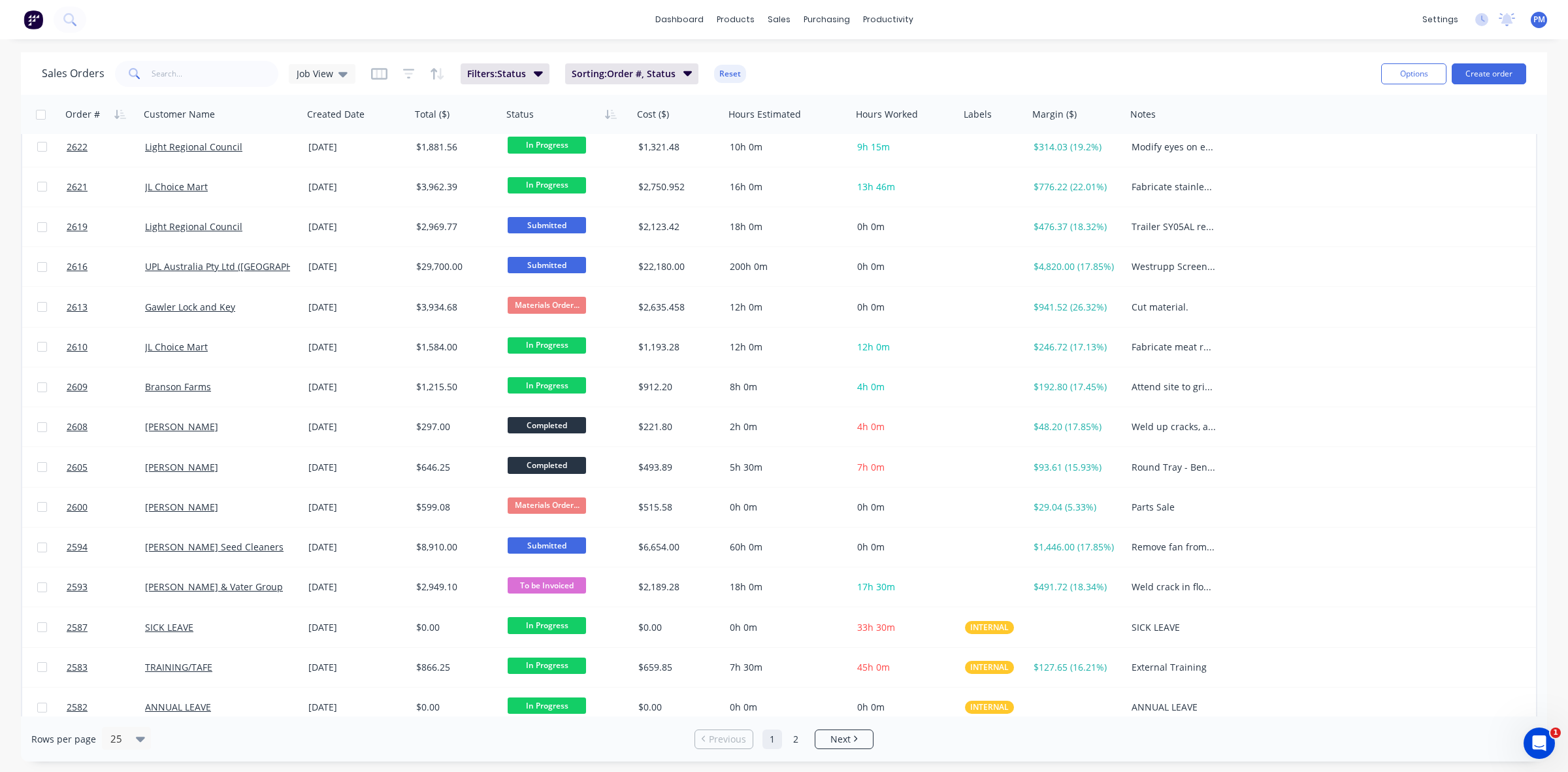
scroll to position [418, 0]
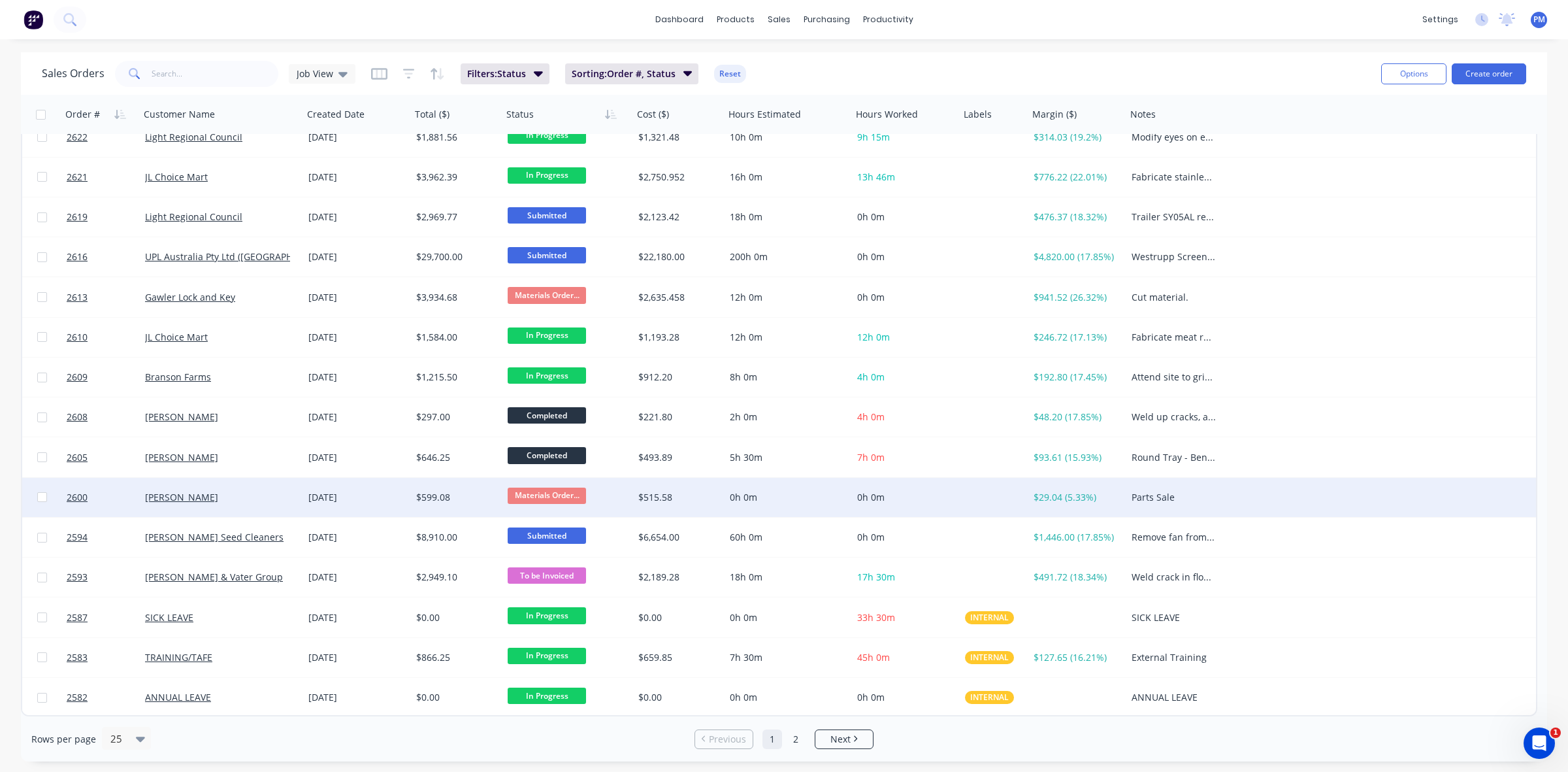
click at [280, 497] on div "Scott Rademacher" at bounding box center [217, 497] width 145 height 13
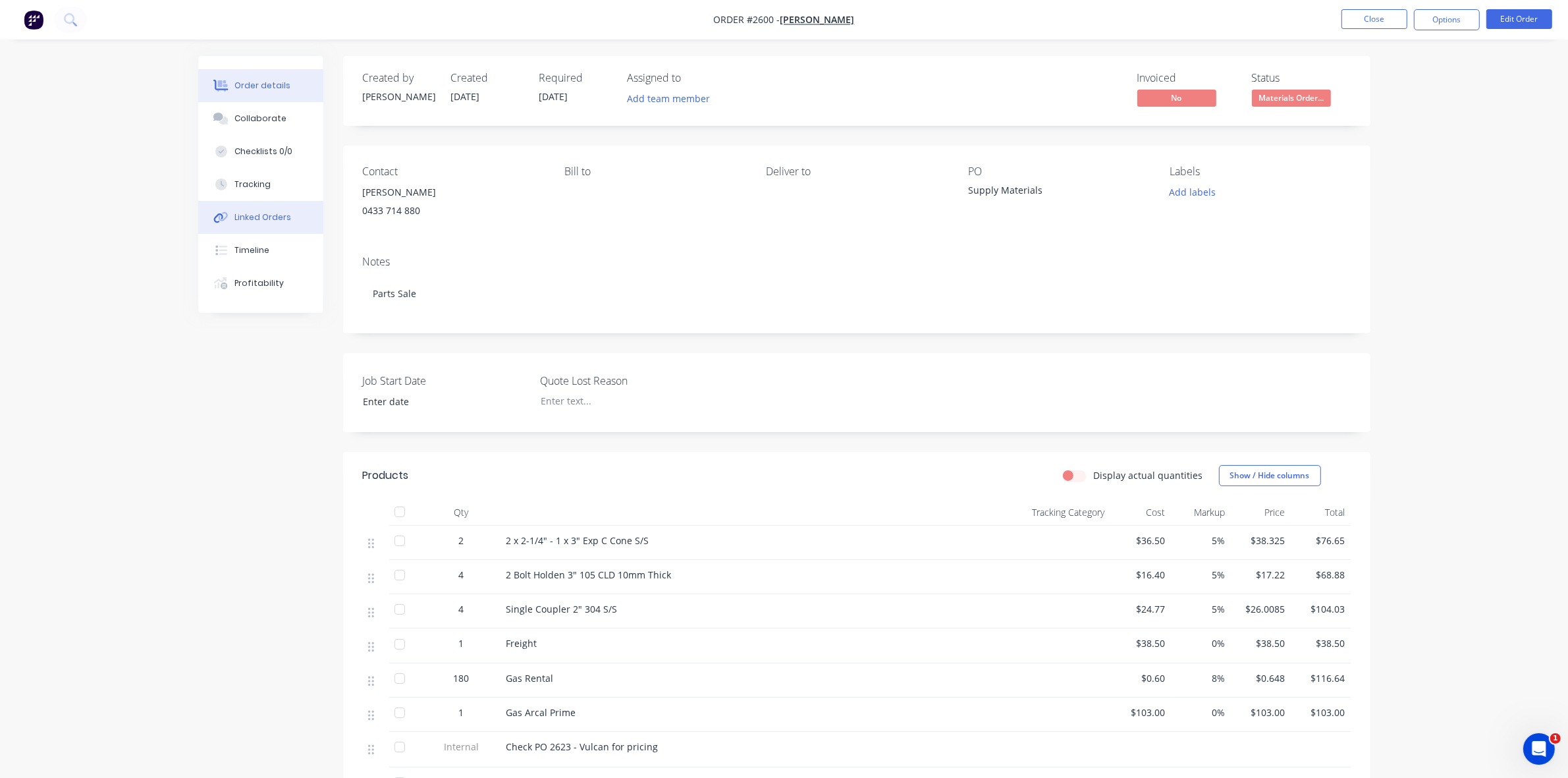
click at [275, 221] on div "Linked Orders" at bounding box center [263, 217] width 57 height 12
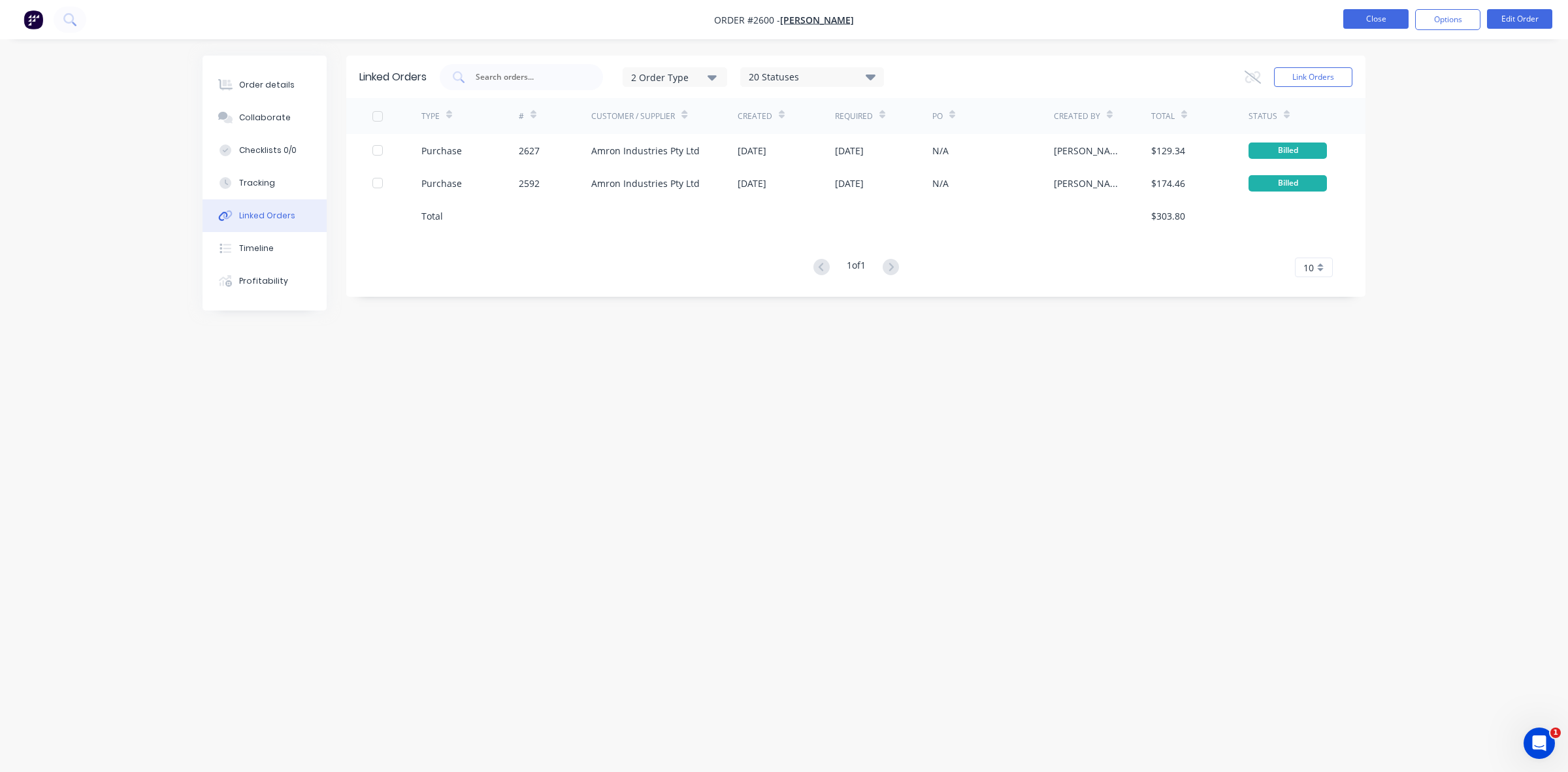
click at [1379, 14] on button "Close" at bounding box center [1376, 19] width 65 height 19
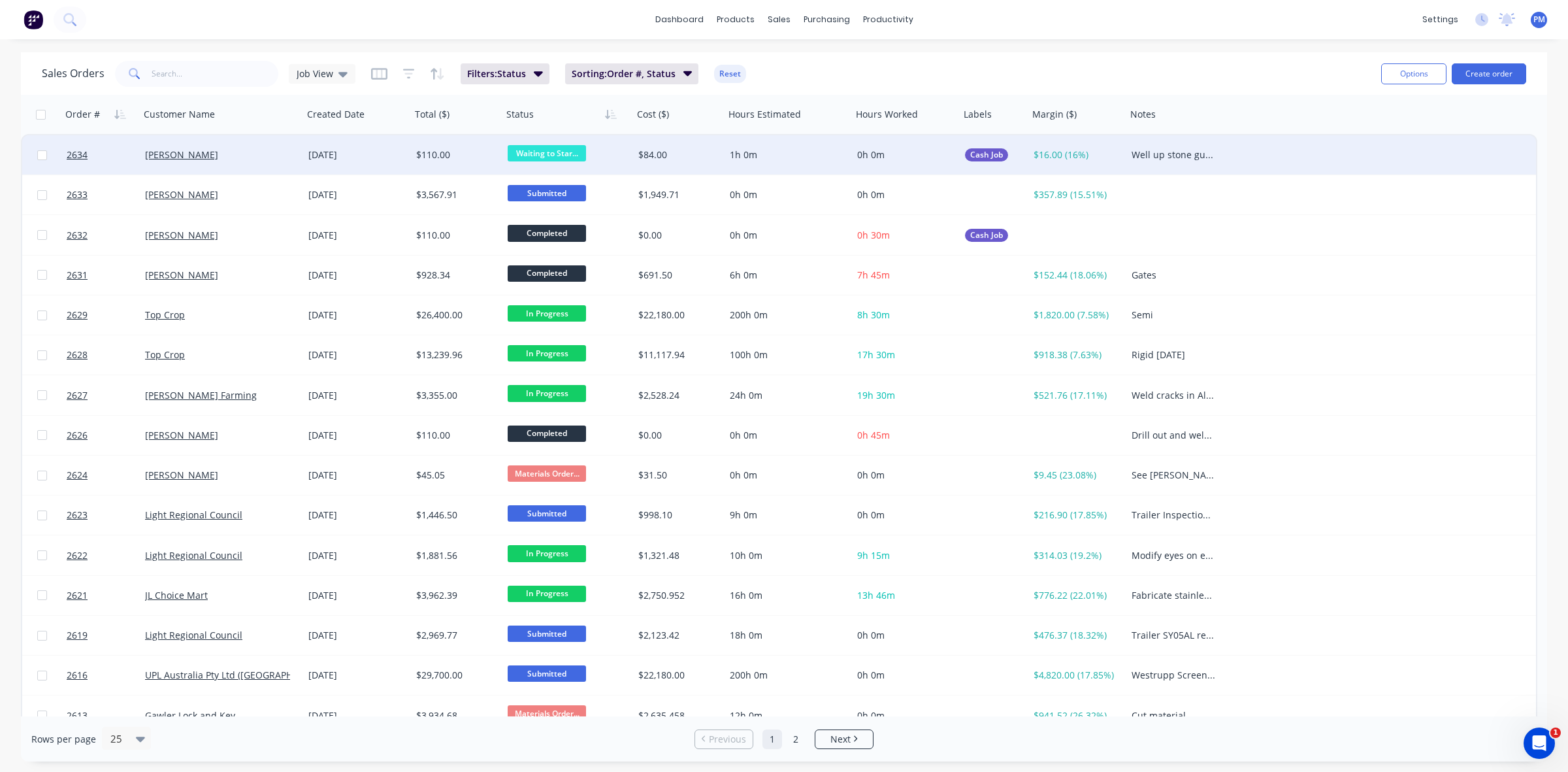
click at [271, 159] on div "John MacKenzie" at bounding box center [217, 154] width 145 height 13
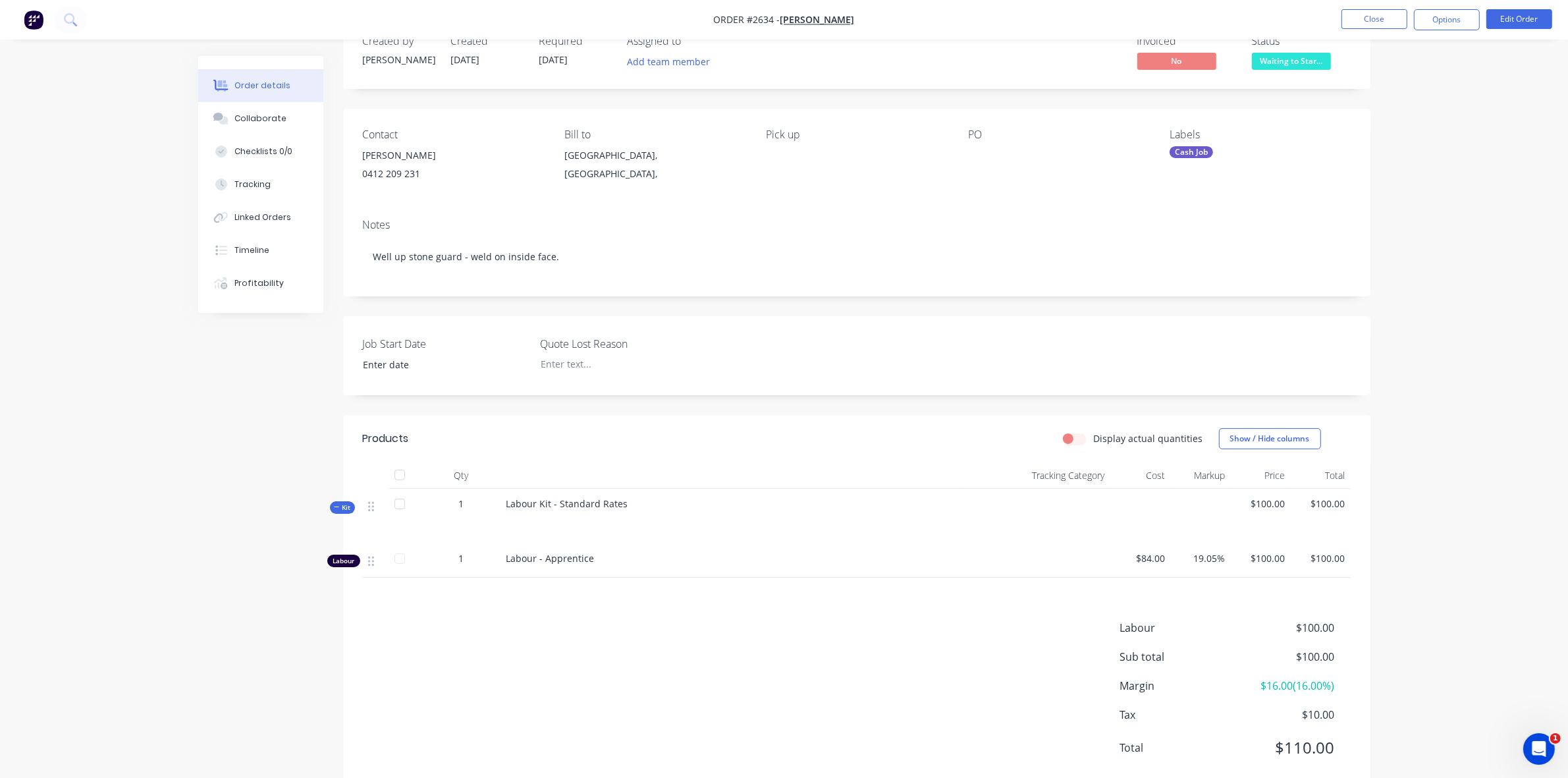
scroll to position [72, 0]
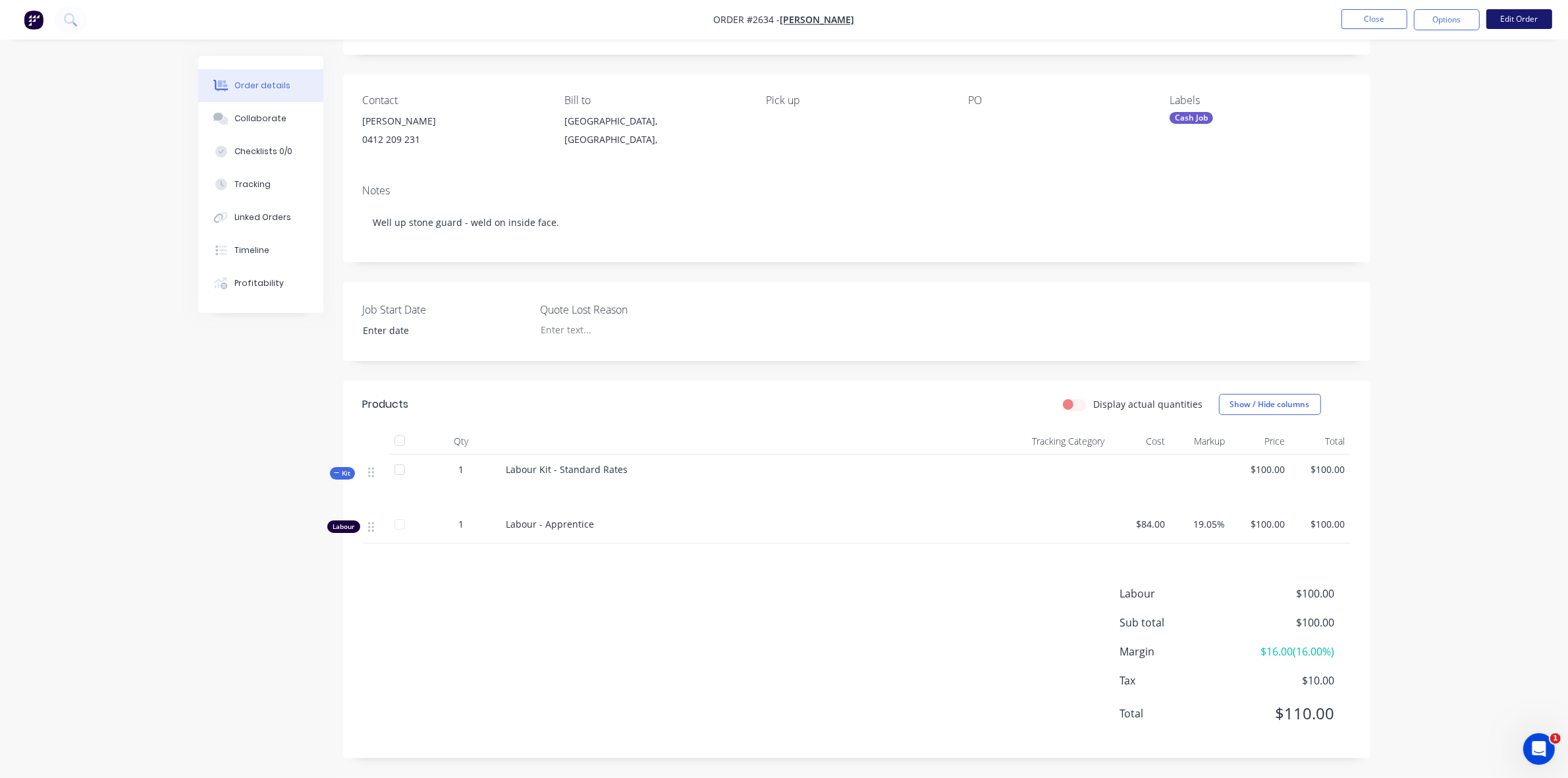
click at [1522, 21] on button "Edit Order" at bounding box center [1519, 19] width 66 height 20
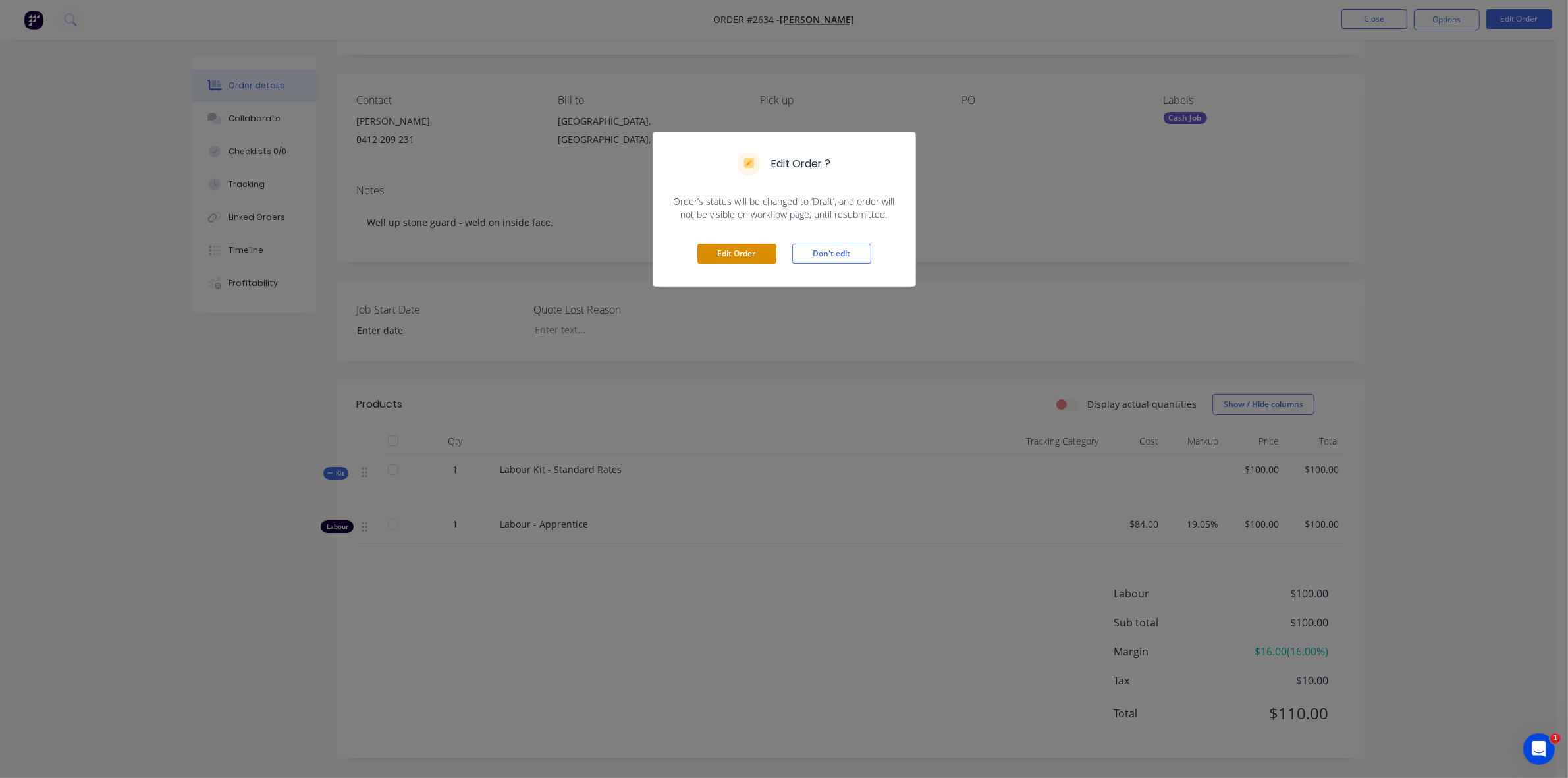
click at [743, 255] on button "Edit Order" at bounding box center [736, 253] width 79 height 20
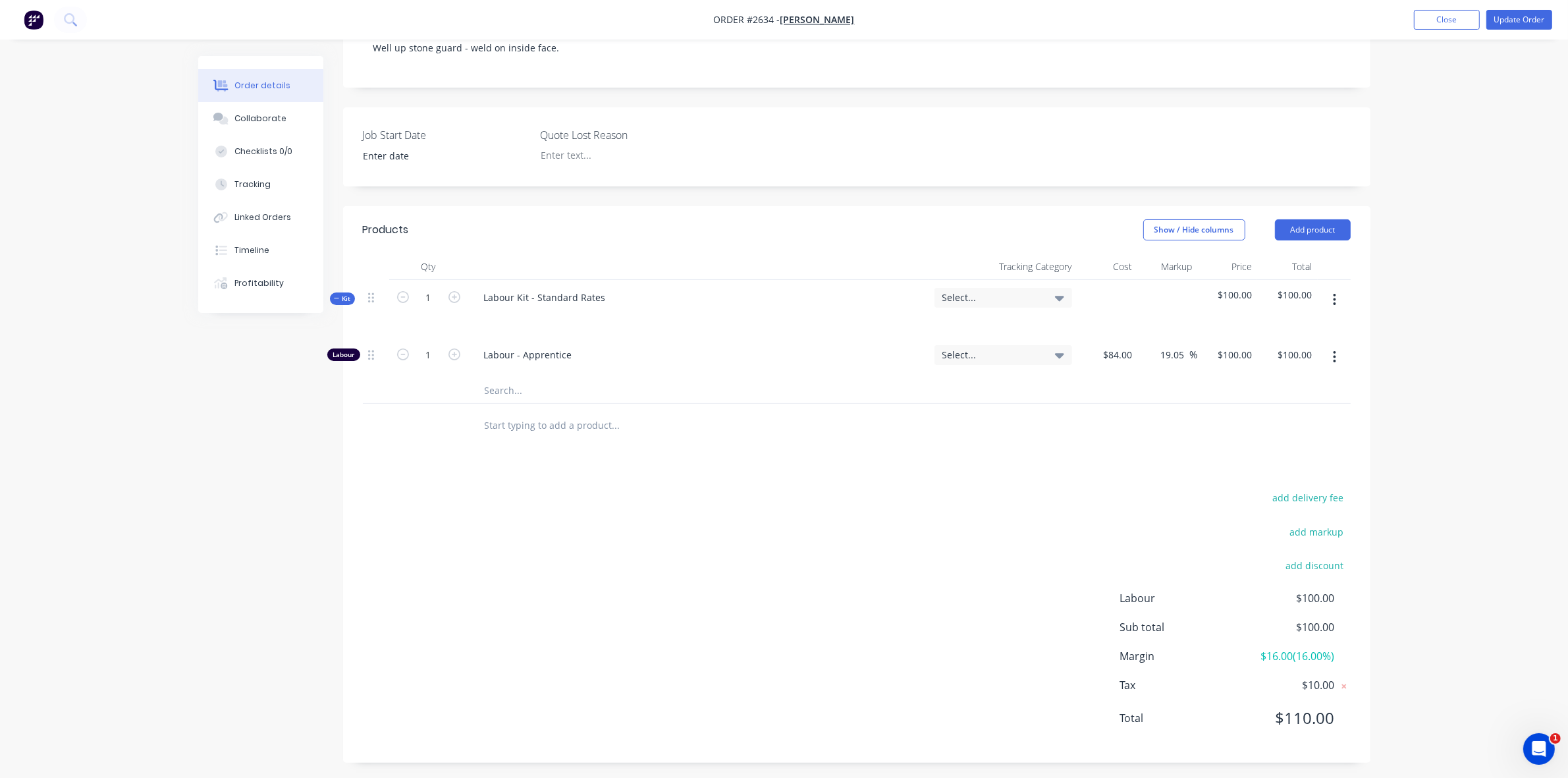
scroll to position [253, 0]
click at [1344, 681] on icon at bounding box center [1343, 680] width 4 height 4
click at [1514, 23] on button "Update Order" at bounding box center [1519, 20] width 66 height 20
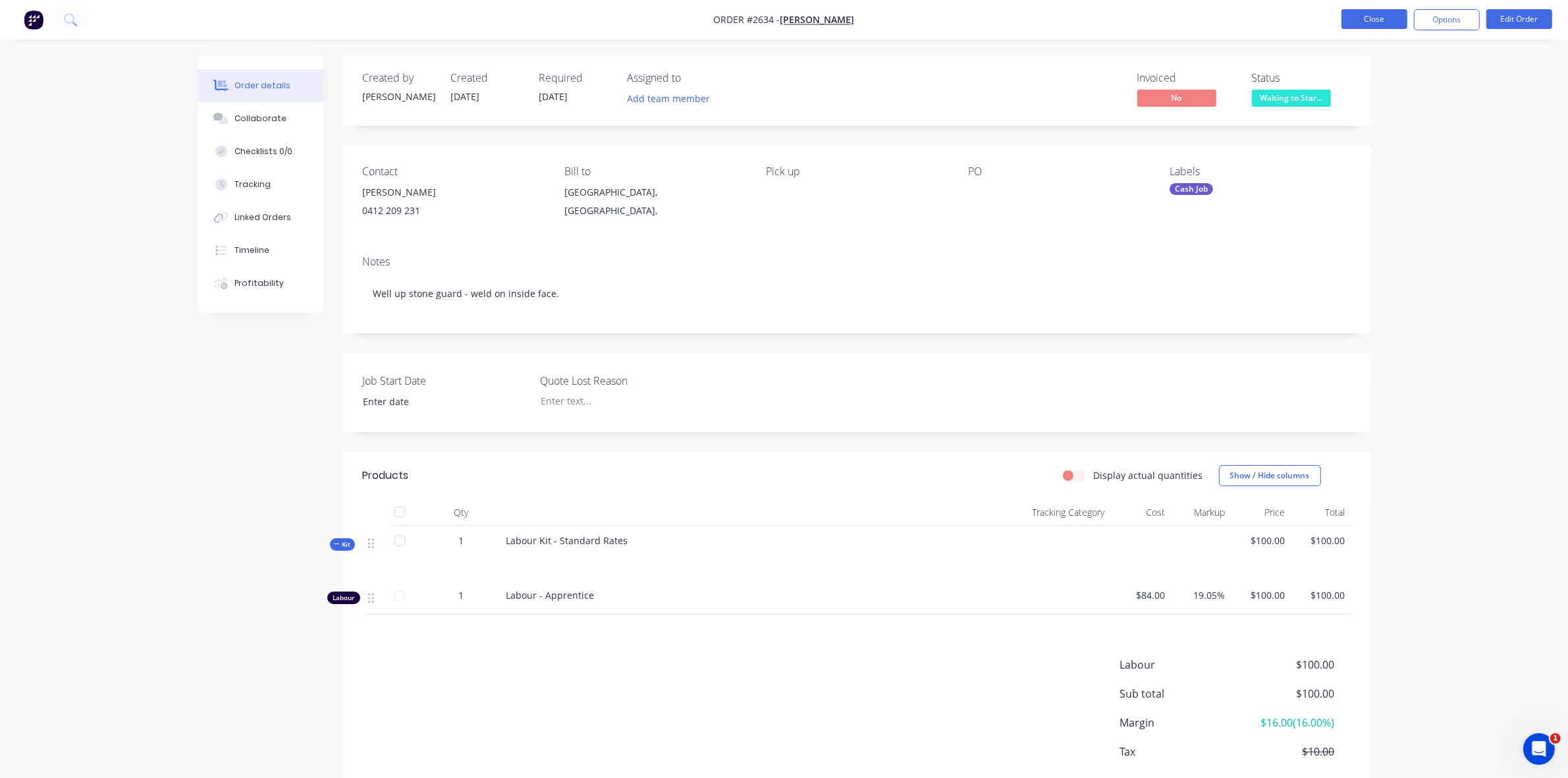
click at [1378, 15] on button "Close" at bounding box center [1374, 19] width 66 height 20
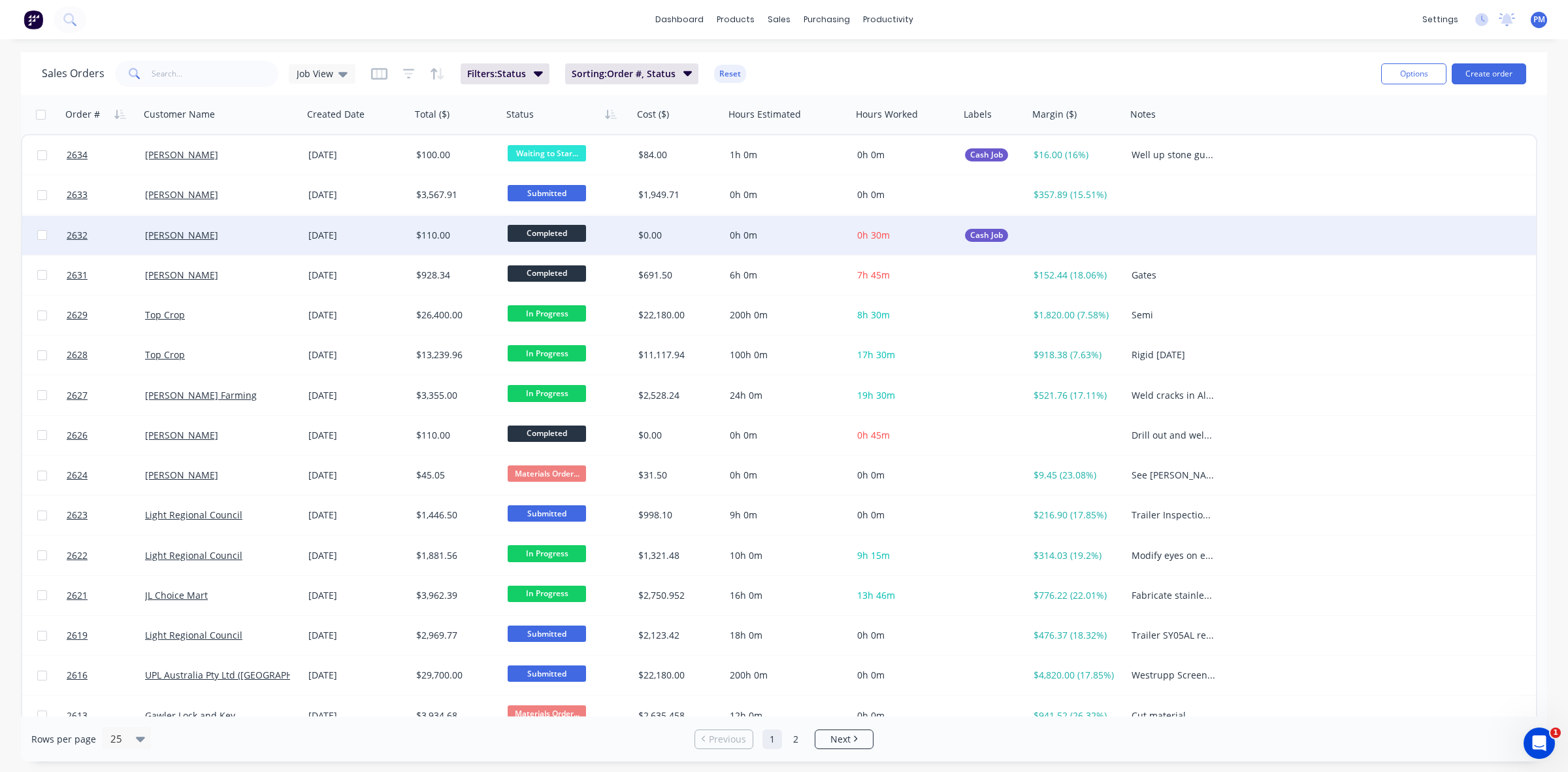
click at [458, 233] on div "$110.00" at bounding box center [454, 235] width 77 height 13
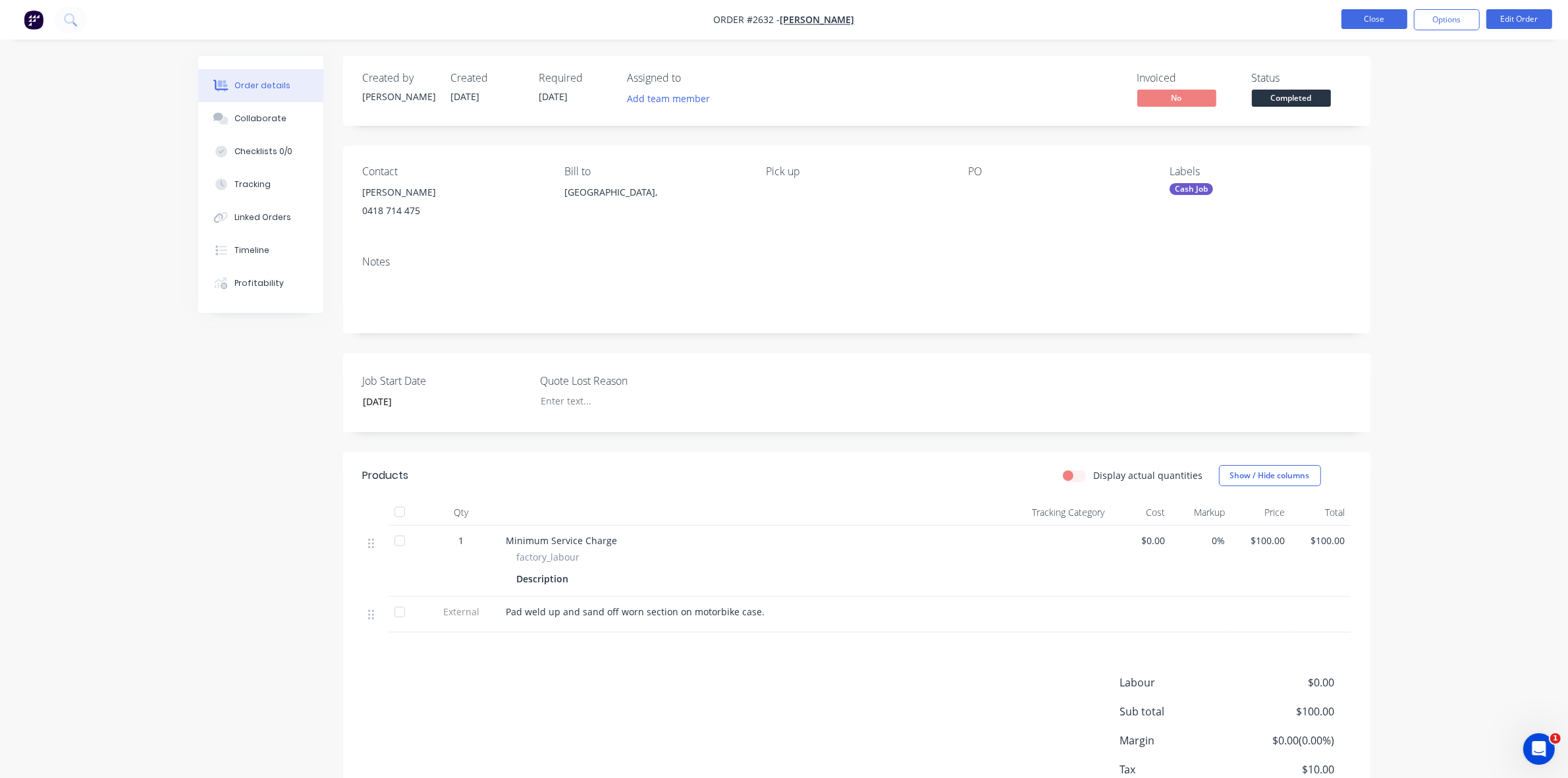
click at [1381, 24] on button "Close" at bounding box center [1374, 19] width 66 height 20
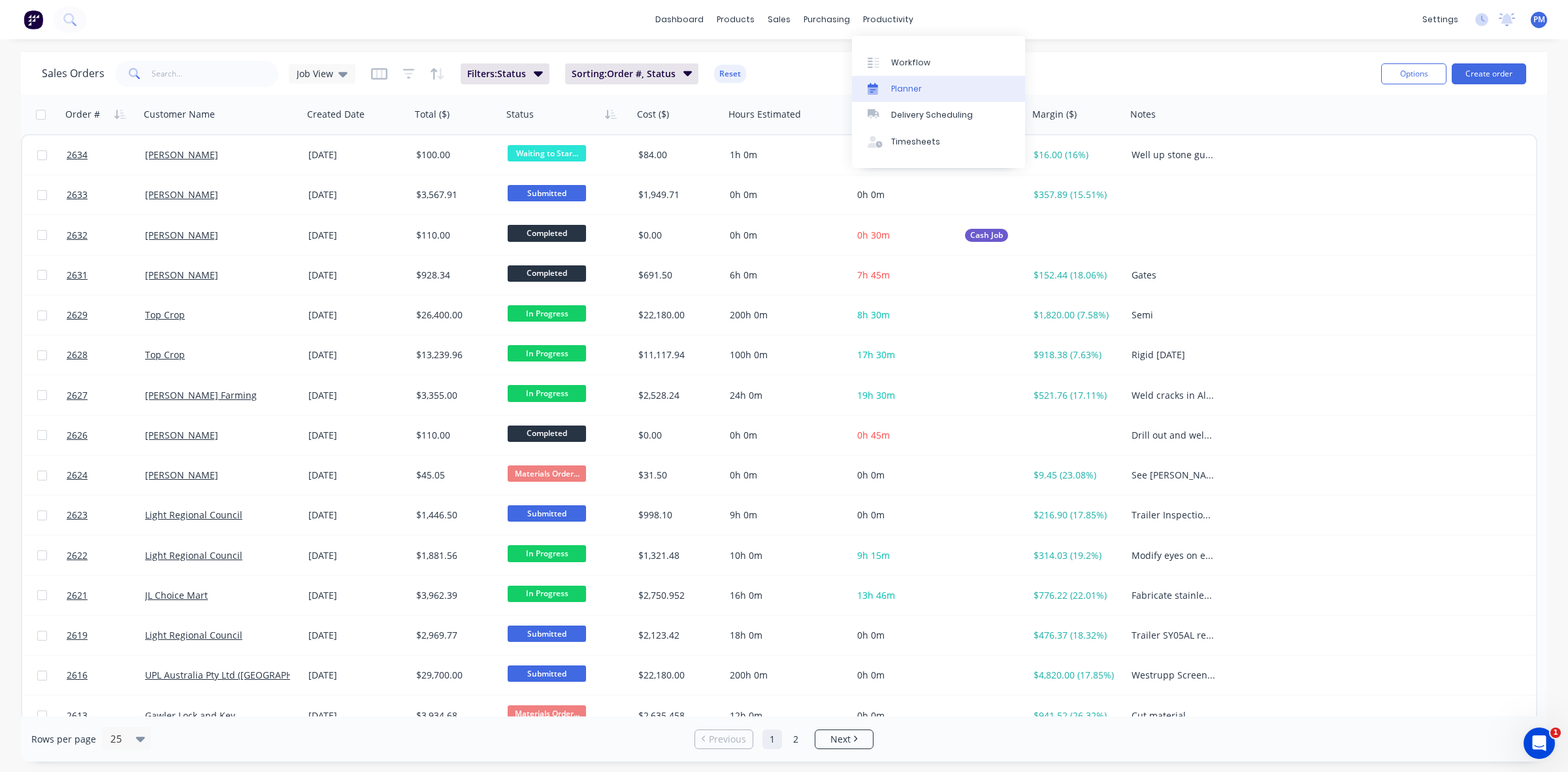
click at [916, 94] on link "Planner" at bounding box center [939, 89] width 173 height 26
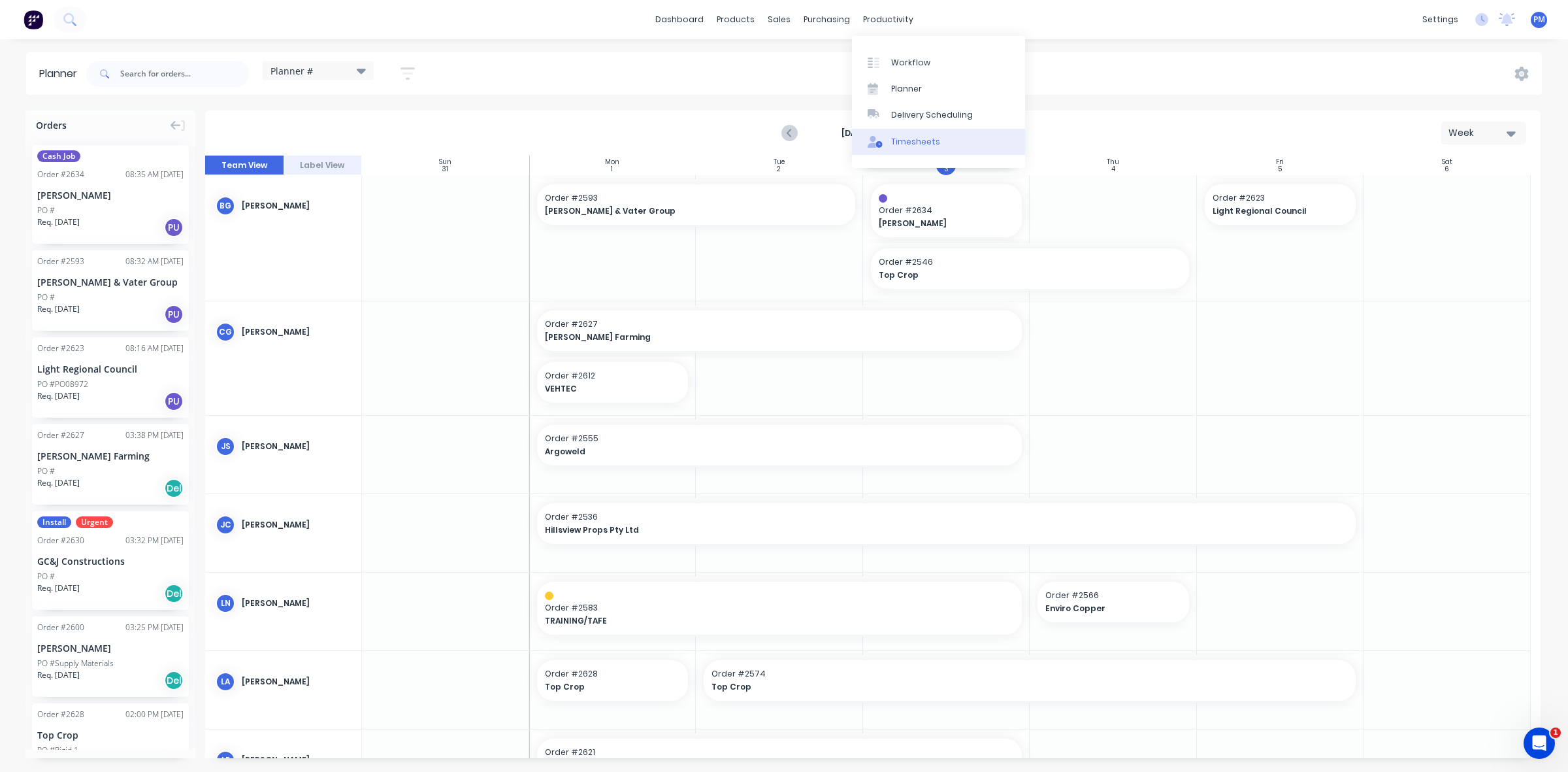
click at [916, 139] on div "Timesheets" at bounding box center [916, 141] width 49 height 11
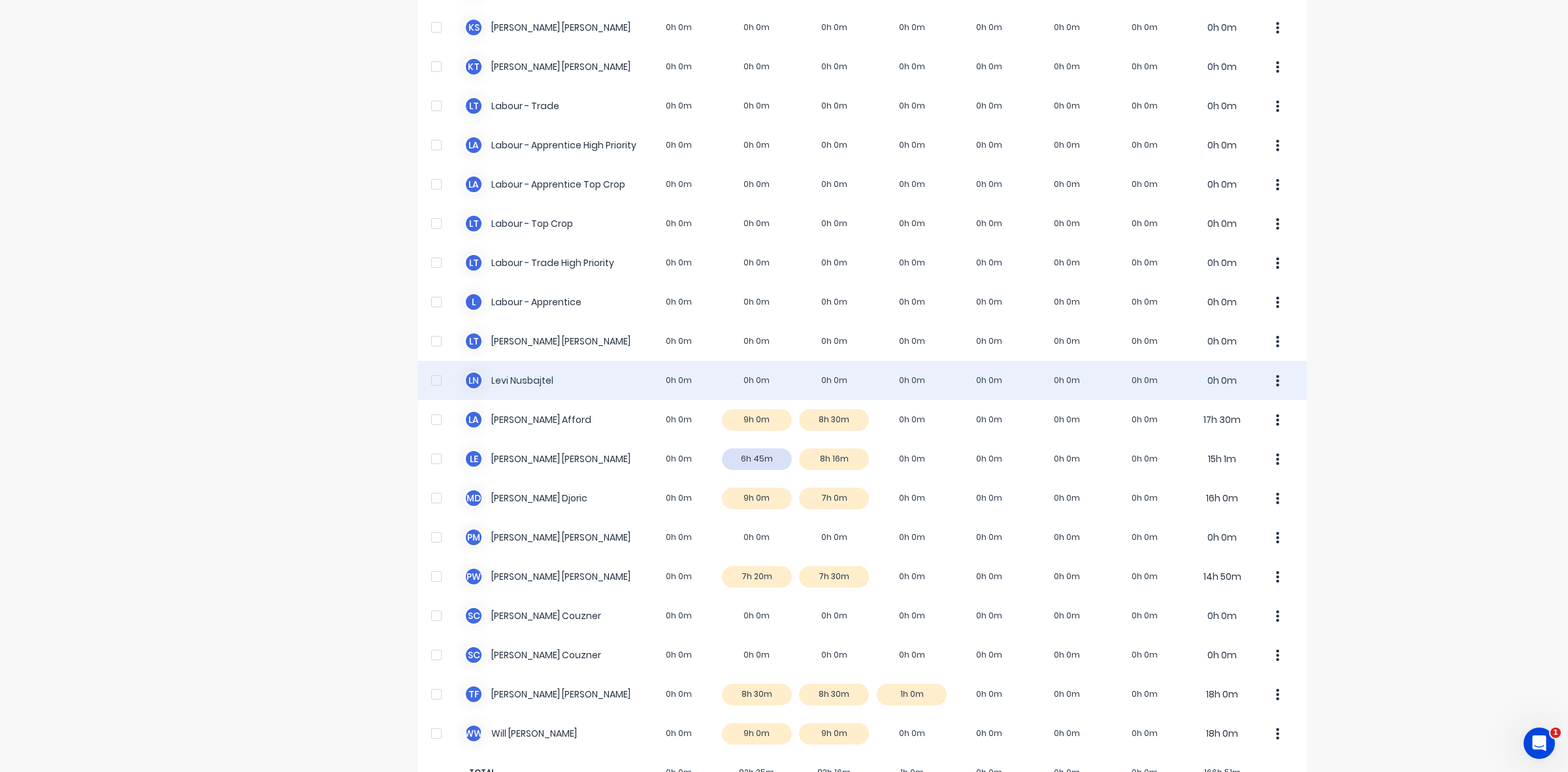
scroll to position [326, 0]
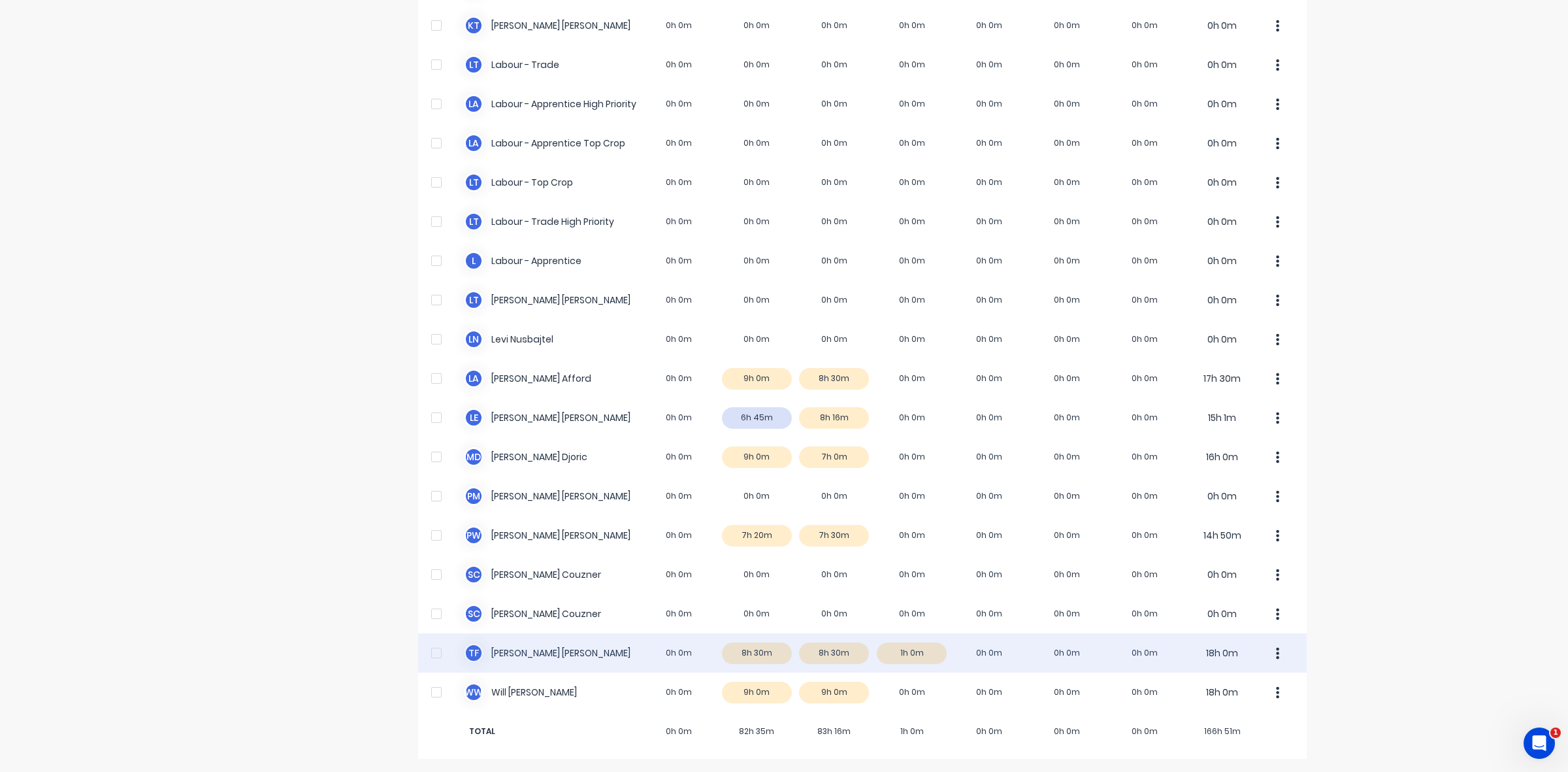
click at [921, 656] on div "T F [PERSON_NAME] 0h 0m 8h 30m 8h 30m 1h 0m 0h 0m 0h 0m 0h 0m 18h 0m" at bounding box center [862, 653] width 889 height 39
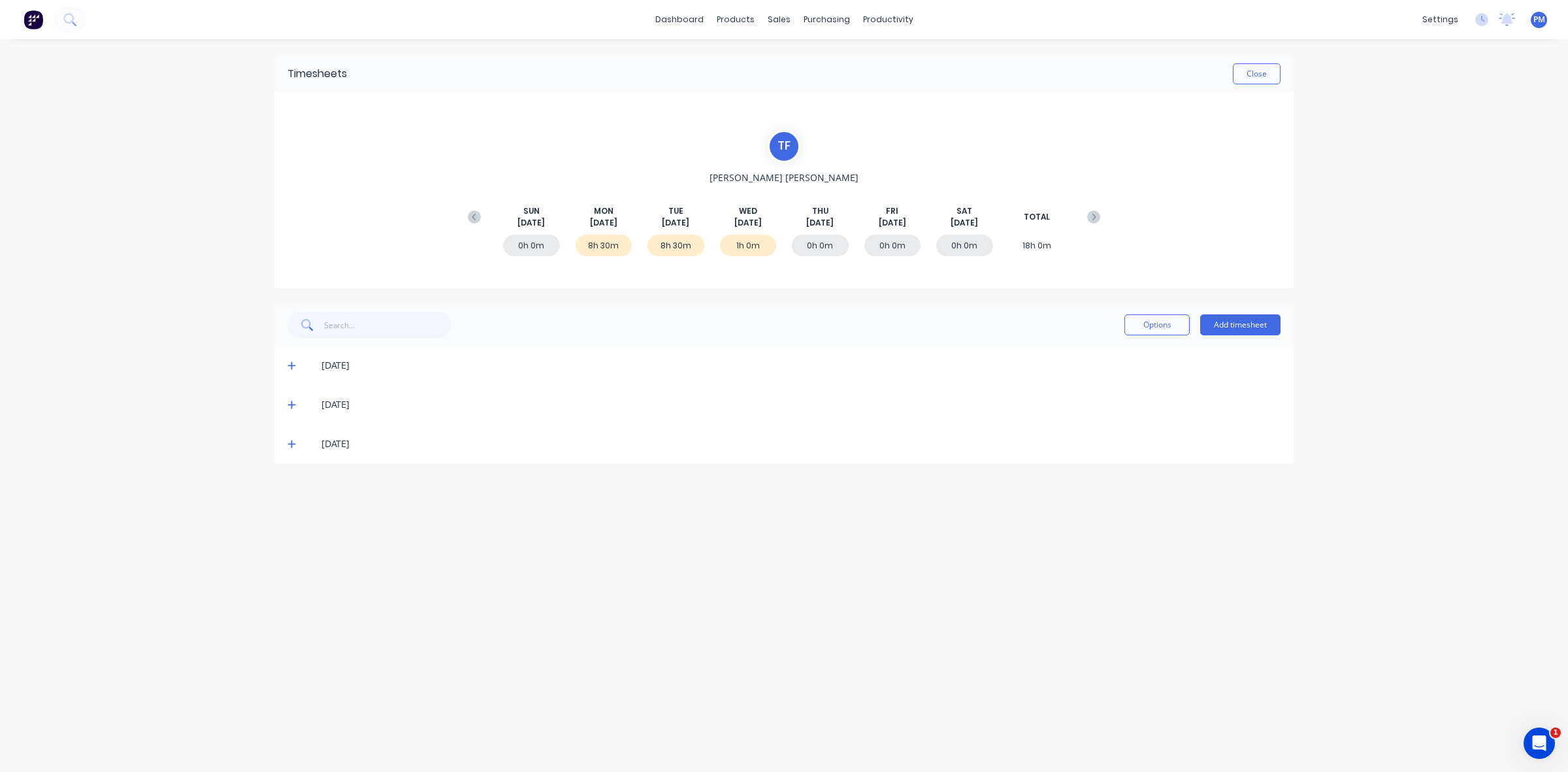
click at [291, 446] on icon at bounding box center [291, 444] width 8 height 8
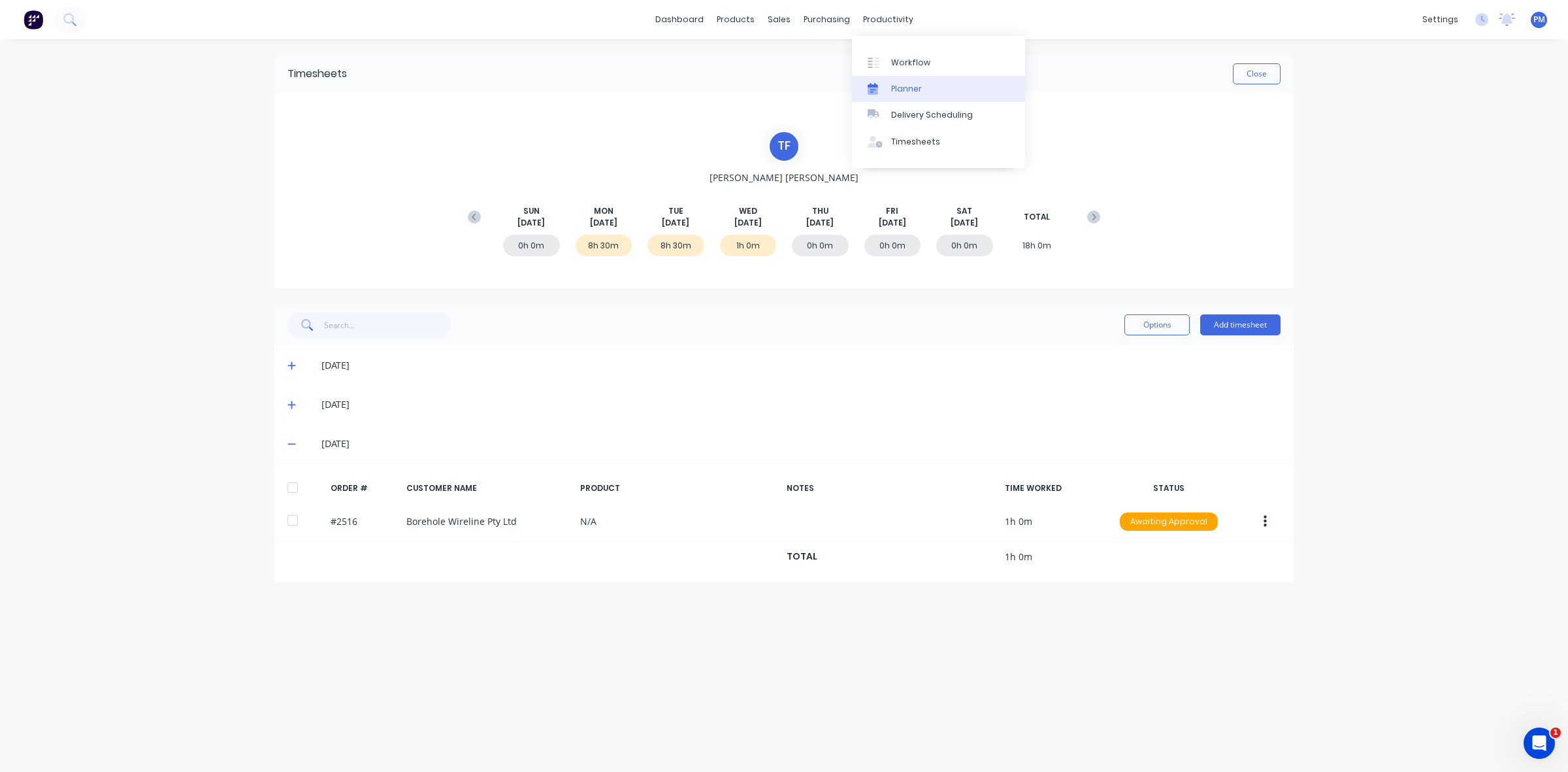
click at [898, 85] on div "Planner" at bounding box center [906, 88] width 31 height 11
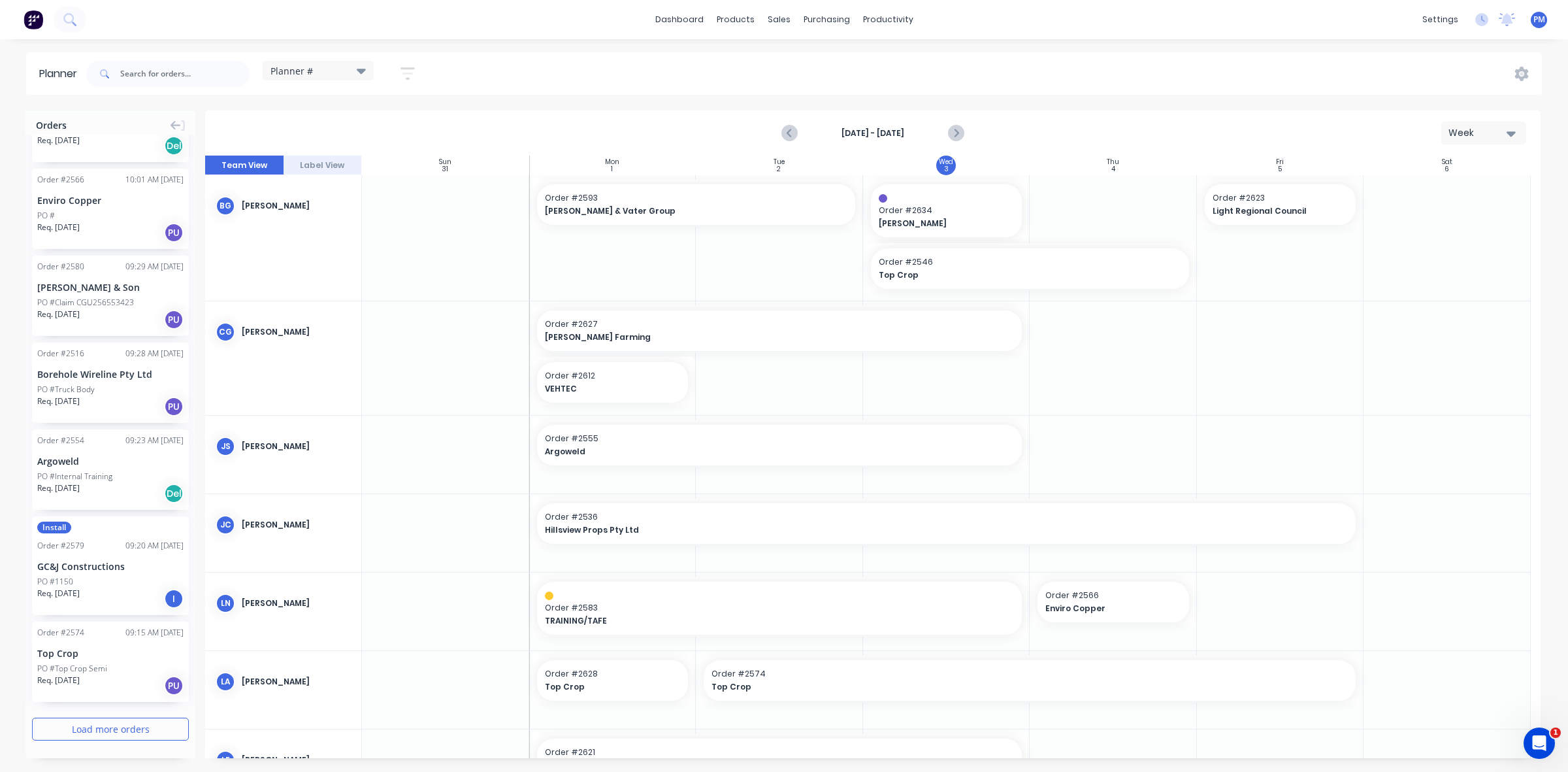
click at [112, 727] on button "Load more orders" at bounding box center [110, 729] width 157 height 23
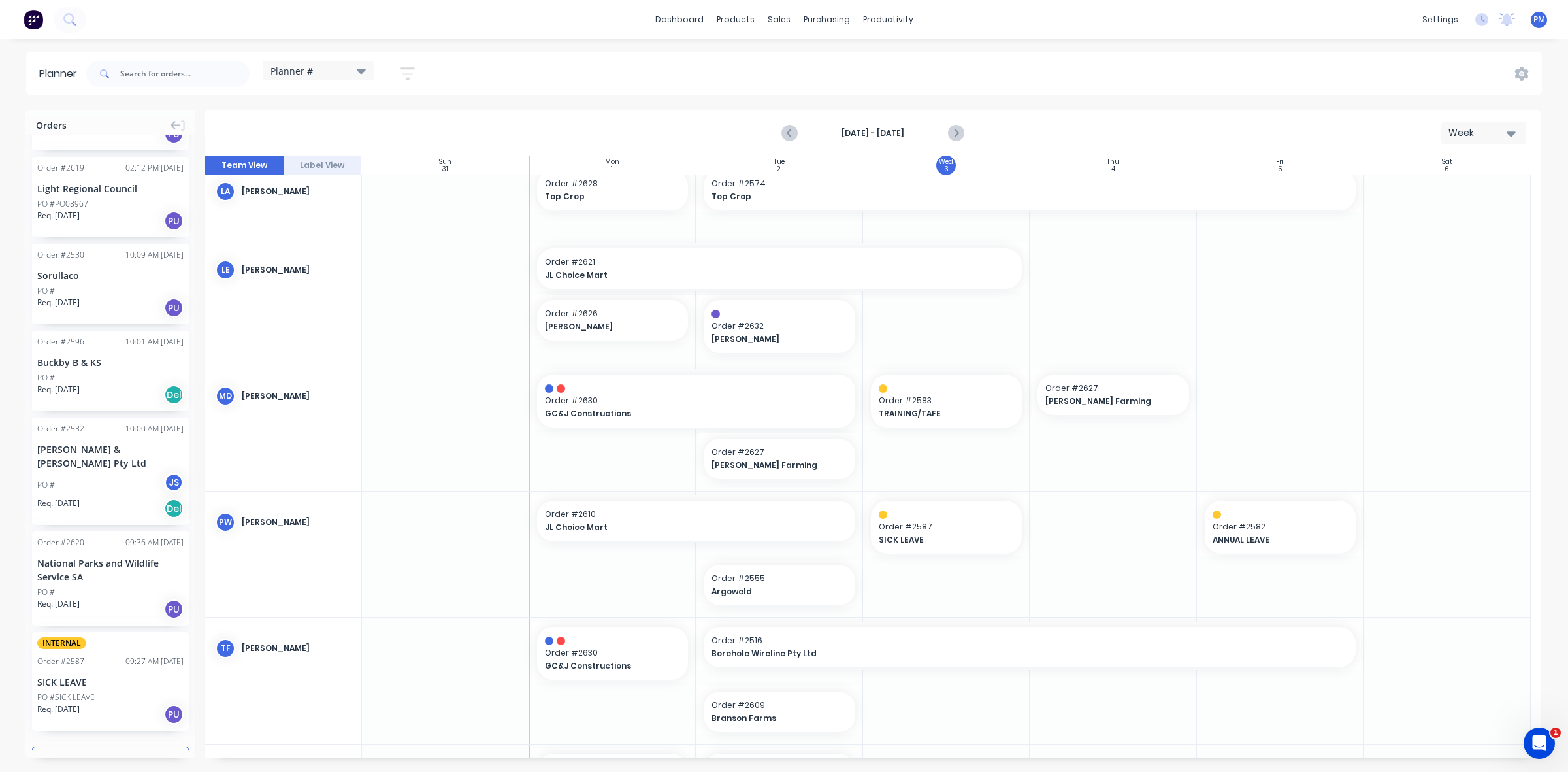
scroll to position [572, 0]
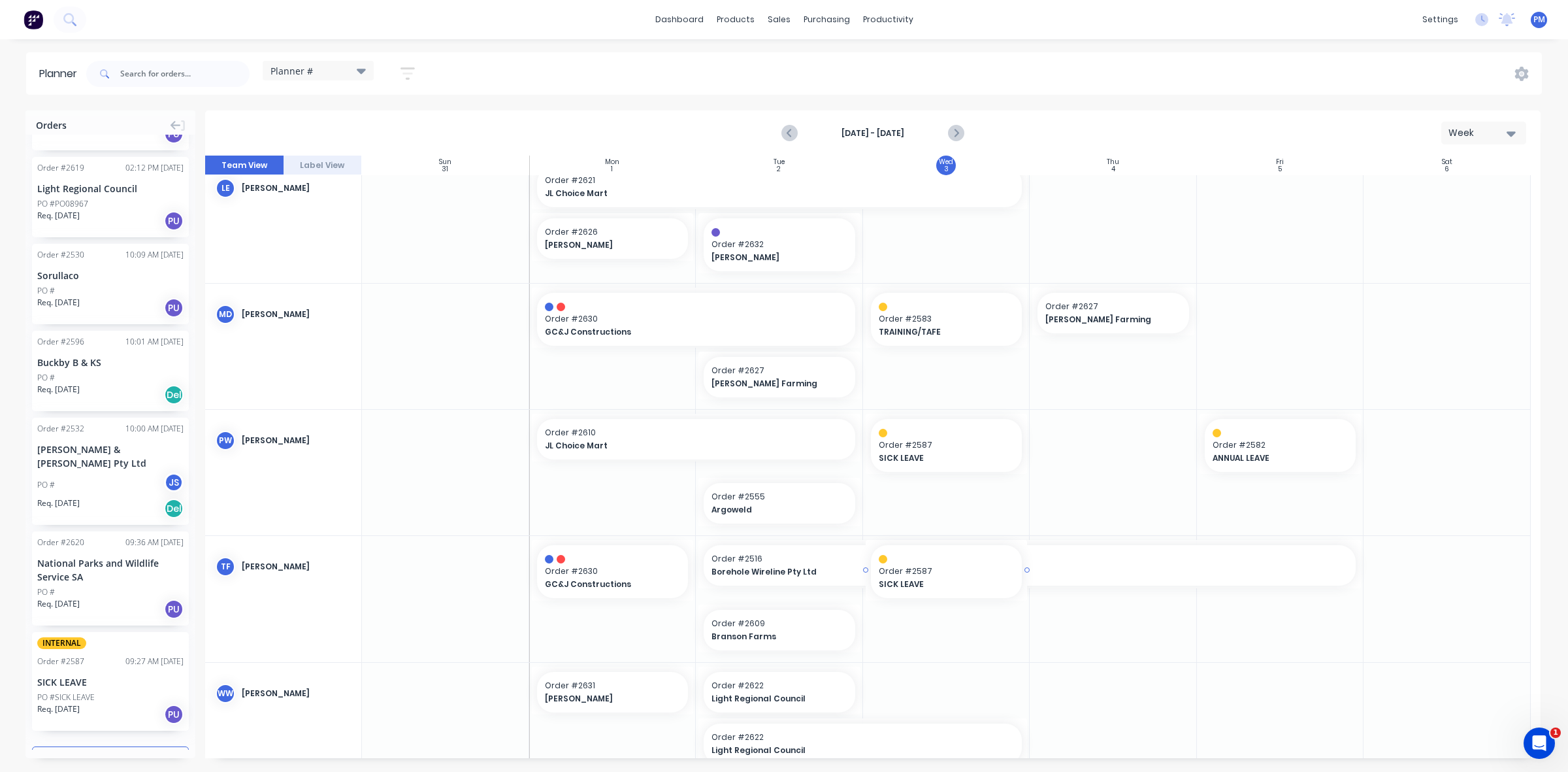
drag, startPoint x: 106, startPoint y: 622, endPoint x: 906, endPoint y: 643, distance: 800.3
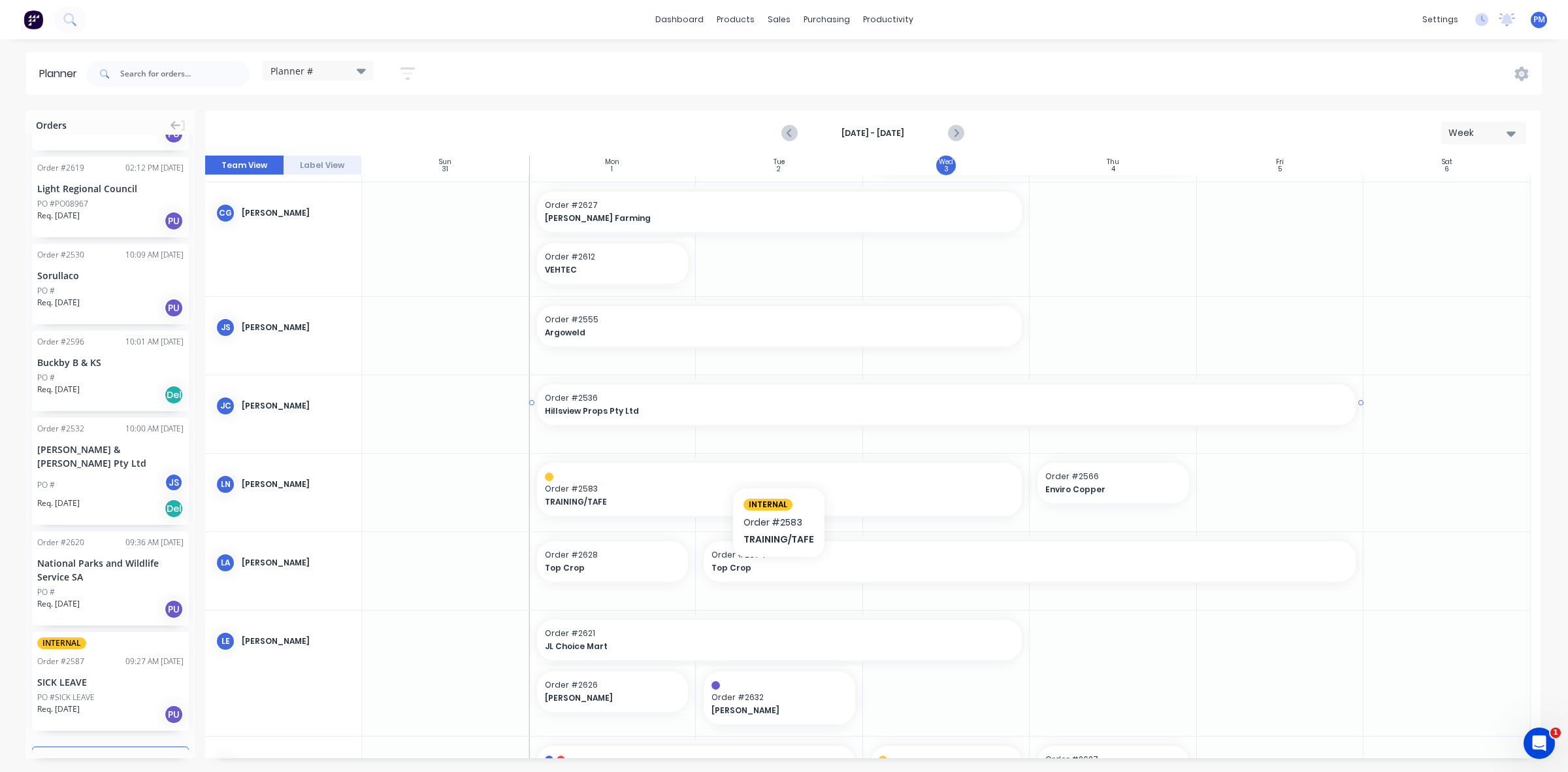
scroll to position [0, 0]
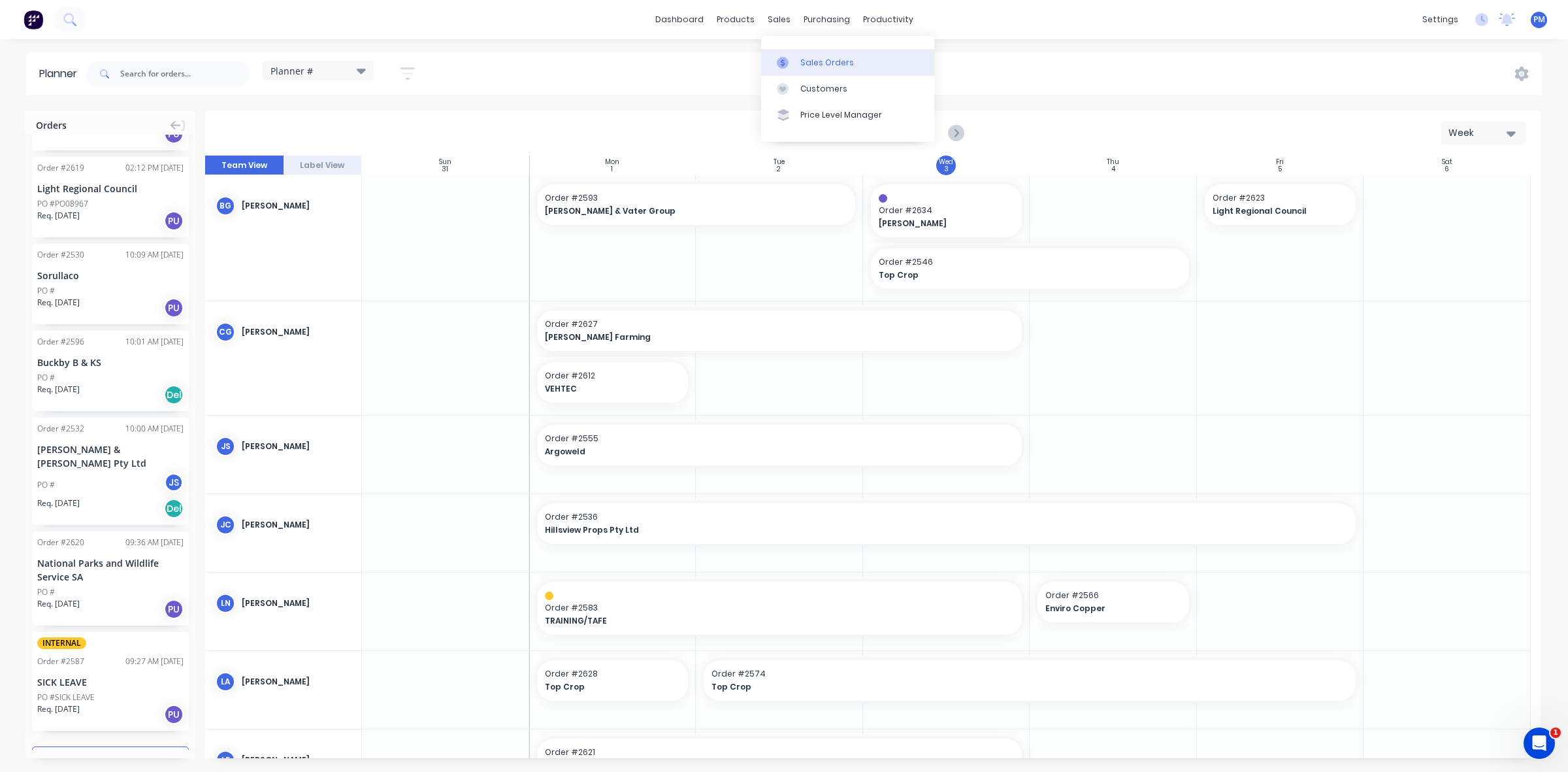
click at [814, 63] on div "Sales Orders" at bounding box center [827, 62] width 54 height 11
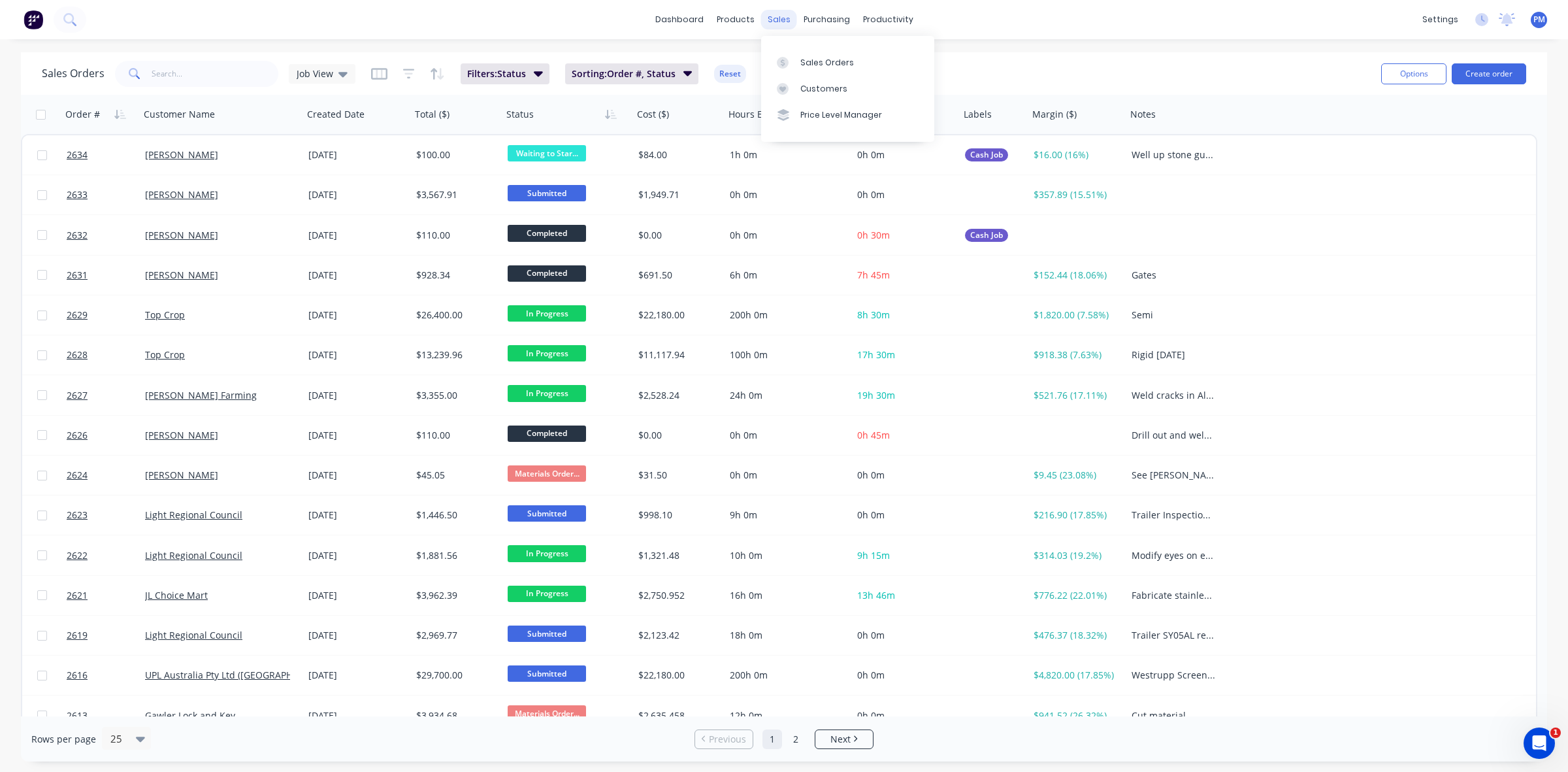
click at [776, 18] on div "sales" at bounding box center [779, 19] width 36 height 19
click at [812, 64] on div "Sales Orders" at bounding box center [827, 62] width 54 height 11
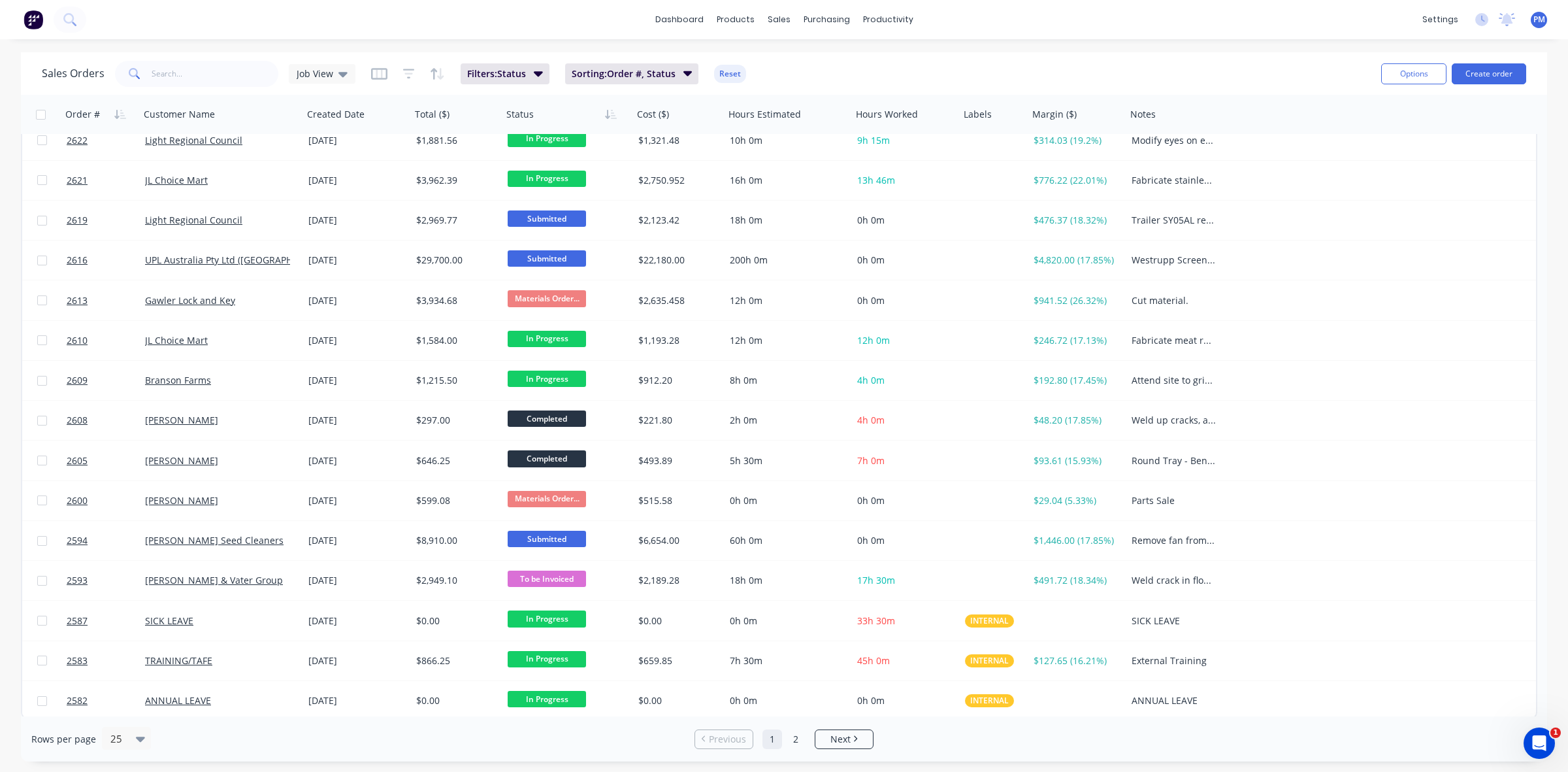
scroll to position [418, 0]
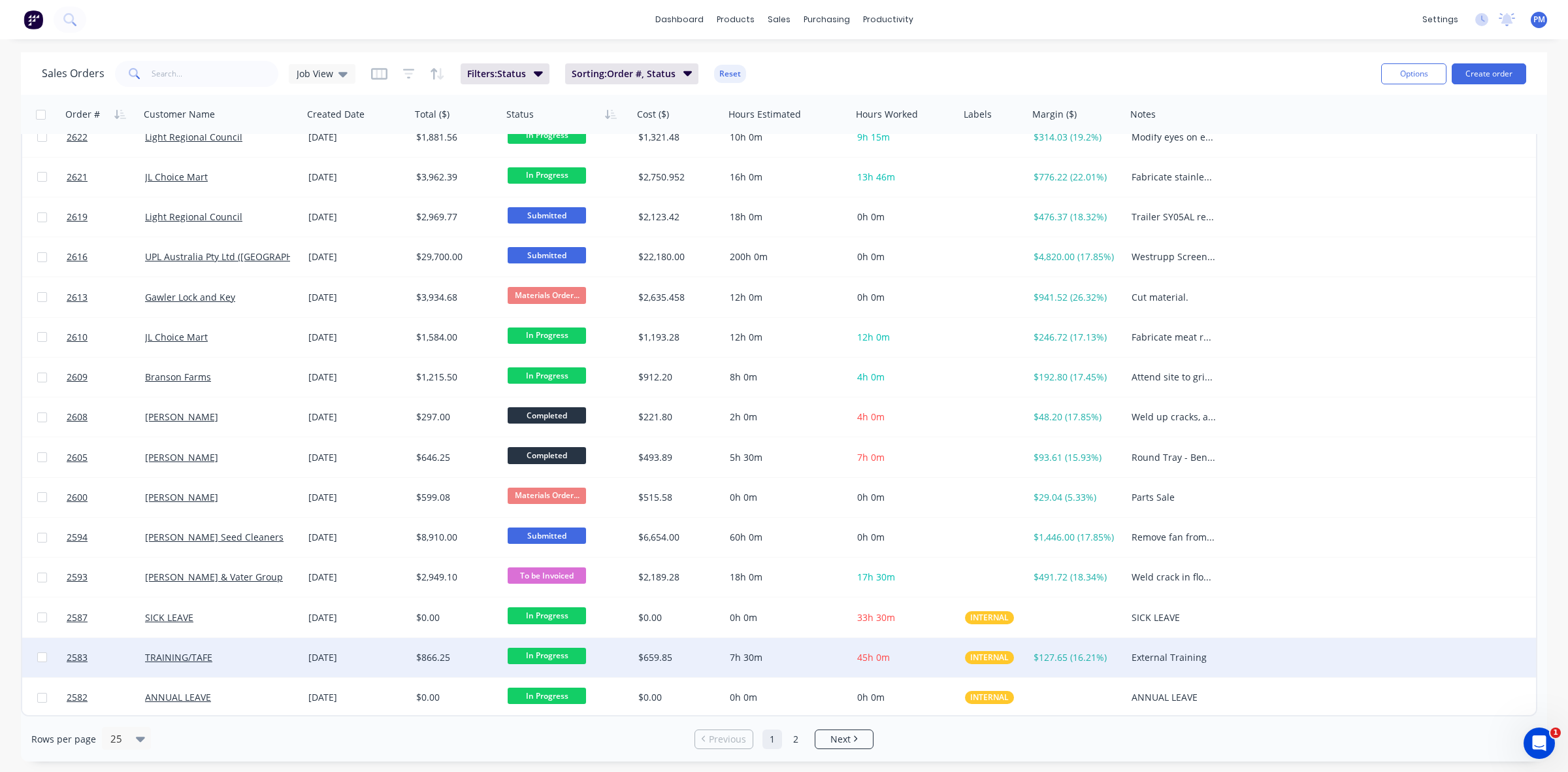
click at [289, 663] on div "TRAINING/TAFE" at bounding box center [221, 657] width 163 height 39
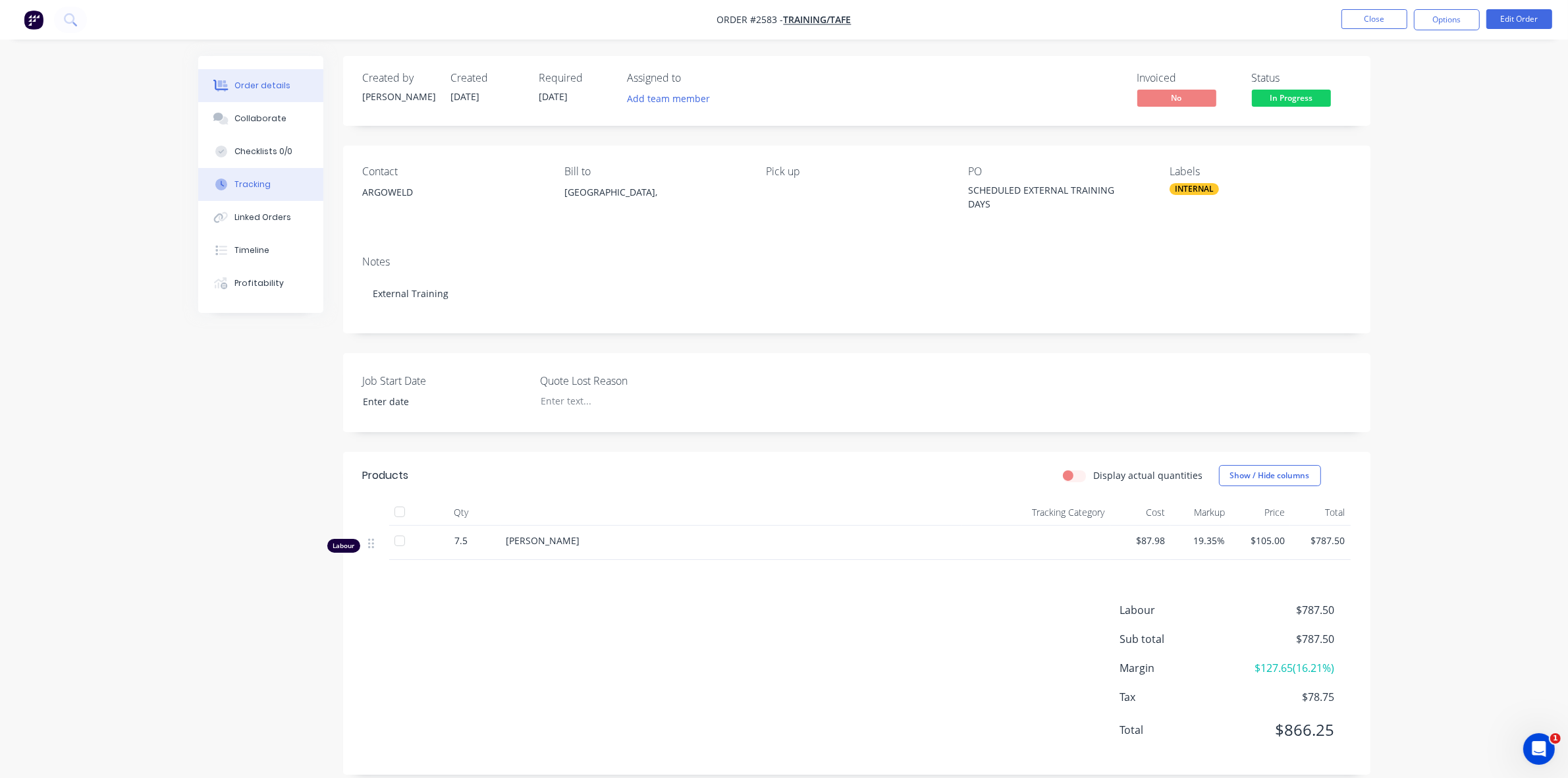
click at [253, 180] on div "Tracking" at bounding box center [253, 184] width 36 height 12
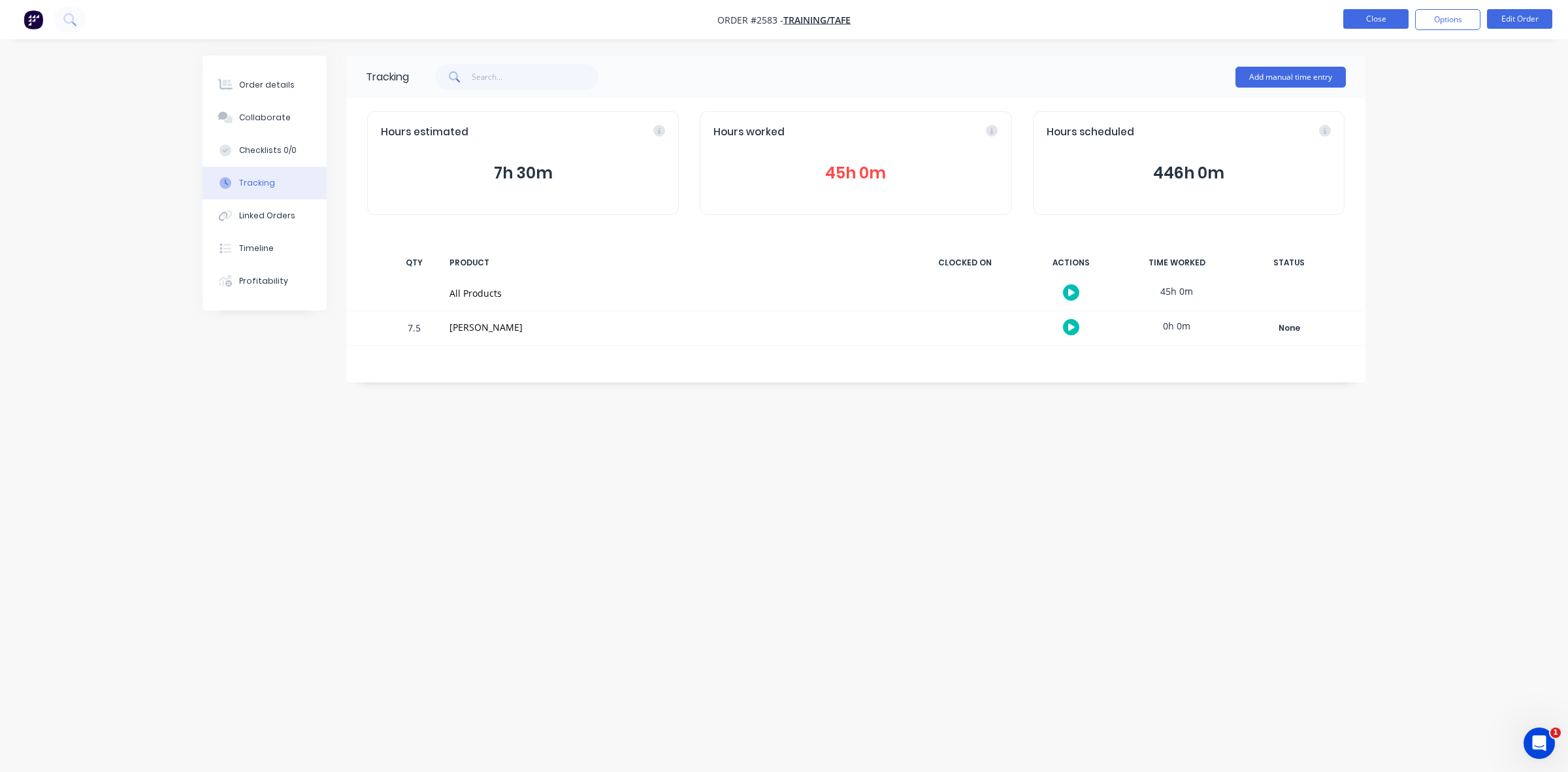
click at [1381, 21] on button "Close" at bounding box center [1376, 19] width 65 height 19
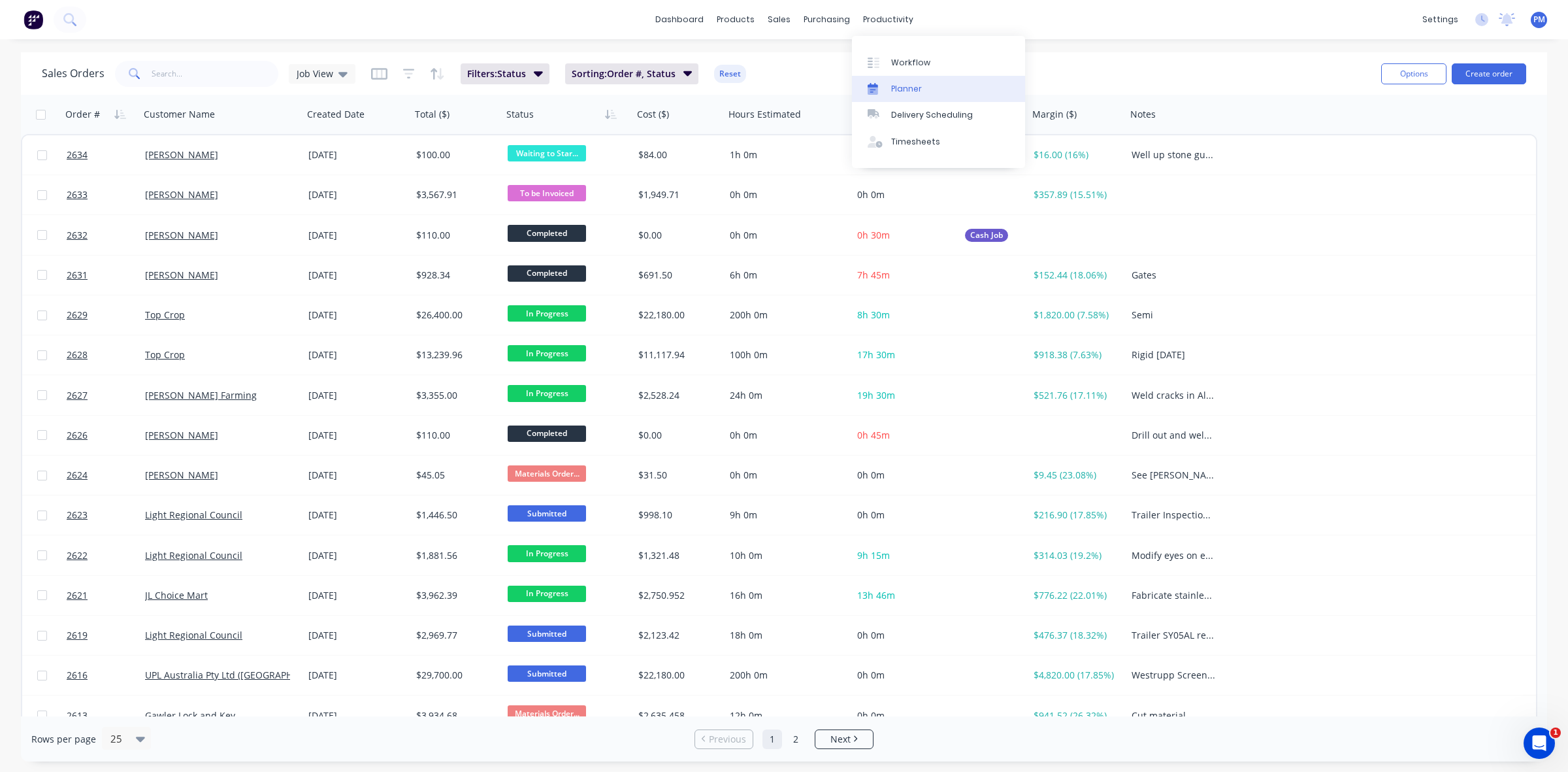
click at [905, 83] on div "Planner" at bounding box center [906, 88] width 31 height 11
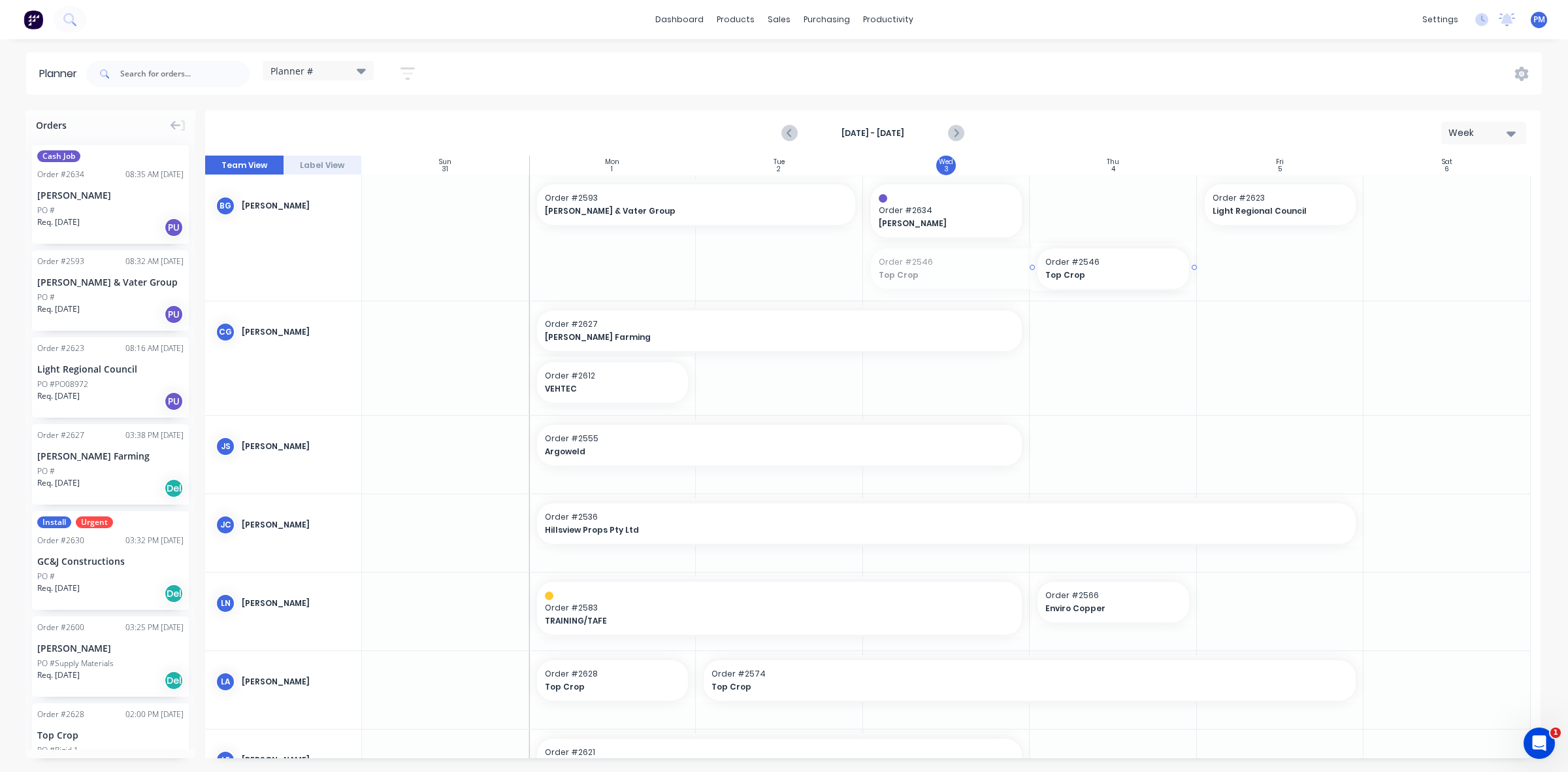
drag, startPoint x: 860, startPoint y: 268, endPoint x: 985, endPoint y: 266, distance: 125.0
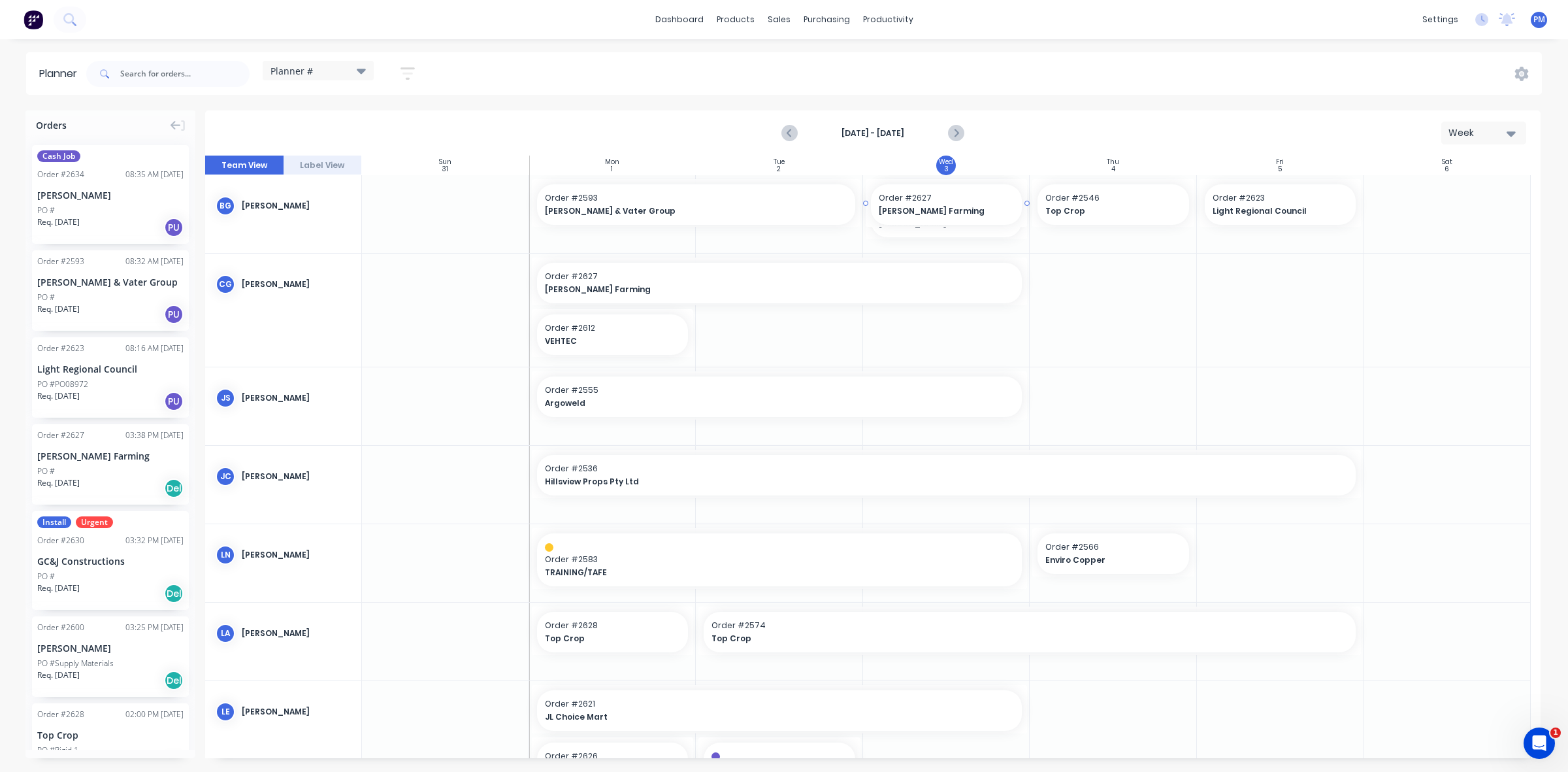
drag, startPoint x: 116, startPoint y: 462, endPoint x: 926, endPoint y: 251, distance: 837.0
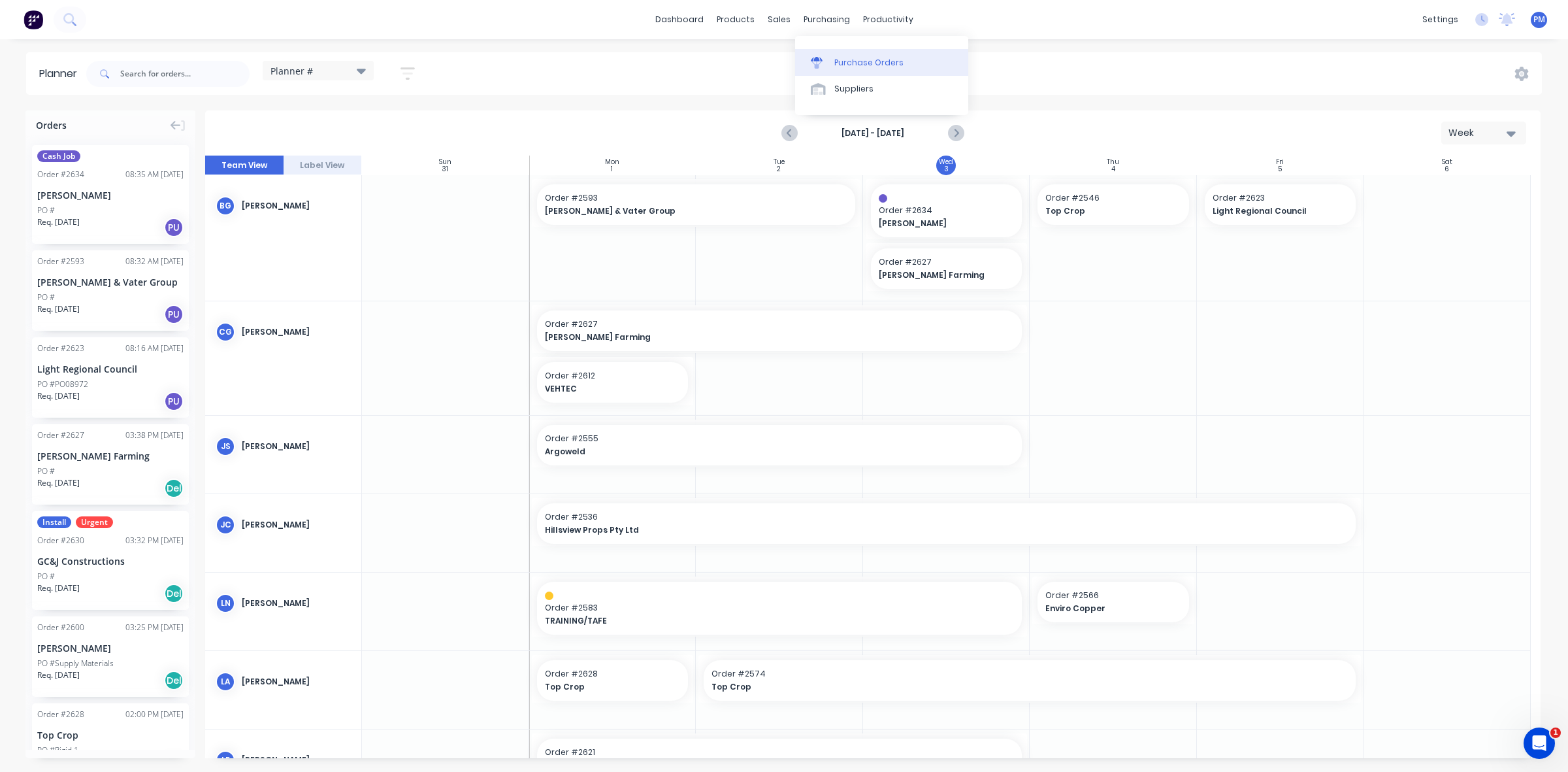
click at [846, 56] on div "Purchase Orders" at bounding box center [869, 62] width 69 height 11
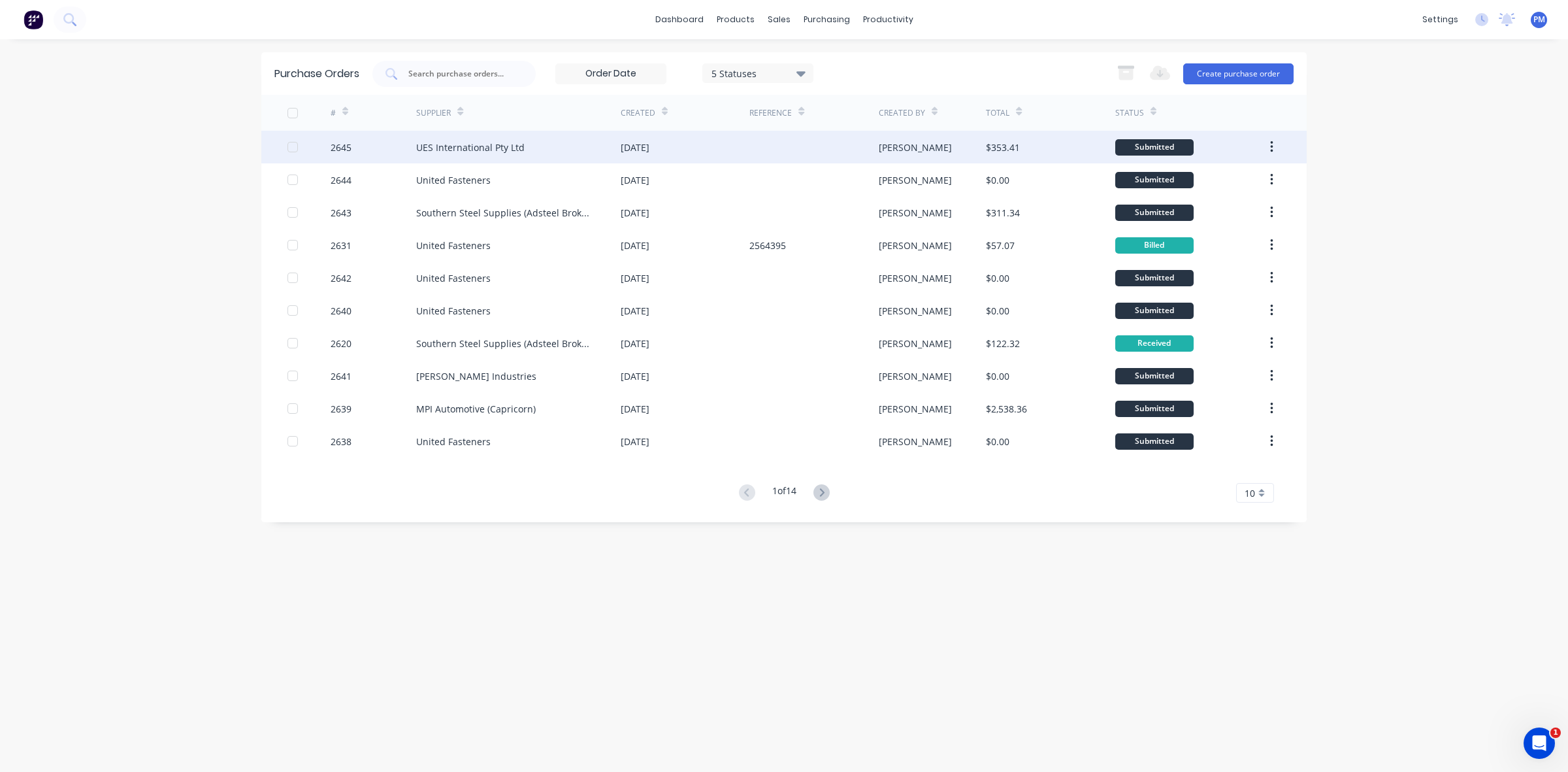
click at [755, 154] on div at bounding box center [814, 146] width 129 height 33
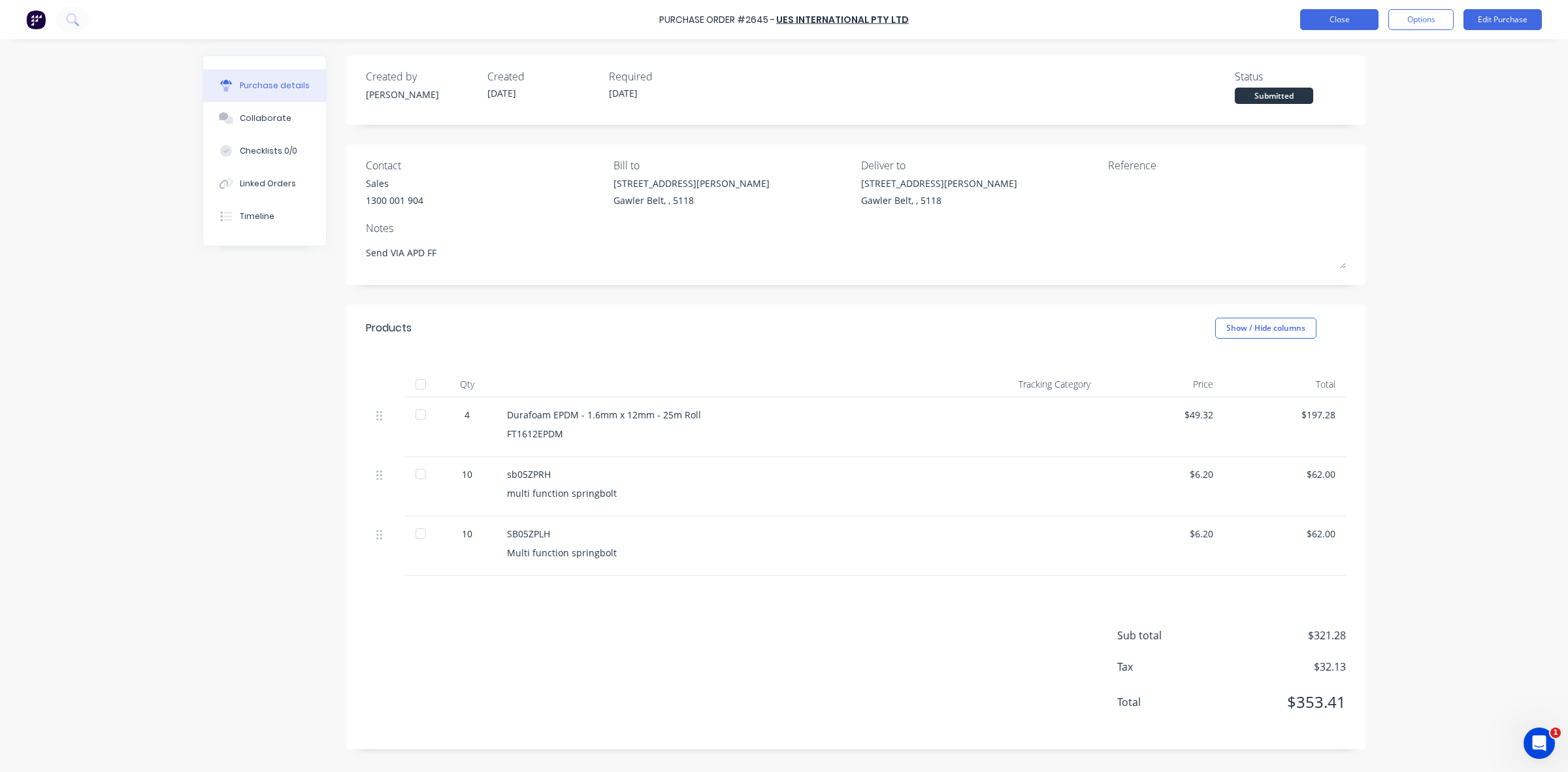
click at [1337, 19] on button "Close" at bounding box center [1339, 19] width 79 height 21
